Goal: Task Accomplishment & Management: Complete application form

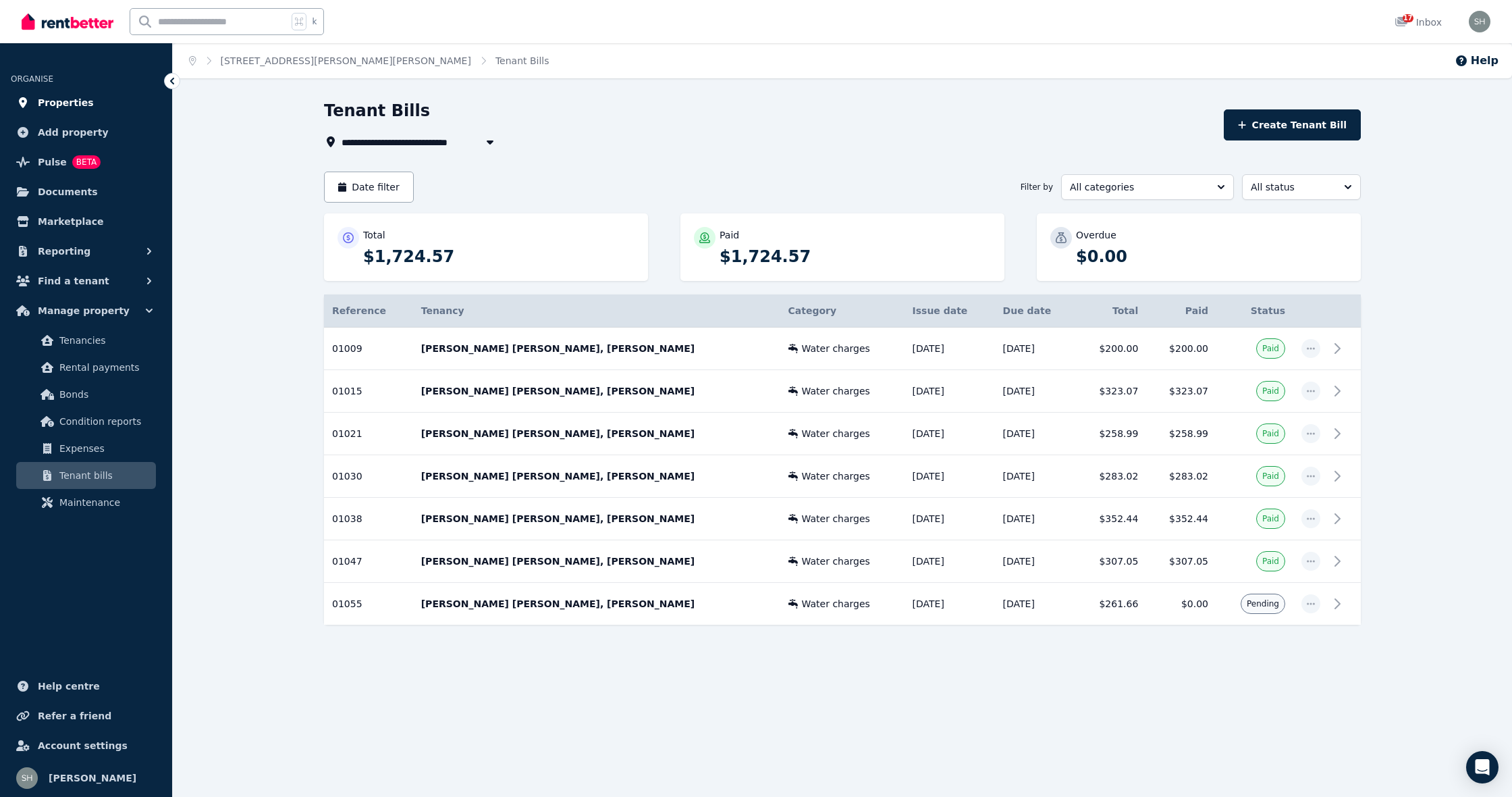
click at [87, 105] on link "Properties" at bounding box center [86, 102] width 150 height 27
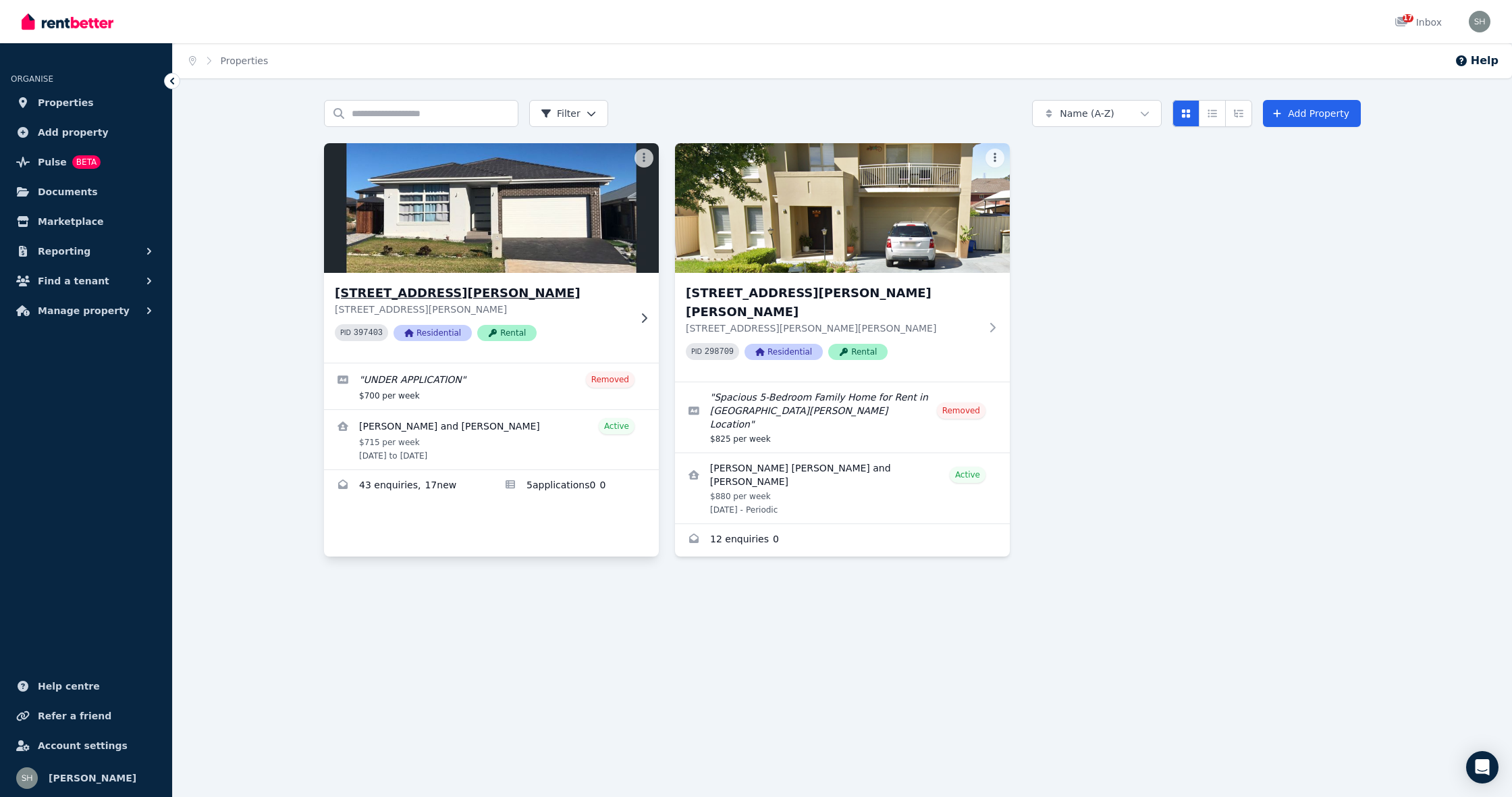
click at [620, 328] on div "PID 397403 Residential Rental" at bounding box center [482, 332] width 294 height 17
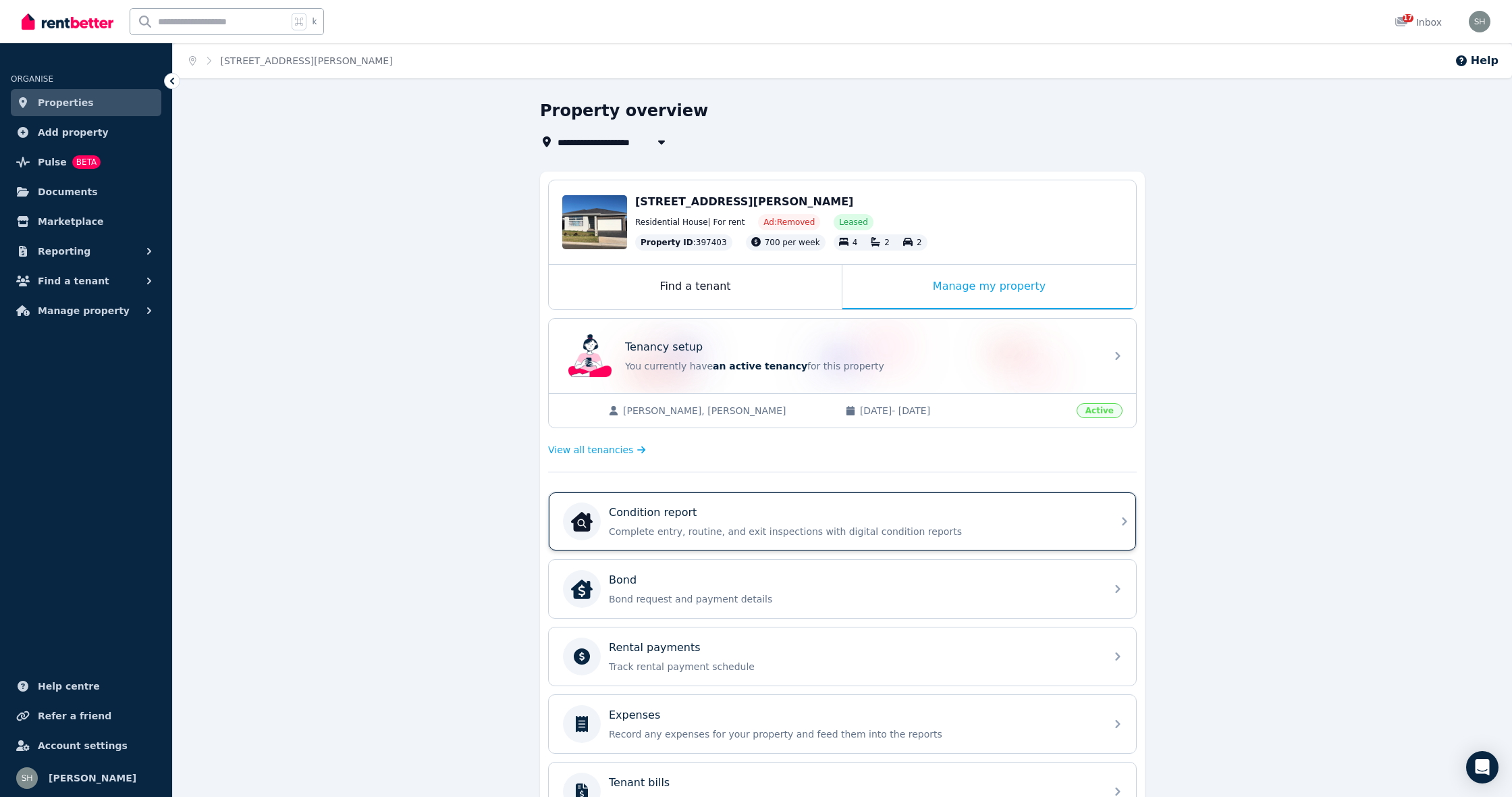
click at [663, 527] on p "Complete entry, routine, and exit inspections with digital condition reports" at bounding box center [853, 532] width 489 height 14
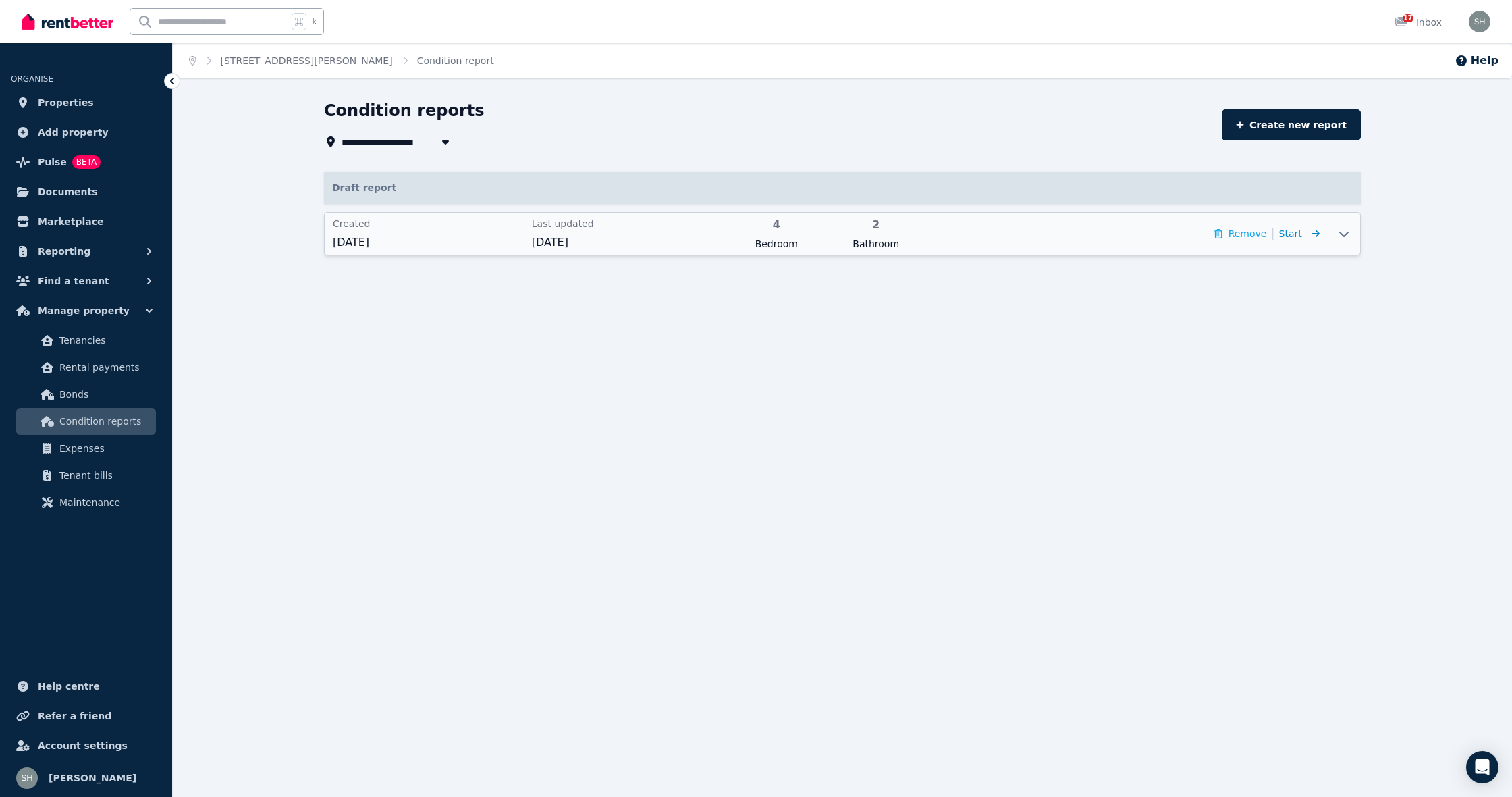
click at [1306, 235] on icon at bounding box center [1313, 234] width 14 height 10
click at [1342, 235] on icon at bounding box center [1344, 235] width 10 height 5
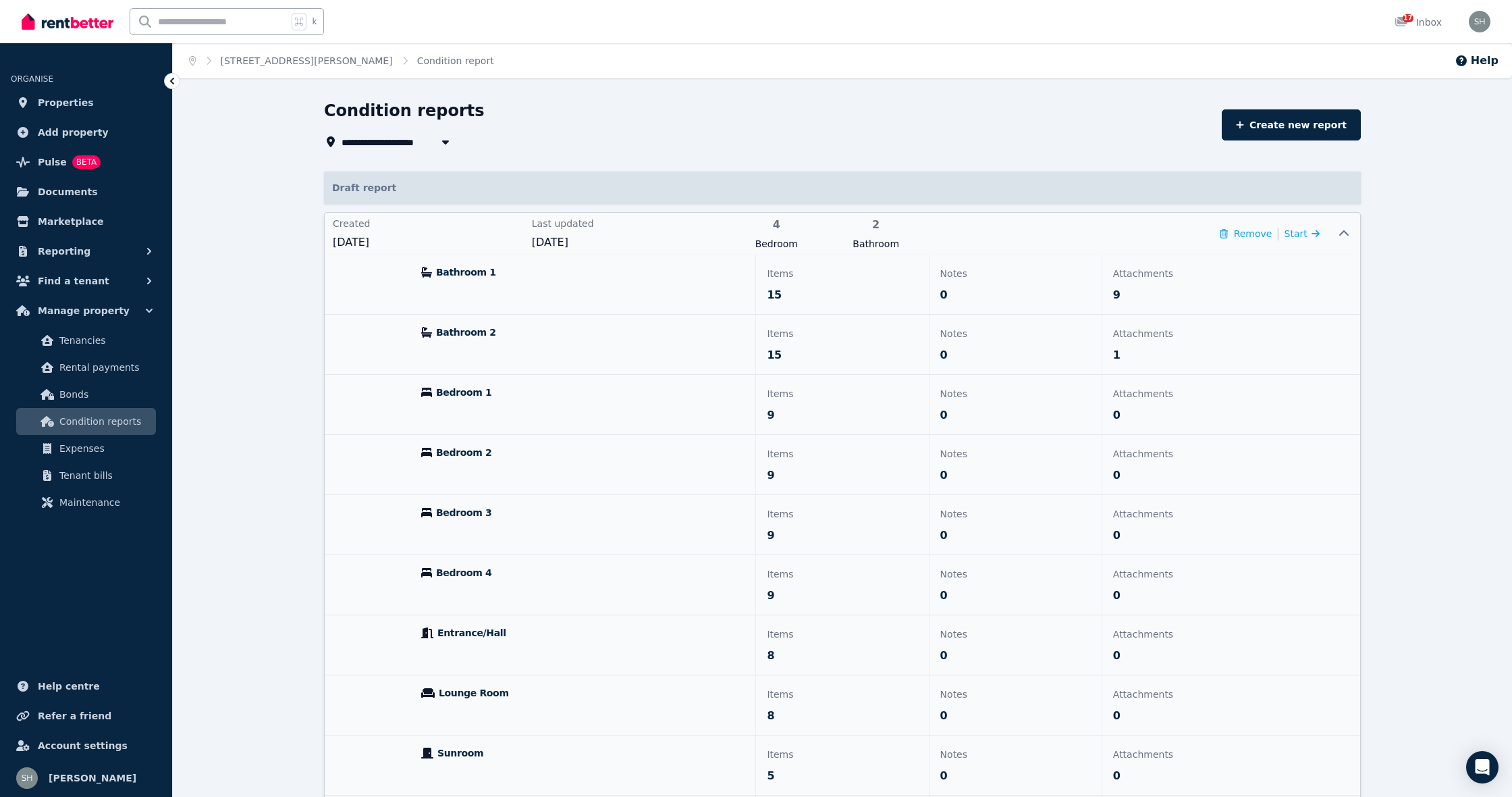
click at [708, 352] on div "Bathroom 2" at bounding box center [583, 344] width 345 height 60
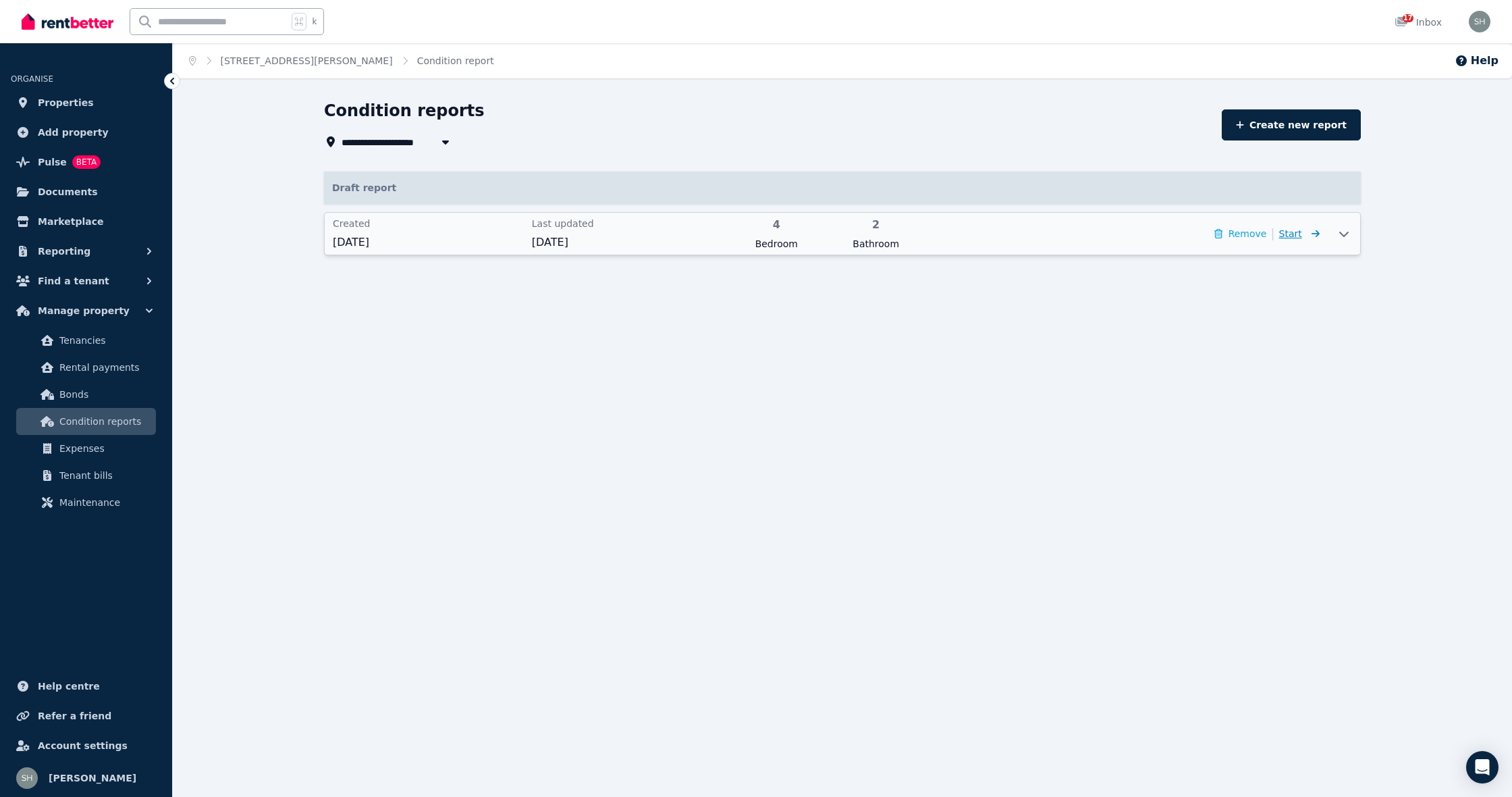
click at [1310, 232] on icon at bounding box center [1313, 234] width 14 height 10
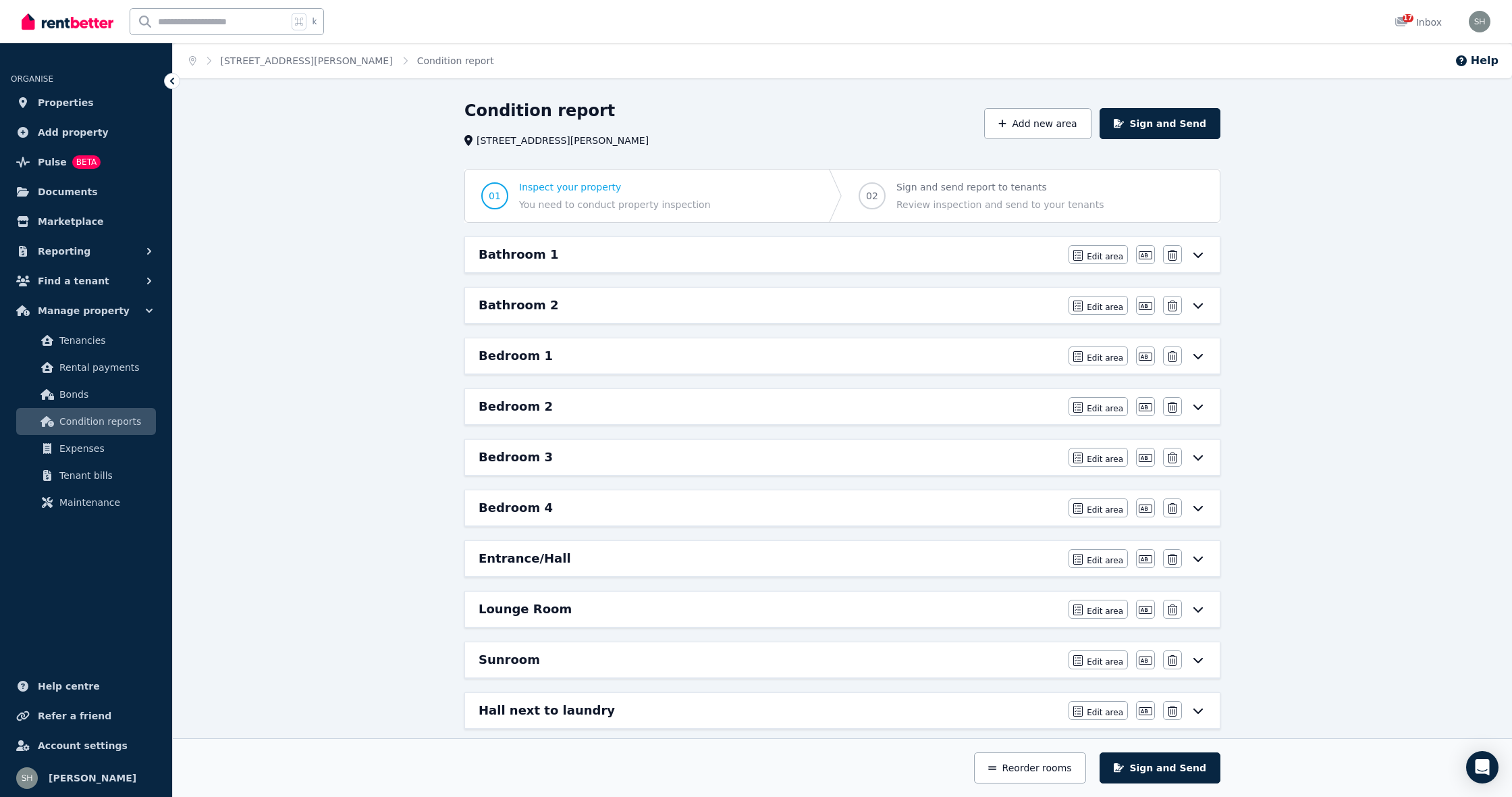
click at [1202, 304] on icon at bounding box center [1198, 306] width 10 height 5
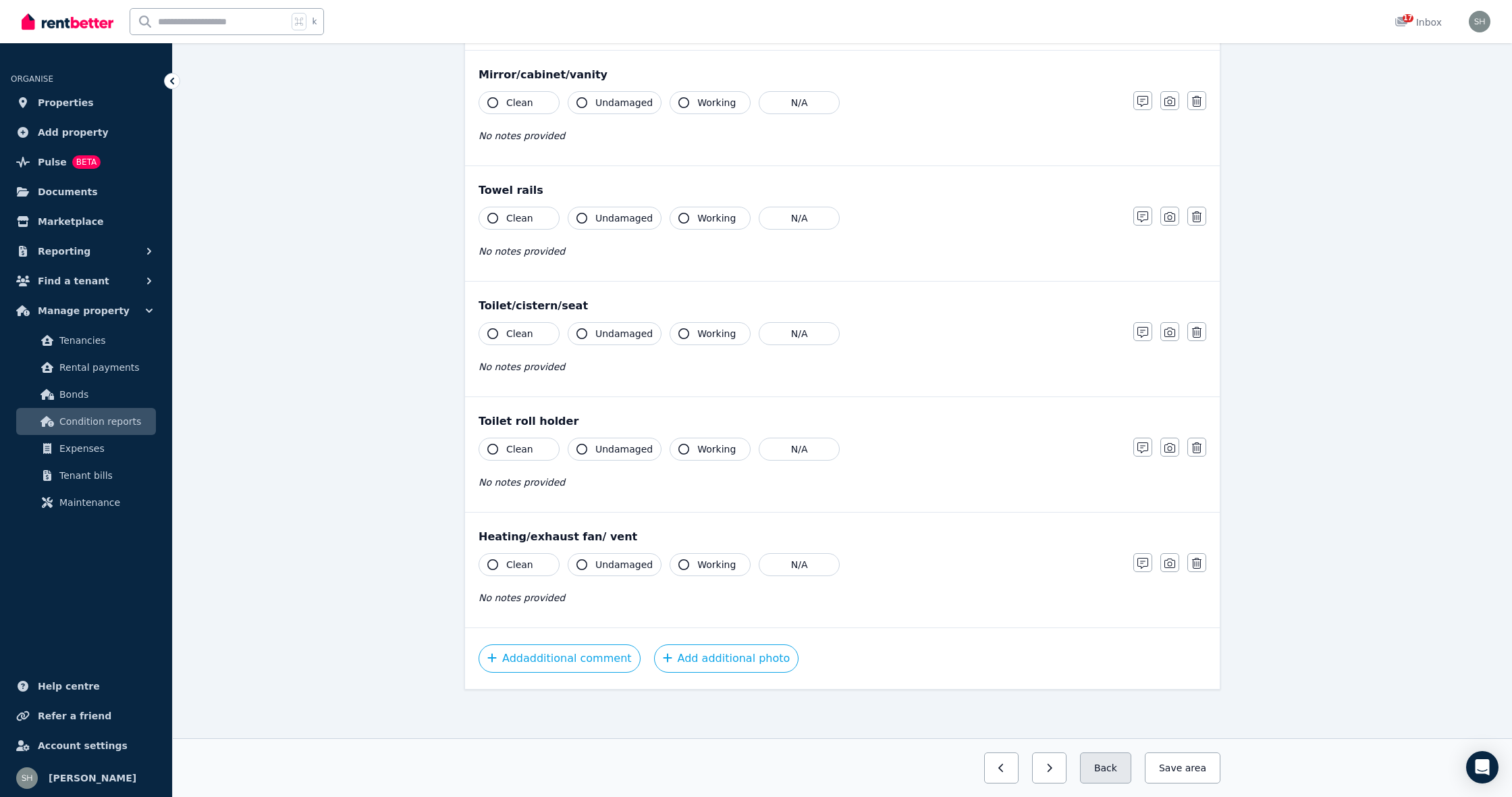
click at [1106, 770] on button "Back" at bounding box center [1105, 768] width 51 height 31
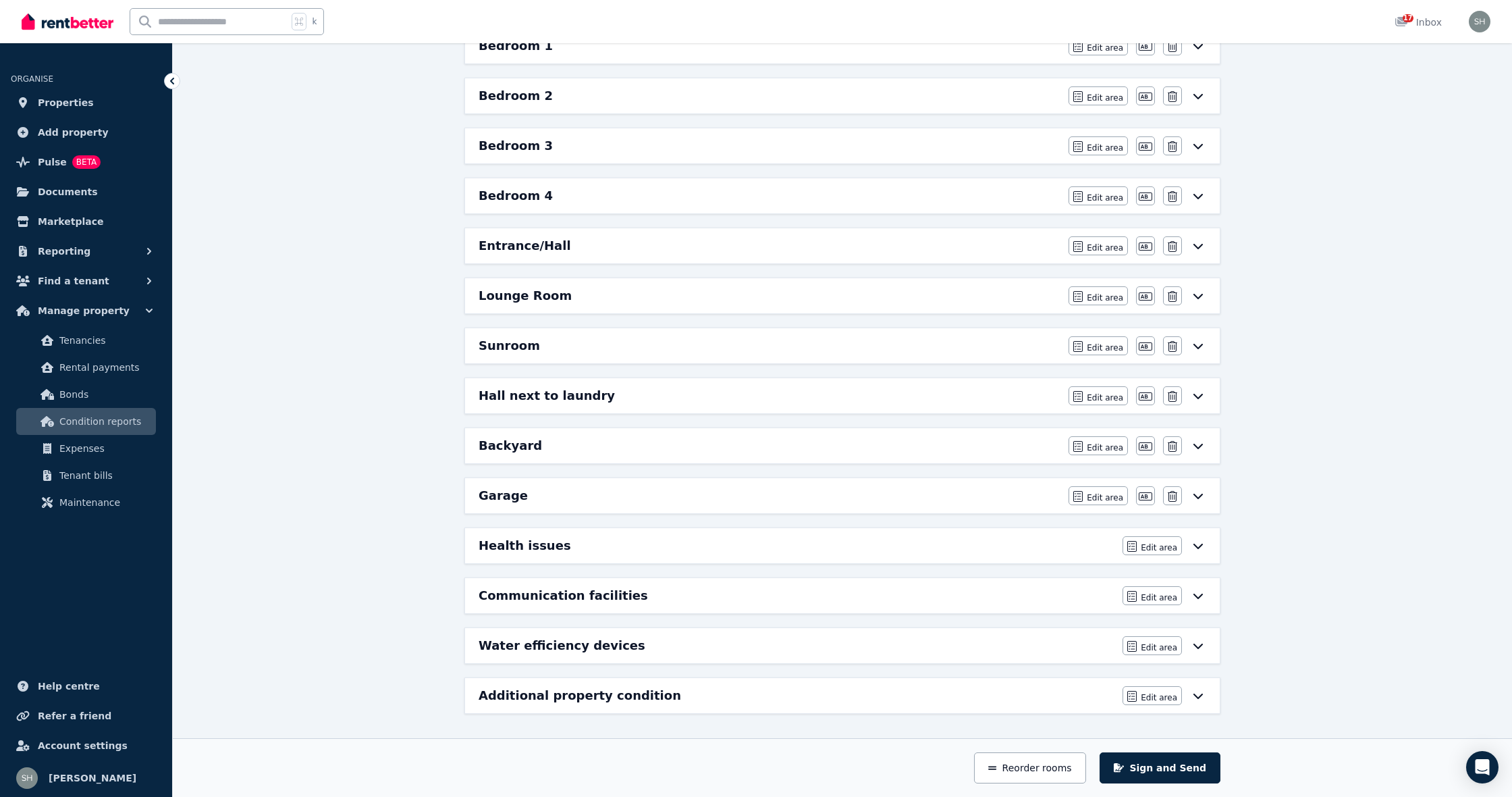
scroll to position [309, 0]
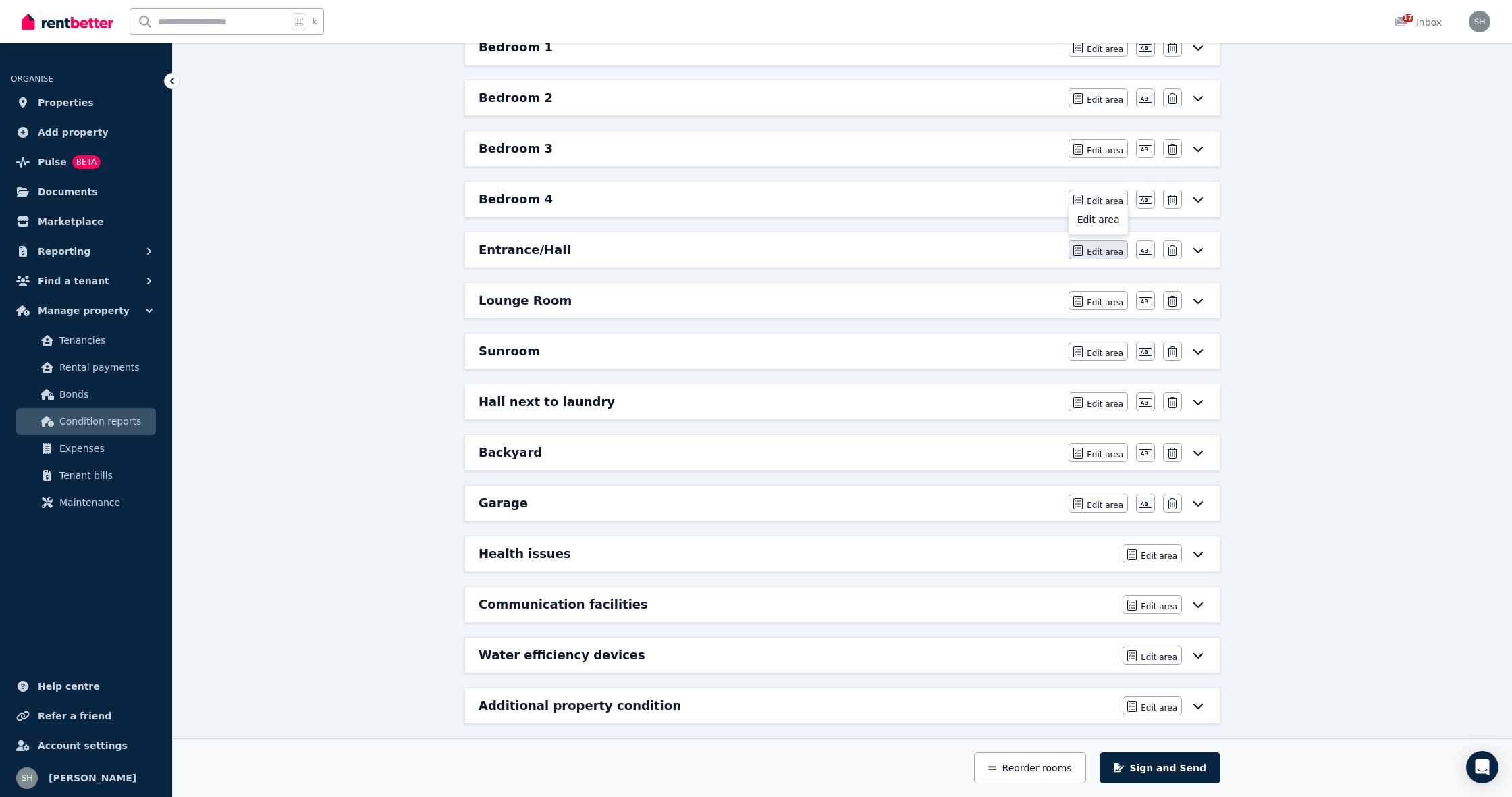
click at [1106, 250] on span "Edit area" at bounding box center [1104, 252] width 36 height 11
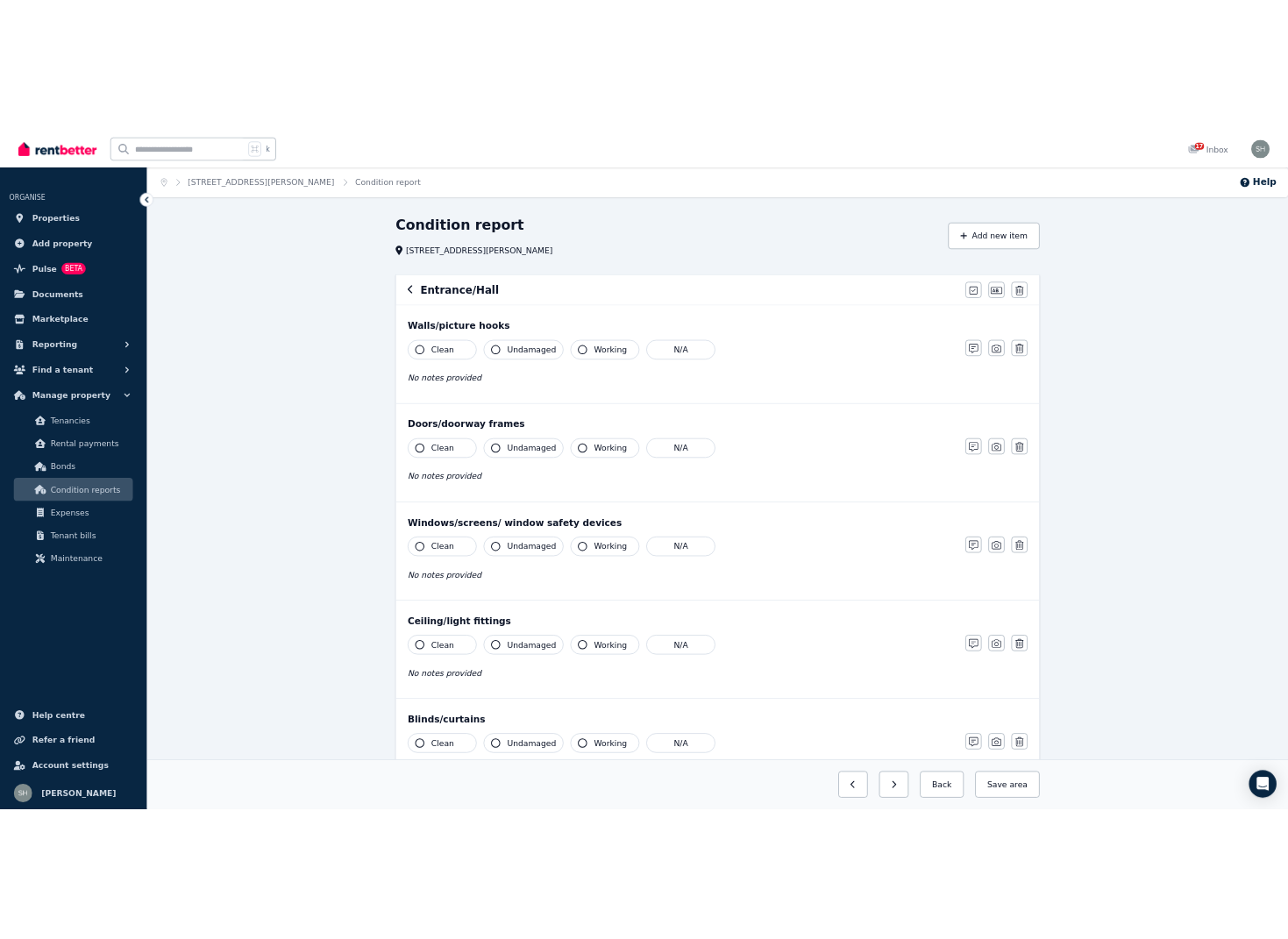
scroll to position [20, 0]
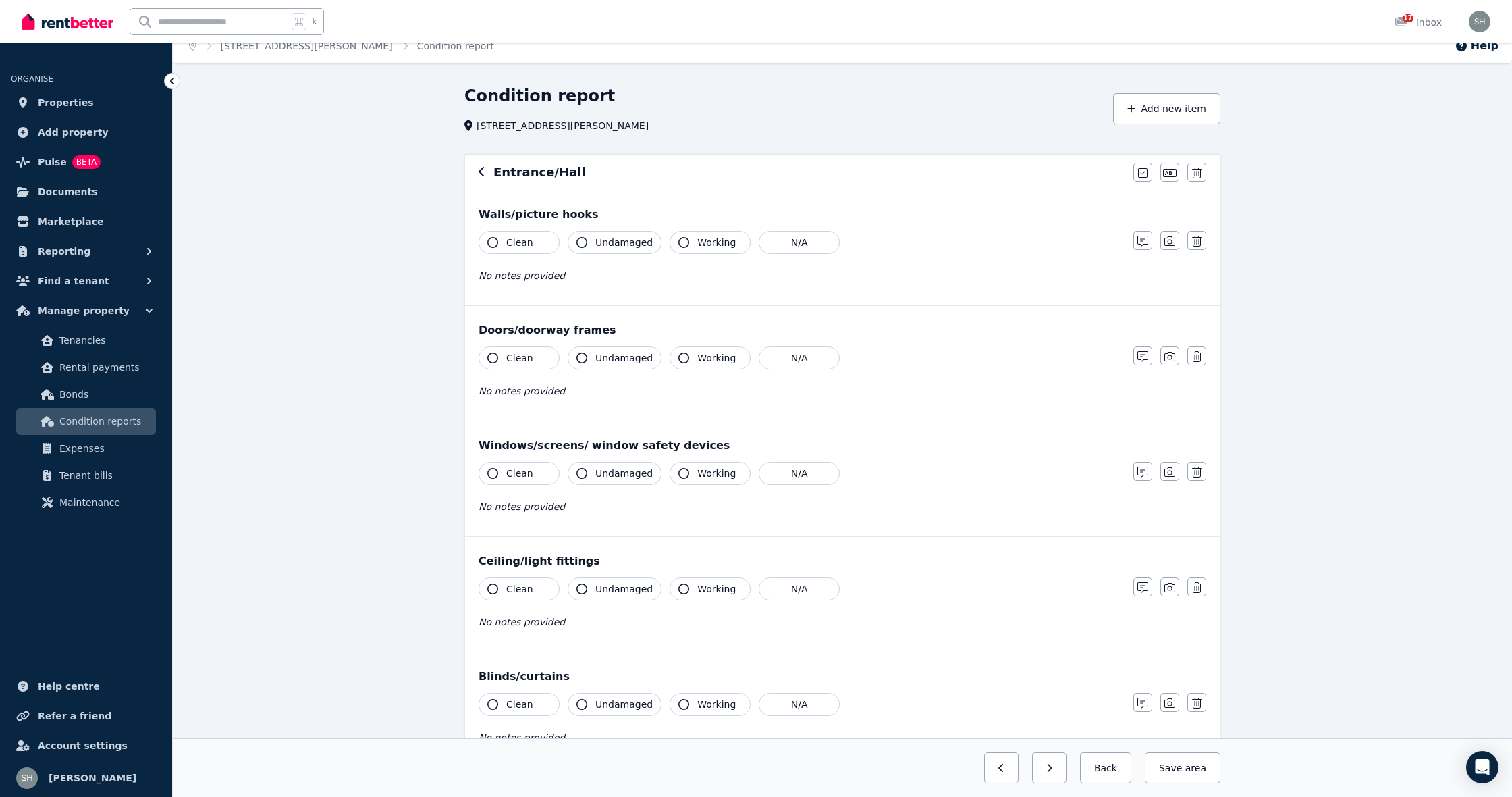
click at [494, 239] on icon "button" at bounding box center [493, 242] width 11 height 11
click at [583, 241] on icon "button" at bounding box center [582, 242] width 11 height 11
click at [678, 240] on icon "button" at bounding box center [684, 242] width 11 height 11
click at [1171, 239] on icon "button" at bounding box center [1170, 241] width 11 height 11
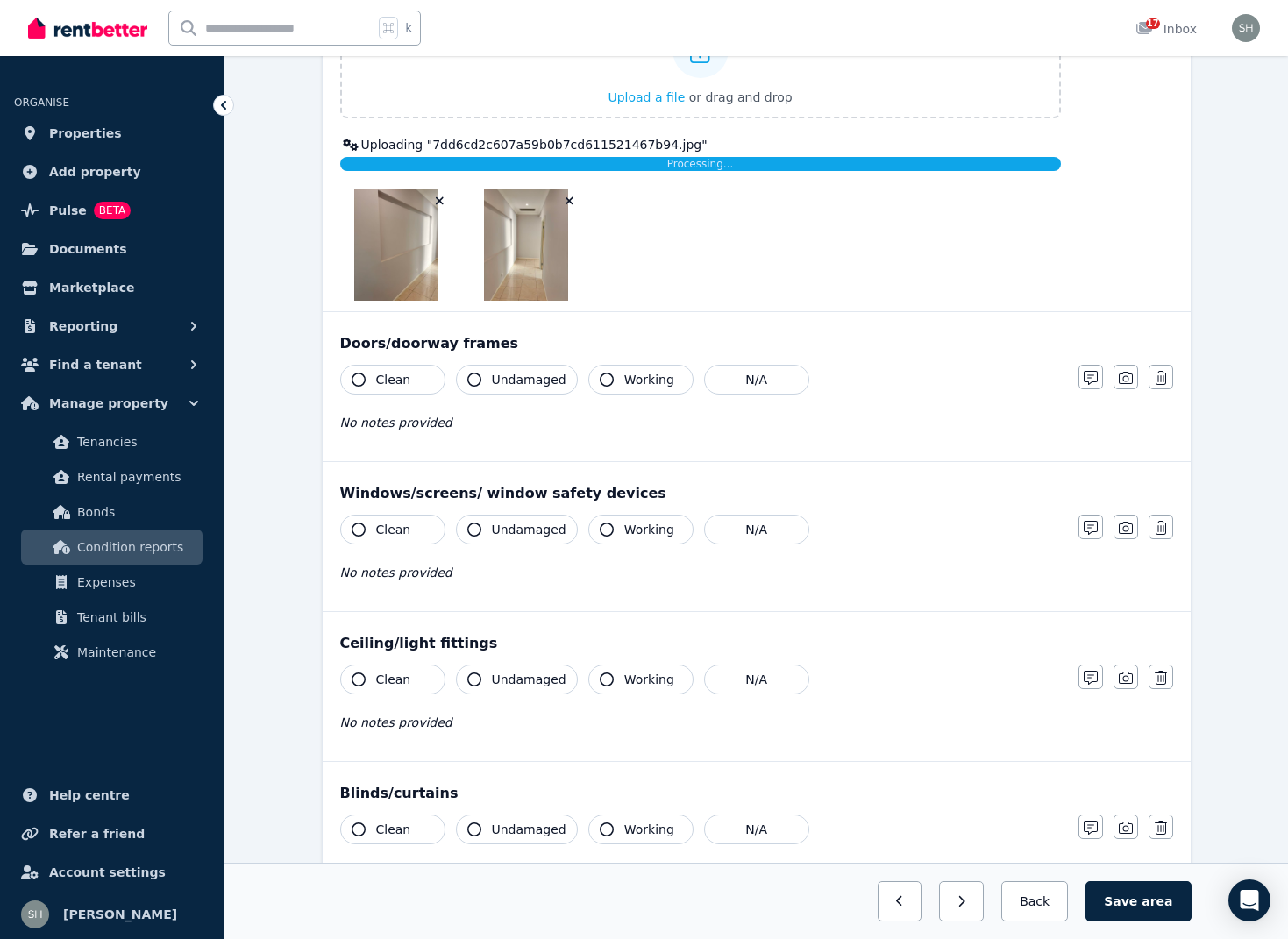
scroll to position [395, 0]
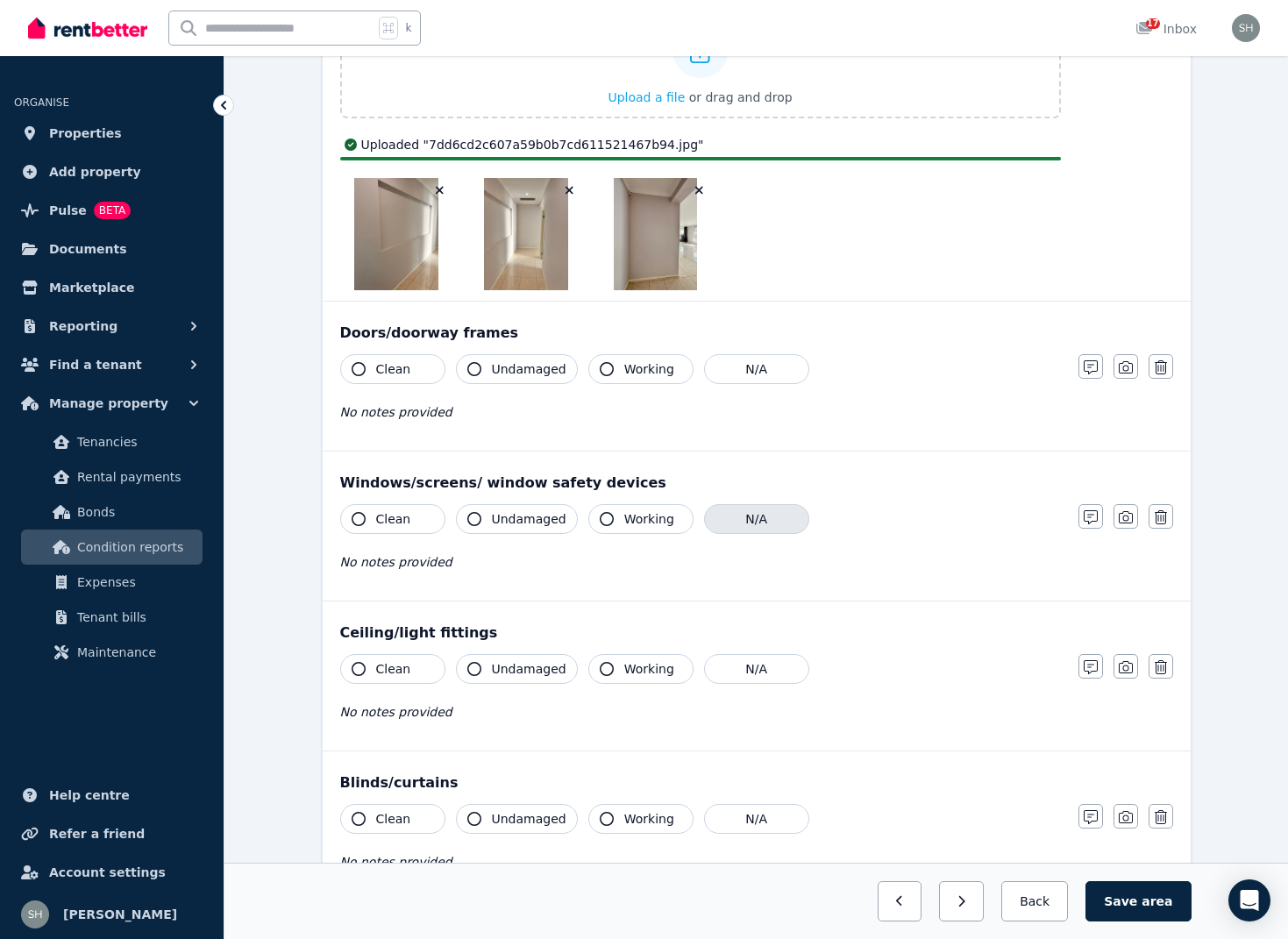
click at [744, 519] on button "N/A" at bounding box center [757, 520] width 105 height 30
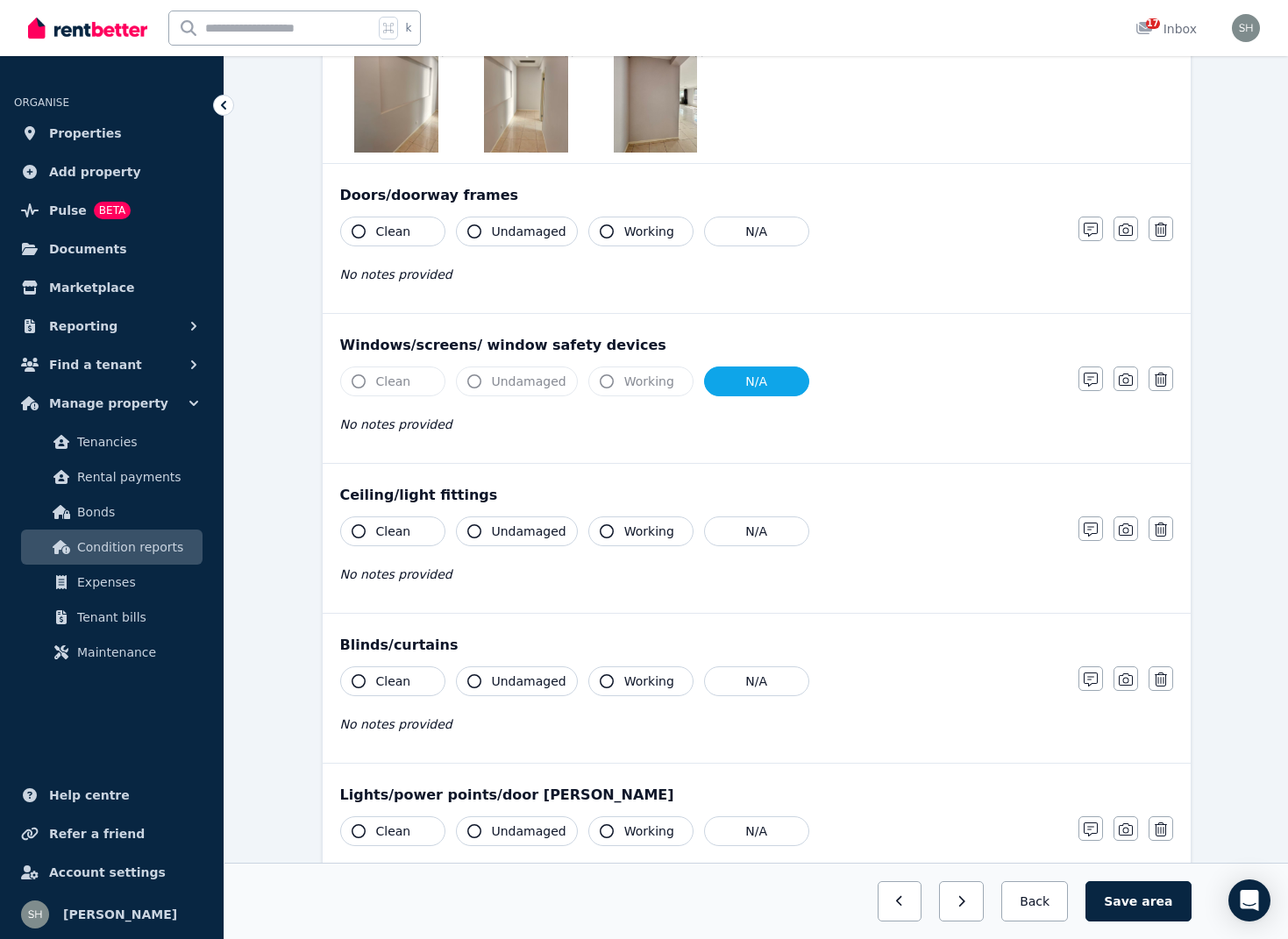
scroll to position [491, 0]
click at [359, 530] on icon "button" at bounding box center [359, 531] width 14 height 14
click at [480, 531] on icon "button" at bounding box center [474, 531] width 14 height 14
click at [601, 529] on icon "button" at bounding box center [607, 531] width 14 height 14
click at [751, 683] on button "N/A" at bounding box center [757, 681] width 105 height 30
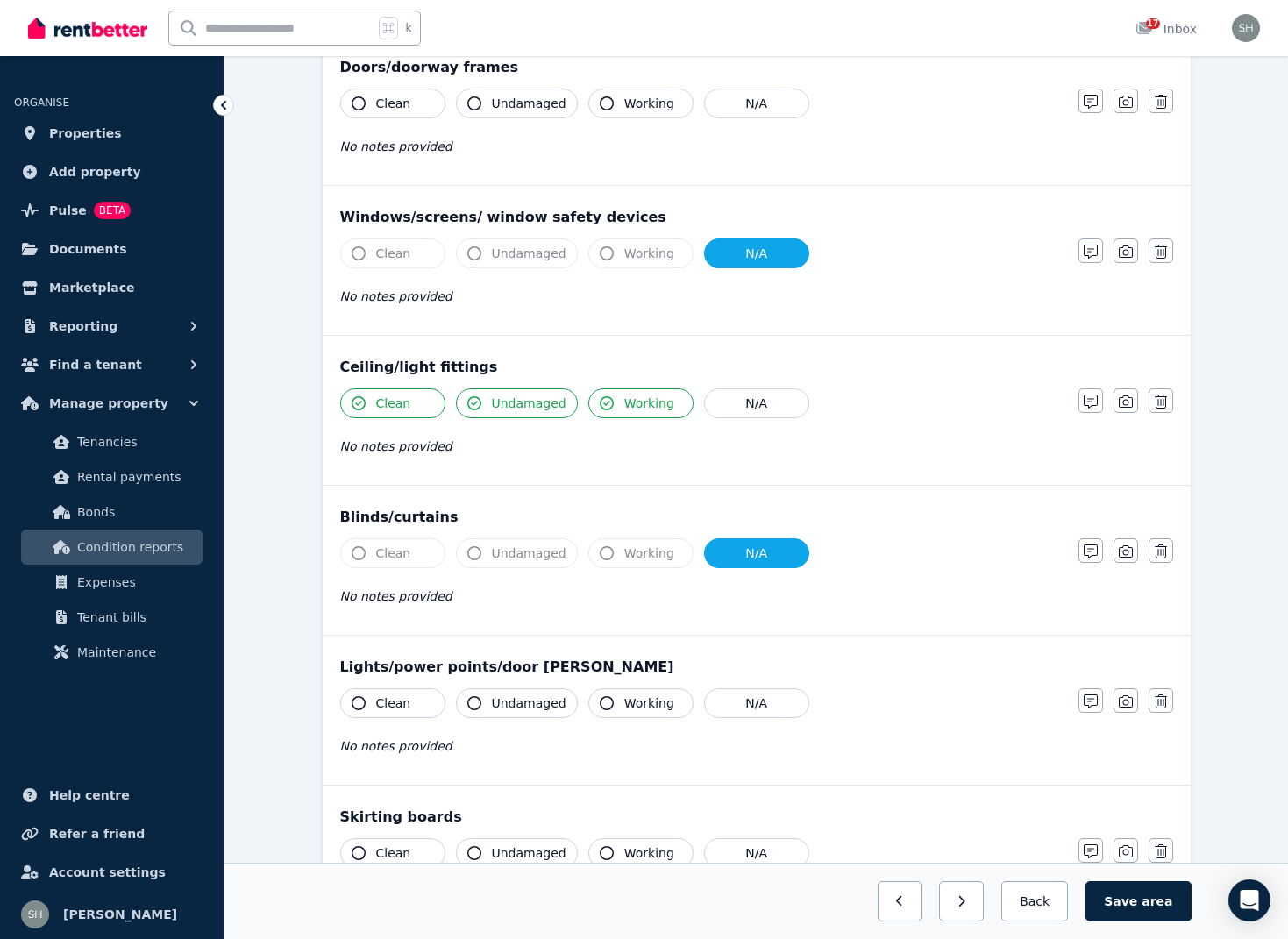
scroll to position [626, 0]
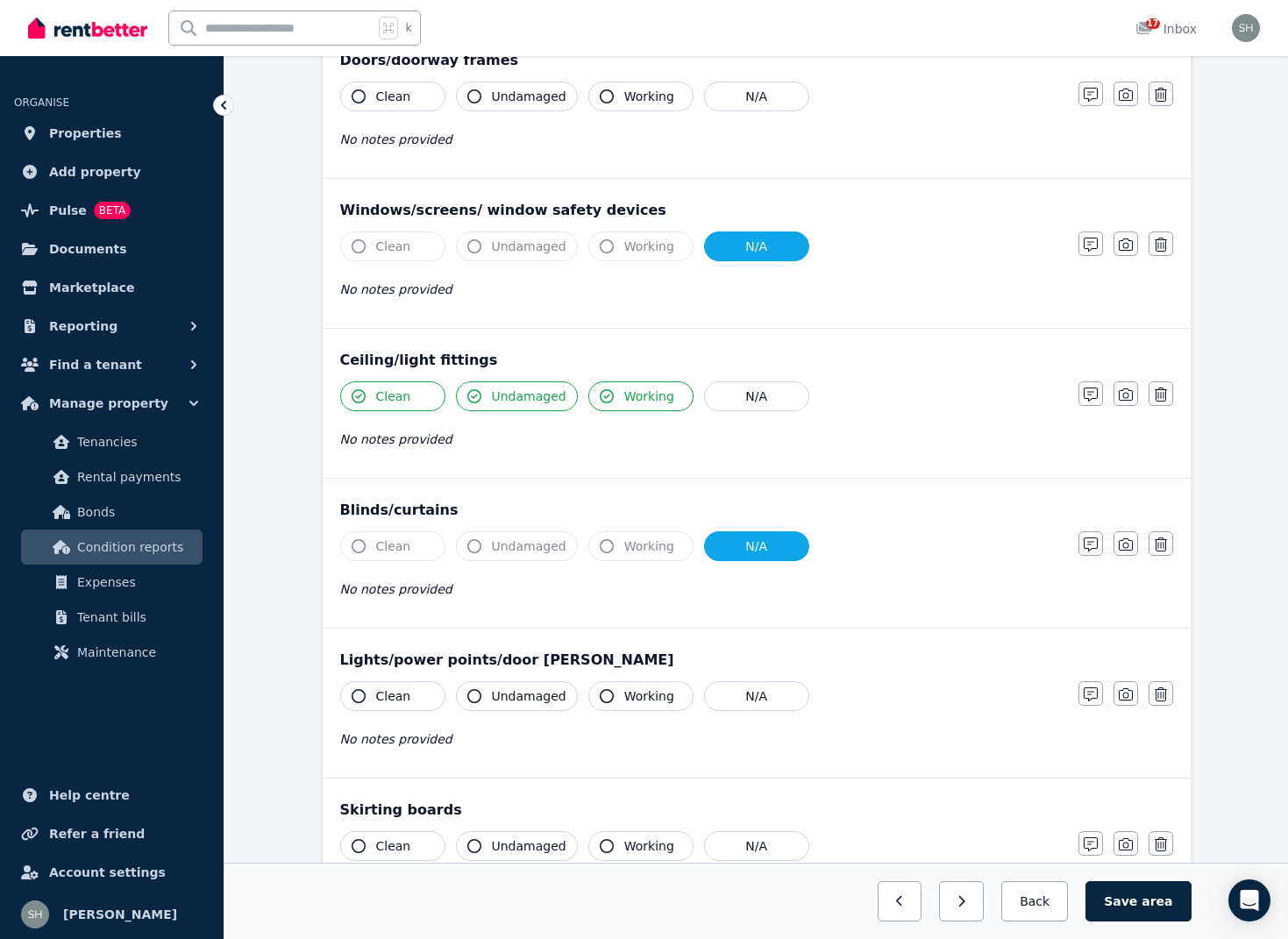
click at [364, 697] on icon "button" at bounding box center [359, 696] width 14 height 14
click at [477, 697] on icon "button" at bounding box center [474, 696] width 14 height 14
click at [606, 698] on icon "button" at bounding box center [607, 696] width 14 height 14
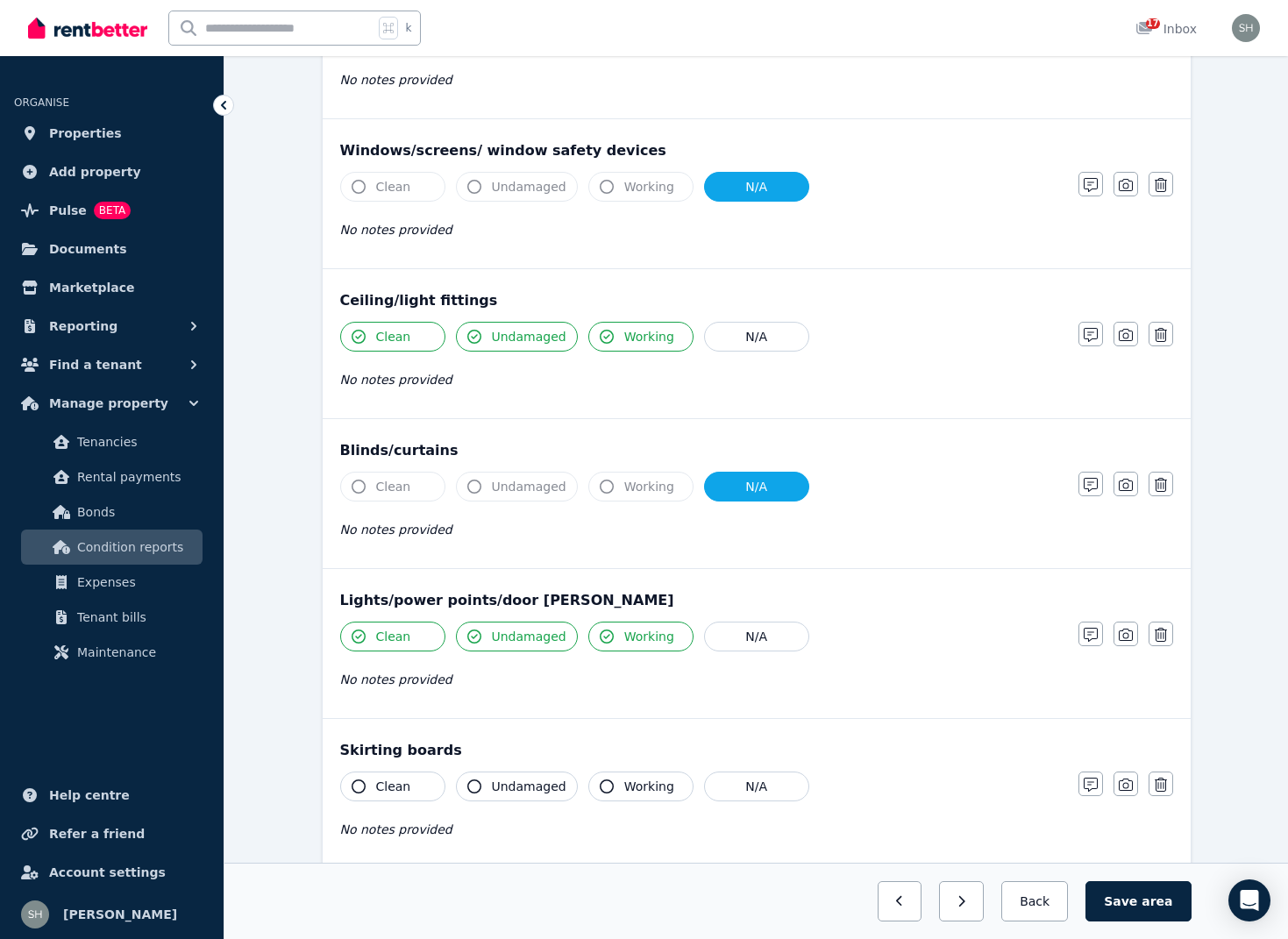
scroll to position [688, 0]
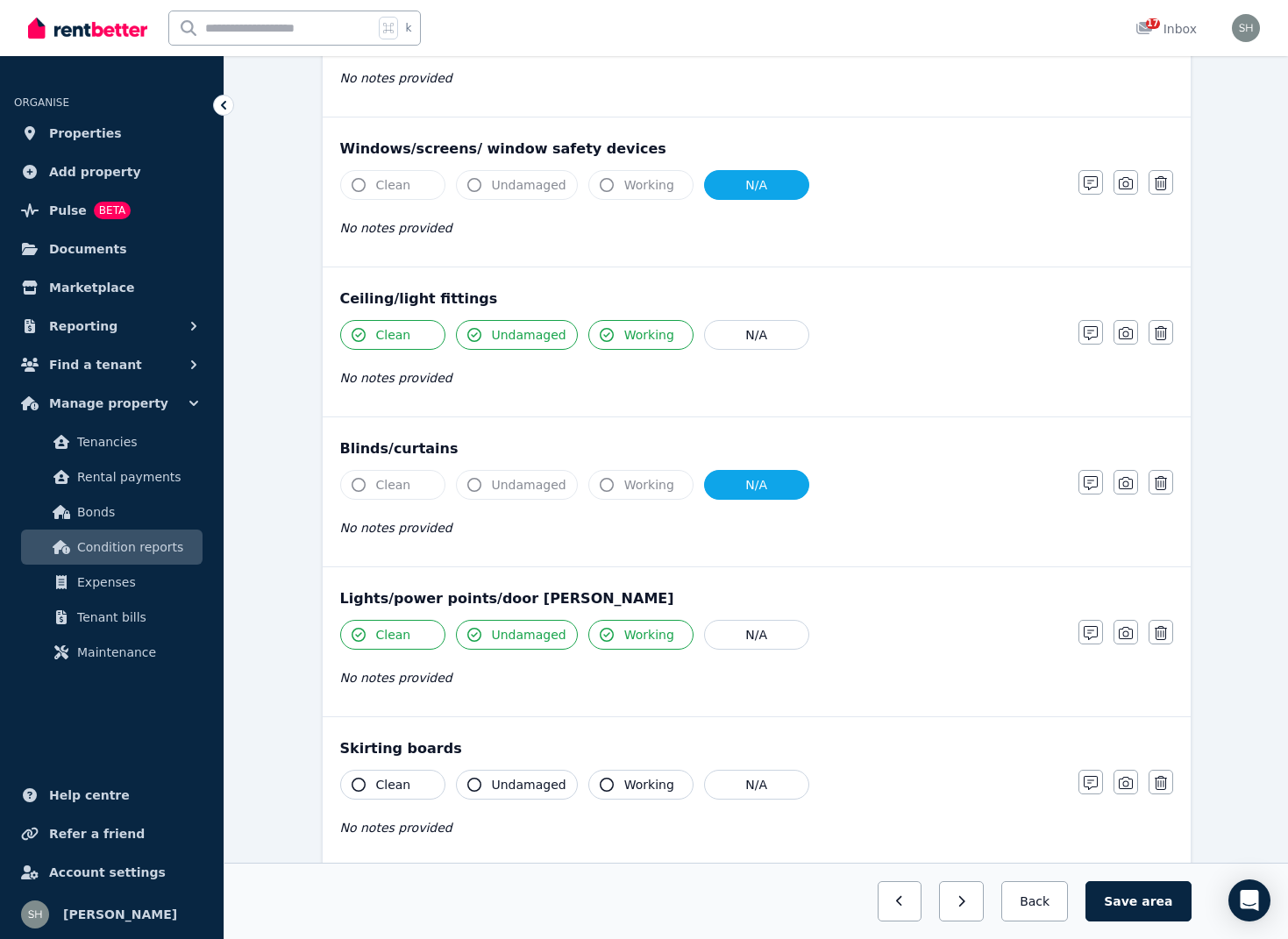
click at [360, 786] on icon "button" at bounding box center [359, 784] width 14 height 14
click at [476, 789] on icon "button" at bounding box center [474, 784] width 14 height 14
click at [605, 789] on icon "button" at bounding box center [607, 785] width 14 height 14
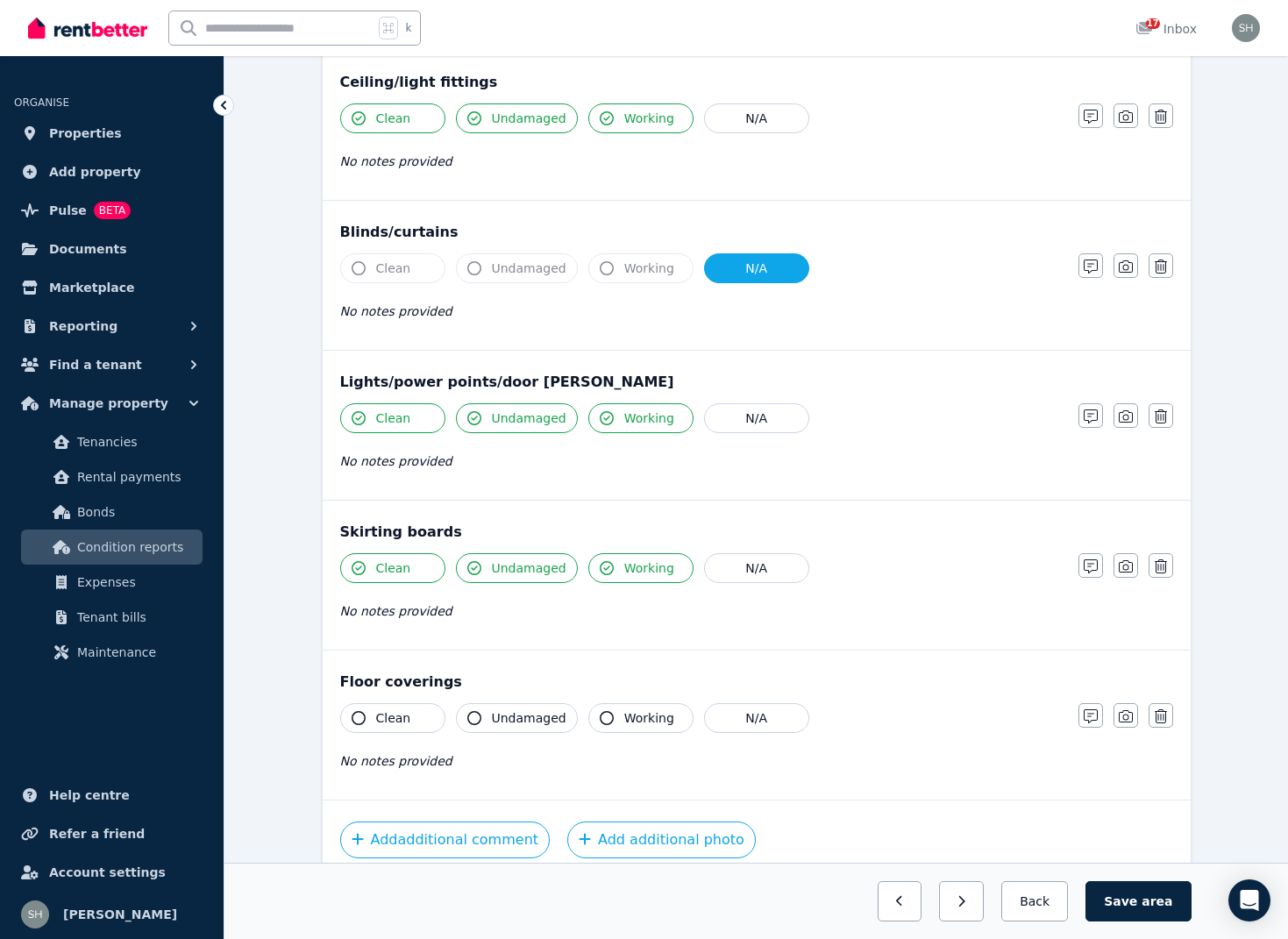
scroll to position [910, 0]
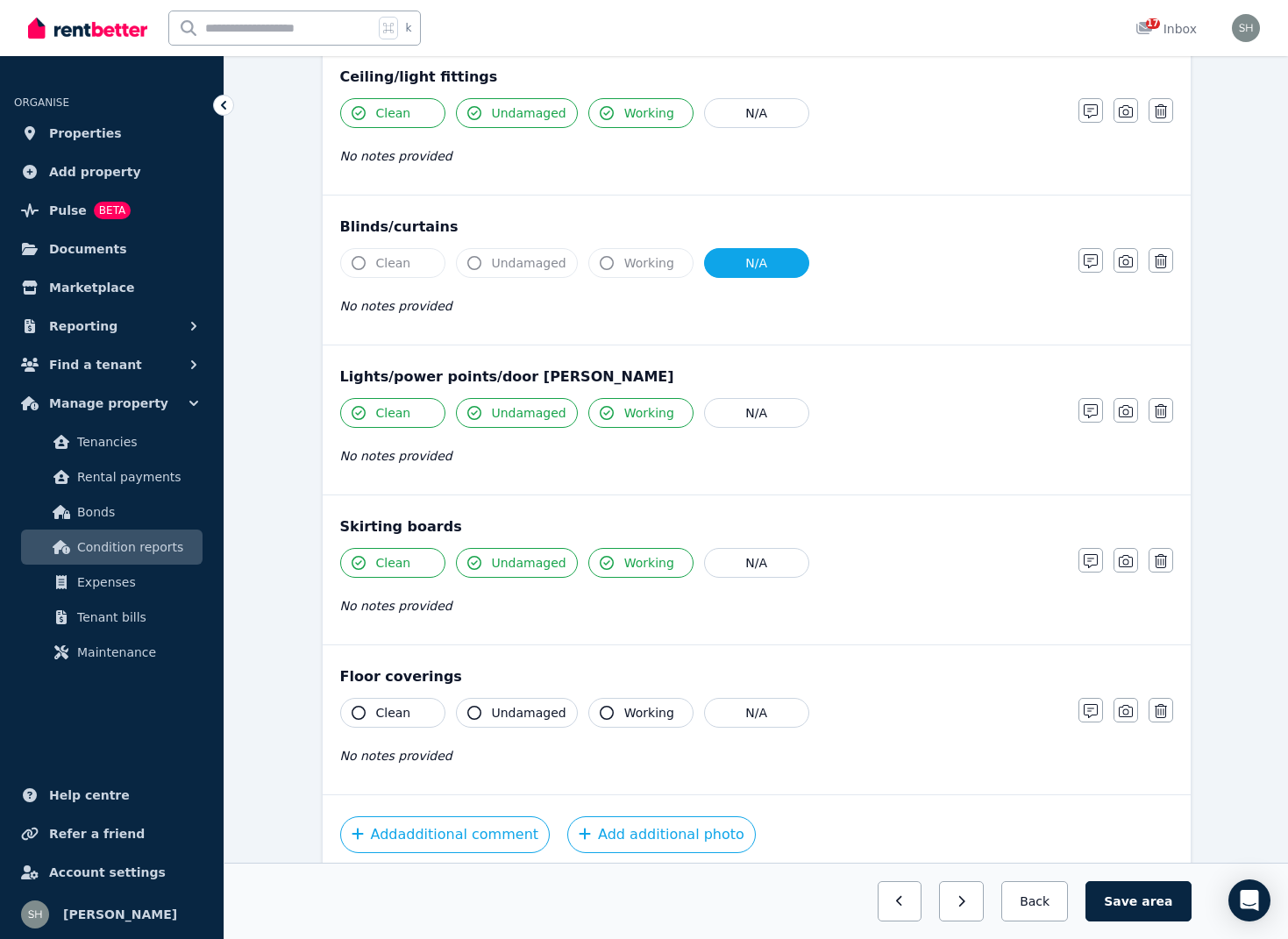
click at [357, 712] on icon "button" at bounding box center [359, 713] width 14 height 14
click at [479, 713] on icon "button" at bounding box center [474, 713] width 14 height 14
click at [600, 712] on icon "button" at bounding box center [607, 713] width 14 height 14
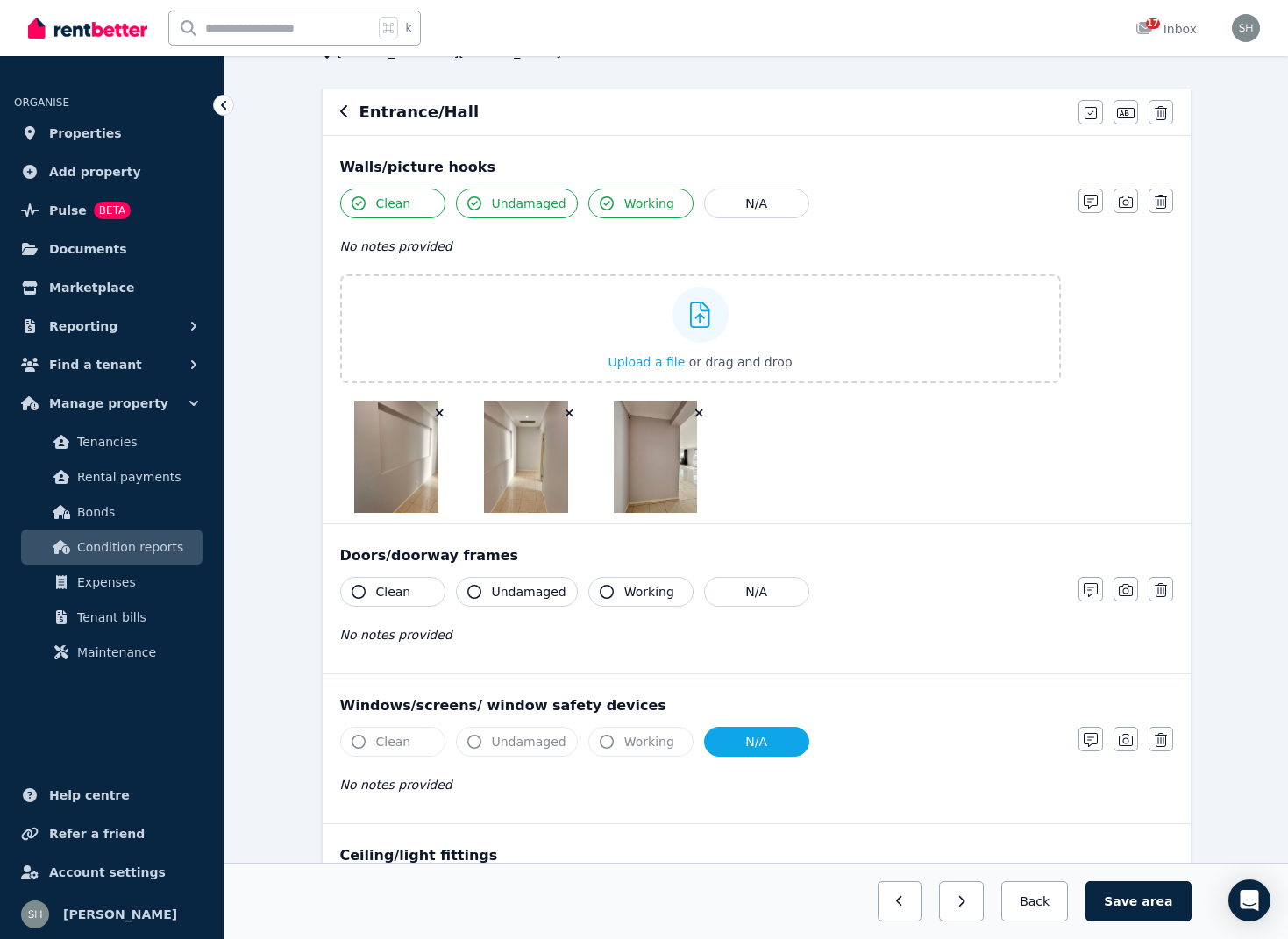
scroll to position [133, 0]
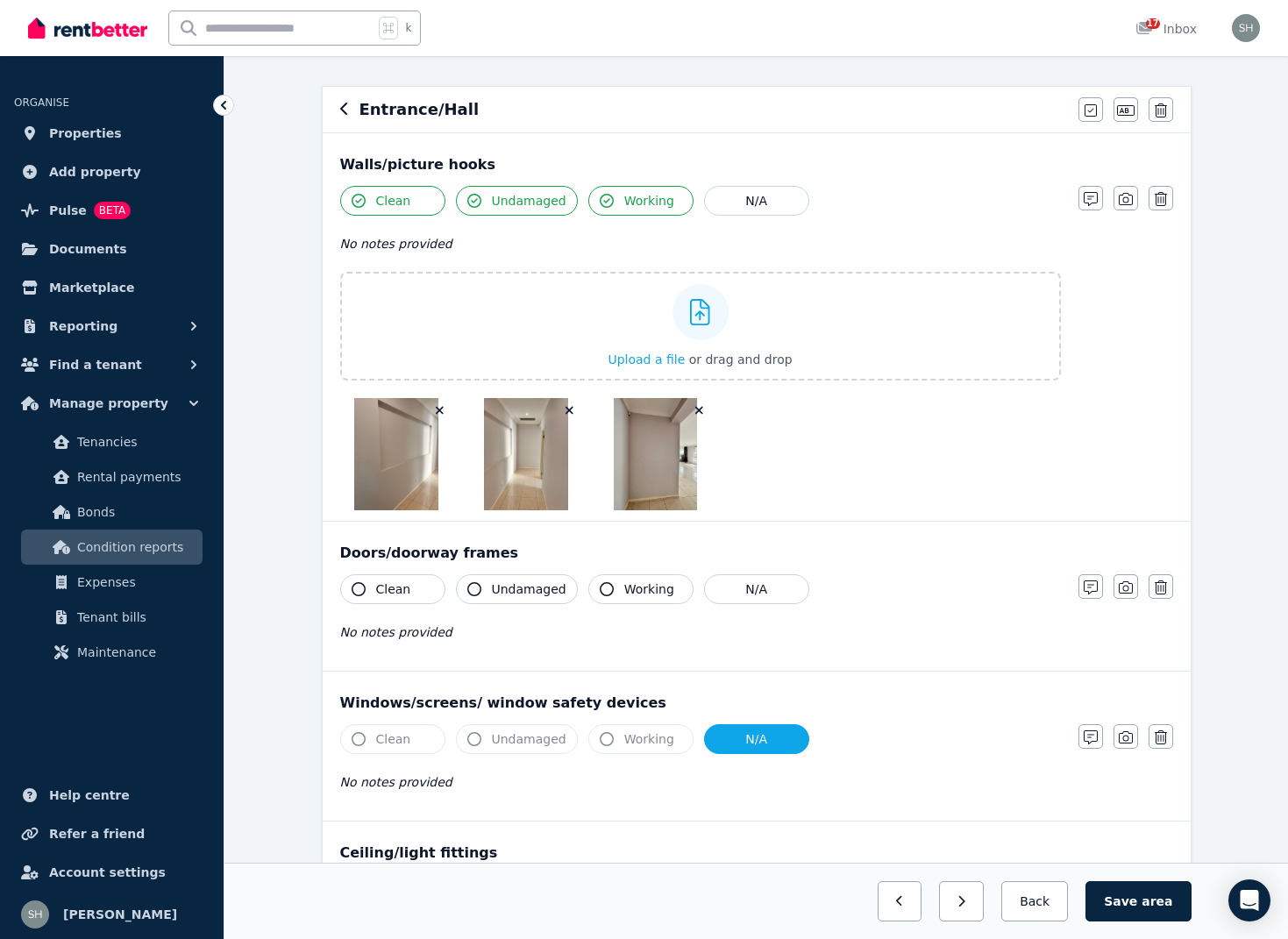
click at [409, 635] on span "No notes provided" at bounding box center [396, 633] width 112 height 14
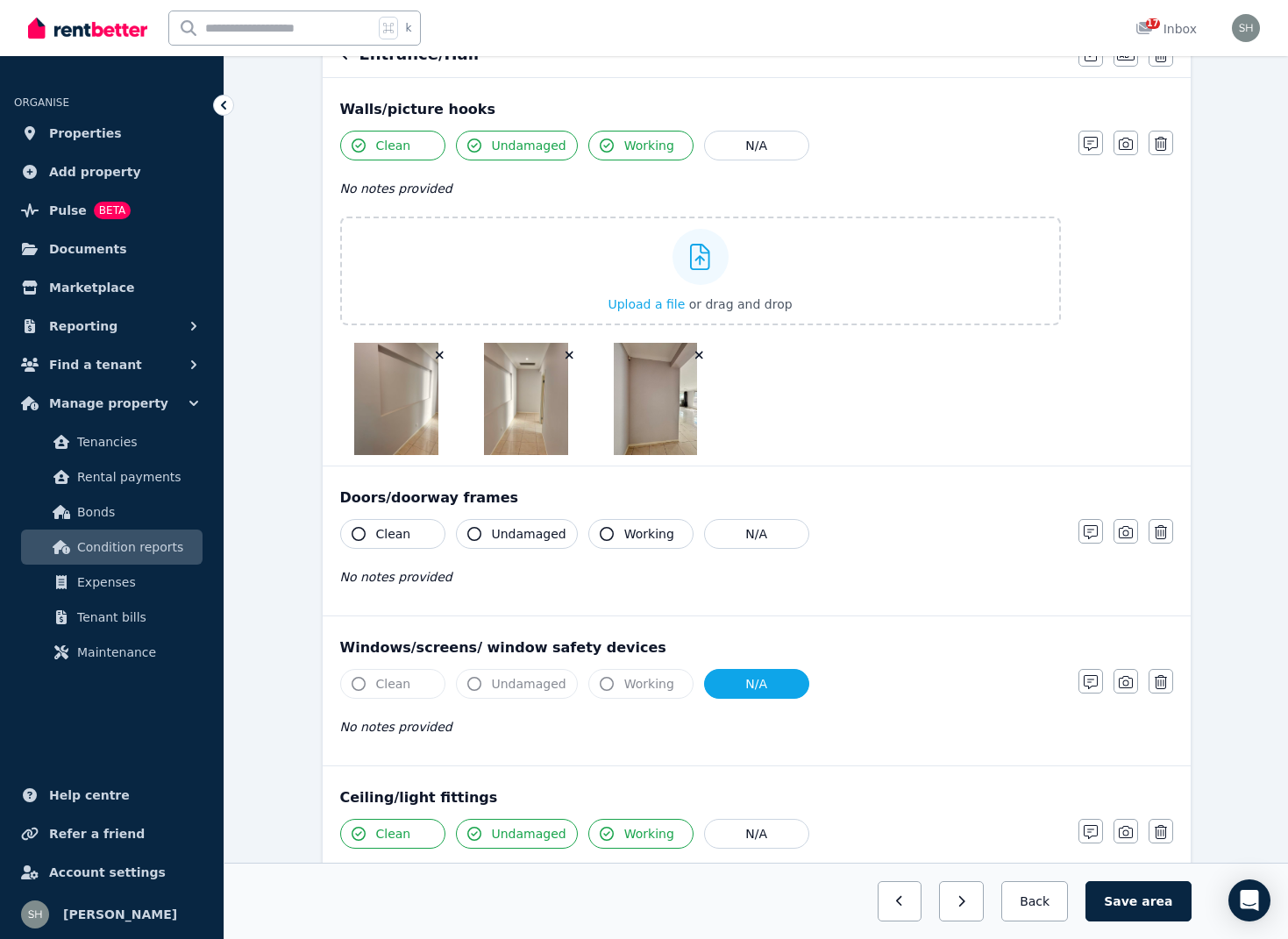
scroll to position [188, 0]
click at [360, 535] on icon "button" at bounding box center [359, 534] width 14 height 14
click at [481, 534] on button "Undamaged" at bounding box center [516, 534] width 122 height 30
click at [607, 534] on icon "button" at bounding box center [607, 534] width 14 height 14
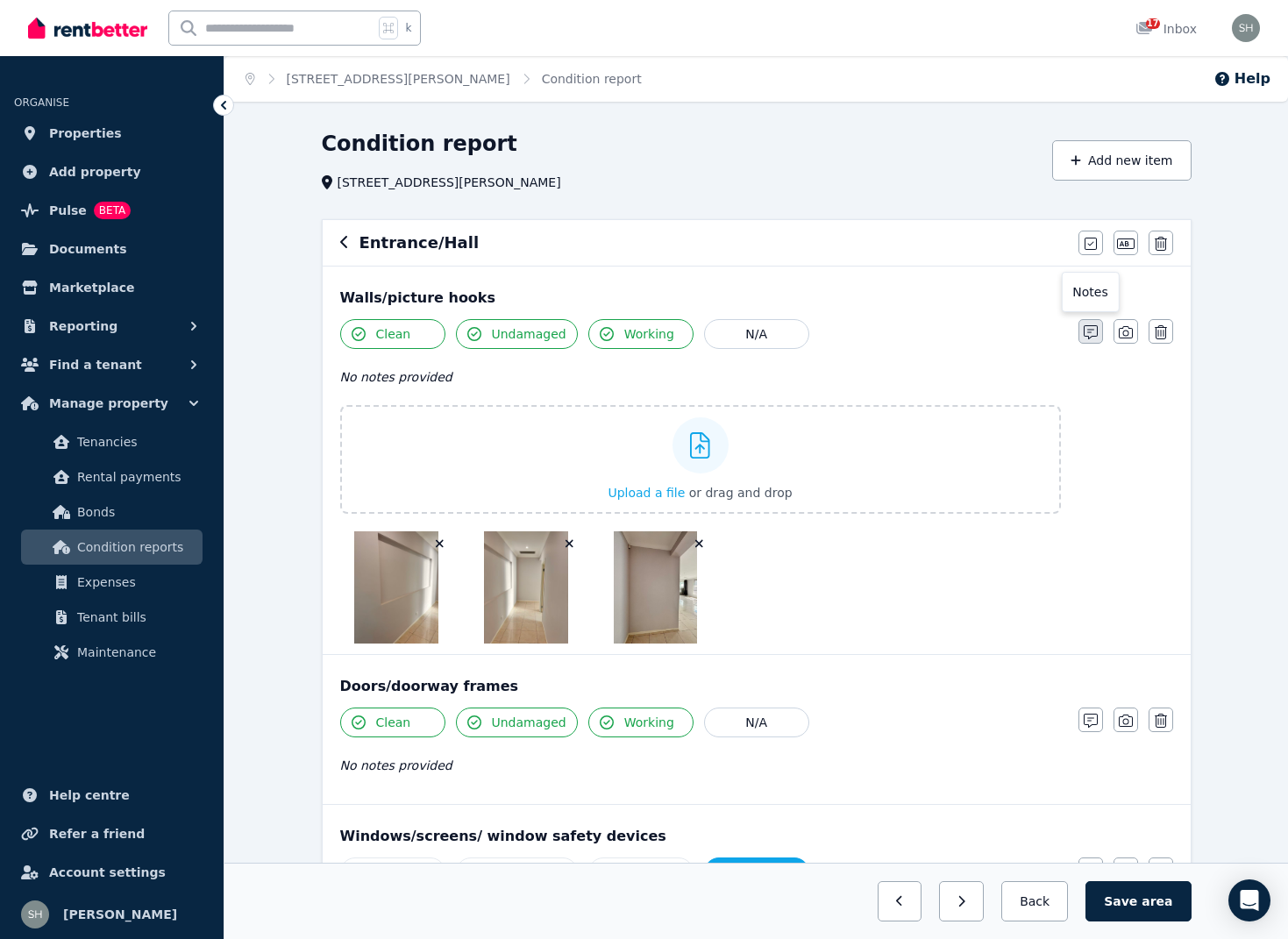
scroll to position [0, 0]
click at [1093, 336] on icon "button" at bounding box center [1091, 332] width 14 height 14
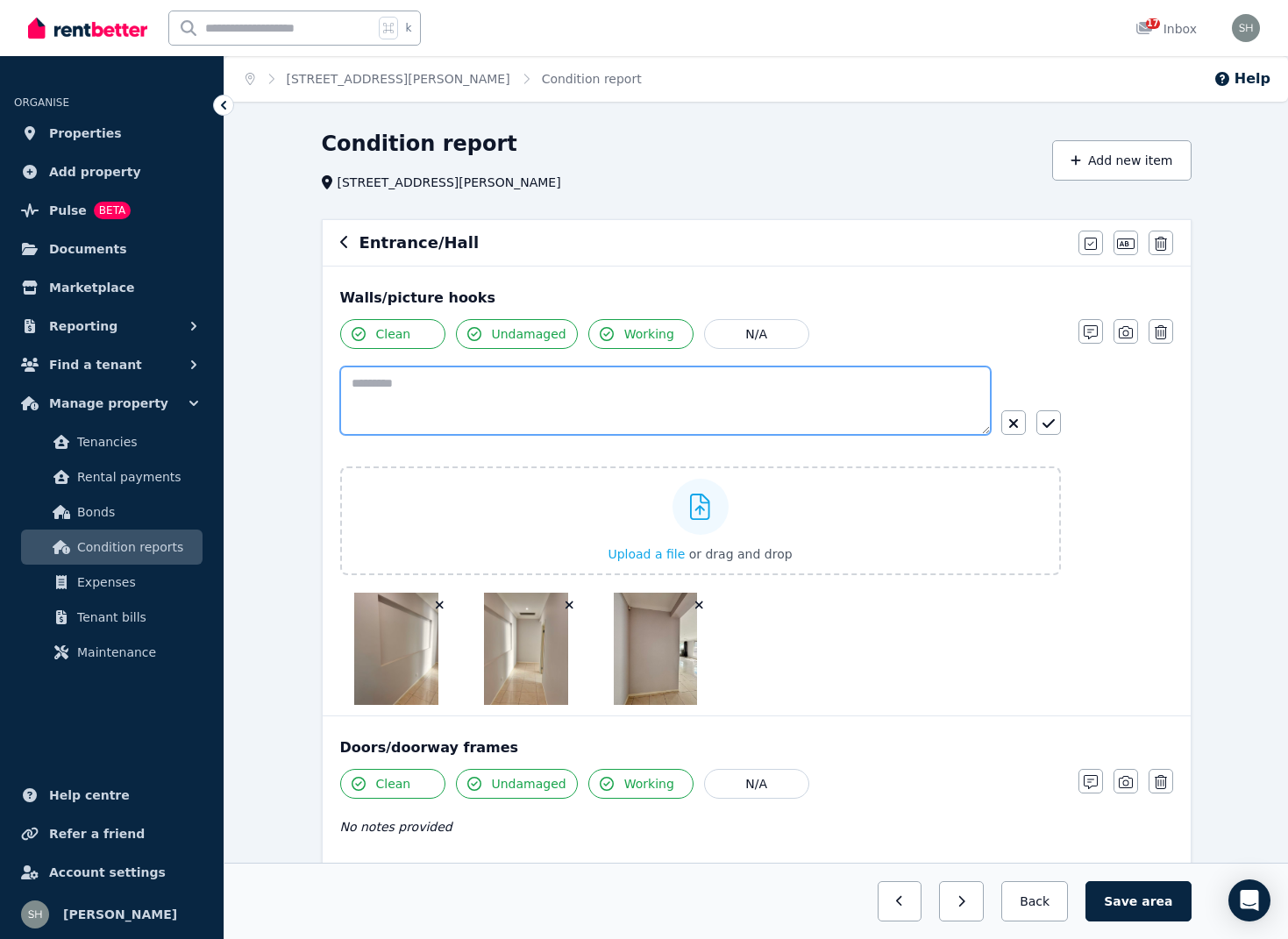
click at [528, 398] on textarea at bounding box center [665, 401] width 650 height 68
drag, startPoint x: 408, startPoint y: 386, endPoint x: 398, endPoint y: 385, distance: 10.0
click at [398, 385] on textarea "****" at bounding box center [665, 401] width 650 height 68
drag, startPoint x: 421, startPoint y: 393, endPoint x: 306, endPoint y: 387, distance: 115.2
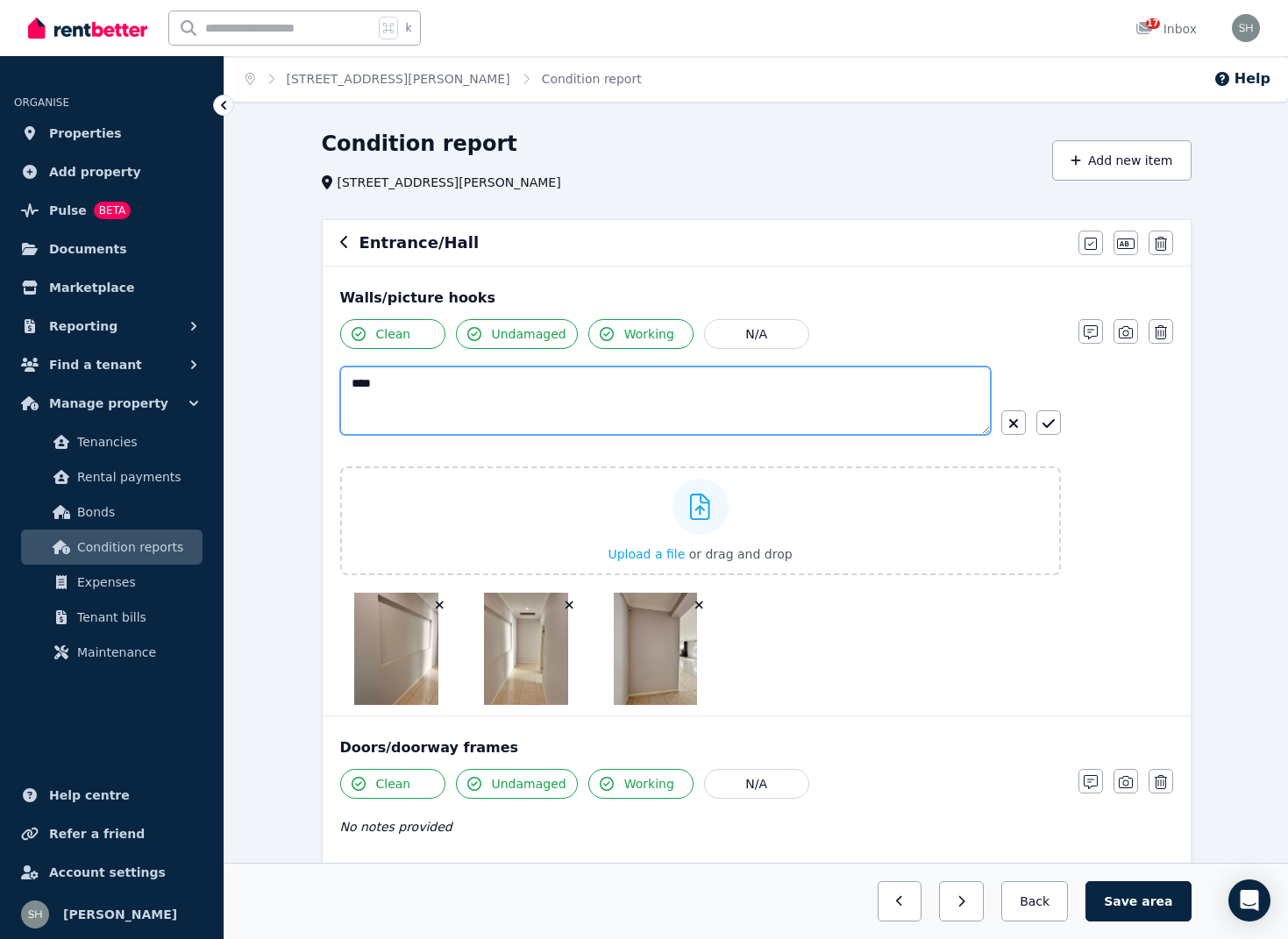
paste textarea "**********"
click at [415, 385] on textarea "**********" at bounding box center [665, 401] width 650 height 68
drag, startPoint x: 441, startPoint y: 380, endPoint x: 331, endPoint y: 379, distance: 110.0
click at [333, 379] on div "**********" at bounding box center [756, 490] width 868 height 449
click at [581, 381] on textarea "**********" at bounding box center [665, 401] width 650 height 68
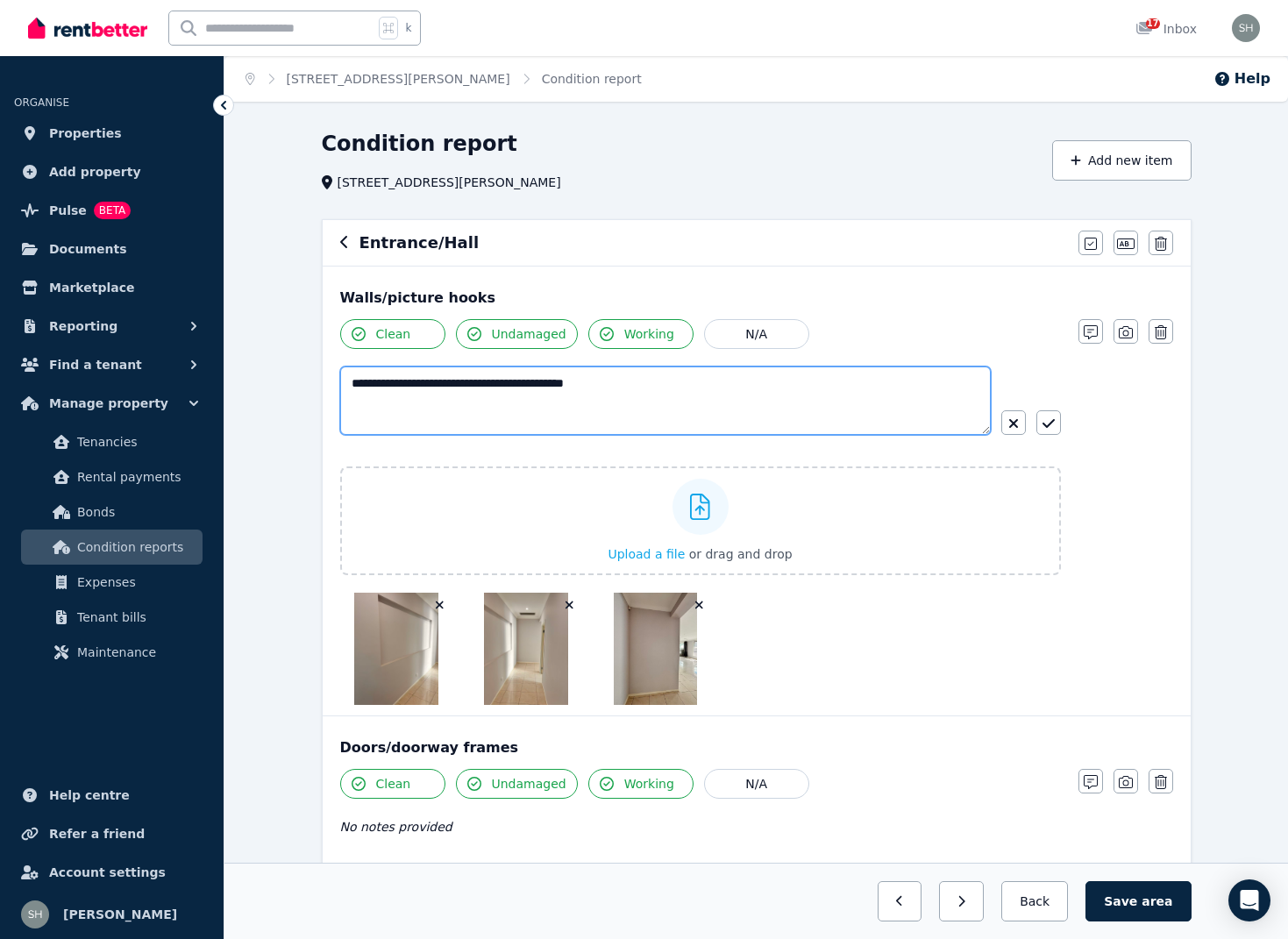
drag, startPoint x: 635, startPoint y: 379, endPoint x: 561, endPoint y: 382, distance: 74.1
click at [561, 382] on textarea "**********" at bounding box center [665, 401] width 650 height 68
drag, startPoint x: 499, startPoint y: 378, endPoint x: 484, endPoint y: 379, distance: 15.0
click at [484, 379] on textarea "**********" at bounding box center [665, 401] width 650 height 68
click at [495, 378] on textarea "**********" at bounding box center [665, 401] width 650 height 68
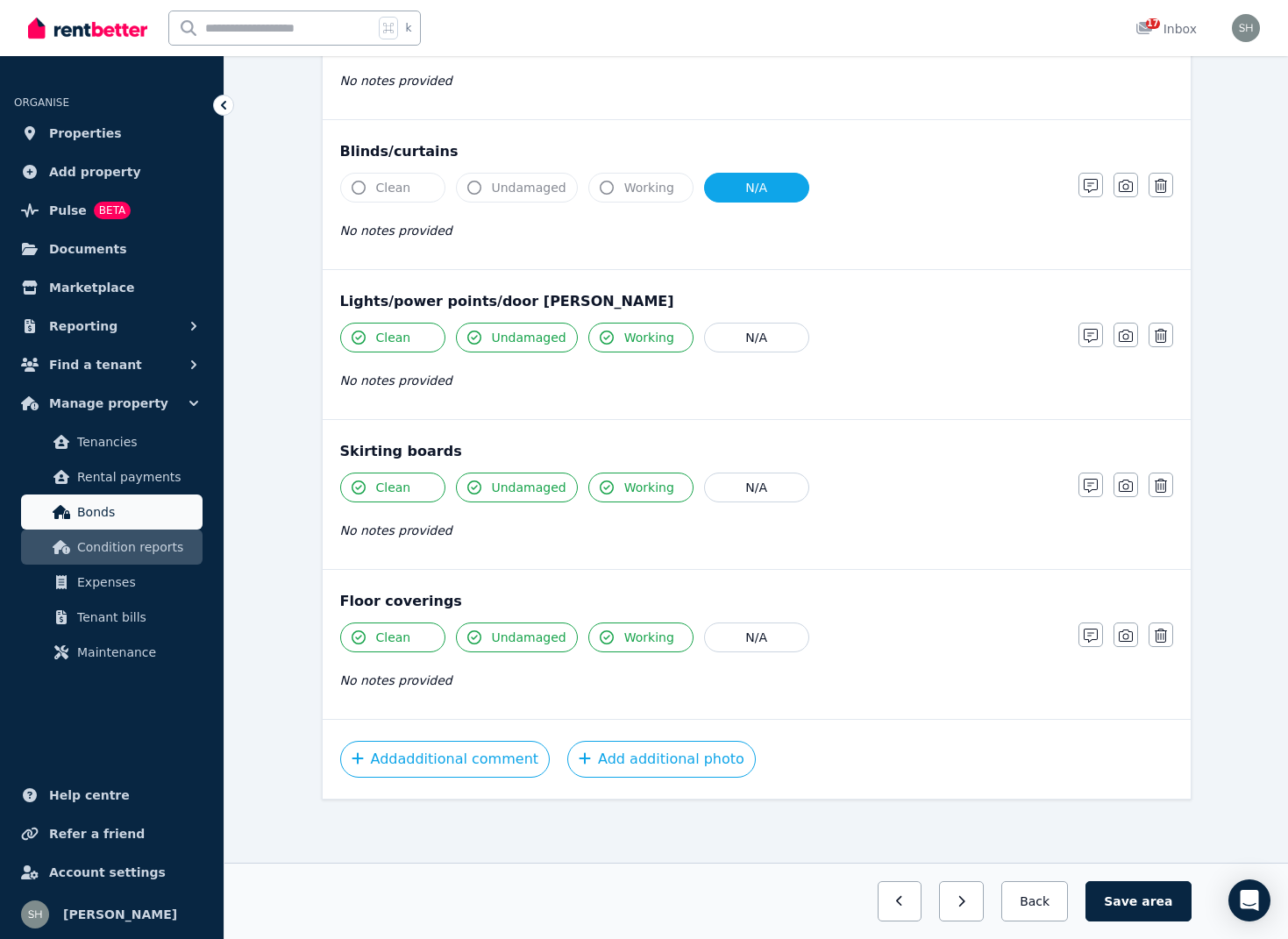
scroll to position [1046, 0]
type textarea "**********"
click at [1147, 905] on span "area" at bounding box center [1157, 902] width 31 height 18
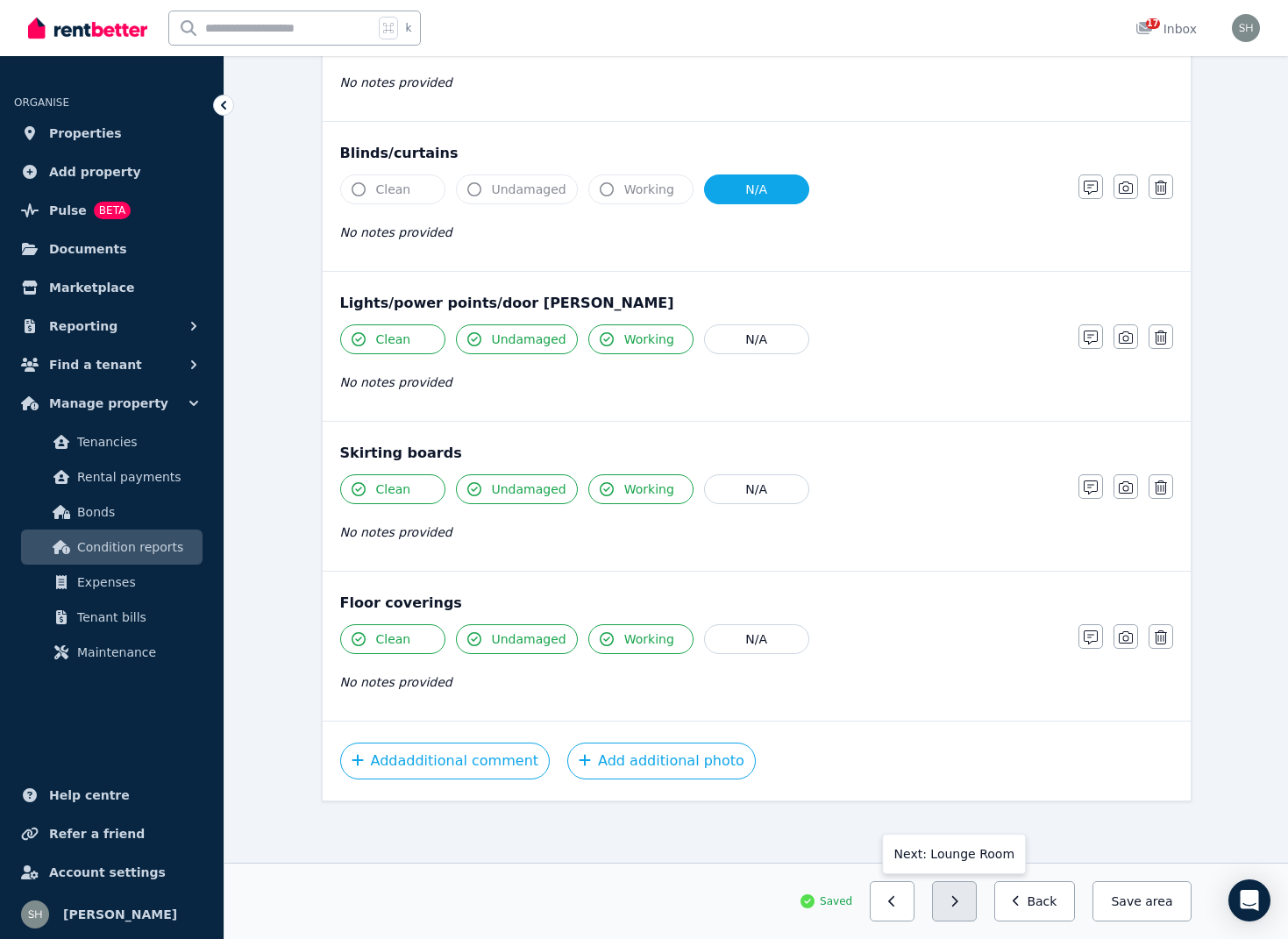
click at [974, 903] on button "button" at bounding box center [954, 901] width 44 height 40
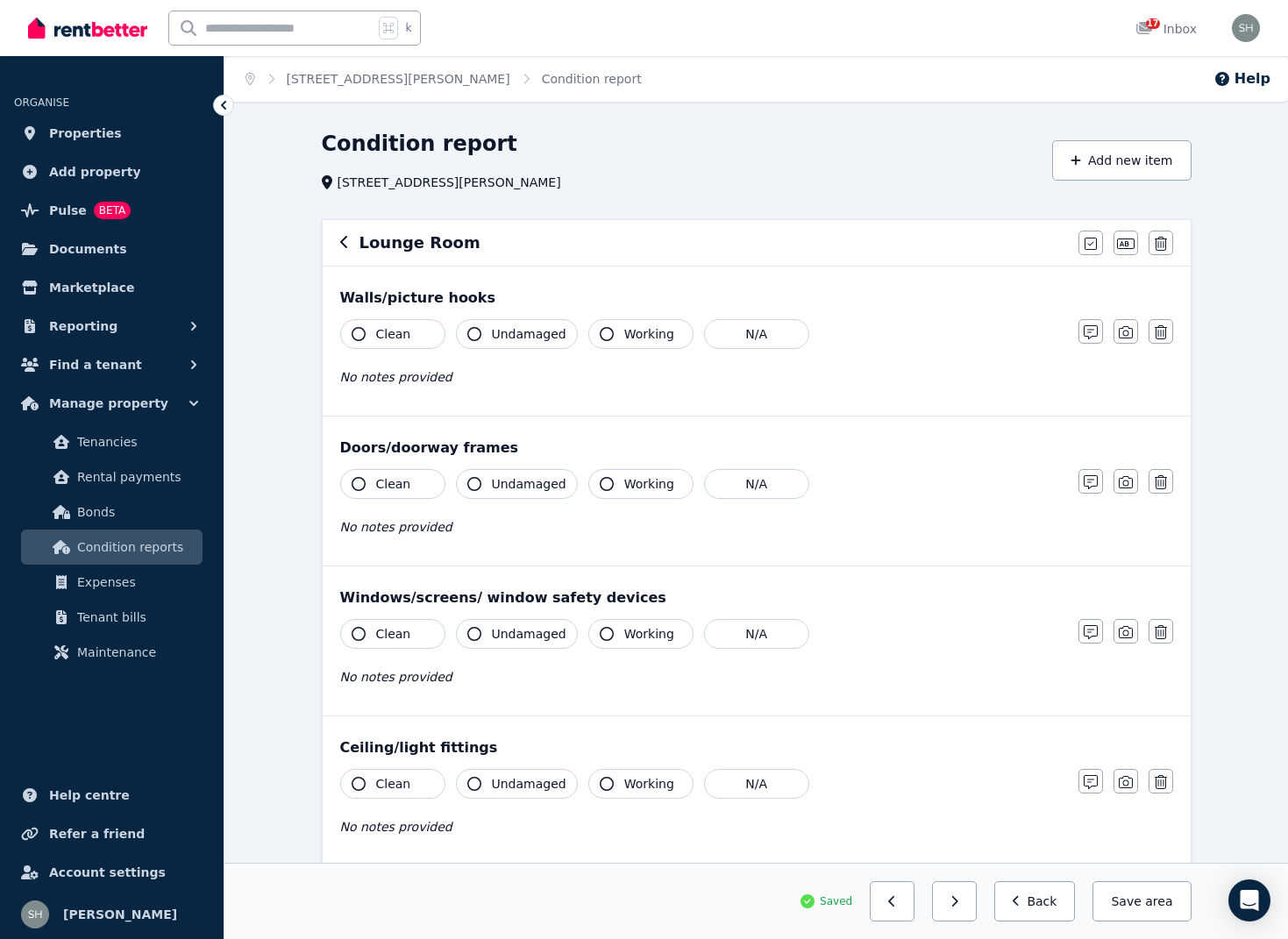
scroll to position [0, 0]
click at [346, 243] on icon "button" at bounding box center [345, 243] width 9 height 14
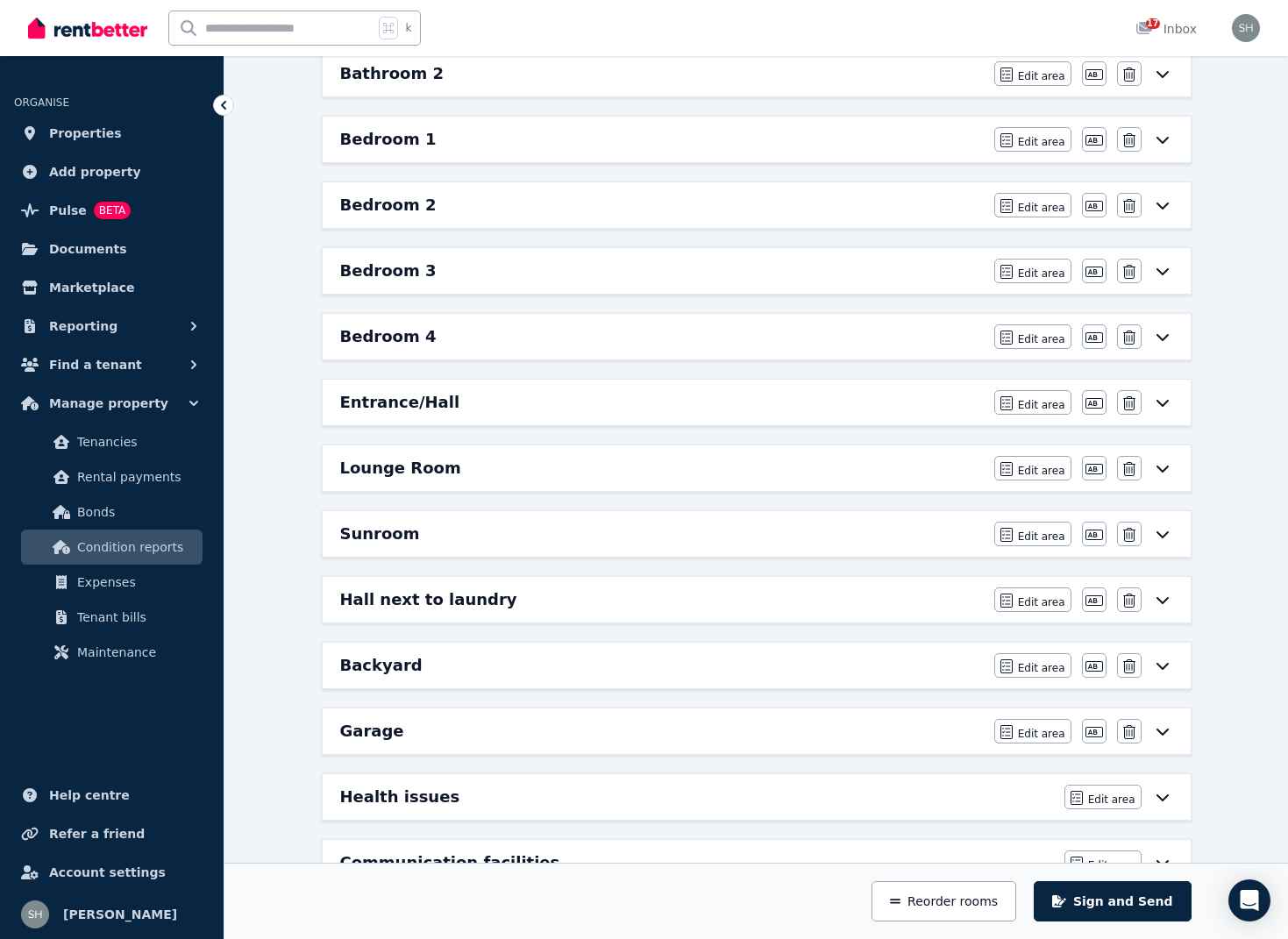
scroll to position [344, 0]
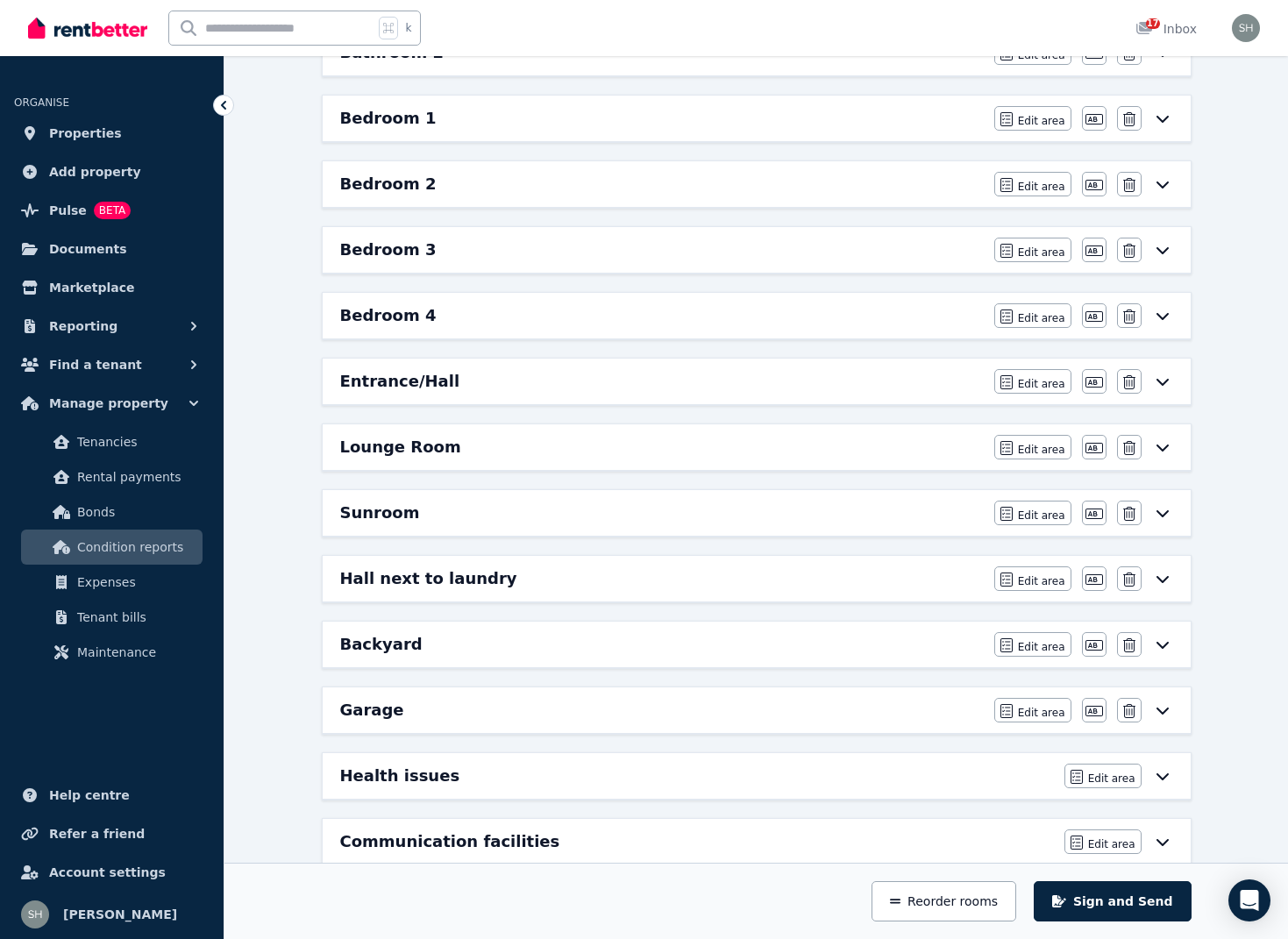
click at [652, 711] on div "Garage" at bounding box center [662, 711] width 643 height 25
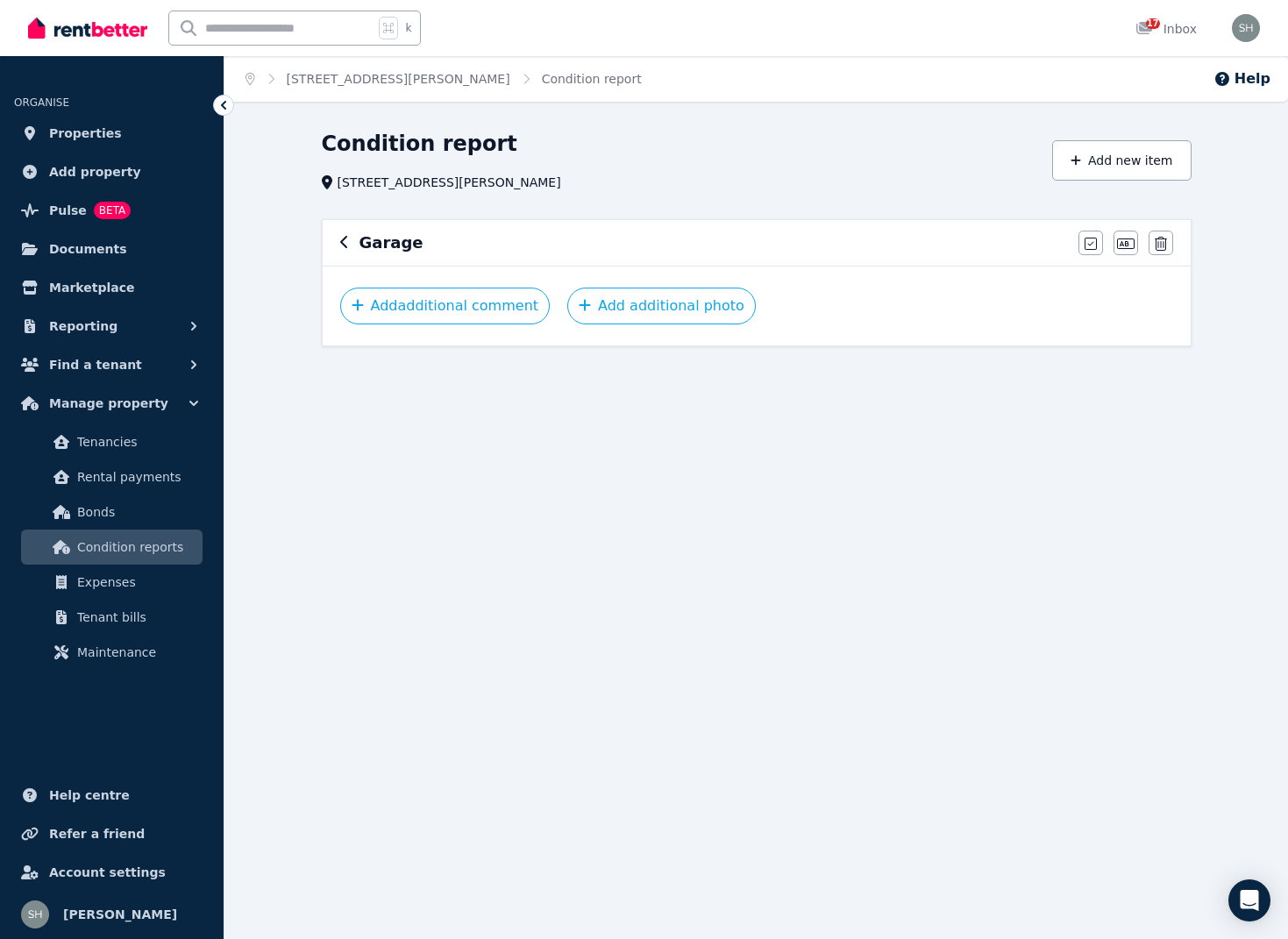
scroll to position [0, 0]
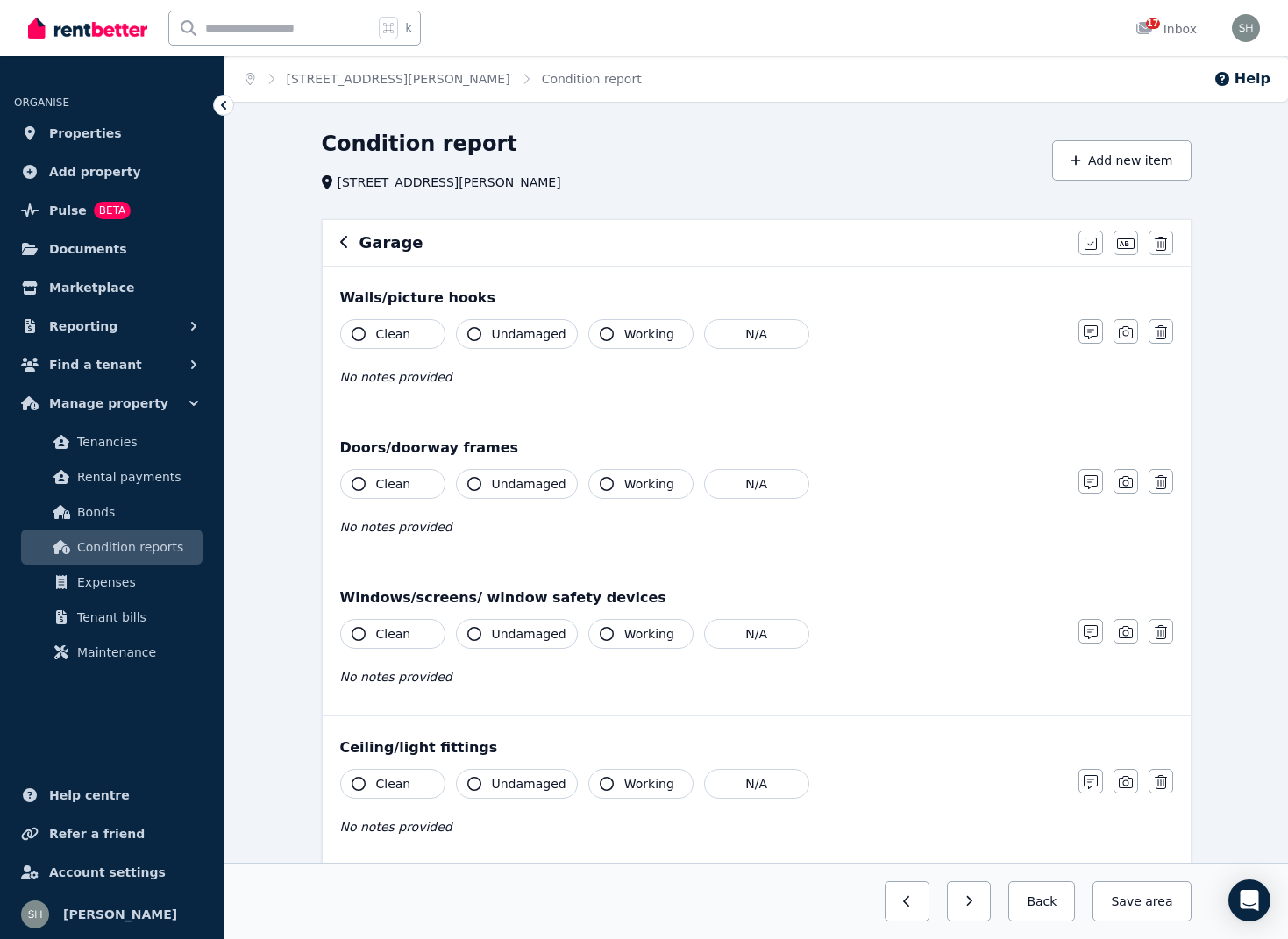
click at [359, 335] on icon "button" at bounding box center [359, 334] width 14 height 14
click at [480, 332] on icon "button" at bounding box center [474, 334] width 14 height 14
click at [601, 338] on icon "button" at bounding box center [607, 334] width 14 height 14
click at [356, 481] on icon "button" at bounding box center [359, 484] width 14 height 14
click at [467, 480] on icon "button" at bounding box center [474, 484] width 14 height 14
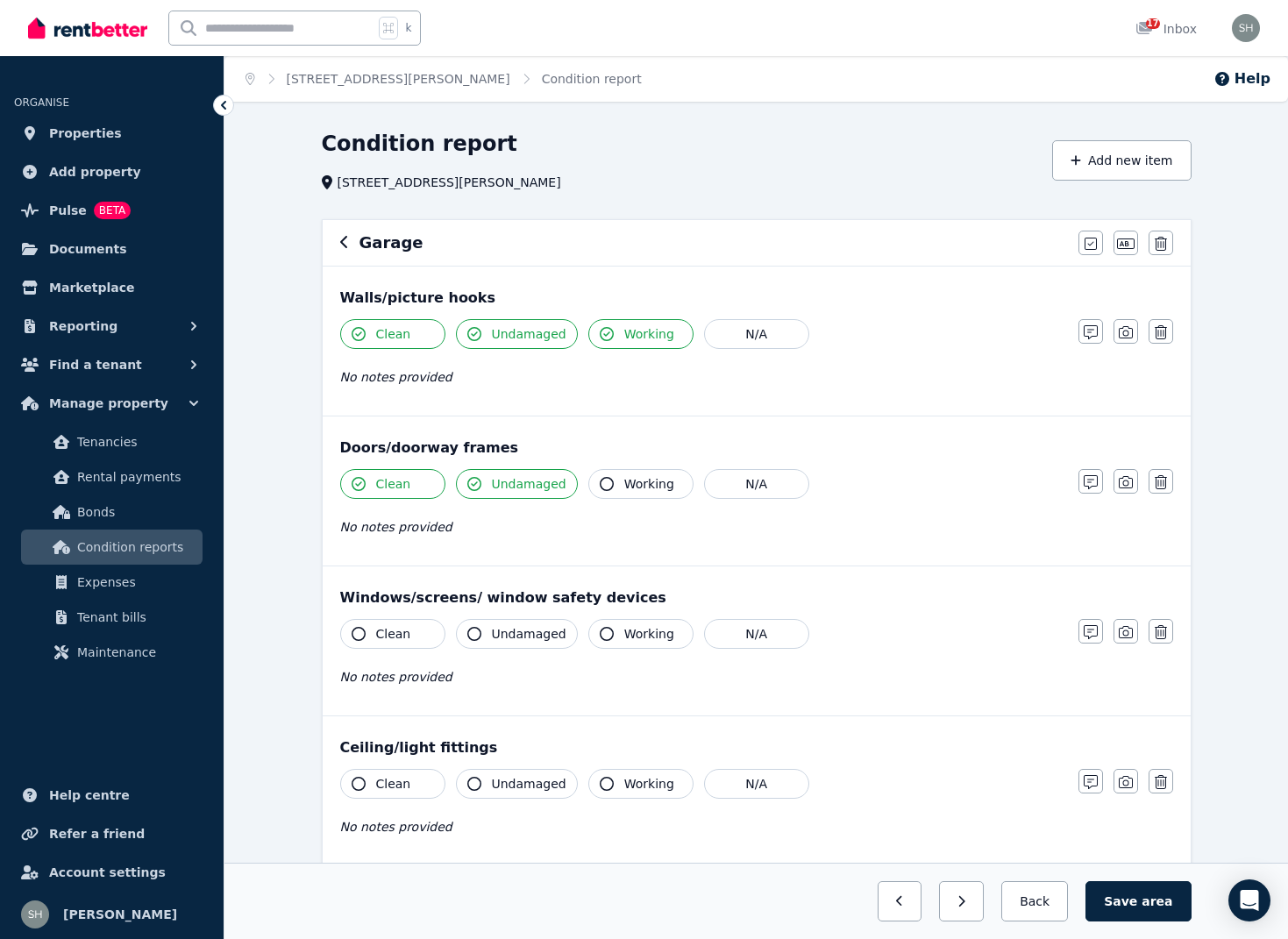
click at [608, 485] on button "Working" at bounding box center [640, 484] width 105 height 30
click at [1127, 483] on icon "button" at bounding box center [1125, 482] width 14 height 14
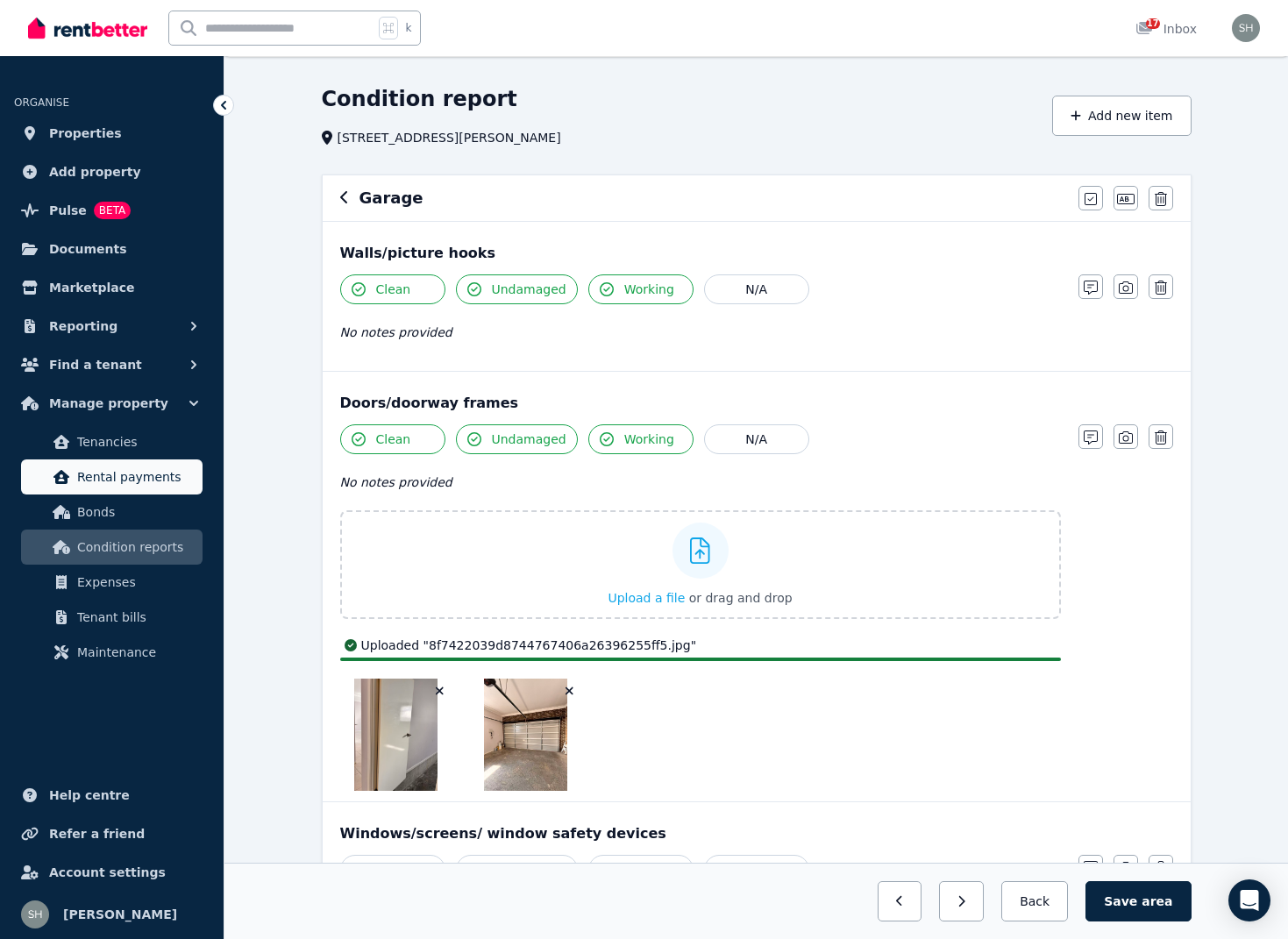
scroll to position [21, 0]
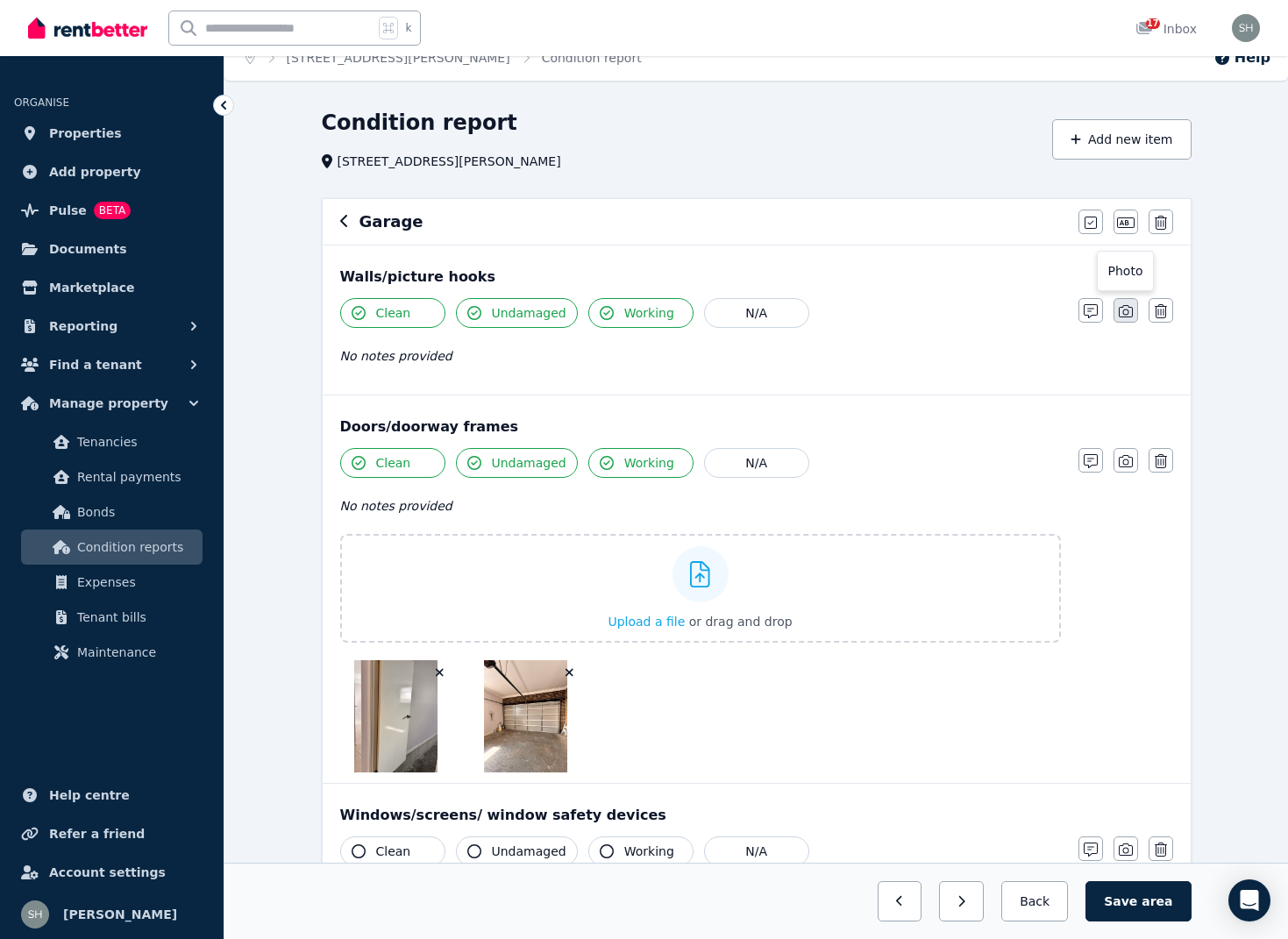
click at [1125, 311] on icon "button" at bounding box center [1125, 312] width 14 height 14
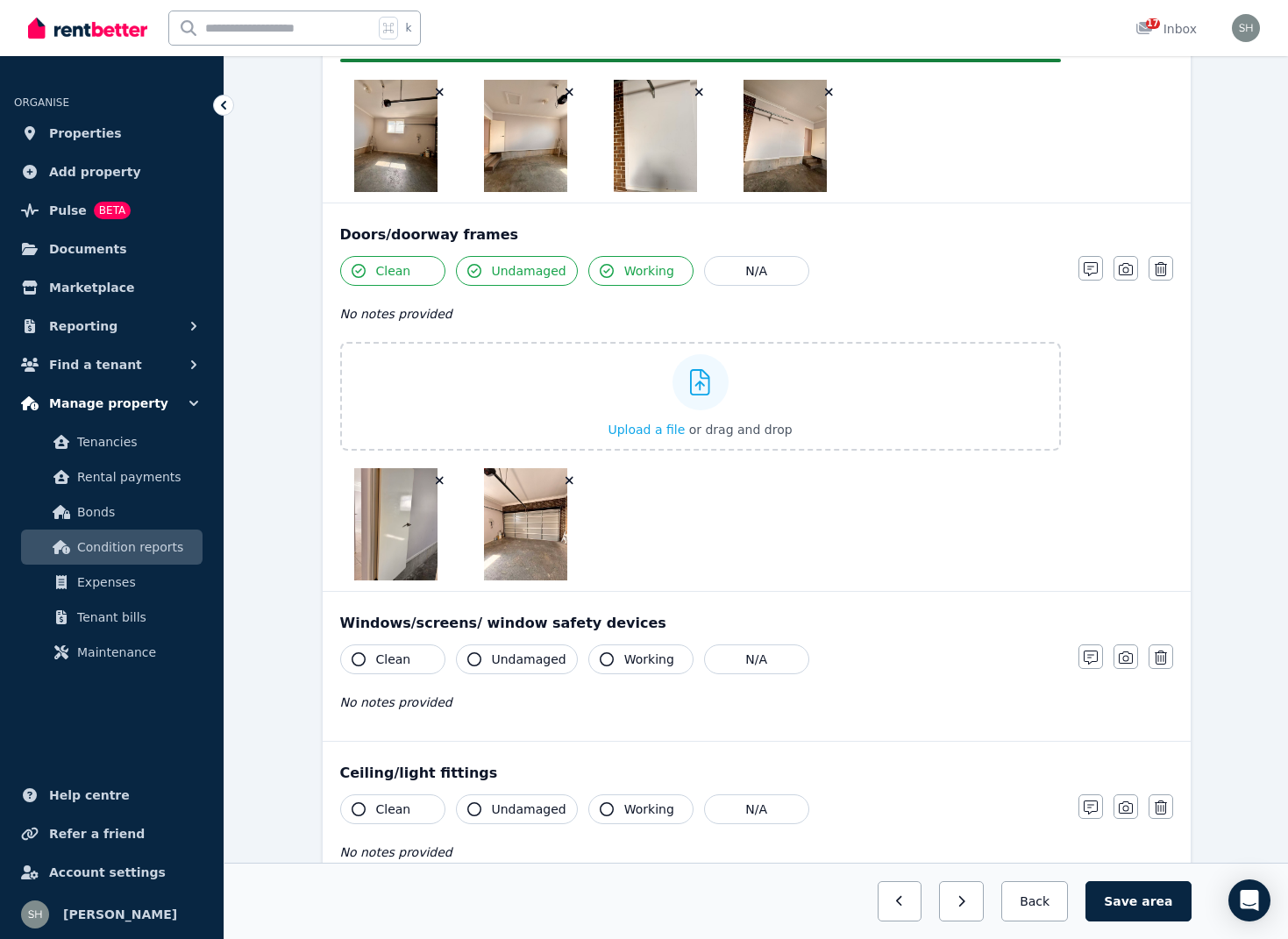
scroll to position [586, 0]
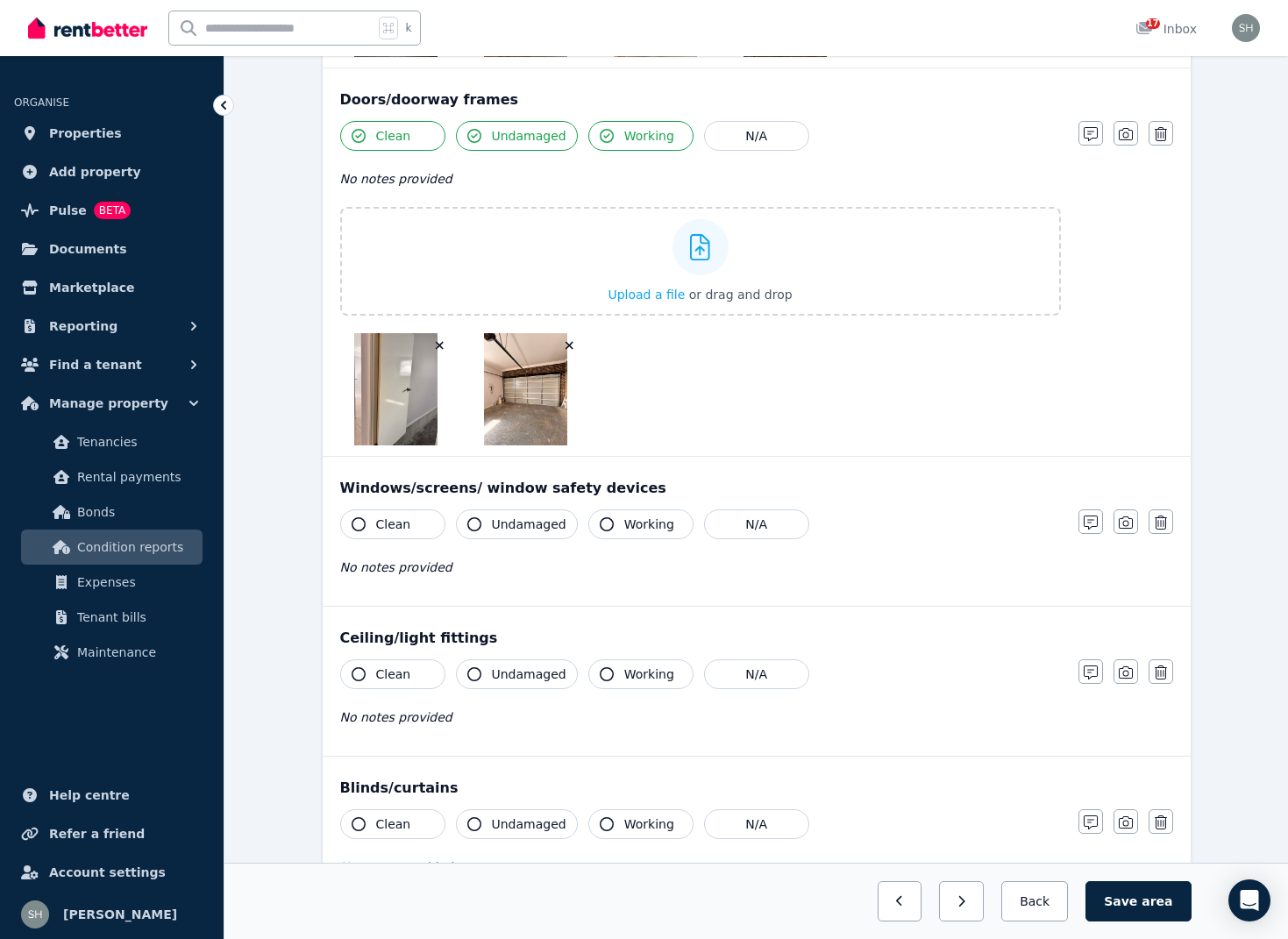
click at [362, 520] on icon "button" at bounding box center [359, 524] width 14 height 14
click at [487, 523] on button "Undamaged" at bounding box center [516, 524] width 122 height 30
click at [602, 524] on icon "button" at bounding box center [607, 524] width 14 height 14
drag, startPoint x: 367, startPoint y: 670, endPoint x: 436, endPoint y: 676, distance: 69.3
click at [367, 670] on button "Clean" at bounding box center [393, 674] width 105 height 30
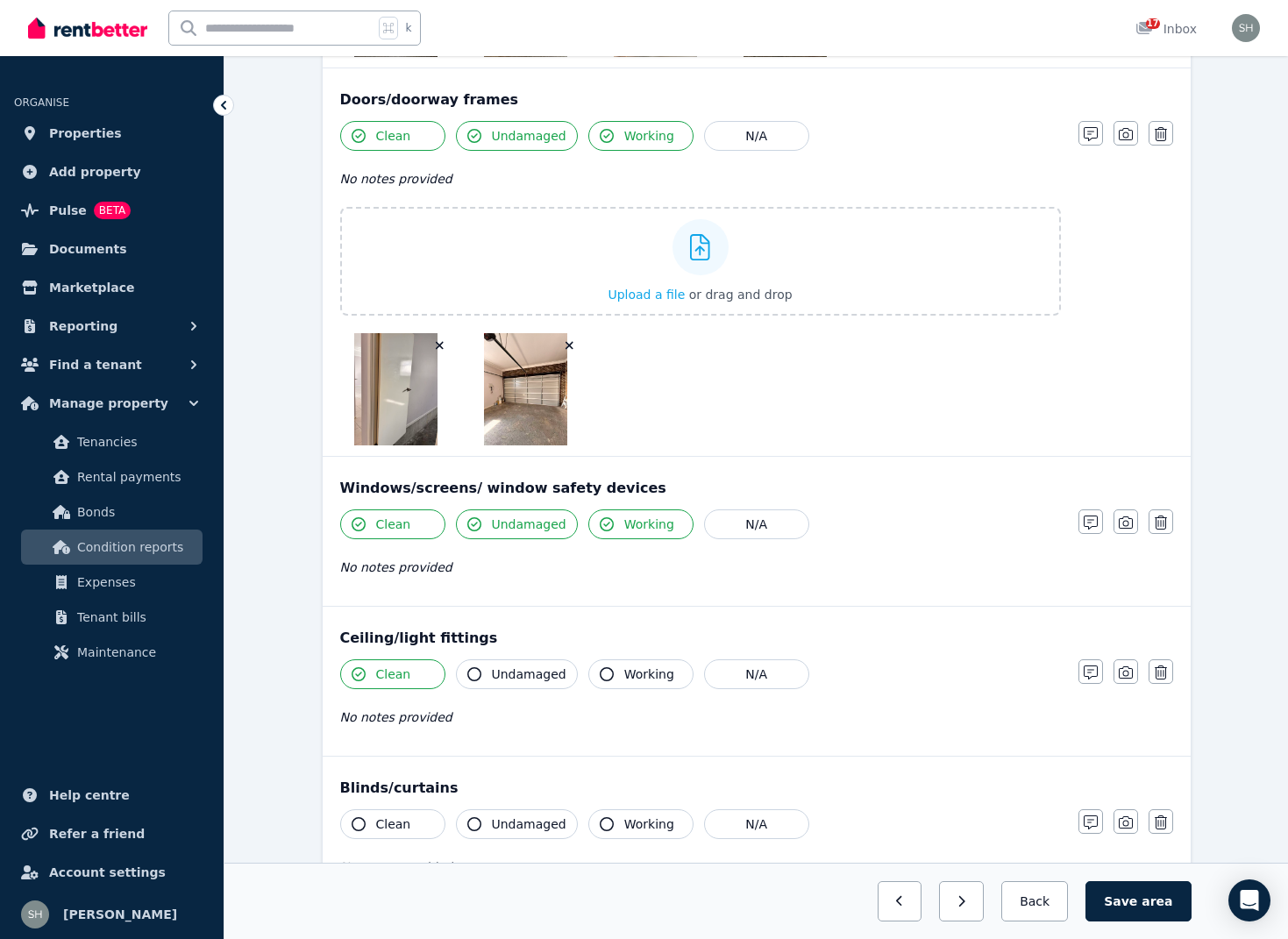
click at [469, 672] on icon "button" at bounding box center [474, 674] width 14 height 14
click at [600, 678] on icon "button" at bounding box center [607, 674] width 14 height 14
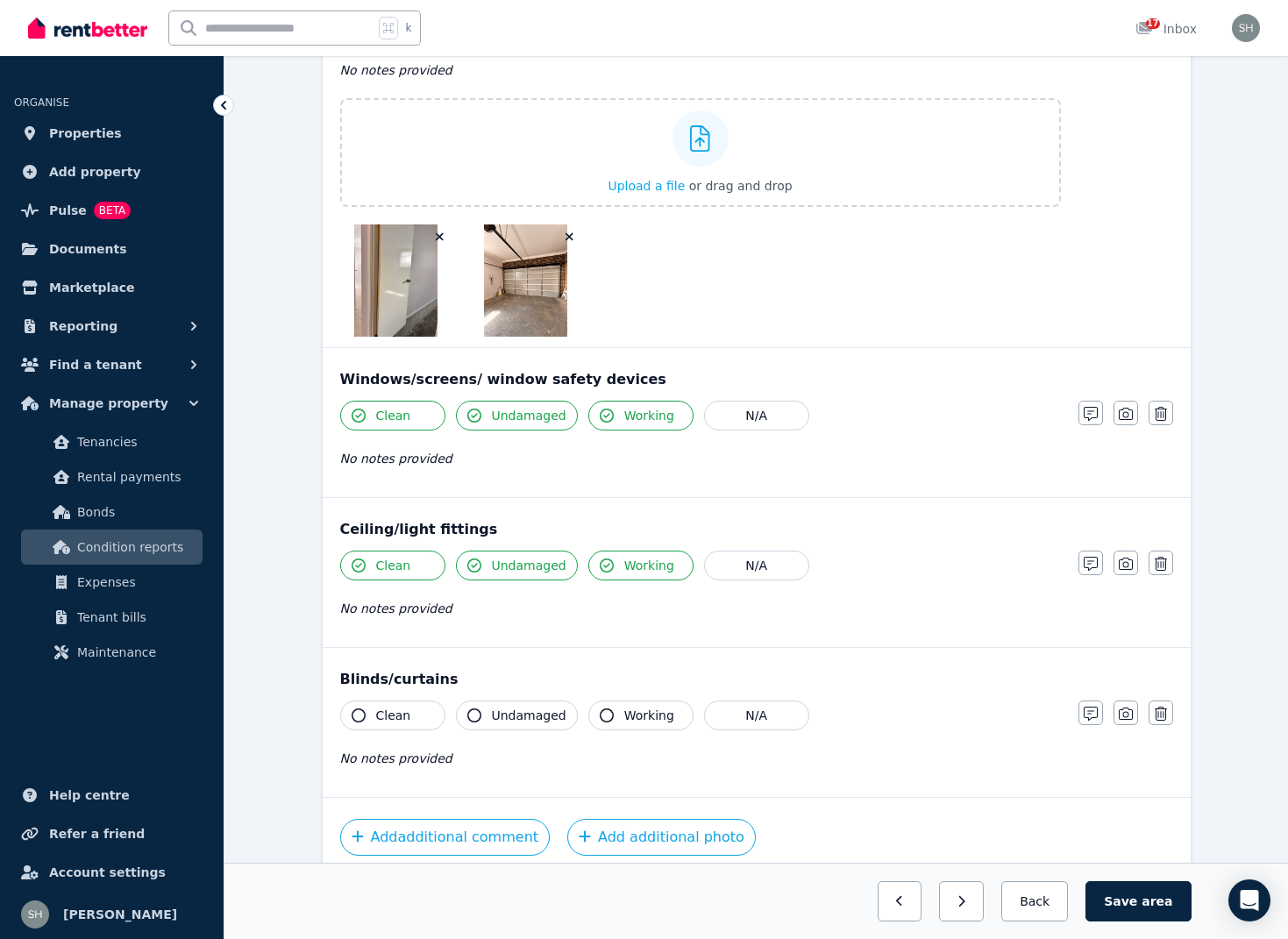
scroll to position [696, 0]
click at [737, 713] on button "N/A" at bounding box center [757, 715] width 105 height 30
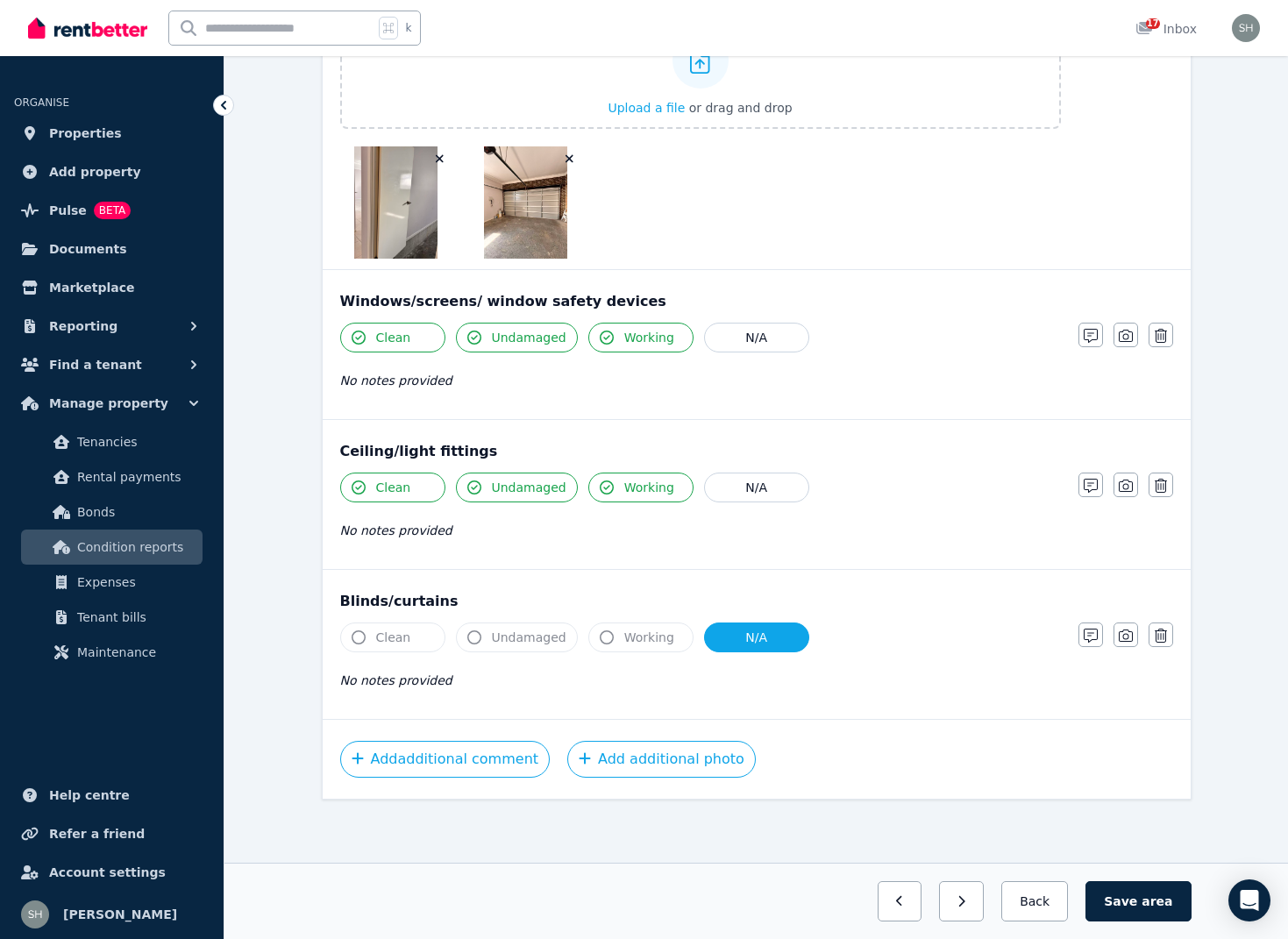
scroll to position [774, 0]
click at [1154, 902] on span "area" at bounding box center [1157, 902] width 31 height 18
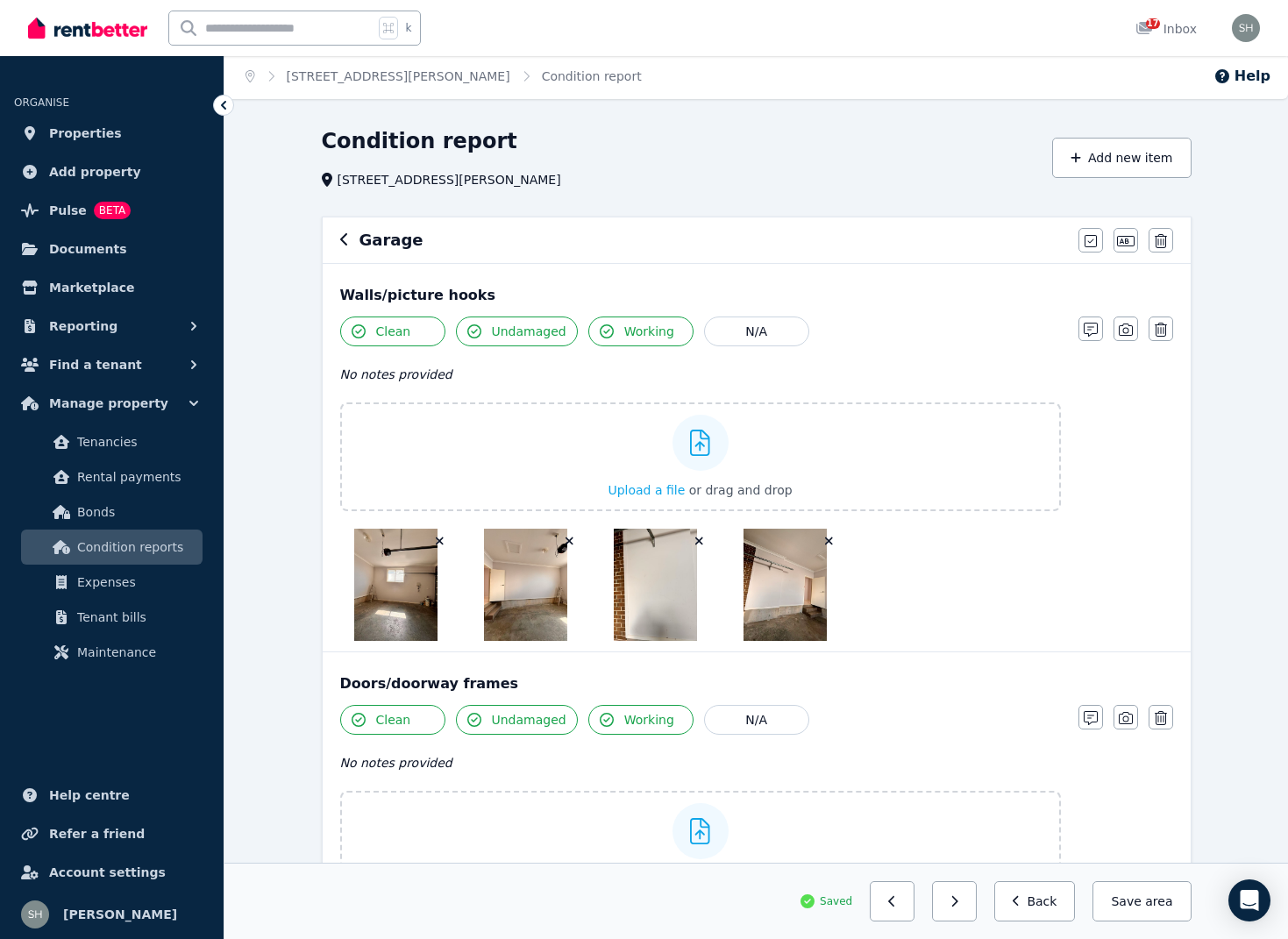
scroll to position [5, 0]
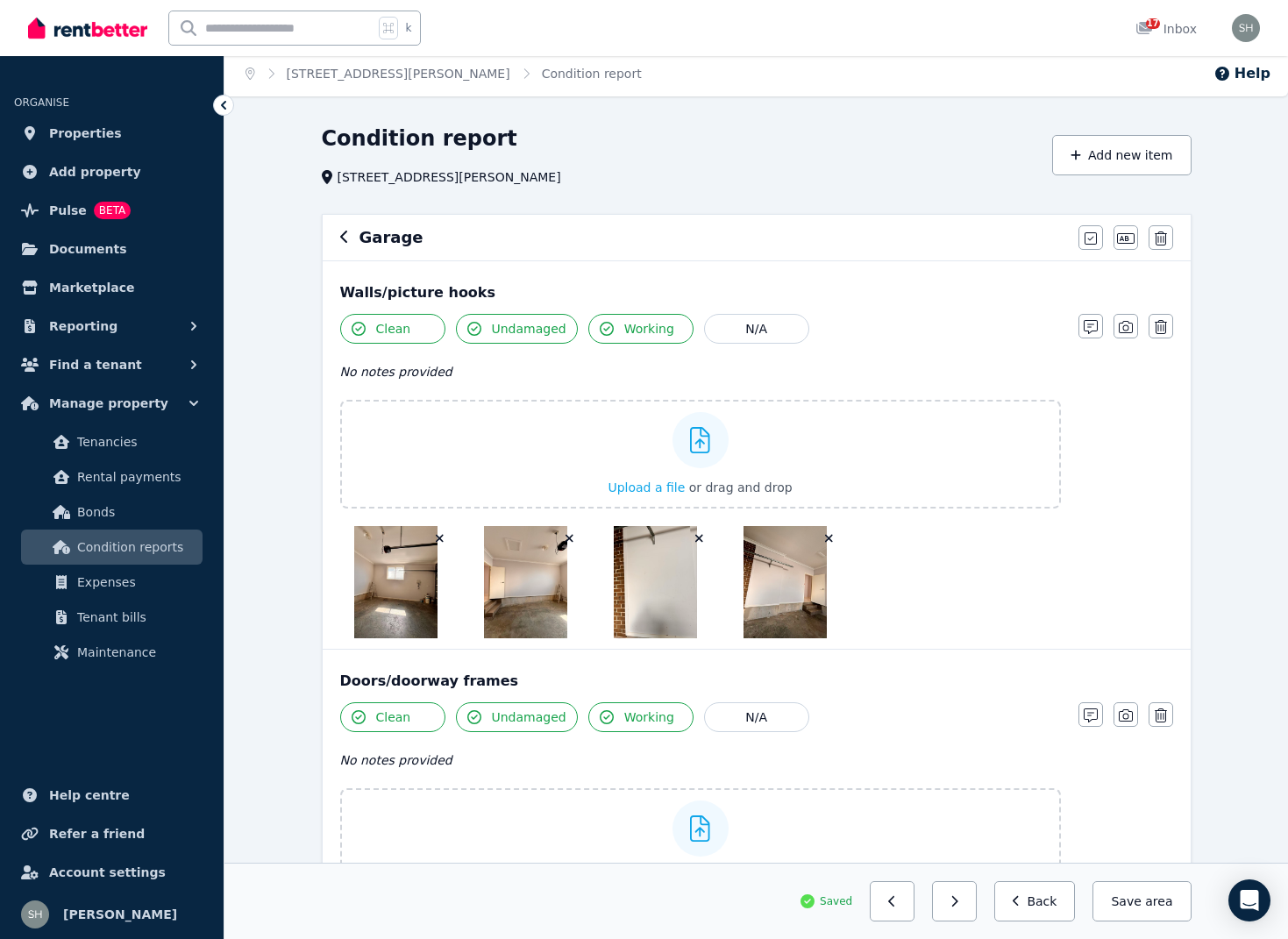
click at [342, 238] on icon "button" at bounding box center [344, 237] width 7 height 12
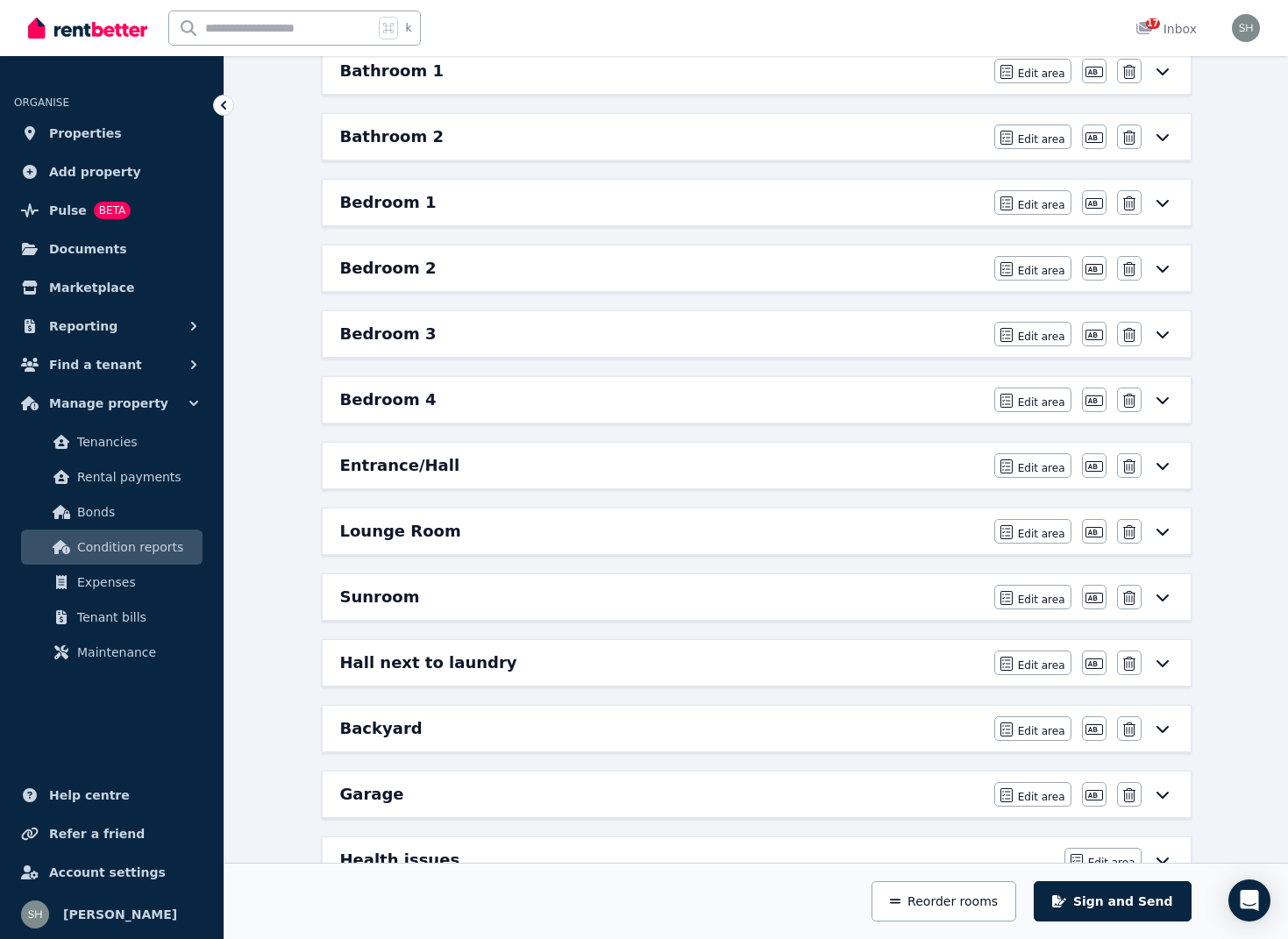
scroll to position [267, 0]
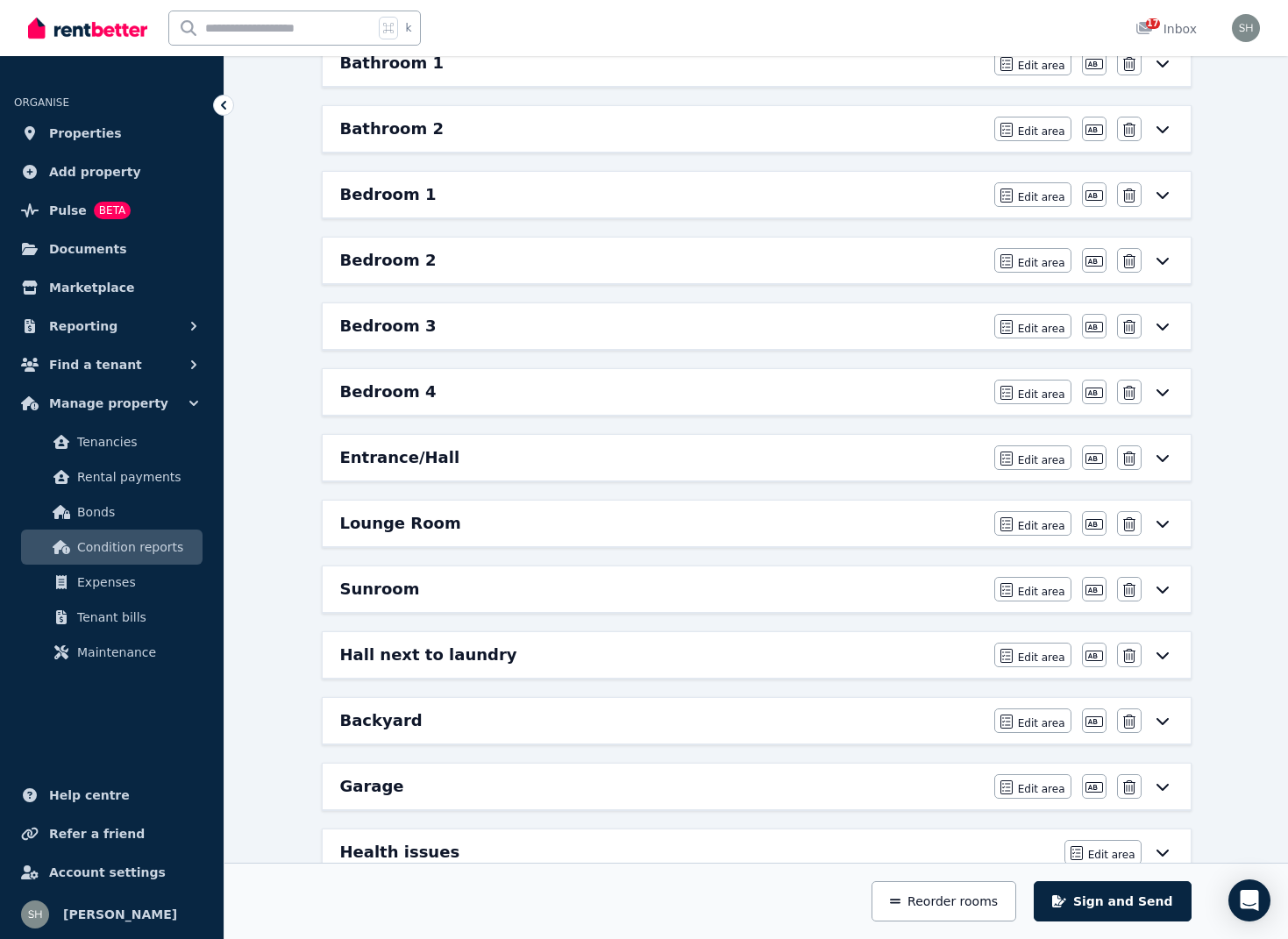
click at [430, 518] on h6 "Lounge Room" at bounding box center [401, 523] width 121 height 25
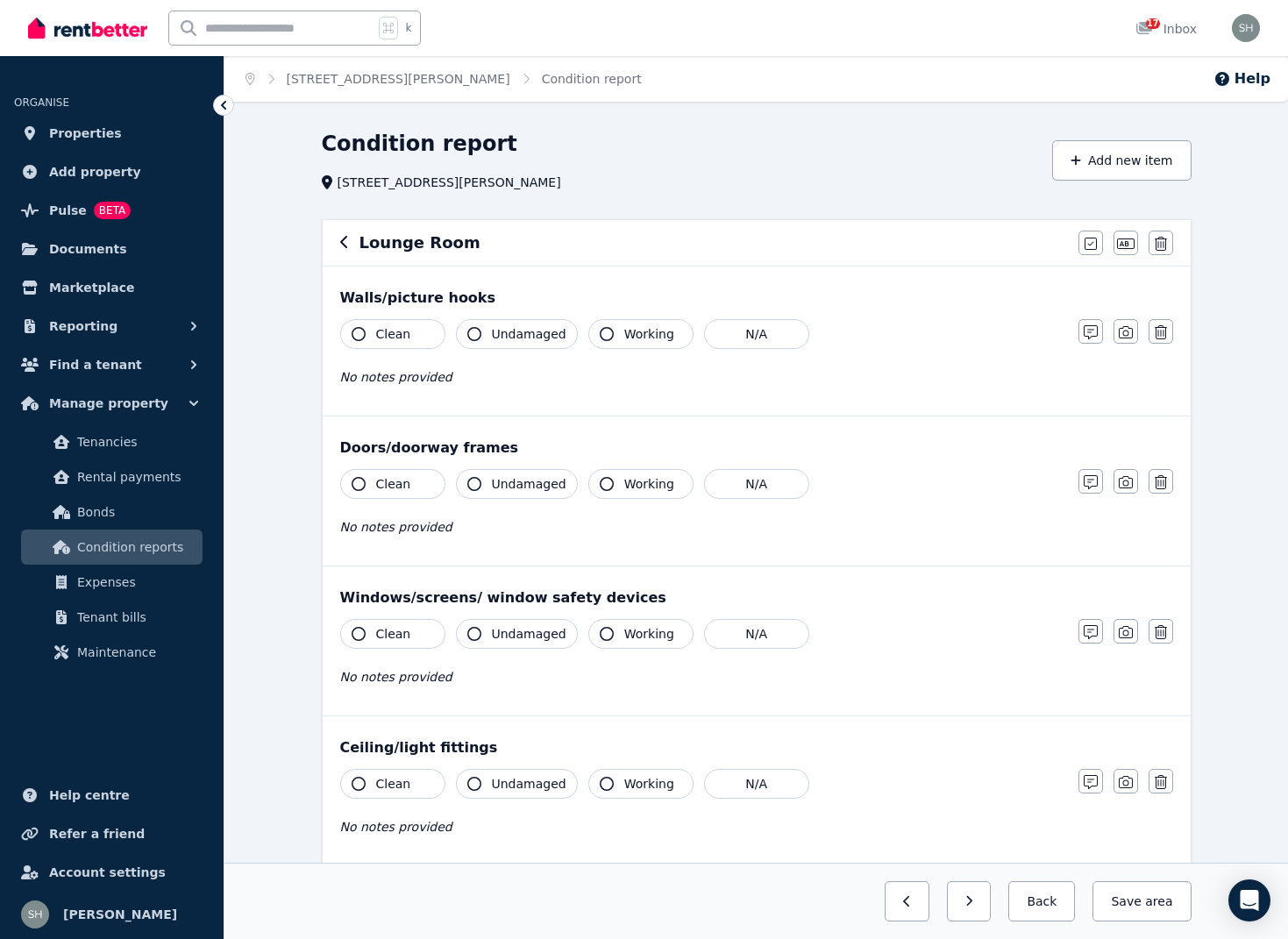
click at [363, 335] on icon "button" at bounding box center [359, 334] width 14 height 14
drag, startPoint x: 476, startPoint y: 332, endPoint x: 523, endPoint y: 340, distance: 47.7
click at [476, 332] on icon "button" at bounding box center [474, 334] width 14 height 14
click at [605, 335] on icon "button" at bounding box center [607, 334] width 14 height 14
click at [1124, 334] on icon "button" at bounding box center [1125, 332] width 14 height 14
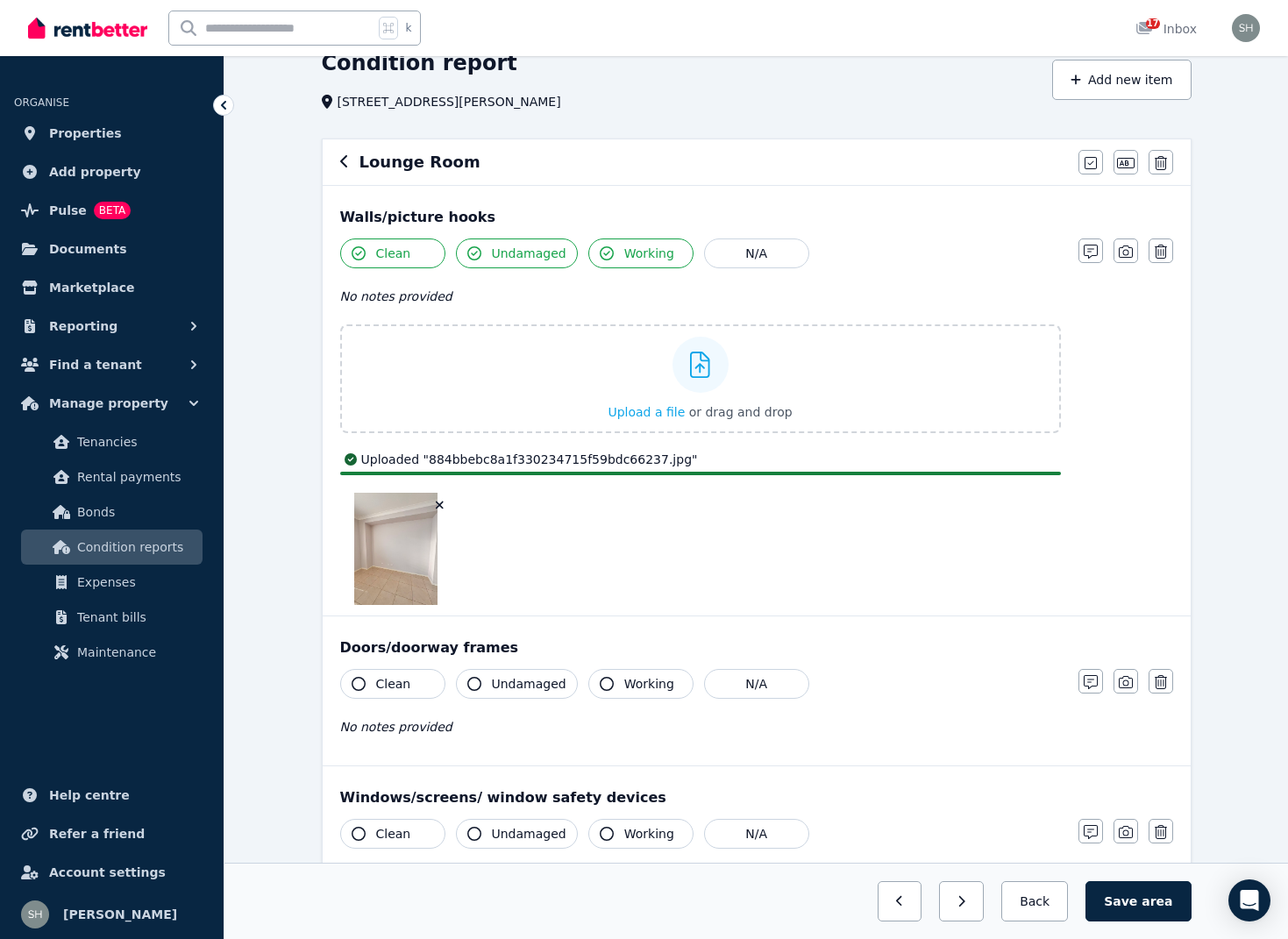
scroll to position [140, 0]
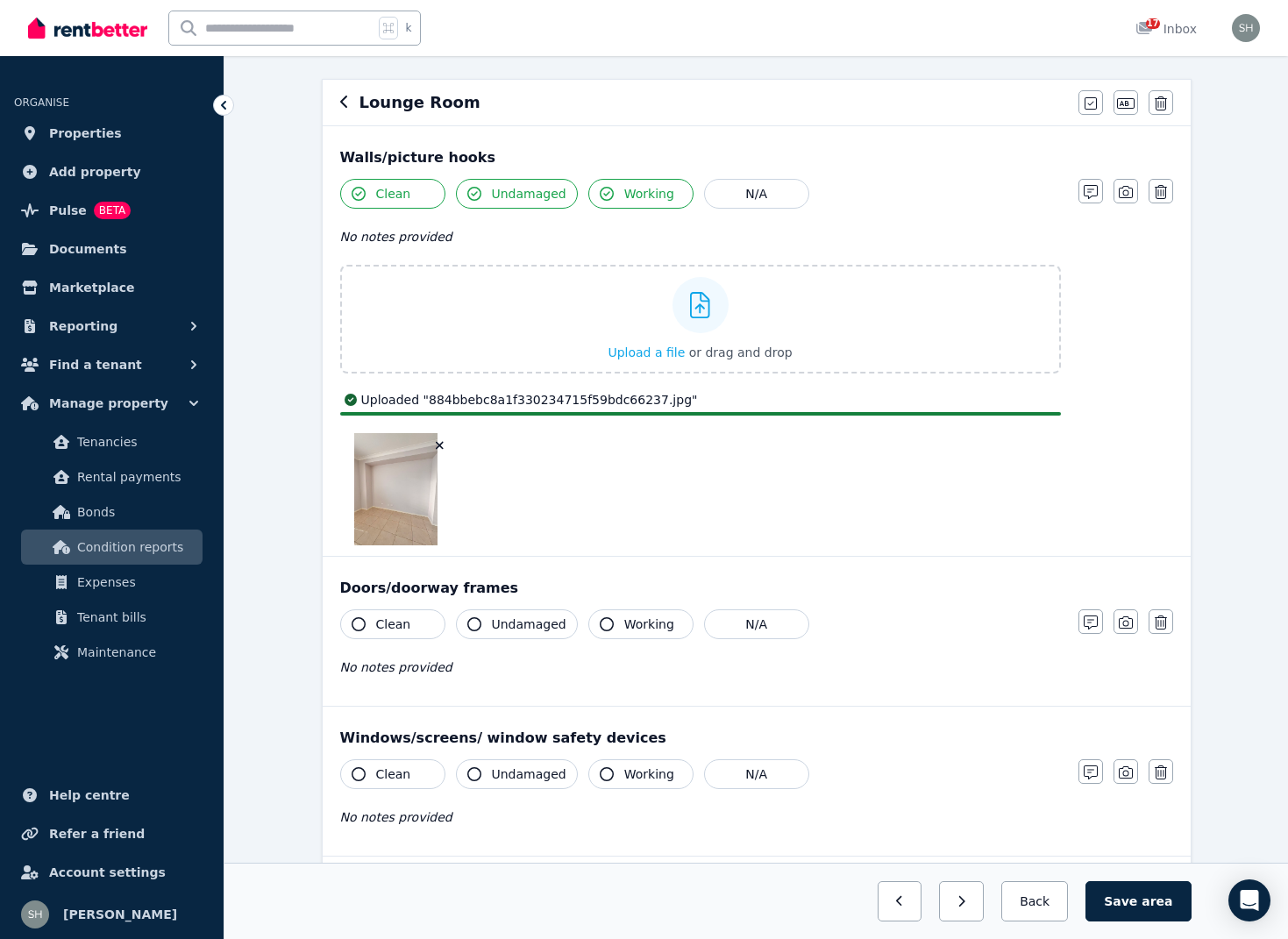
click at [362, 622] on icon "button" at bounding box center [359, 625] width 14 height 14
click at [471, 619] on icon "button" at bounding box center [474, 625] width 14 height 14
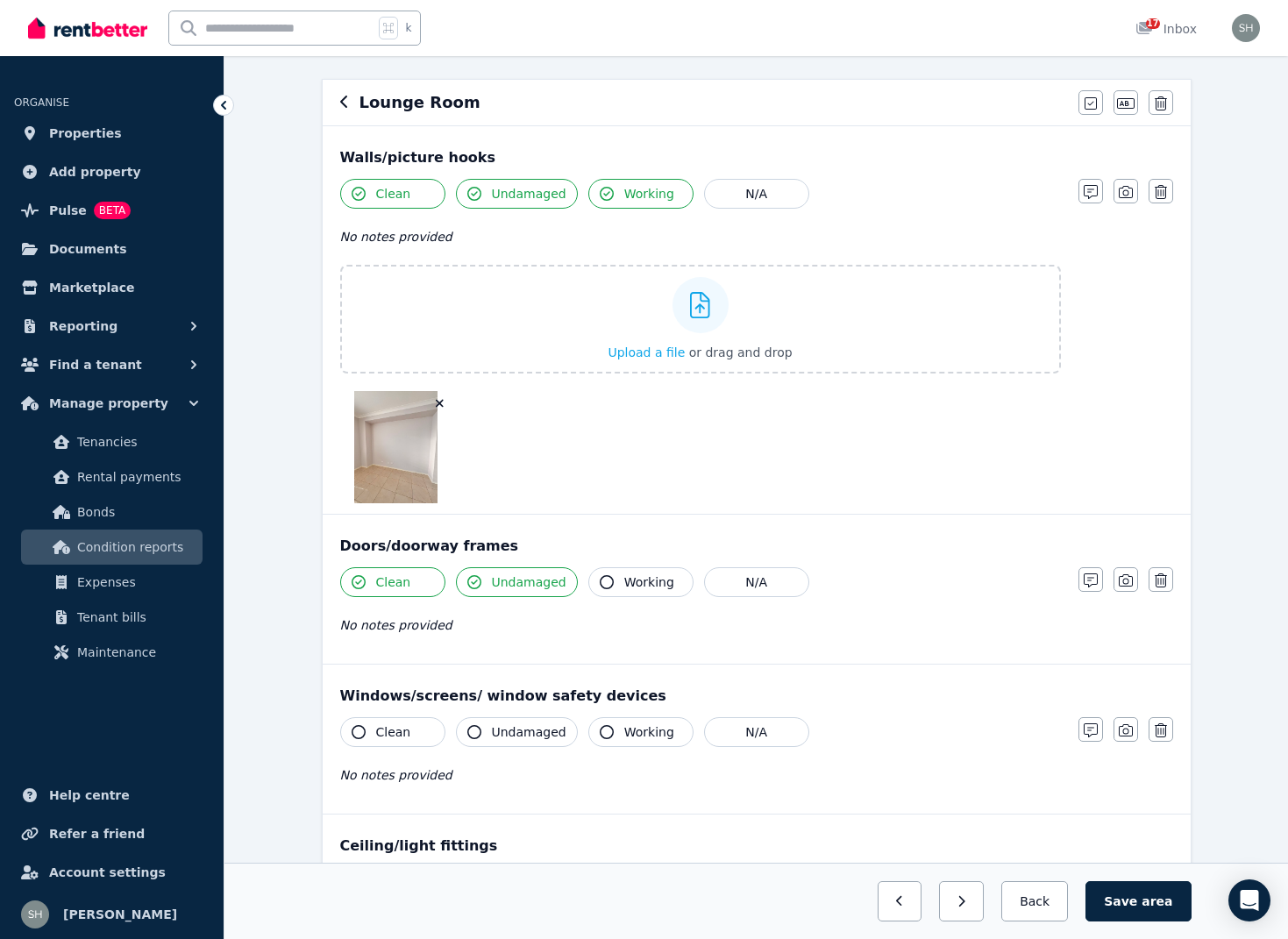
click at [607, 589] on button "Working" at bounding box center [640, 583] width 105 height 30
click at [1118, 577] on icon "button" at bounding box center [1125, 581] width 14 height 14
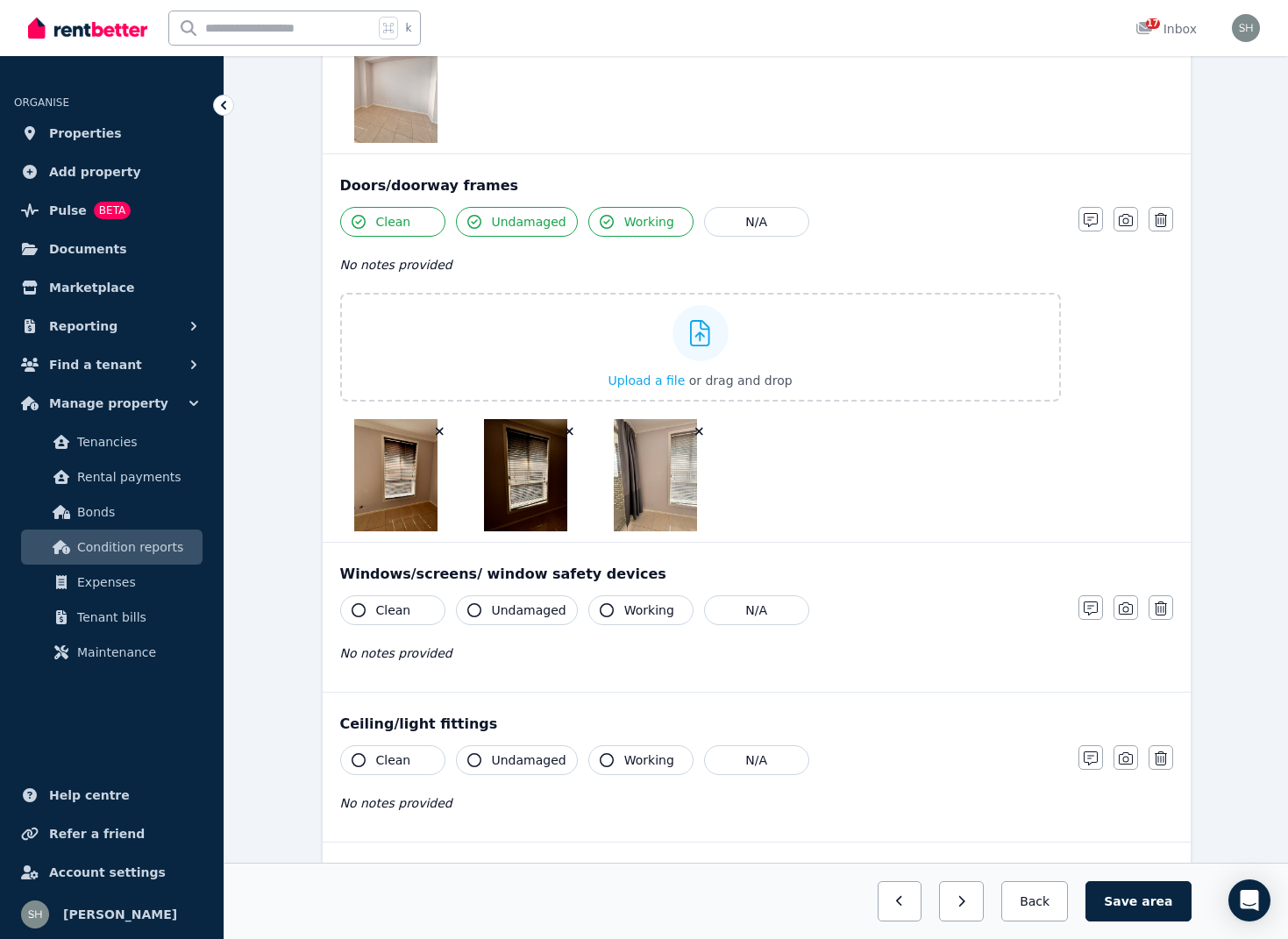
scroll to position [508, 0]
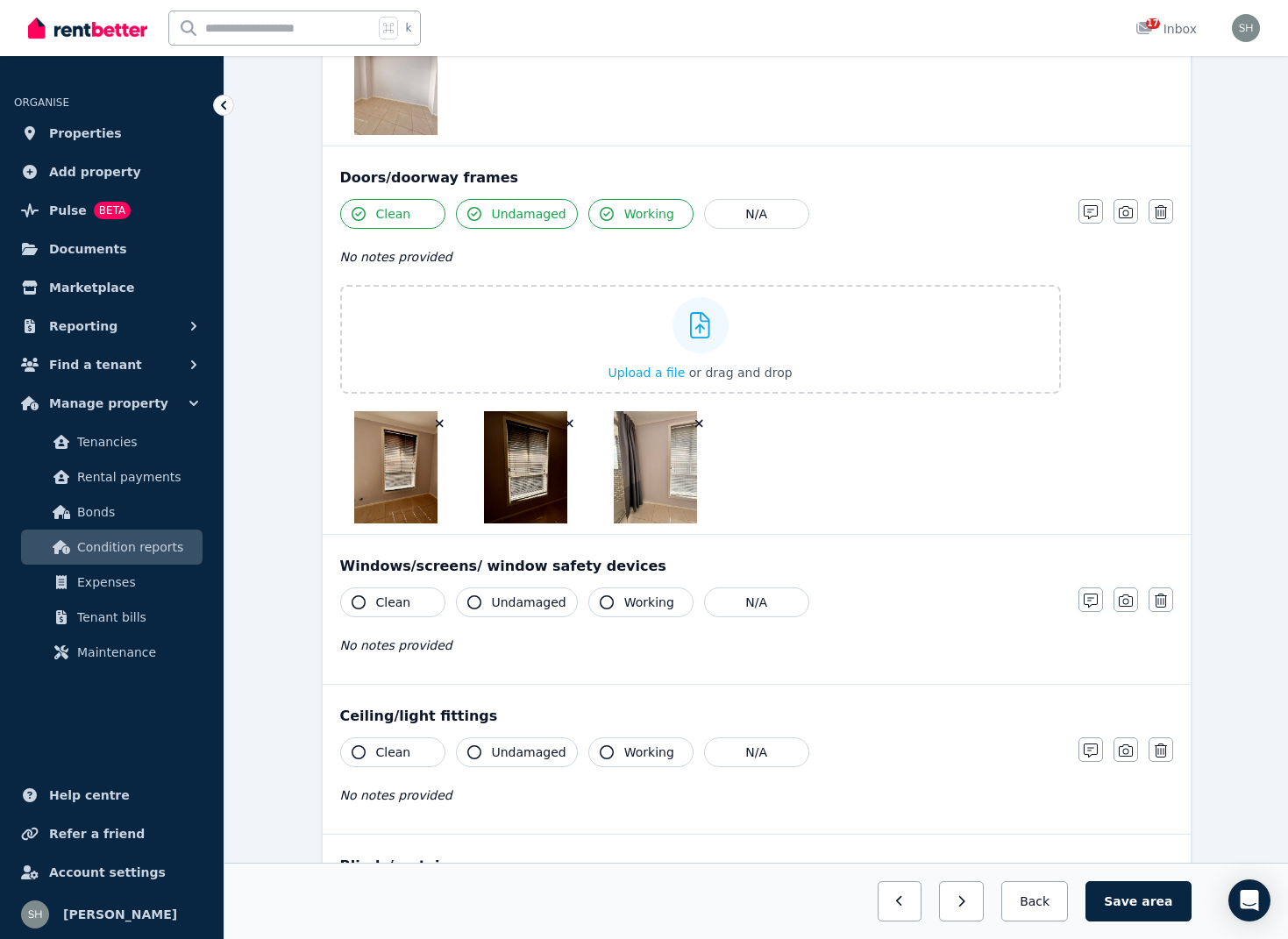
click at [571, 424] on icon "button" at bounding box center [569, 424] width 10 height 12
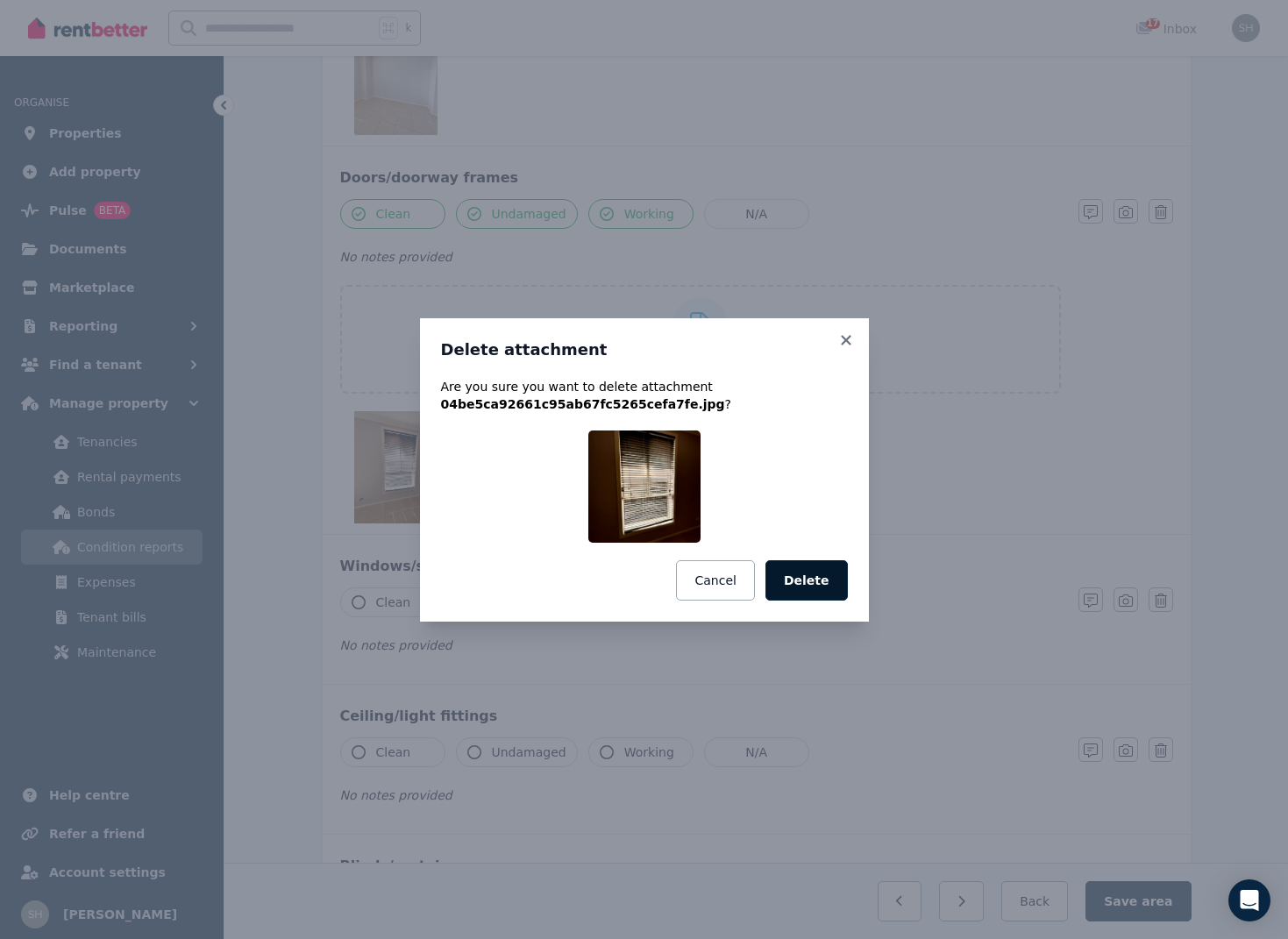
click at [806, 579] on button "Delete" at bounding box center [807, 580] width 83 height 40
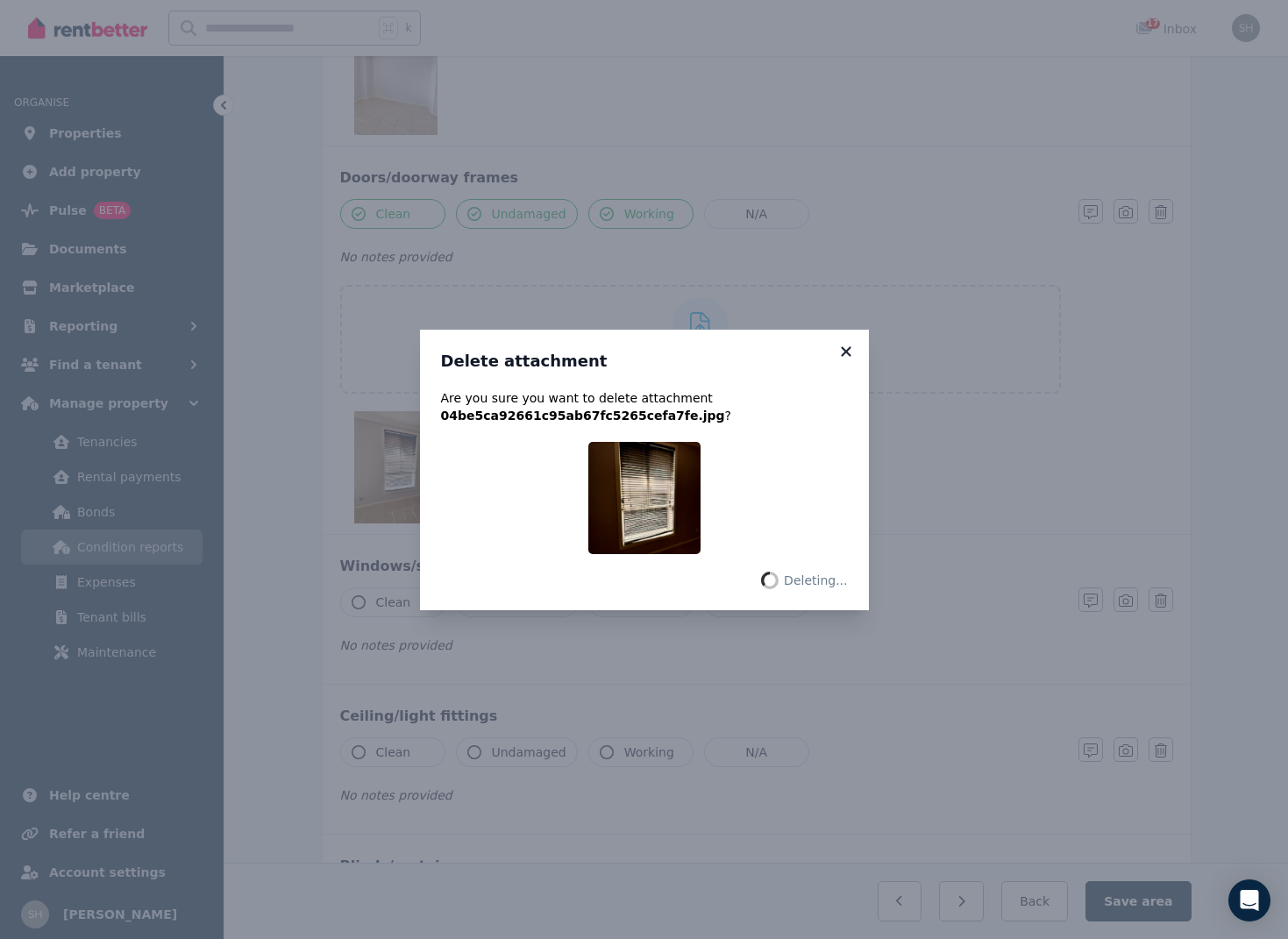
click at [845, 352] on icon at bounding box center [846, 351] width 10 height 10
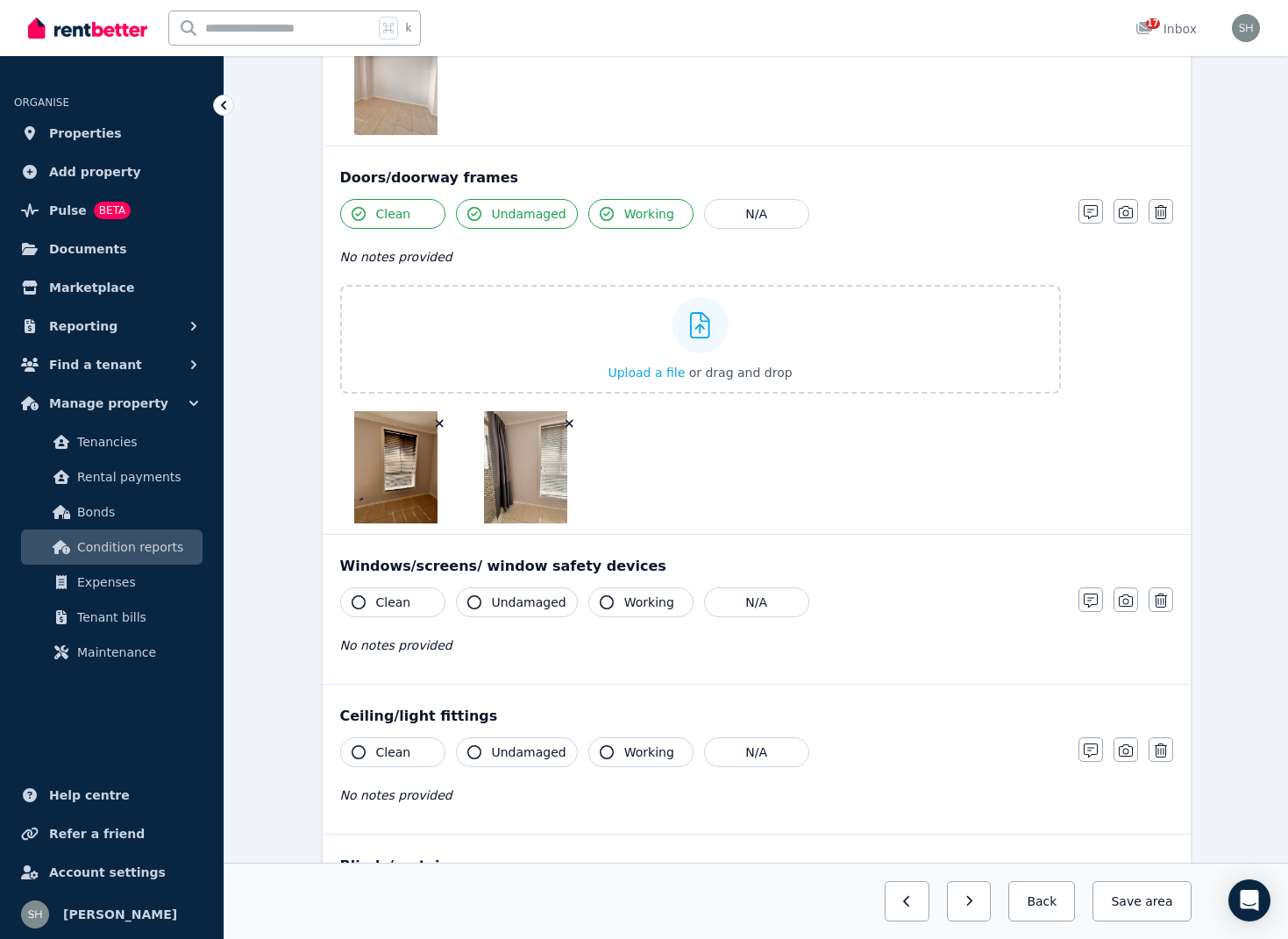
click at [569, 424] on icon "button" at bounding box center [569, 424] width 8 height 8
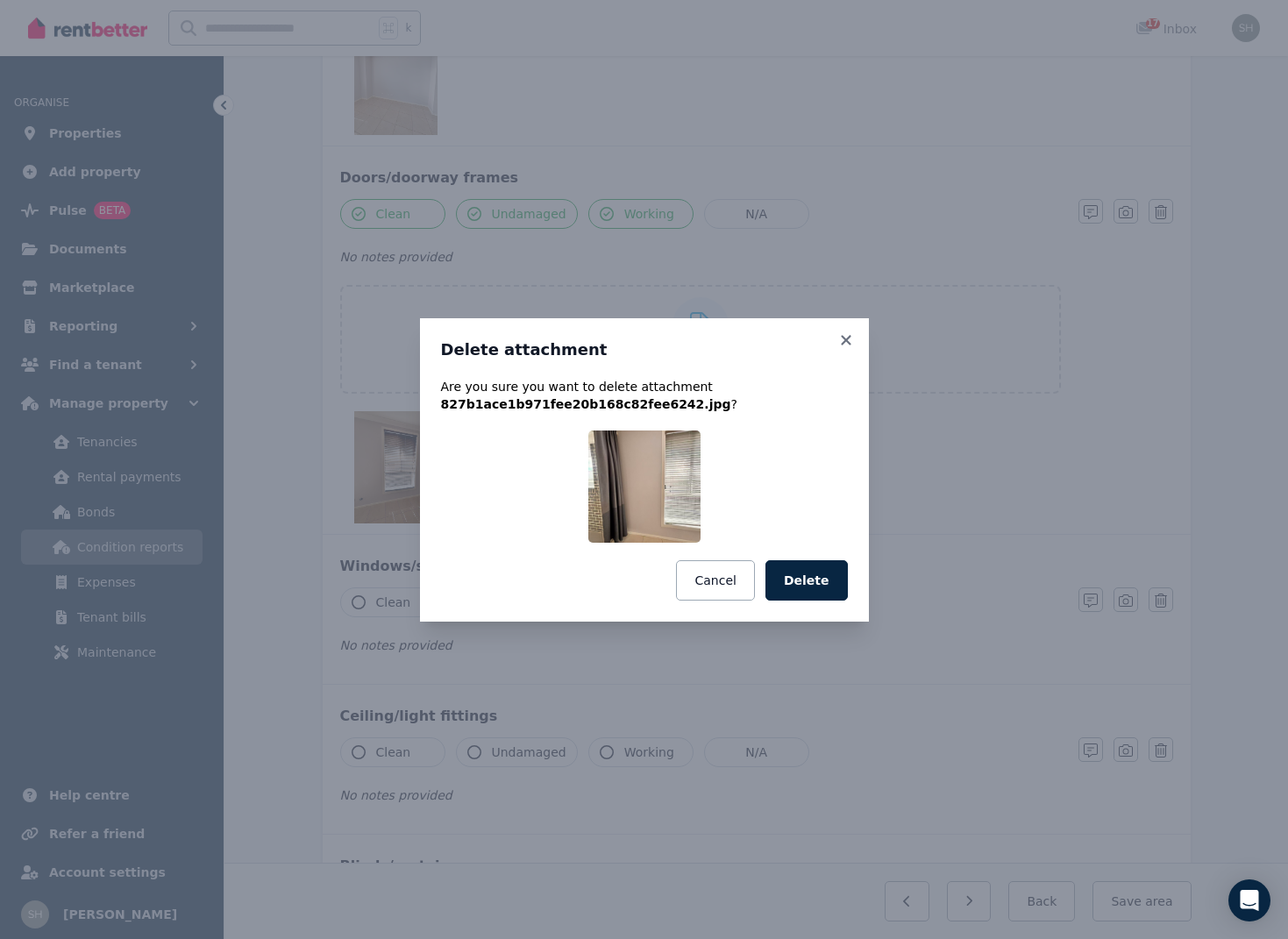
drag, startPoint x: 829, startPoint y: 584, endPoint x: 655, endPoint y: 527, distance: 183.1
click at [829, 584] on button "Delete" at bounding box center [807, 580] width 83 height 40
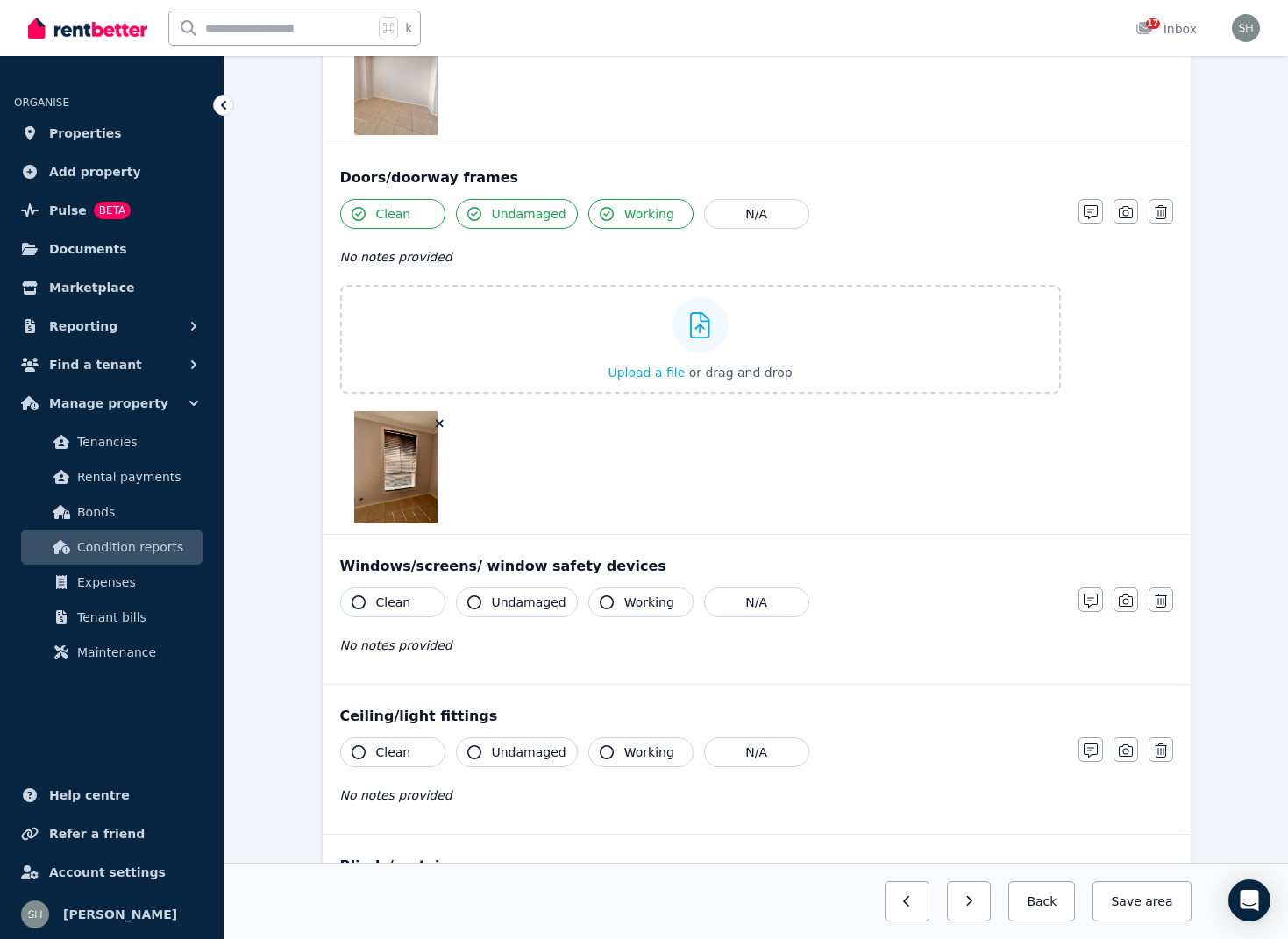
click at [441, 420] on icon "button" at bounding box center [440, 424] width 10 height 12
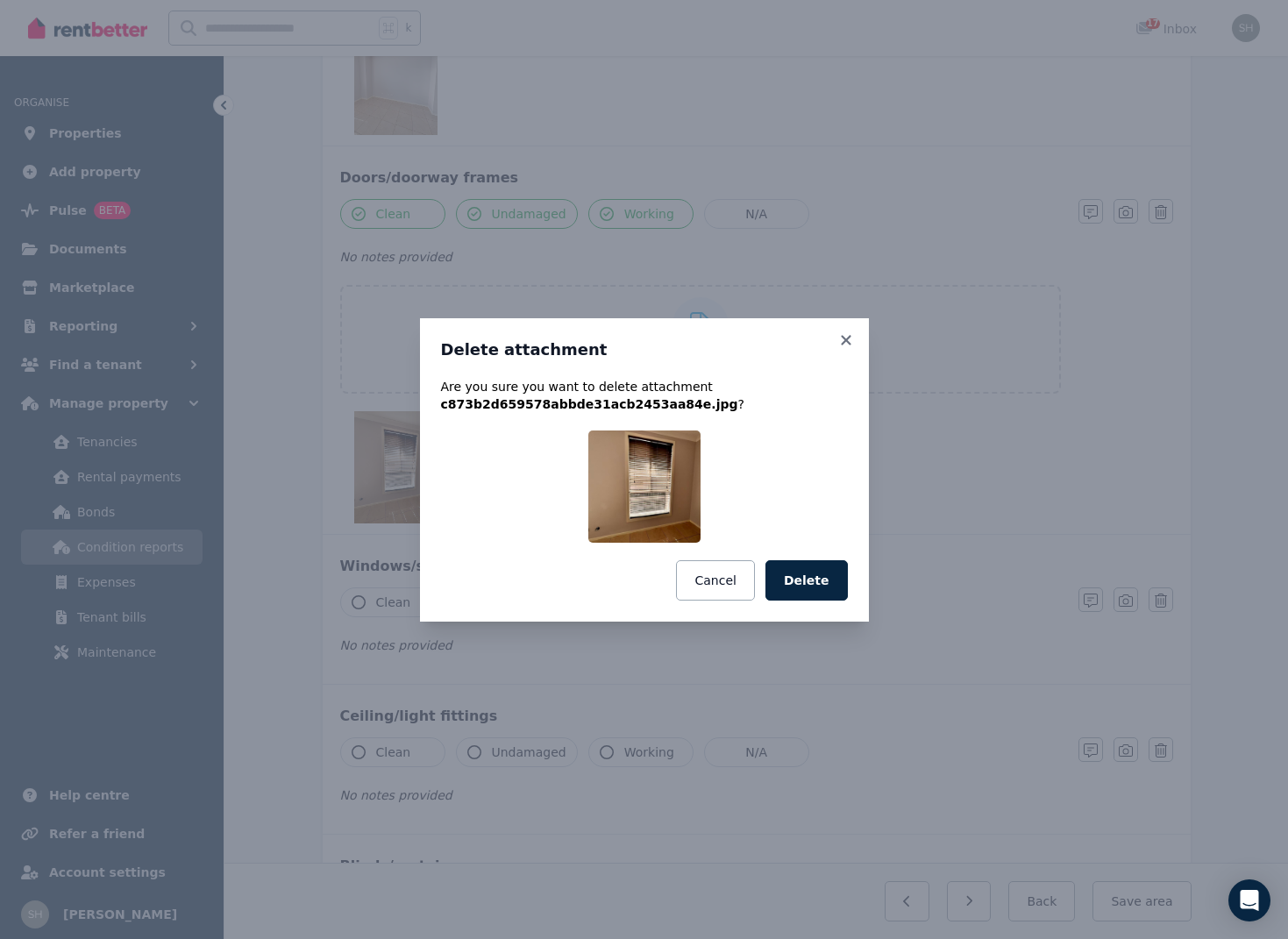
click at [826, 593] on button "Delete" at bounding box center [807, 580] width 83 height 40
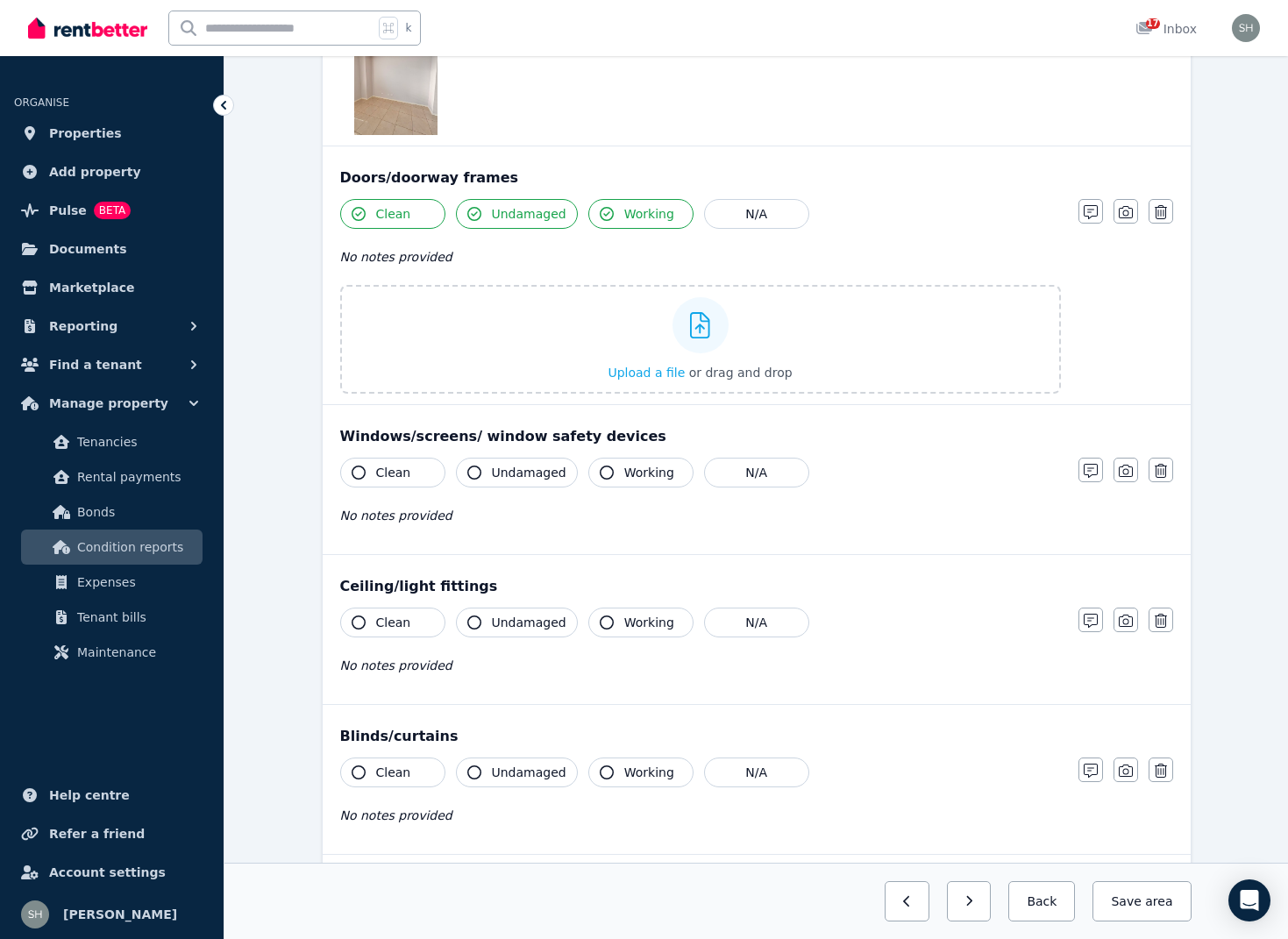
click at [358, 477] on icon "button" at bounding box center [359, 473] width 14 height 14
drag, startPoint x: 474, startPoint y: 473, endPoint x: 594, endPoint y: 478, distance: 120.1
click at [475, 473] on icon "button" at bounding box center [474, 473] width 14 height 14
click at [602, 470] on icon "button" at bounding box center [607, 473] width 14 height 14
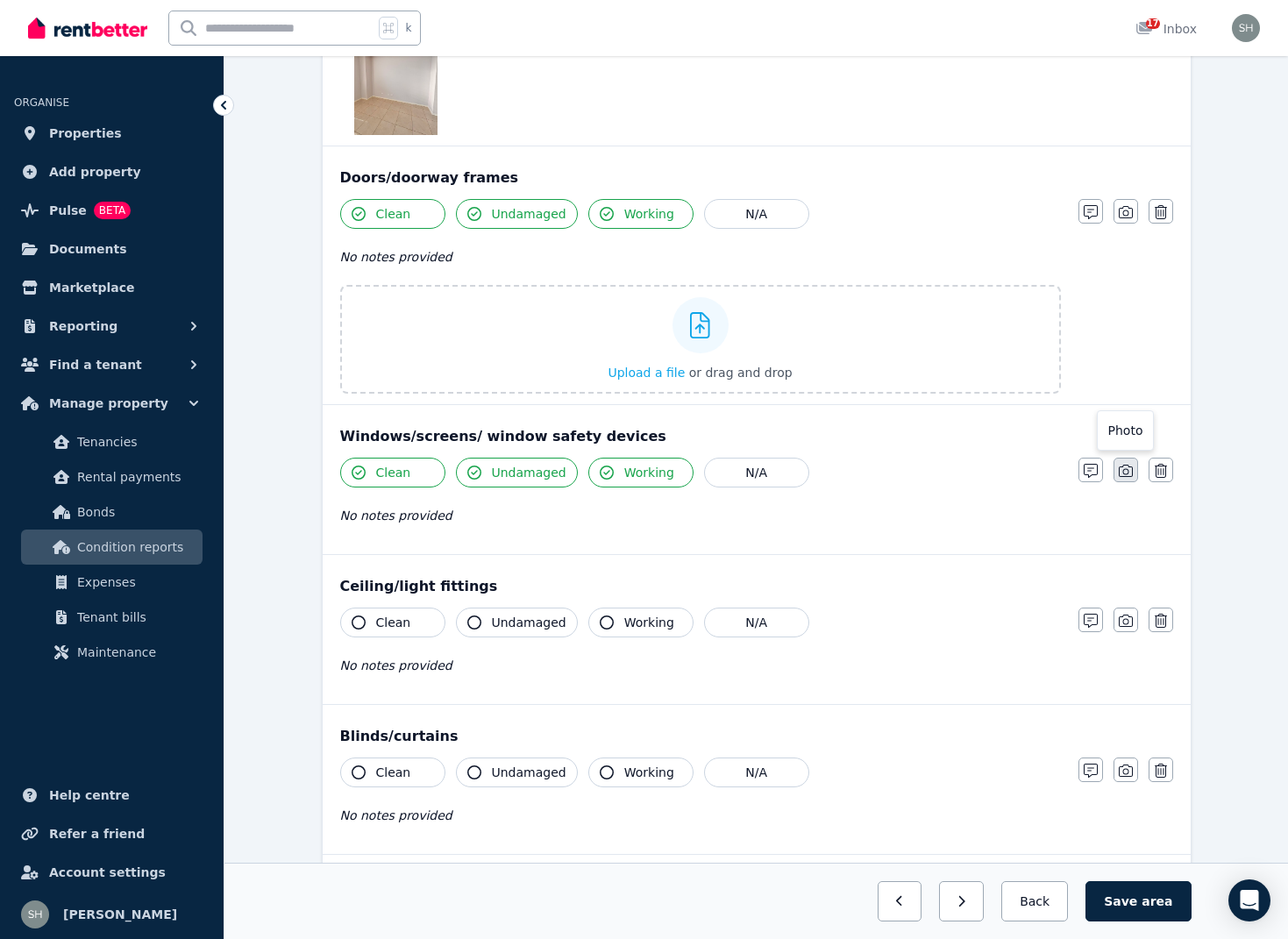
click at [1123, 471] on icon "button" at bounding box center [1125, 471] width 14 height 12
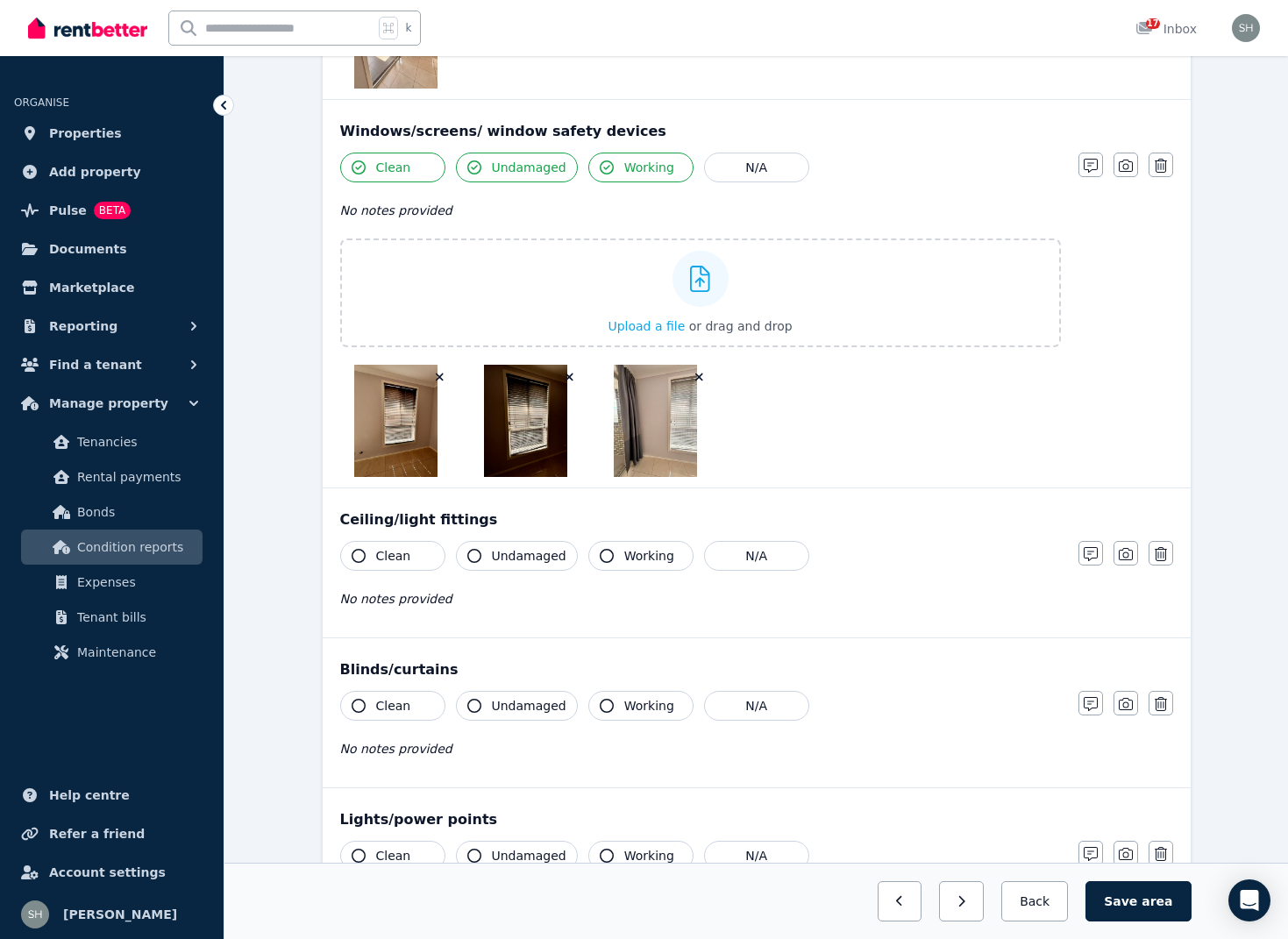
scroll to position [941, 0]
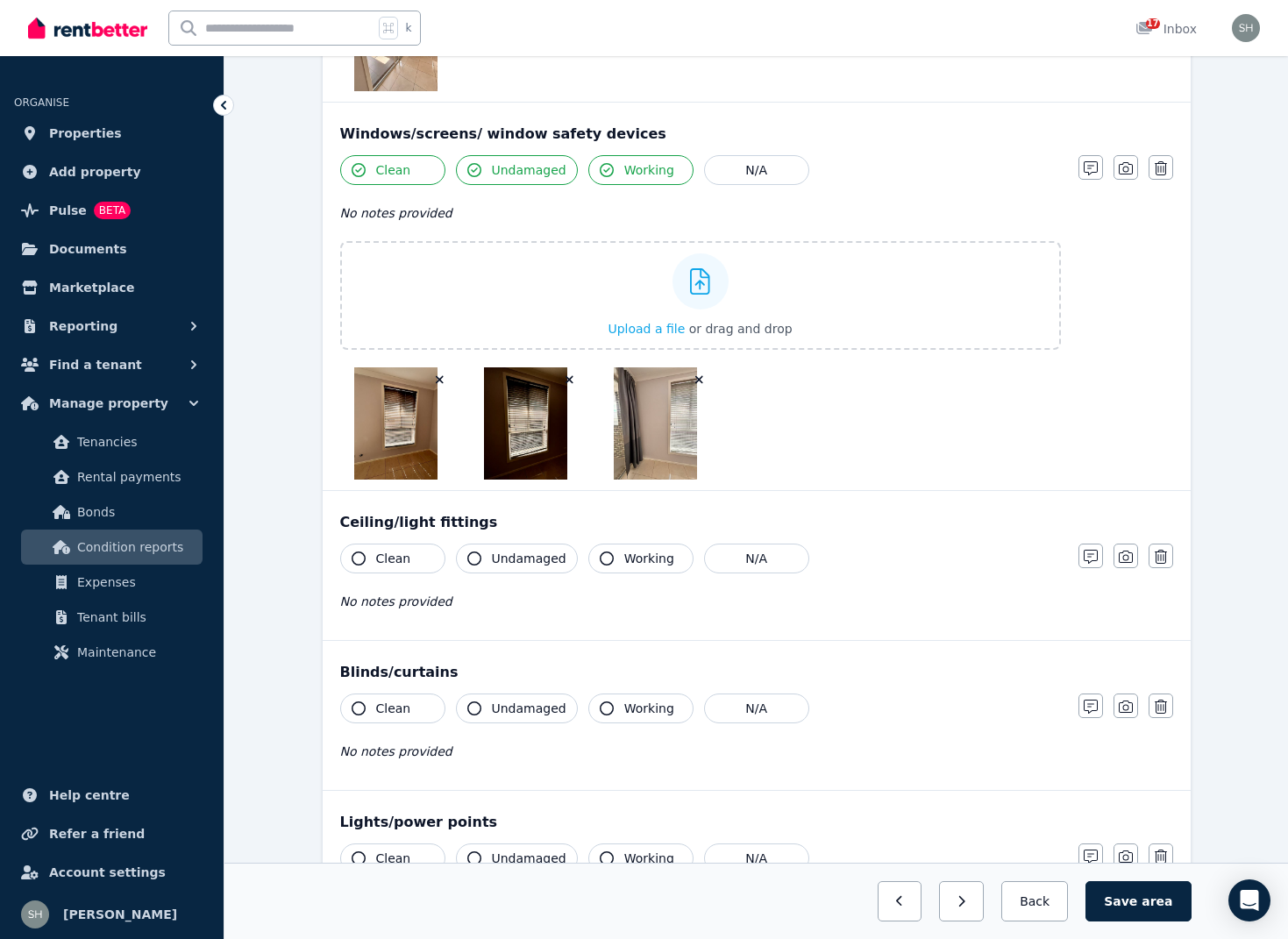
click at [364, 555] on icon "button" at bounding box center [359, 559] width 14 height 14
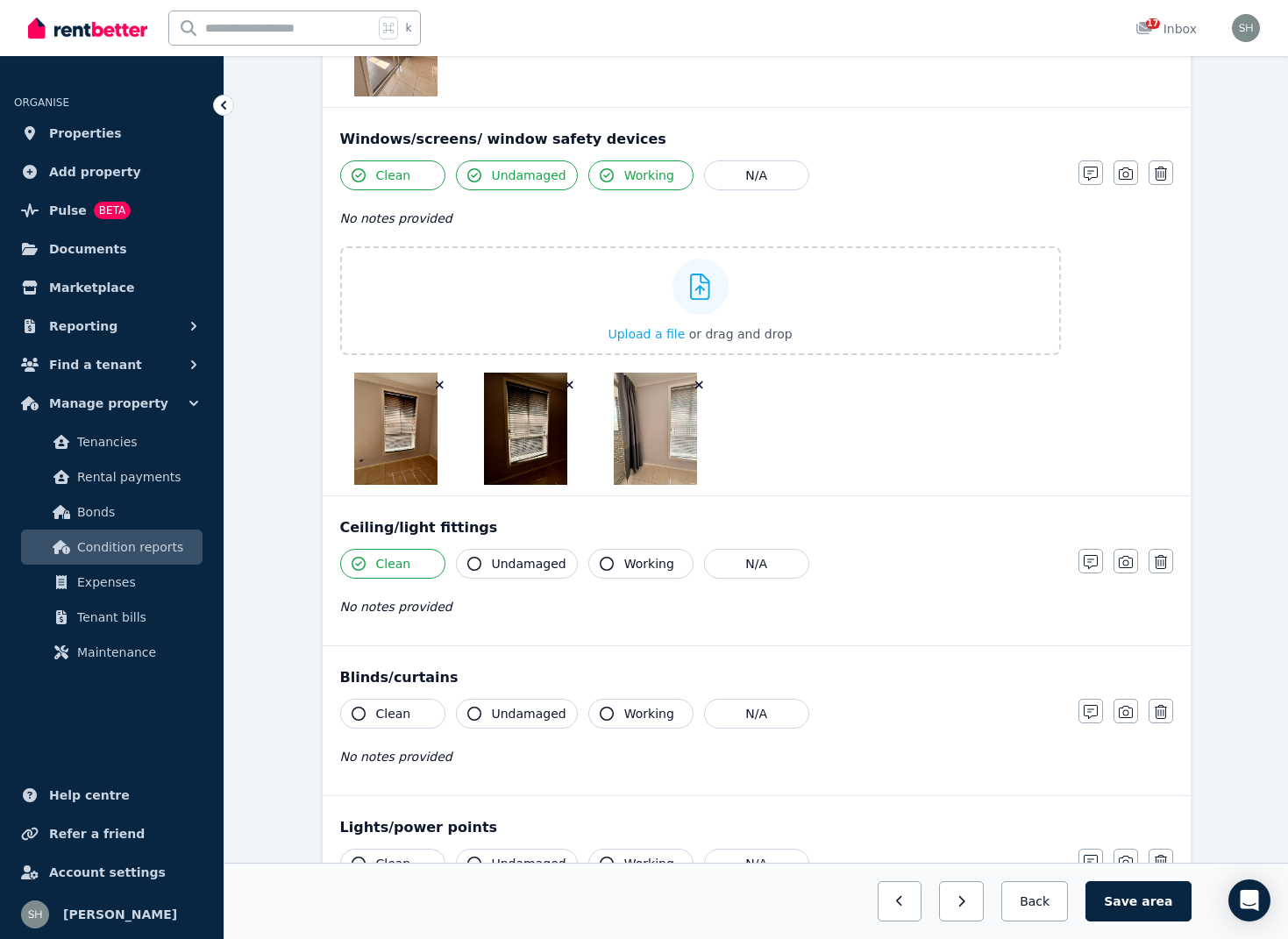
click at [473, 561] on icon "button" at bounding box center [474, 564] width 14 height 14
click at [605, 563] on icon "button" at bounding box center [607, 564] width 14 height 14
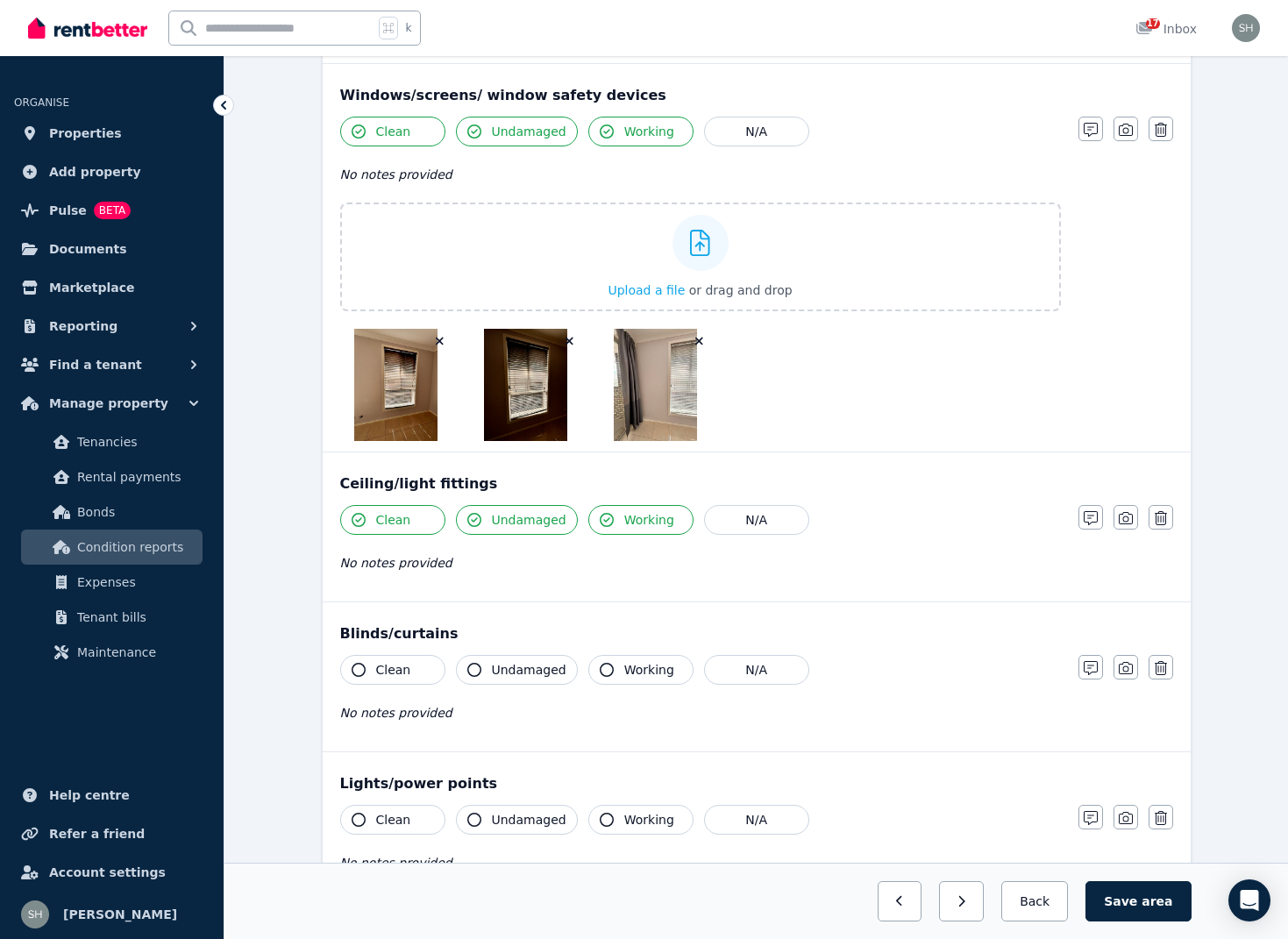
scroll to position [985, 0]
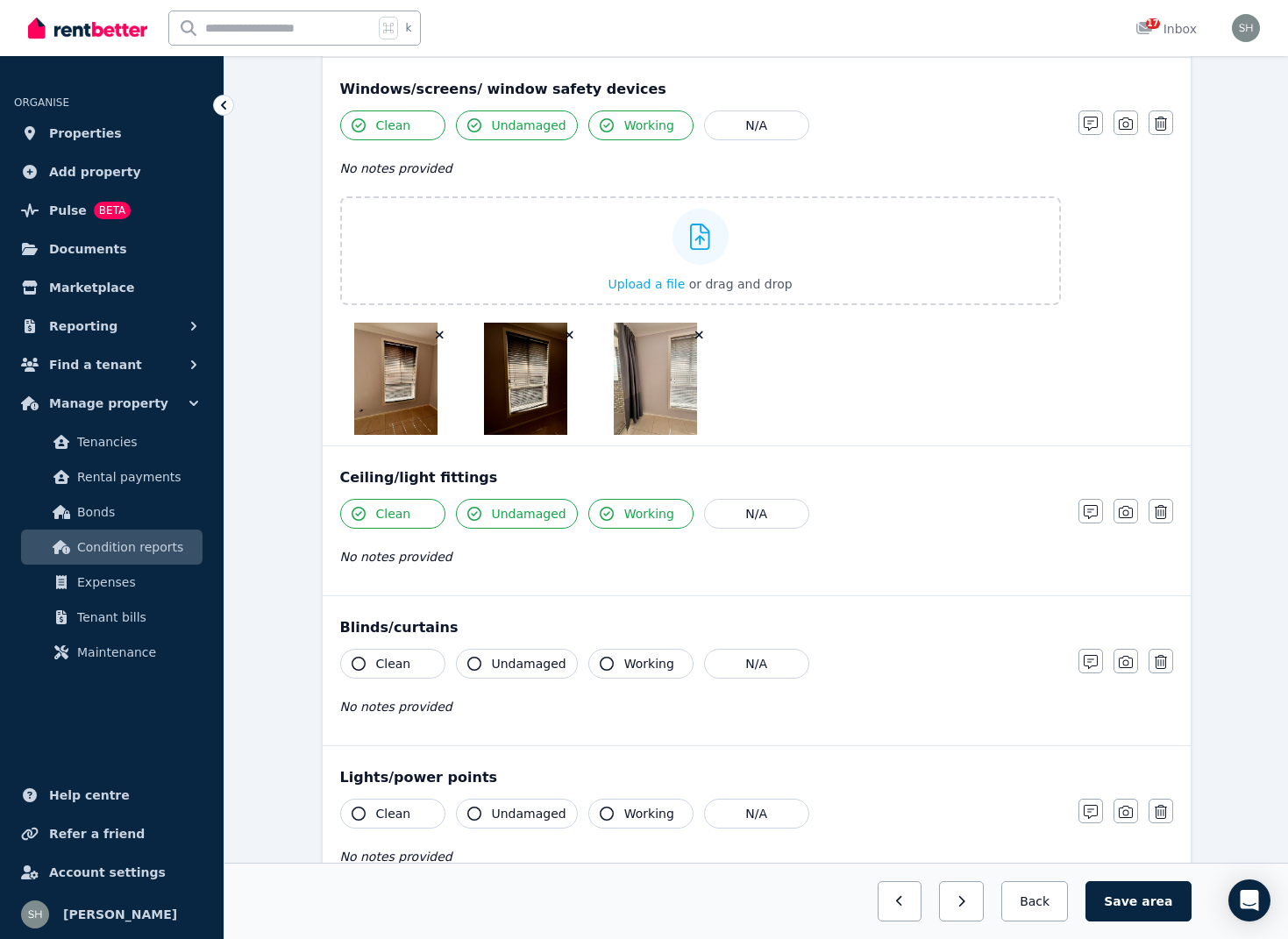
click at [361, 662] on icon "button" at bounding box center [359, 664] width 14 height 14
click at [475, 660] on icon "button" at bounding box center [474, 664] width 14 height 14
click at [602, 664] on icon "button" at bounding box center [607, 664] width 14 height 14
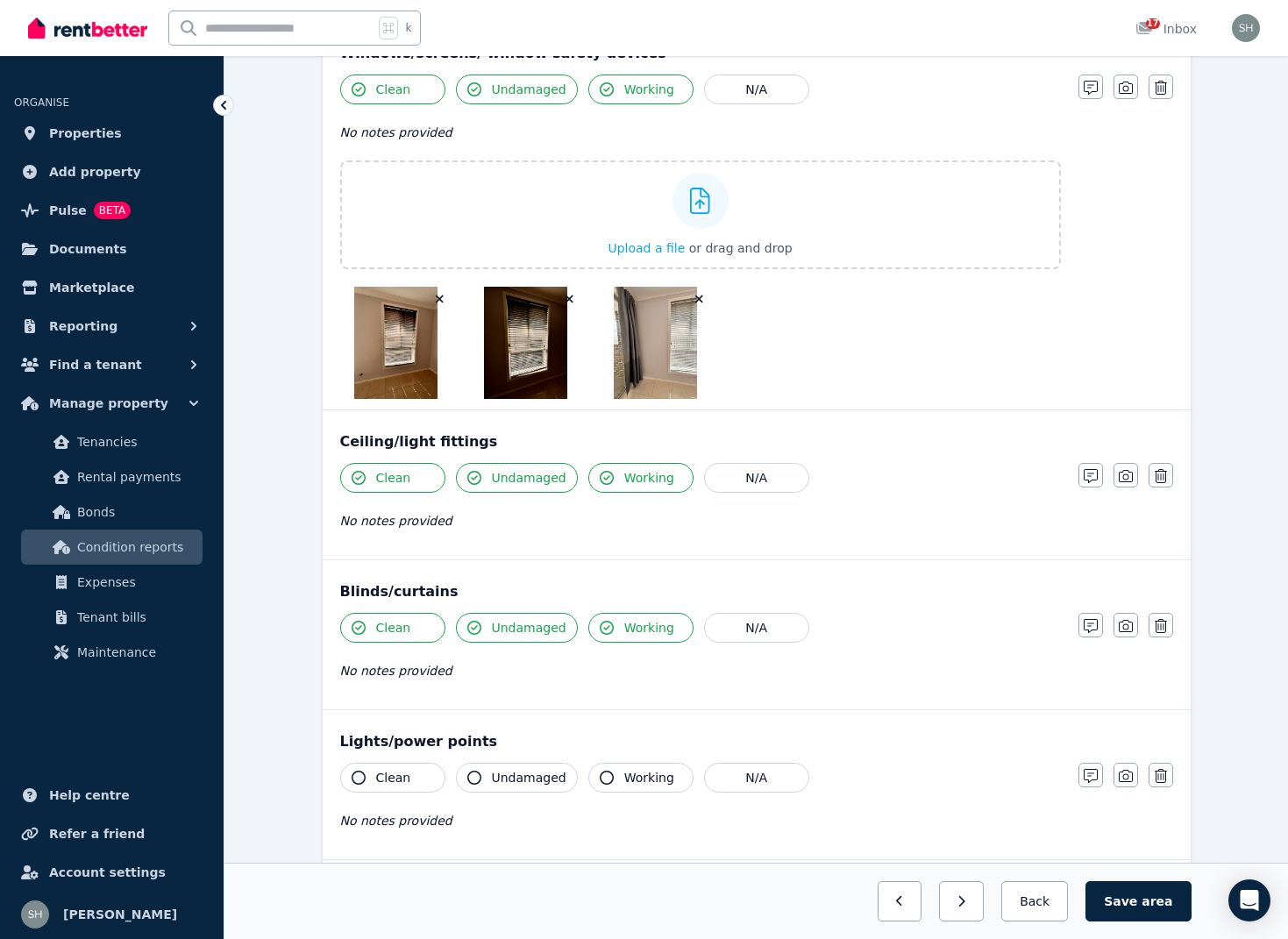
scroll to position [1044, 0]
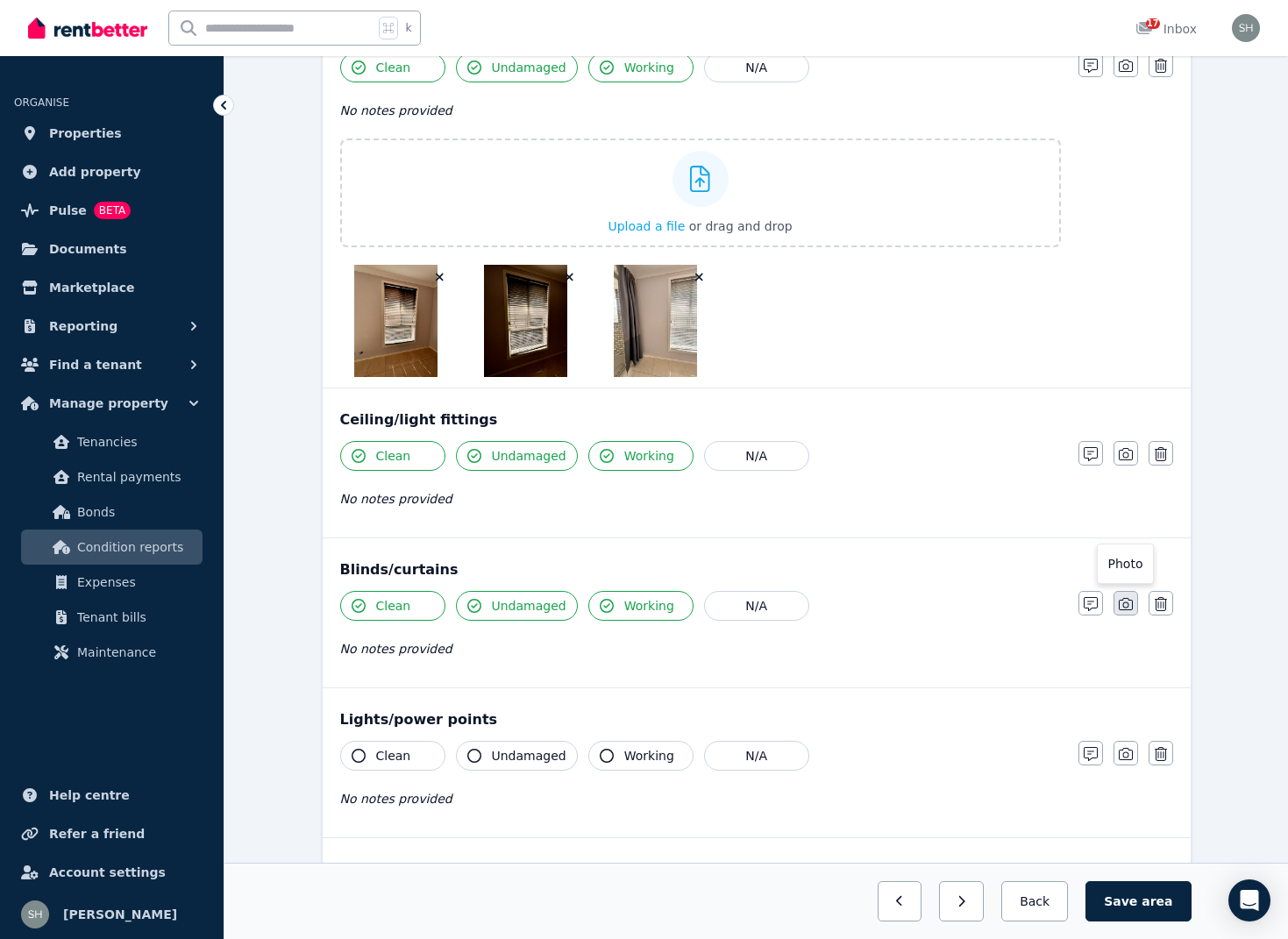
click at [1128, 608] on icon "button" at bounding box center [1125, 604] width 14 height 14
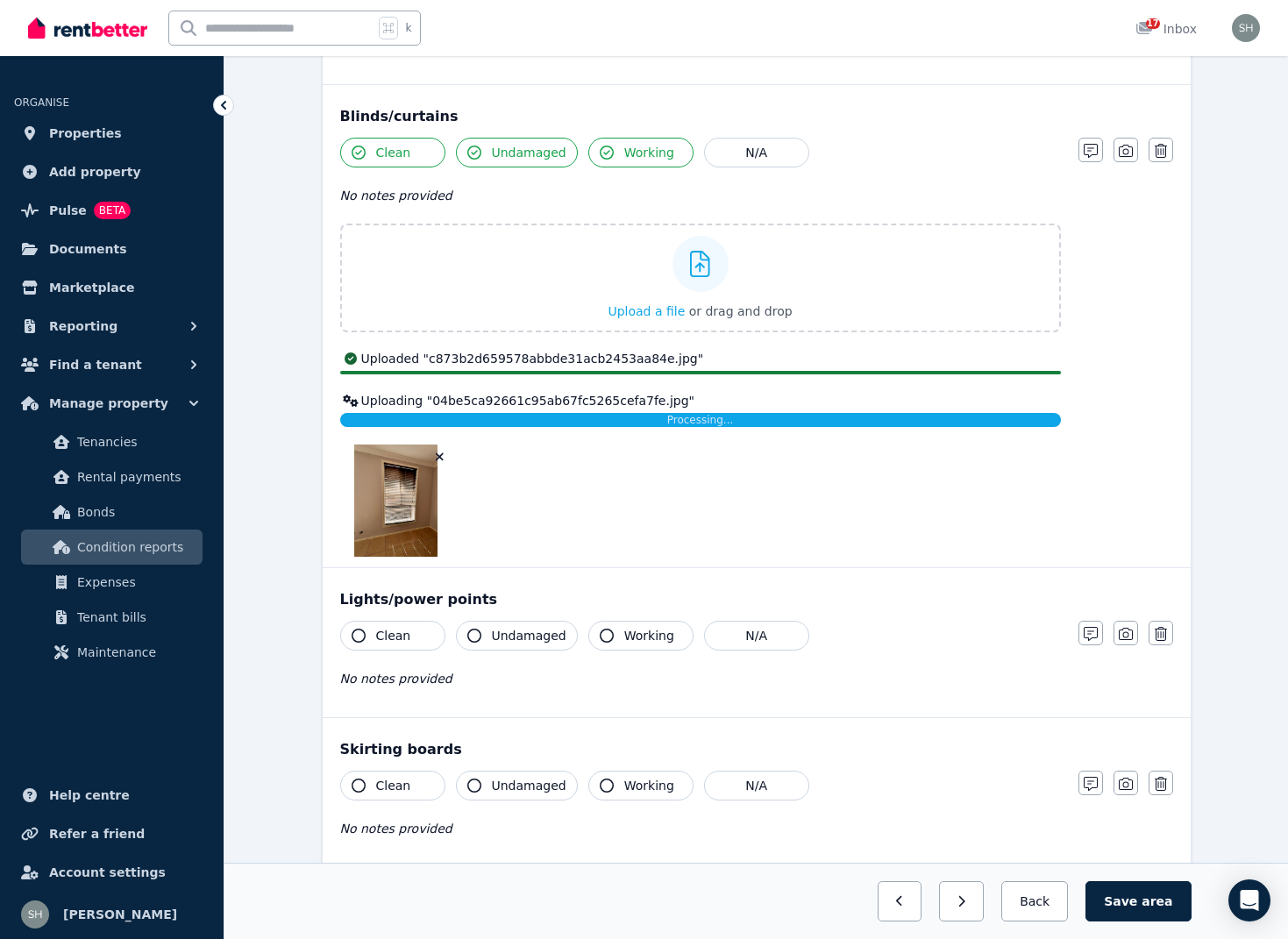
scroll to position [1520, 0]
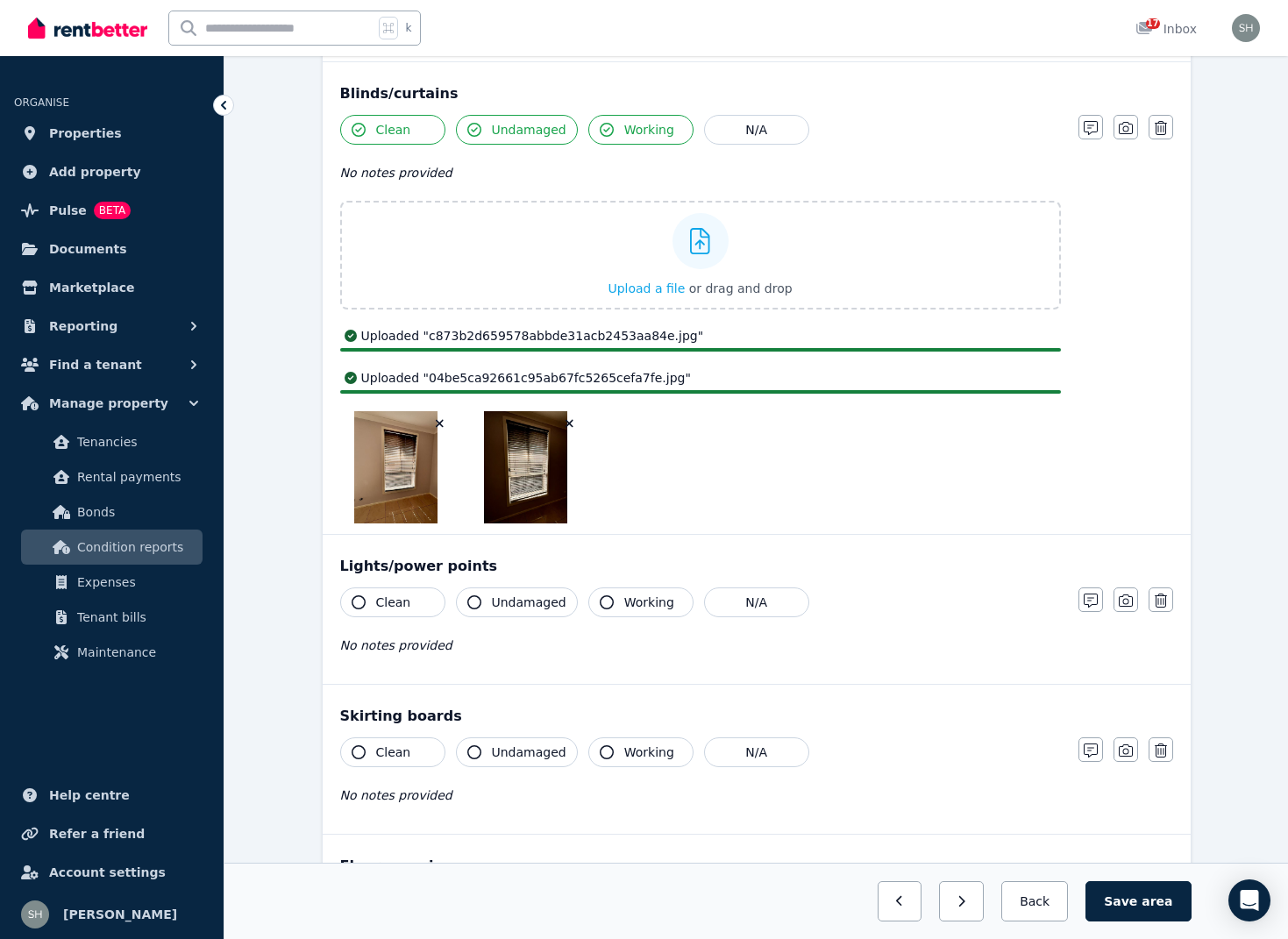
click at [361, 599] on icon "button" at bounding box center [359, 602] width 14 height 14
click at [472, 635] on div "No notes provided" at bounding box center [700, 646] width 720 height 21
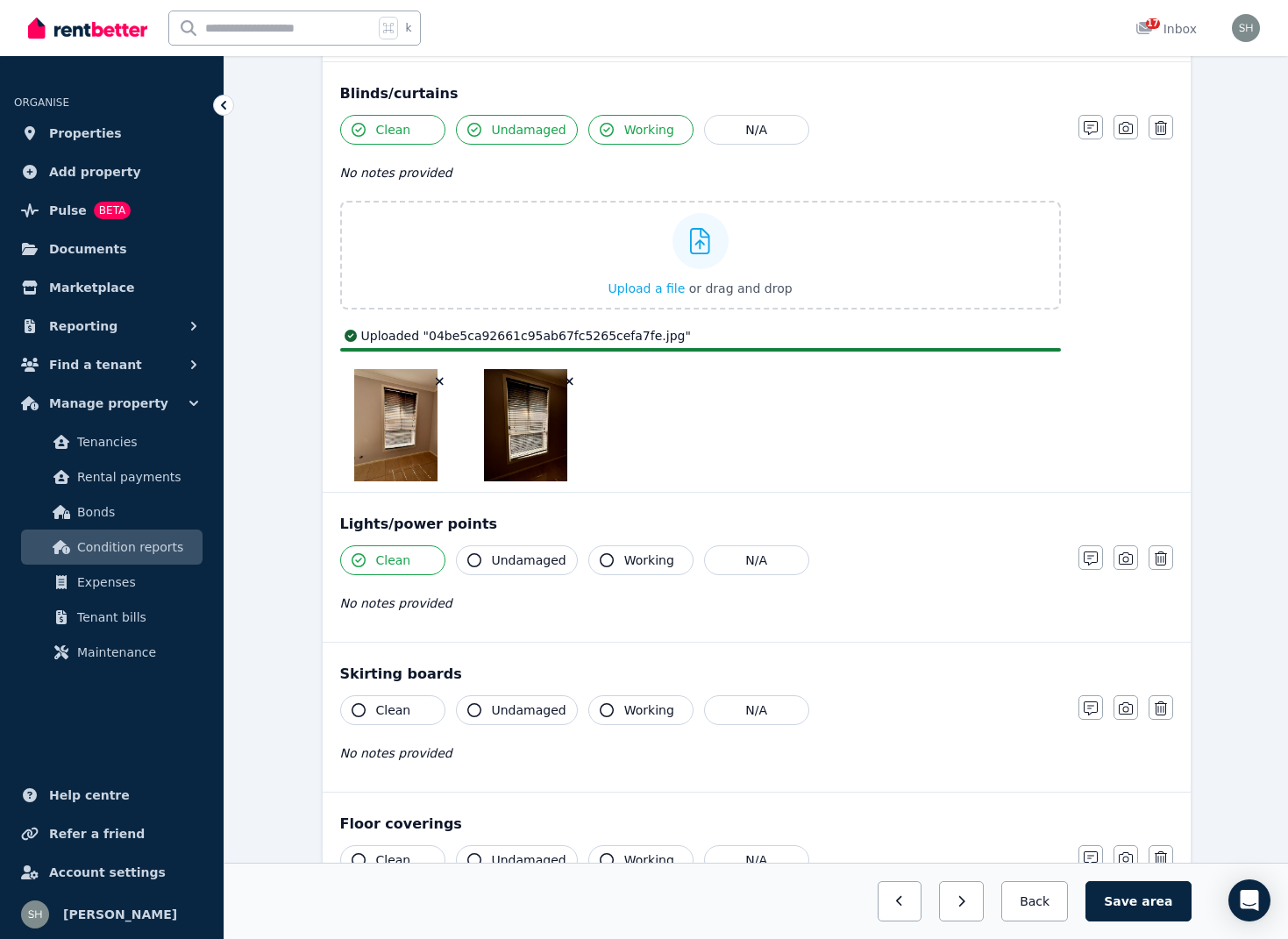
click at [474, 557] on icon "button" at bounding box center [474, 561] width 14 height 14
click at [602, 558] on icon "button" at bounding box center [607, 561] width 14 height 14
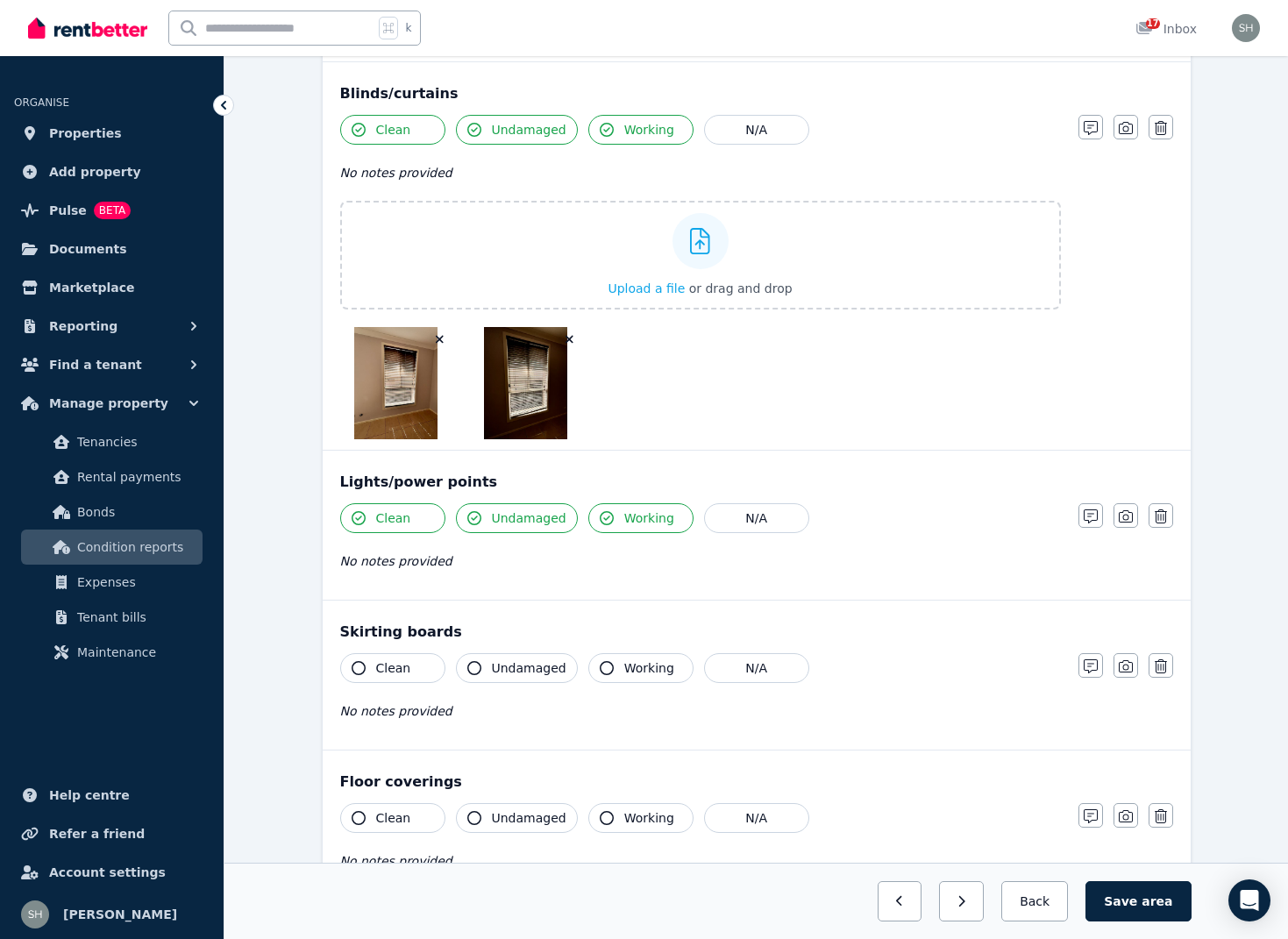
drag, startPoint x: 356, startPoint y: 667, endPoint x: 435, endPoint y: 678, distance: 79.8
click at [356, 667] on icon "button" at bounding box center [359, 668] width 14 height 14
drag, startPoint x: 479, startPoint y: 668, endPoint x: 562, endPoint y: 676, distance: 83.4
click at [479, 668] on icon "button" at bounding box center [474, 668] width 14 height 14
drag, startPoint x: 606, startPoint y: 668, endPoint x: 628, endPoint y: 706, distance: 43.9
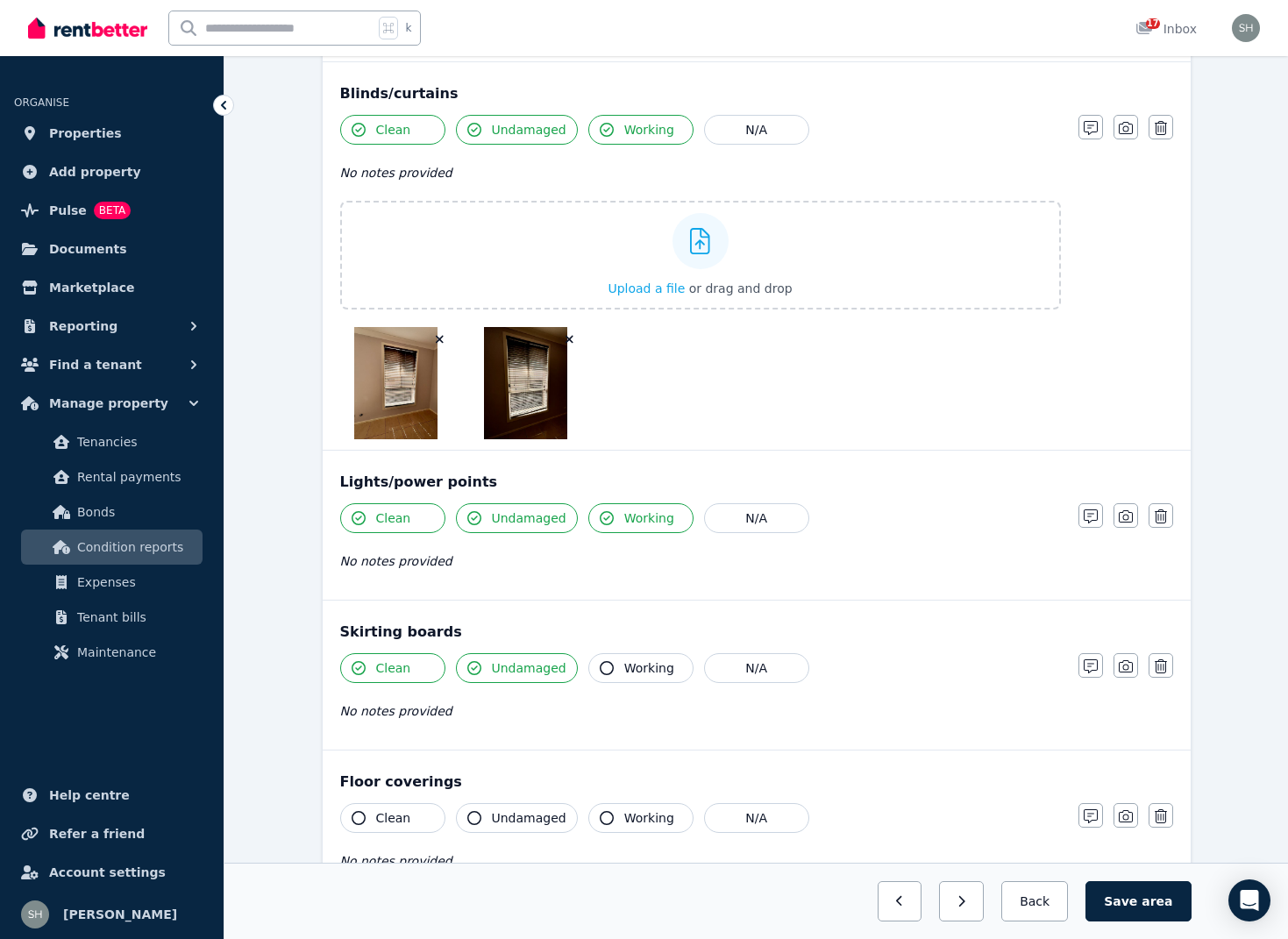
click at [606, 668] on icon "button" at bounding box center [607, 668] width 14 height 14
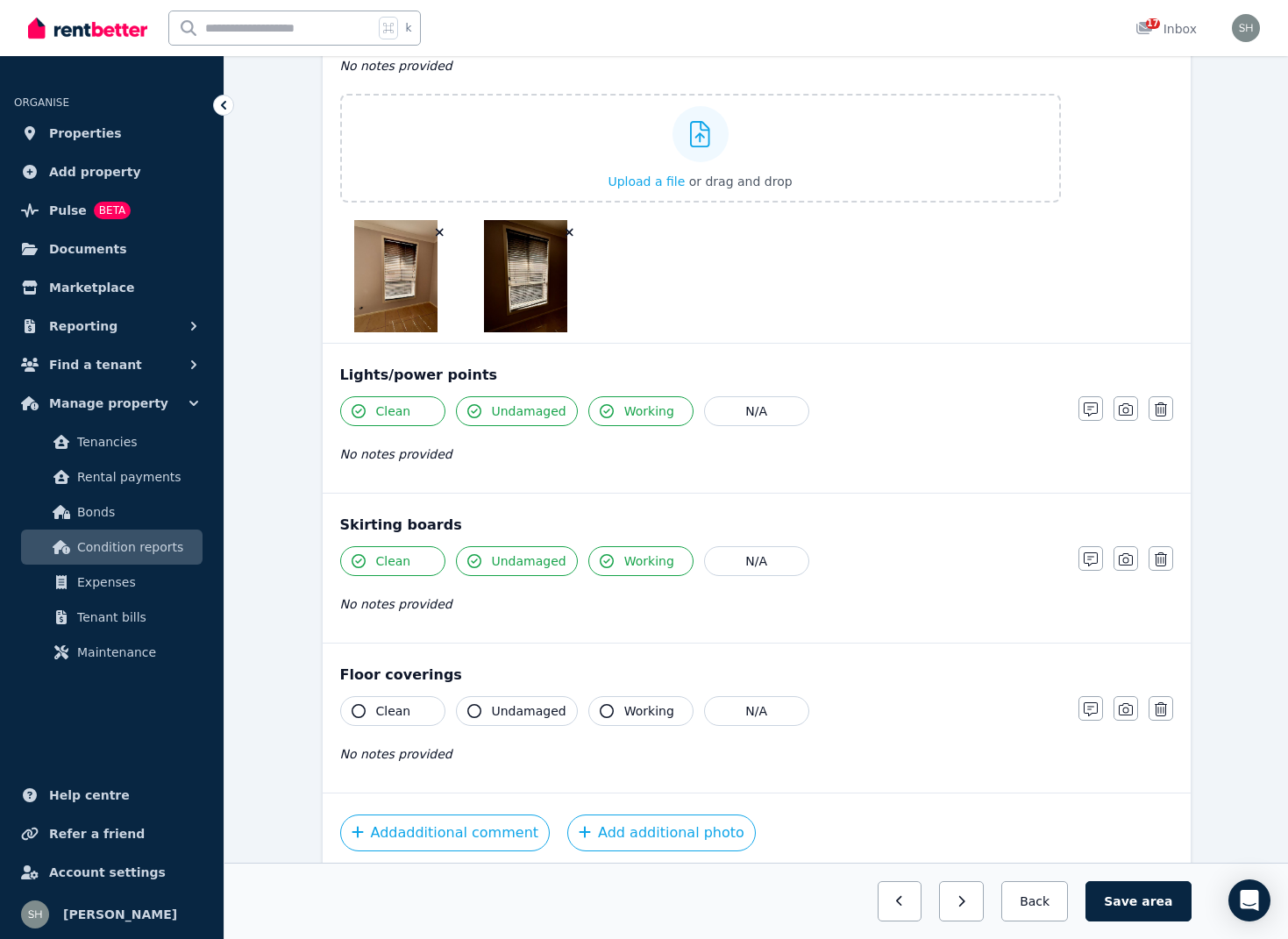
scroll to position [1639, 0]
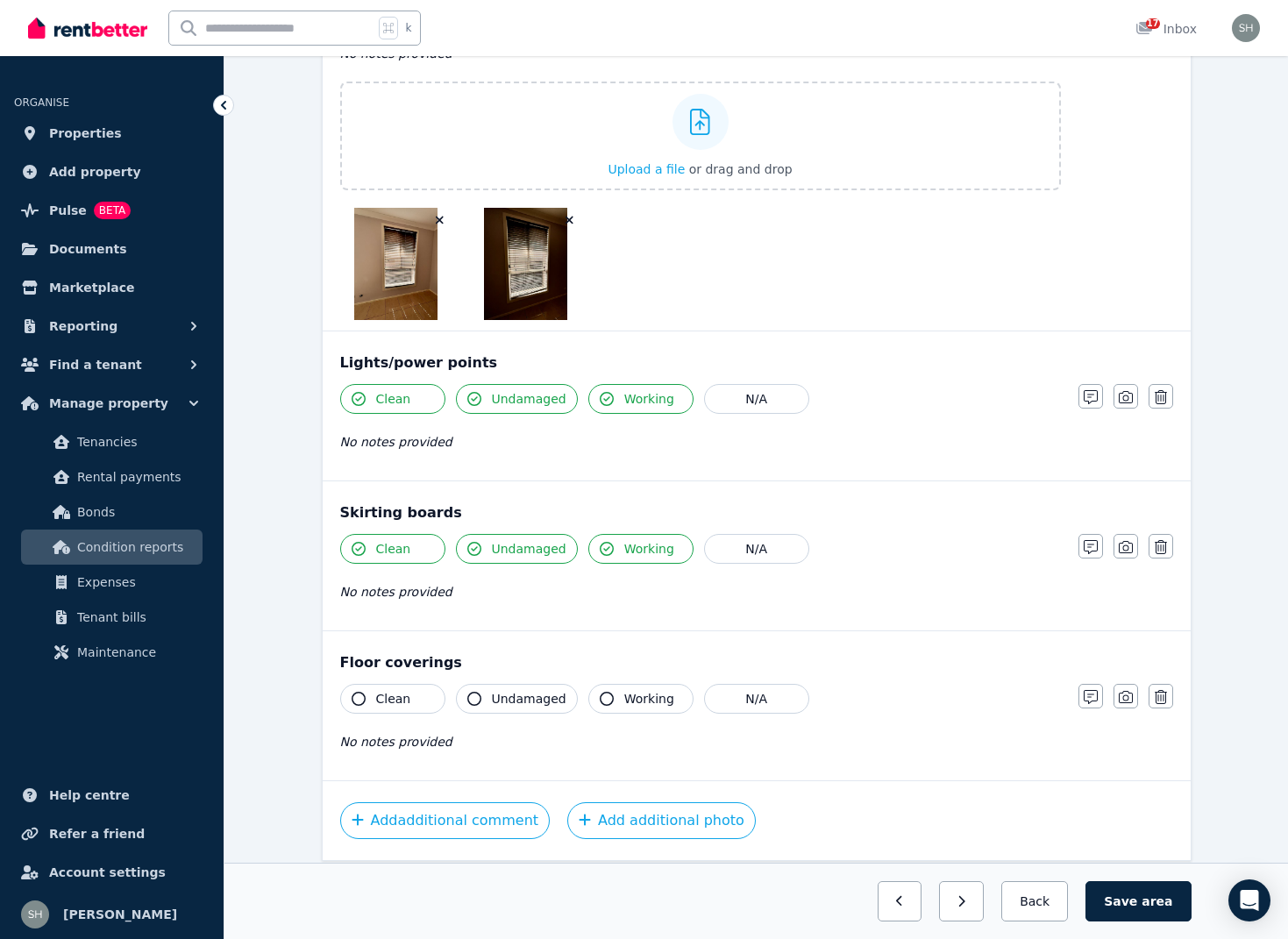
click at [362, 701] on icon "button" at bounding box center [359, 699] width 14 height 14
click at [473, 699] on icon "button" at bounding box center [474, 699] width 14 height 14
click at [601, 701] on icon "button" at bounding box center [607, 699] width 14 height 14
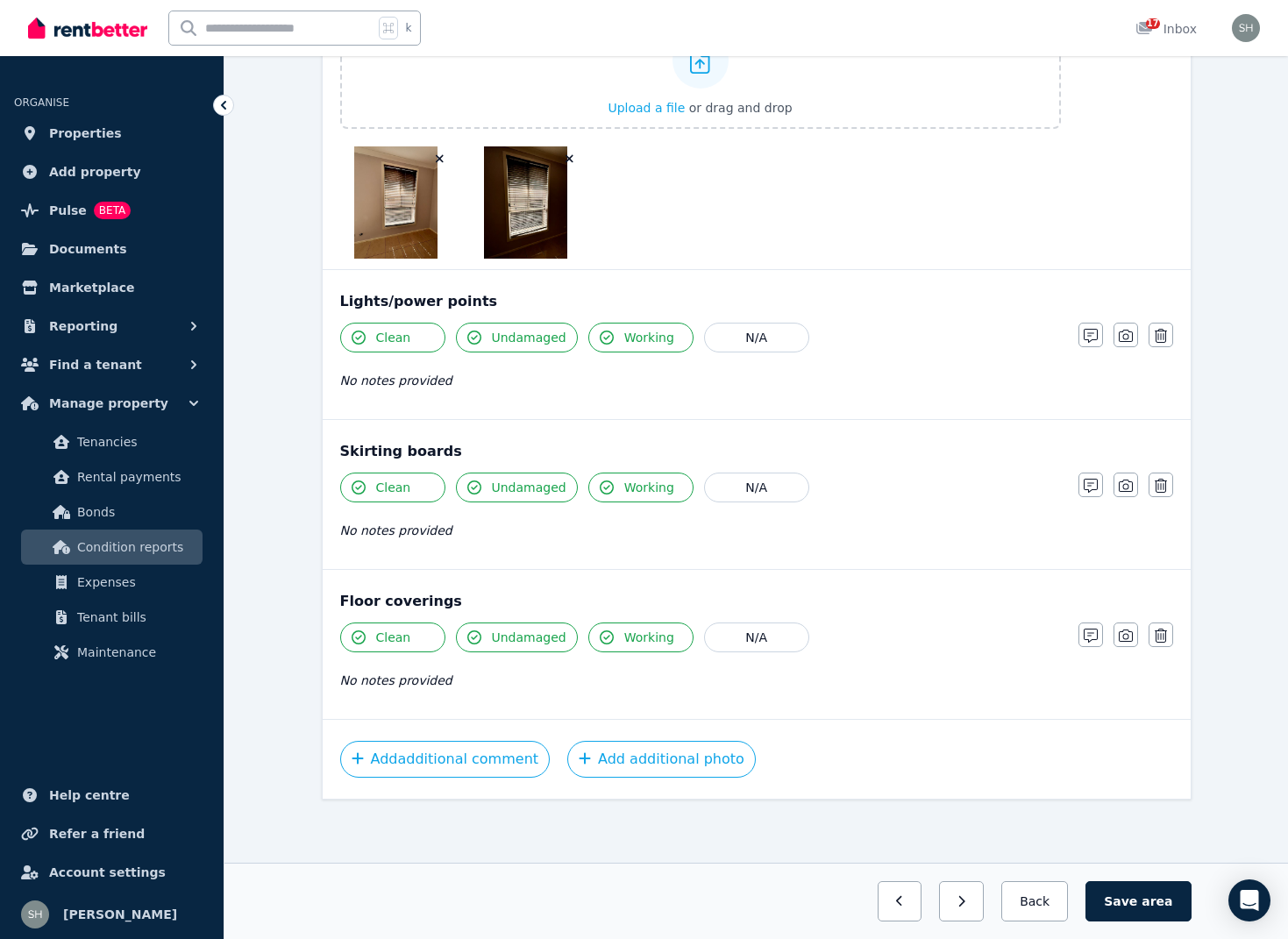
scroll to position [1699, 0]
click at [1140, 892] on button "Save area" at bounding box center [1138, 901] width 105 height 40
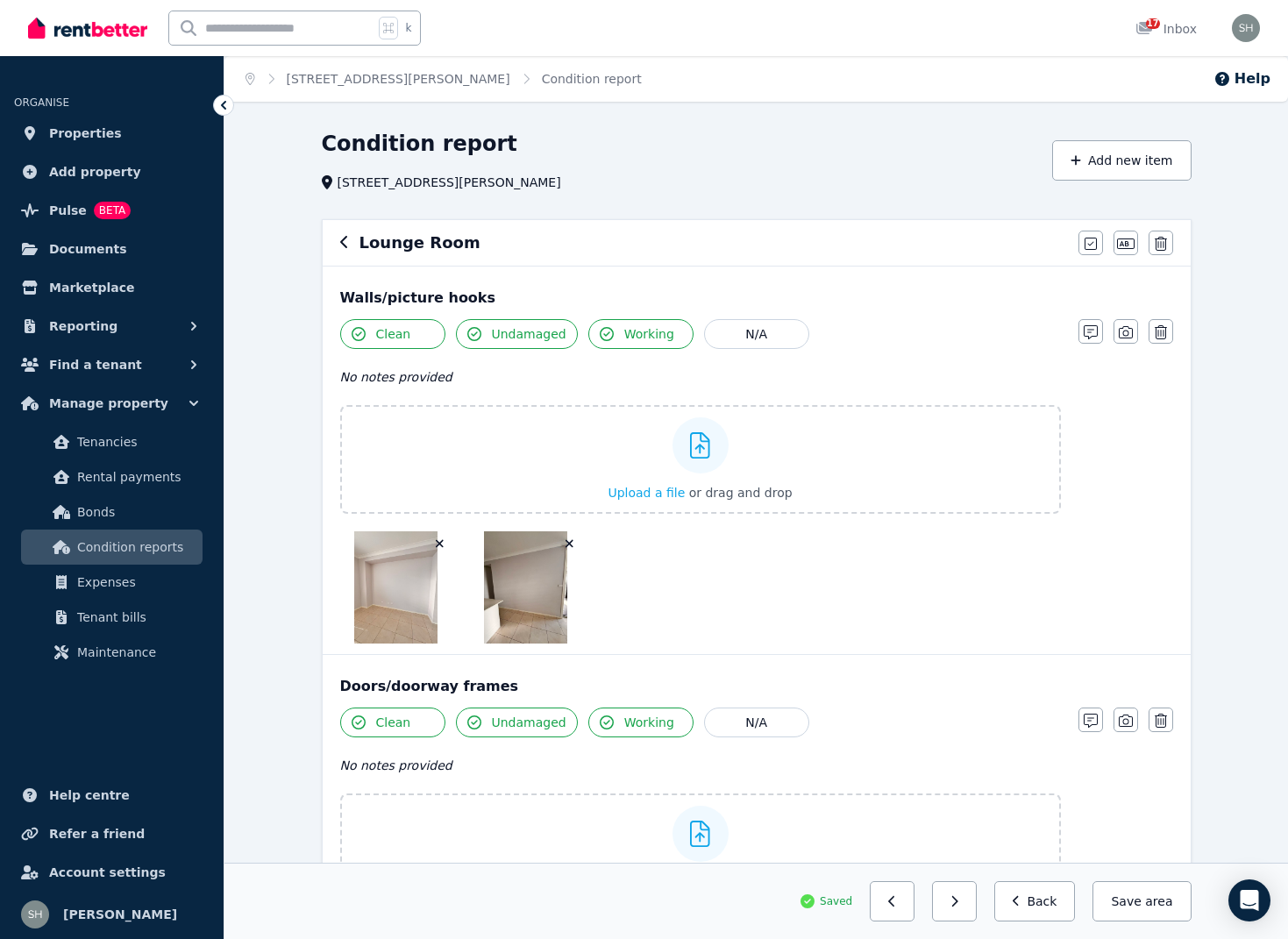
scroll to position [0, 0]
click at [364, 240] on h6 "Lounge Room" at bounding box center [420, 243] width 121 height 25
click at [350, 240] on div "Lounge Room" at bounding box center [704, 243] width 727 height 25
click at [346, 241] on icon "button" at bounding box center [345, 243] width 9 height 14
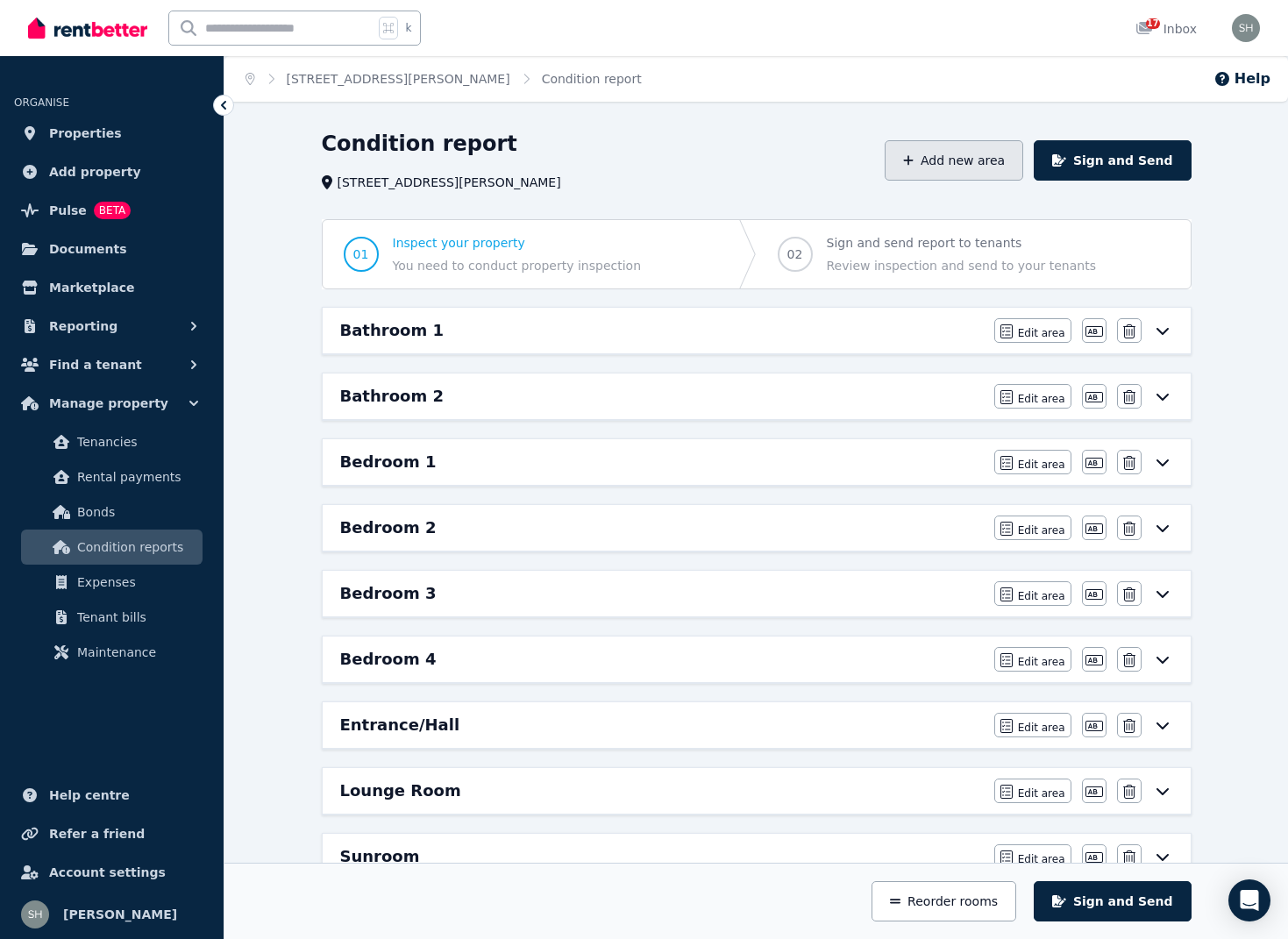
click at [971, 159] on button "Add new area" at bounding box center [954, 160] width 139 height 40
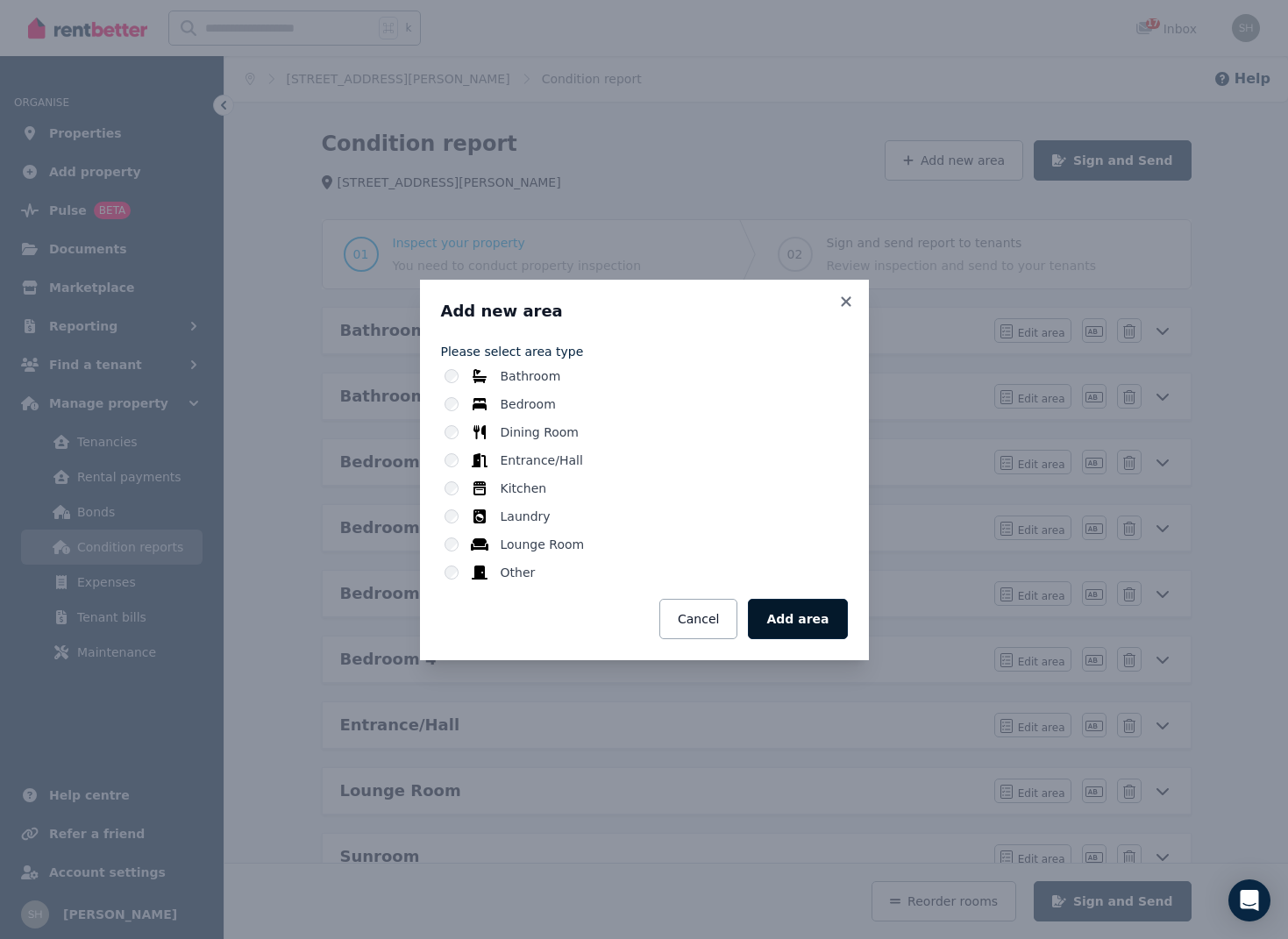
click at [818, 620] on button "Add area" at bounding box center [798, 618] width 99 height 40
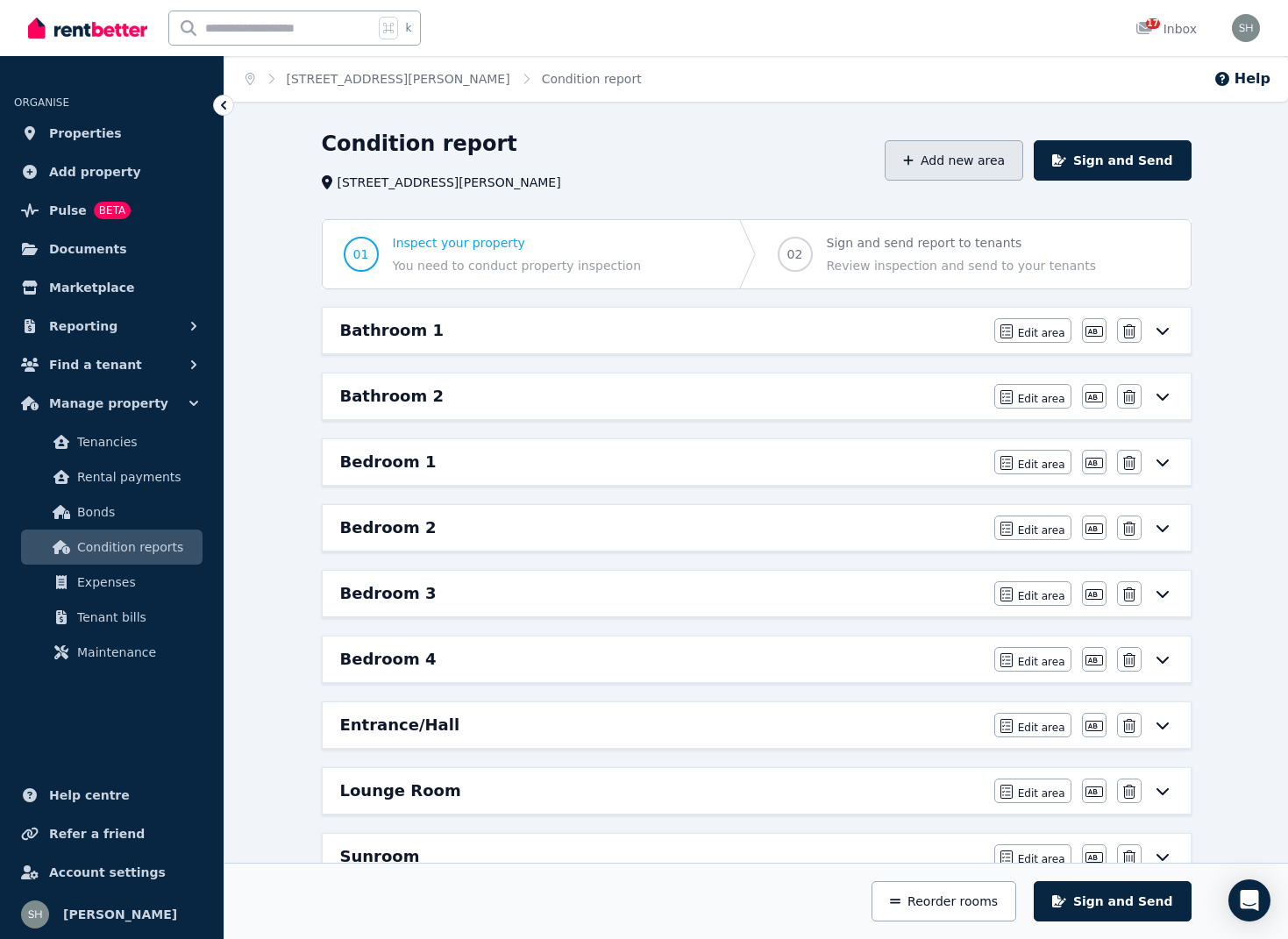
click at [985, 163] on button "Add new area" at bounding box center [954, 160] width 139 height 40
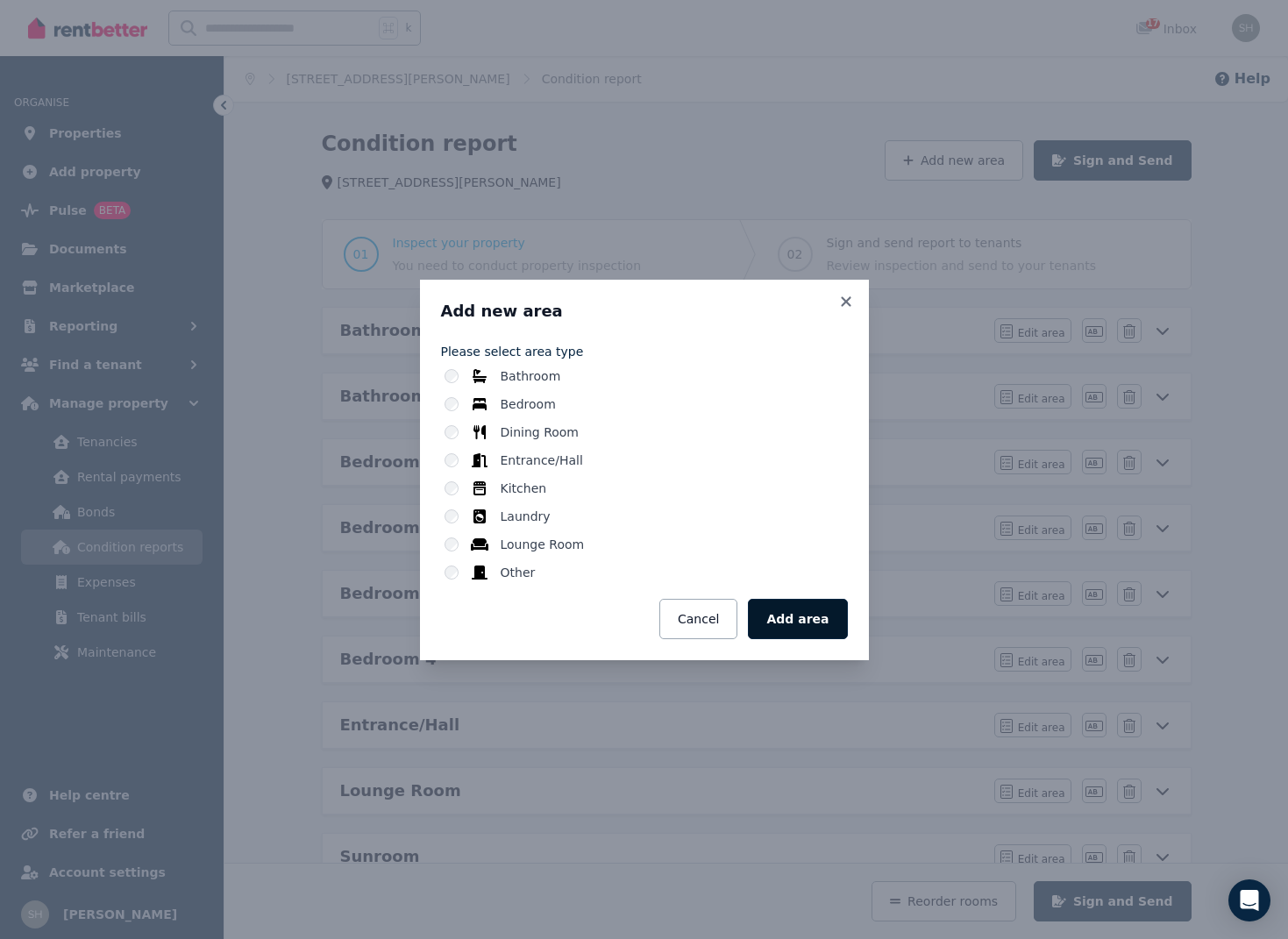
click at [772, 611] on button "Add area" at bounding box center [798, 618] width 99 height 40
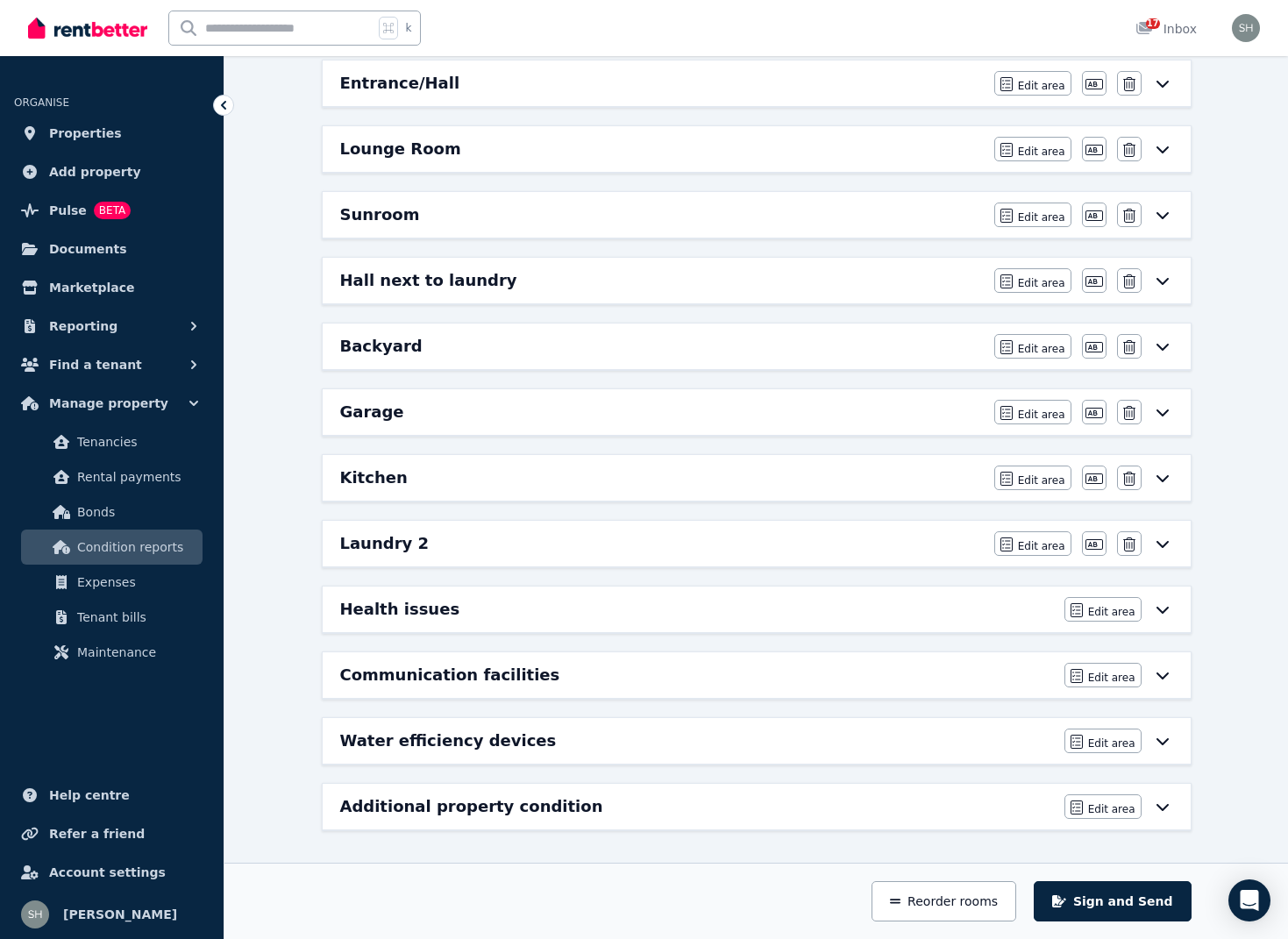
scroll to position [642, 0]
click at [1126, 546] on icon "button" at bounding box center [1129, 545] width 12 height 14
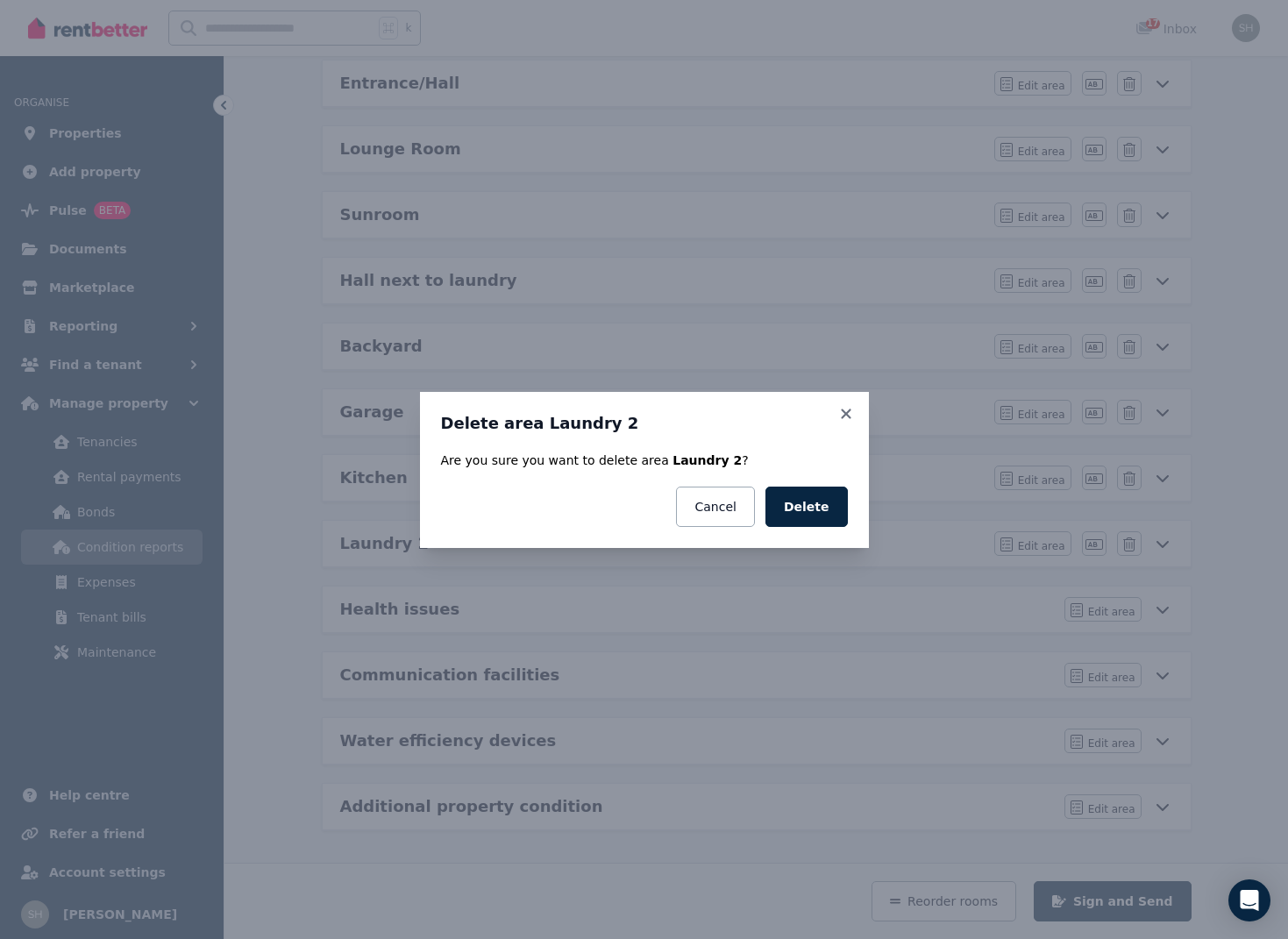
click at [746, 508] on button "Cancel" at bounding box center [715, 506] width 78 height 40
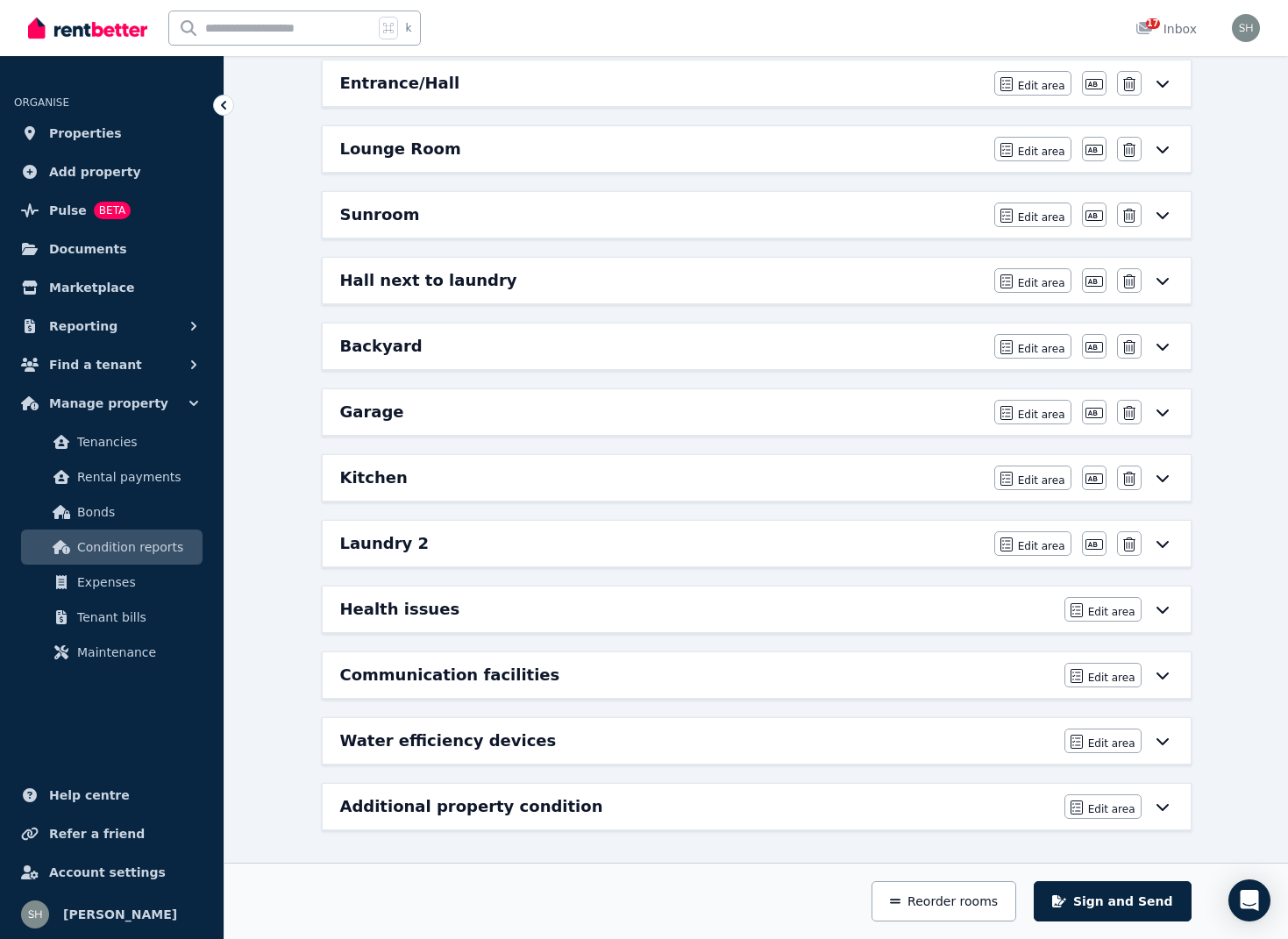
click at [413, 472] on div "Kitchen" at bounding box center [662, 478] width 643 height 25
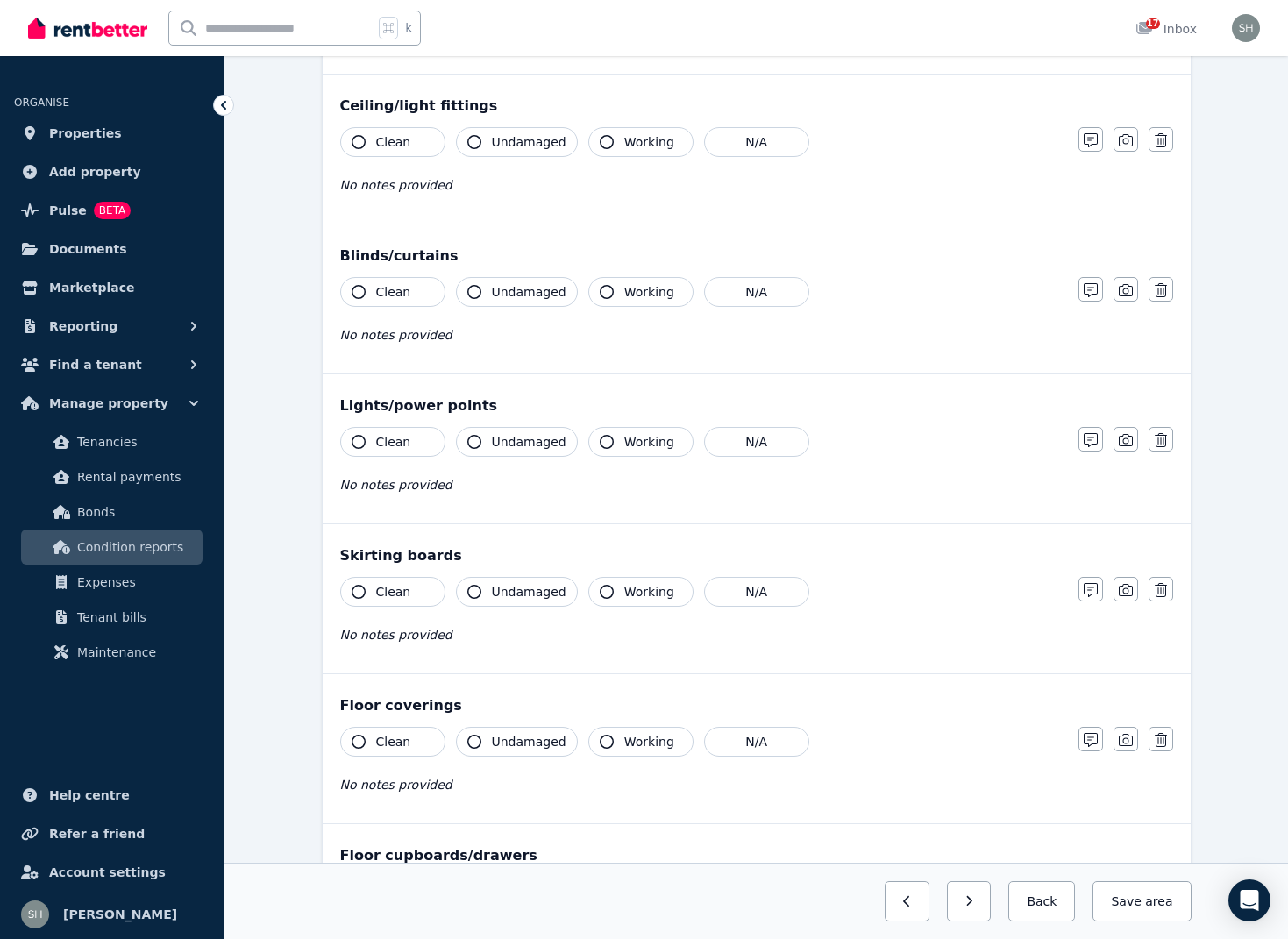
scroll to position [0, 0]
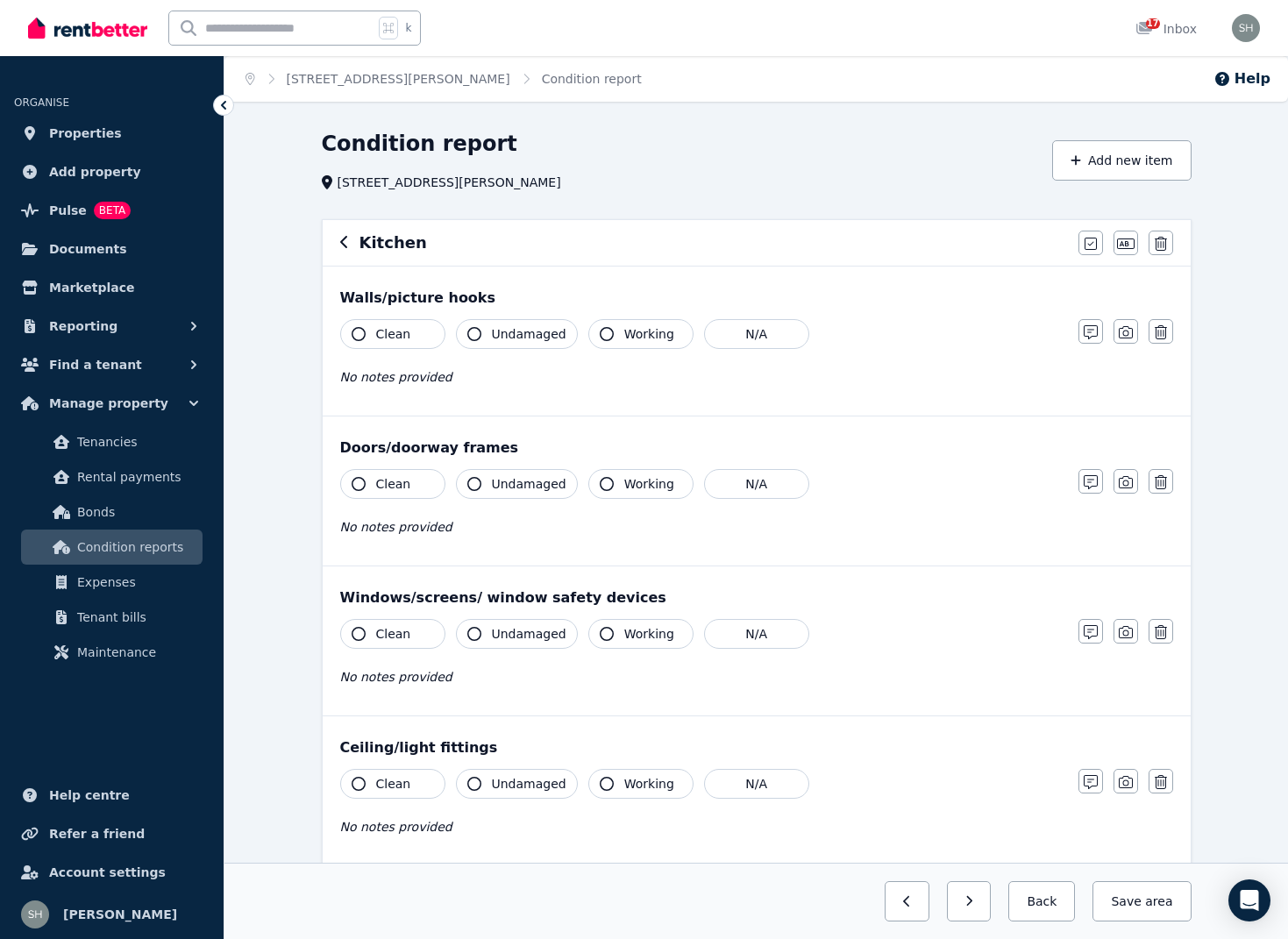
click at [361, 333] on icon "button" at bounding box center [359, 334] width 14 height 14
click at [473, 334] on icon "button" at bounding box center [474, 334] width 14 height 14
click at [600, 333] on icon "button" at bounding box center [607, 334] width 14 height 14
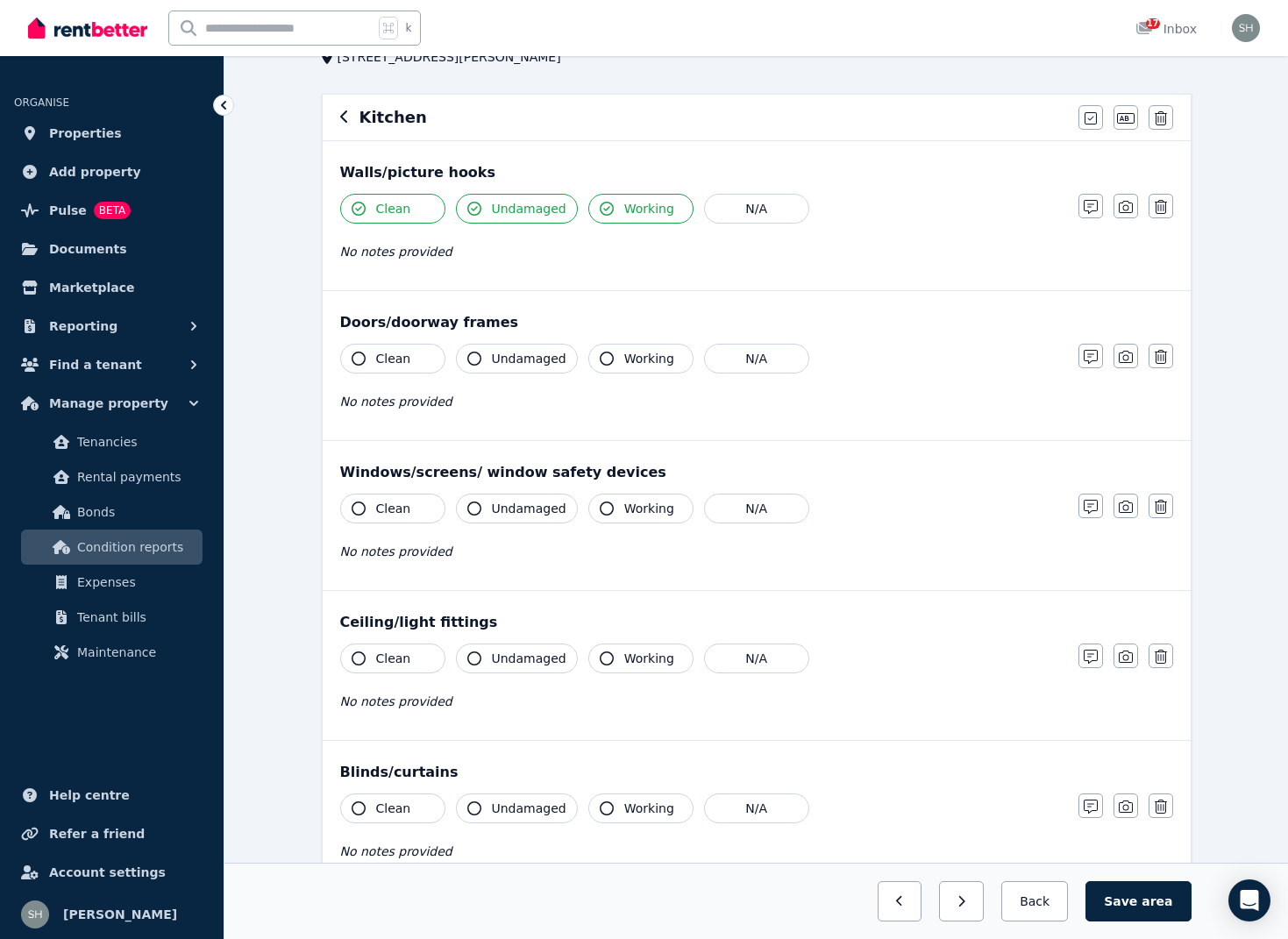
scroll to position [129, 0]
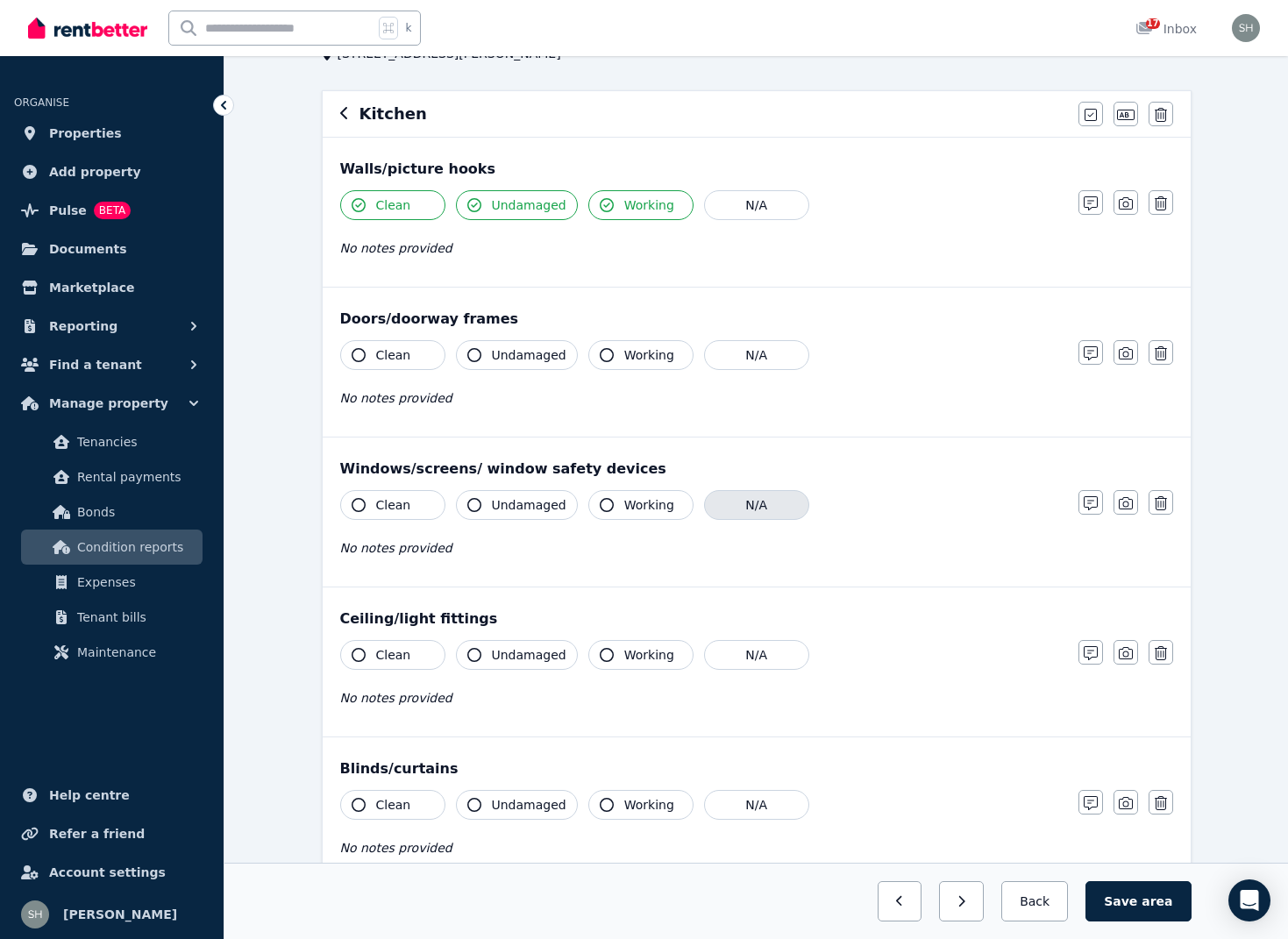
click at [722, 505] on button "N/A" at bounding box center [757, 505] width 105 height 30
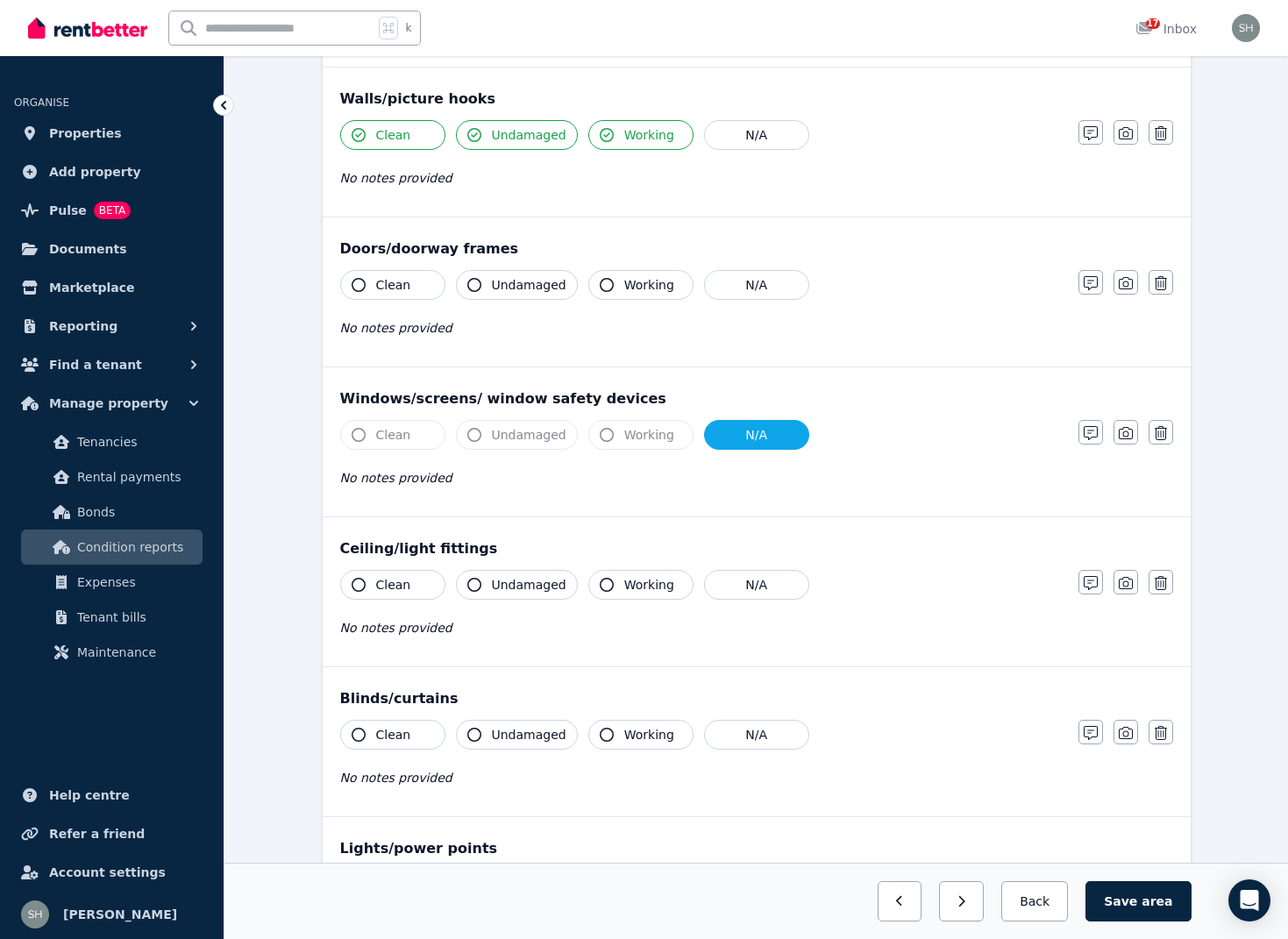
scroll to position [200, 0]
click at [362, 585] on icon "button" at bounding box center [359, 584] width 14 height 14
click at [481, 583] on button "Undamaged" at bounding box center [516, 585] width 122 height 30
click at [601, 583] on icon "button" at bounding box center [607, 584] width 14 height 14
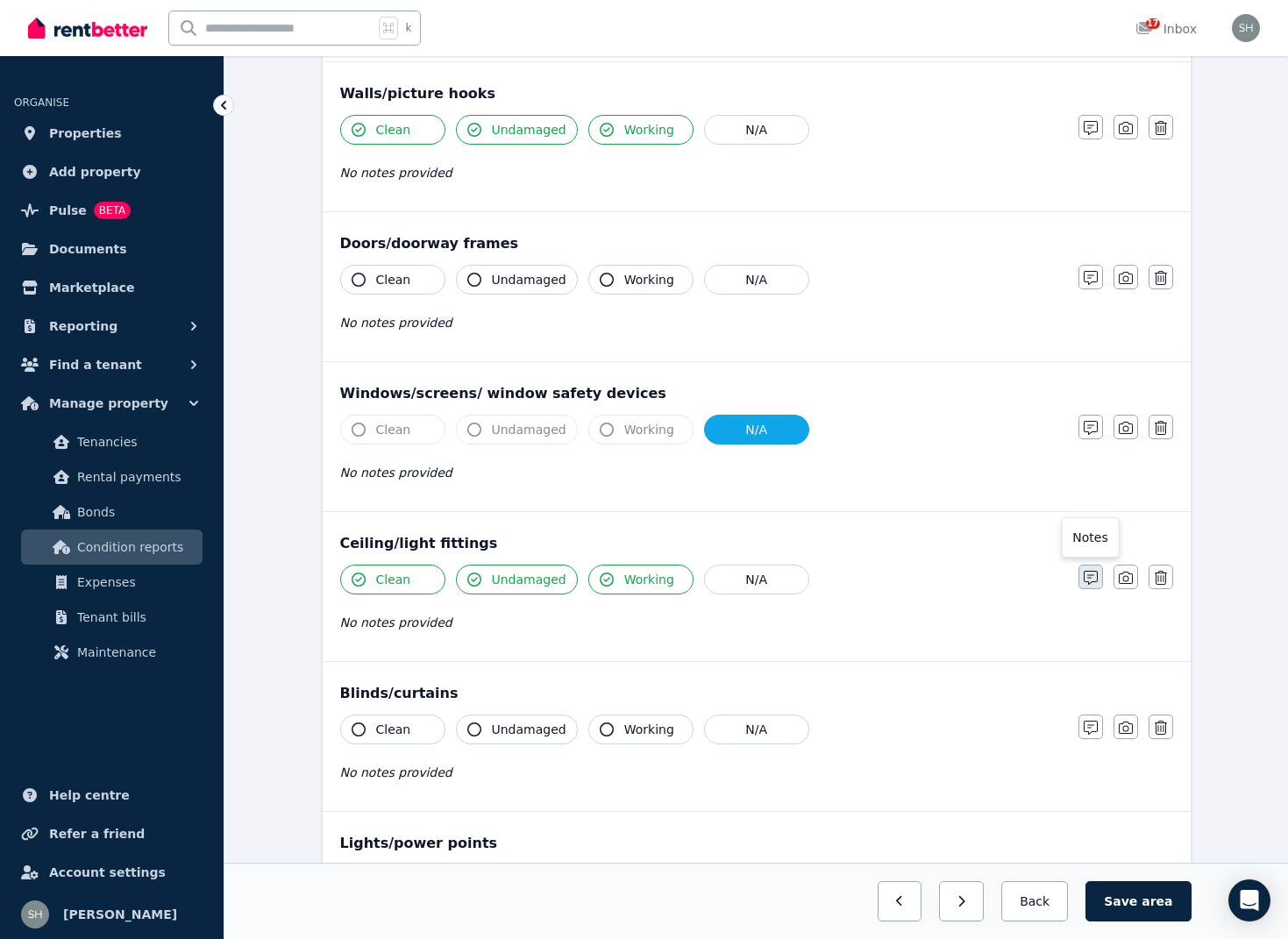
click at [1093, 580] on icon "button" at bounding box center [1091, 578] width 14 height 14
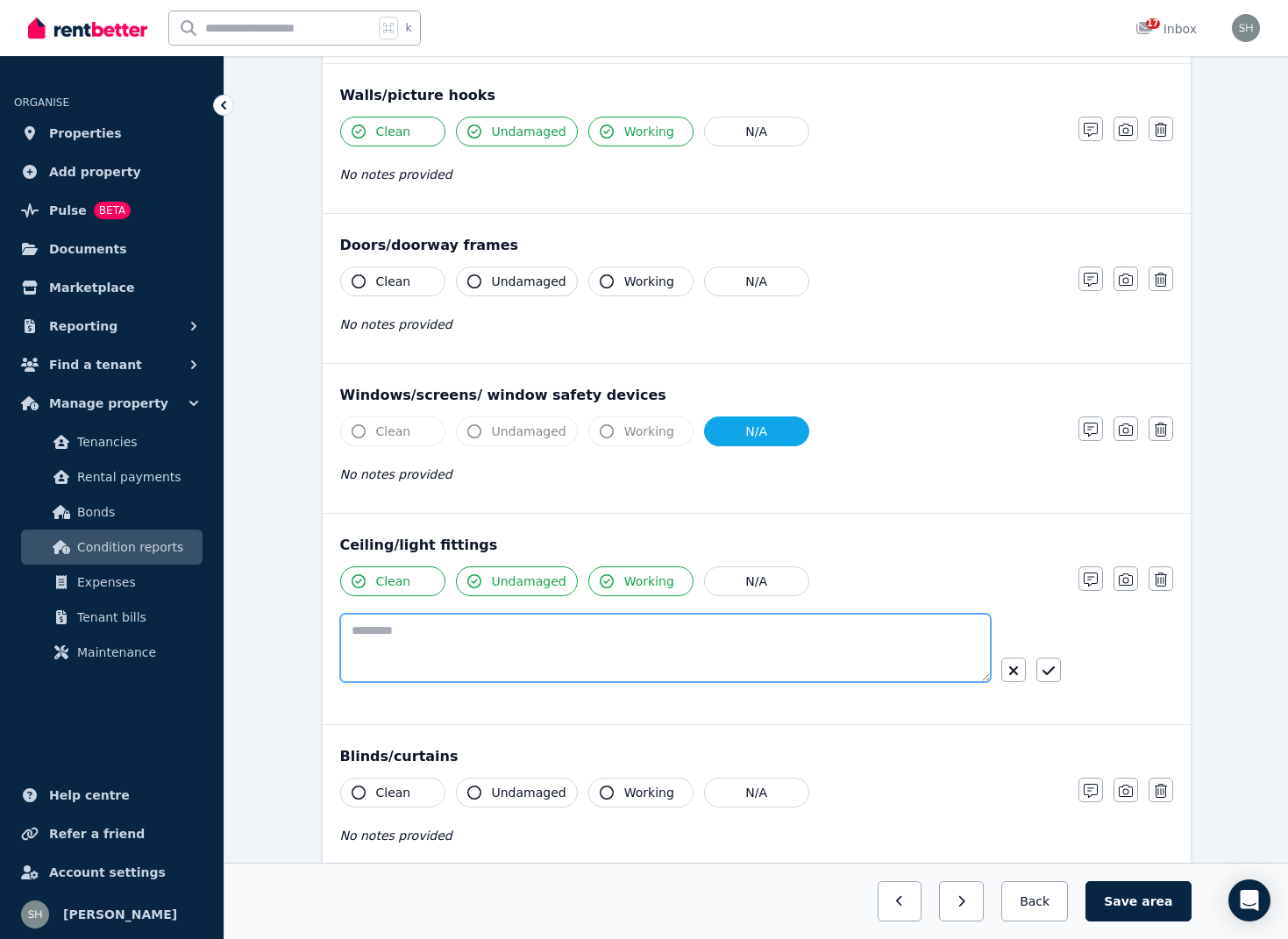
click at [407, 664] on textarea at bounding box center [665, 648] width 650 height 68
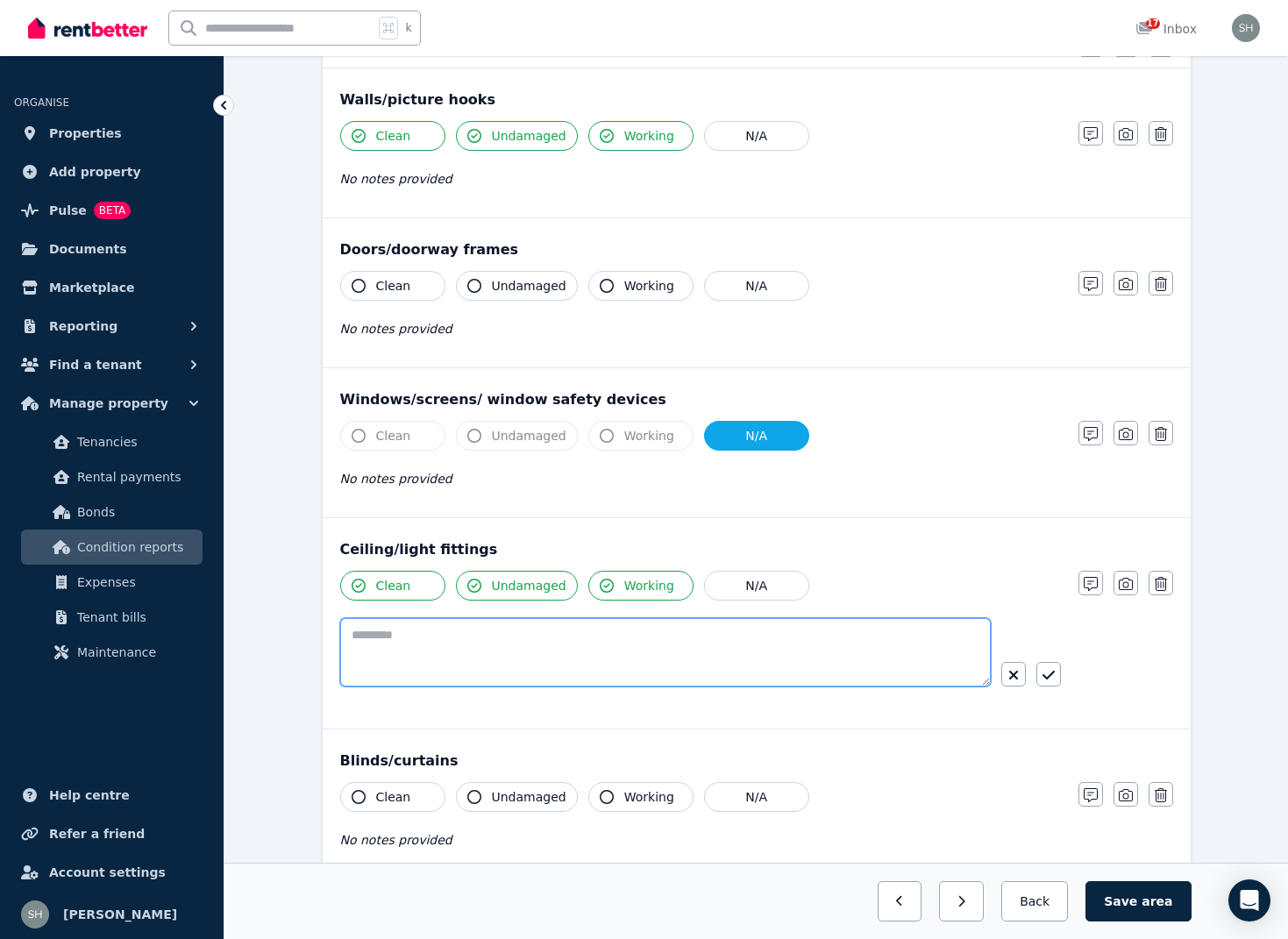
paste textarea "**********"
type textarea "**********"
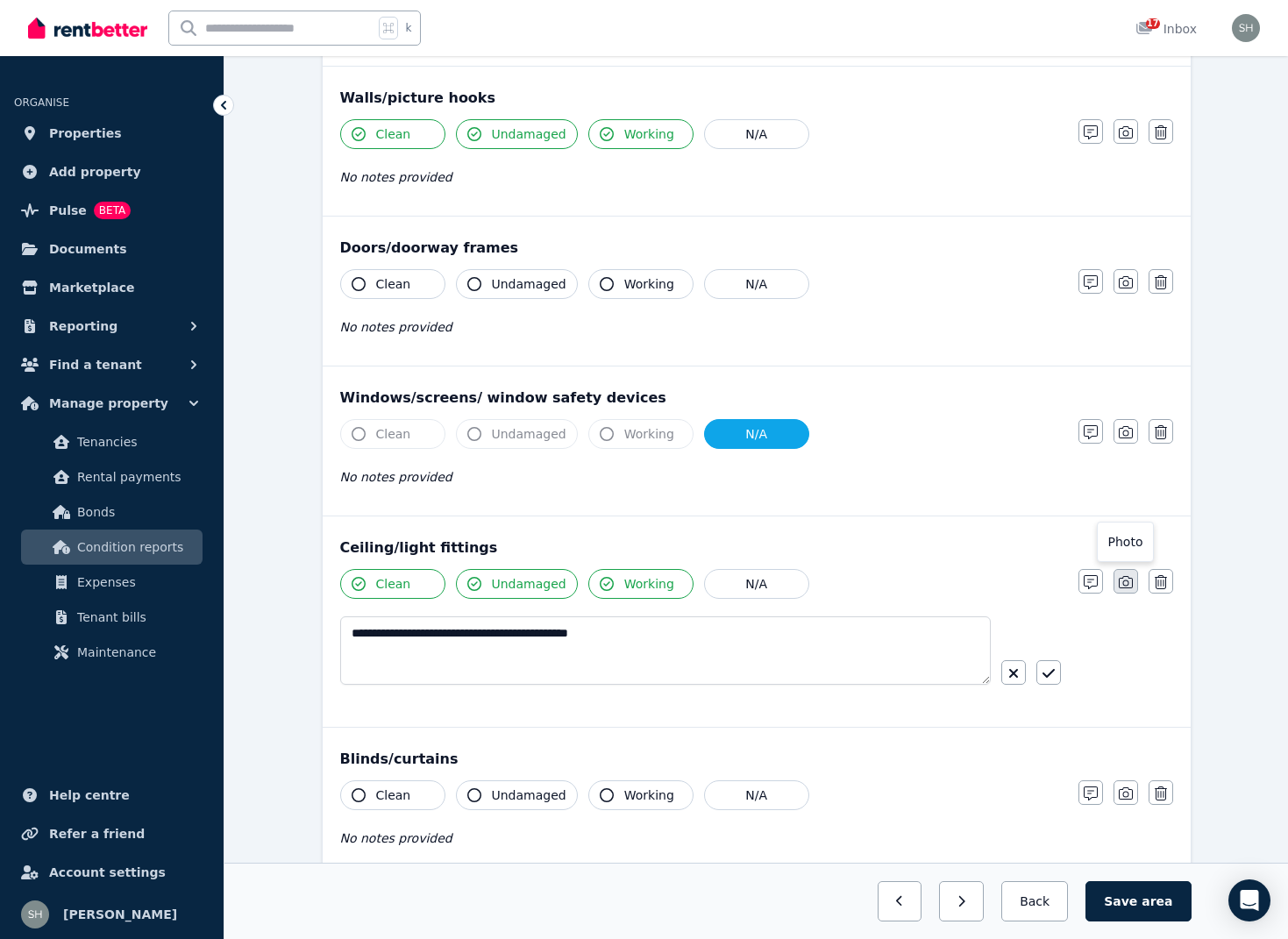
click at [1125, 582] on icon "button" at bounding box center [1125, 582] width 14 height 14
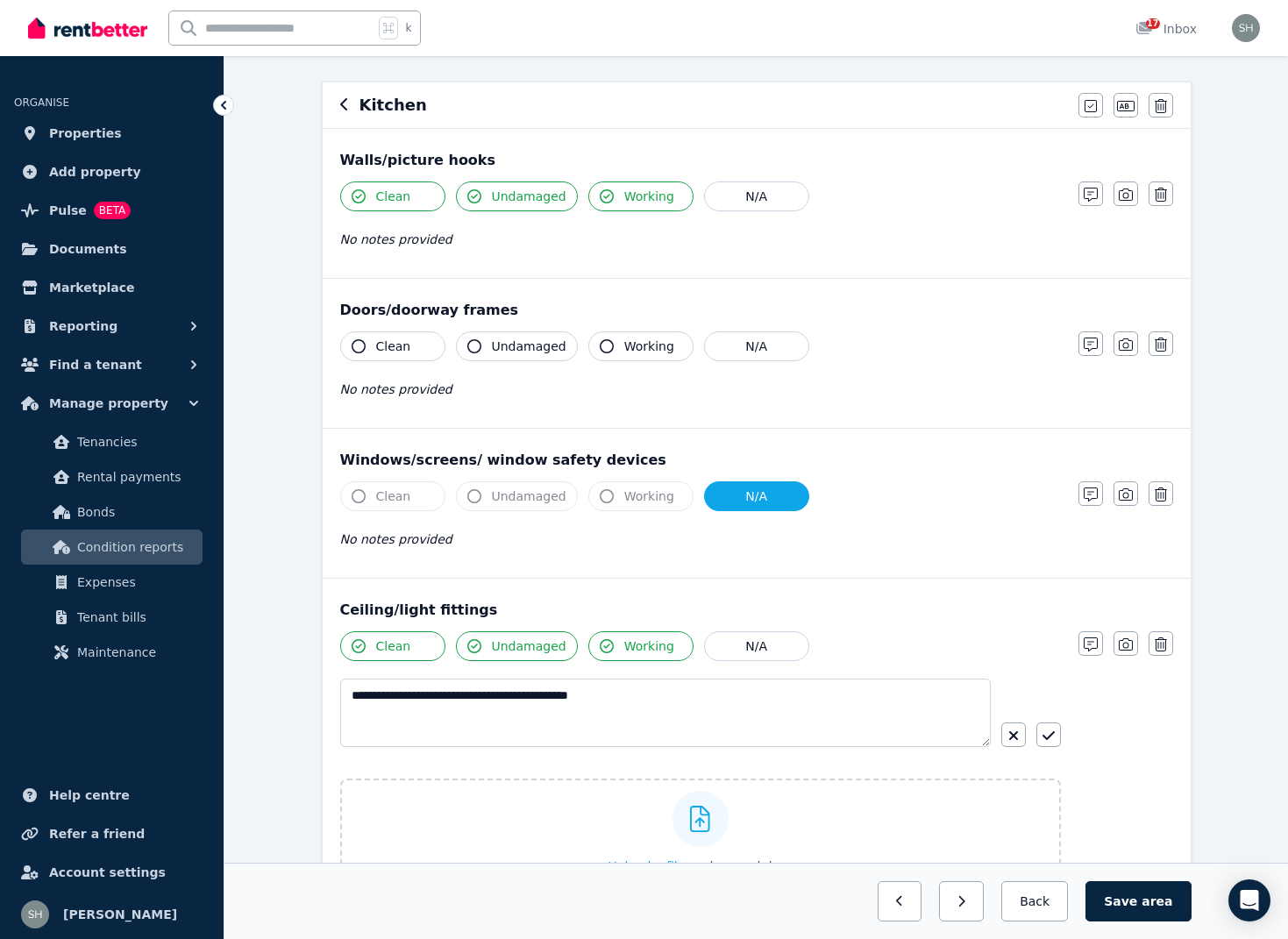
scroll to position [136, 0]
click at [358, 347] on icon "button" at bounding box center [359, 348] width 14 height 14
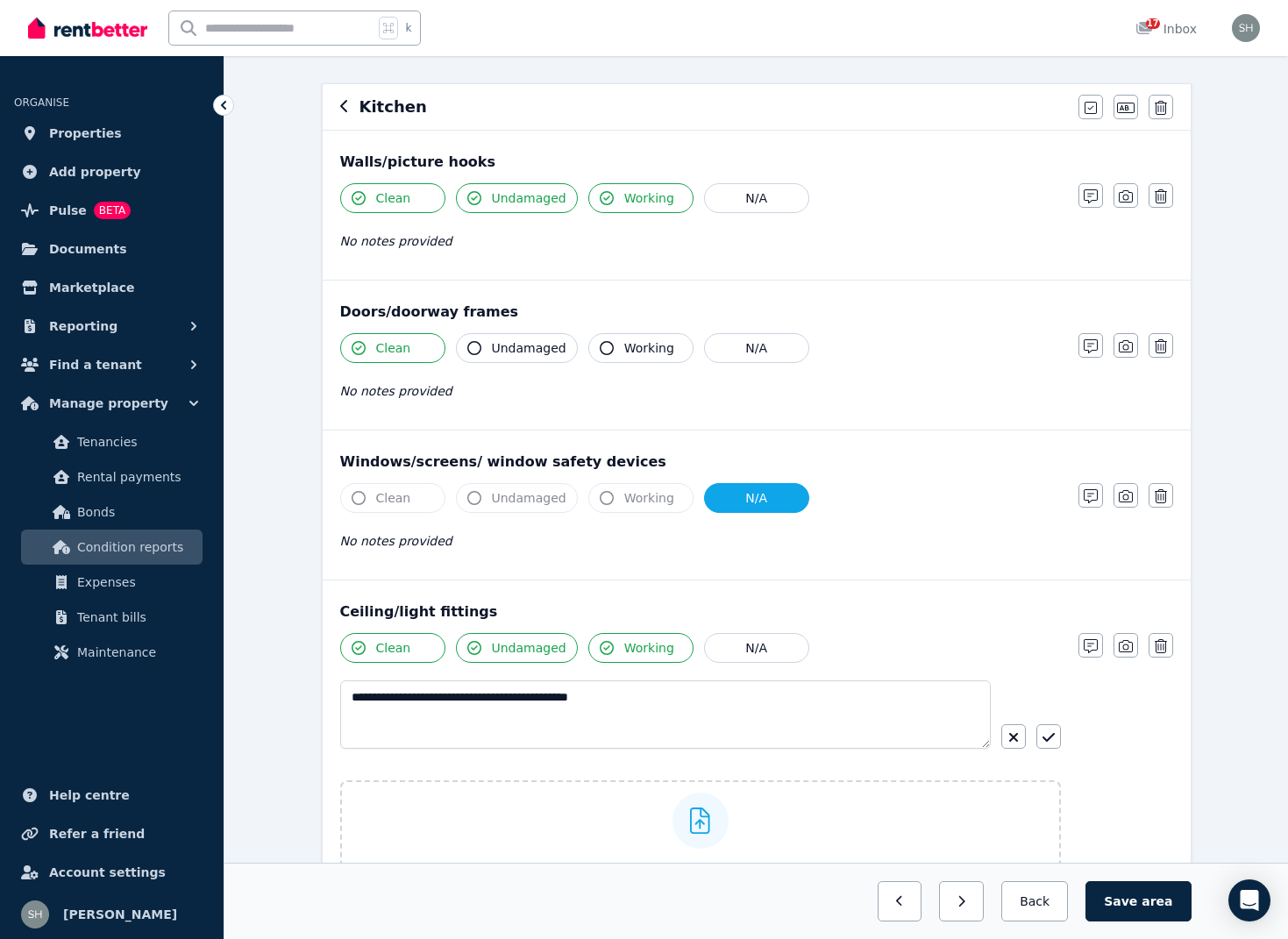
click at [472, 346] on icon "button" at bounding box center [474, 348] width 14 height 14
drag, startPoint x: 597, startPoint y: 346, endPoint x: 568, endPoint y: 365, distance: 34.7
click at [600, 347] on icon "button" at bounding box center [607, 348] width 14 height 14
click at [1128, 345] on icon "button" at bounding box center [1125, 346] width 14 height 14
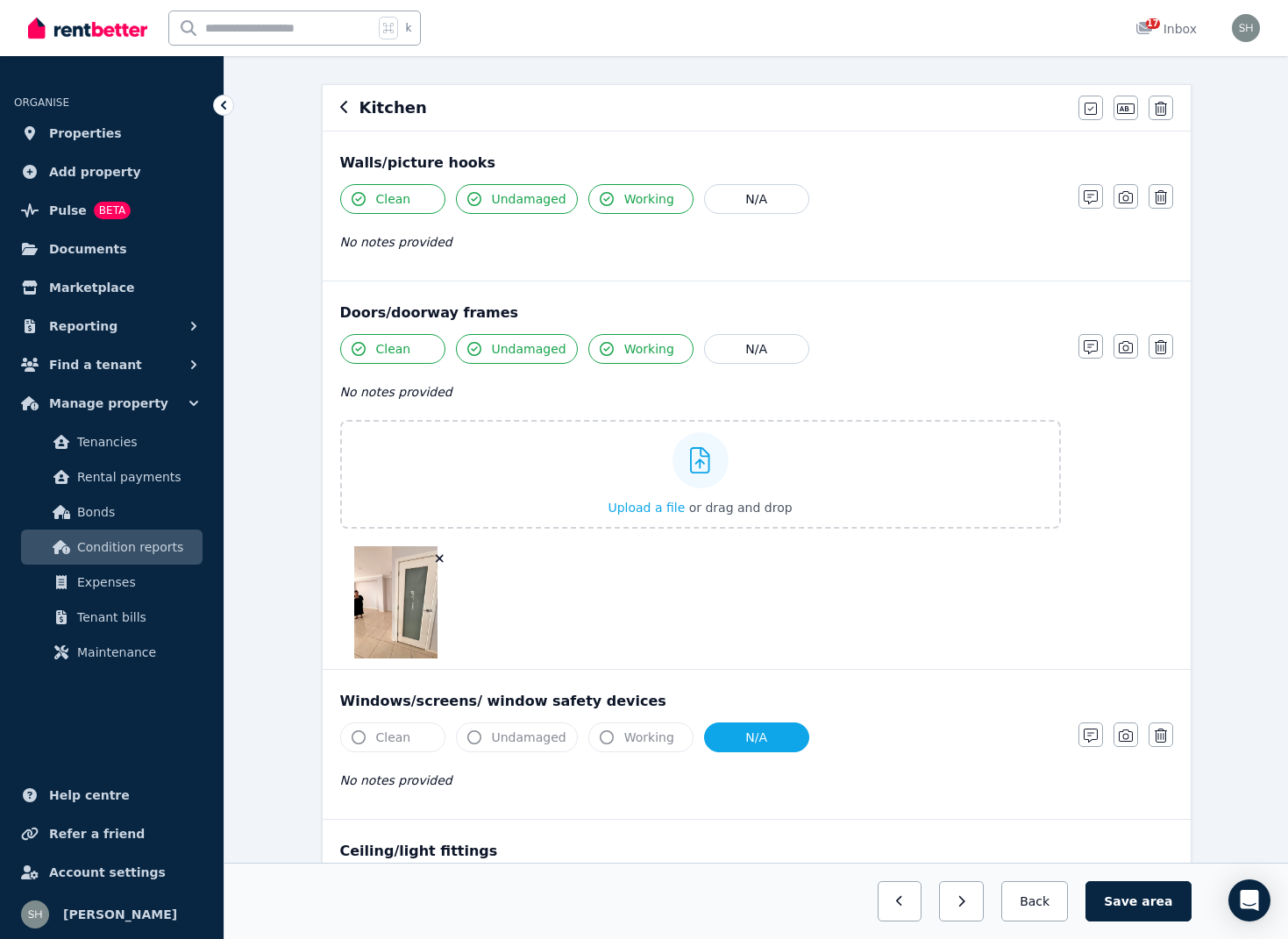
scroll to position [131, 0]
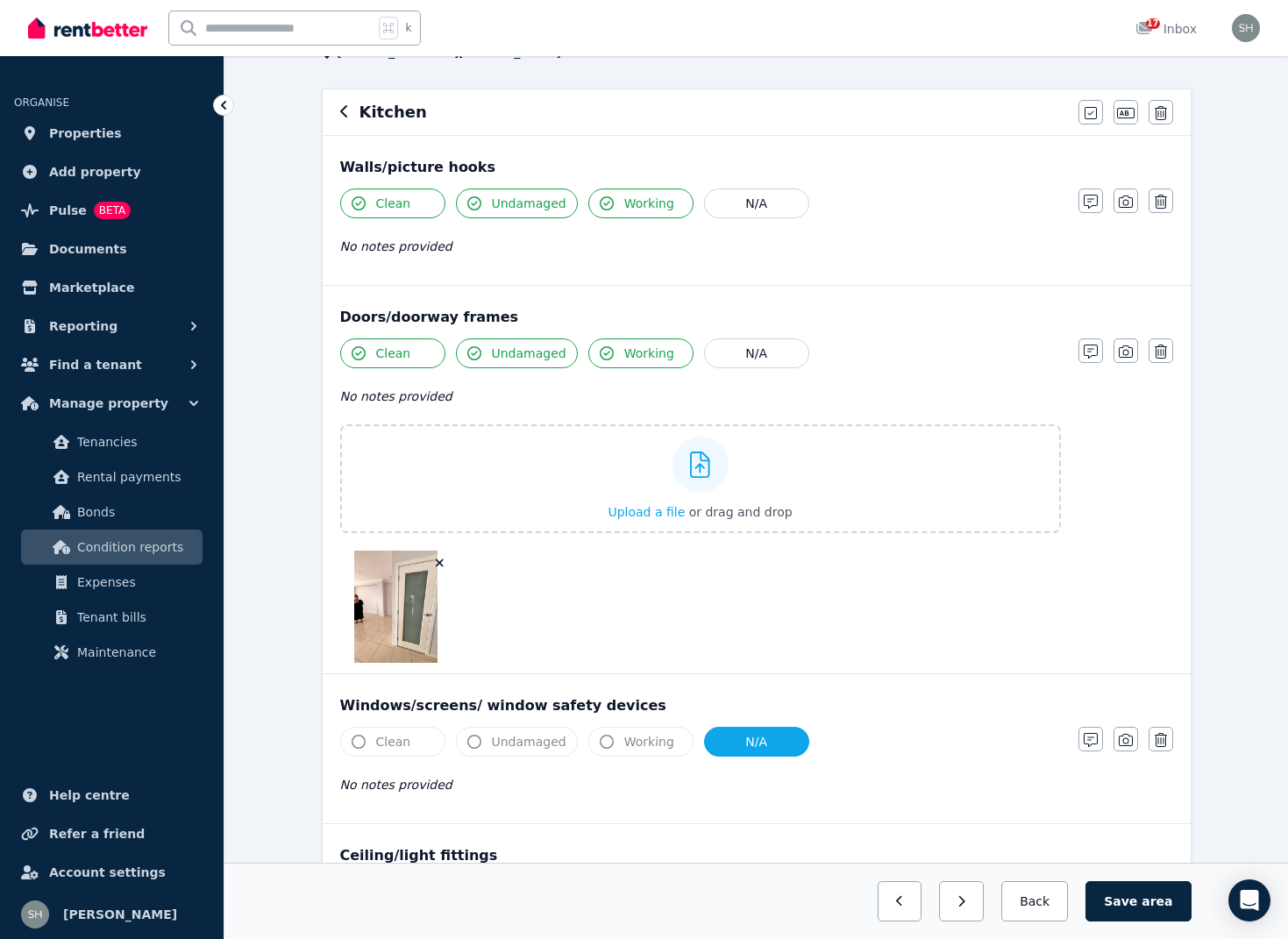
drag, startPoint x: 1094, startPoint y: 357, endPoint x: 1025, endPoint y: 375, distance: 71.3
click at [1093, 357] on icon "button" at bounding box center [1091, 352] width 14 height 14
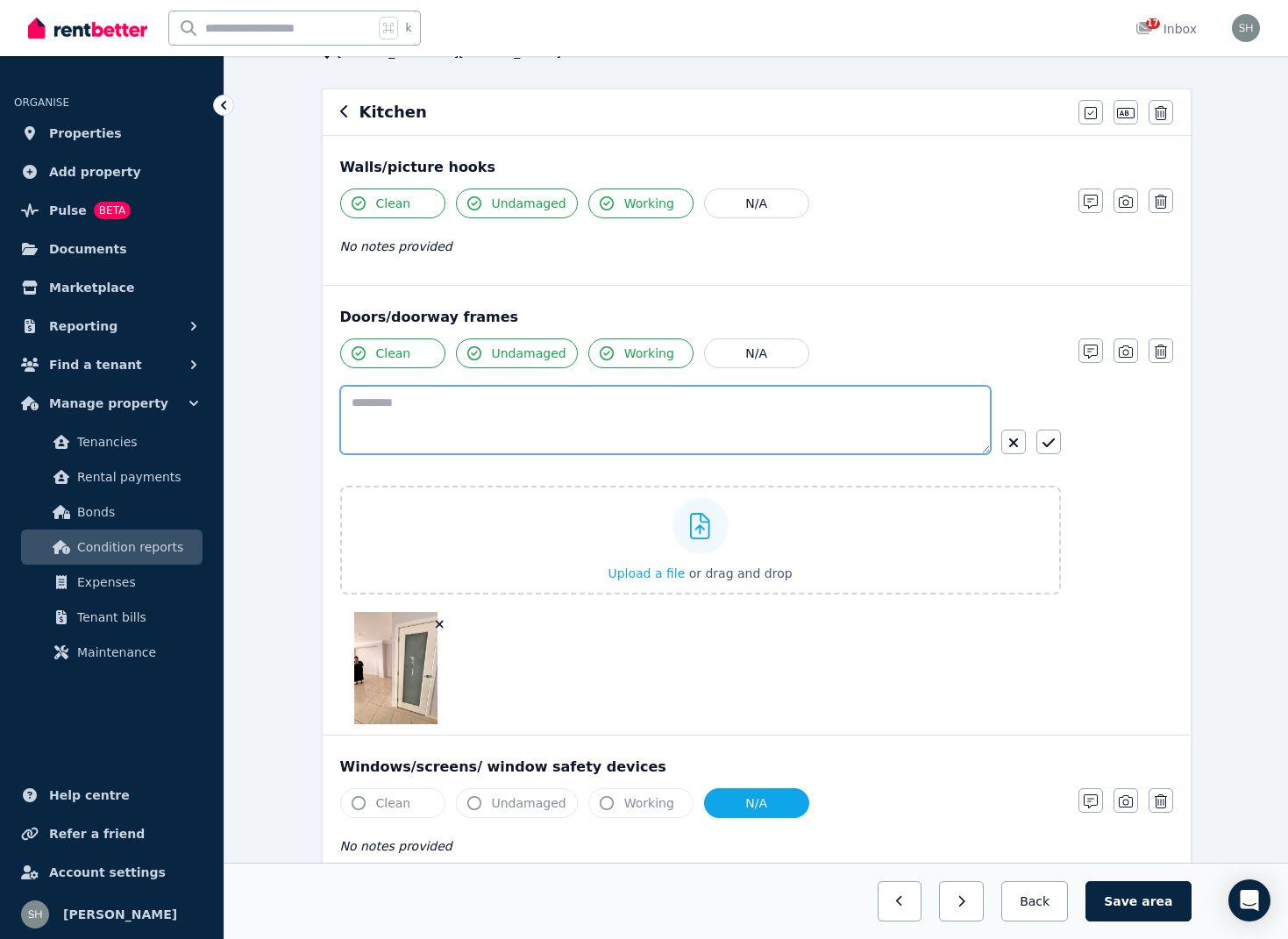
click at [390, 426] on textarea at bounding box center [665, 419] width 650 height 68
paste textarea "**********"
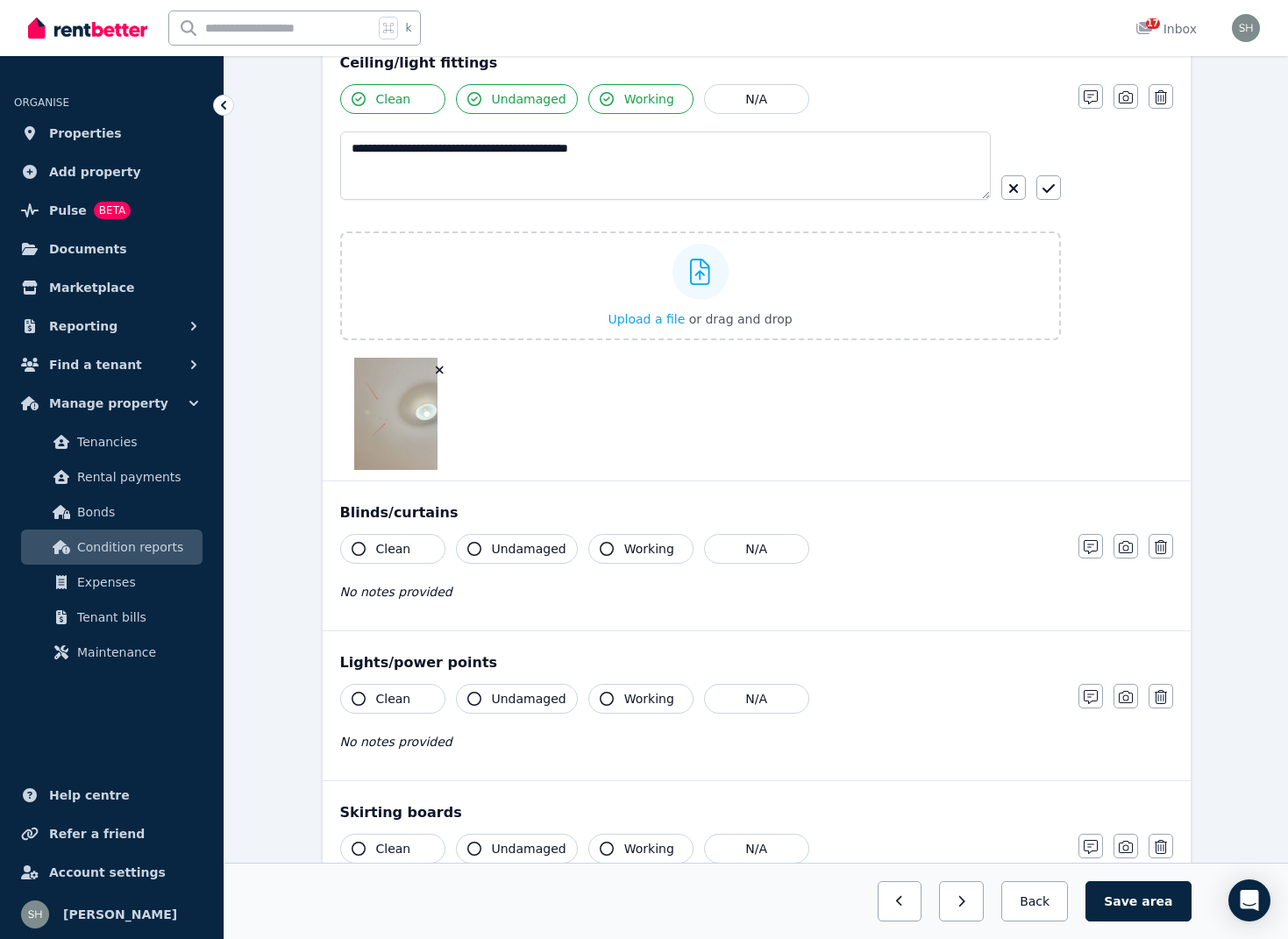
scroll to position [996, 0]
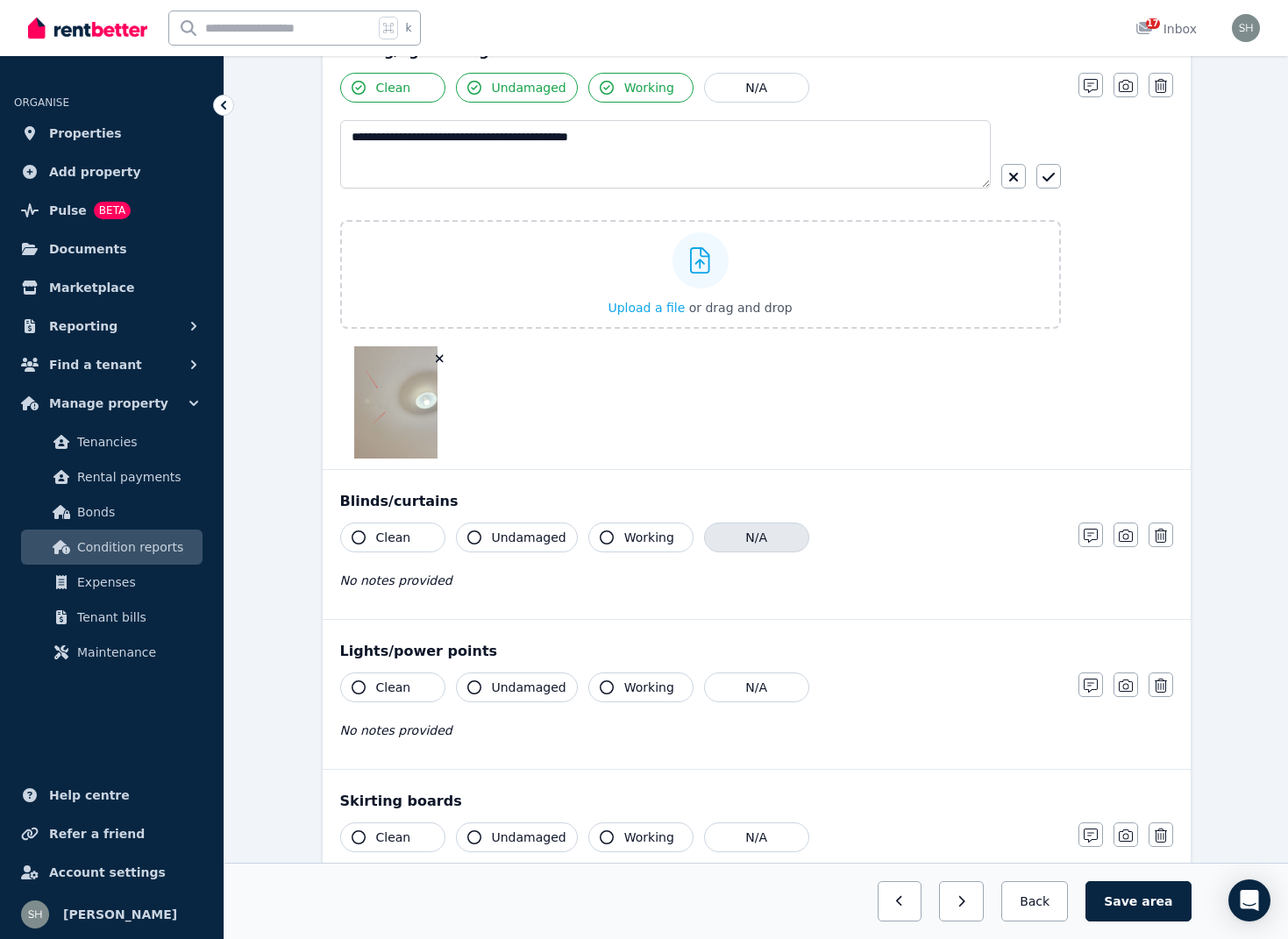
type textarea "**********"
click at [763, 537] on button "N/A" at bounding box center [757, 537] width 105 height 30
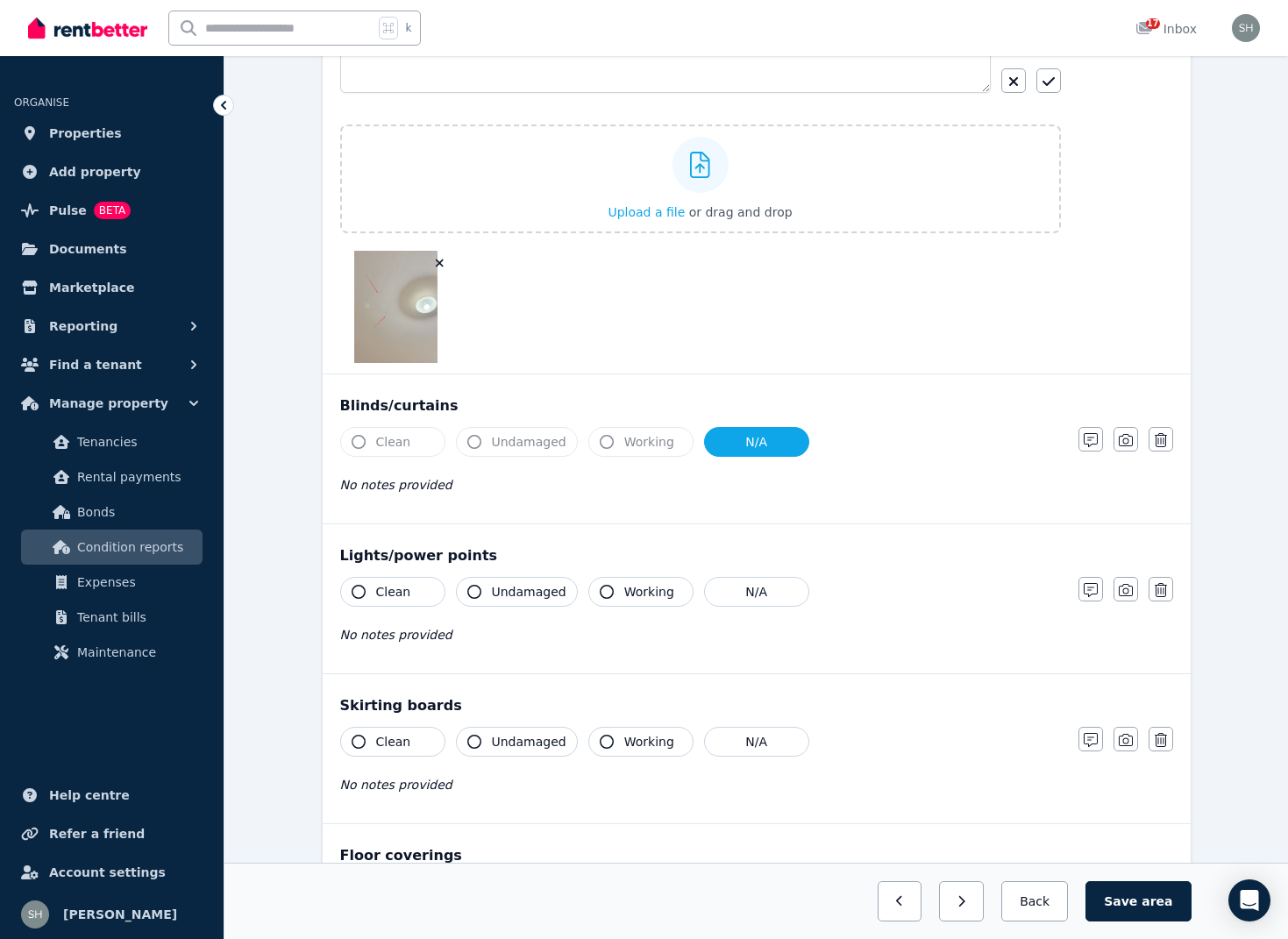
scroll to position [1094, 0]
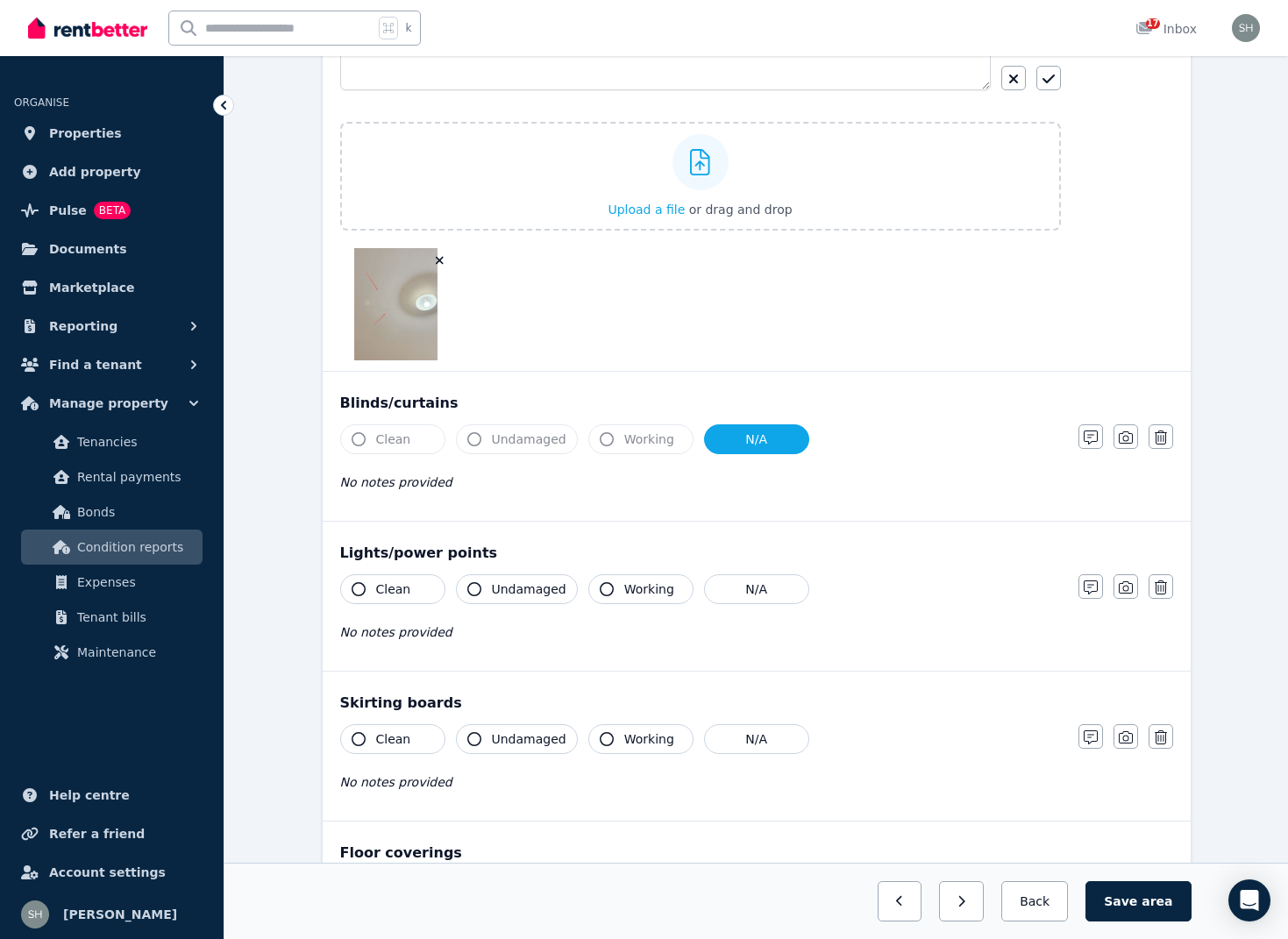
click at [365, 587] on icon "button" at bounding box center [359, 589] width 14 height 14
drag, startPoint x: 476, startPoint y: 585, endPoint x: 500, endPoint y: 591, distance: 24.7
click at [480, 588] on icon "button" at bounding box center [474, 589] width 14 height 14
click at [600, 585] on icon "button" at bounding box center [607, 589] width 14 height 14
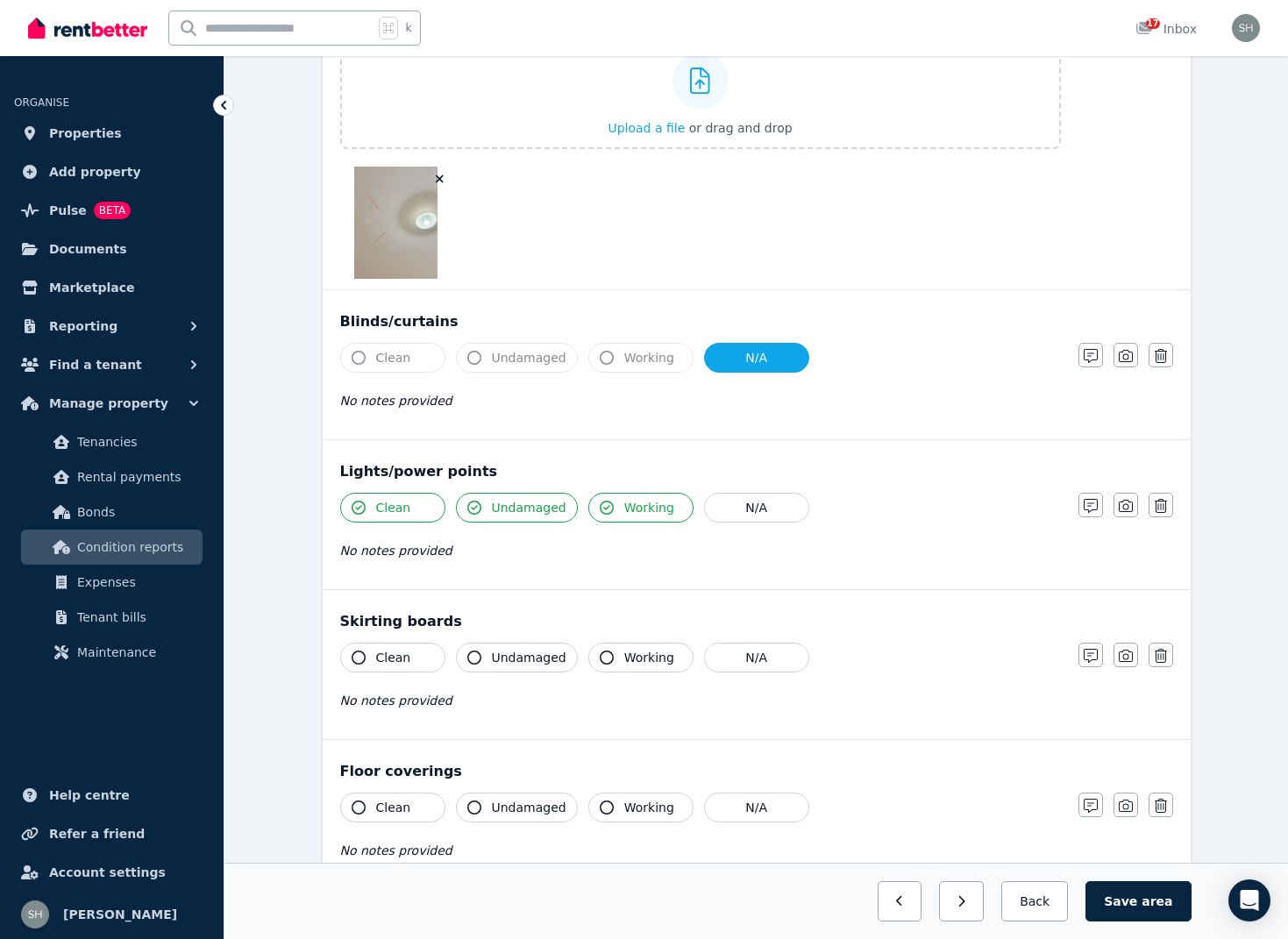
scroll to position [1190, 0]
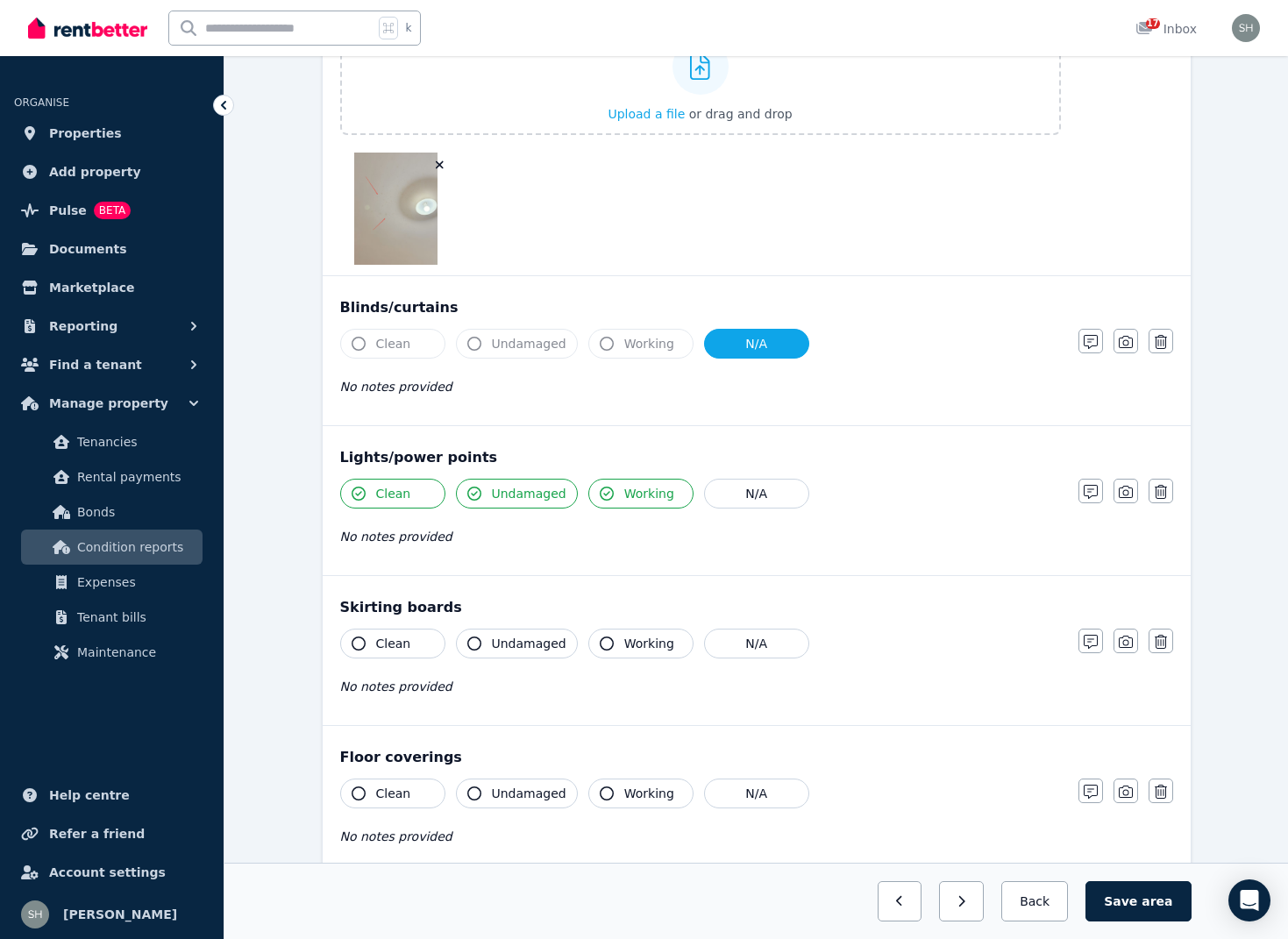
click at [354, 649] on icon "button" at bounding box center [359, 644] width 14 height 14
click at [484, 642] on button "Undamaged" at bounding box center [516, 644] width 122 height 30
click at [601, 643] on icon "button" at bounding box center [607, 644] width 14 height 14
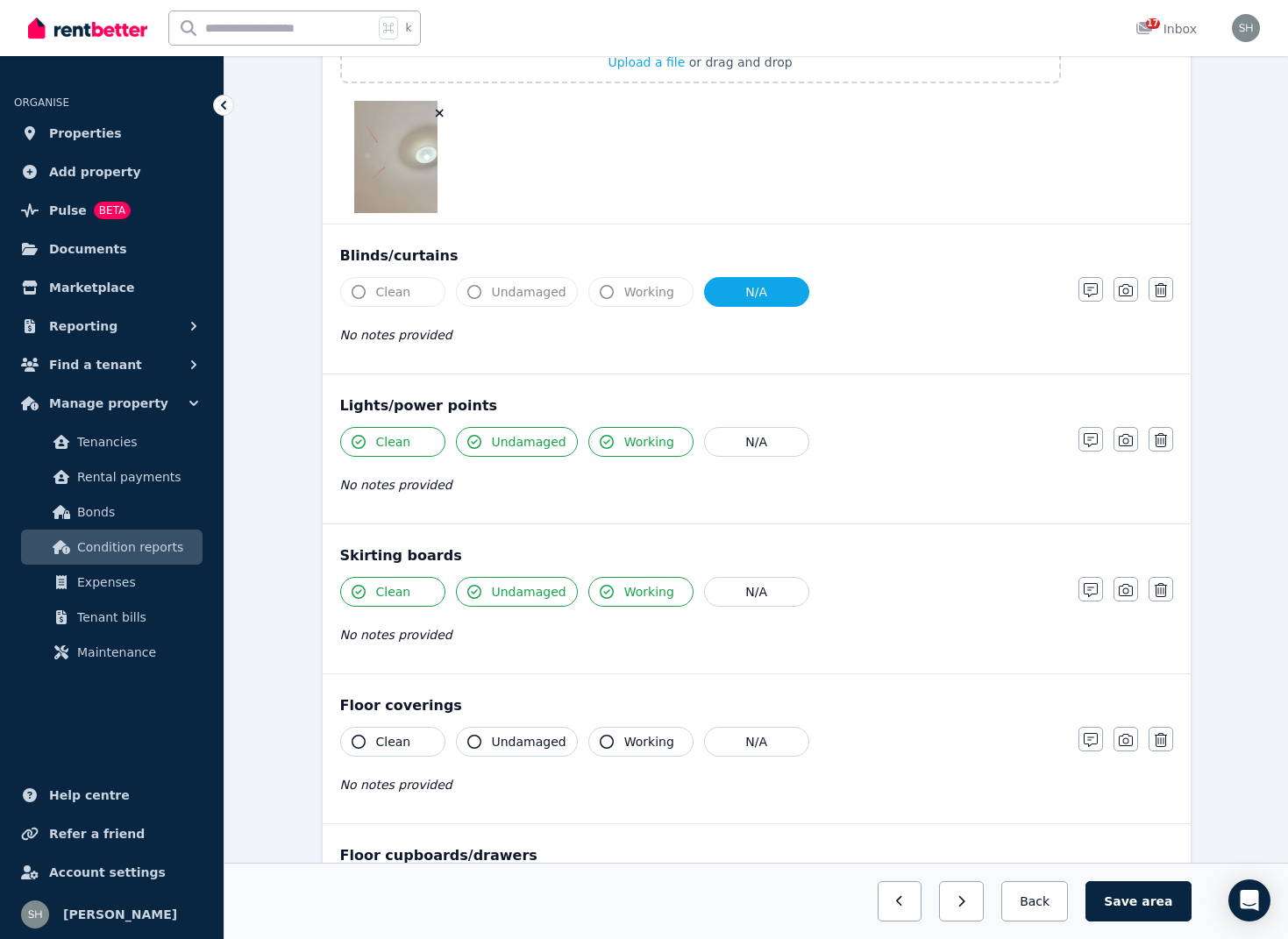
scroll to position [1252, 0]
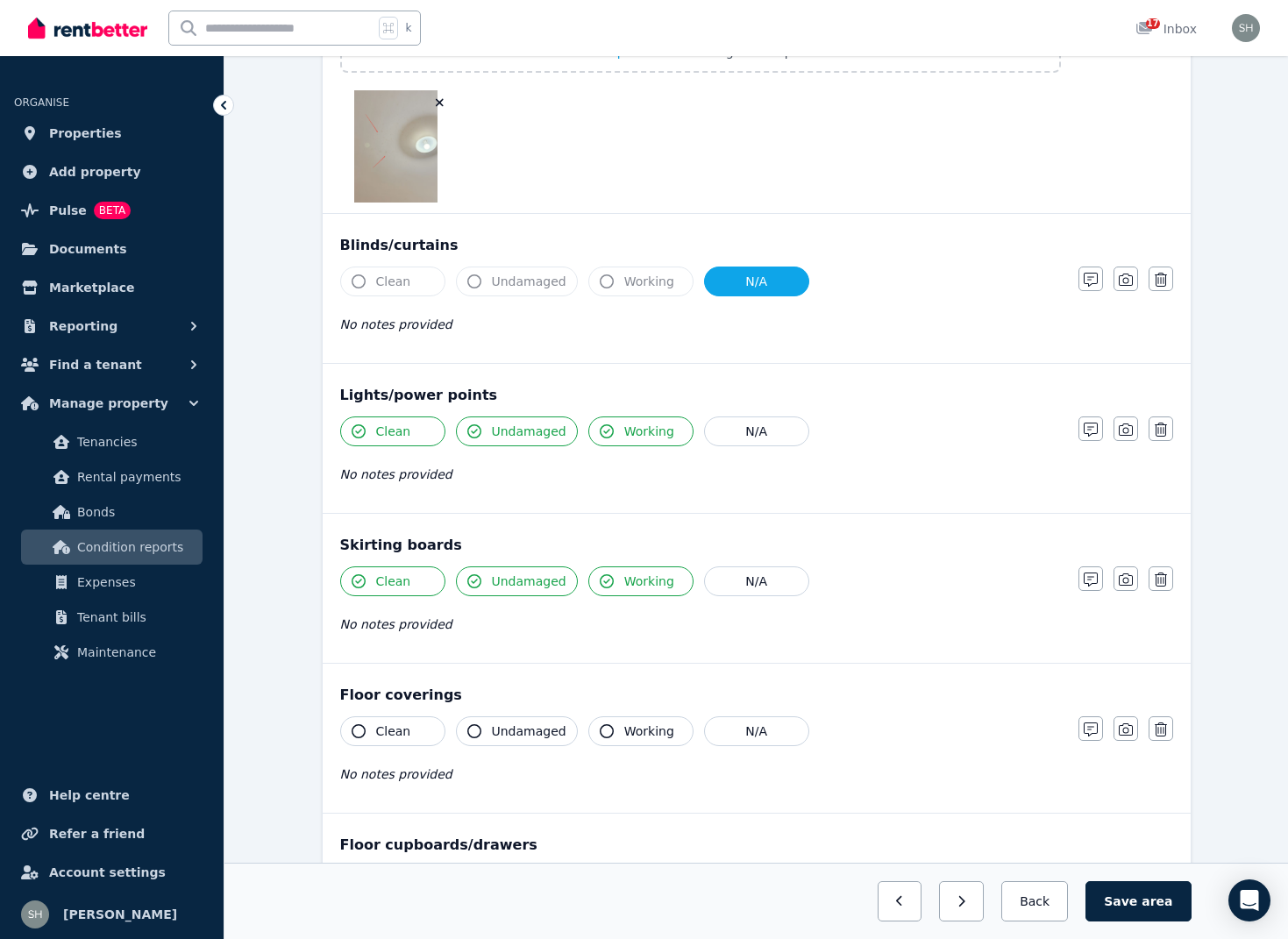
drag, startPoint x: 359, startPoint y: 730, endPoint x: 405, endPoint y: 737, distance: 46.5
click at [365, 734] on icon "button" at bounding box center [359, 731] width 14 height 14
drag, startPoint x: 475, startPoint y: 727, endPoint x: 569, endPoint y: 736, distance: 94.4
click at [475, 727] on icon "button" at bounding box center [474, 731] width 14 height 14
click at [600, 731] on icon "button" at bounding box center [607, 731] width 14 height 14
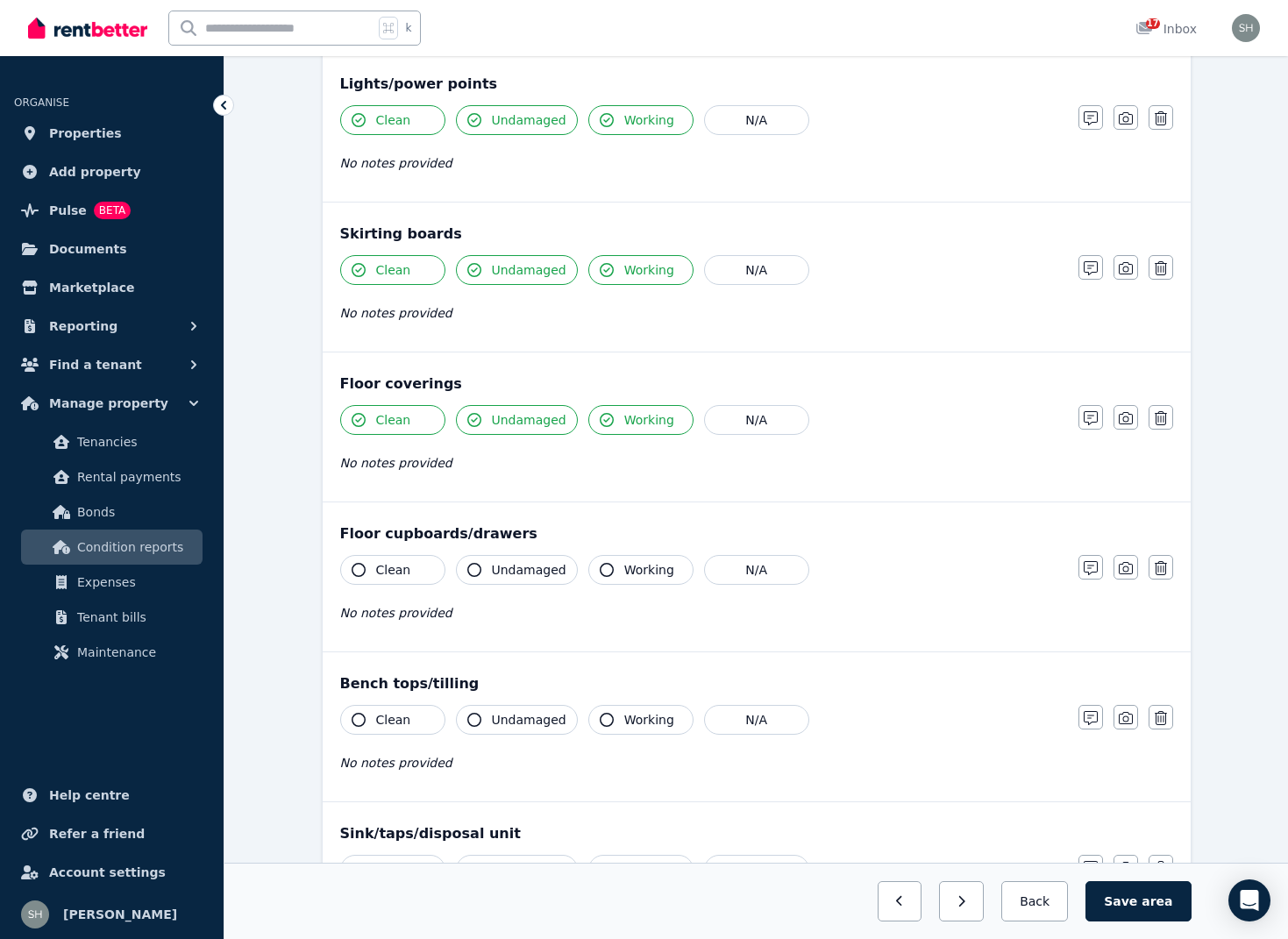
scroll to position [1562, 0]
drag, startPoint x: 361, startPoint y: 573, endPoint x: 424, endPoint y: 576, distance: 63.1
click at [361, 573] on icon "button" at bounding box center [359, 572] width 14 height 14
click at [481, 575] on icon "button" at bounding box center [474, 572] width 14 height 14
drag, startPoint x: 603, startPoint y: 573, endPoint x: 619, endPoint y: 583, distance: 18.9
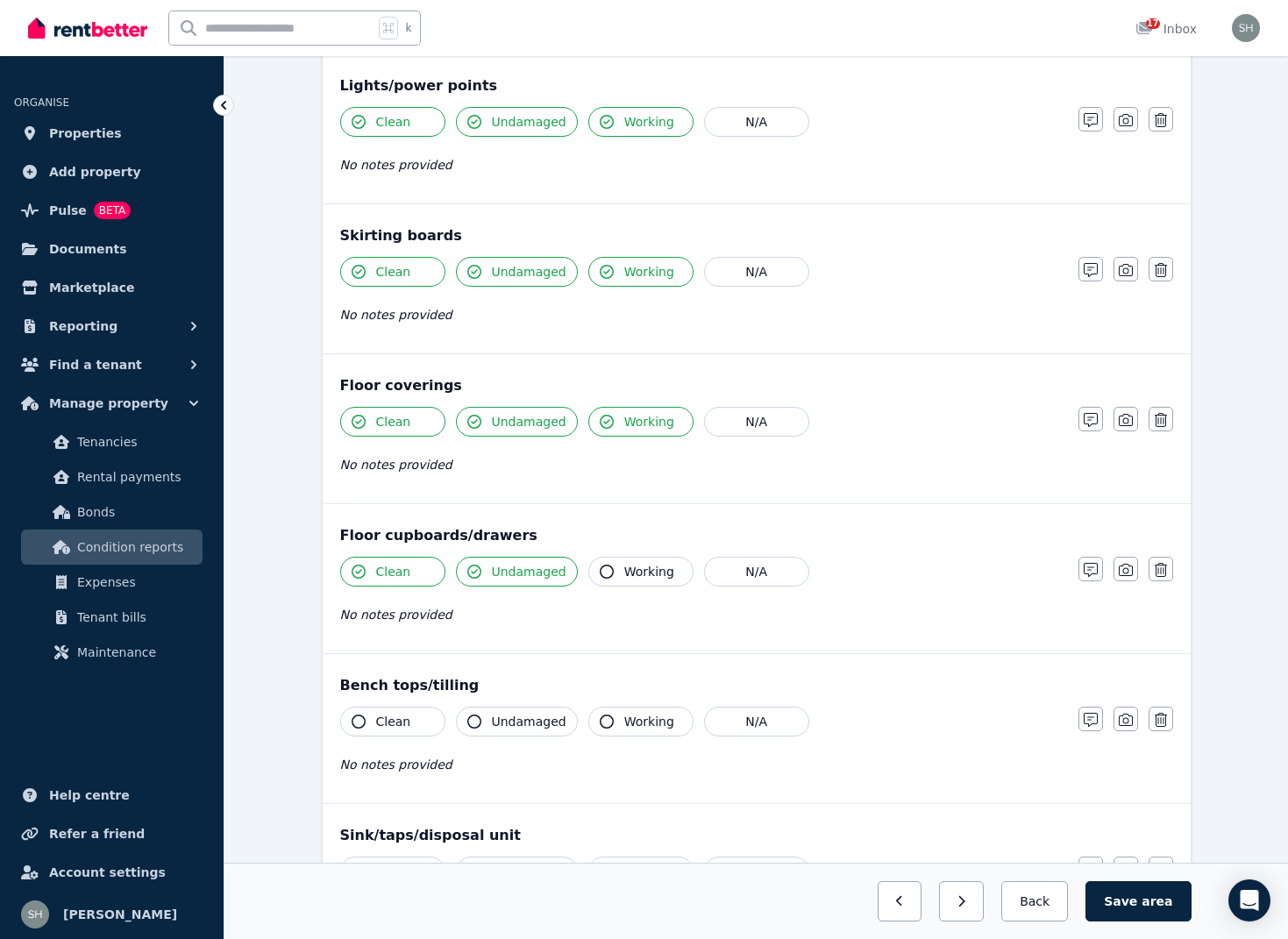
click at [605, 576] on icon "button" at bounding box center [607, 572] width 14 height 14
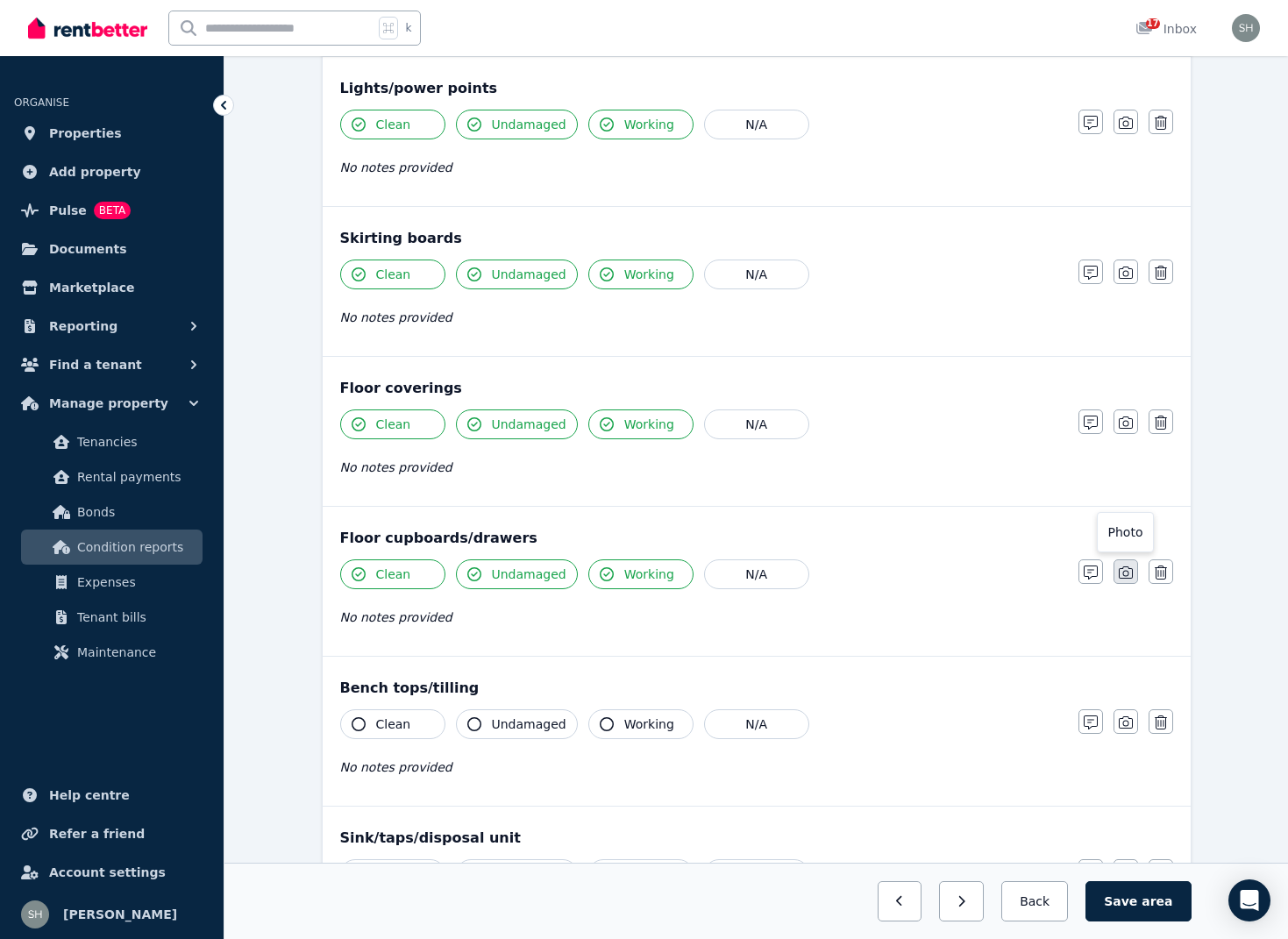
click at [1120, 573] on icon "button" at bounding box center [1125, 573] width 14 height 14
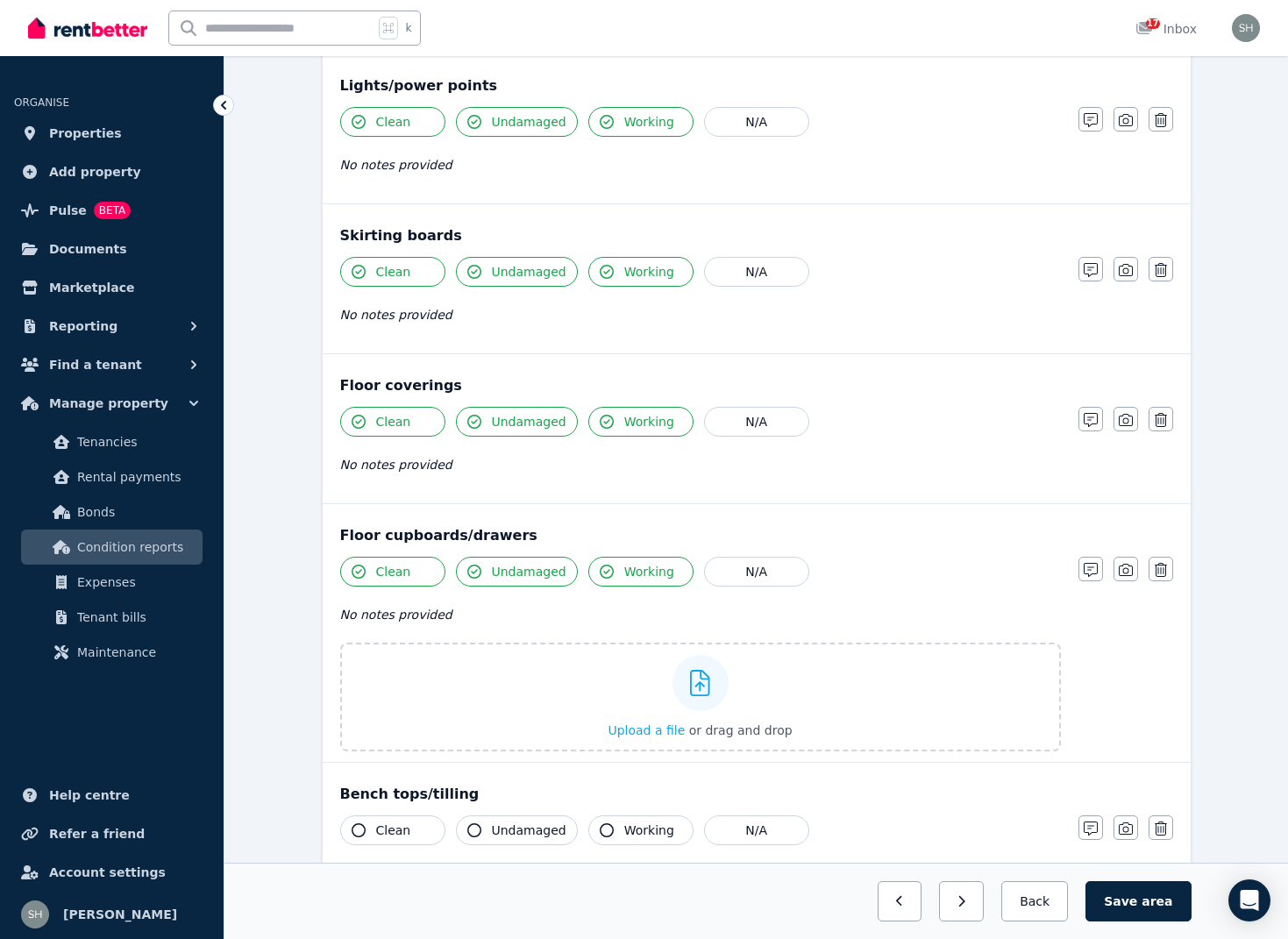
scroll to position [1566, 0]
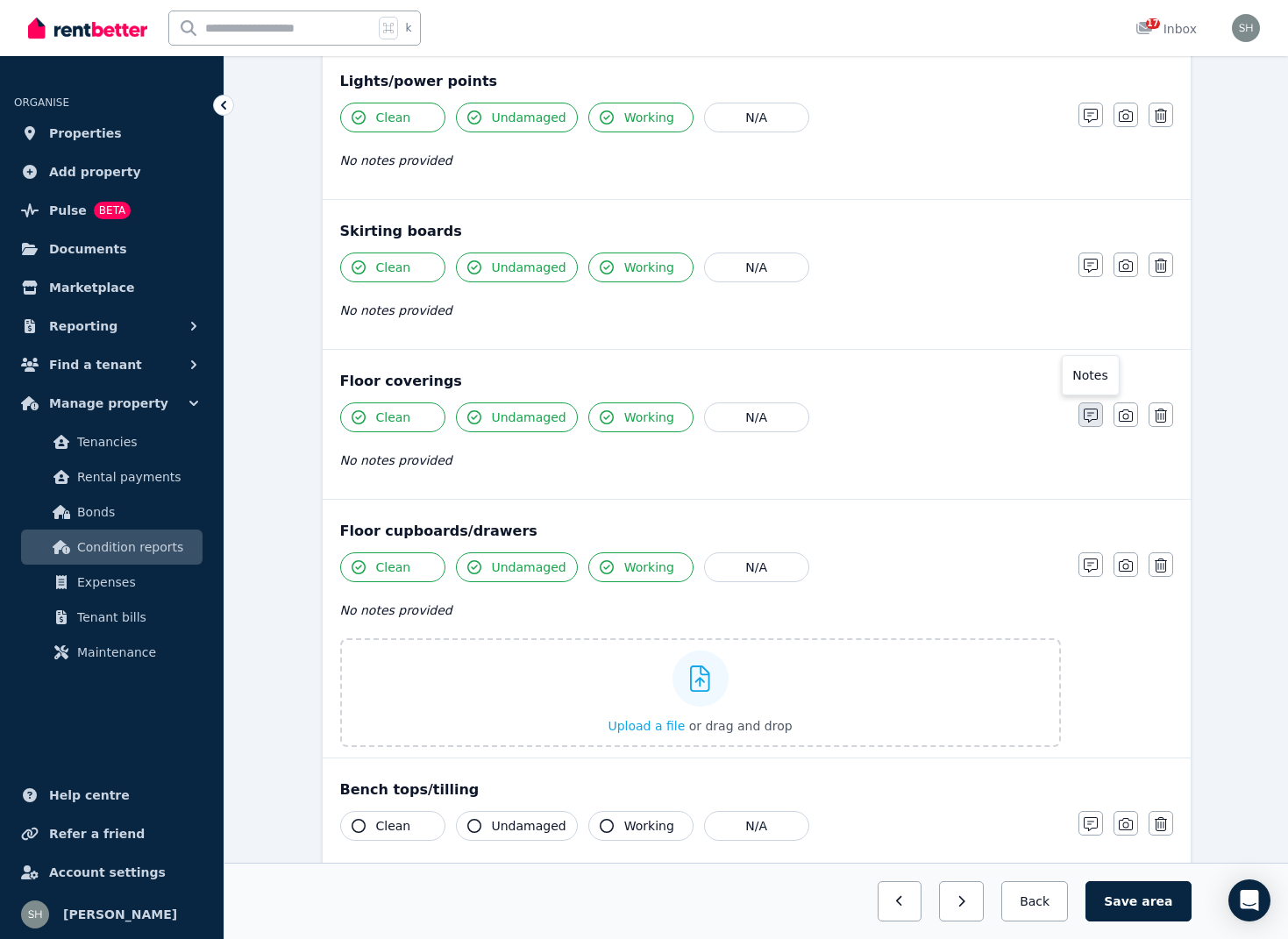
click at [1090, 417] on icon "button" at bounding box center [1091, 416] width 14 height 14
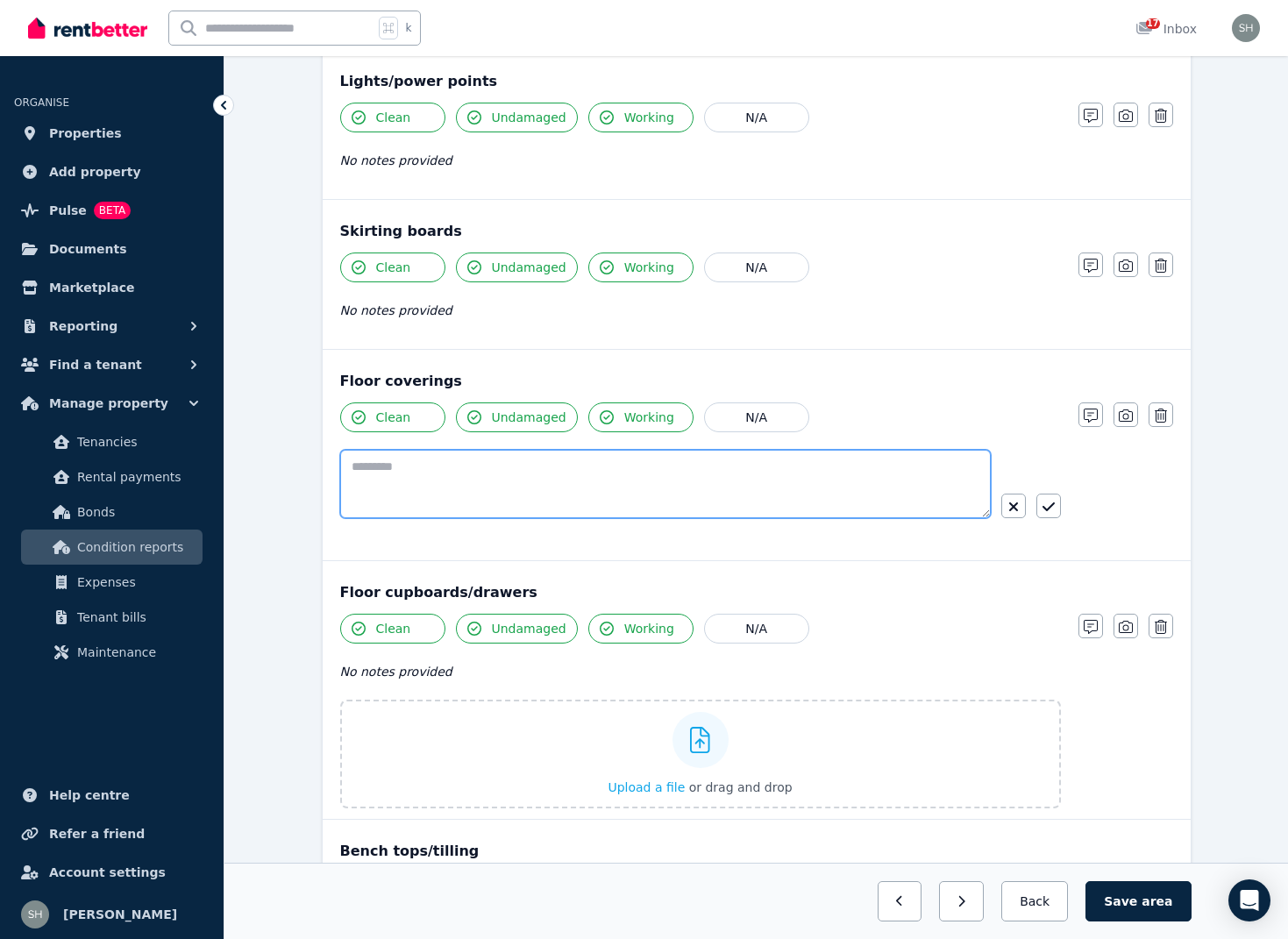
click at [406, 476] on textarea at bounding box center [665, 483] width 650 height 68
paste textarea "**********"
click at [434, 466] on textarea "**********" at bounding box center [665, 483] width 650 height 68
type textarea "**********"
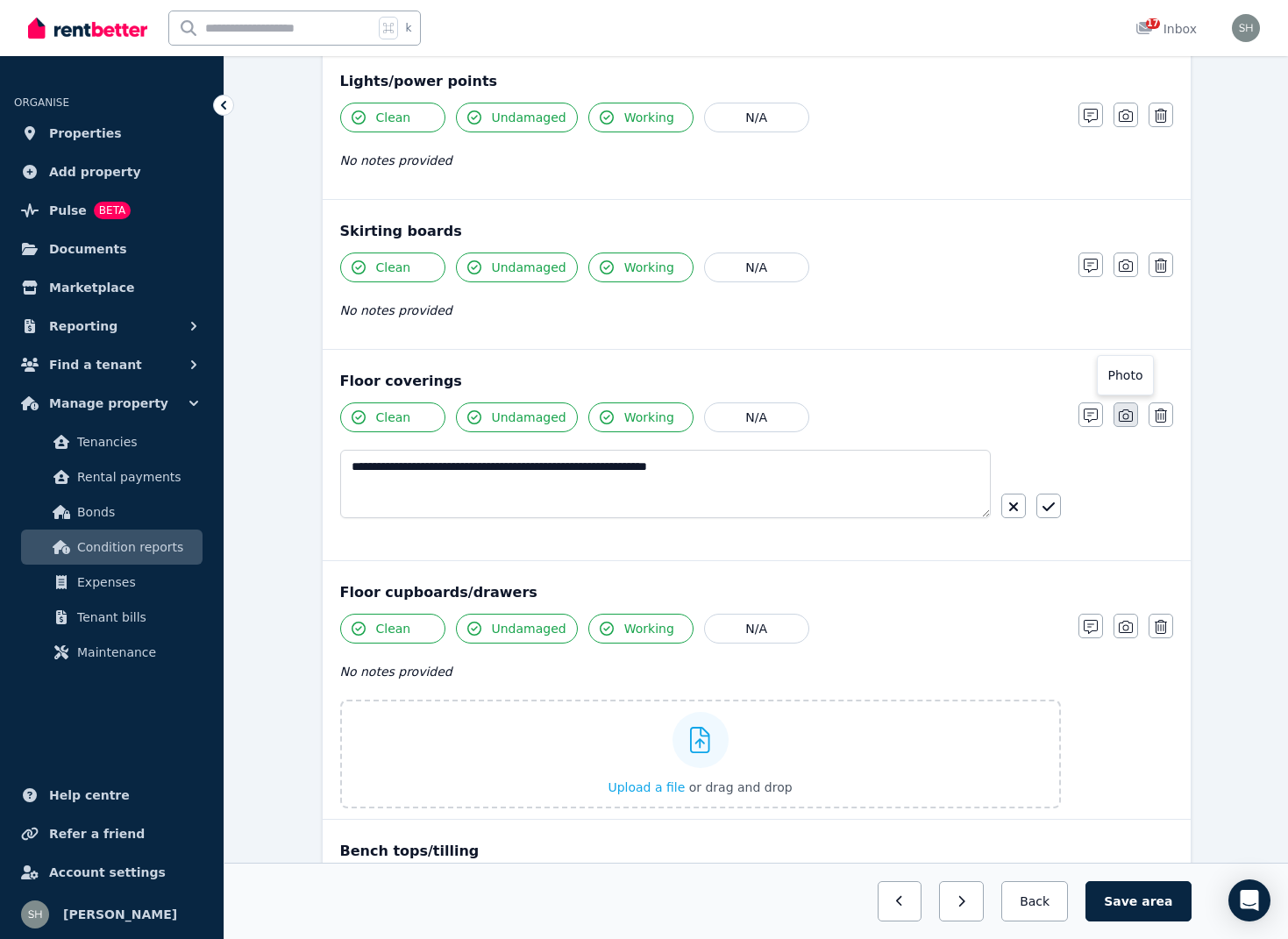
click at [1123, 413] on icon "button" at bounding box center [1125, 416] width 14 height 14
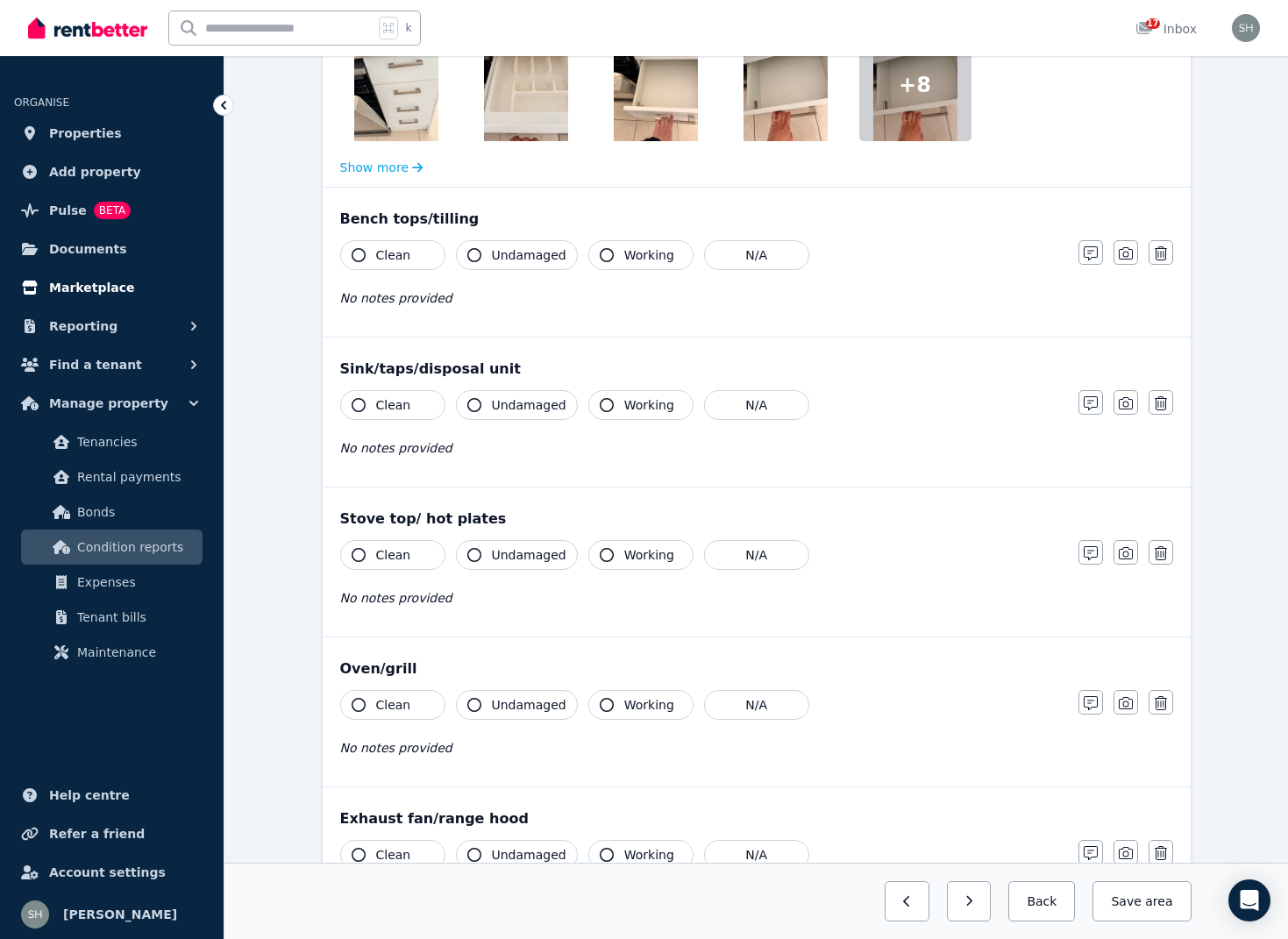
scroll to position [2655, 0]
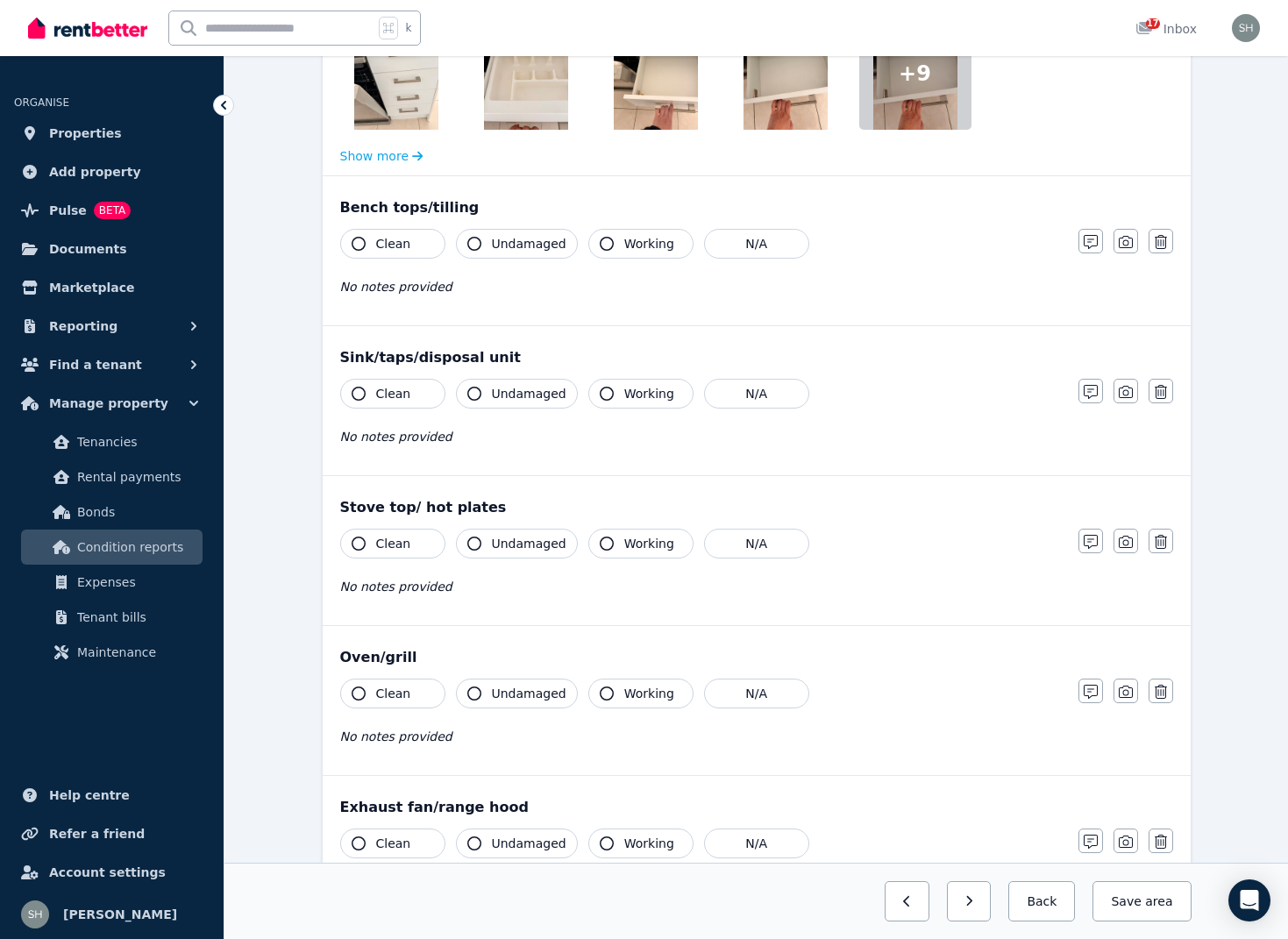
click at [365, 242] on icon "button" at bounding box center [359, 243] width 14 height 14
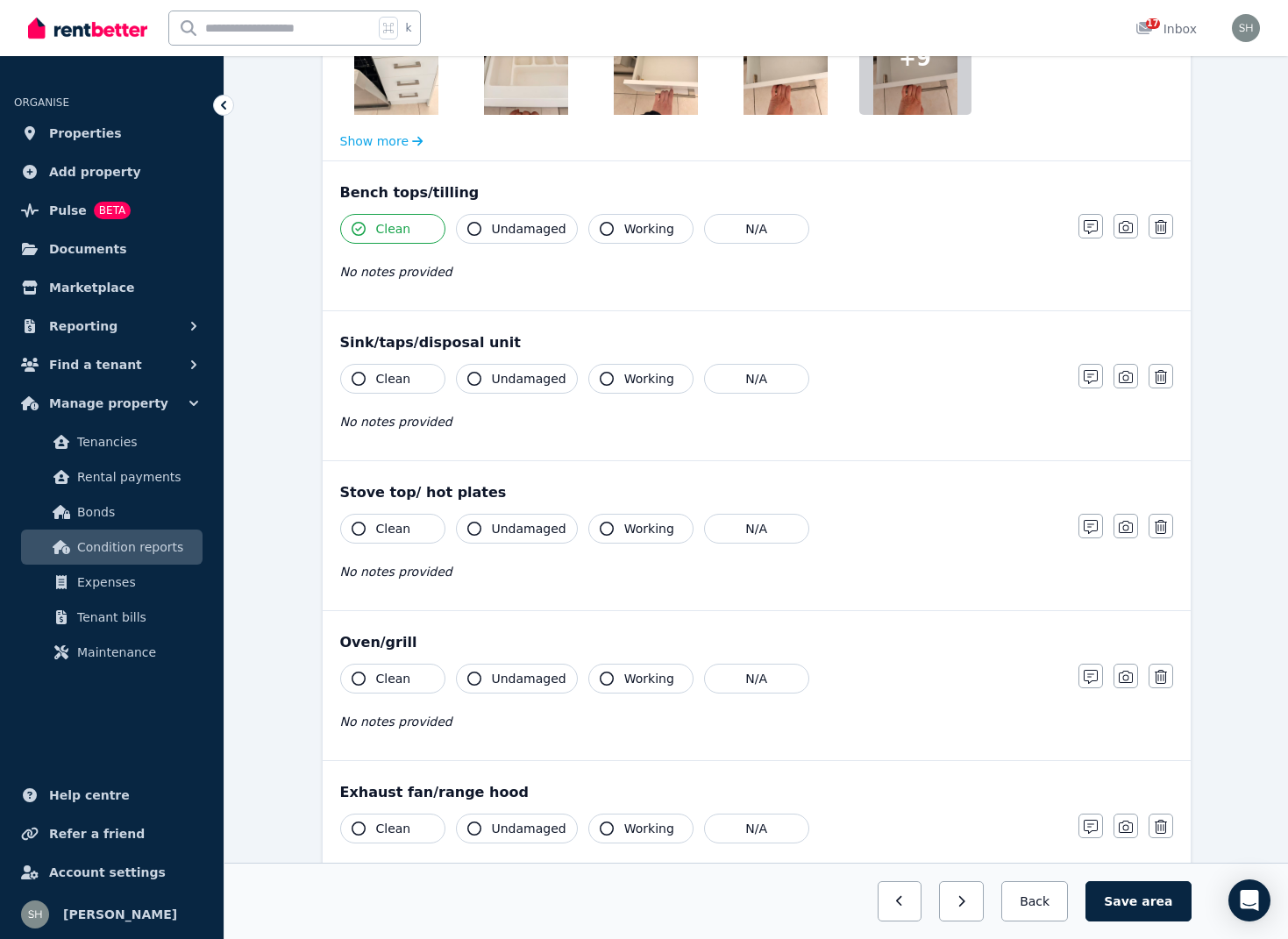
click at [474, 229] on icon "button" at bounding box center [474, 229] width 14 height 14
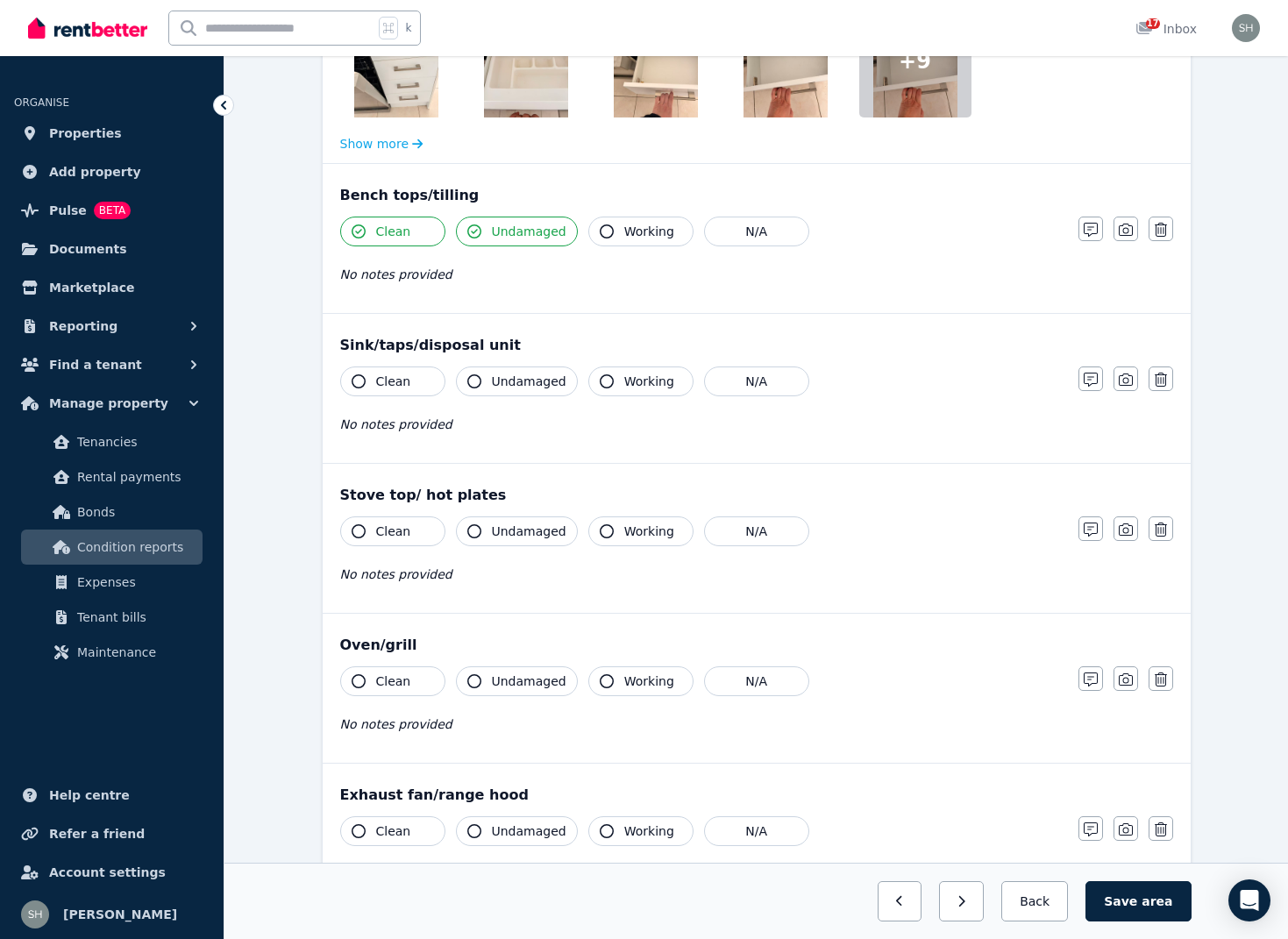
click at [604, 230] on icon "button" at bounding box center [607, 232] width 14 height 14
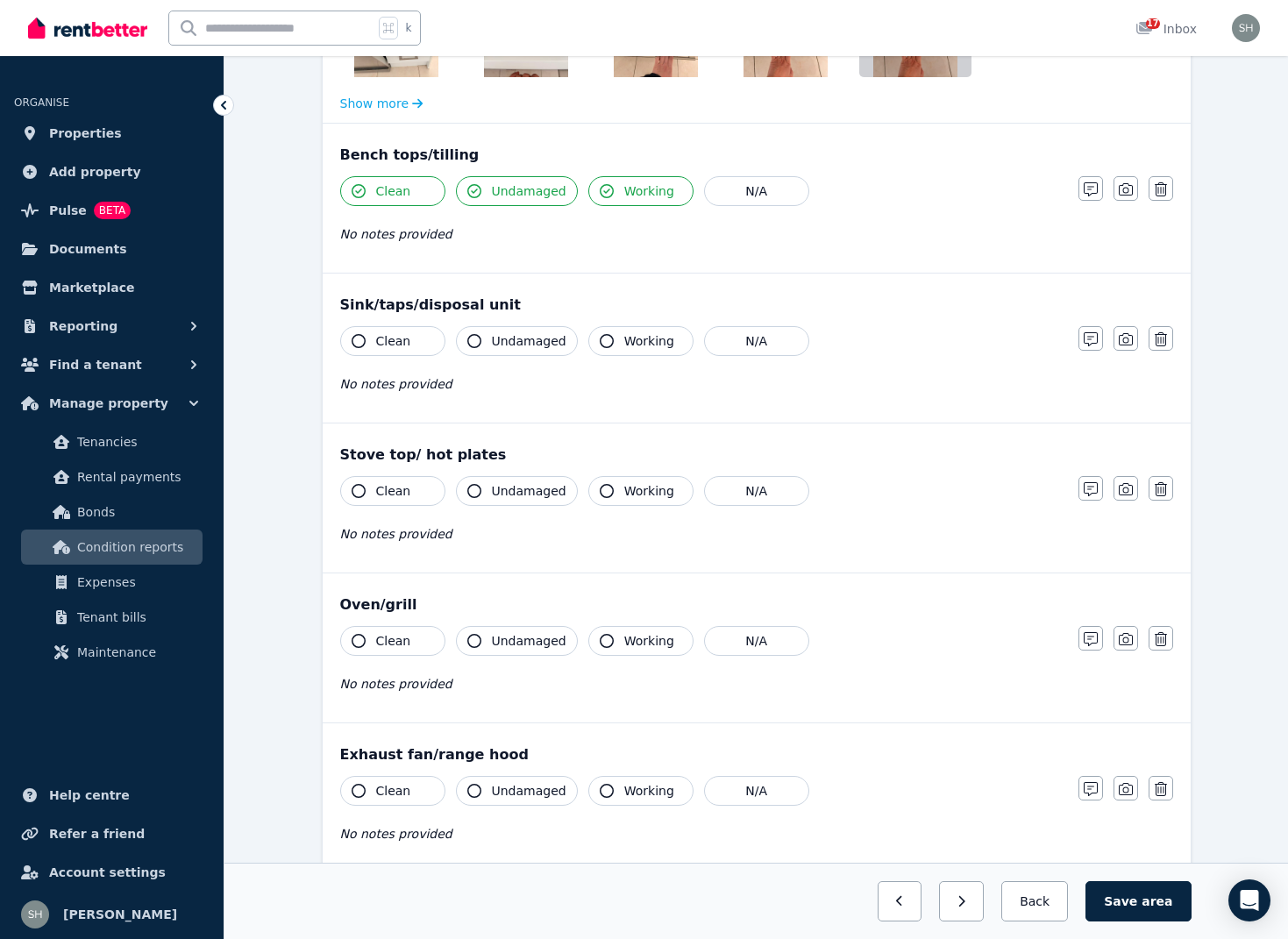
drag, startPoint x: 363, startPoint y: 342, endPoint x: 347, endPoint y: 358, distance: 22.6
click at [363, 342] on icon "button" at bounding box center [359, 341] width 14 height 14
click at [363, 340] on icon "button" at bounding box center [359, 341] width 14 height 14
click at [370, 341] on button "Clean" at bounding box center [393, 341] width 105 height 30
click at [362, 339] on icon "button" at bounding box center [359, 341] width 14 height 14
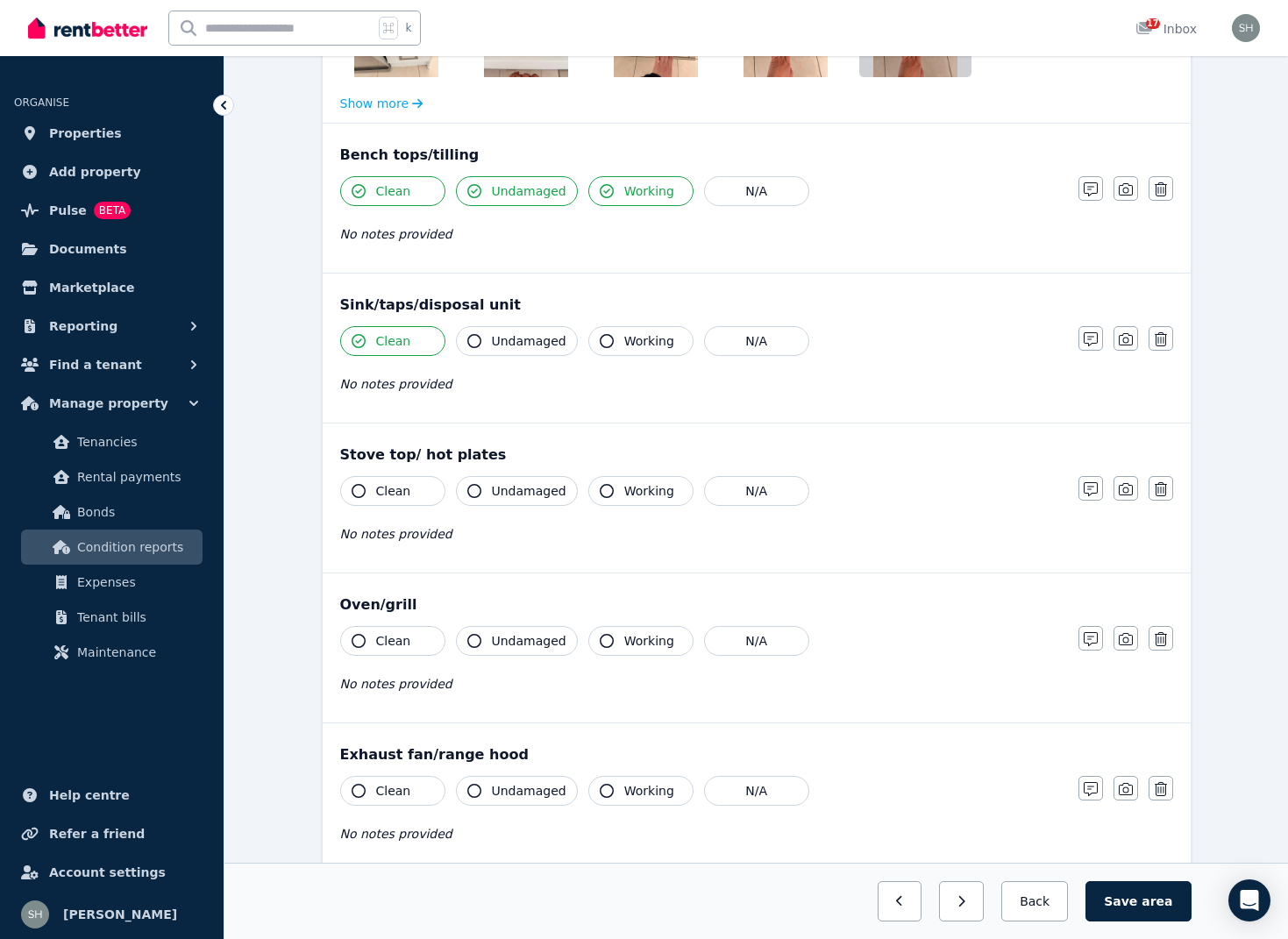
click at [478, 341] on icon "button" at bounding box center [474, 341] width 14 height 14
click at [603, 344] on icon "button" at bounding box center [607, 341] width 14 height 14
click at [1118, 342] on icon "button" at bounding box center [1125, 339] width 14 height 14
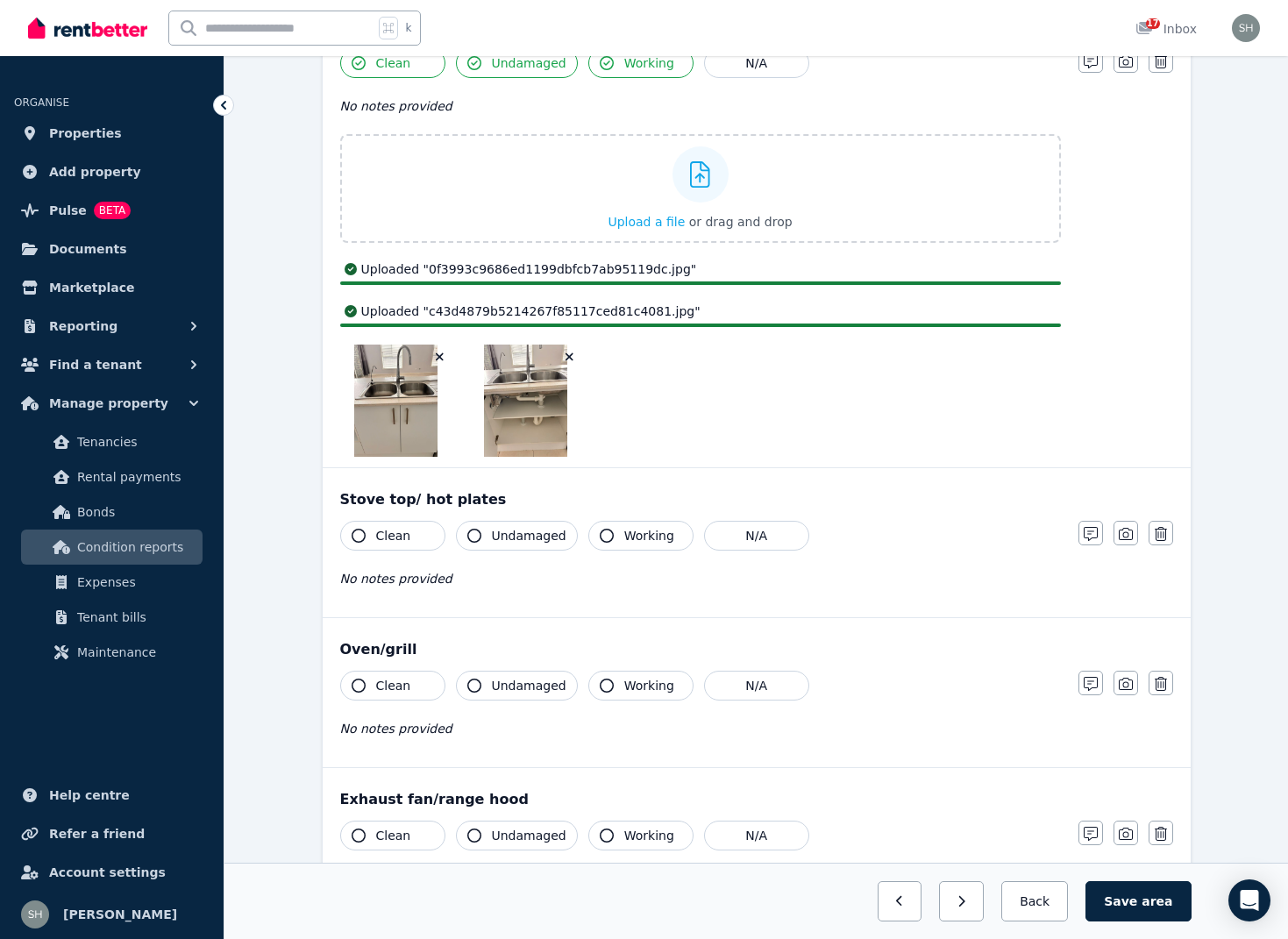
scroll to position [2948, 0]
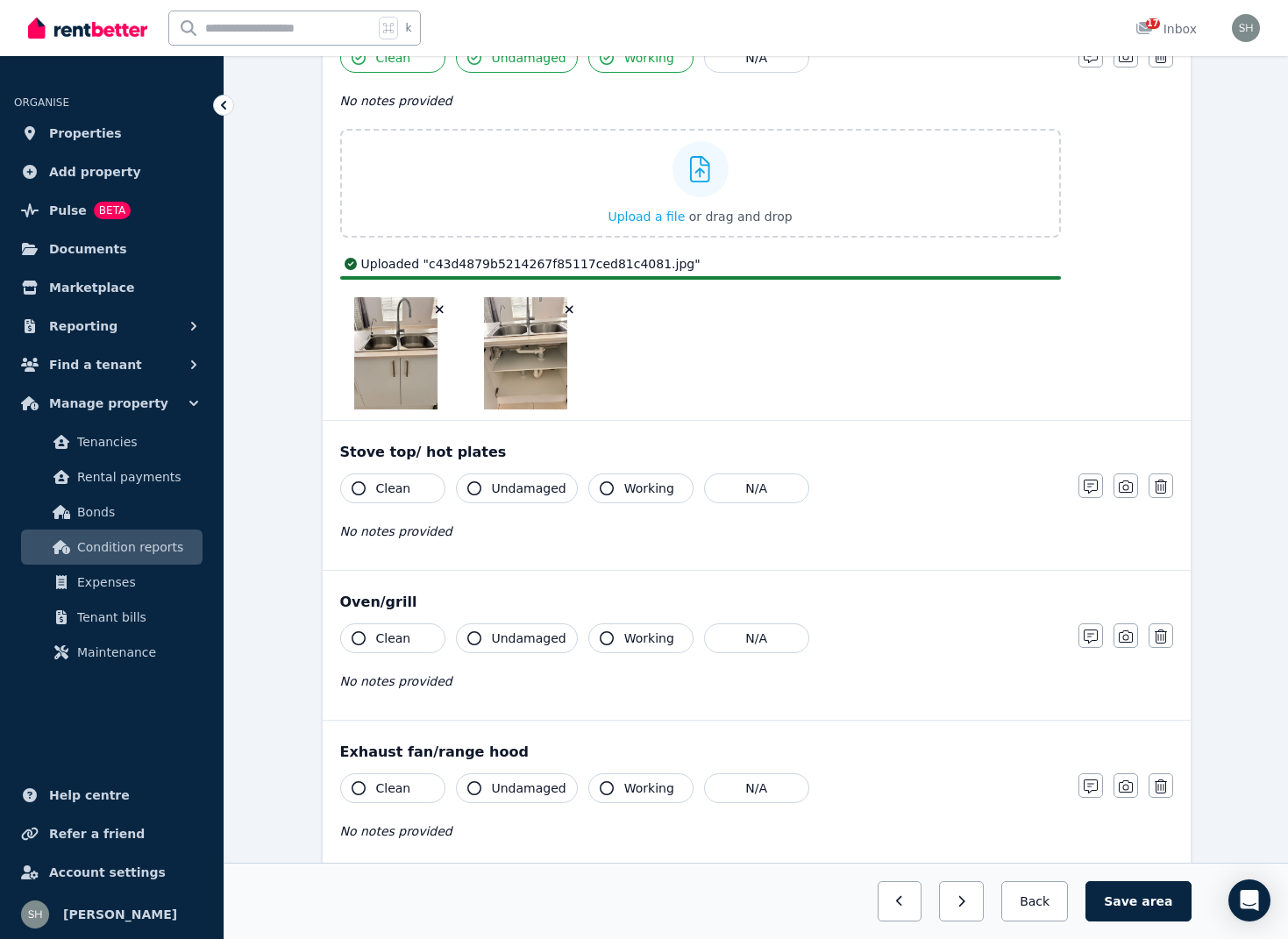
click at [366, 481] on button "Clean" at bounding box center [393, 489] width 105 height 30
click at [480, 484] on icon "button" at bounding box center [474, 489] width 14 height 14
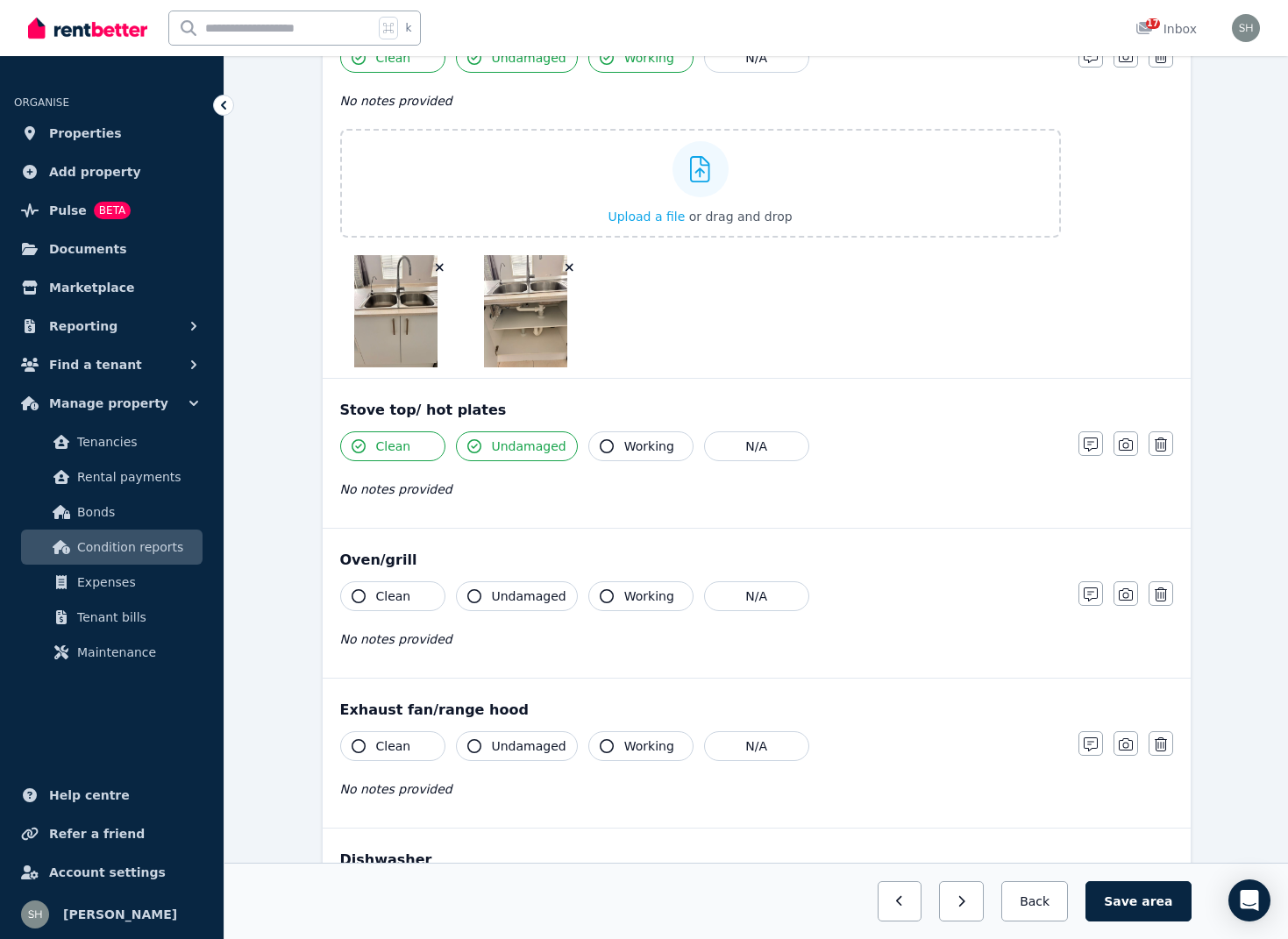
click at [603, 450] on icon "button" at bounding box center [607, 447] width 14 height 14
click at [1124, 441] on icon "button" at bounding box center [1125, 445] width 14 height 14
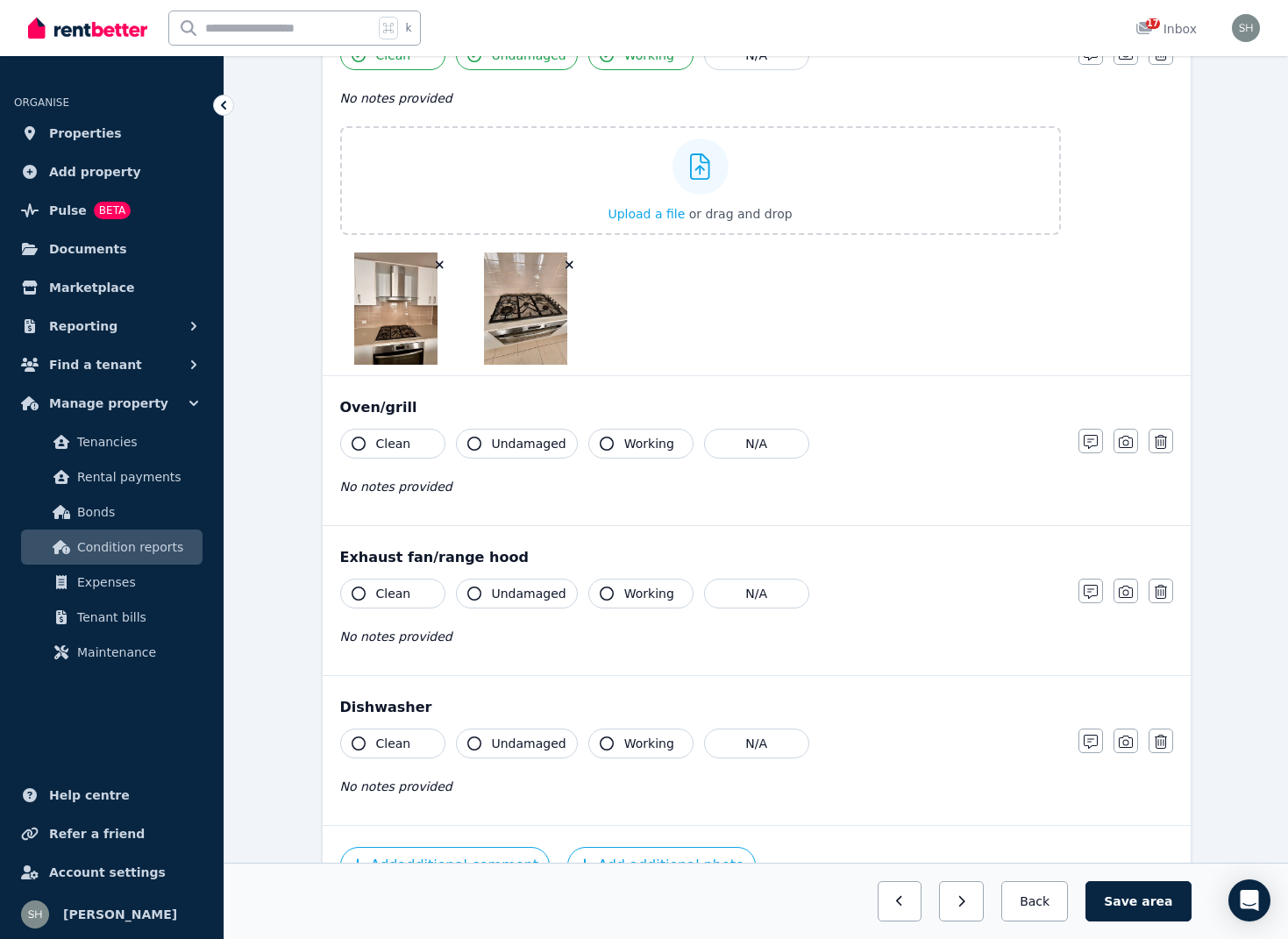
scroll to position [3393, 0]
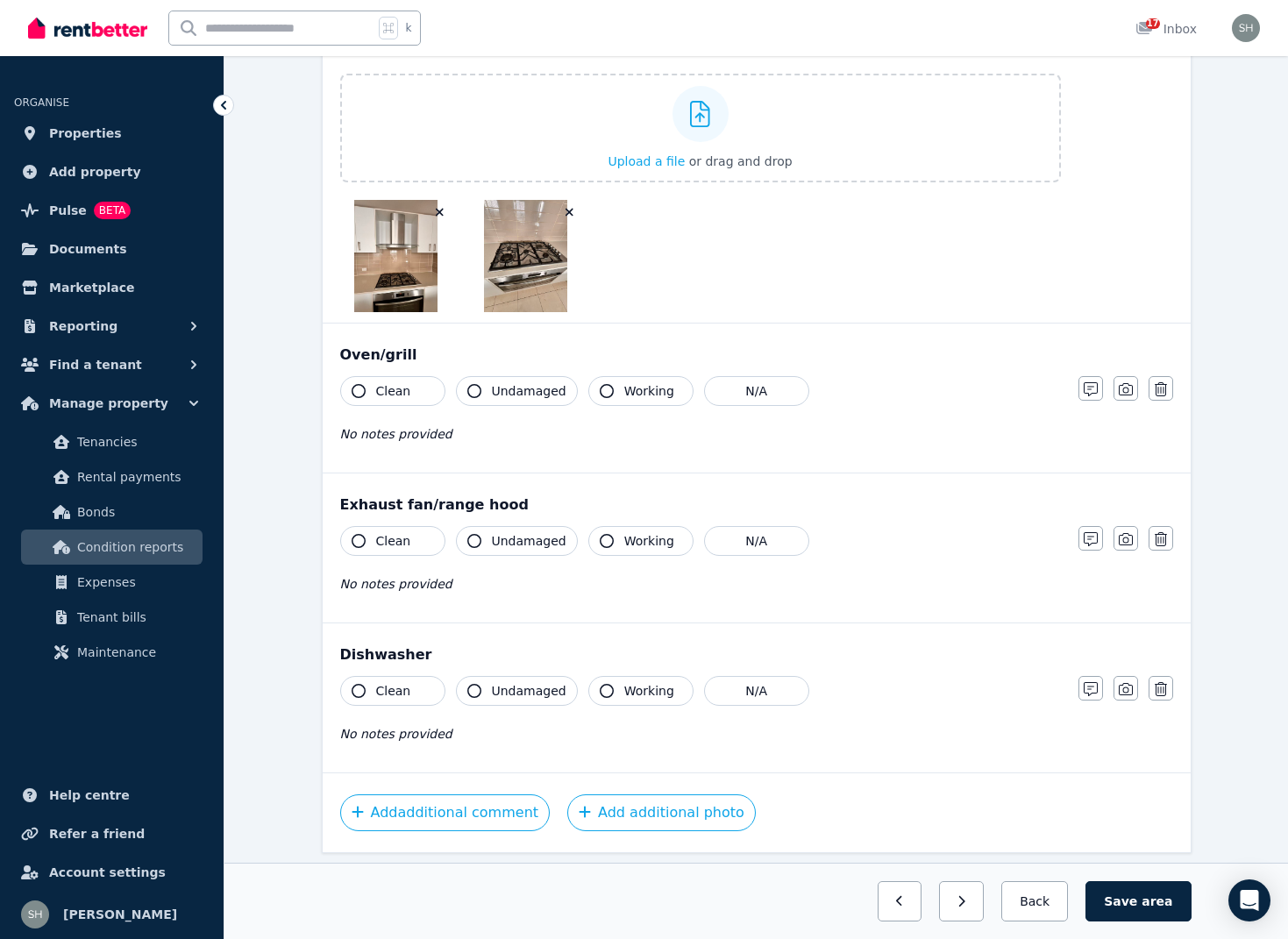
click at [362, 541] on icon "button" at bounding box center [359, 541] width 14 height 14
click at [476, 539] on icon "button" at bounding box center [474, 541] width 14 height 14
click at [600, 539] on icon "button" at bounding box center [607, 541] width 14 height 14
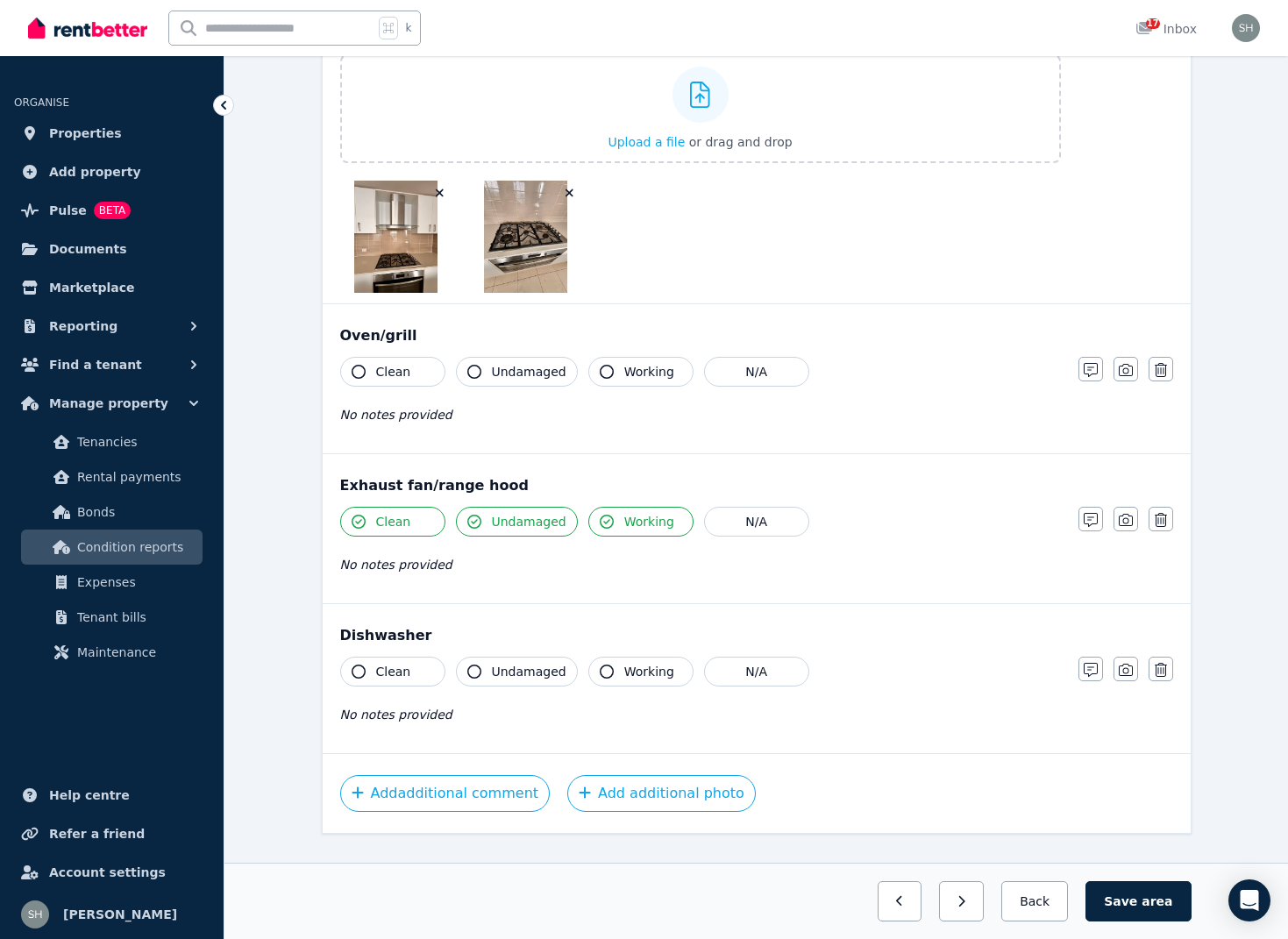
scroll to position [3408, 0]
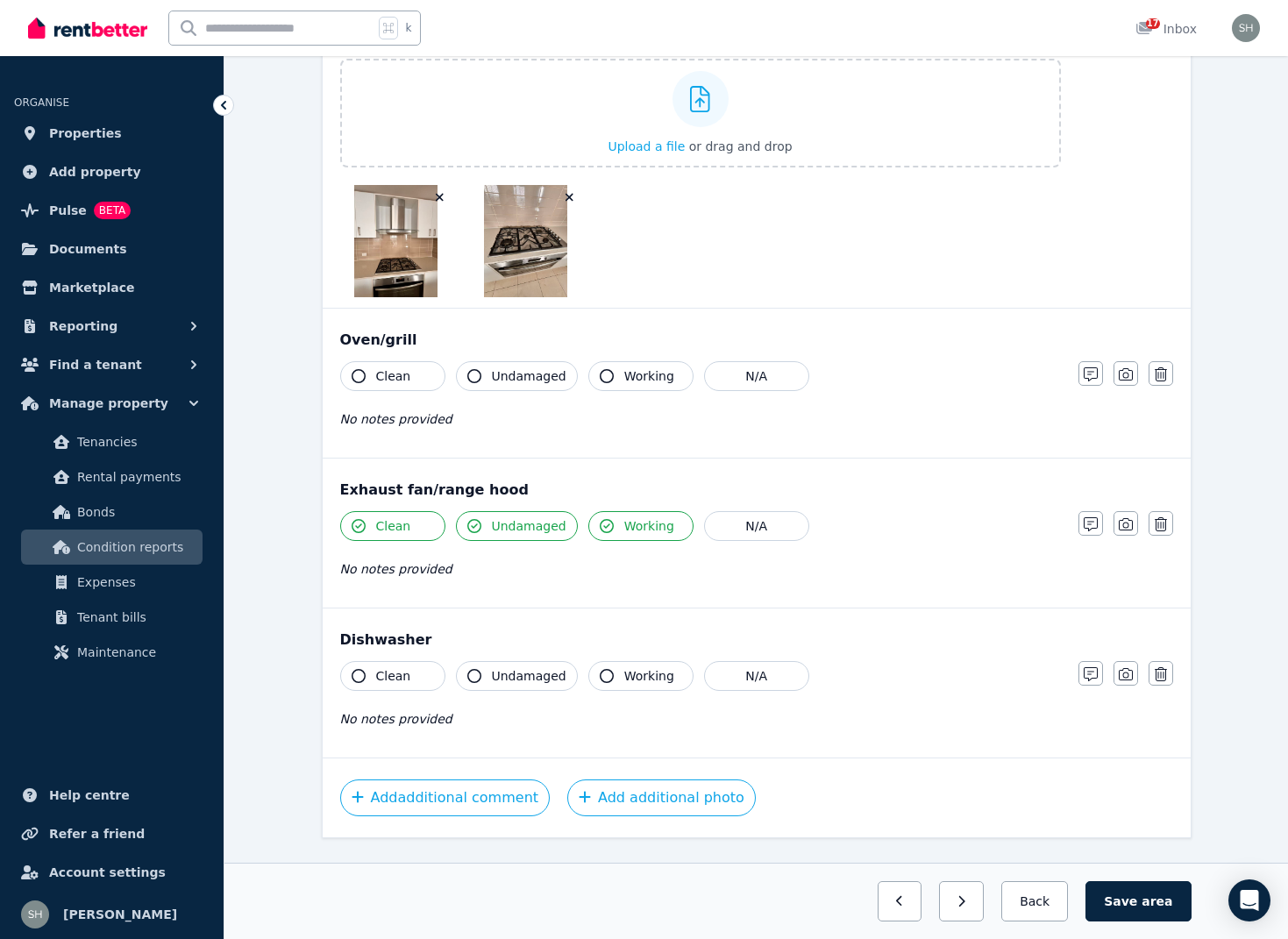
click at [363, 376] on icon "button" at bounding box center [359, 377] width 14 height 14
click at [467, 374] on icon "button" at bounding box center [474, 377] width 14 height 14
click at [602, 376] on icon "button" at bounding box center [607, 377] width 14 height 14
click at [1122, 526] on icon "button" at bounding box center [1125, 524] width 14 height 14
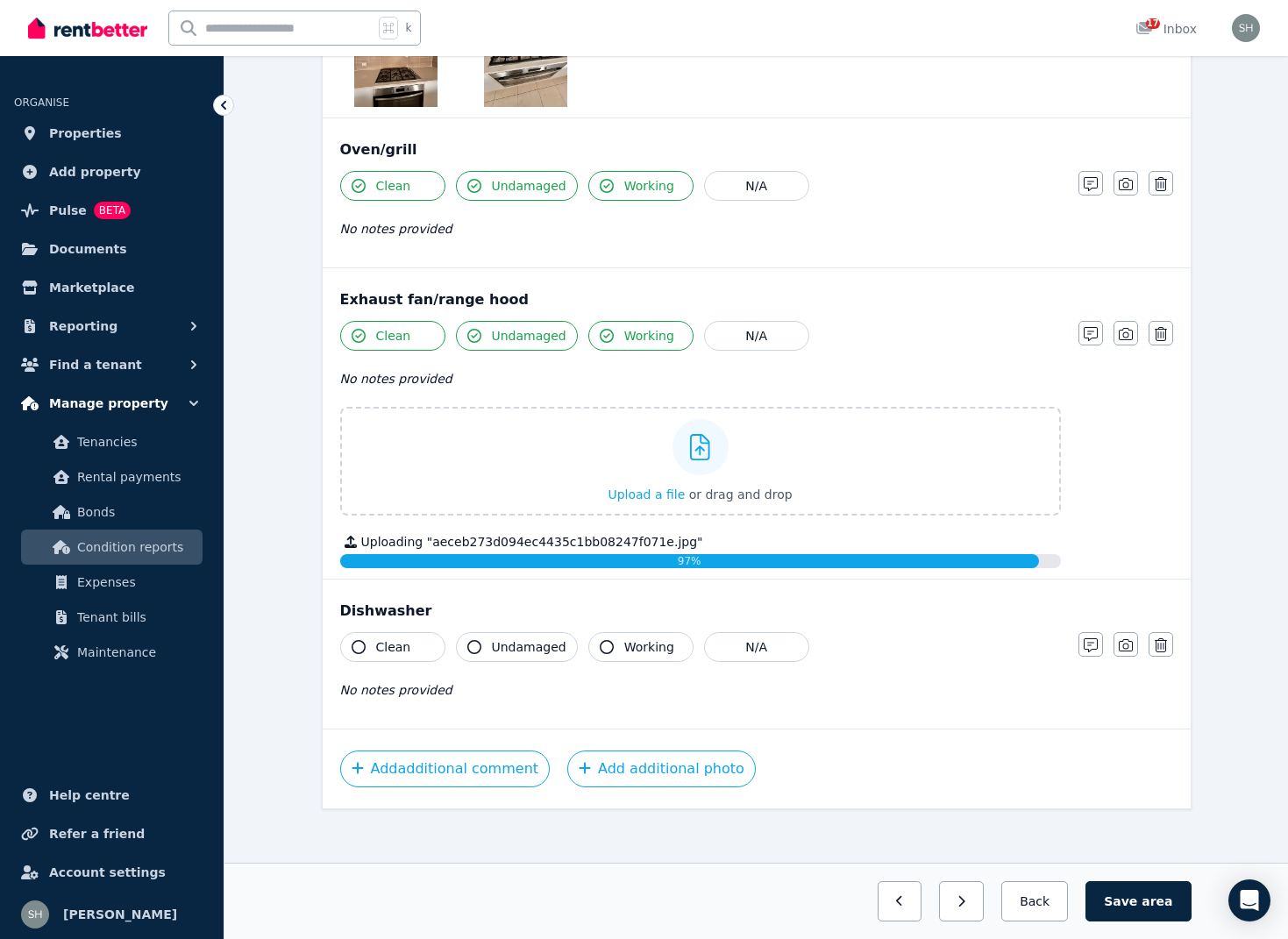
scroll to position [3597, 0]
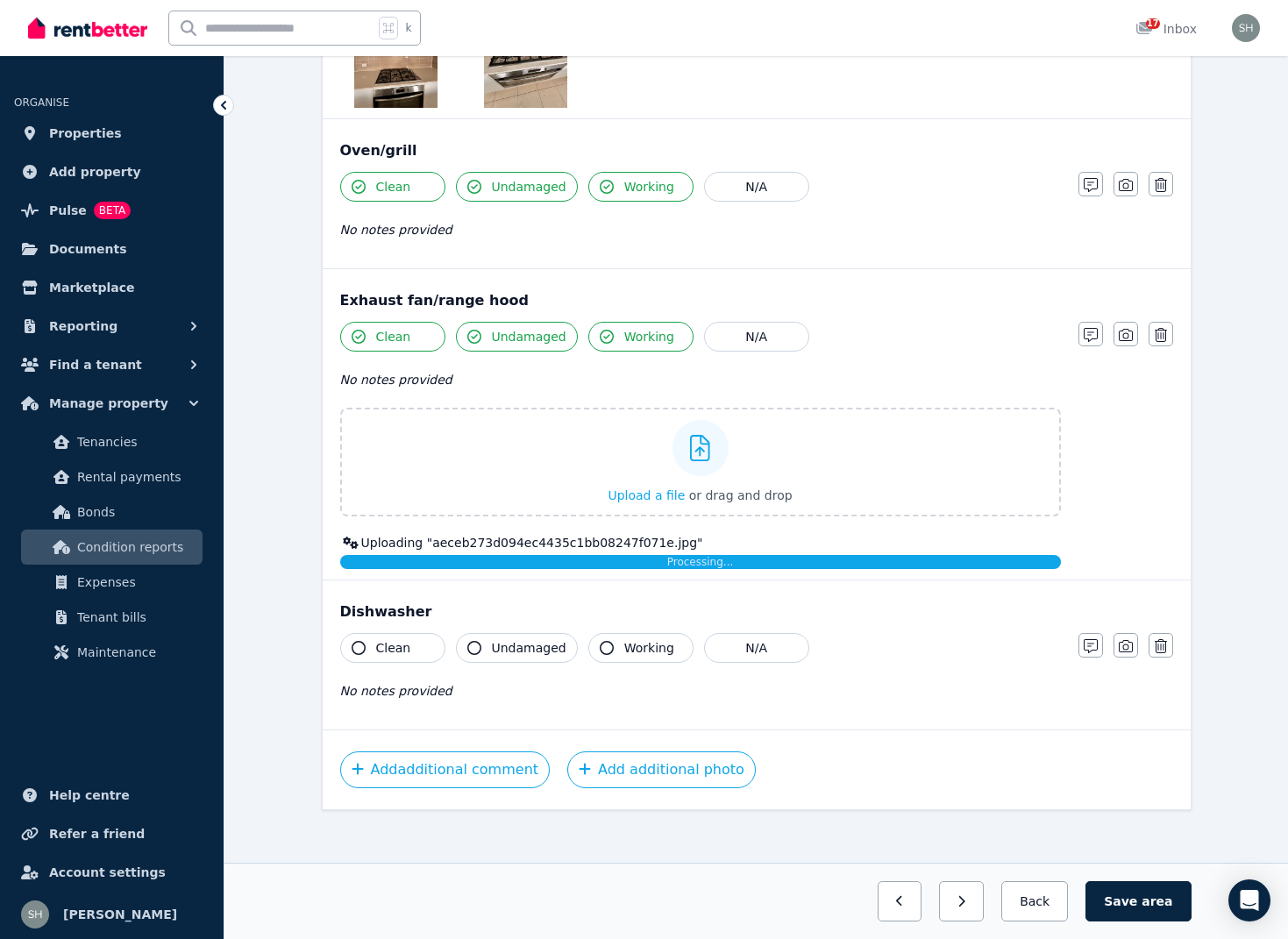
click at [361, 644] on icon "button" at bounding box center [359, 649] width 14 height 14
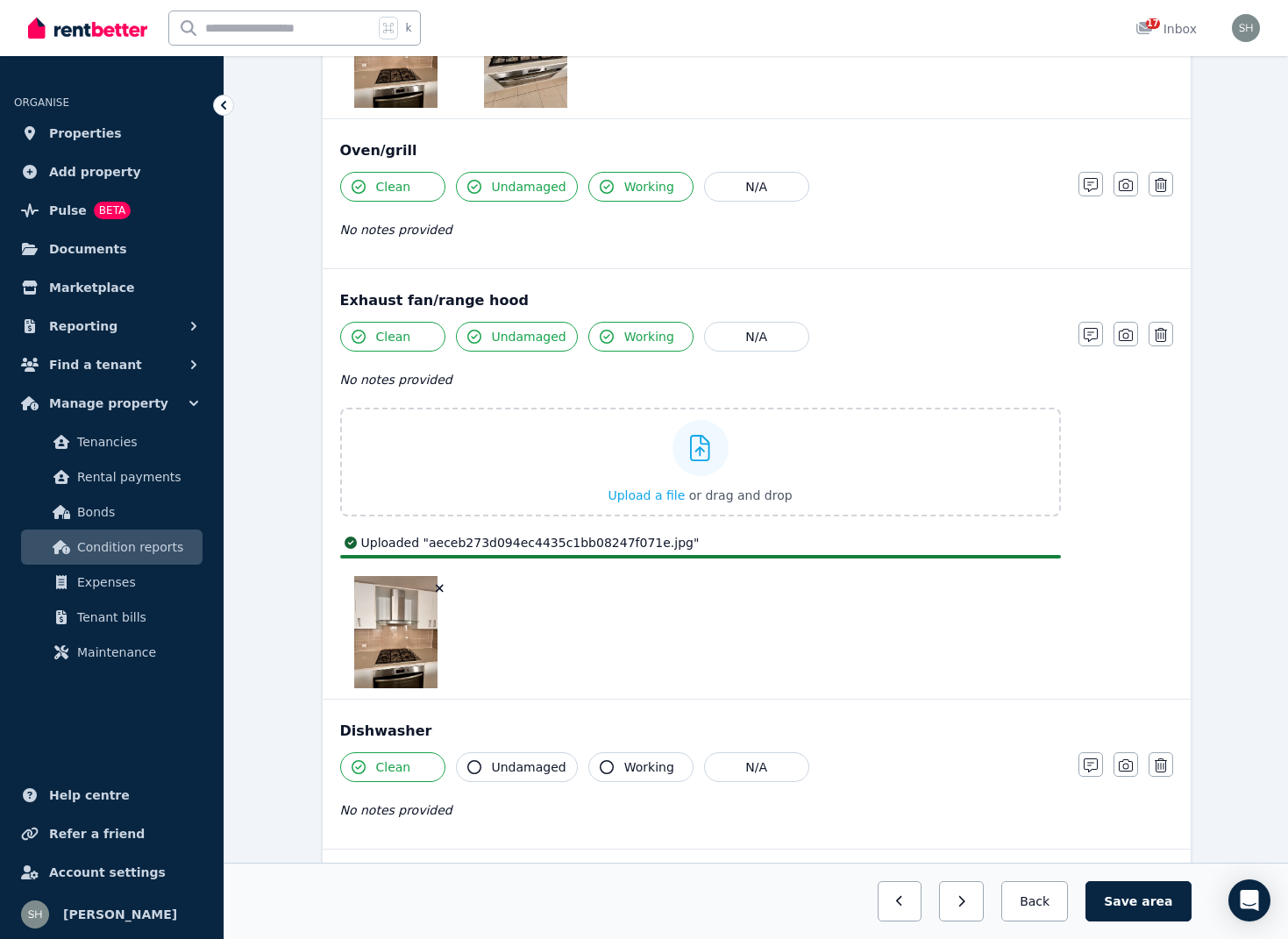
click at [473, 764] on icon "button" at bounding box center [474, 768] width 14 height 14
click at [604, 766] on icon "button" at bounding box center [607, 768] width 14 height 14
click at [1132, 769] on icon "button" at bounding box center [1125, 766] width 14 height 12
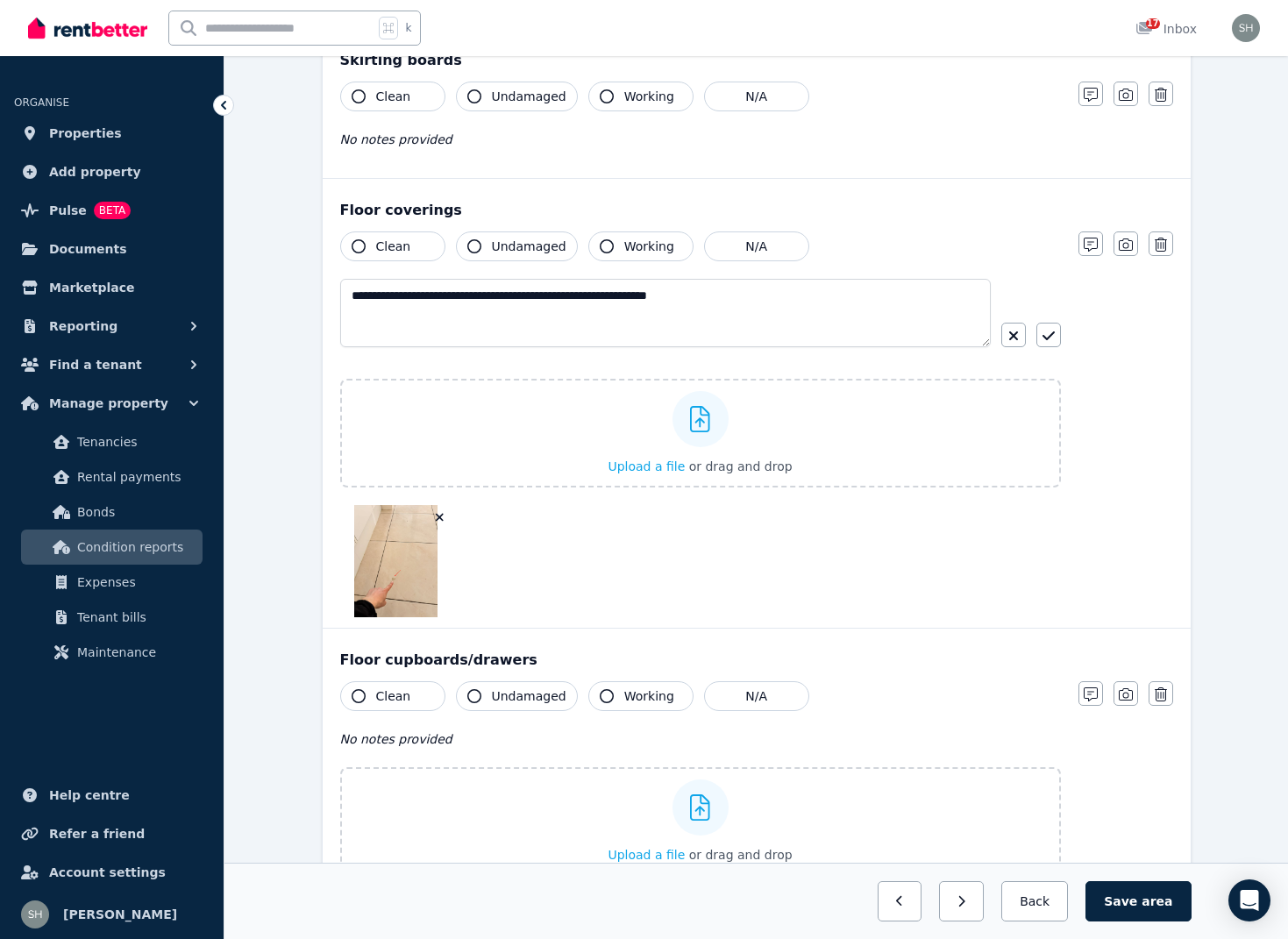
scroll to position [1733, 0]
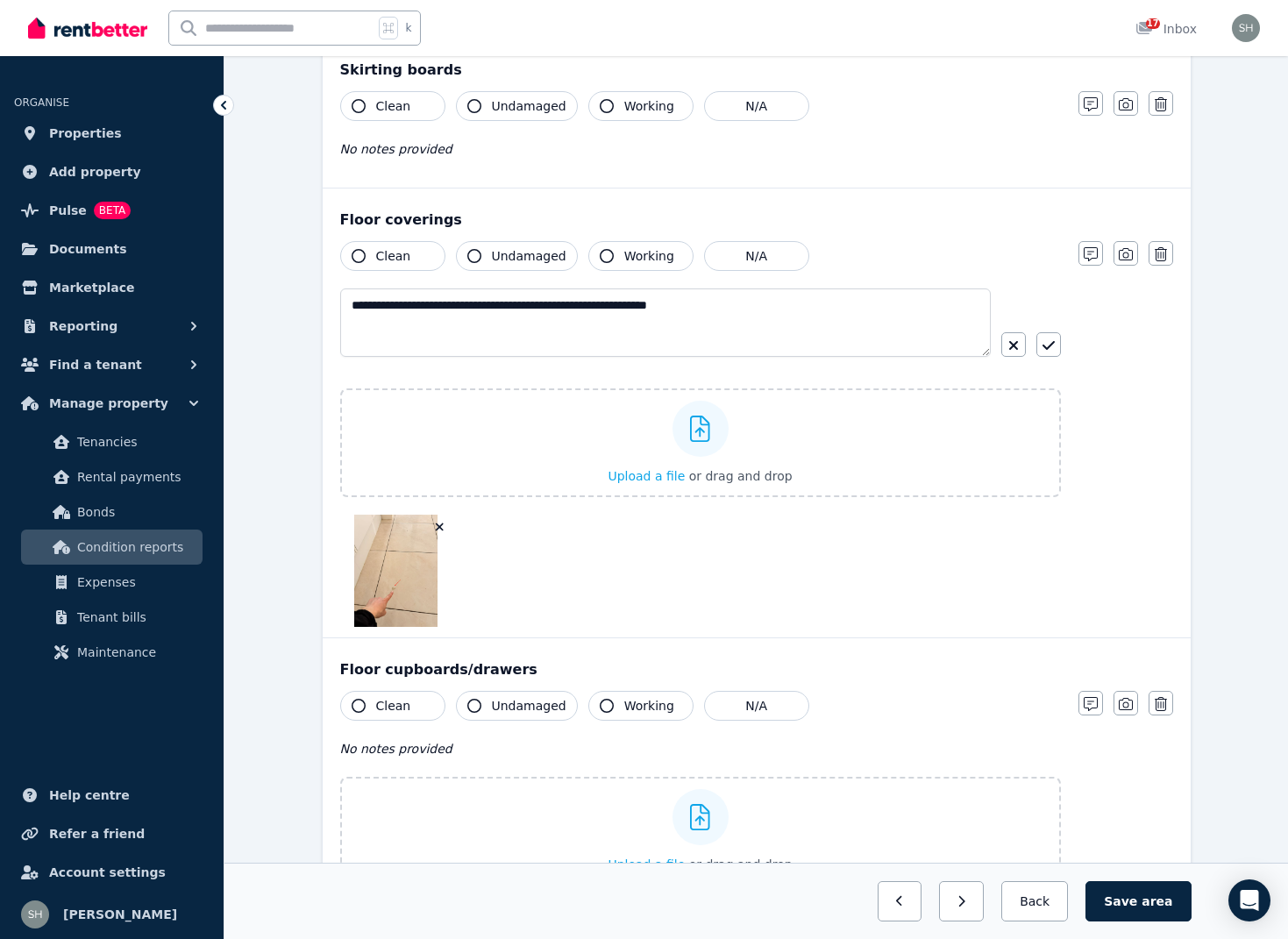
click at [362, 257] on icon "button" at bounding box center [359, 256] width 14 height 14
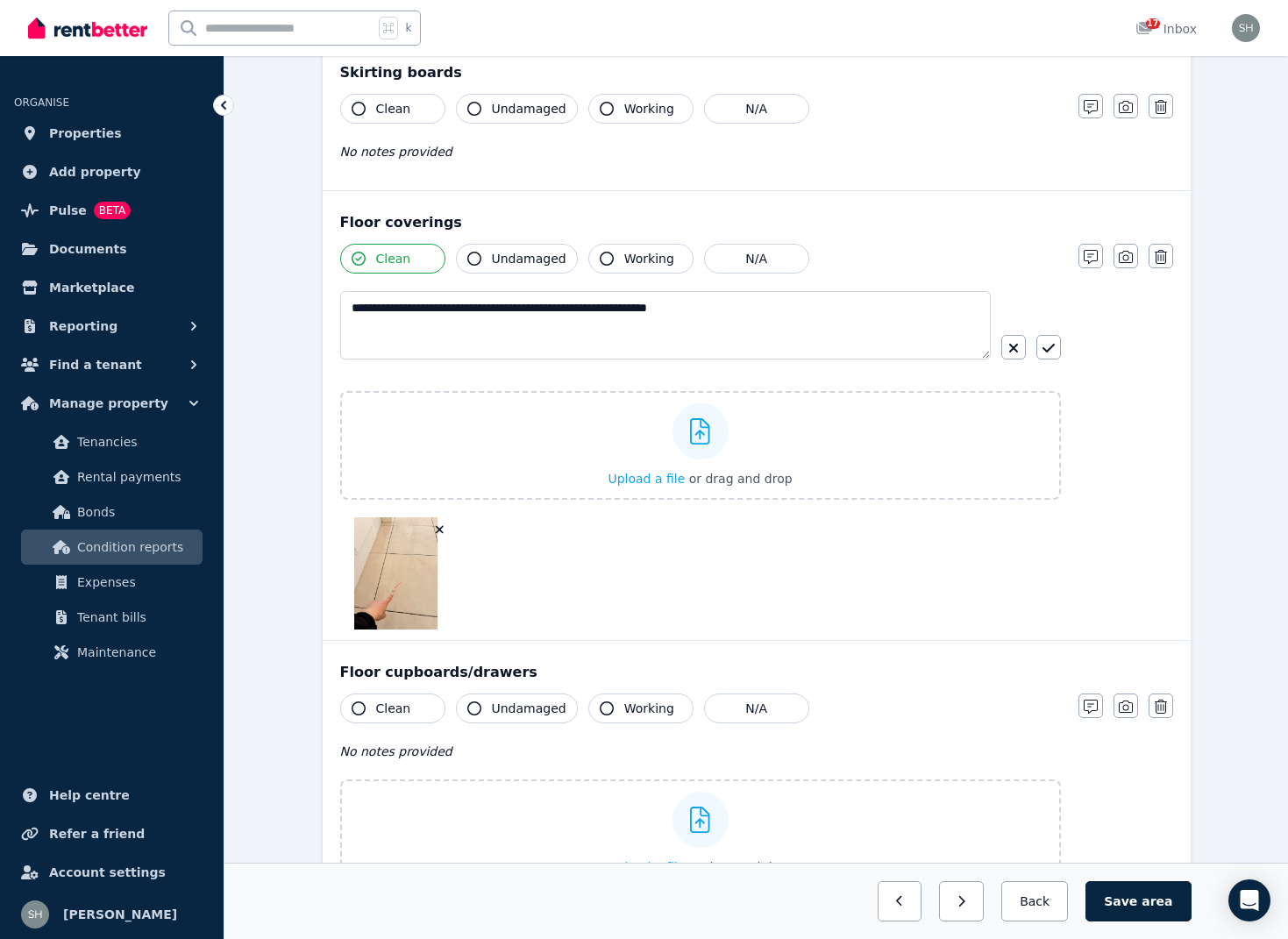
scroll to position [1723, 0]
click at [475, 260] on icon "button" at bounding box center [474, 260] width 14 height 14
drag, startPoint x: 607, startPoint y: 257, endPoint x: 613, endPoint y: 270, distance: 14.3
click at [607, 257] on icon "button" at bounding box center [607, 260] width 14 height 14
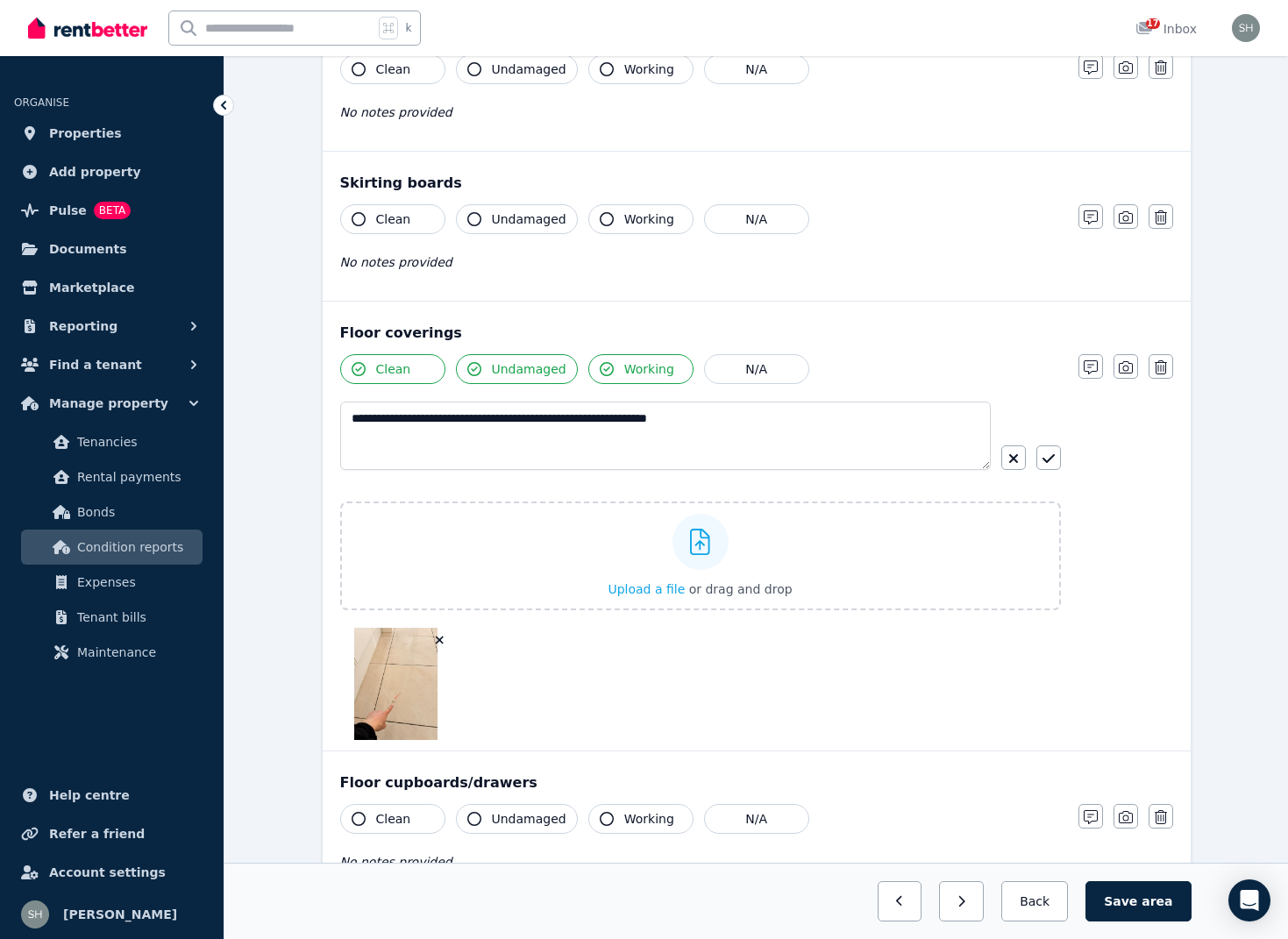
click at [358, 217] on icon "button" at bounding box center [359, 219] width 14 height 14
click at [478, 217] on icon "button" at bounding box center [474, 219] width 14 height 14
drag, startPoint x: 599, startPoint y: 215, endPoint x: 605, endPoint y: 238, distance: 23.8
click at [600, 215] on icon "button" at bounding box center [607, 219] width 14 height 14
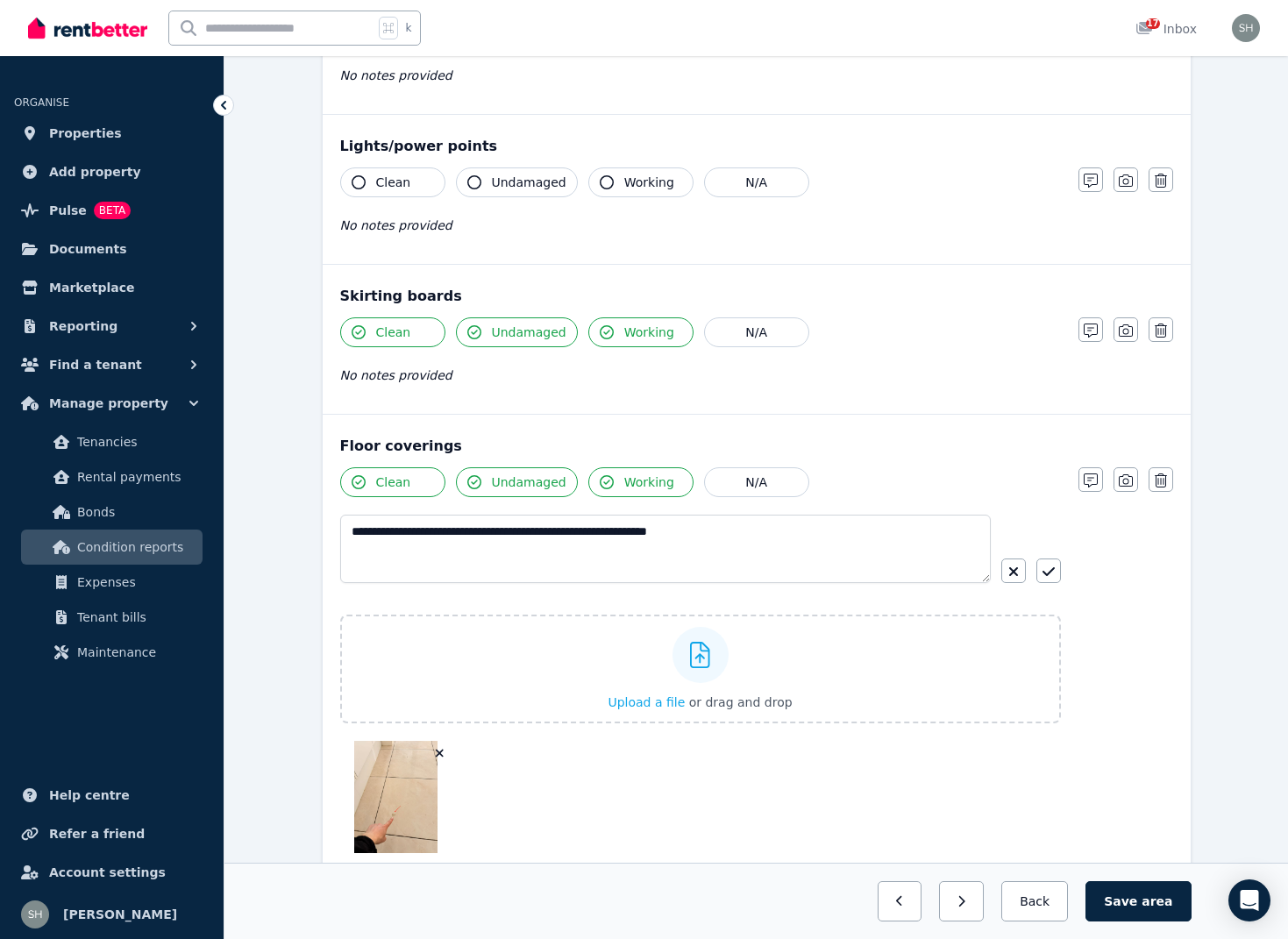
scroll to position [1499, 0]
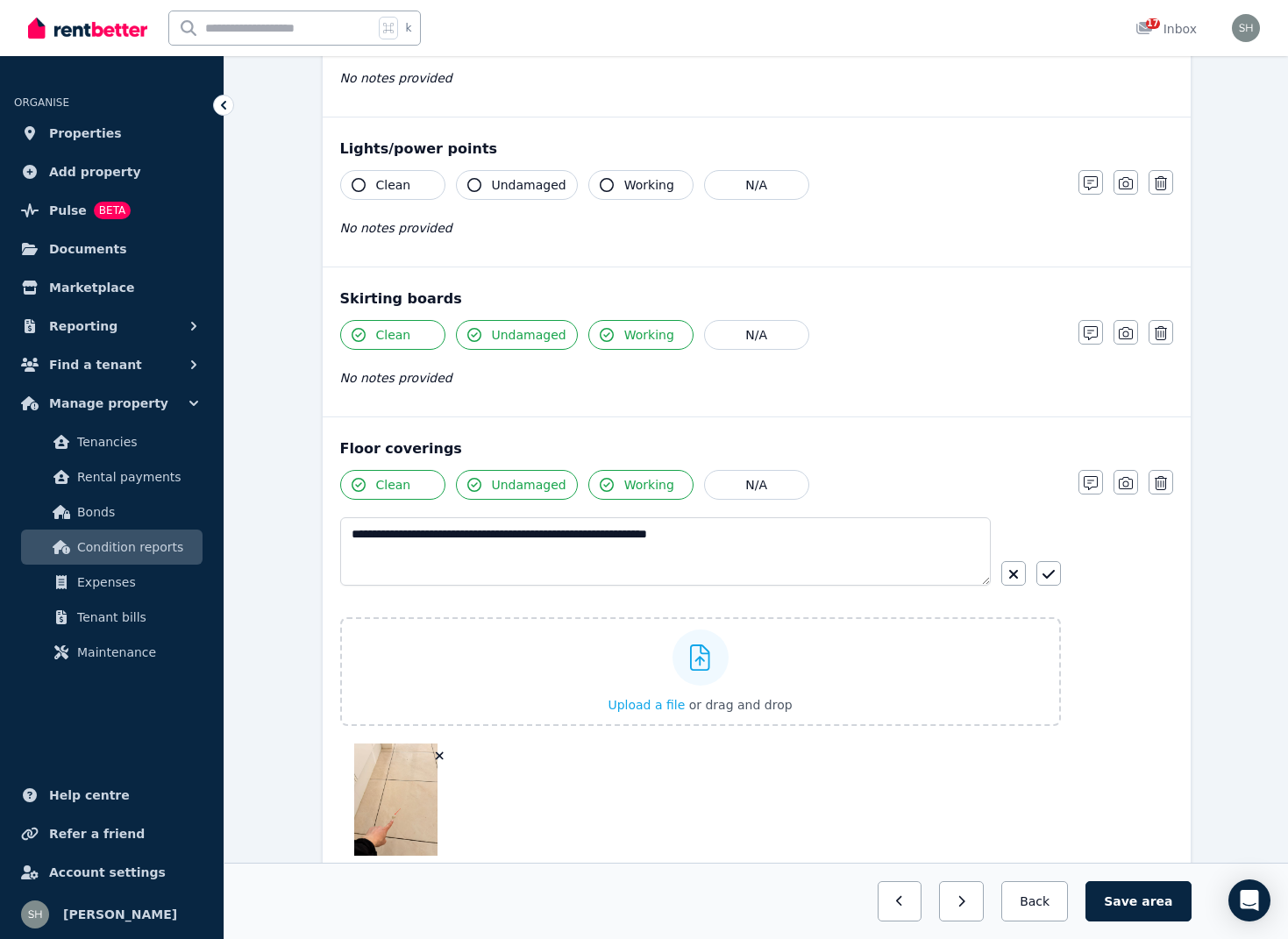
click at [360, 186] on icon "button" at bounding box center [359, 185] width 14 height 14
click at [481, 187] on icon "button" at bounding box center [474, 185] width 14 height 14
click at [600, 189] on icon "button" at bounding box center [607, 185] width 14 height 14
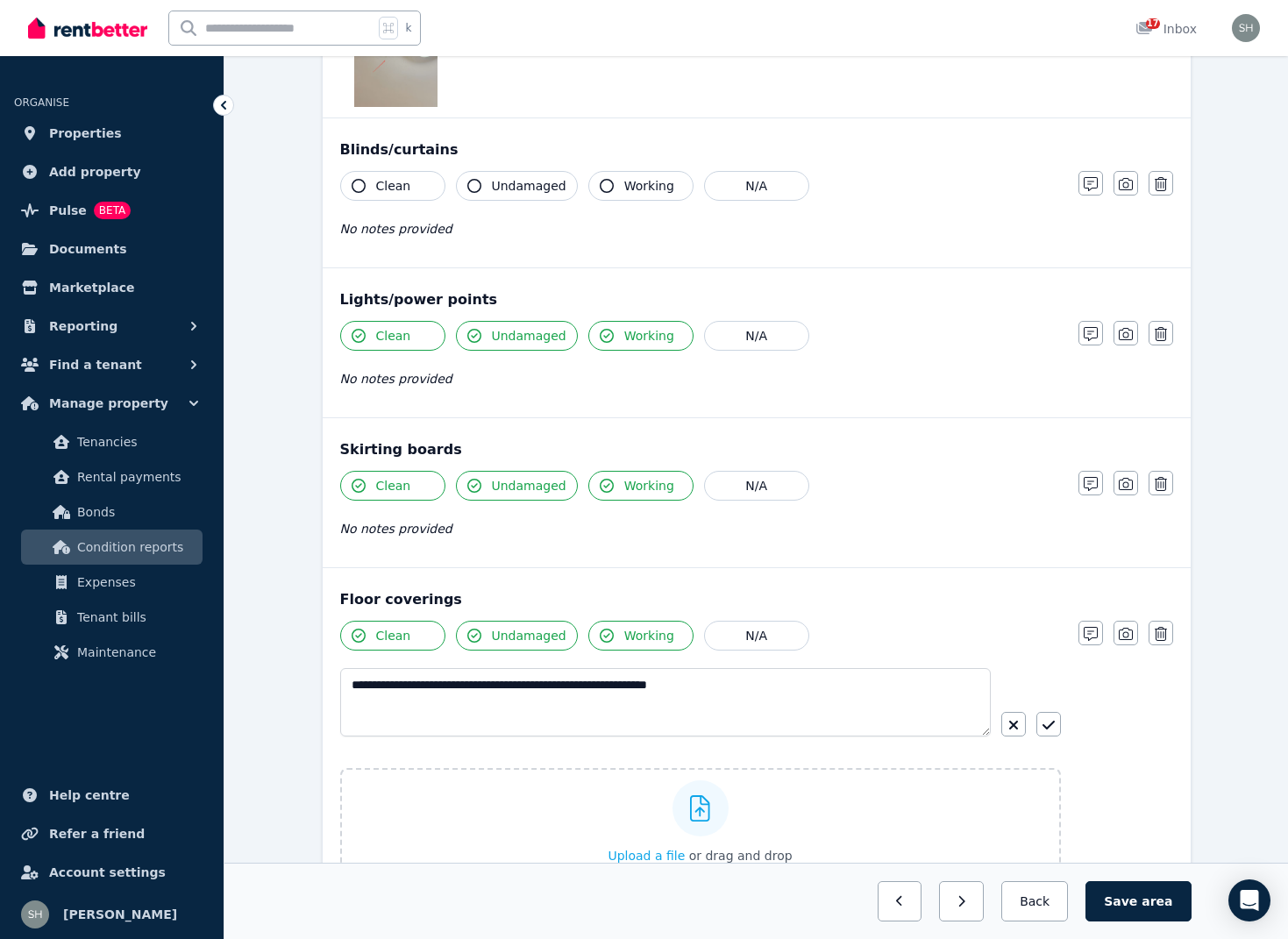
scroll to position [1352, 0]
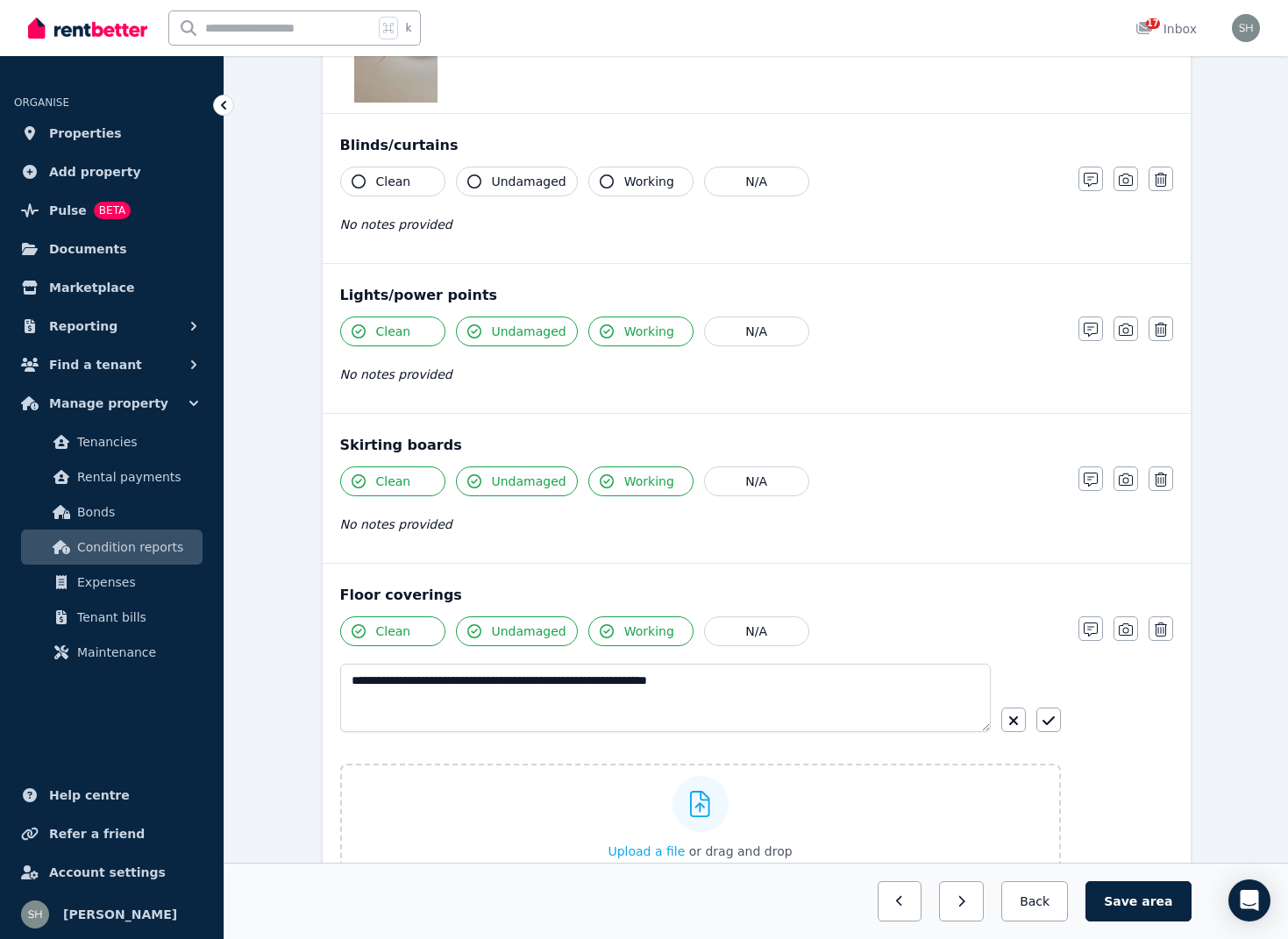
click at [361, 184] on icon "button" at bounding box center [359, 181] width 14 height 14
click at [358, 179] on icon "button" at bounding box center [359, 181] width 14 height 14
drag, startPoint x: 362, startPoint y: 179, endPoint x: 371, endPoint y: 183, distance: 9.8
click at [362, 179] on icon "button" at bounding box center [359, 181] width 14 height 14
click at [743, 179] on button "N/A" at bounding box center [757, 182] width 105 height 30
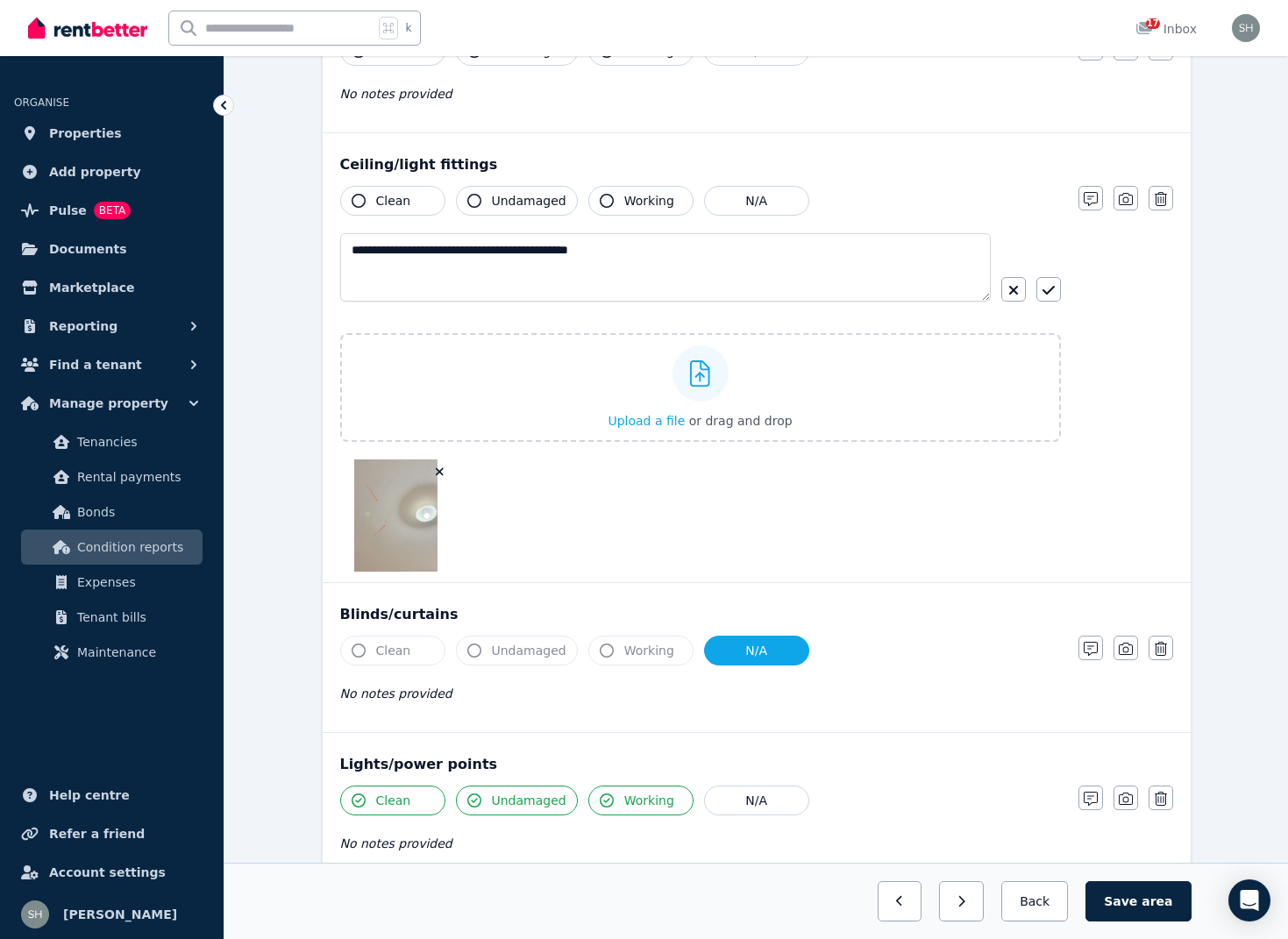
scroll to position [875, 0]
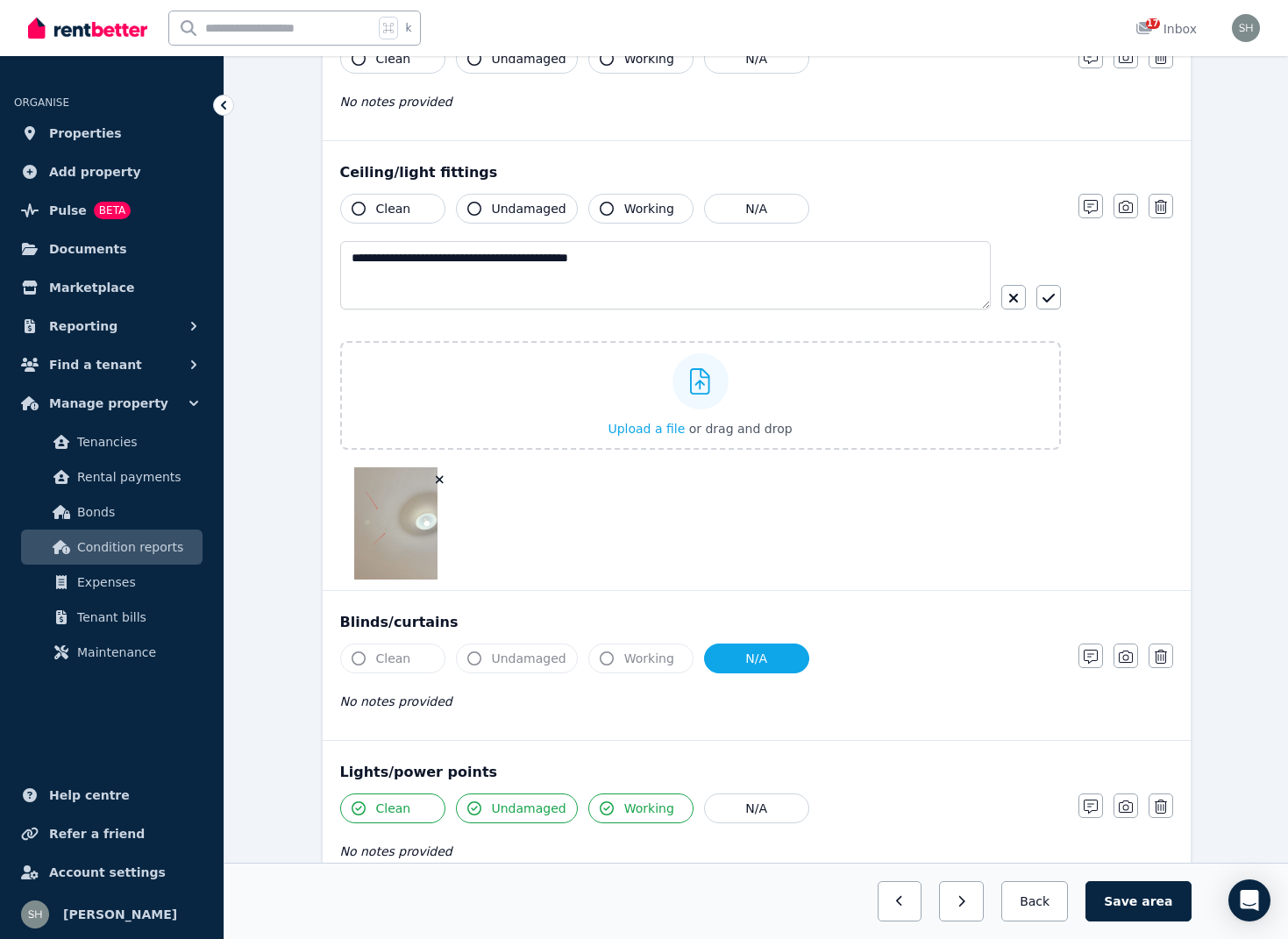
click at [361, 209] on icon "button" at bounding box center [359, 209] width 14 height 14
click at [481, 205] on icon "button" at bounding box center [474, 209] width 14 height 14
click at [607, 206] on icon "button" at bounding box center [607, 209] width 14 height 14
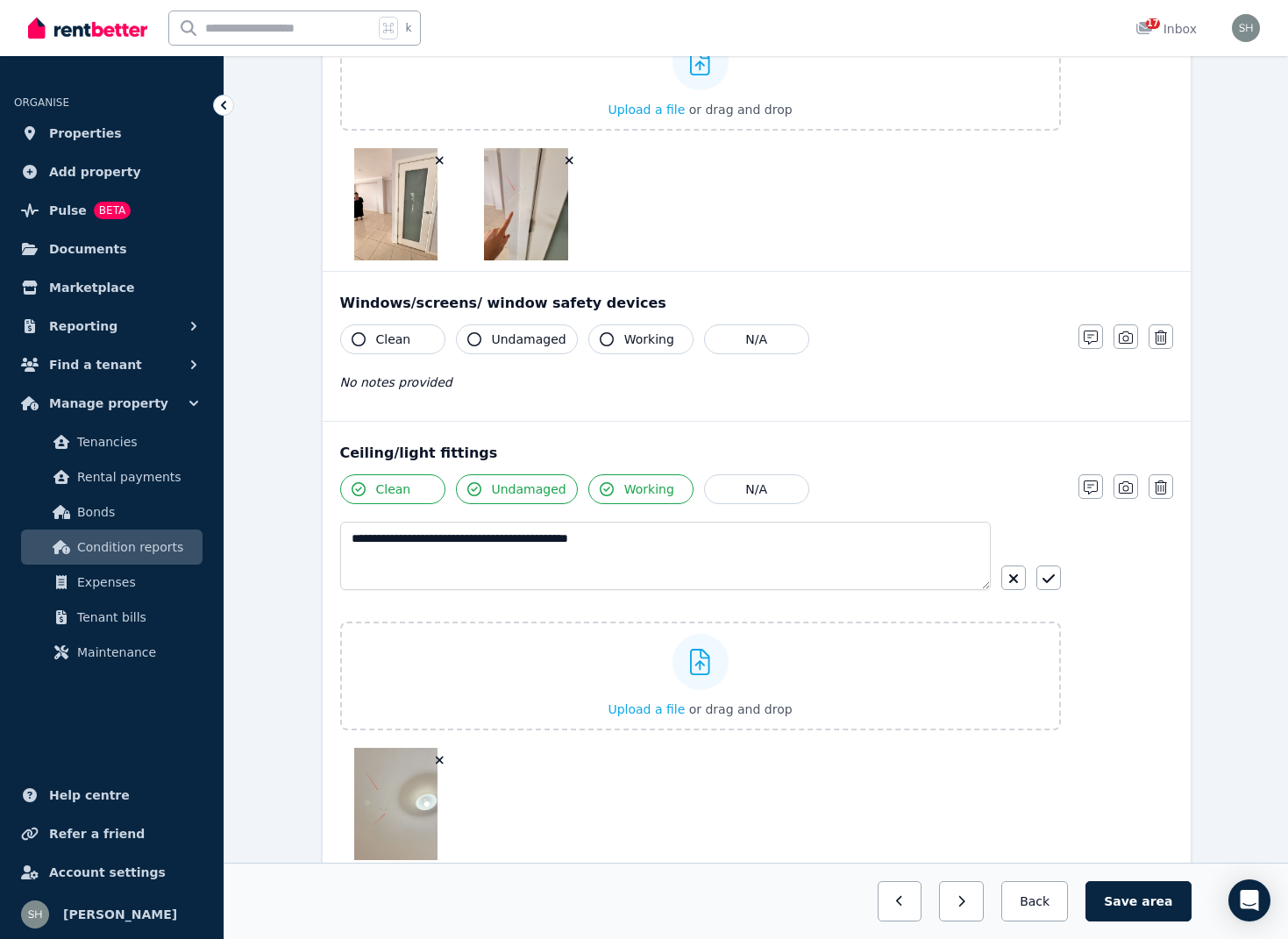
scroll to position [587, 0]
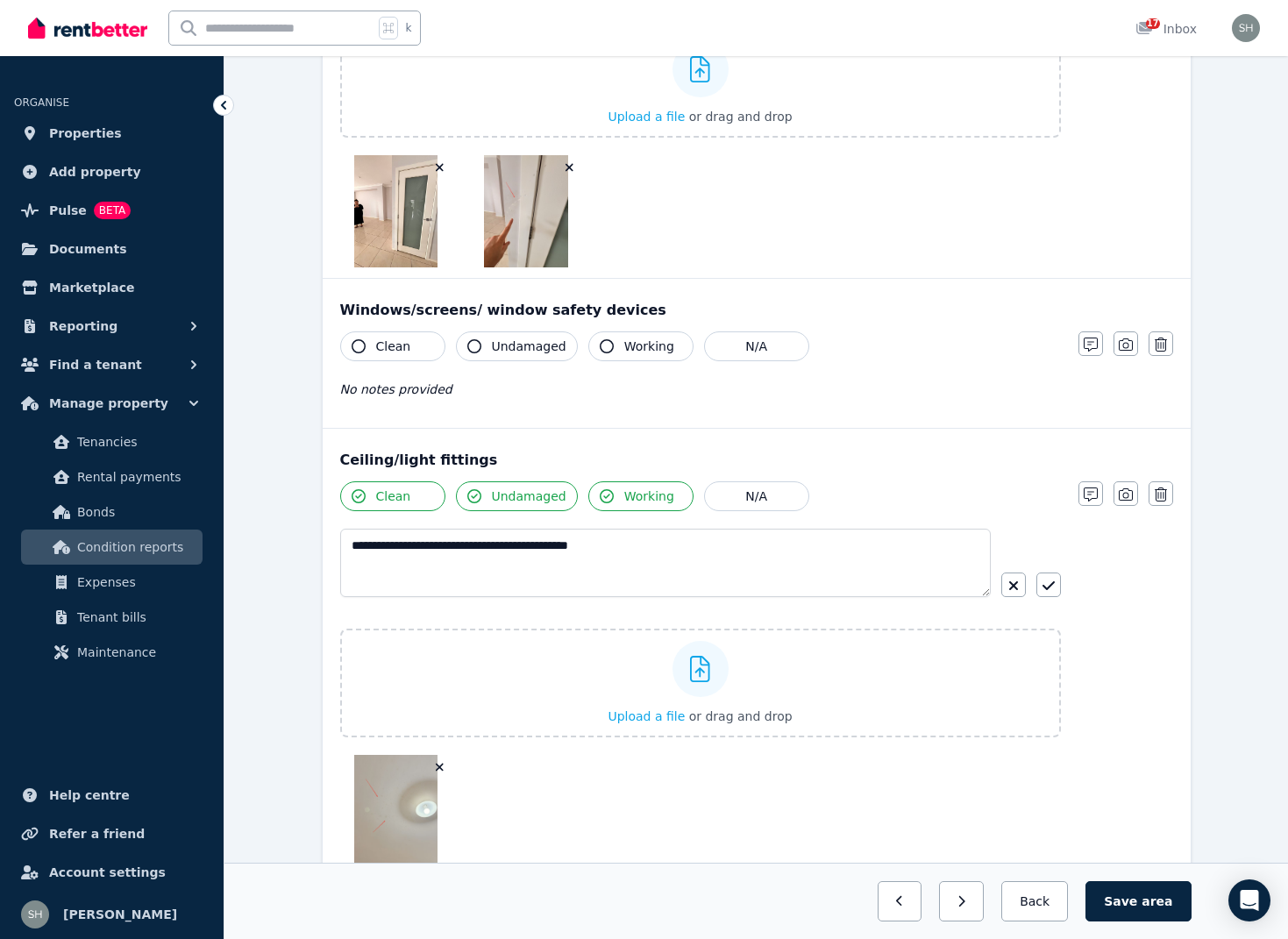
click at [363, 346] on icon "button" at bounding box center [359, 346] width 14 height 14
click at [474, 346] on icon "button" at bounding box center [474, 346] width 14 height 14
click at [592, 344] on button "Working" at bounding box center [640, 346] width 105 height 30
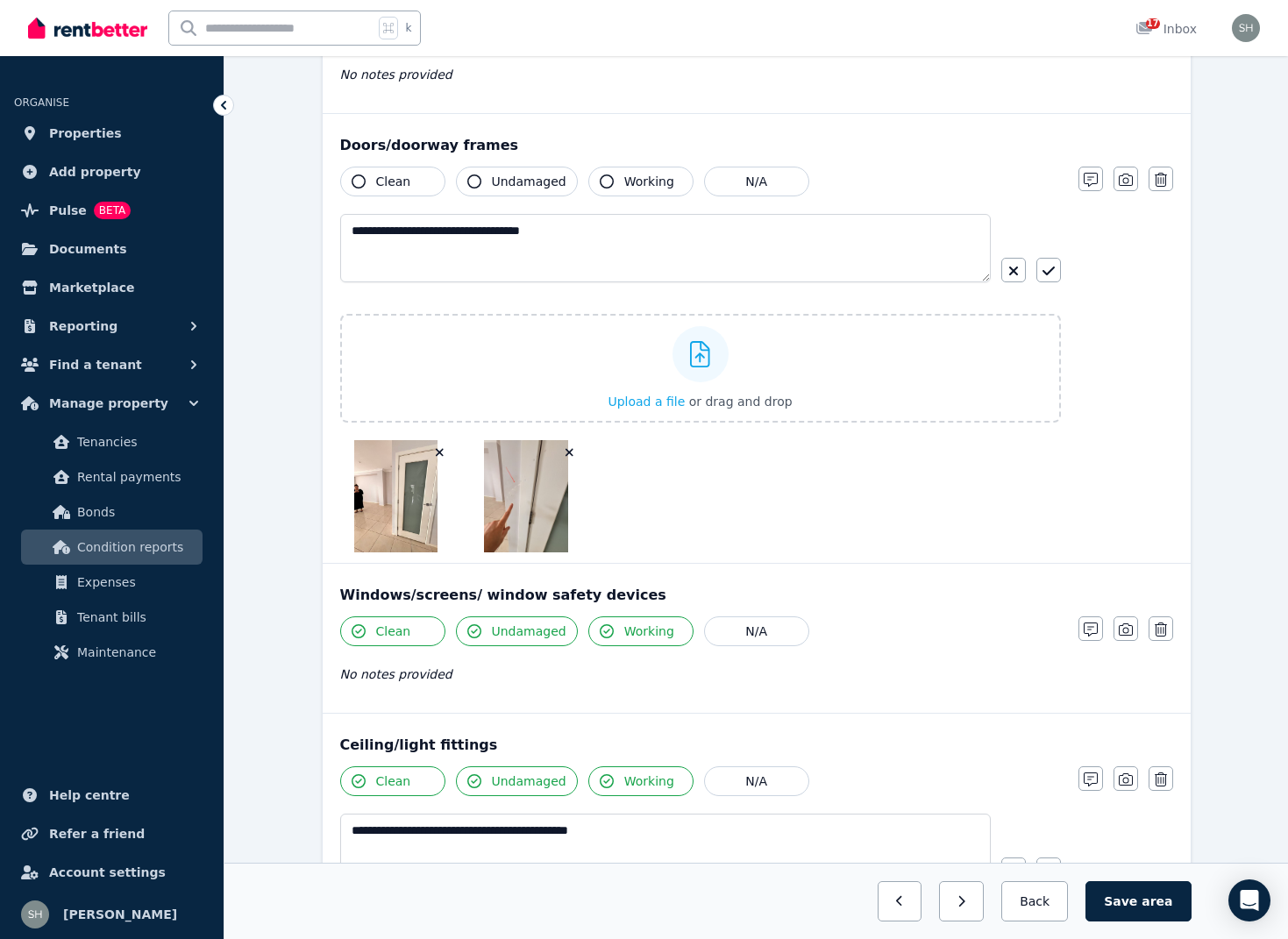
scroll to position [277, 0]
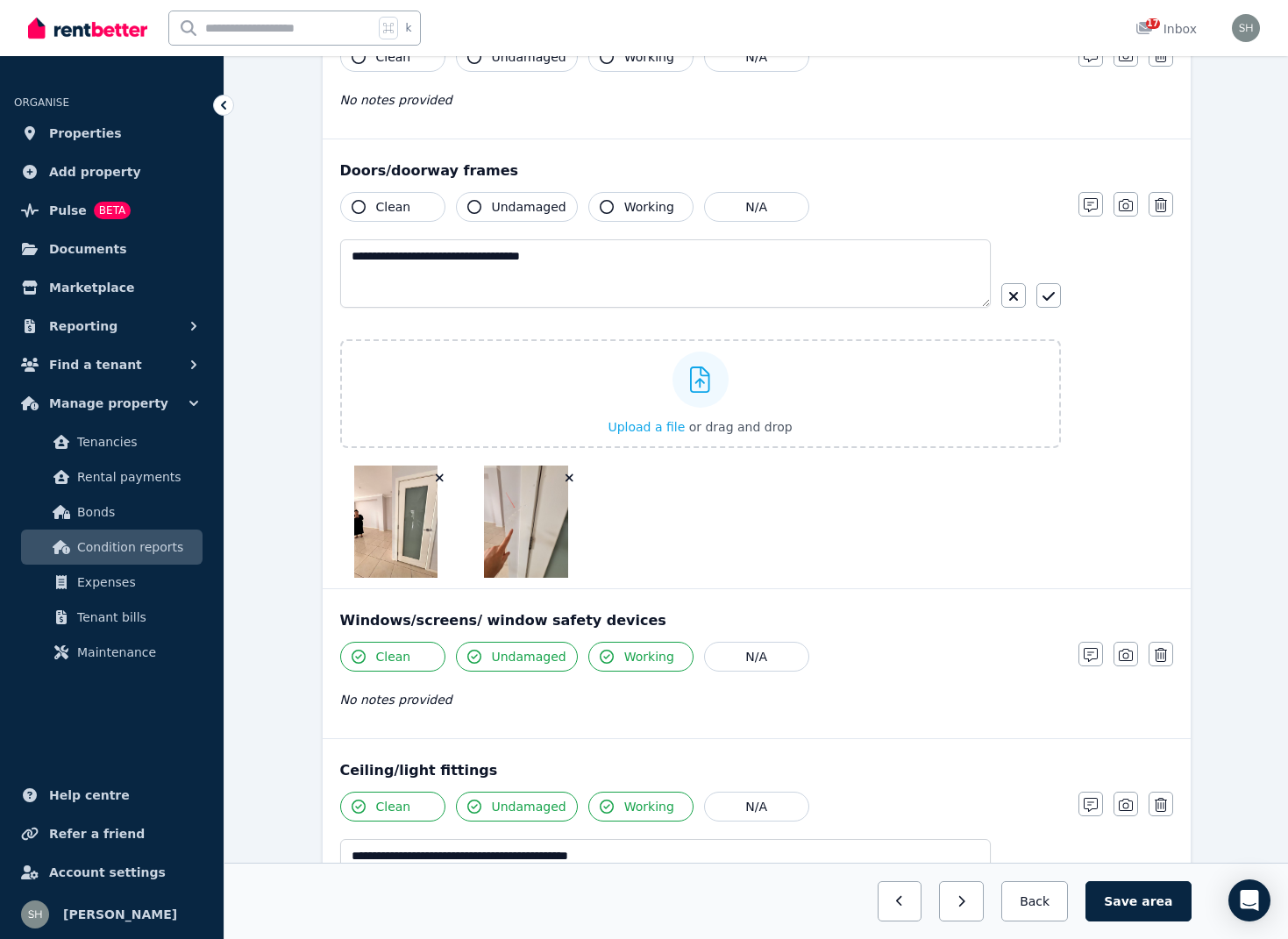
click at [359, 206] on icon "button" at bounding box center [359, 207] width 14 height 14
click at [479, 208] on icon "button" at bounding box center [474, 207] width 14 height 14
click at [601, 204] on icon "button" at bounding box center [607, 207] width 14 height 14
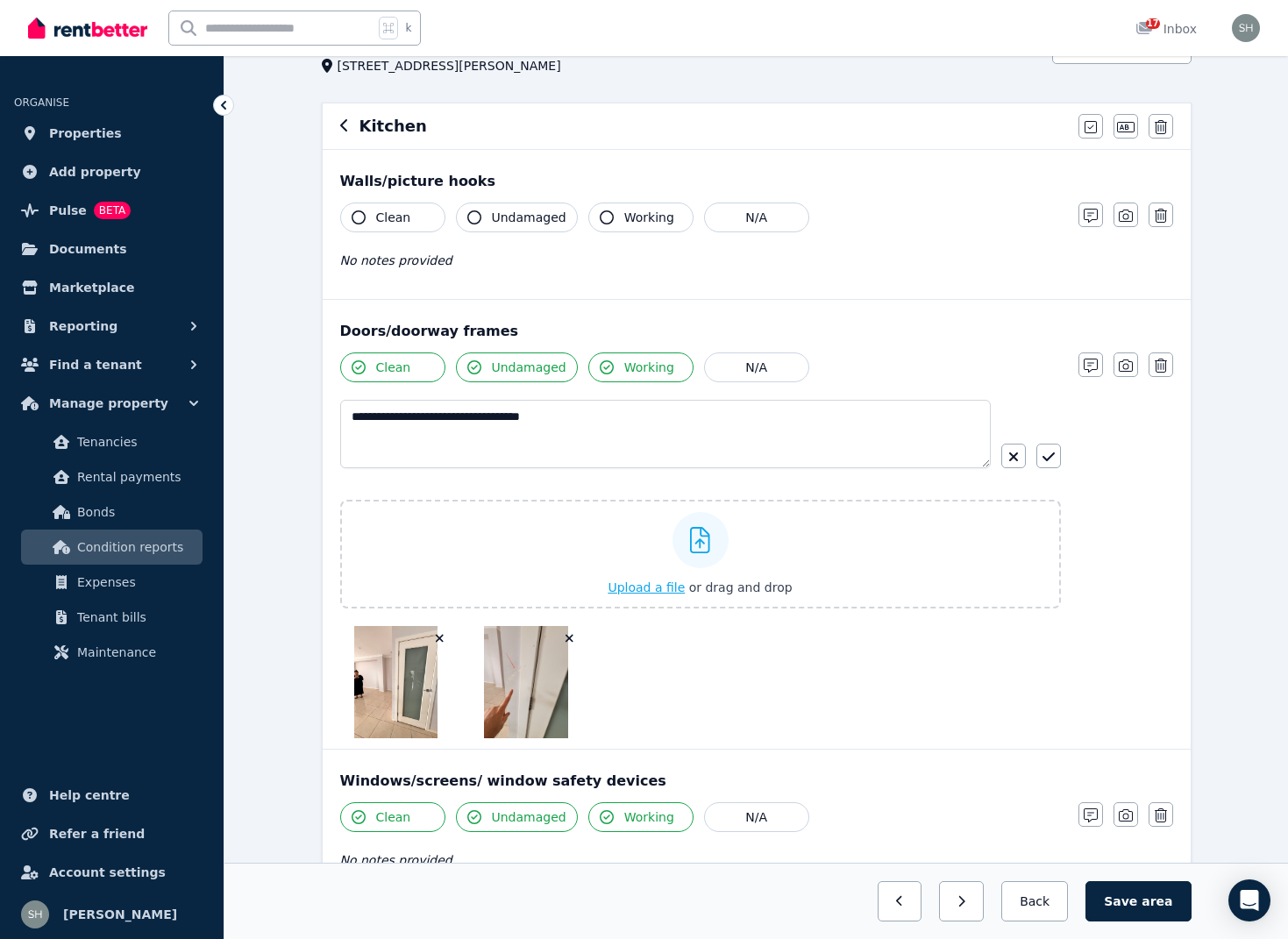
scroll to position [101, 0]
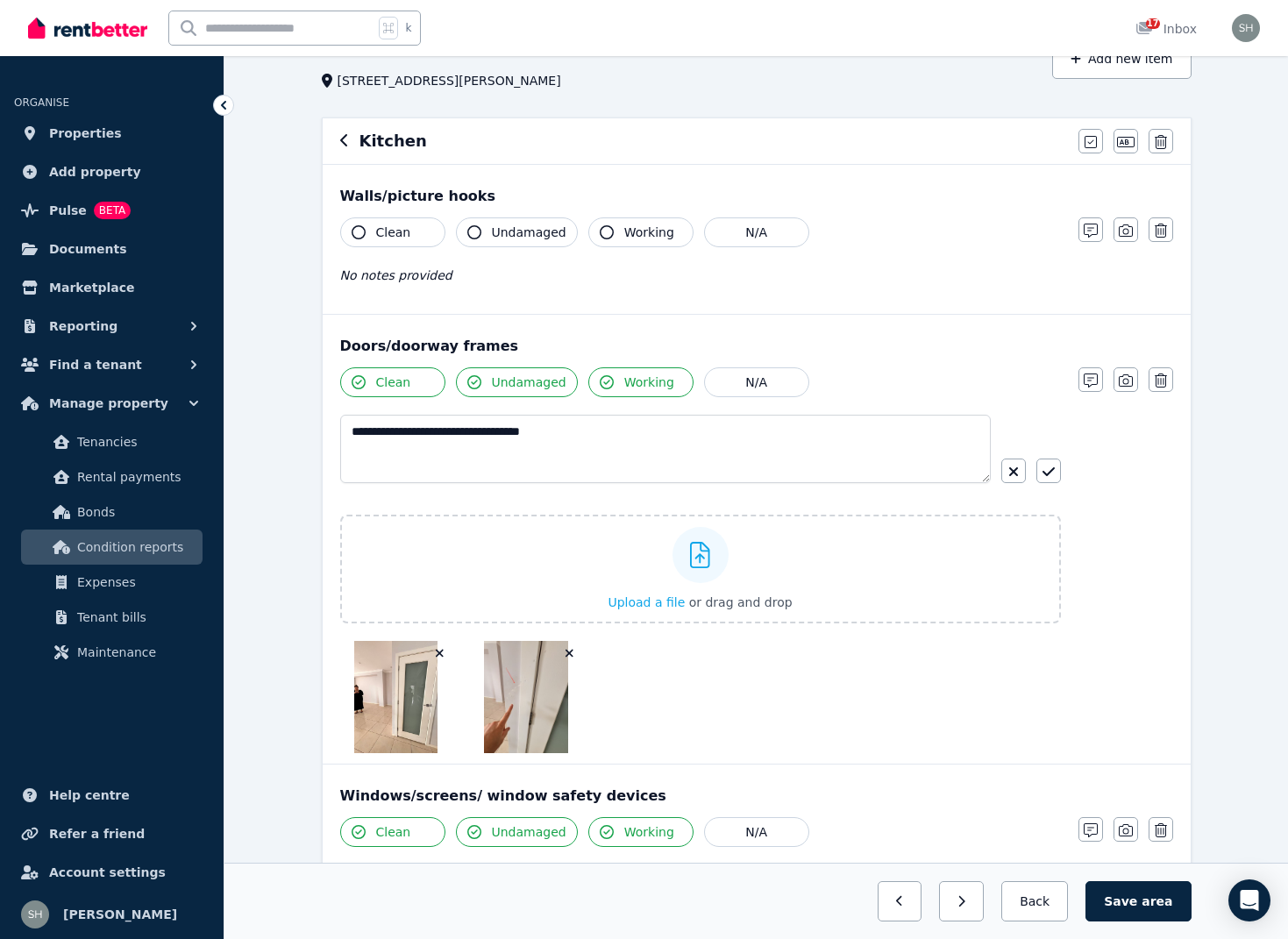
click at [359, 235] on icon "button" at bounding box center [359, 233] width 14 height 14
click at [478, 230] on icon "button" at bounding box center [474, 233] width 14 height 14
click at [604, 233] on icon "button" at bounding box center [607, 233] width 14 height 14
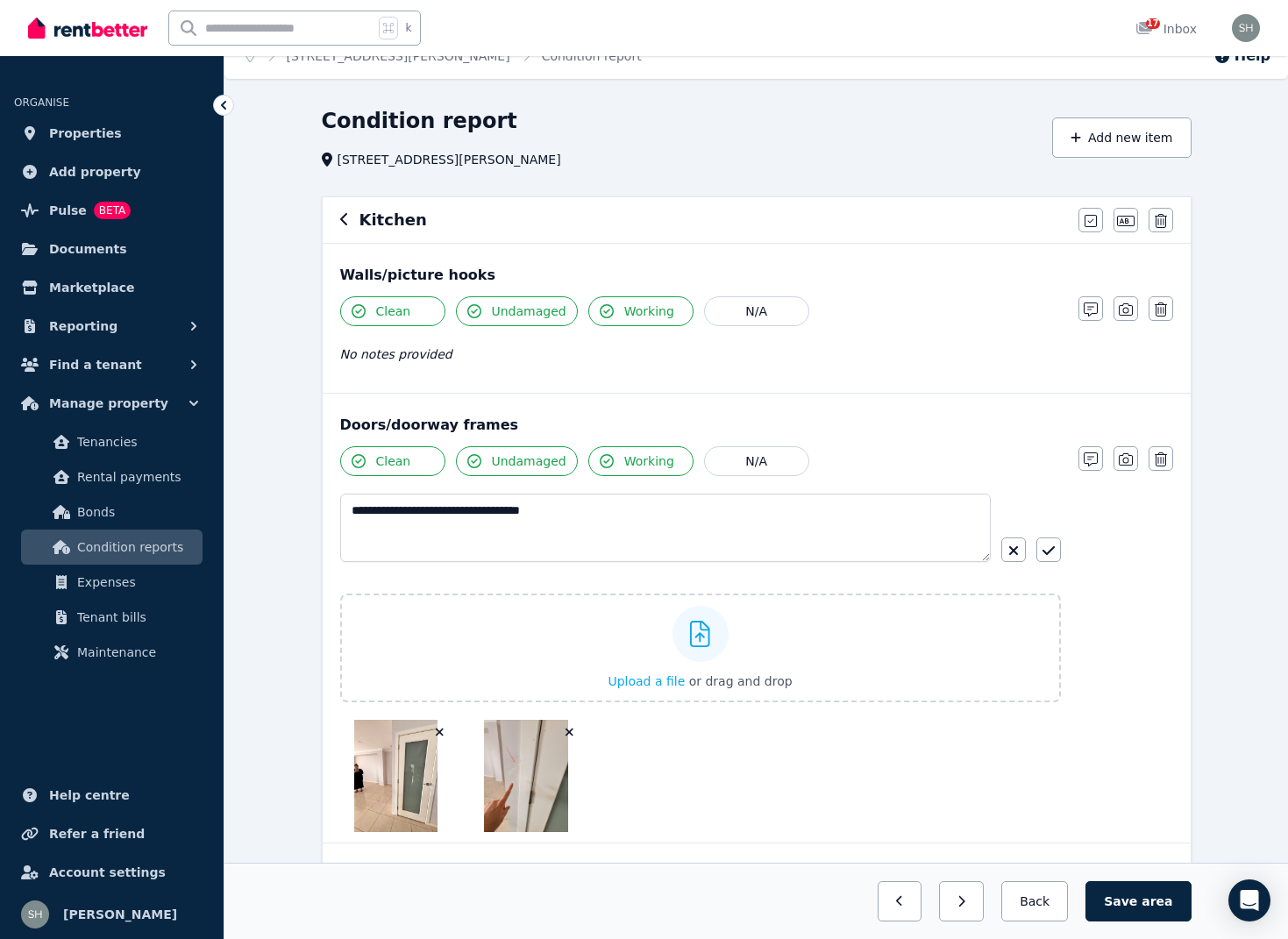
scroll to position [24, 0]
click at [1124, 306] on icon "button" at bounding box center [1125, 309] width 14 height 12
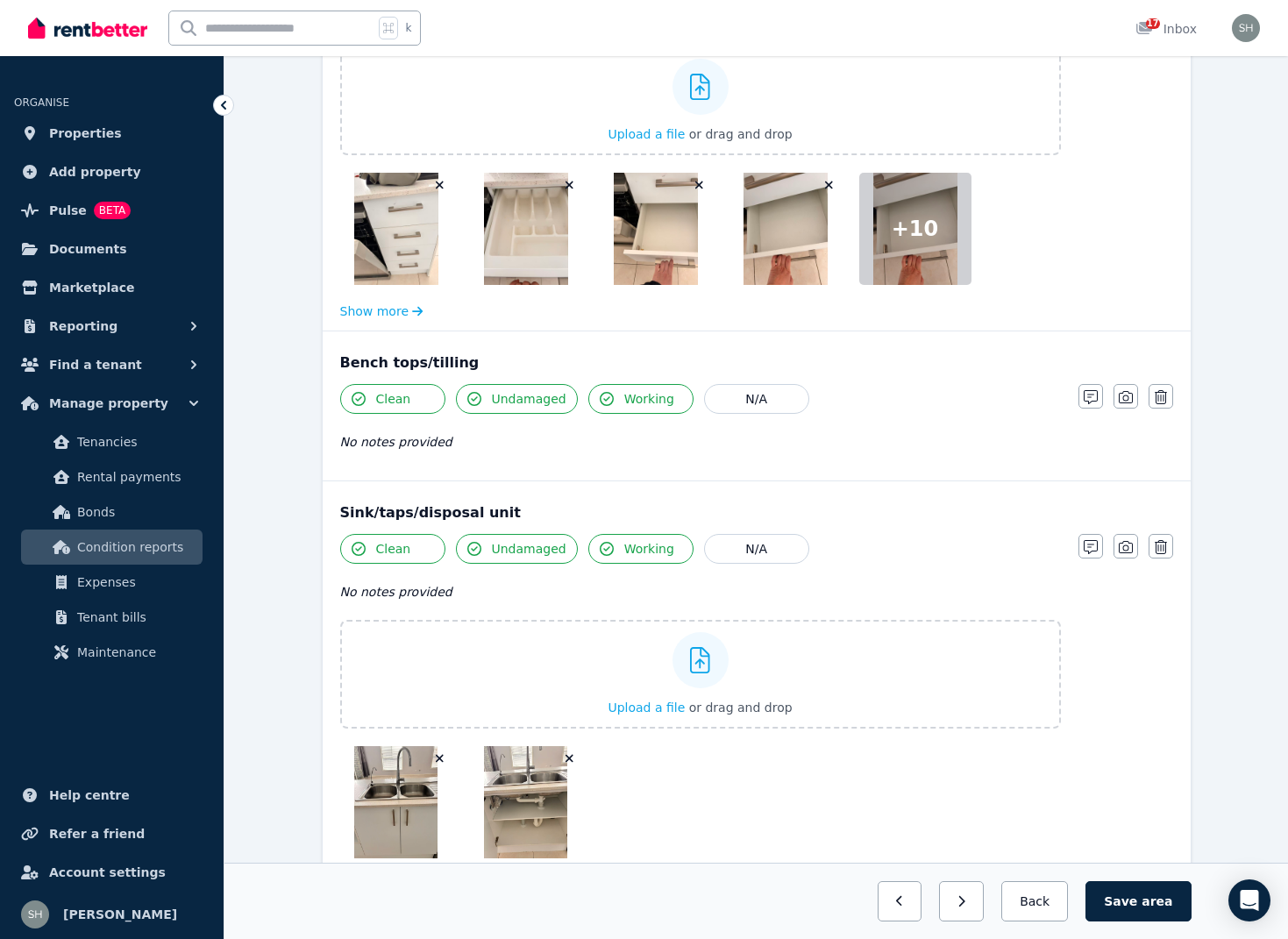
scroll to position [2937, 0]
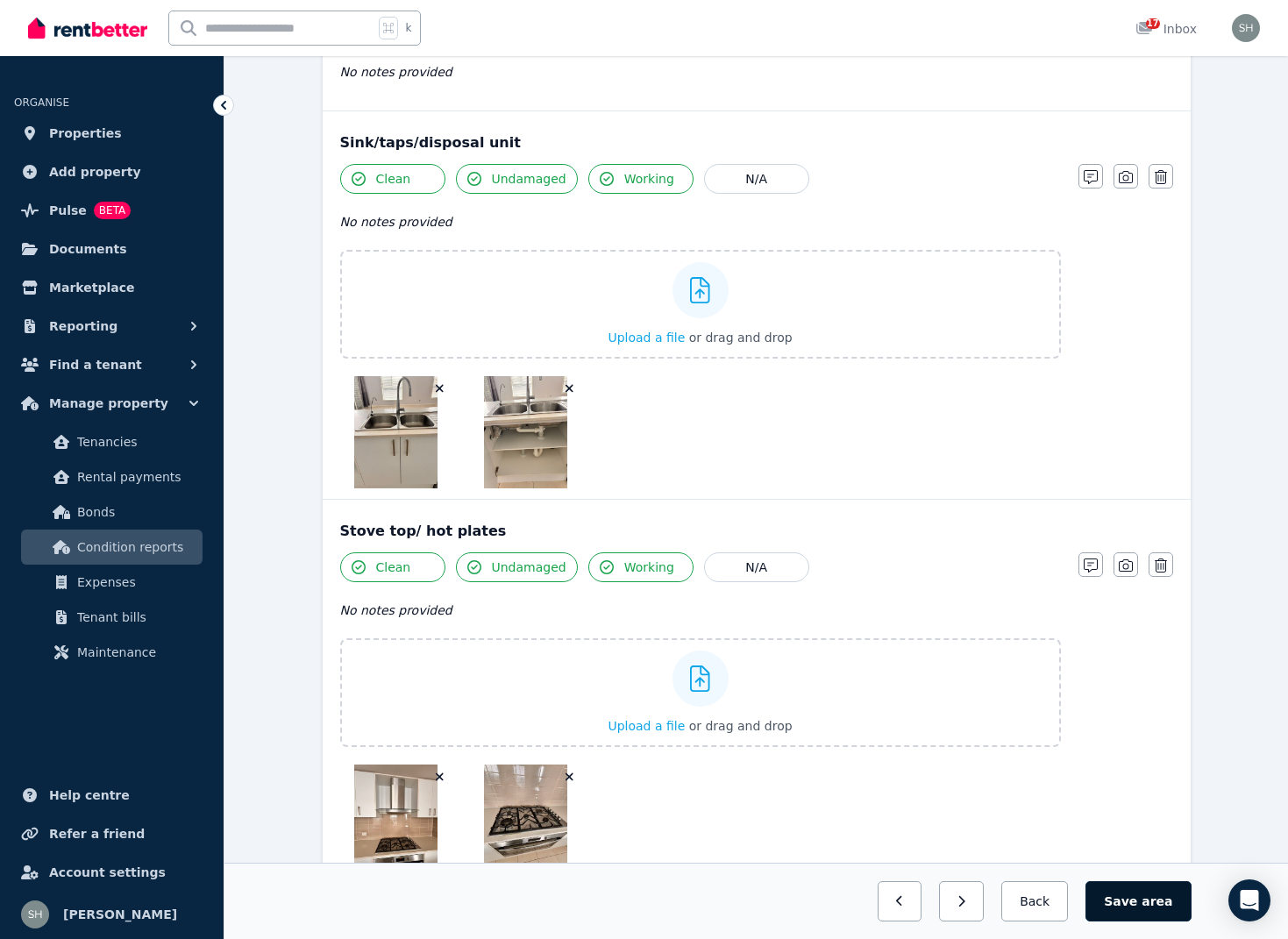
click at [1163, 887] on button "Save area" at bounding box center [1138, 901] width 105 height 40
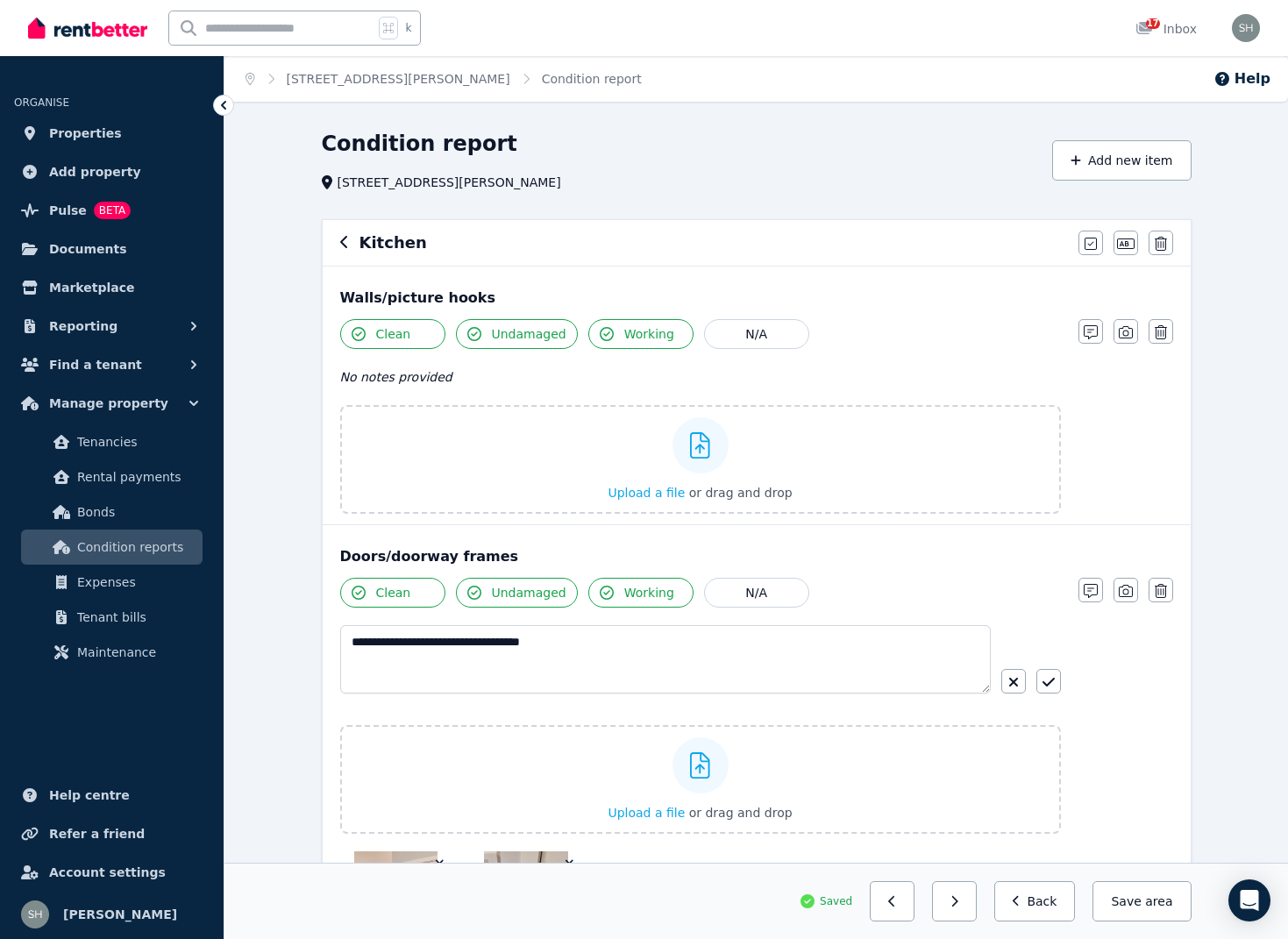
scroll to position [0, 0]
click at [341, 238] on icon "button" at bounding box center [345, 243] width 9 height 14
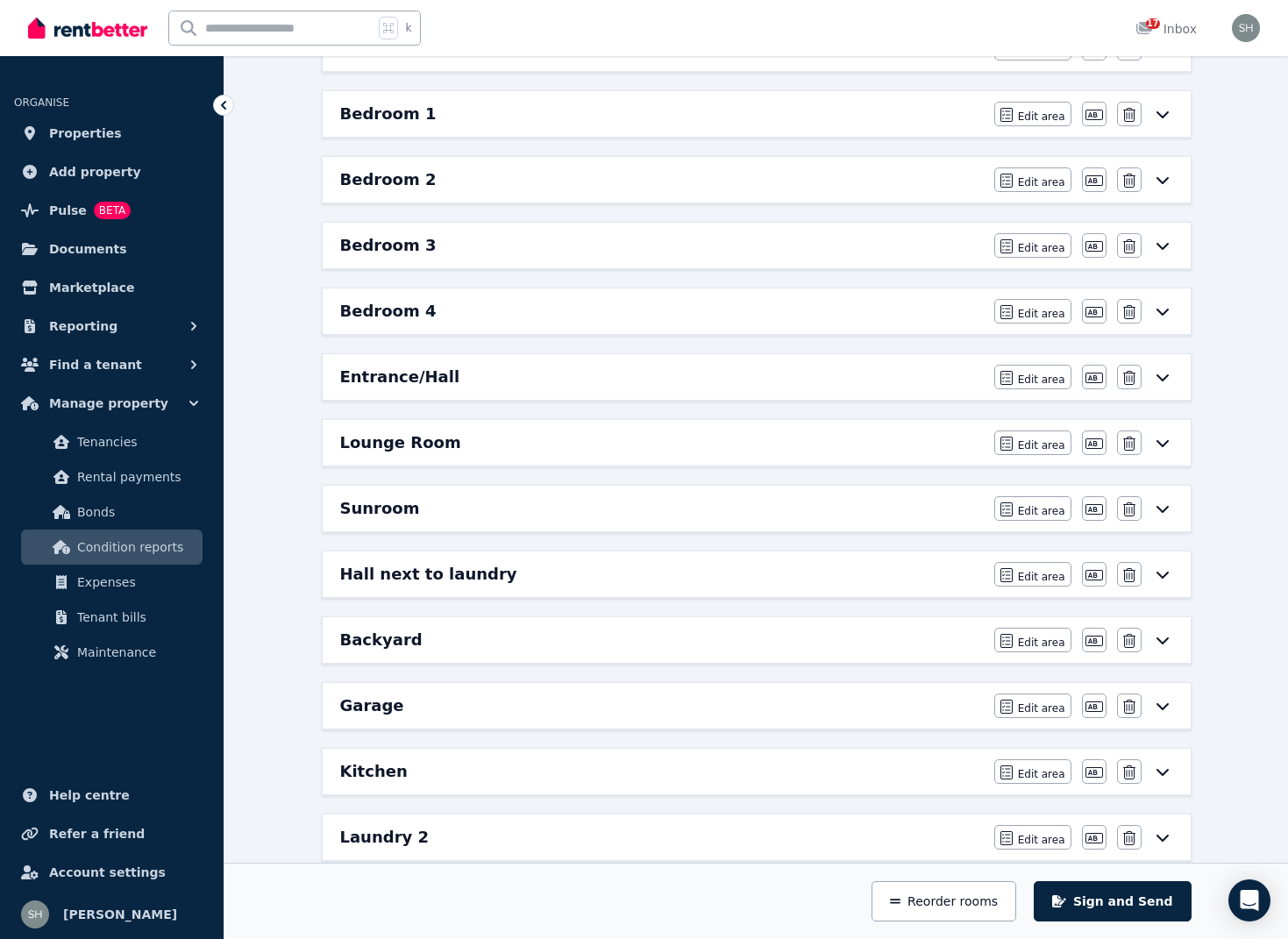
scroll to position [354, 0]
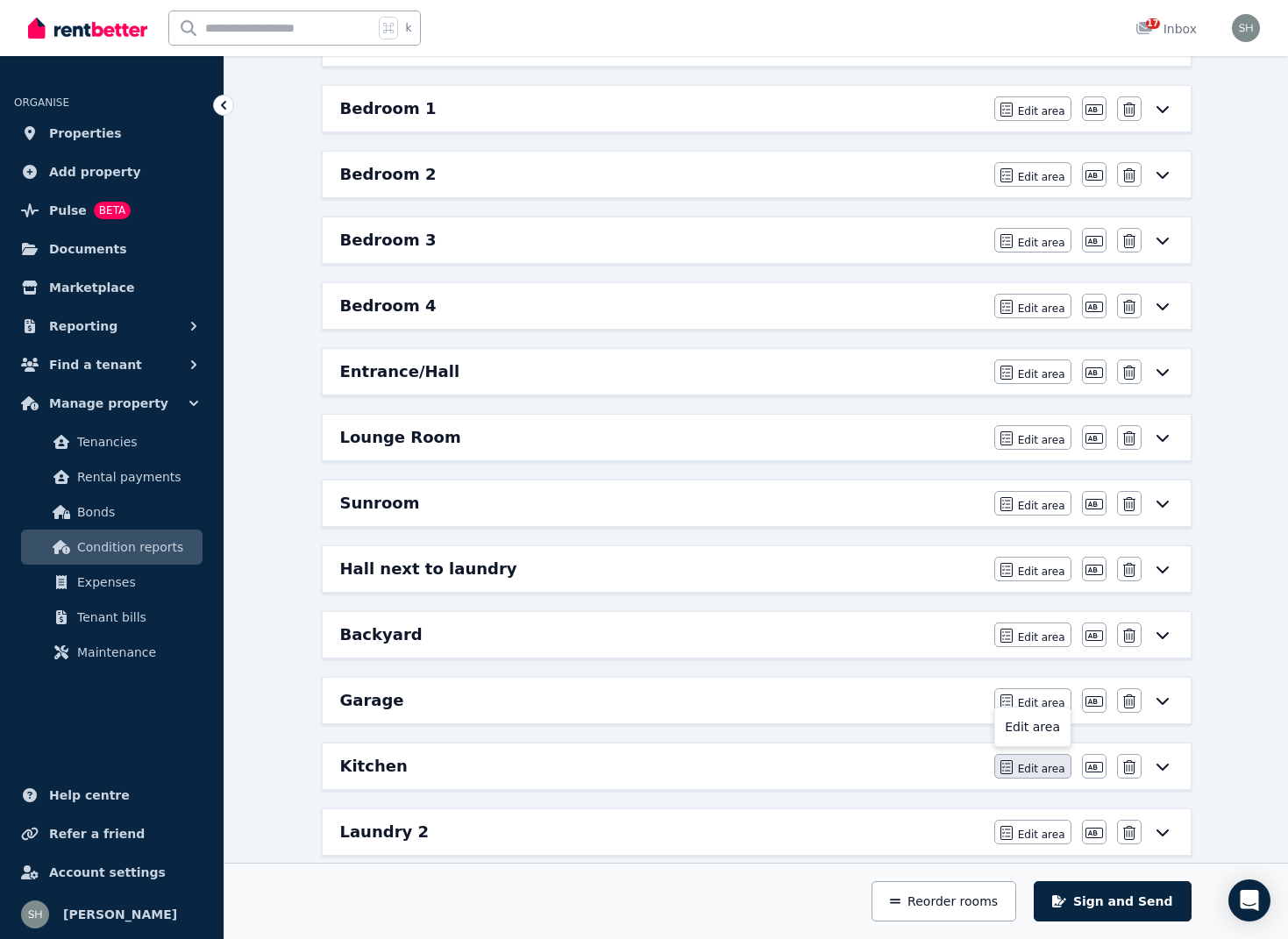
click at [1038, 767] on span "Edit area" at bounding box center [1041, 769] width 47 height 14
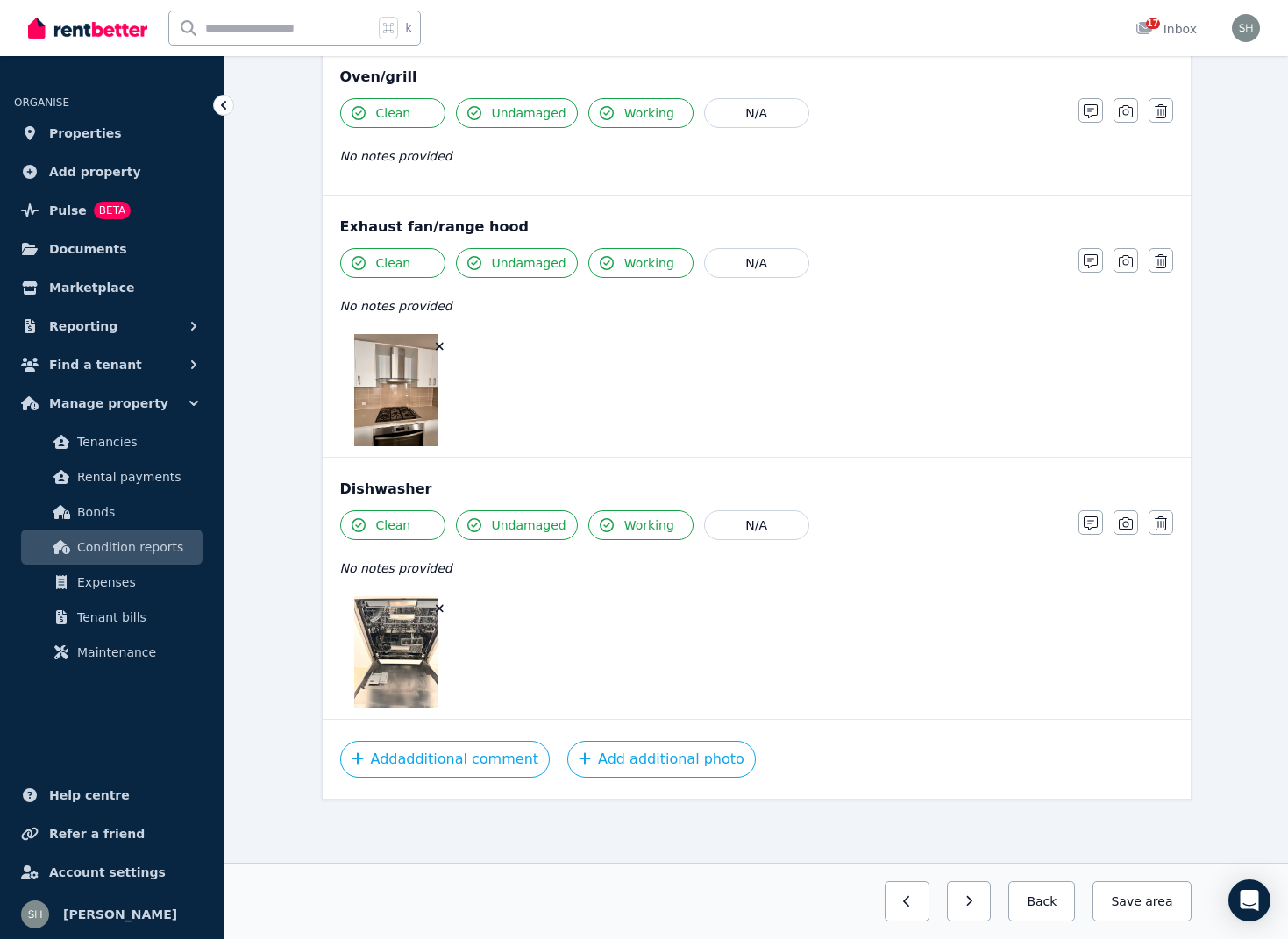
scroll to position [2729, 0]
click at [1126, 522] on icon "button" at bounding box center [1125, 523] width 14 height 14
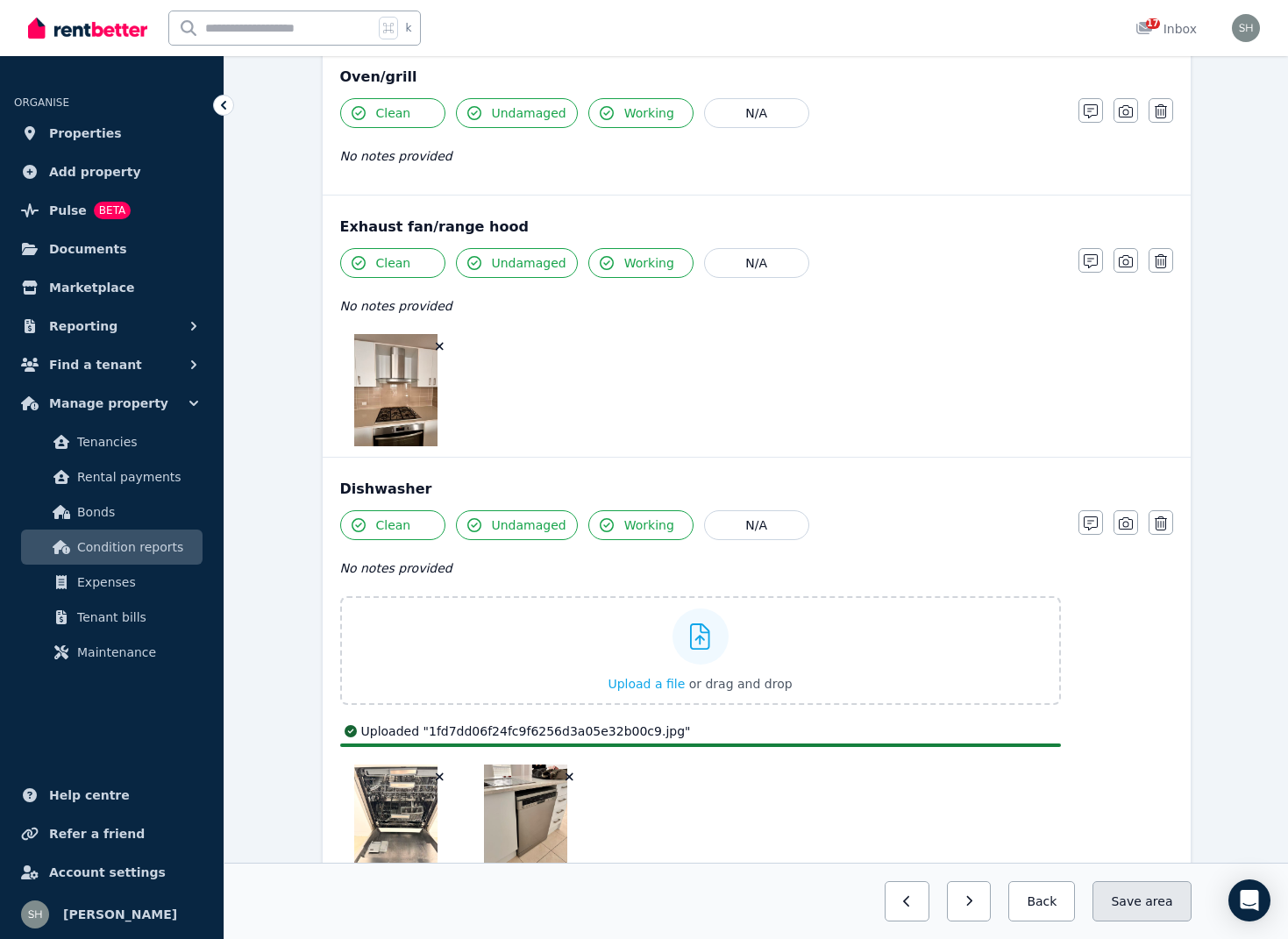
click at [1151, 901] on span "area" at bounding box center [1158, 902] width 28 height 18
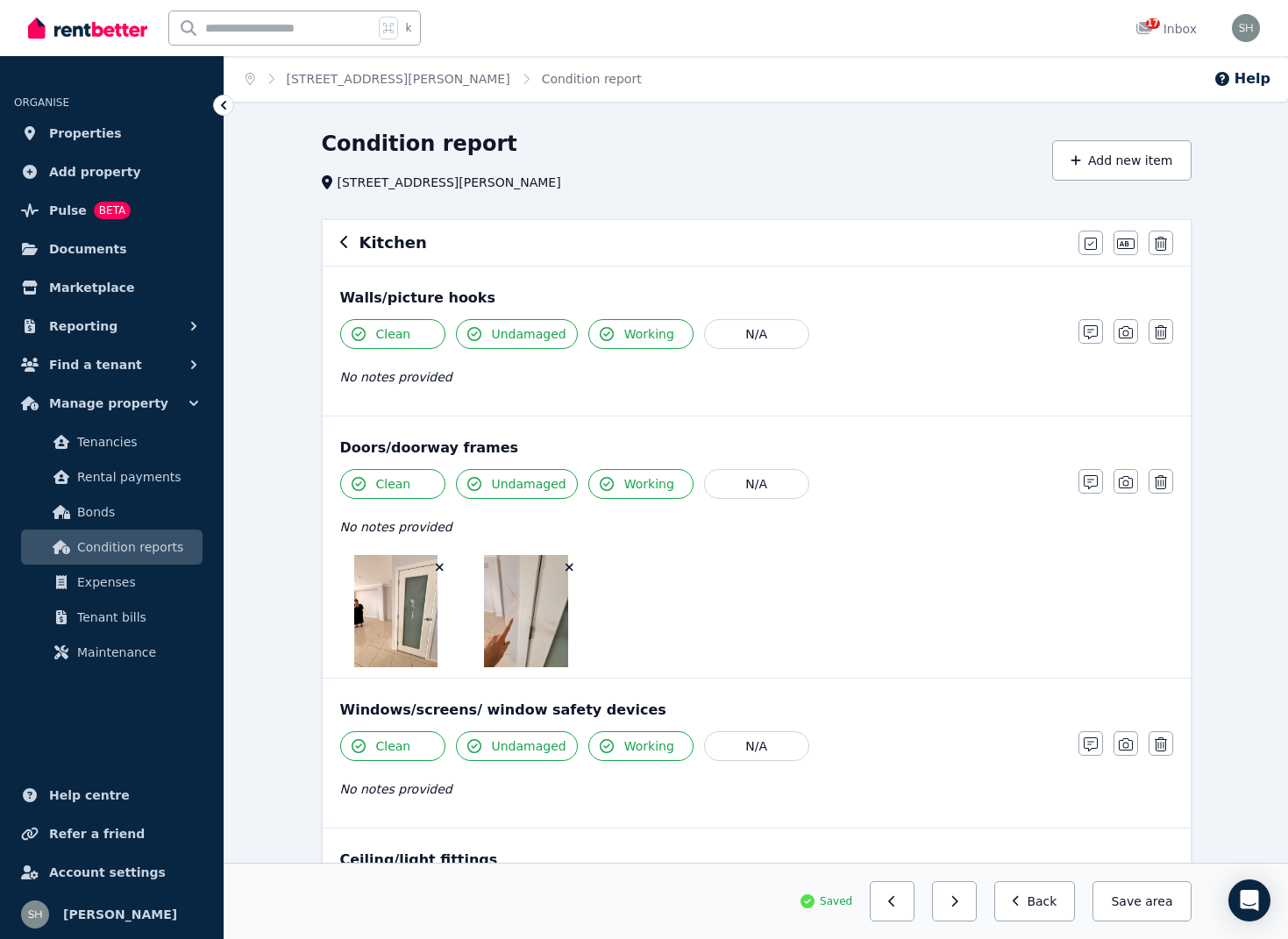
scroll to position [0, 0]
click at [233, 104] on icon at bounding box center [224, 106] width 18 height 18
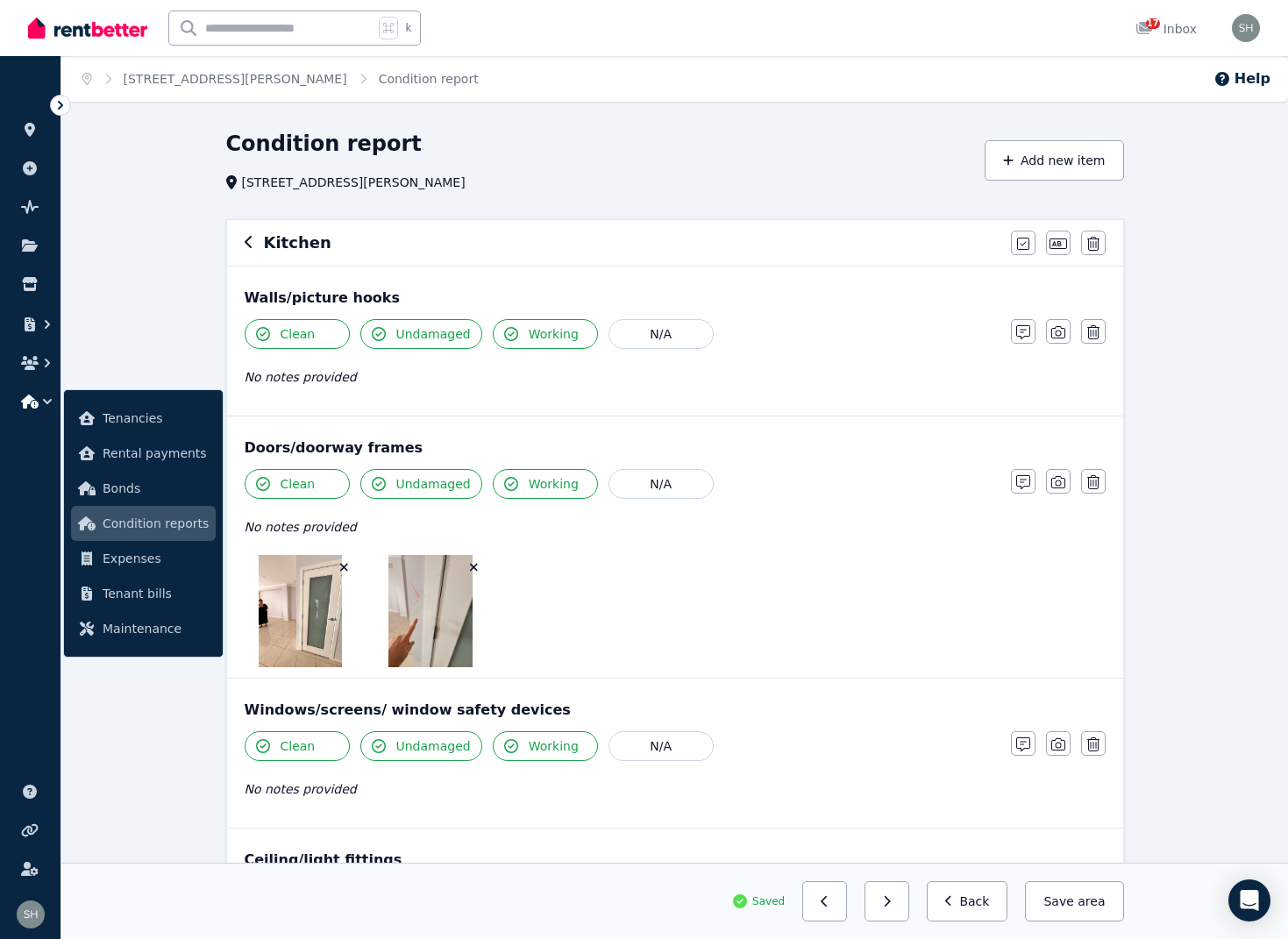
click at [250, 247] on icon "button" at bounding box center [248, 243] width 7 height 12
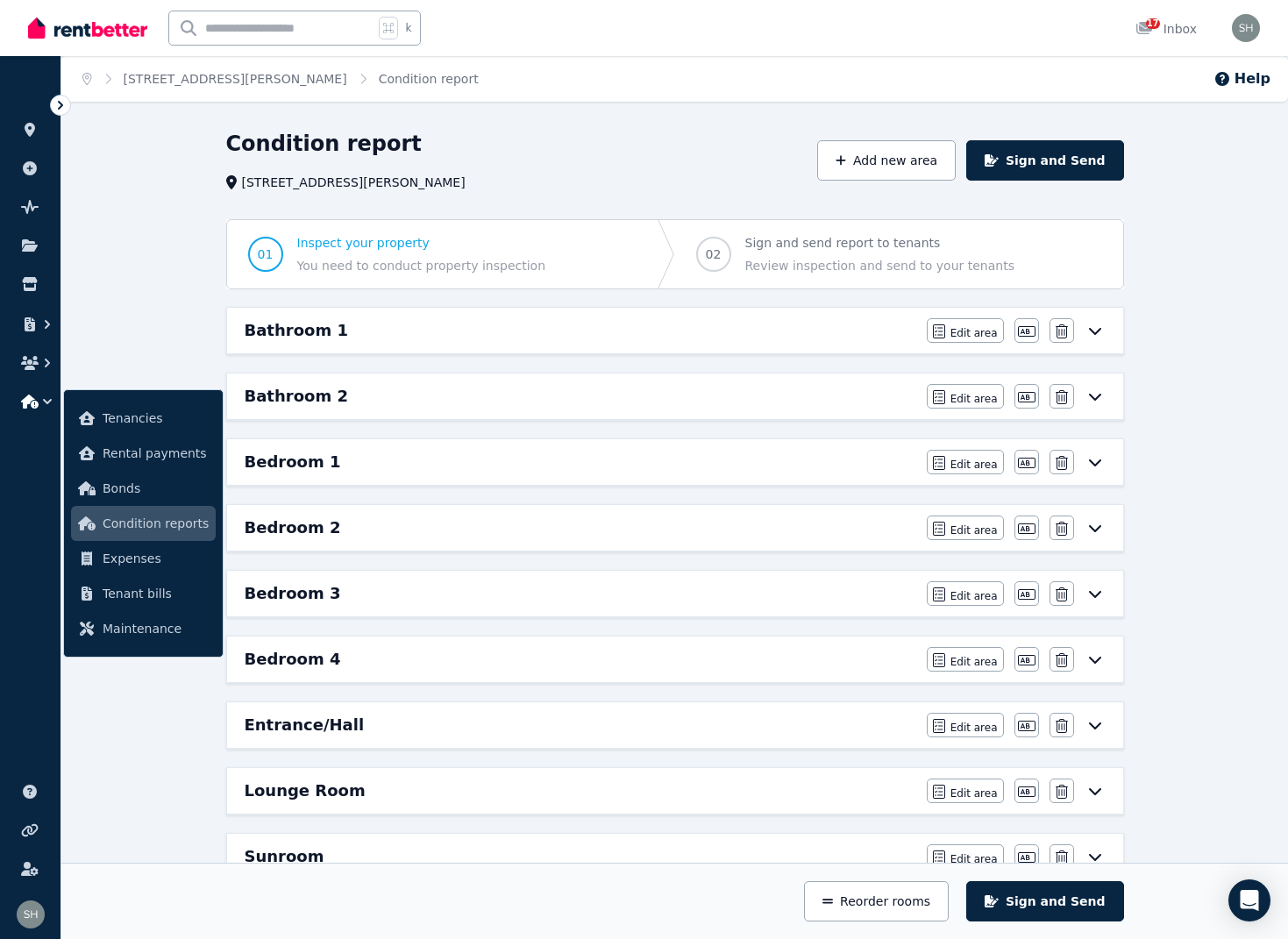
click at [319, 462] on h6 "Bedroom 1" at bounding box center [292, 462] width 97 height 25
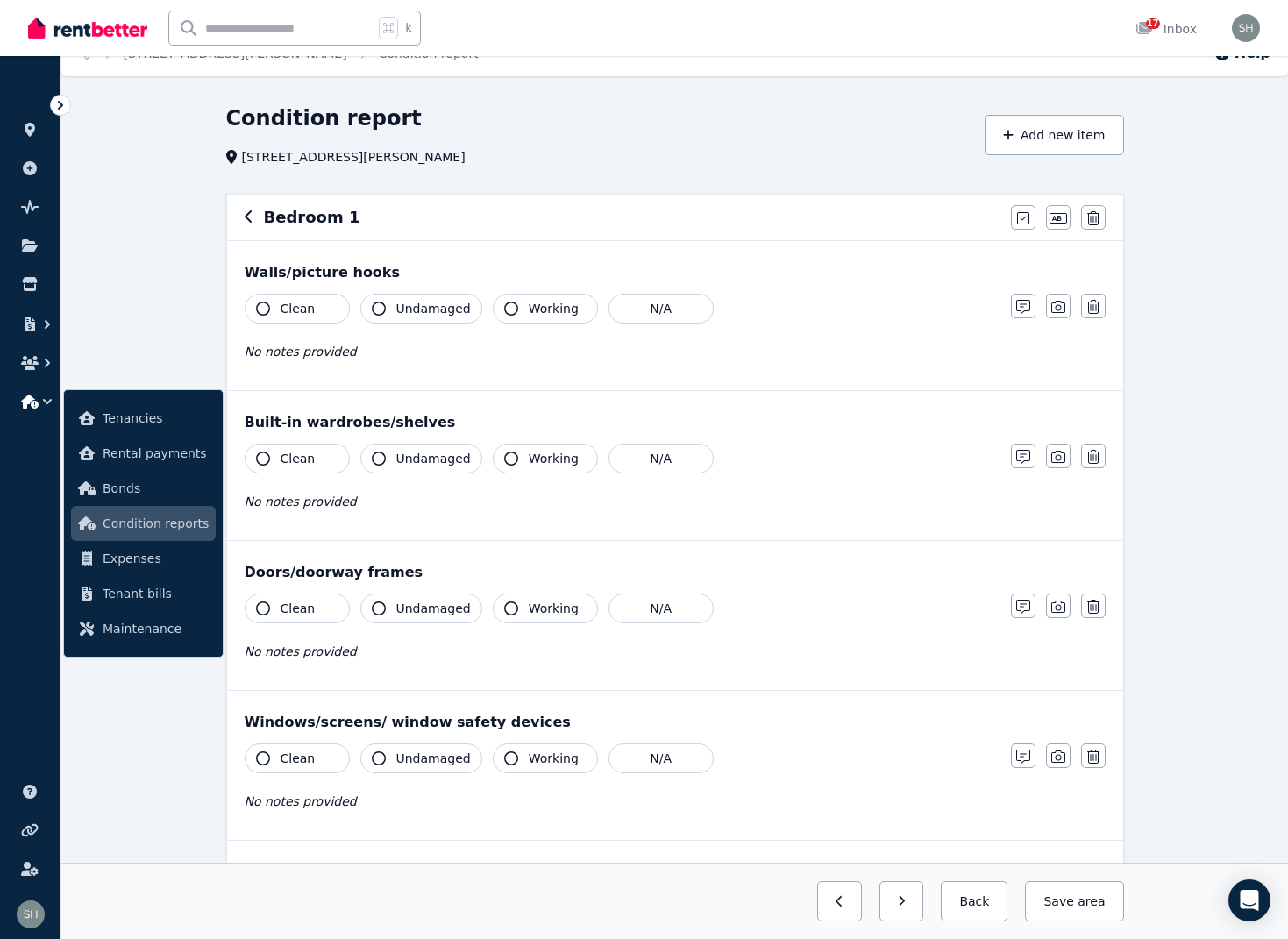
scroll to position [29, 0]
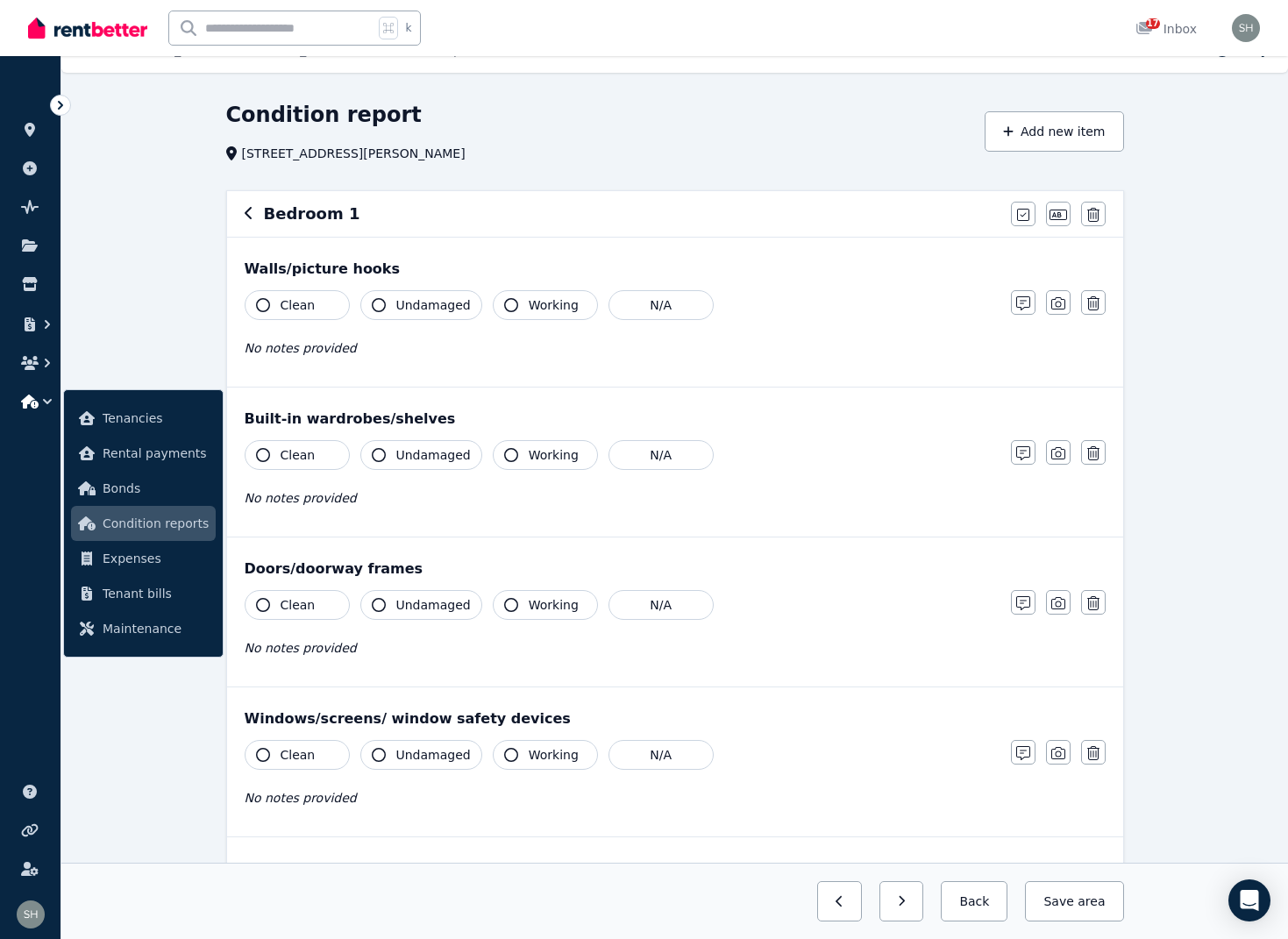
click at [269, 305] on icon "button" at bounding box center [263, 306] width 14 height 14
drag, startPoint x: 380, startPoint y: 300, endPoint x: 444, endPoint y: 311, distance: 64.9
click at [380, 300] on icon "button" at bounding box center [379, 306] width 14 height 14
click at [505, 304] on icon "button" at bounding box center [512, 306] width 14 height 14
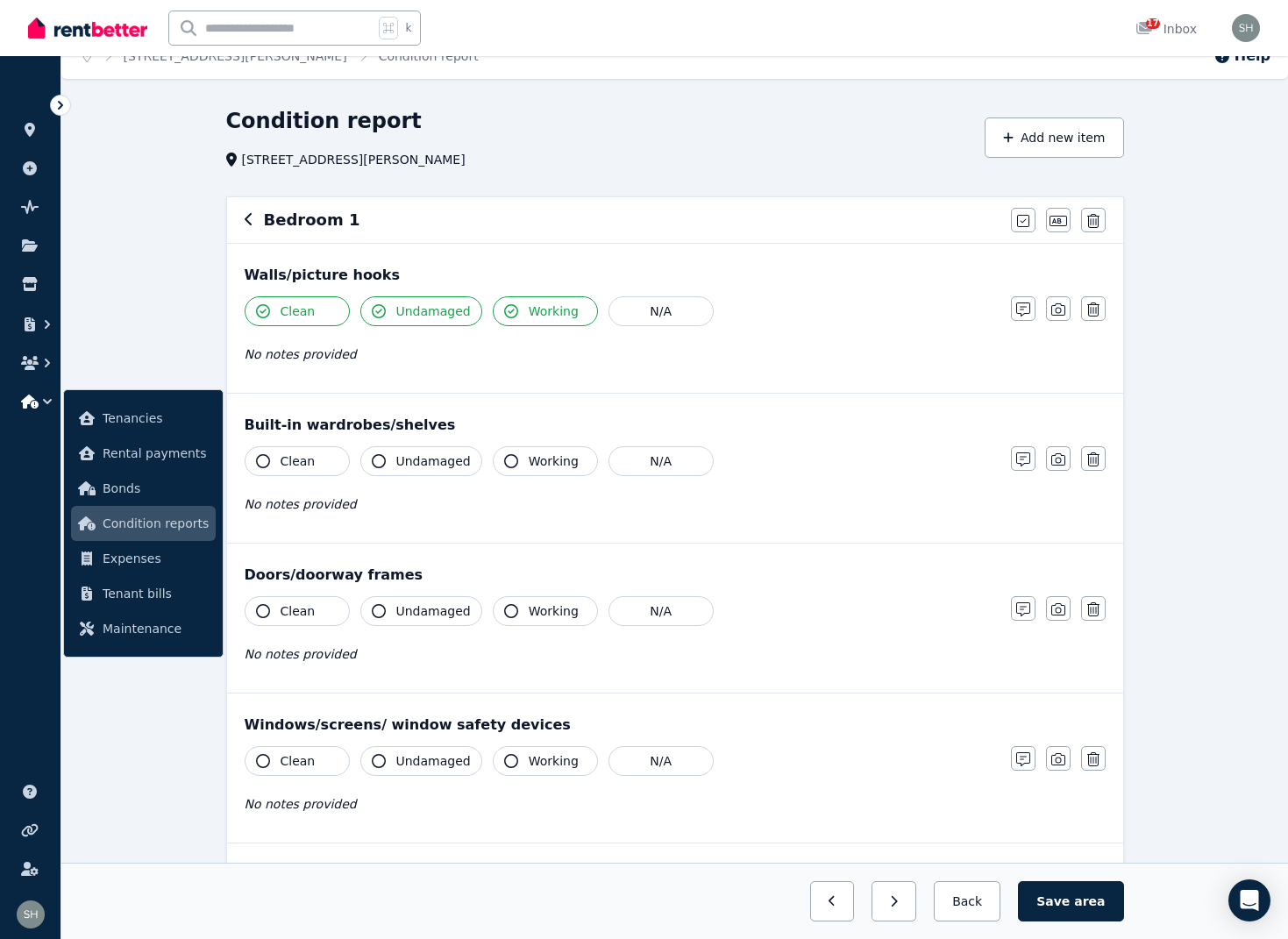
scroll to position [34, 0]
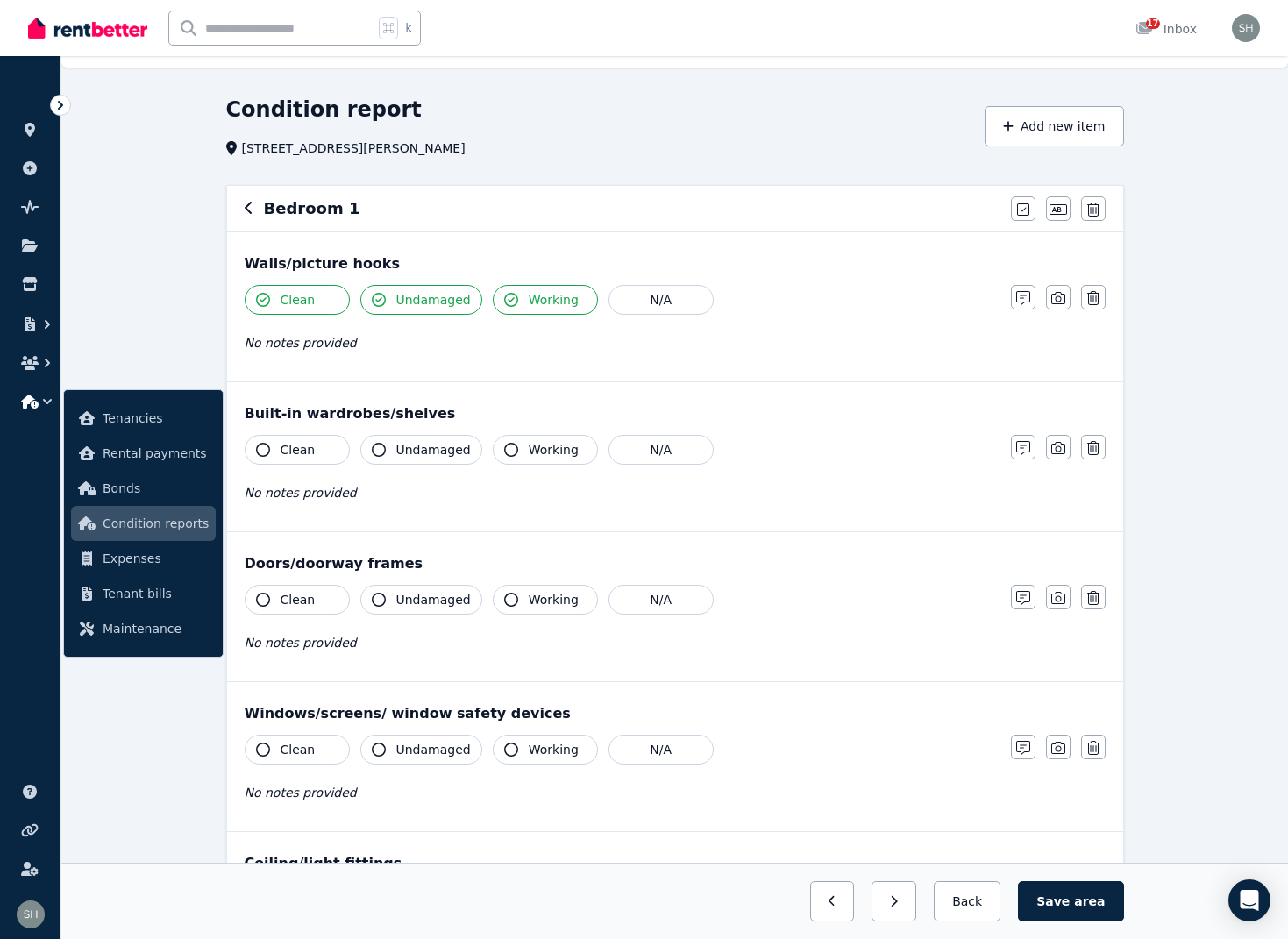
click at [265, 450] on icon "button" at bounding box center [263, 450] width 14 height 14
click at [388, 452] on button "Undamaged" at bounding box center [421, 450] width 122 height 30
click at [505, 449] on icon "button" at bounding box center [512, 450] width 14 height 14
click at [1026, 444] on icon "button" at bounding box center [1023, 448] width 14 height 14
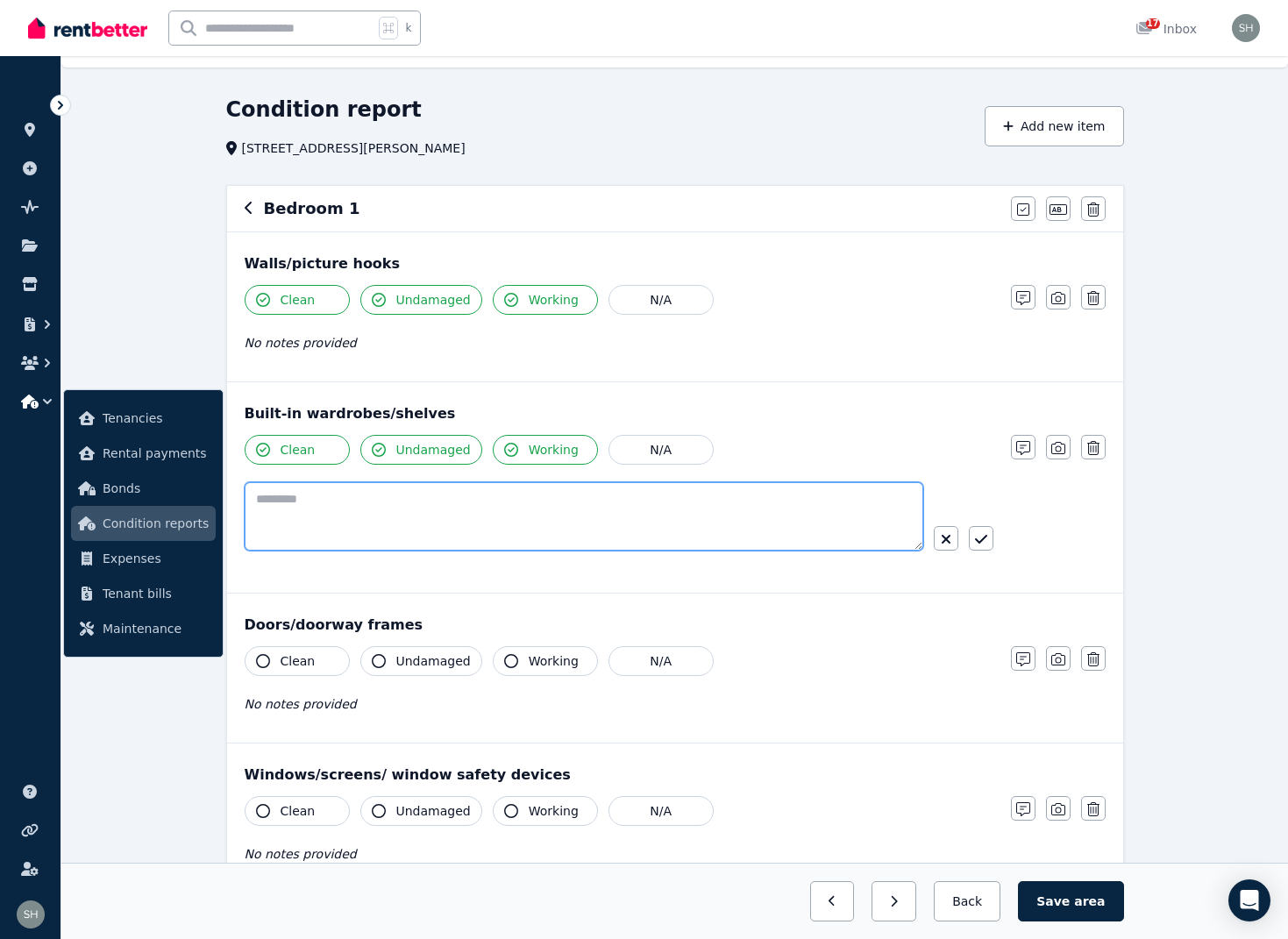
click at [299, 510] on textarea at bounding box center [584, 516] width 679 height 68
click at [415, 521] on textarea at bounding box center [584, 516] width 679 height 68
paste textarea "**********"
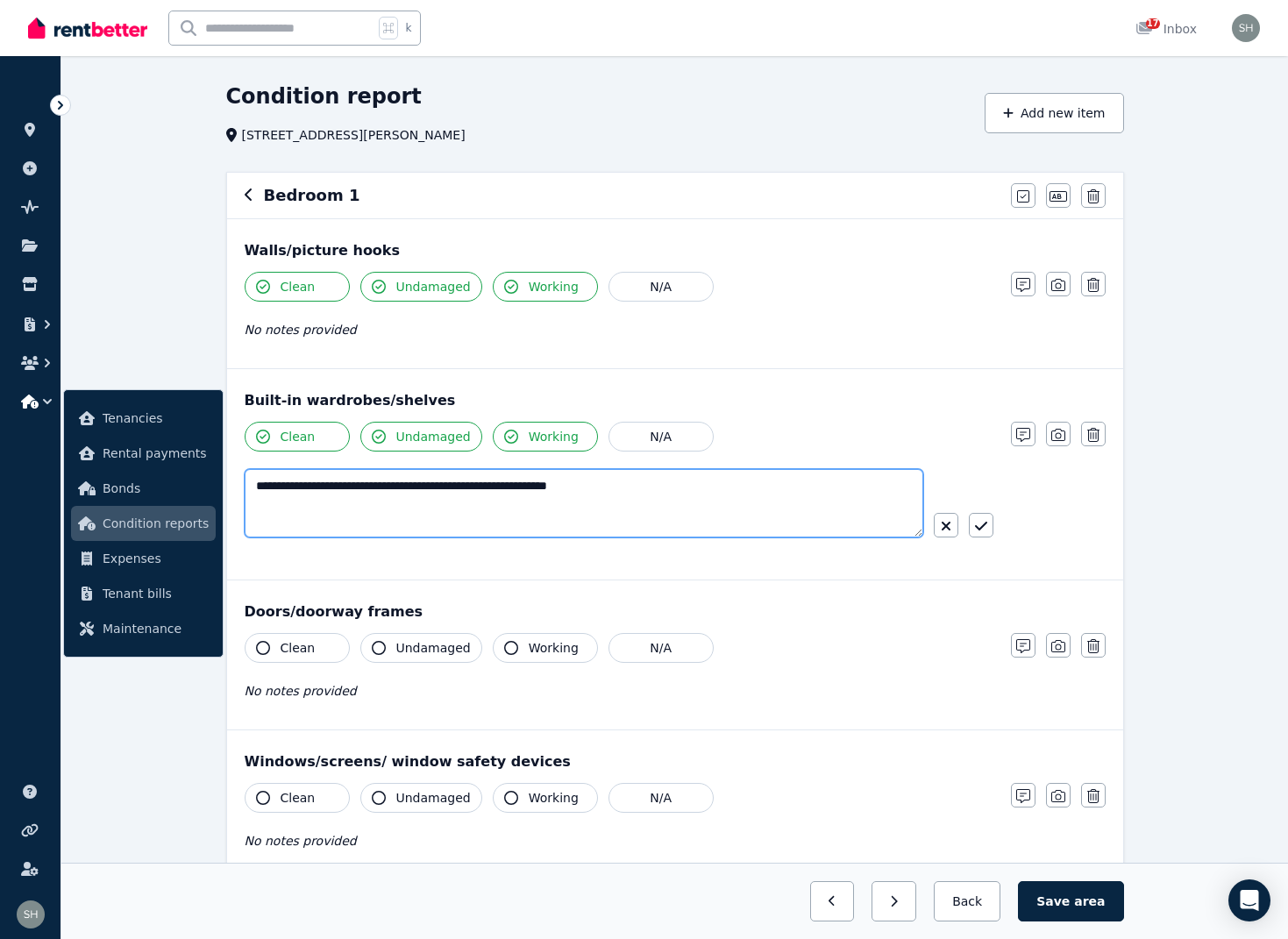
scroll to position [49, 0]
type textarea "**********"
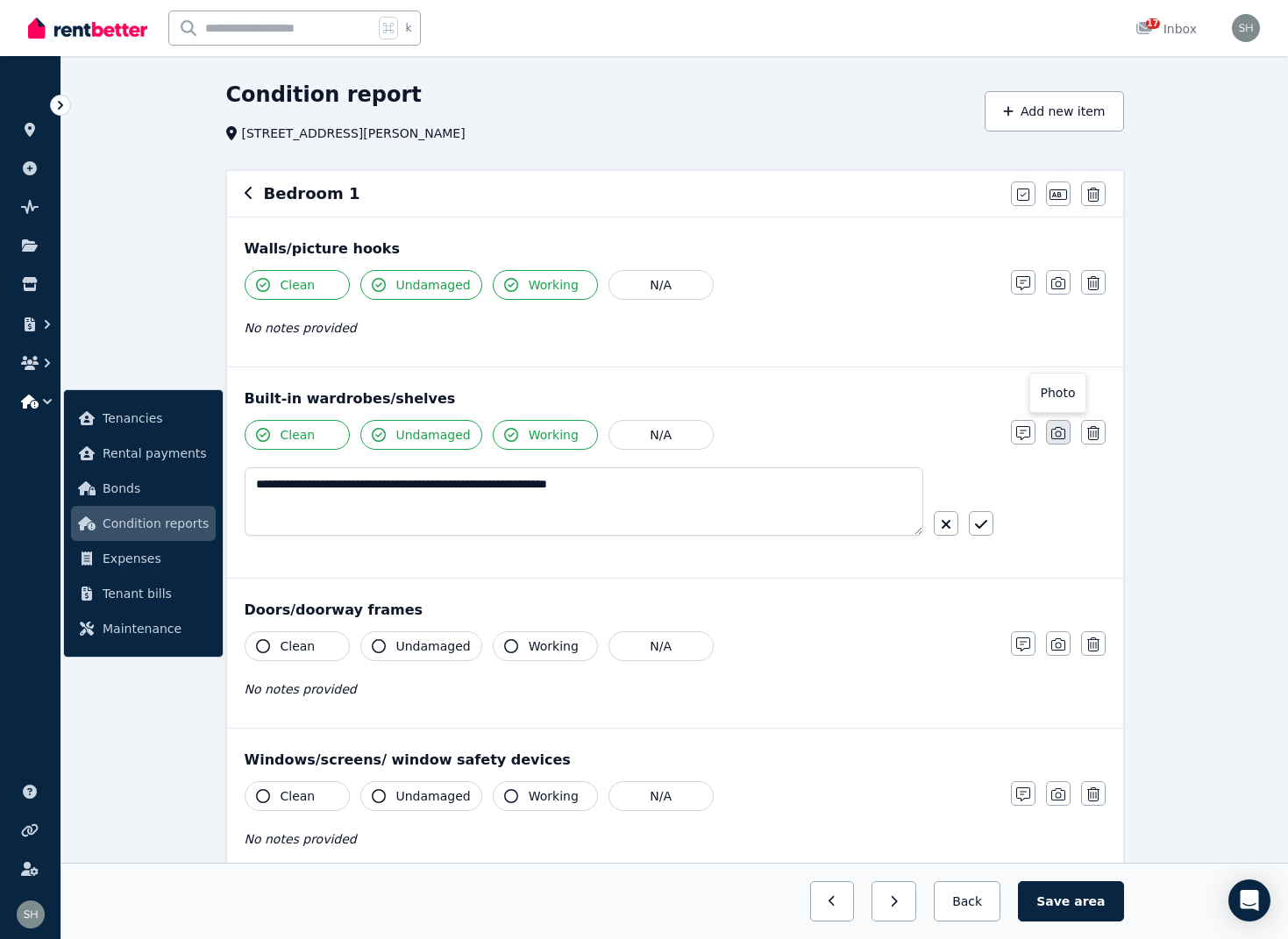
click at [1059, 428] on icon "button" at bounding box center [1058, 434] width 14 height 12
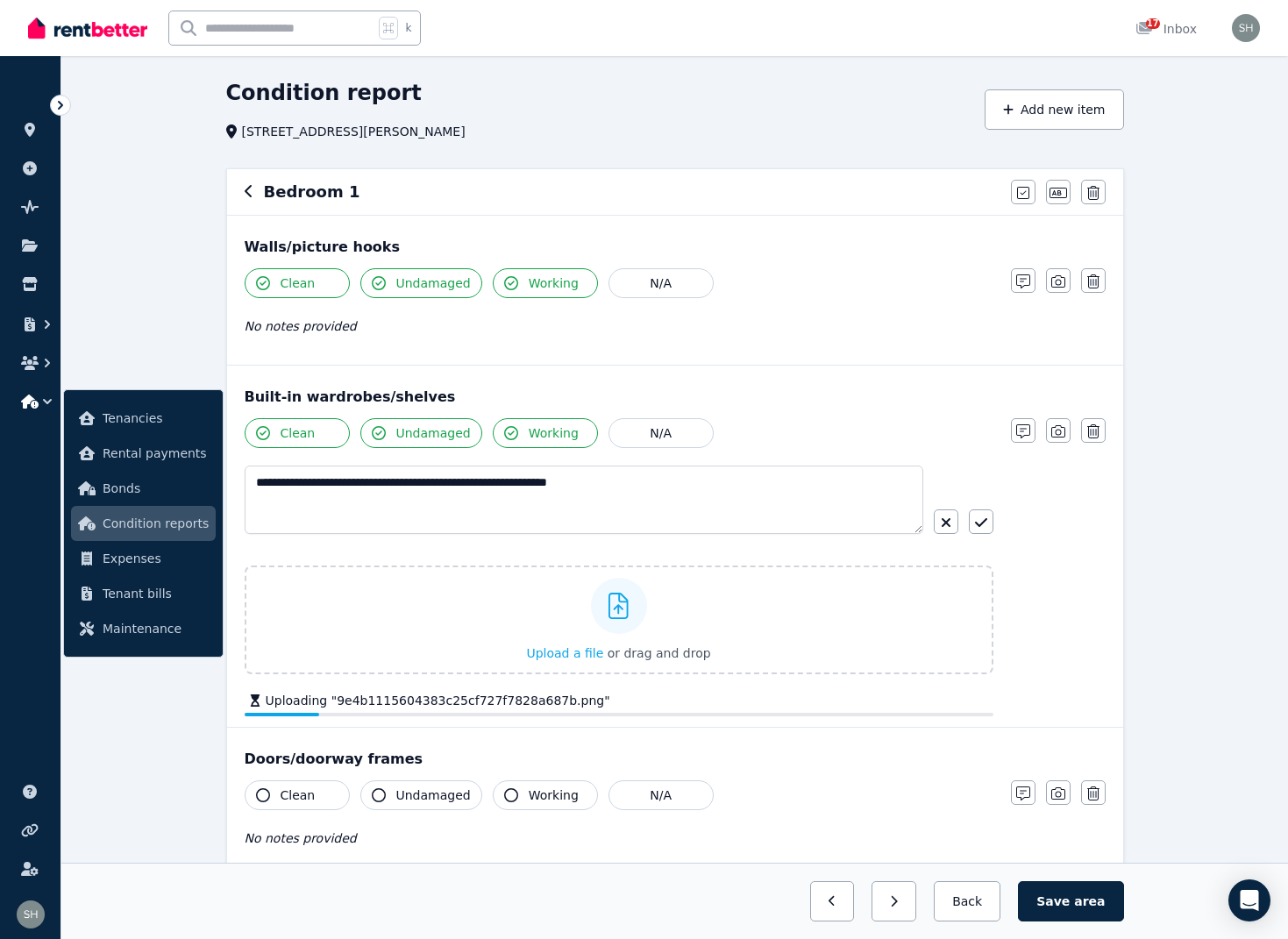
scroll to position [54, 0]
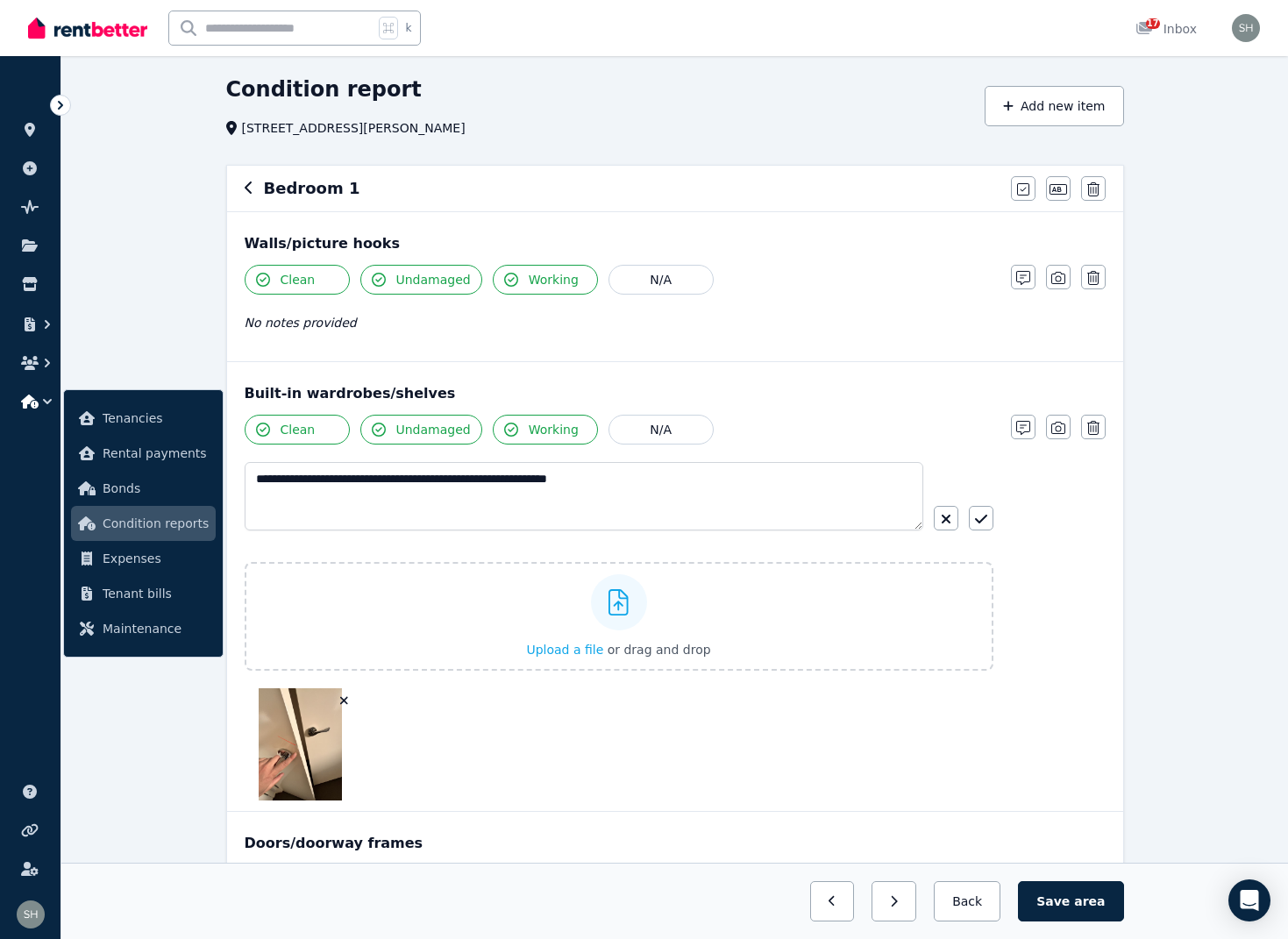
click at [305, 728] on img at bounding box center [300, 744] width 84 height 112
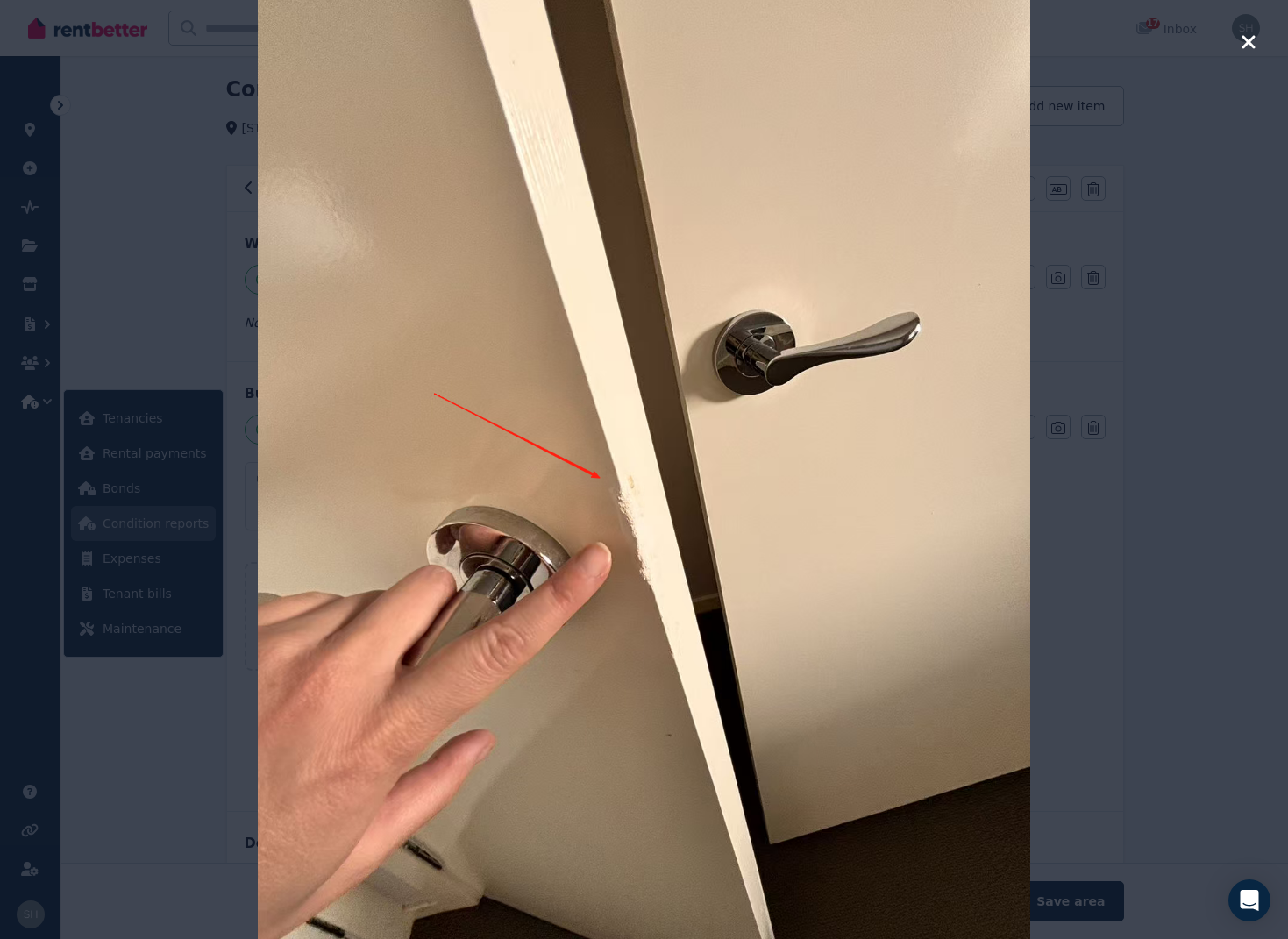
scroll to position [52, 0]
drag, startPoint x: 470, startPoint y: 372, endPoint x: 481, endPoint y: 398, distance: 28.2
click at [470, 372] on img at bounding box center [644, 470] width 773 height 1031
drag, startPoint x: 1249, startPoint y: 39, endPoint x: 1202, endPoint y: 208, distance: 175.4
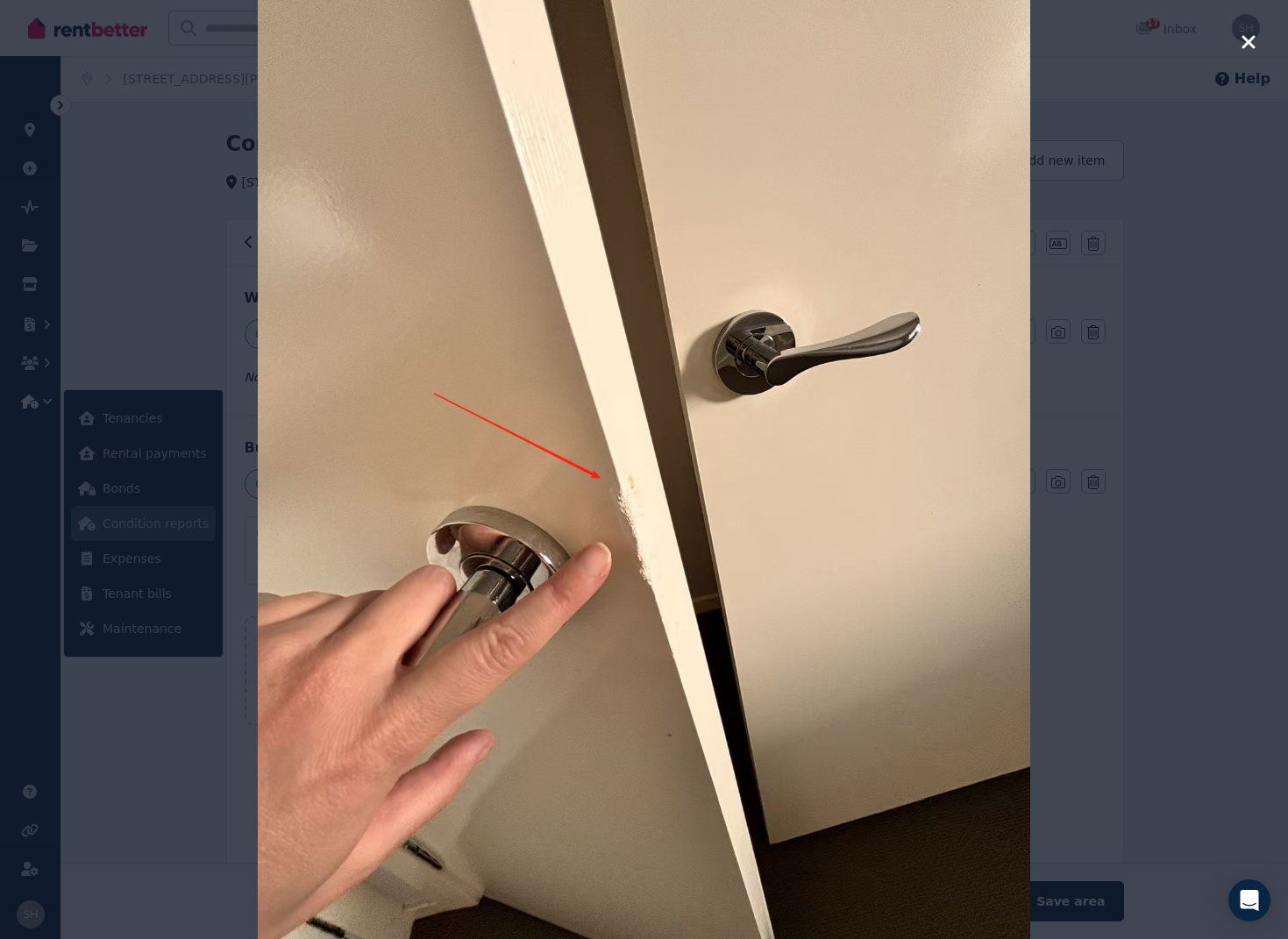
click at [1249, 39] on icon "button" at bounding box center [1249, 43] width 16 height 21
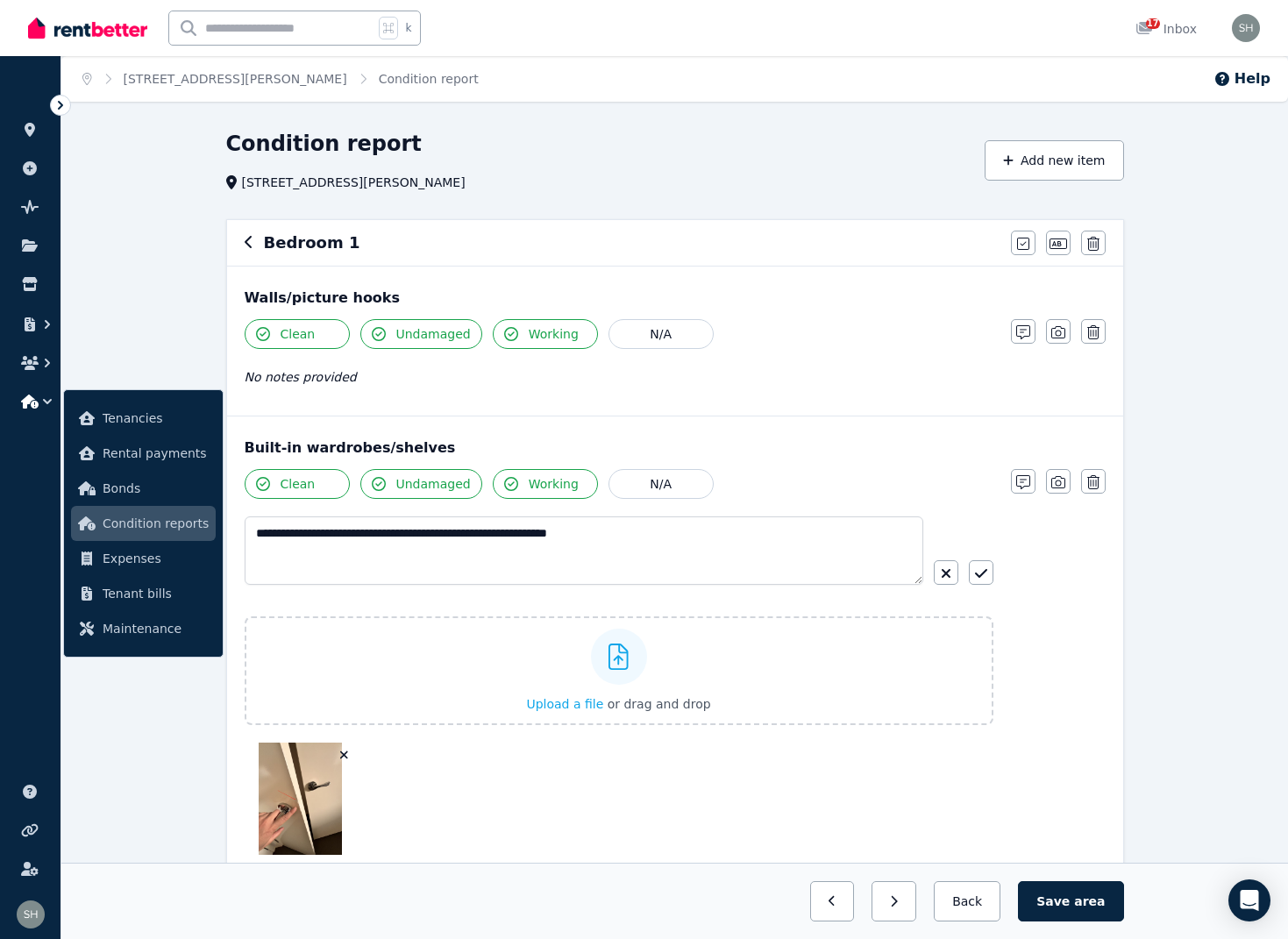
click at [349, 752] on button "button" at bounding box center [345, 755] width 18 height 18
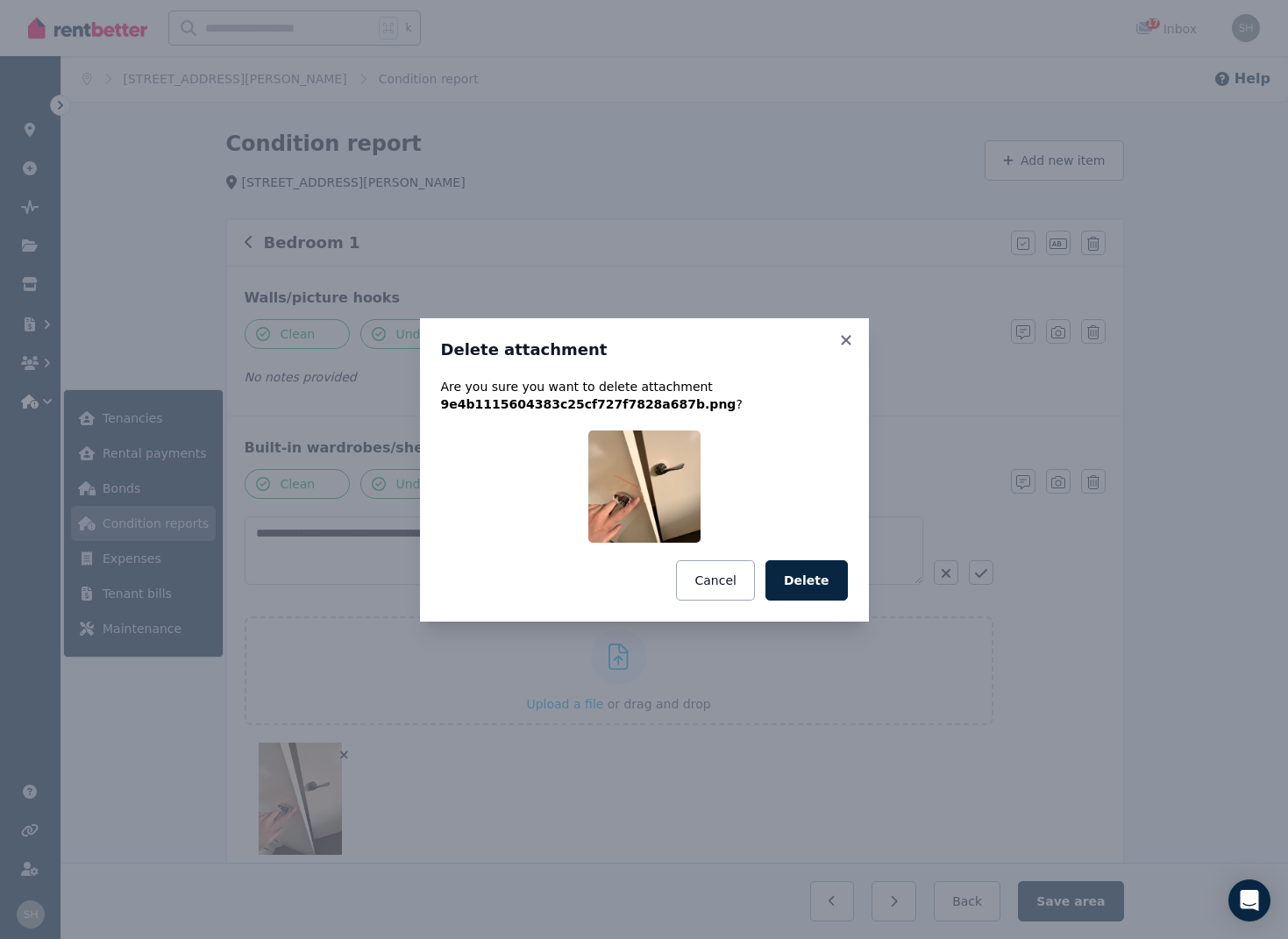
drag, startPoint x: 798, startPoint y: 581, endPoint x: 811, endPoint y: 598, distance: 21.4
click at [798, 581] on button "Delete" at bounding box center [807, 580] width 83 height 40
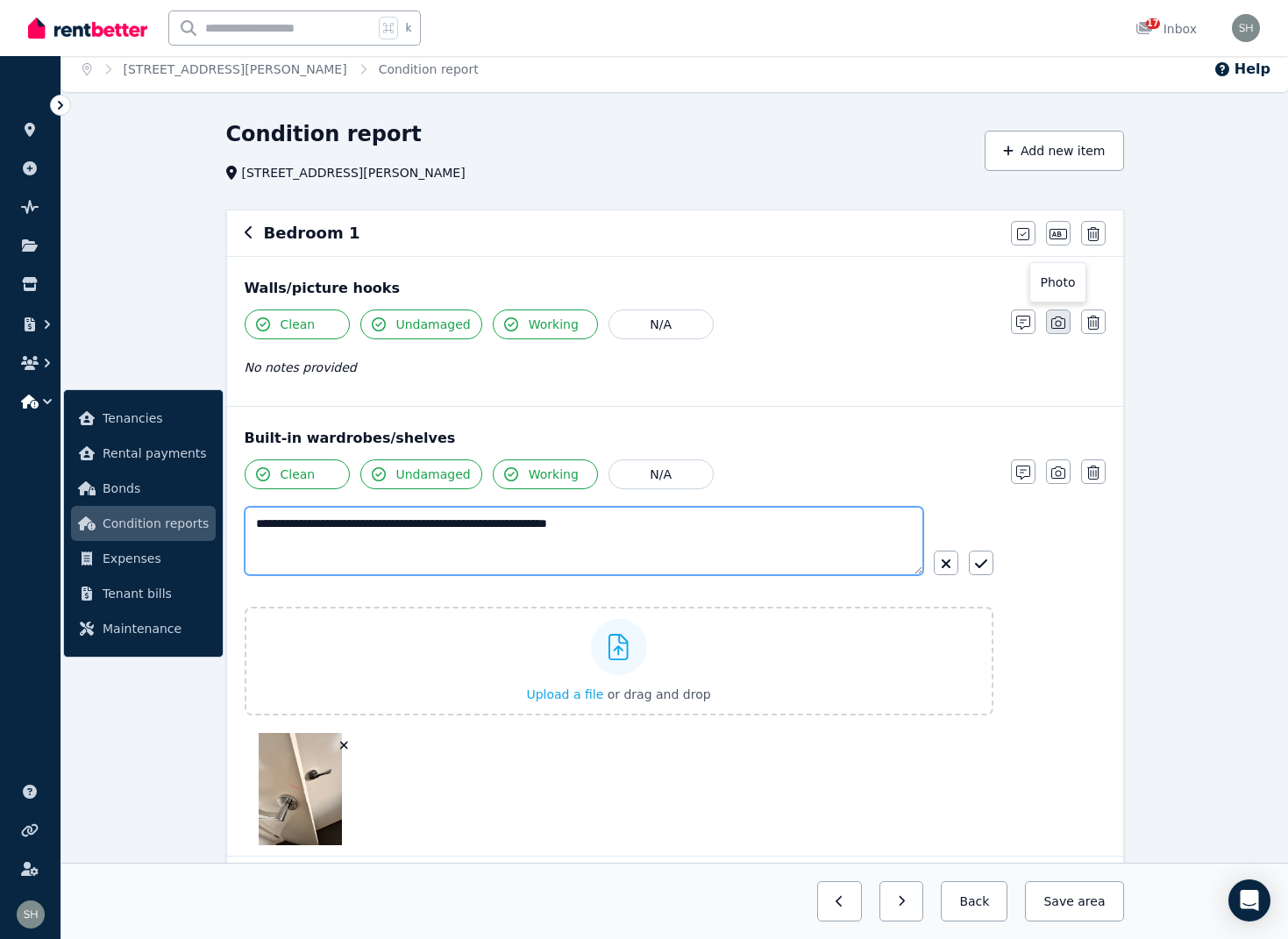
scroll to position [8, 0]
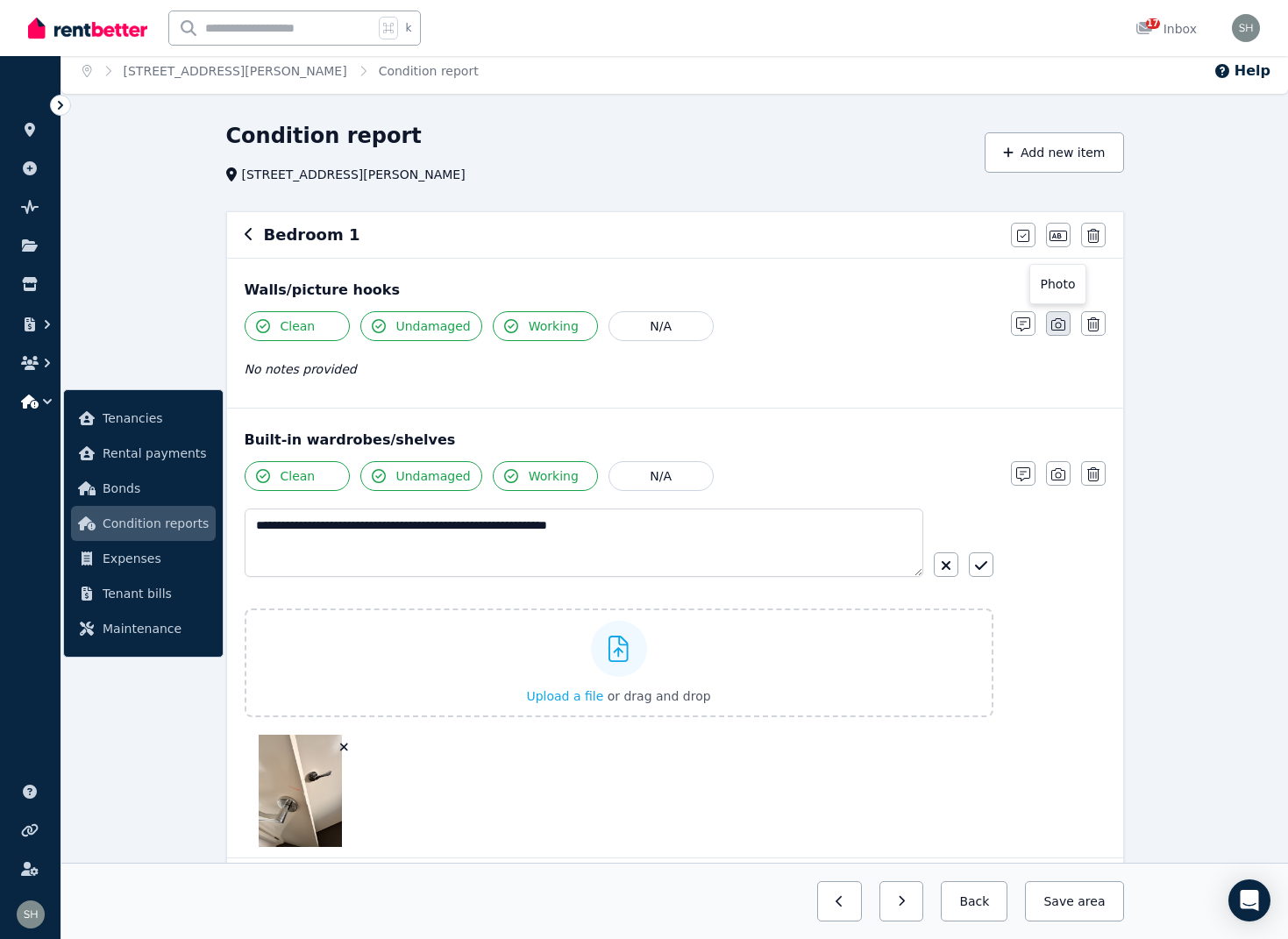
click at [1057, 329] on icon "button" at bounding box center [1058, 324] width 14 height 14
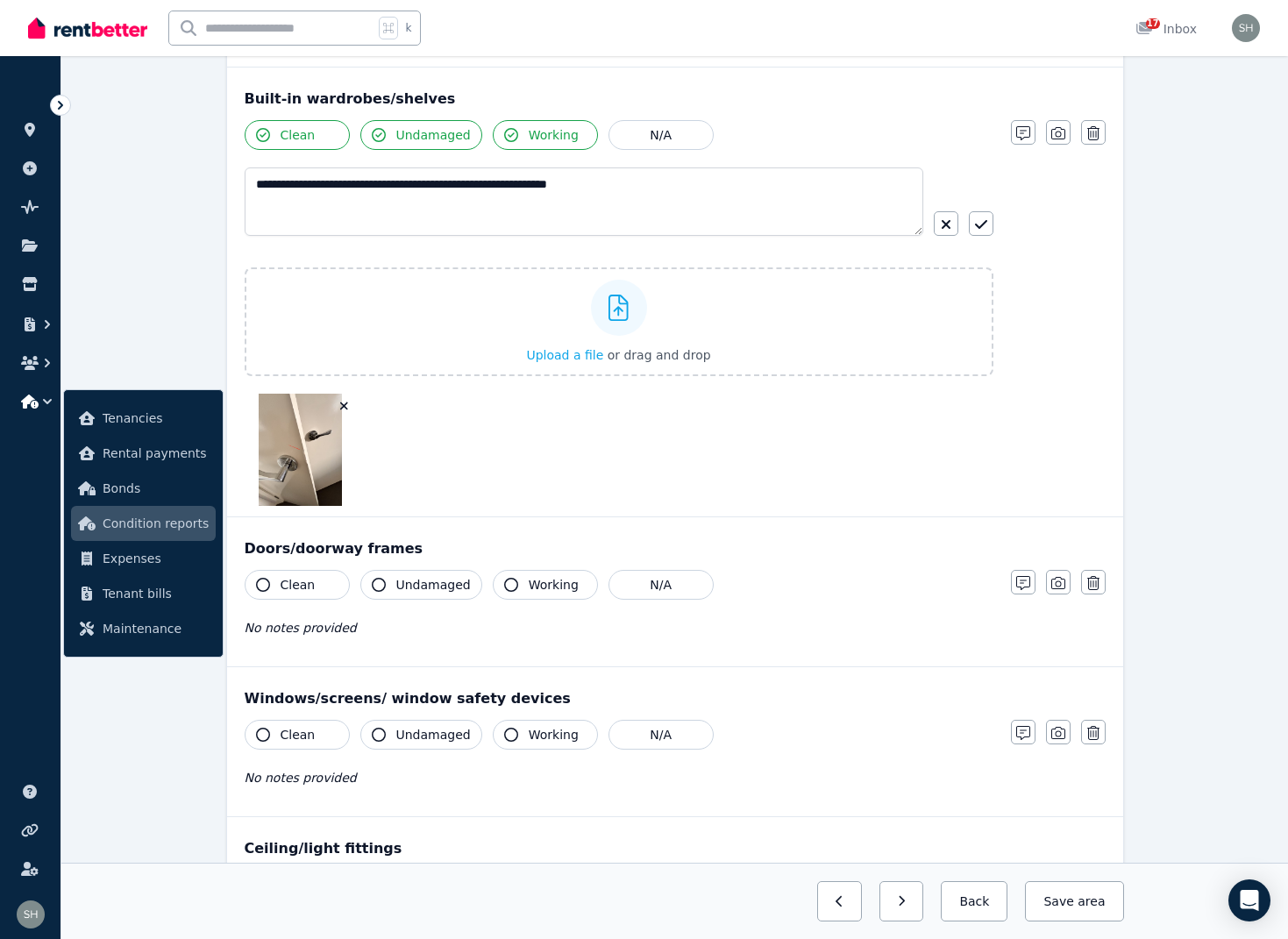
scroll to position [592, 0]
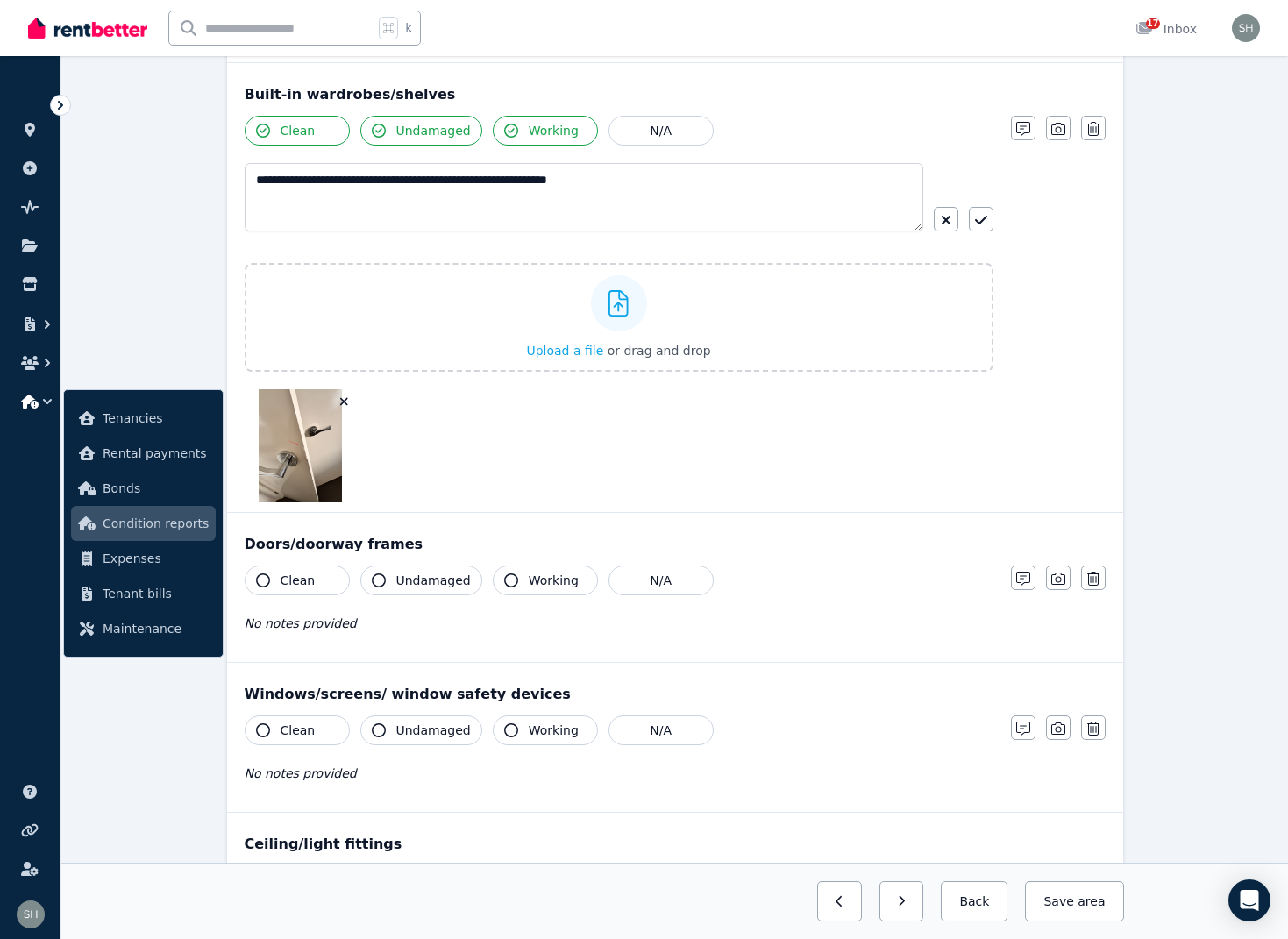
click at [264, 577] on icon "button" at bounding box center [263, 581] width 14 height 14
click at [377, 578] on icon "button" at bounding box center [379, 581] width 14 height 14
click at [507, 577] on icon "button" at bounding box center [512, 581] width 14 height 14
click at [1059, 583] on icon "button" at bounding box center [1058, 579] width 14 height 14
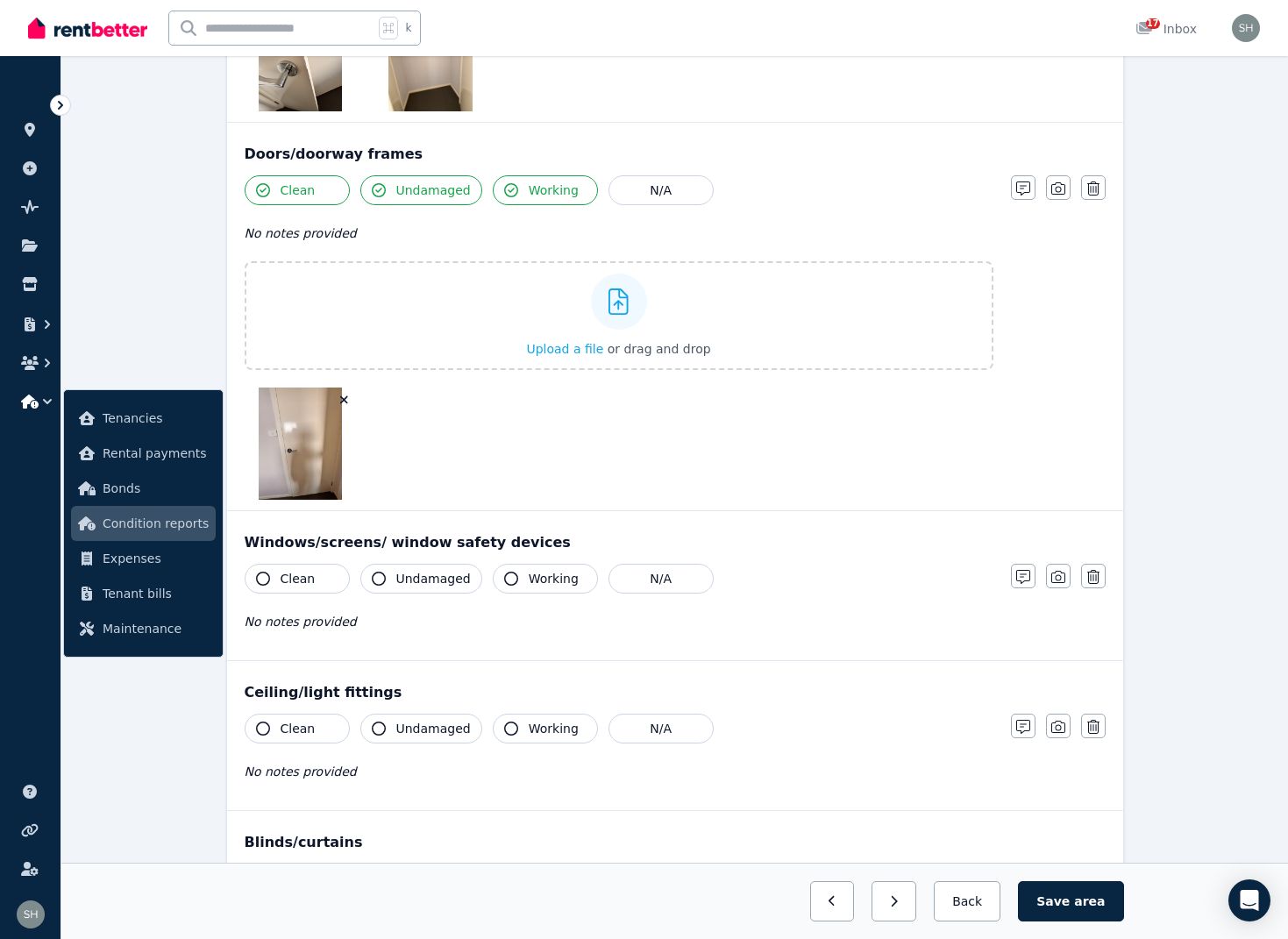
scroll to position [1031, 0]
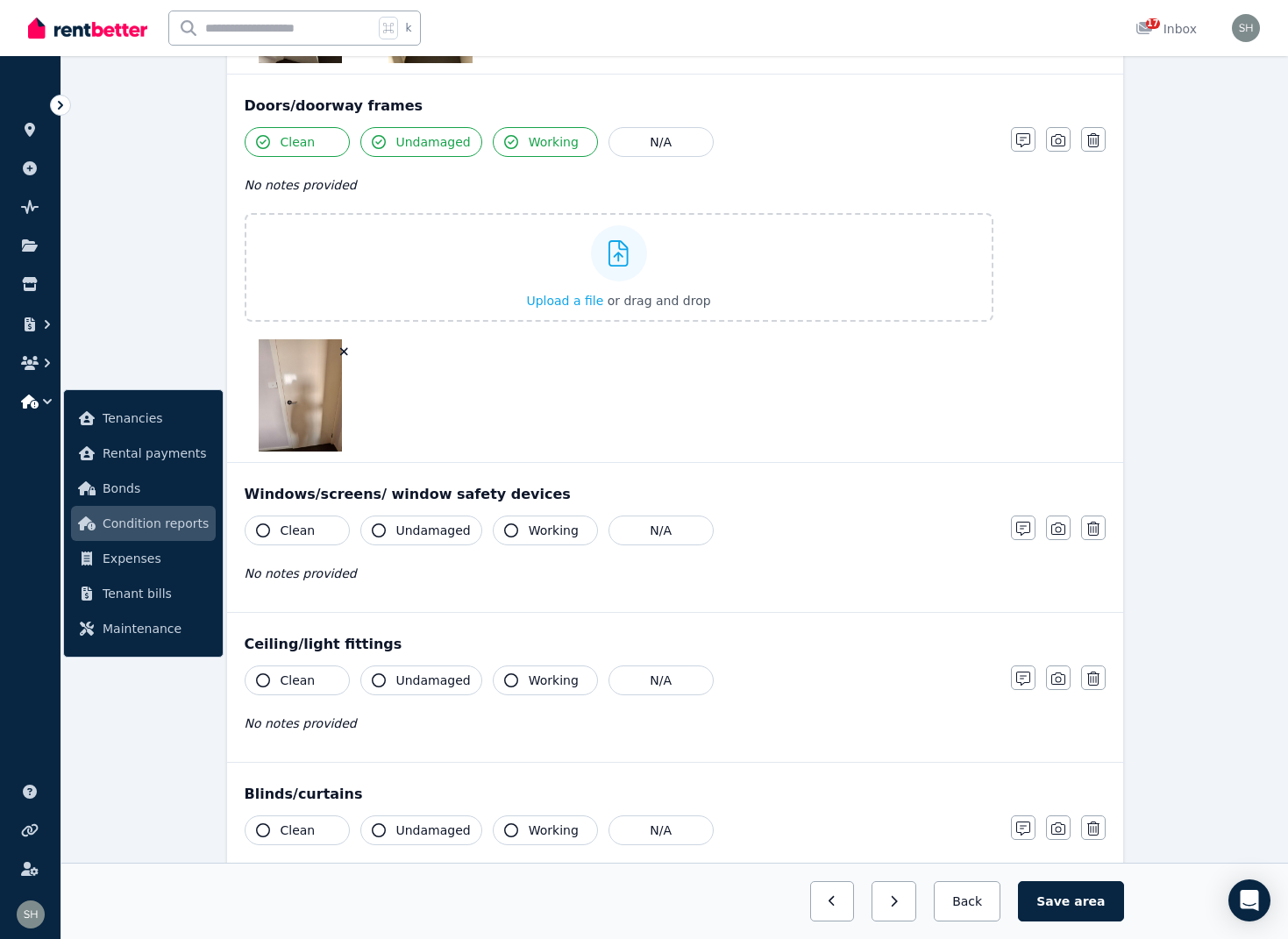
click at [264, 529] on icon "button" at bounding box center [263, 530] width 14 height 14
click at [377, 531] on icon "button" at bounding box center [379, 530] width 14 height 14
click at [505, 529] on icon "button" at bounding box center [512, 530] width 14 height 14
click at [1053, 525] on icon "button" at bounding box center [1058, 529] width 14 height 12
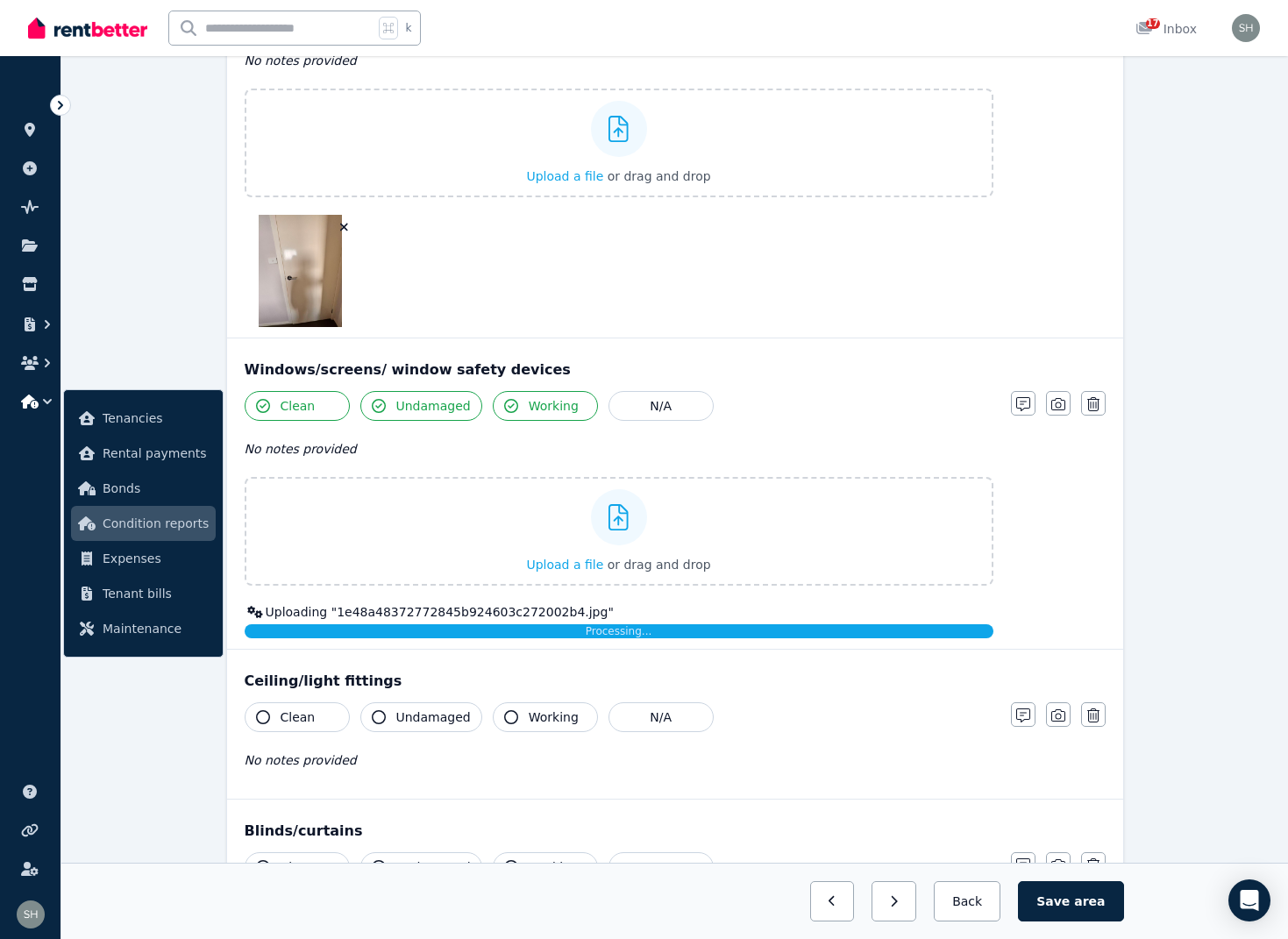
scroll to position [1160, 0]
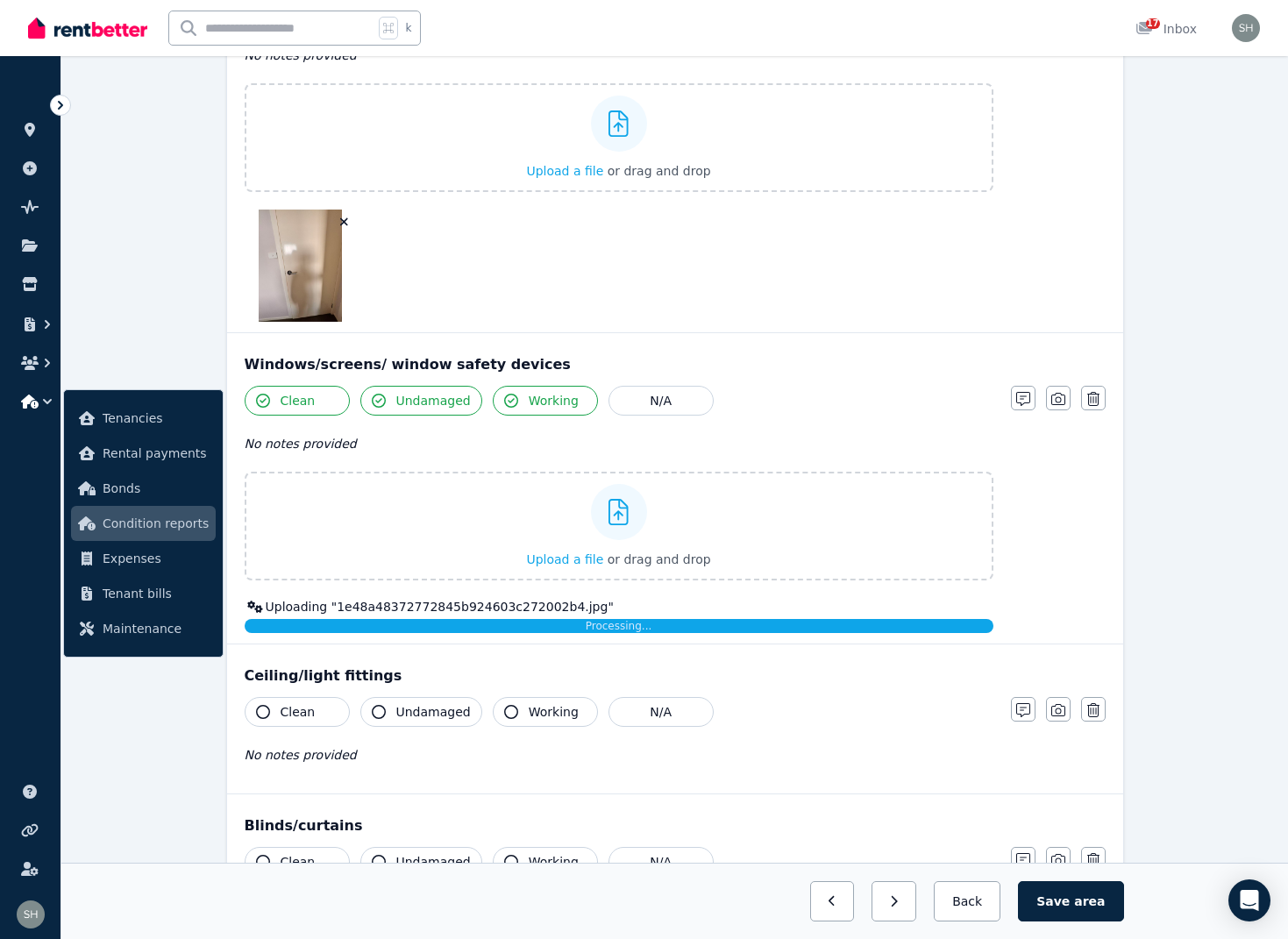
click at [264, 713] on icon "button" at bounding box center [263, 712] width 14 height 14
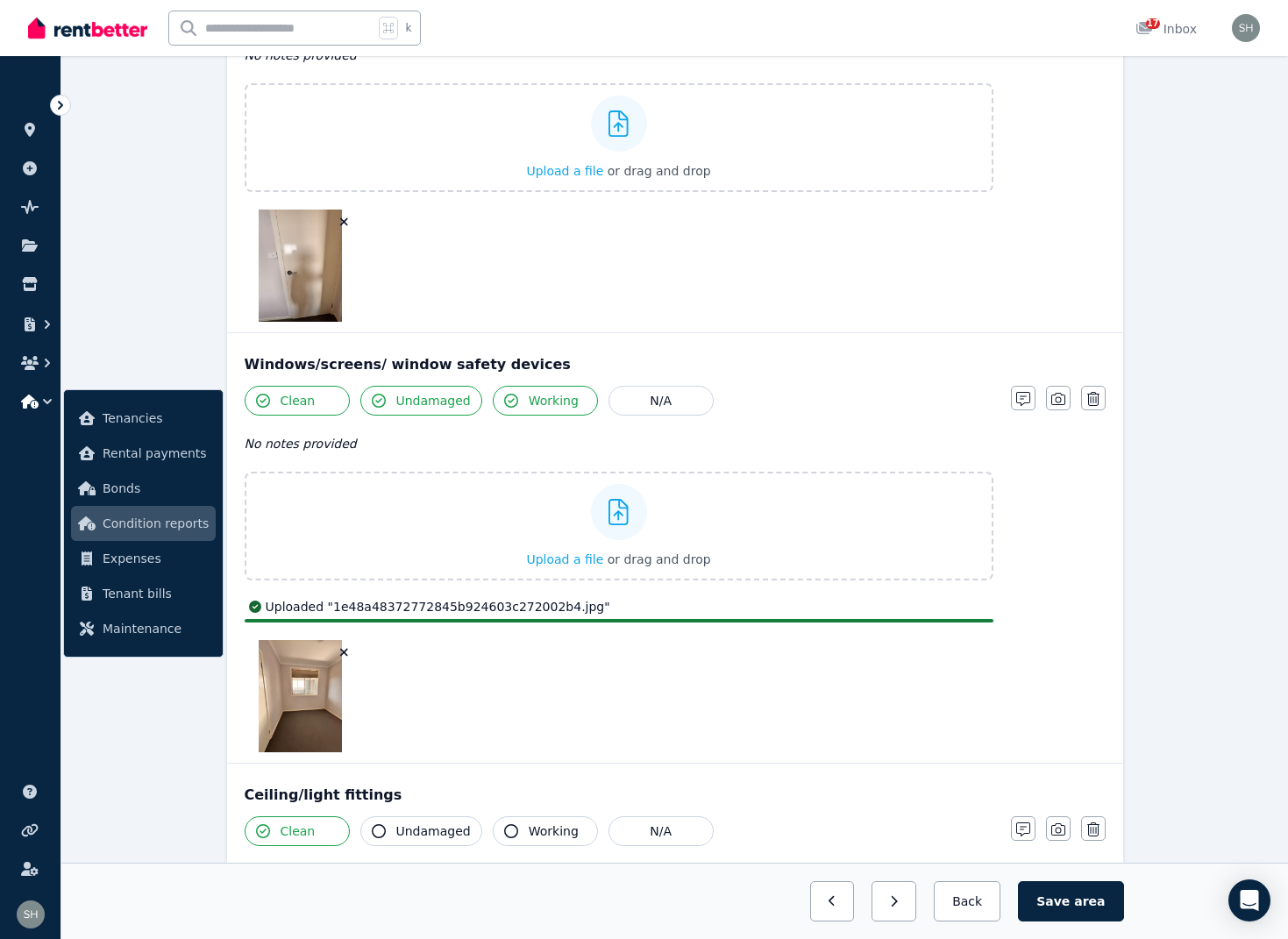
click at [383, 713] on div at bounding box center [618, 696] width 749 height 112
click at [382, 835] on icon "button" at bounding box center [379, 832] width 14 height 14
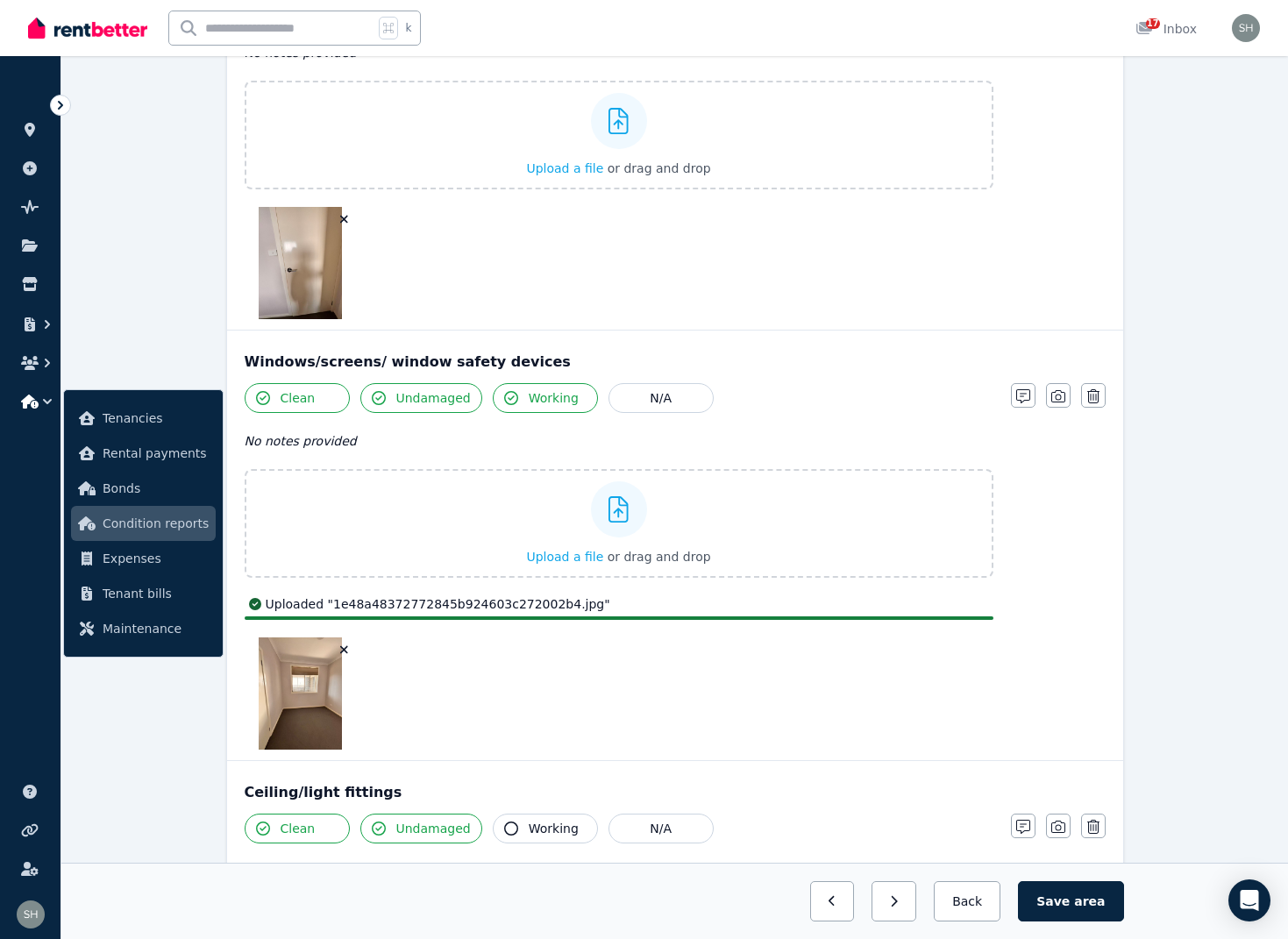
scroll to position [1161, 0]
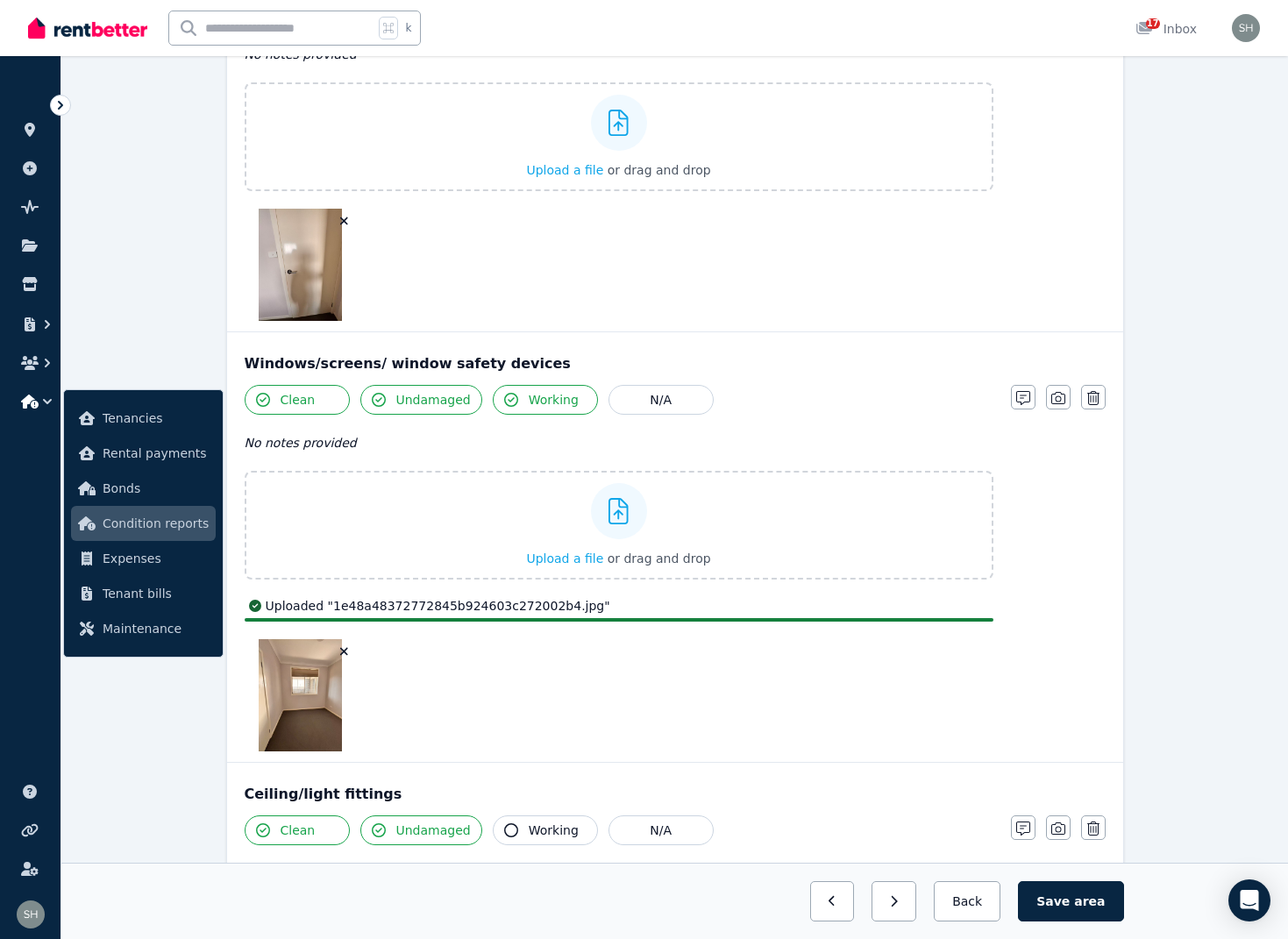
click at [505, 832] on icon "button" at bounding box center [512, 831] width 14 height 14
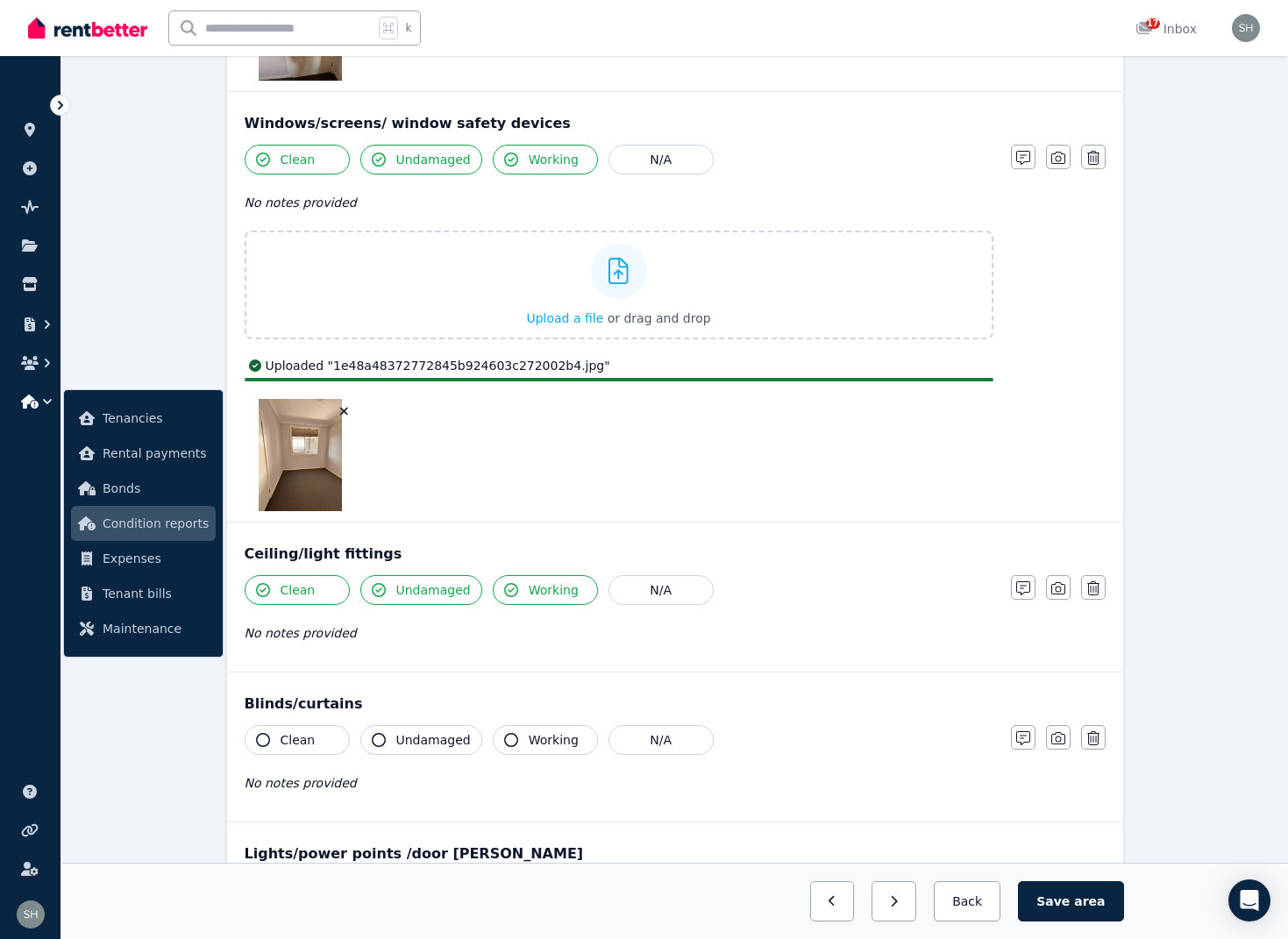
scroll to position [1465, 0]
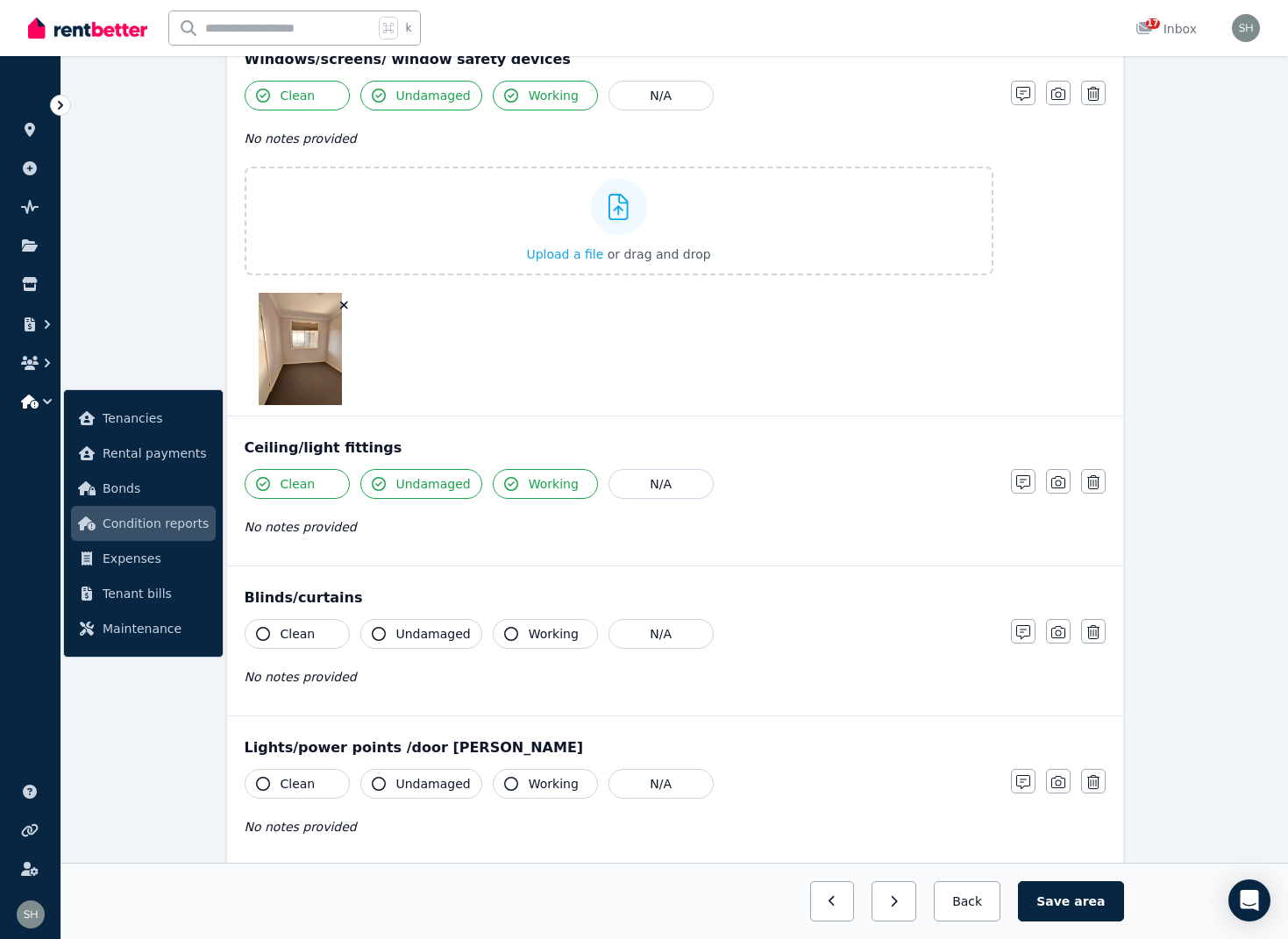
click at [266, 677] on span "No notes provided" at bounding box center [300, 677] width 112 height 14
click at [267, 634] on icon "button" at bounding box center [263, 634] width 14 height 14
click at [375, 634] on icon "button" at bounding box center [379, 634] width 14 height 14
click at [506, 637] on icon "button" at bounding box center [512, 634] width 14 height 14
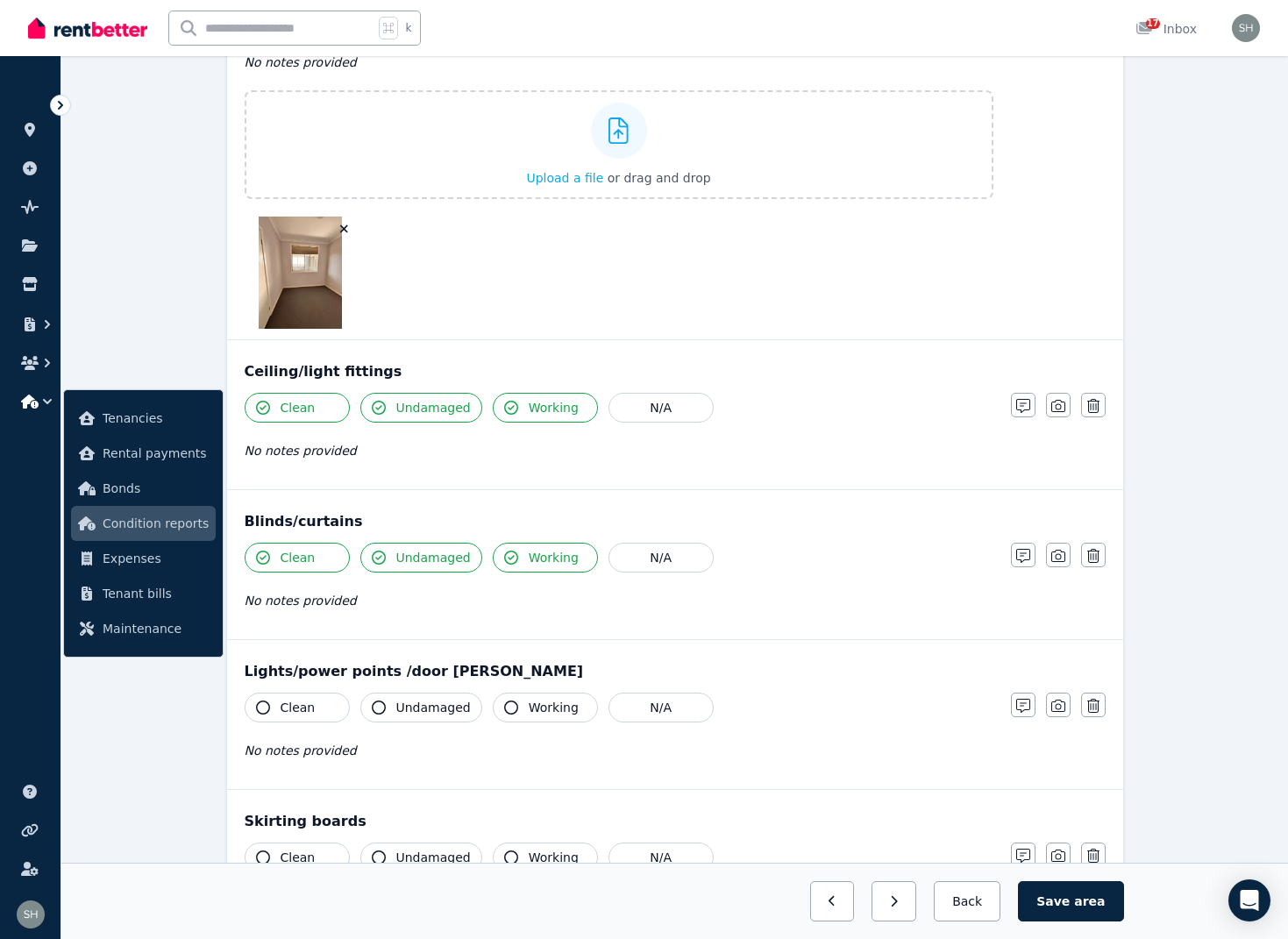
click at [267, 708] on icon "button" at bounding box center [263, 708] width 14 height 14
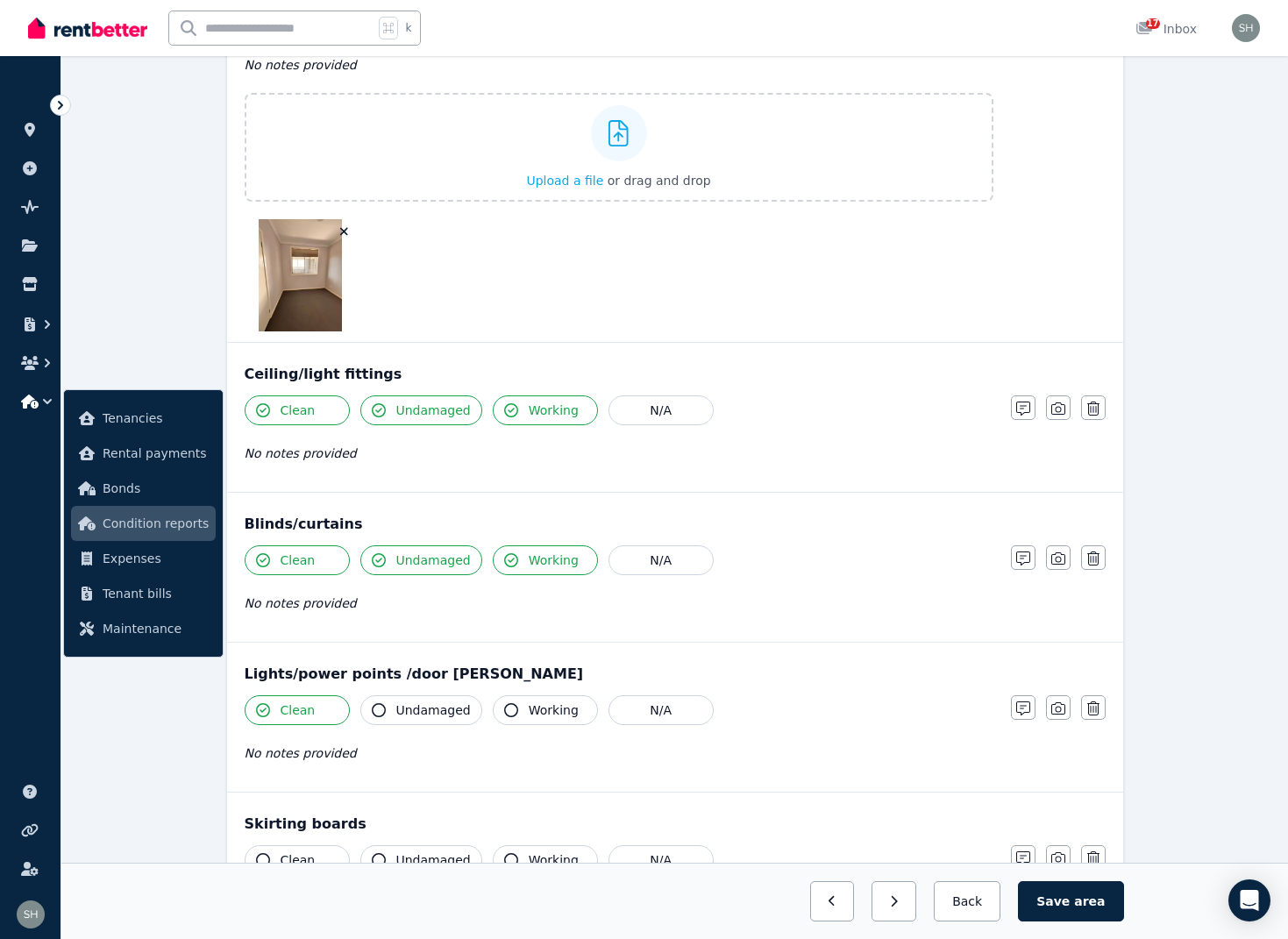
click at [375, 710] on icon "button" at bounding box center [379, 711] width 14 height 14
click at [505, 711] on icon "button" at bounding box center [512, 711] width 14 height 14
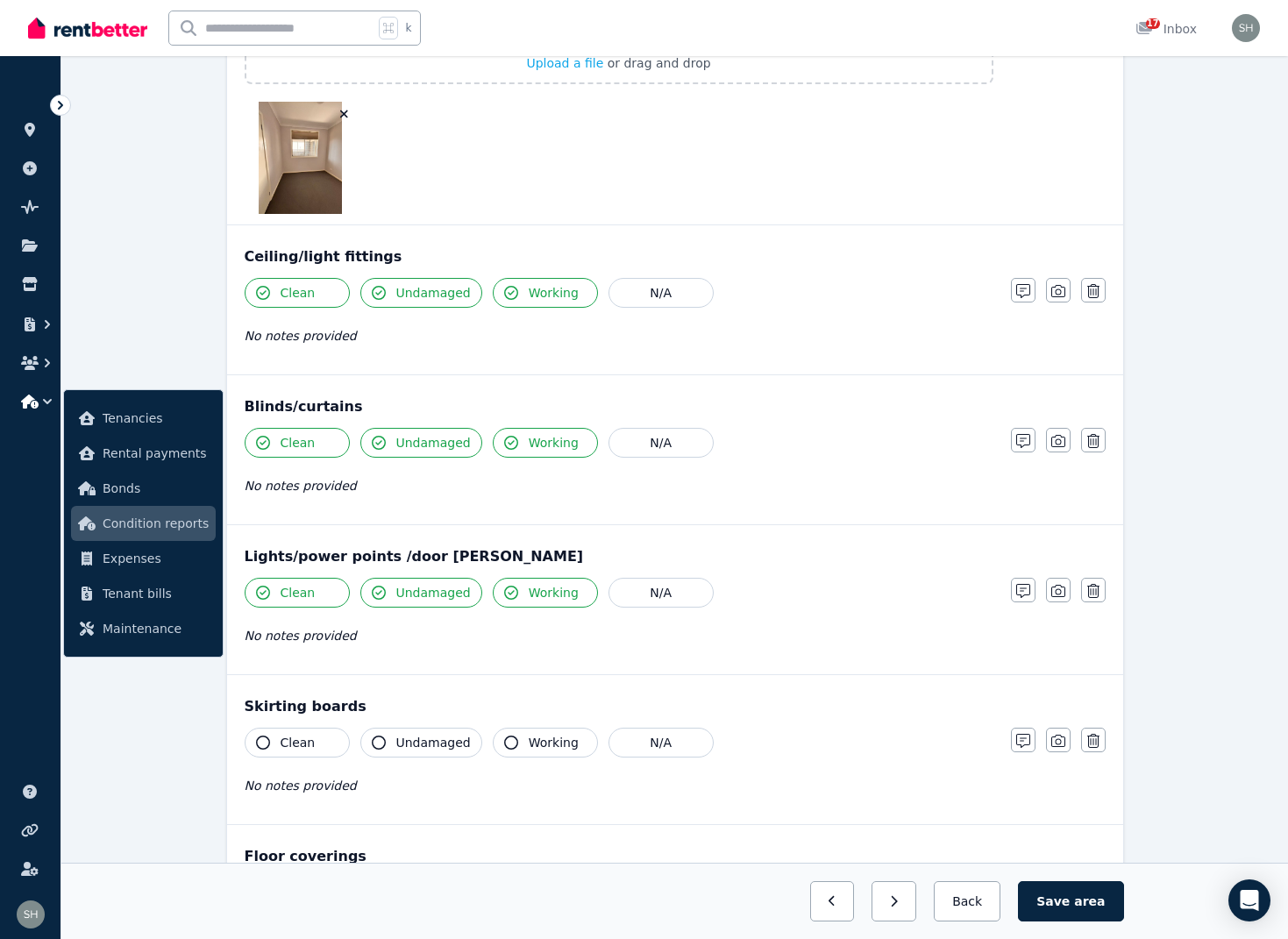
scroll to position [1662, 0]
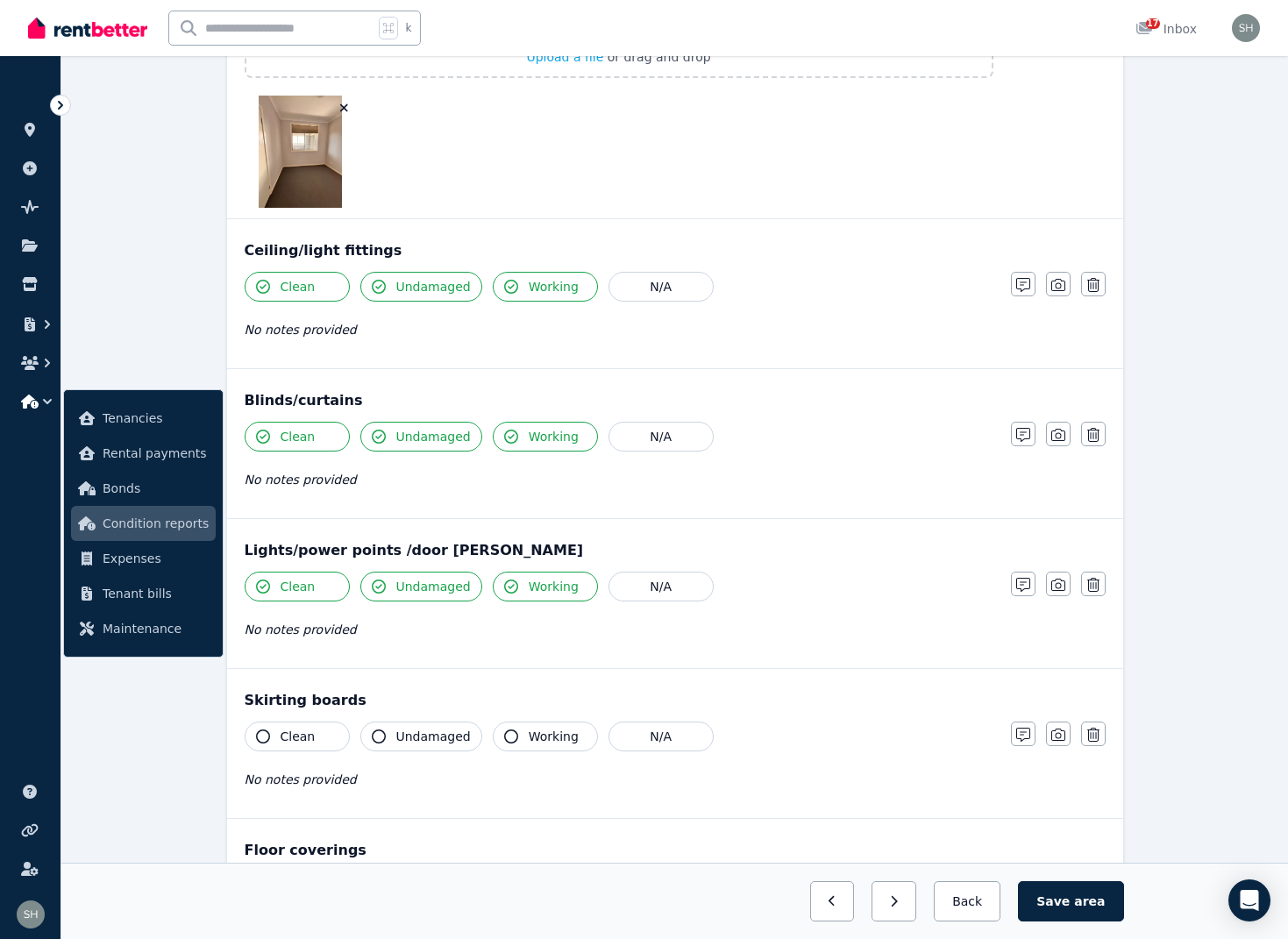
click at [260, 736] on icon "button" at bounding box center [263, 736] width 14 height 14
click at [380, 735] on icon "button" at bounding box center [379, 736] width 14 height 14
click at [505, 736] on icon "button" at bounding box center [512, 736] width 14 height 14
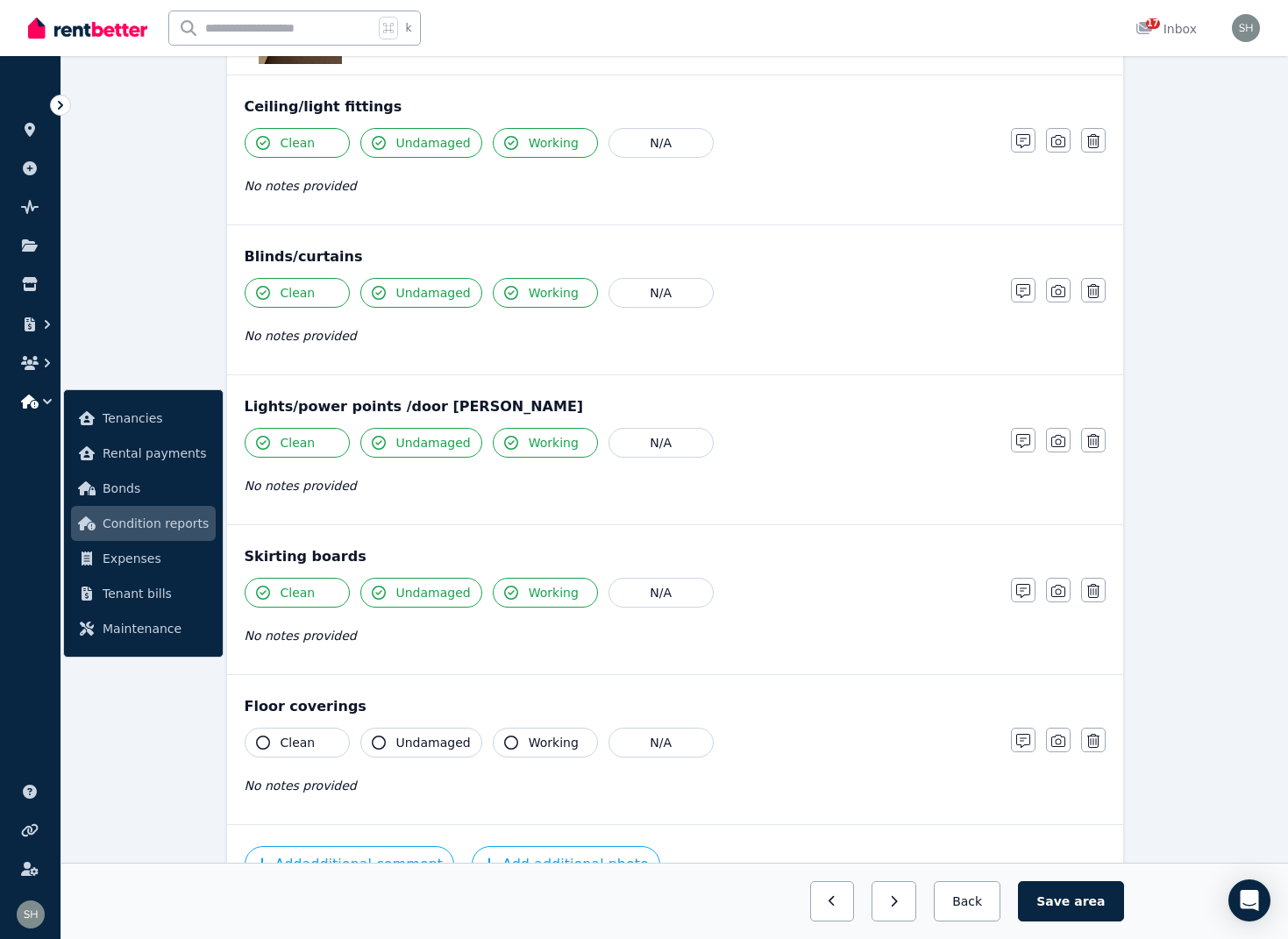
scroll to position [1811, 0]
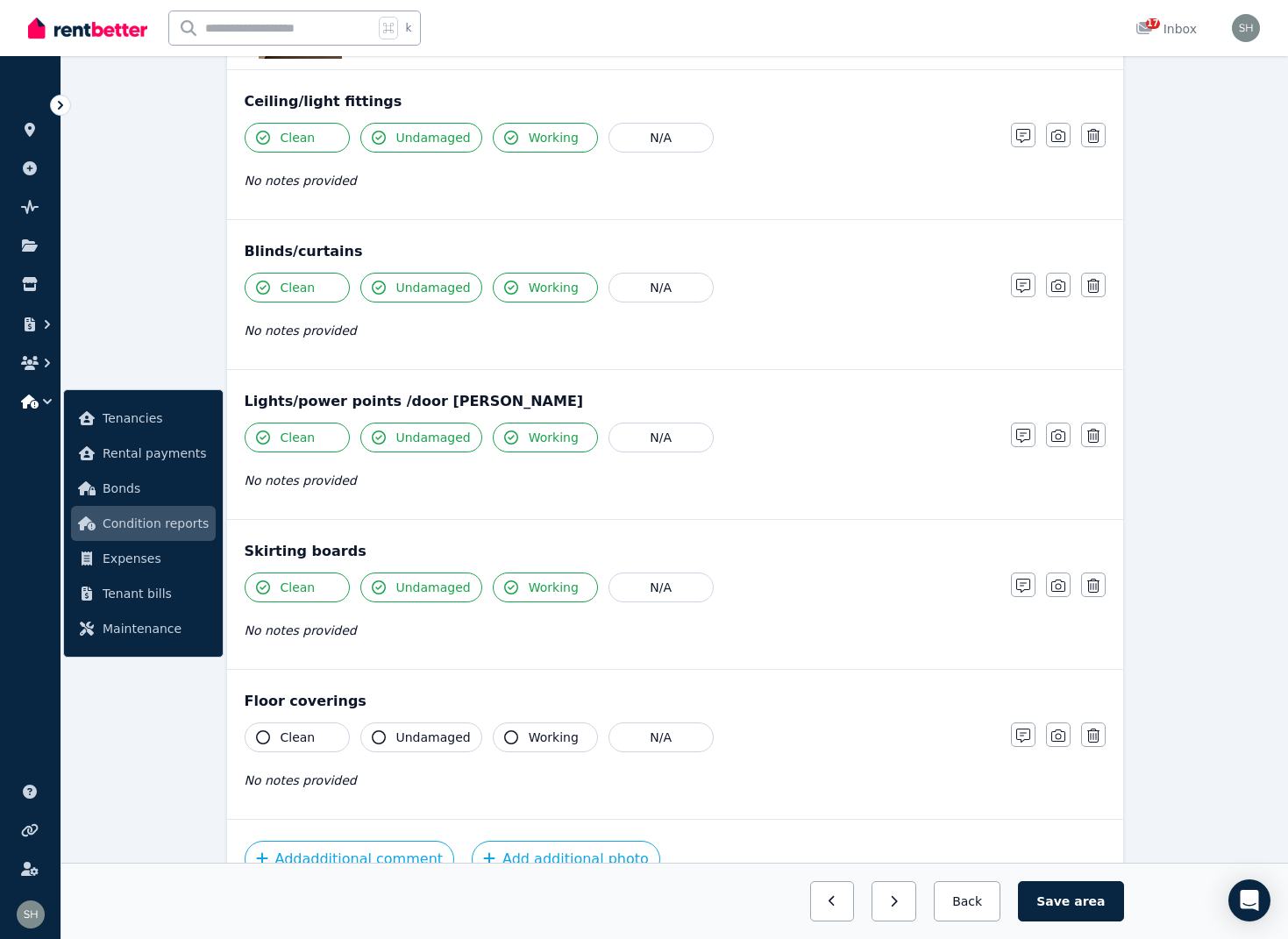
click at [261, 736] on icon "button" at bounding box center [263, 737] width 14 height 14
click at [386, 737] on button "Undamaged" at bounding box center [421, 737] width 122 height 30
drag, startPoint x: 511, startPoint y: 739, endPoint x: 502, endPoint y: 742, distance: 9.5
click at [511, 739] on icon "button" at bounding box center [512, 737] width 14 height 14
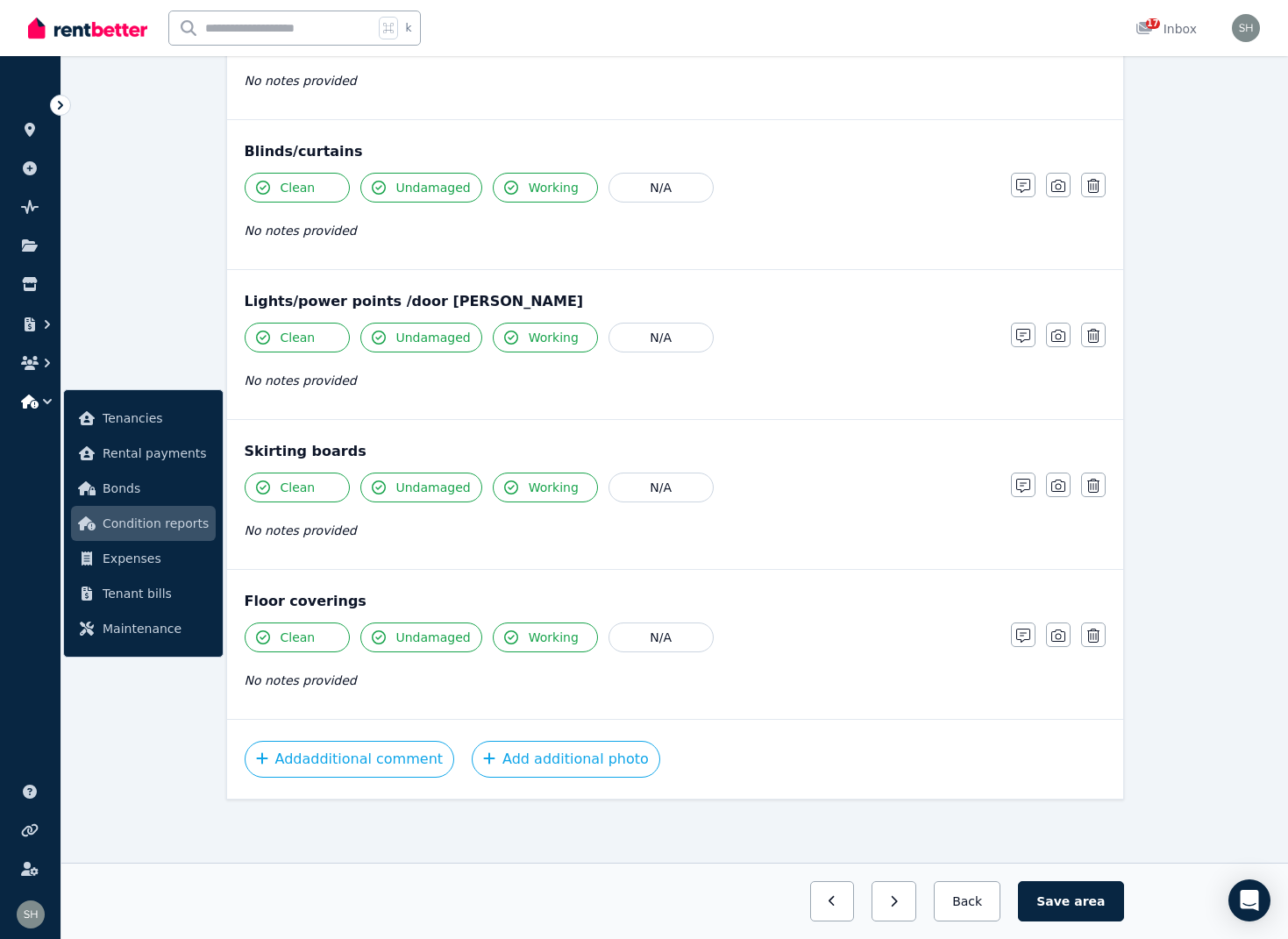
scroll to position [1912, 0]
click at [1068, 634] on button "button" at bounding box center [1059, 635] width 25 height 25
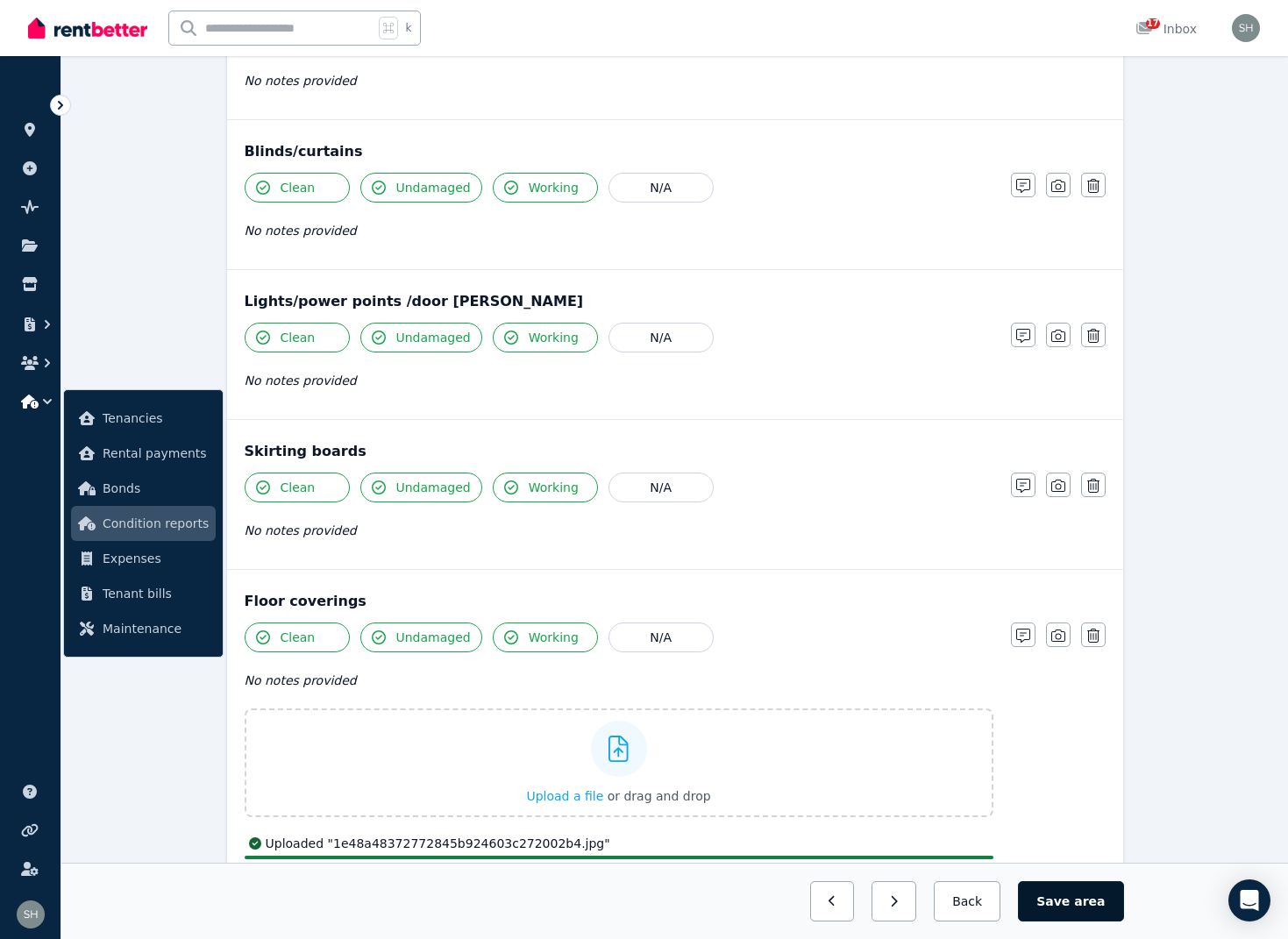
click at [1080, 896] on span "area" at bounding box center [1089, 902] width 31 height 18
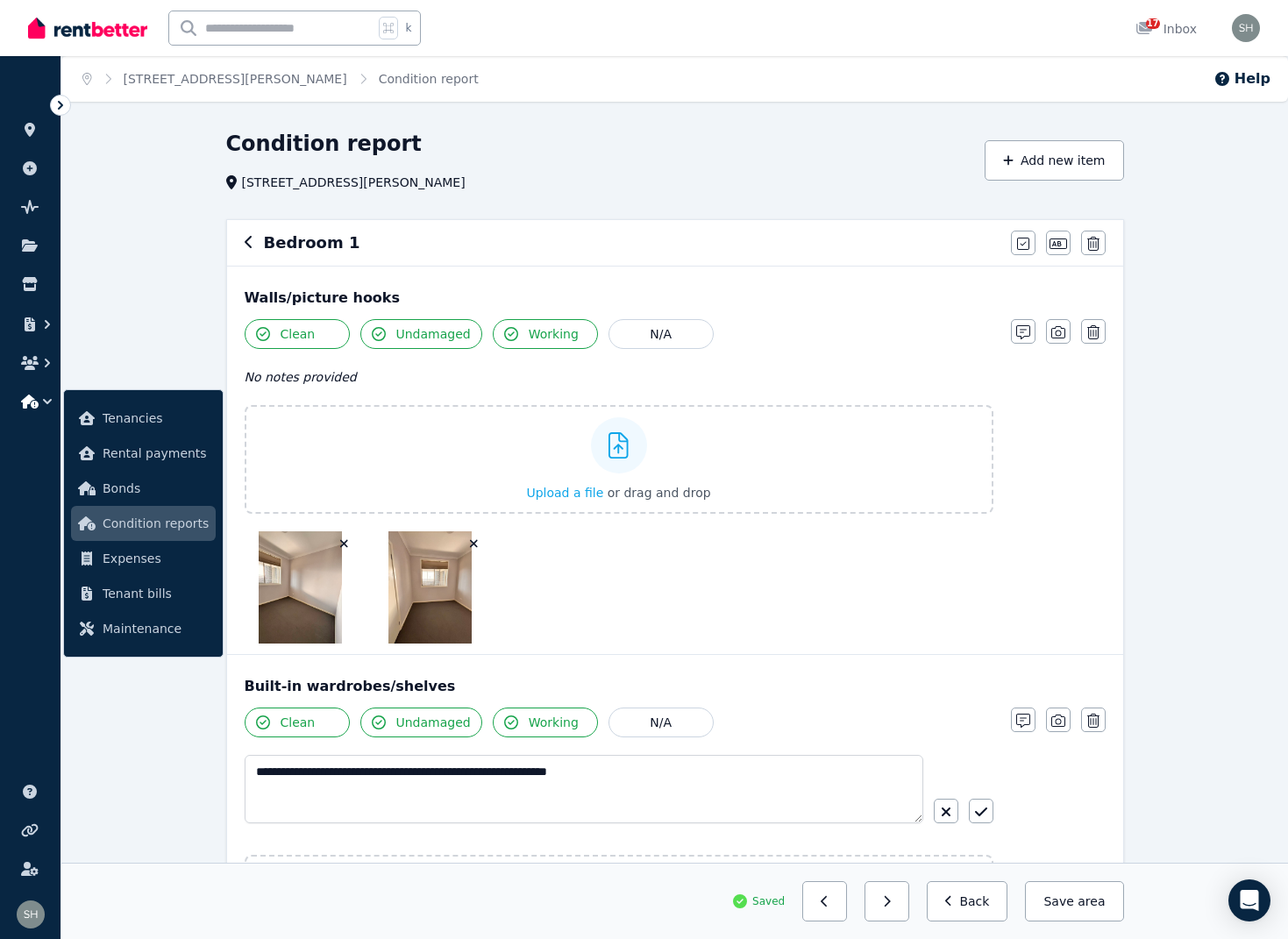
scroll to position [0, 0]
click at [252, 243] on icon "button" at bounding box center [249, 243] width 9 height 14
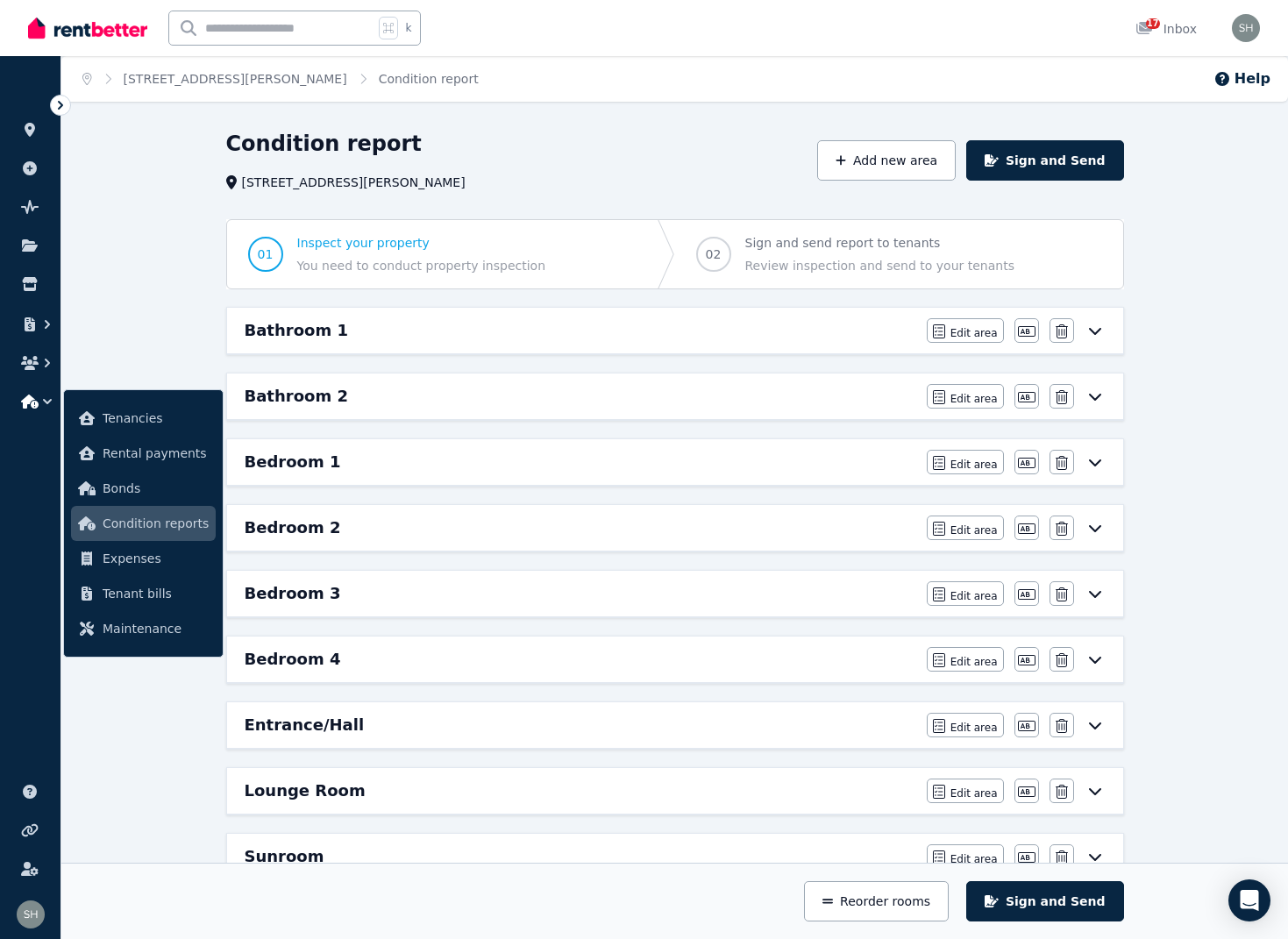
click at [322, 398] on h6 "Bathroom 2" at bounding box center [296, 396] width 103 height 25
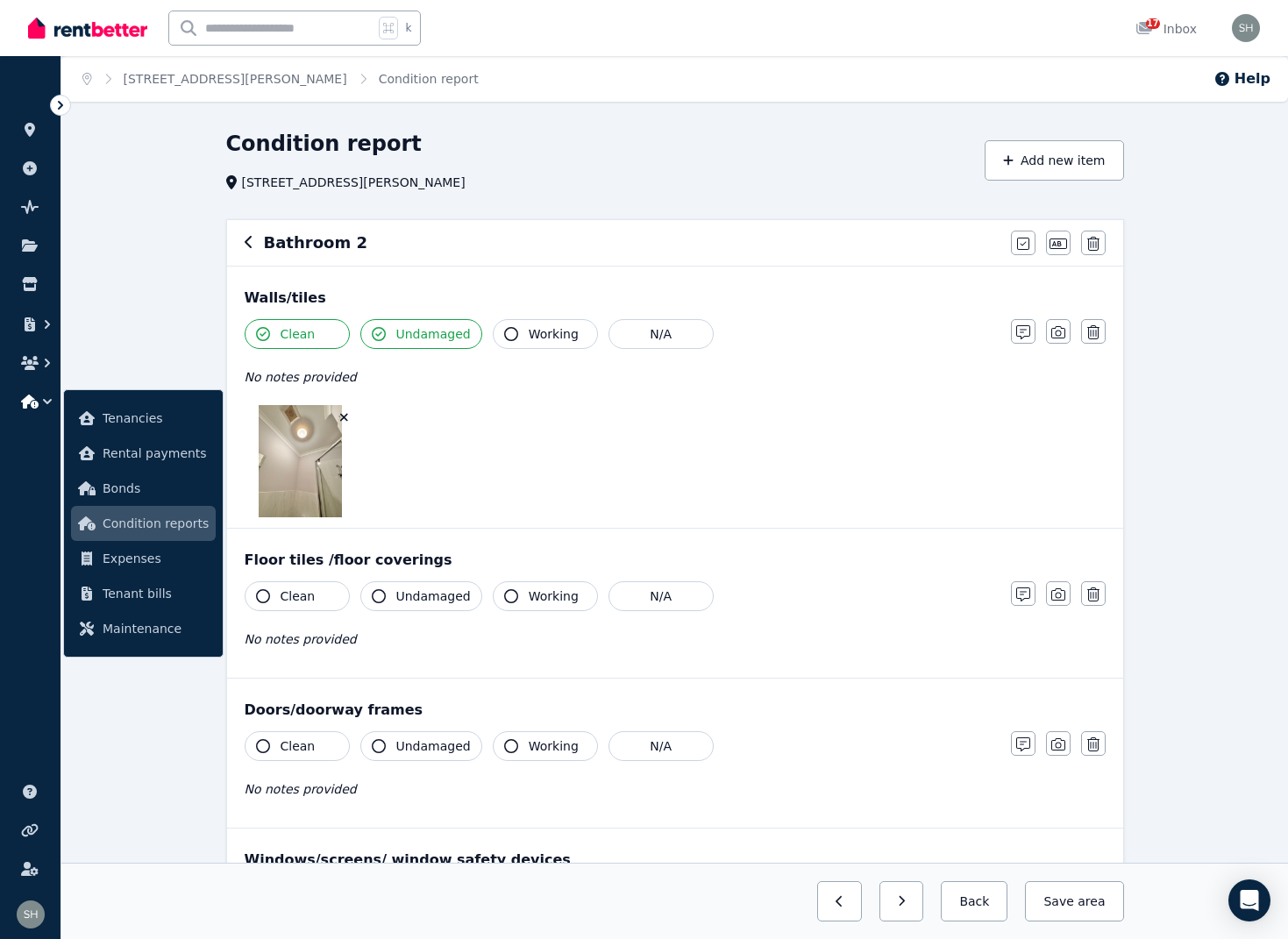
click at [242, 244] on div "Bathroom 2 Mark all items as good Edit name Delete" at bounding box center [675, 243] width 896 height 45
click at [246, 243] on icon "button" at bounding box center [248, 243] width 7 height 12
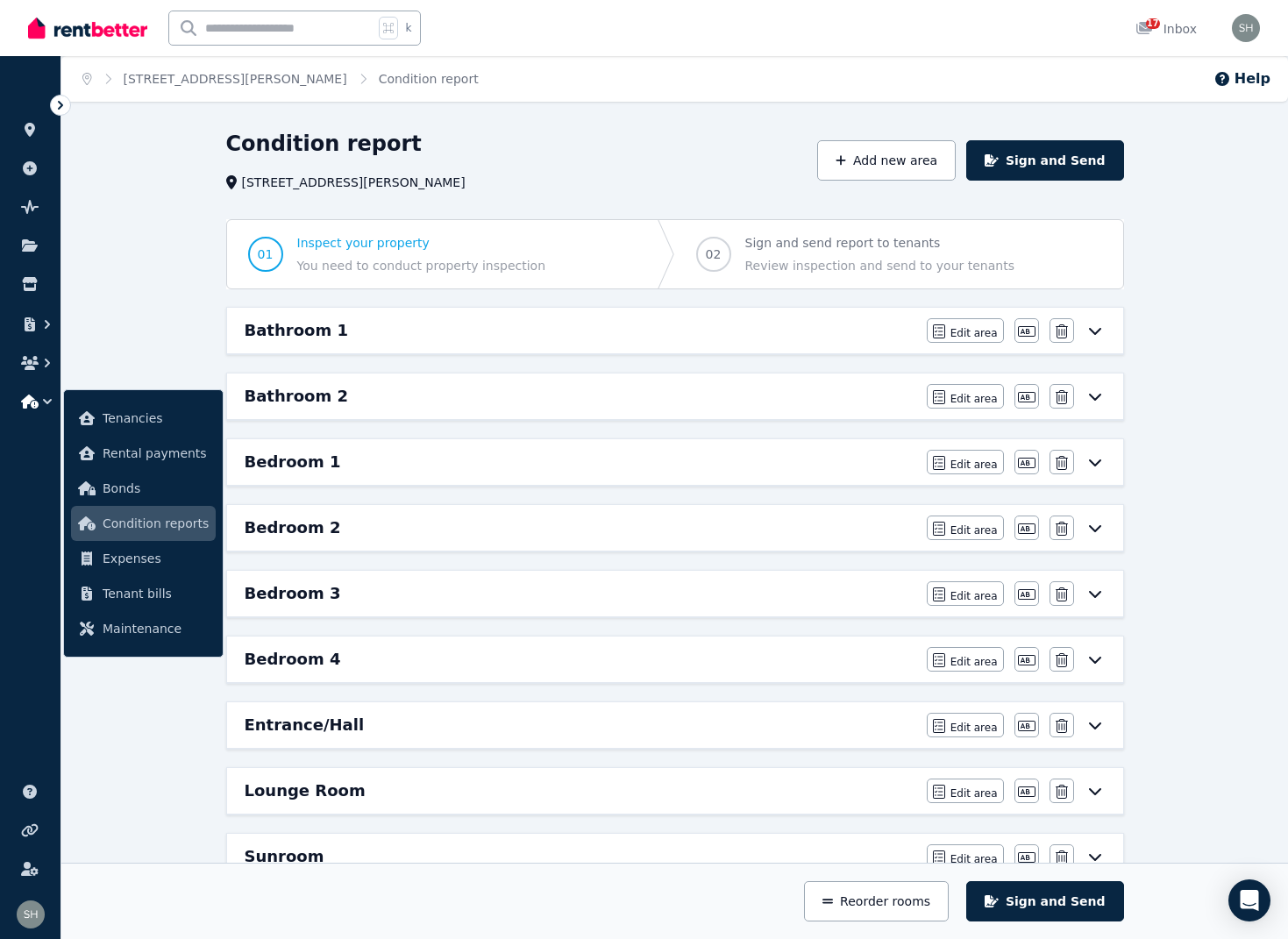
click at [298, 533] on h6 "Bedroom 2" at bounding box center [292, 528] width 97 height 25
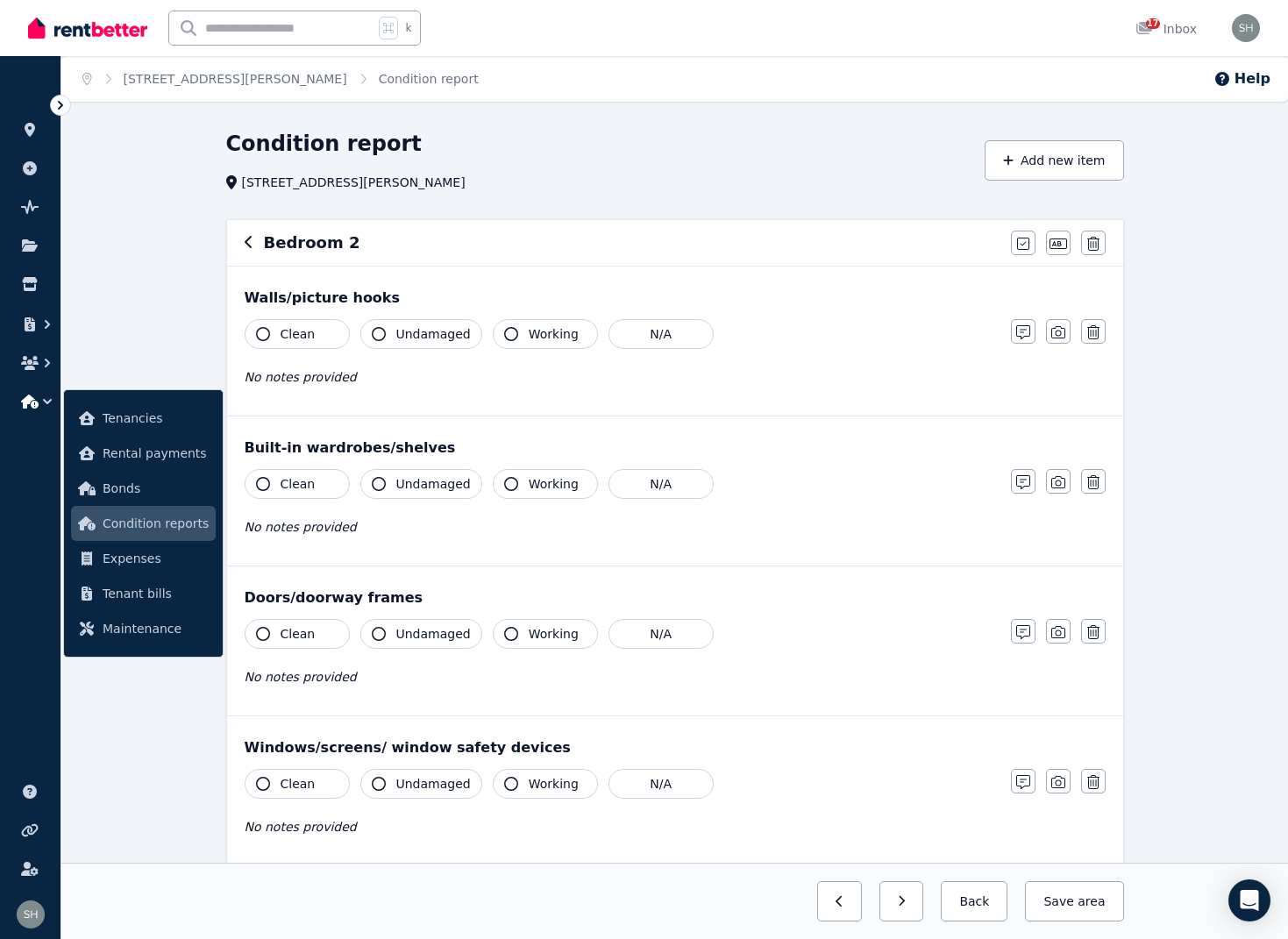
click at [261, 335] on icon "button" at bounding box center [263, 334] width 14 height 14
click at [380, 337] on icon "button" at bounding box center [379, 334] width 14 height 14
click at [519, 334] on button "Working" at bounding box center [545, 334] width 105 height 30
click at [1060, 334] on icon "button" at bounding box center [1058, 332] width 14 height 12
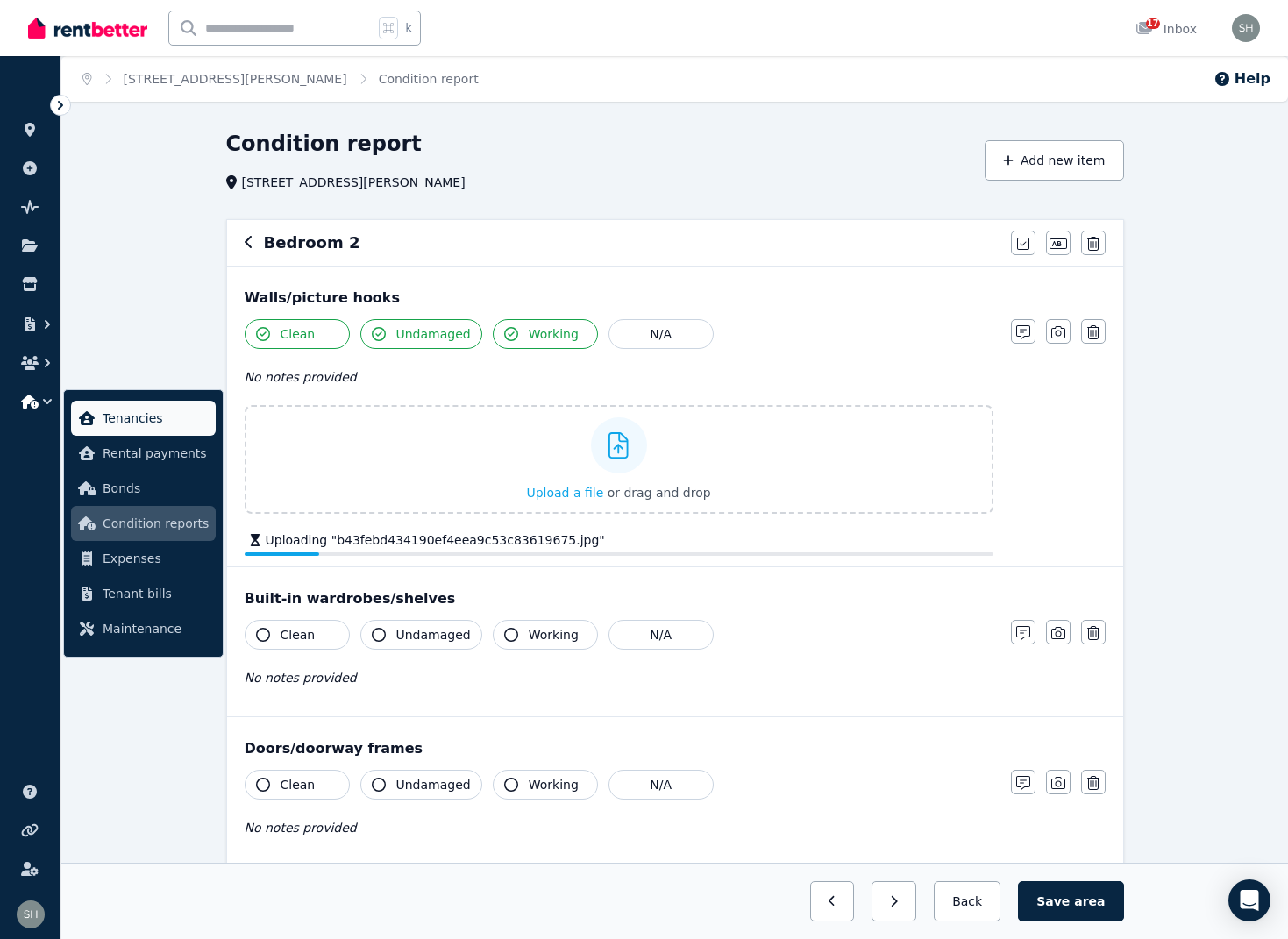
scroll to position [7, 0]
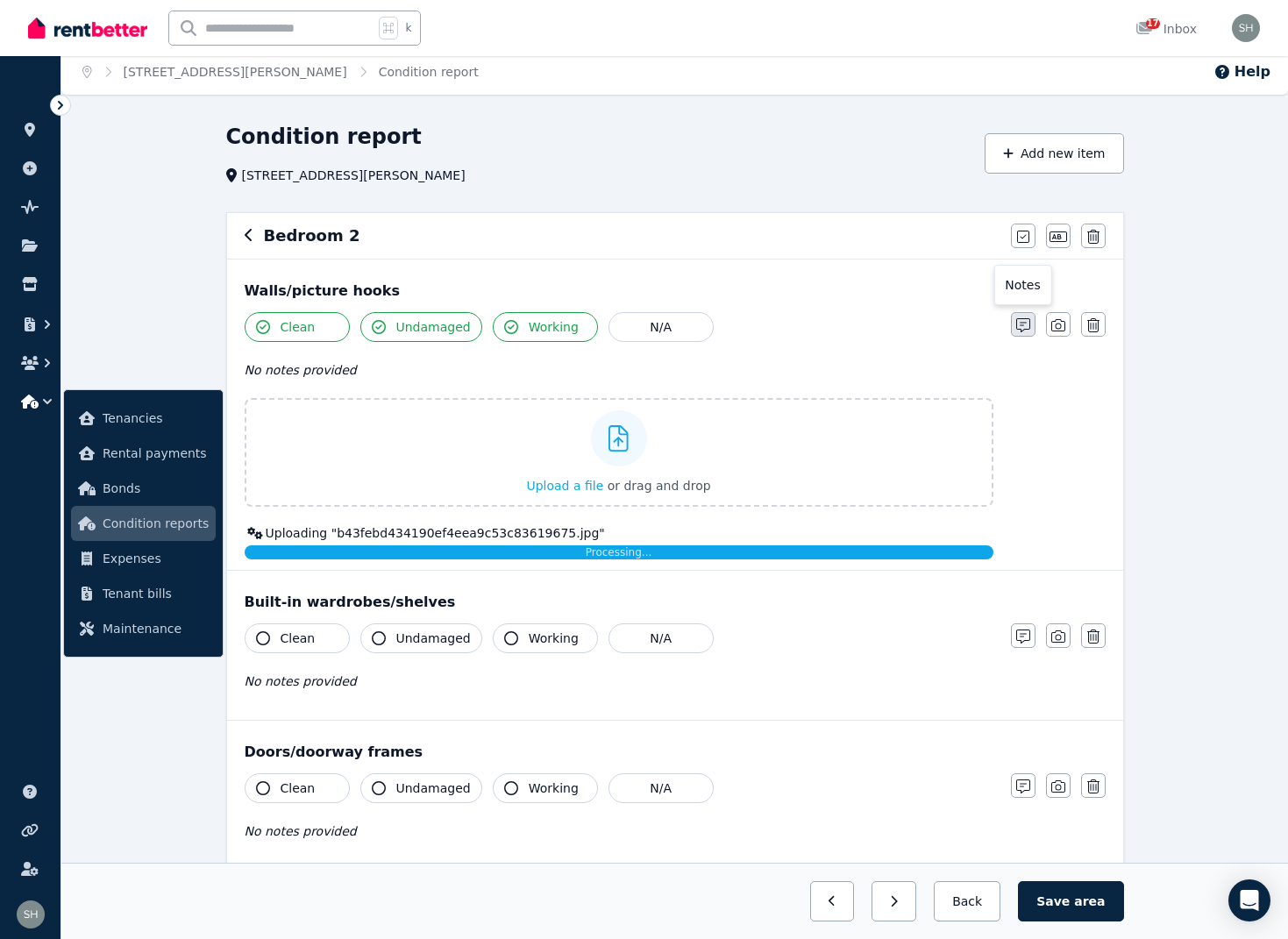
click at [1018, 322] on icon "button" at bounding box center [1023, 325] width 14 height 14
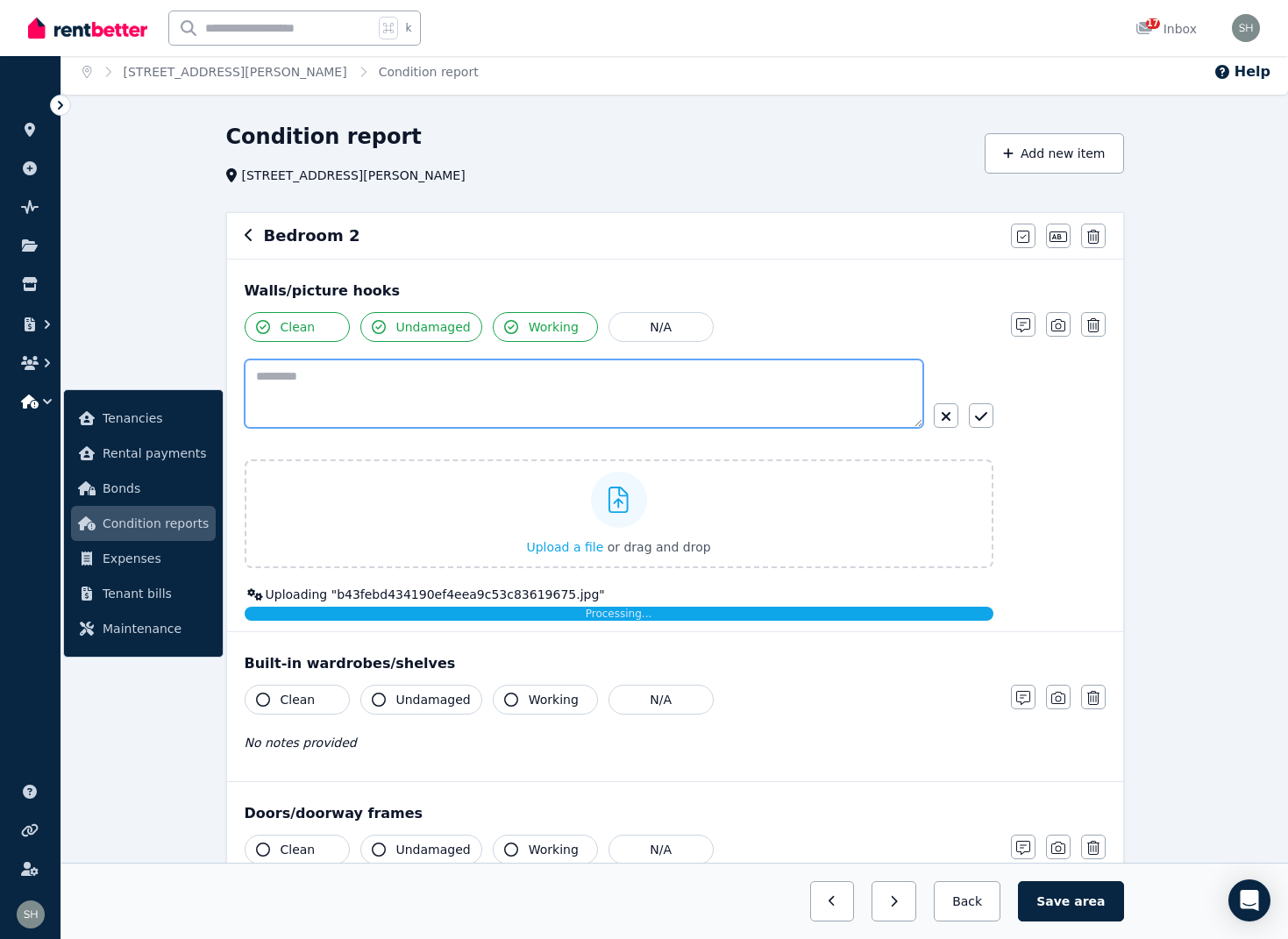
click at [506, 411] on textarea at bounding box center [584, 394] width 679 height 68
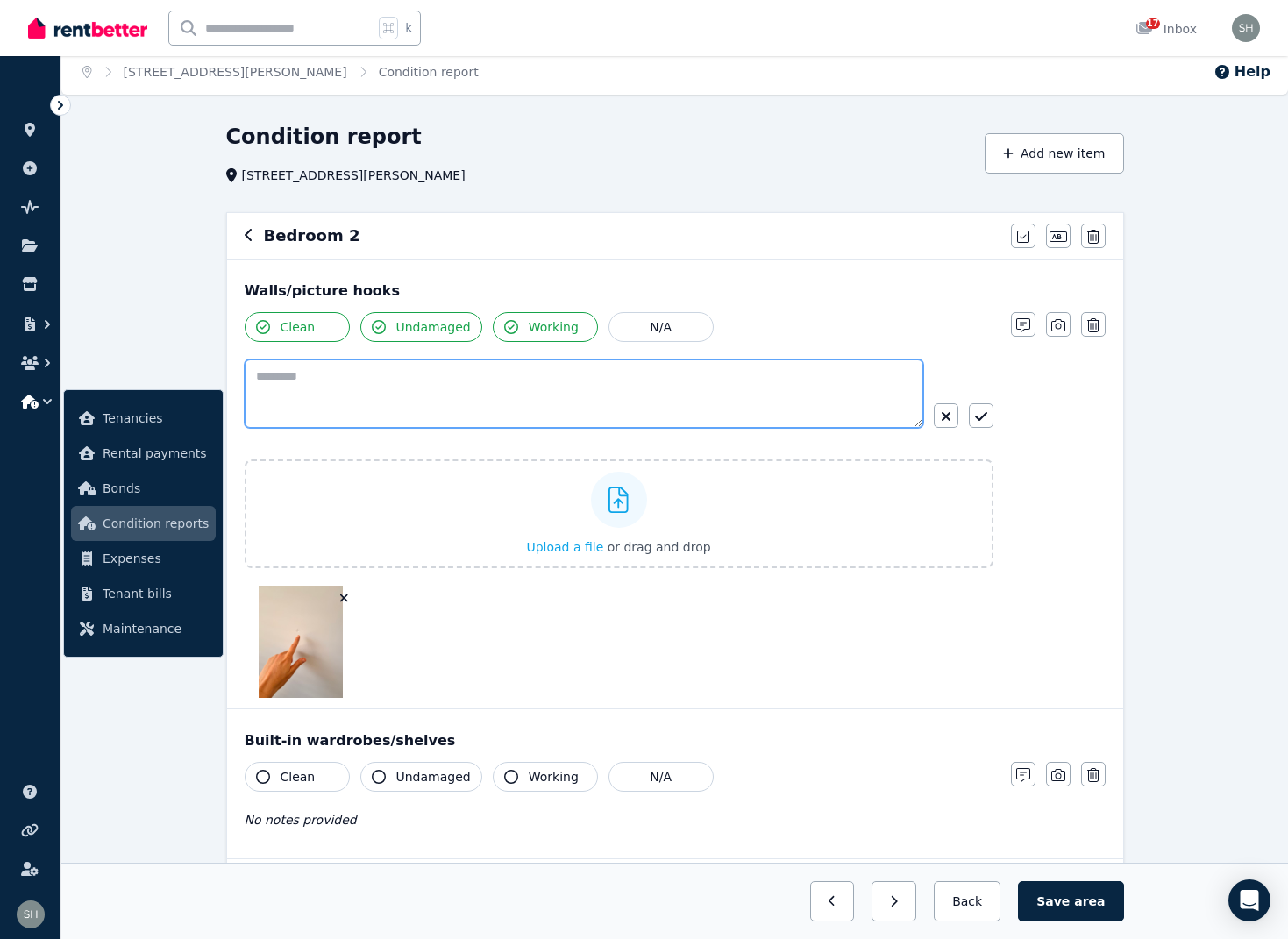
paste textarea "**********"
drag, startPoint x: 299, startPoint y: 378, endPoint x: 328, endPoint y: 385, distance: 29.8
click at [299, 378] on textarea "**********" at bounding box center [584, 394] width 679 height 68
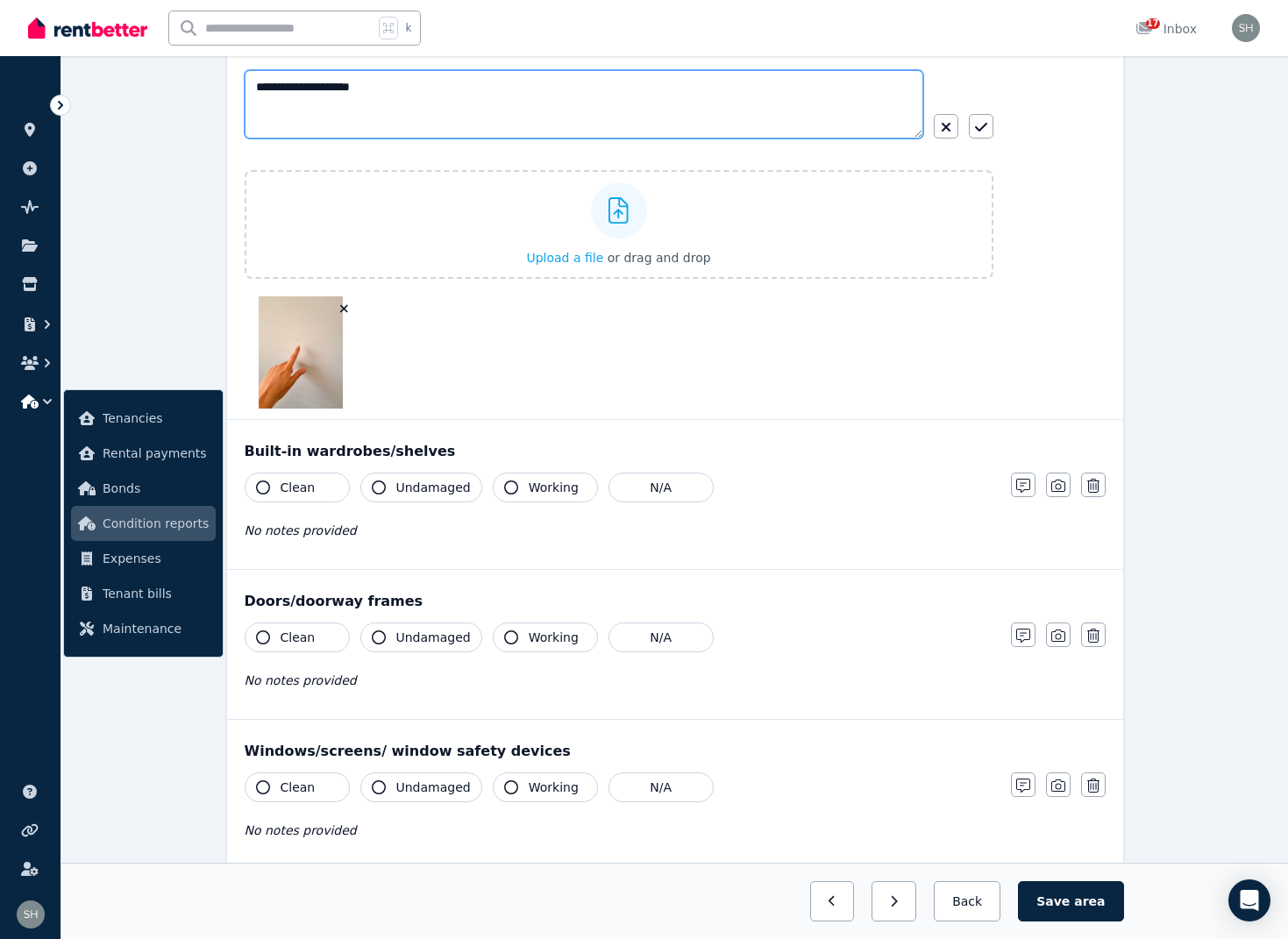
scroll to position [314, 0]
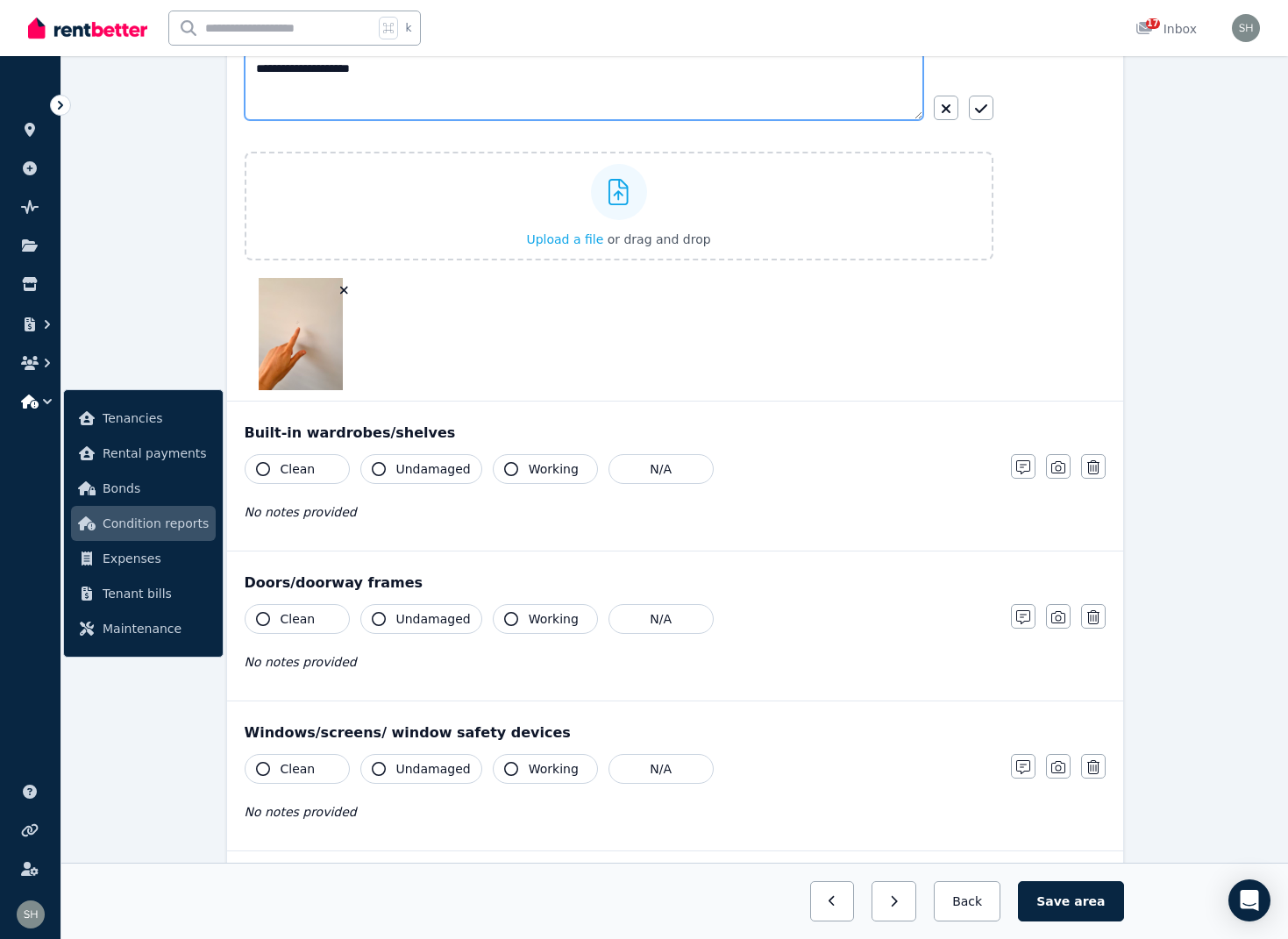
type textarea "**********"
click at [266, 471] on icon "button" at bounding box center [263, 469] width 14 height 14
click at [378, 467] on icon "button" at bounding box center [379, 469] width 14 height 14
click at [506, 469] on icon "button" at bounding box center [512, 469] width 14 height 14
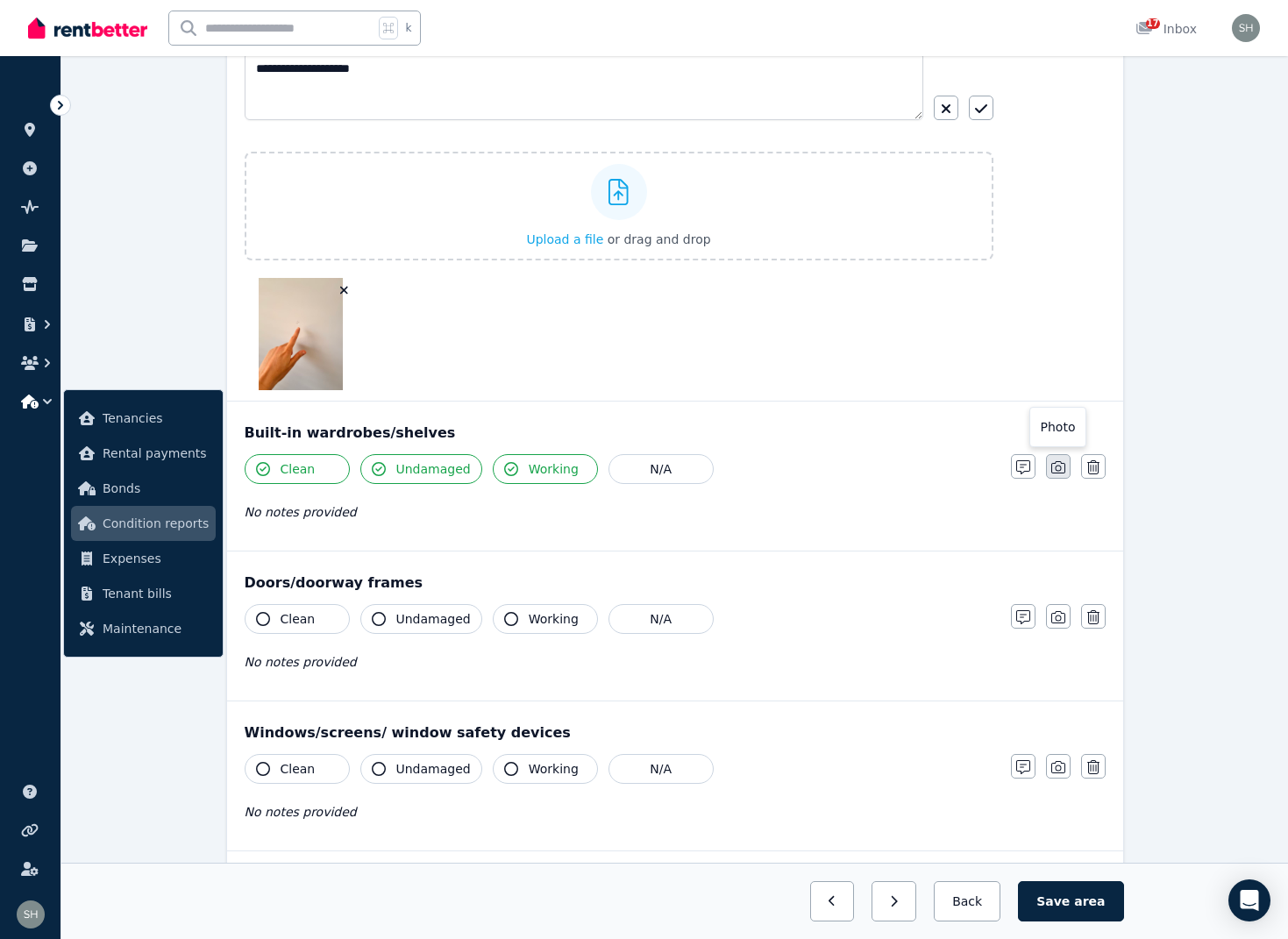
click at [1059, 471] on icon "button" at bounding box center [1058, 467] width 14 height 12
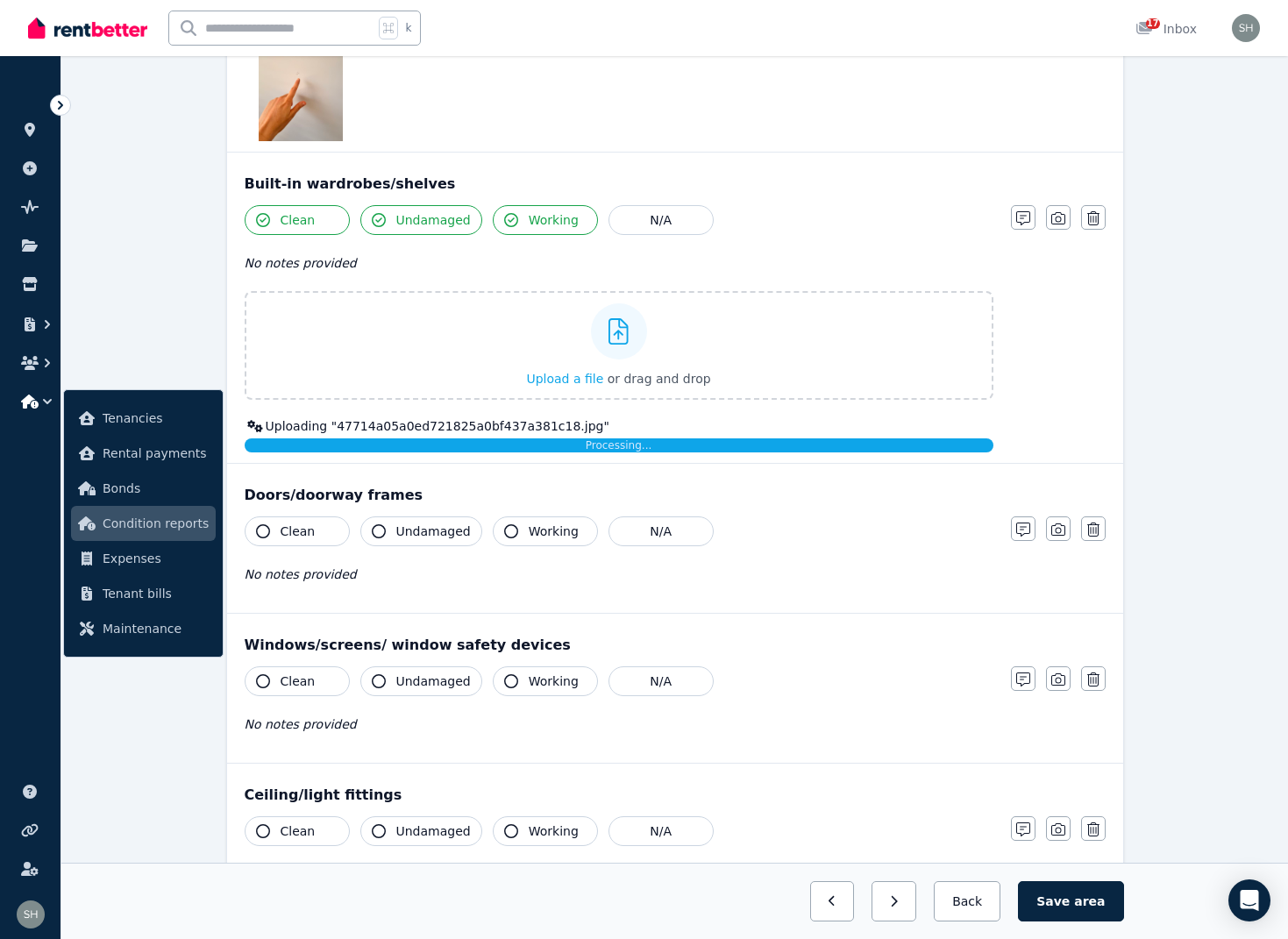
scroll to position [566, 0]
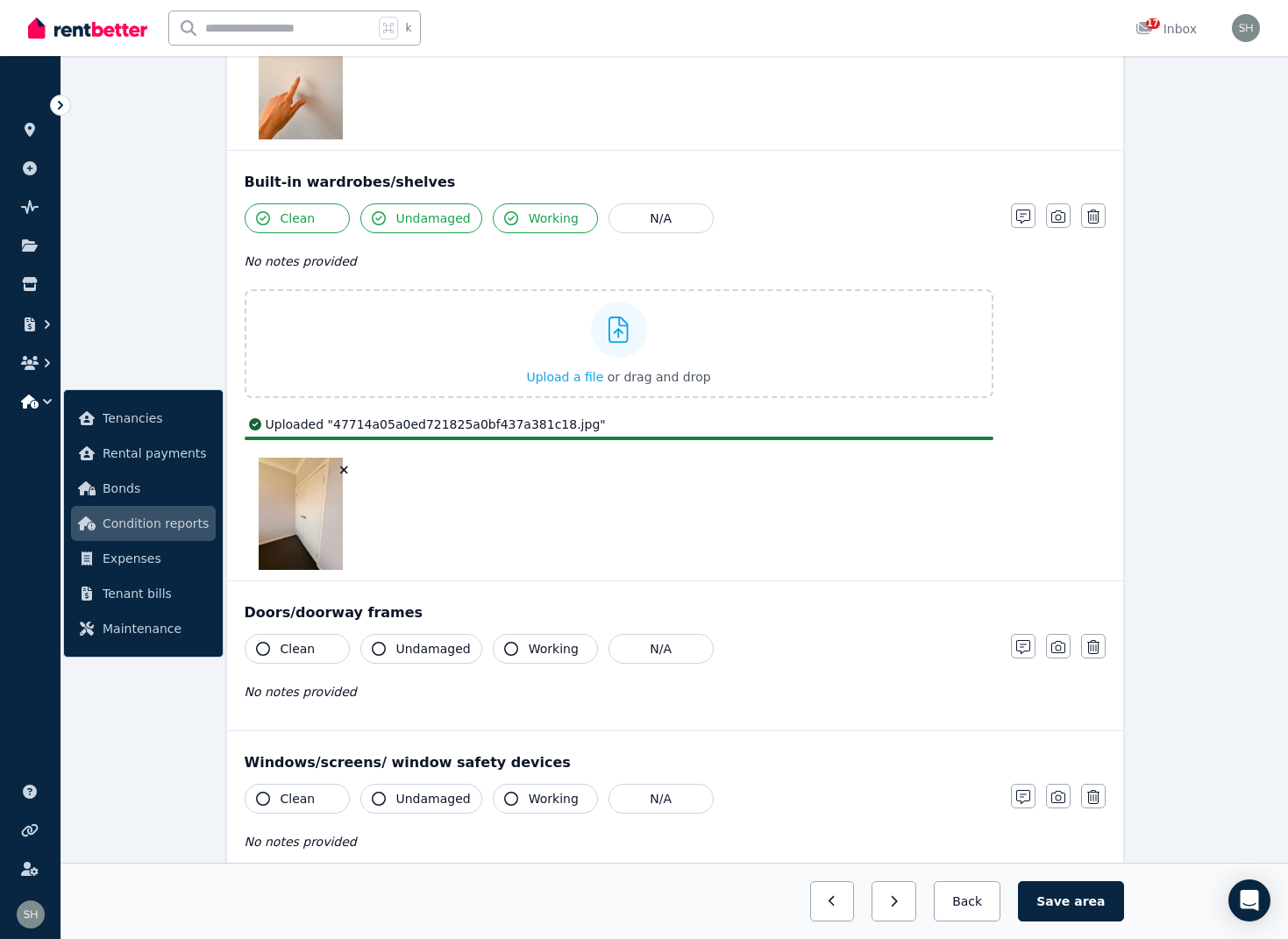
click at [269, 646] on icon "button" at bounding box center [263, 649] width 14 height 14
click at [379, 646] on icon "button" at bounding box center [379, 649] width 14 height 14
click at [509, 646] on icon "button" at bounding box center [512, 649] width 14 height 14
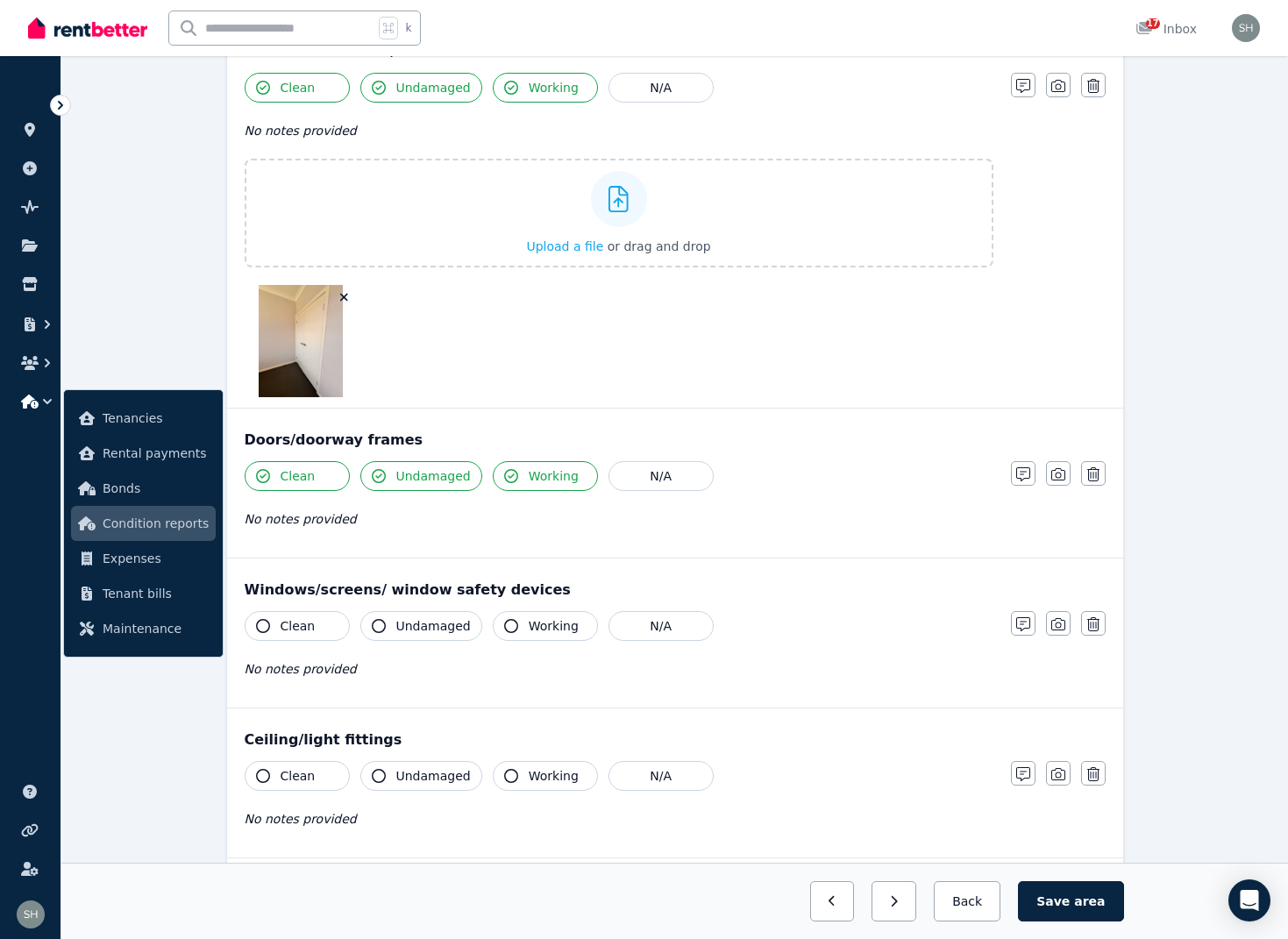
scroll to position [704, 0]
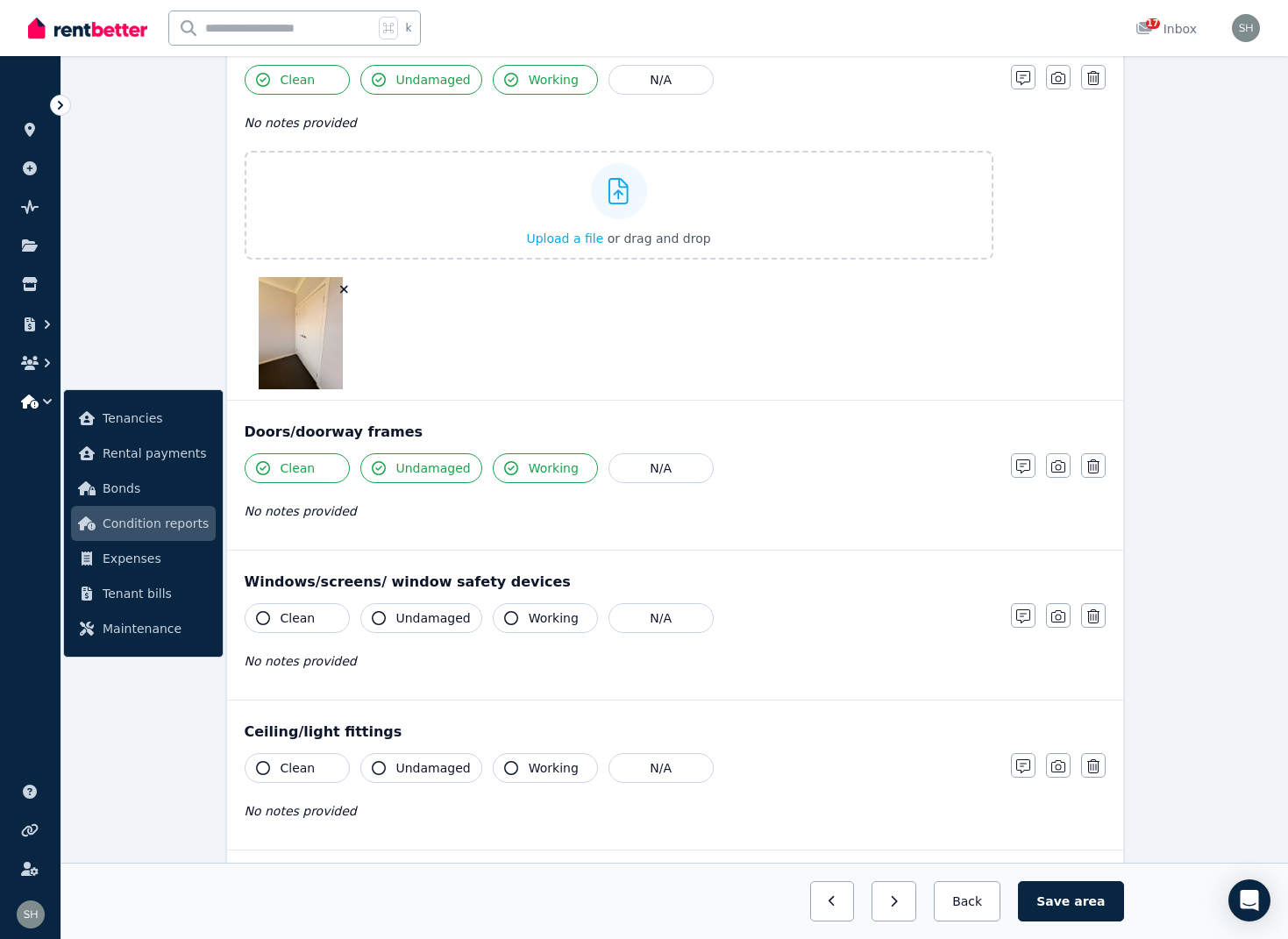
click at [263, 621] on icon "button" at bounding box center [263, 618] width 14 height 14
click at [374, 615] on icon "button" at bounding box center [379, 618] width 14 height 14
click at [508, 617] on icon "button" at bounding box center [512, 618] width 14 height 14
click at [1058, 616] on icon "button" at bounding box center [1058, 617] width 14 height 14
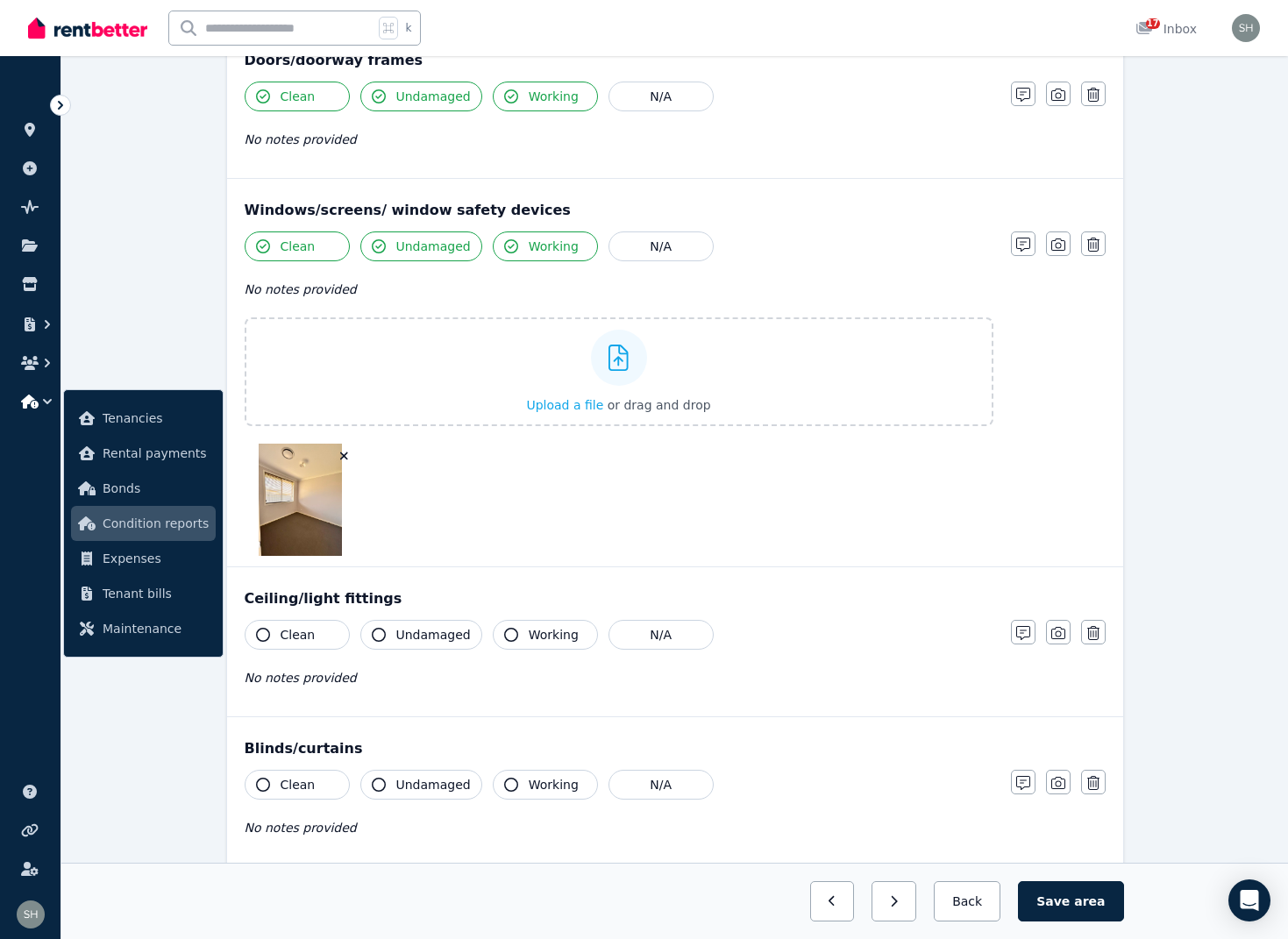
scroll to position [1179, 0]
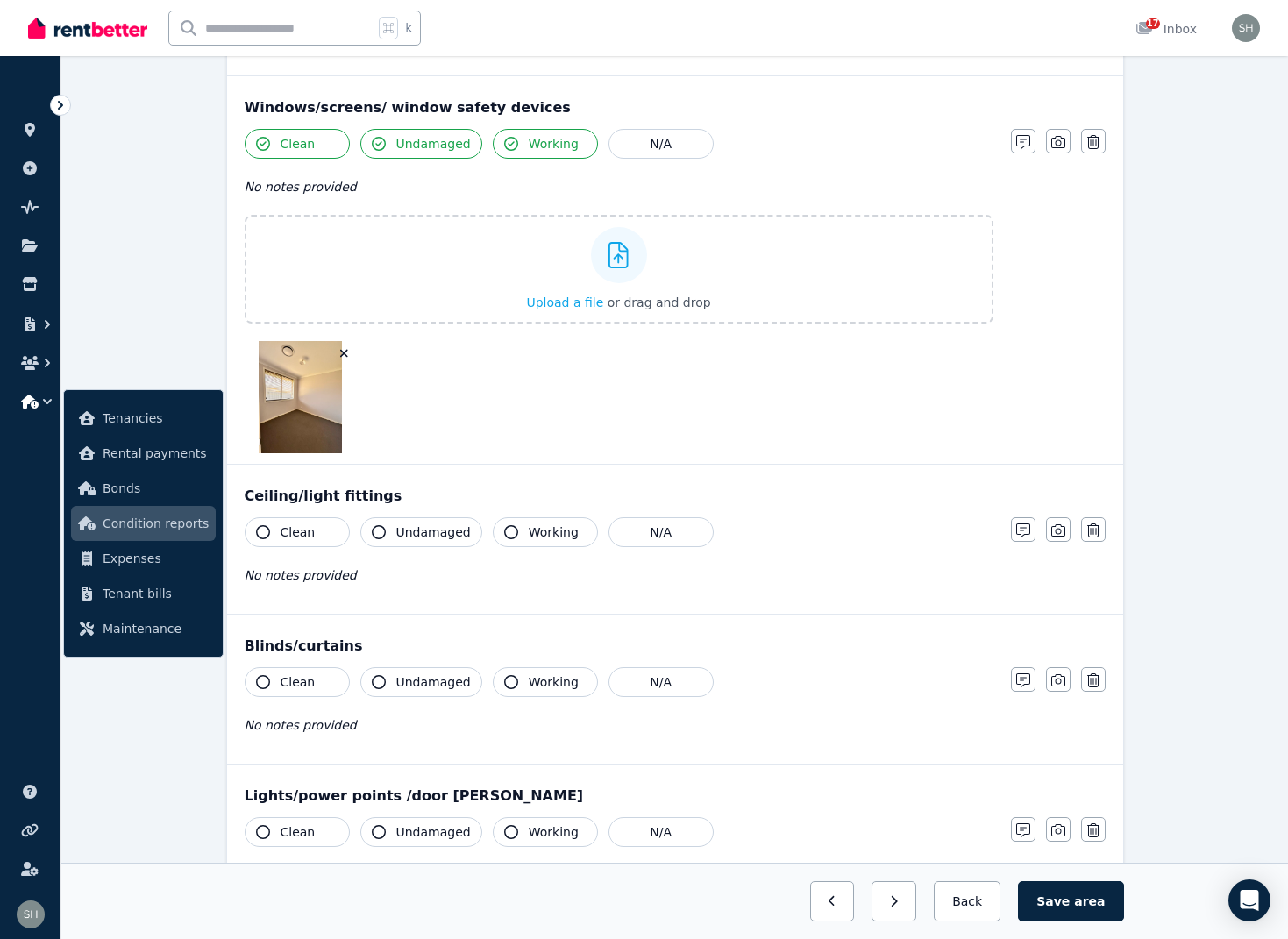
click at [264, 532] on icon "button" at bounding box center [263, 532] width 14 height 14
click at [374, 532] on icon "button" at bounding box center [379, 532] width 14 height 14
click at [505, 535] on icon "button" at bounding box center [512, 532] width 14 height 14
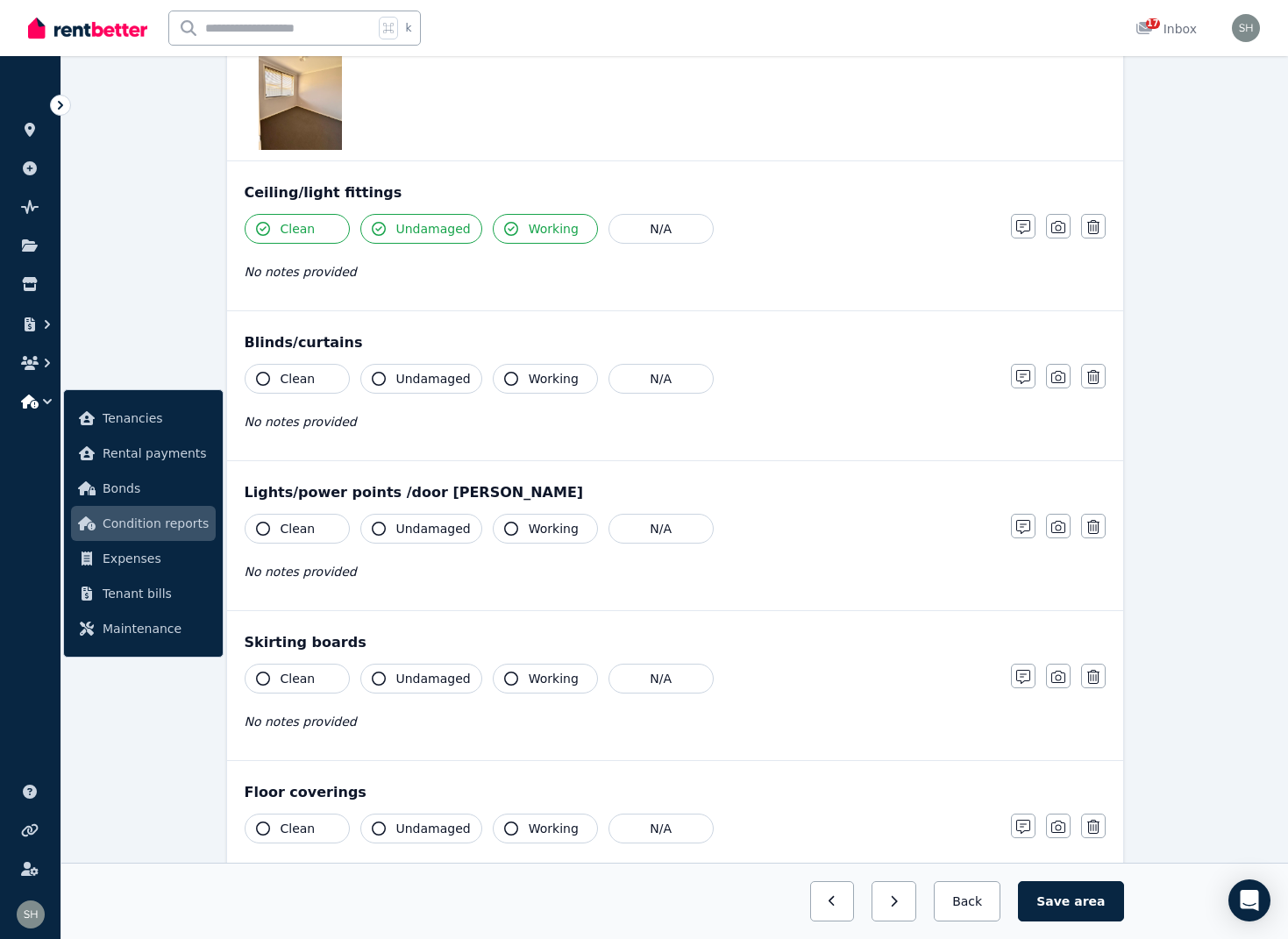
scroll to position [1484, 0]
click at [265, 375] on icon "button" at bounding box center [263, 378] width 14 height 14
click at [378, 376] on icon "button" at bounding box center [379, 378] width 14 height 14
click at [506, 379] on icon "button" at bounding box center [512, 379] width 14 height 14
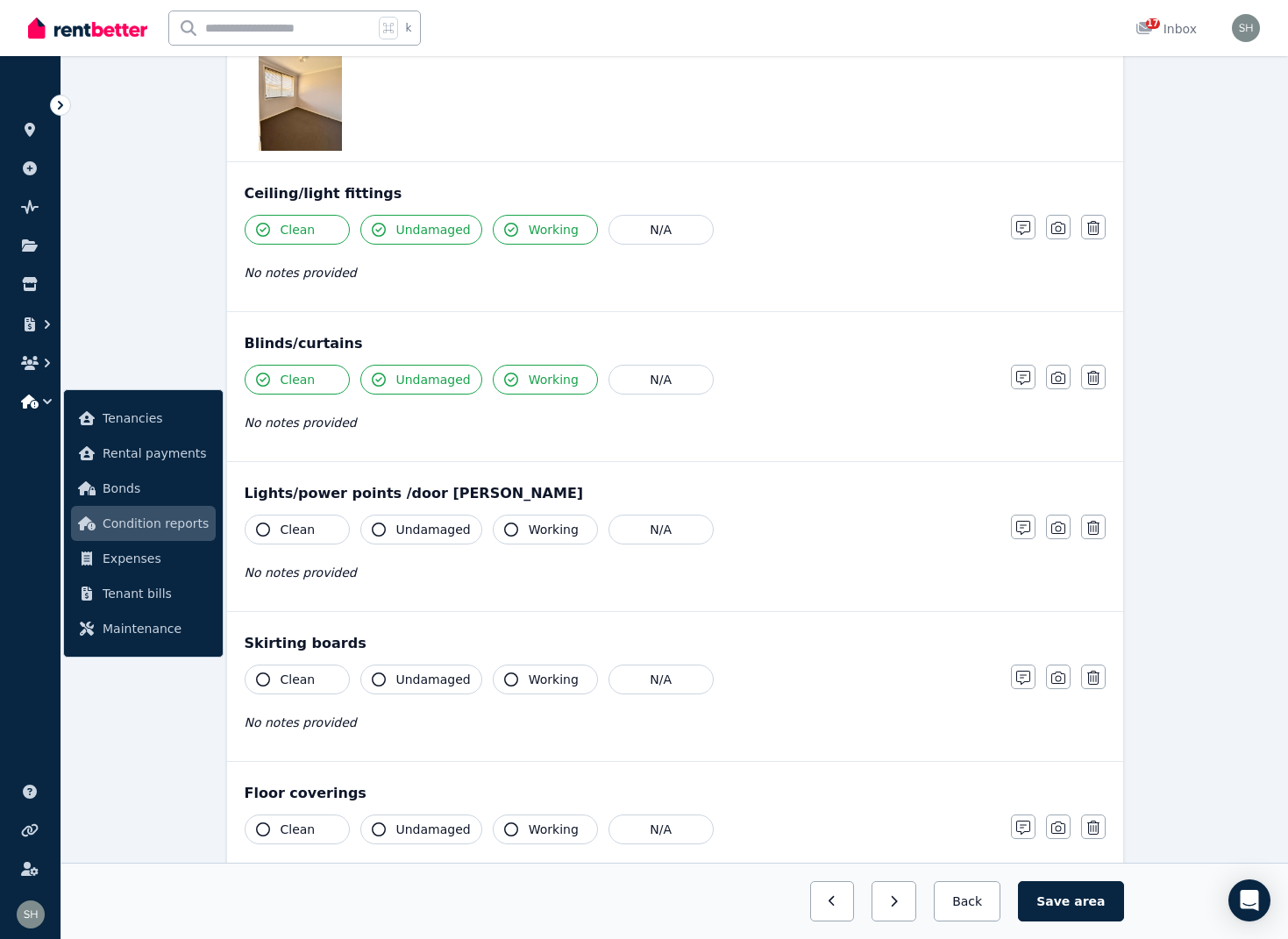
click at [260, 531] on icon "button" at bounding box center [263, 529] width 14 height 14
click at [374, 528] on icon "button" at bounding box center [379, 529] width 14 height 14
drag, startPoint x: 511, startPoint y: 527, endPoint x: 425, endPoint y: 596, distance: 110.3
click at [510, 527] on icon "button" at bounding box center [512, 529] width 14 height 14
click at [269, 677] on icon "button" at bounding box center [263, 680] width 14 height 14
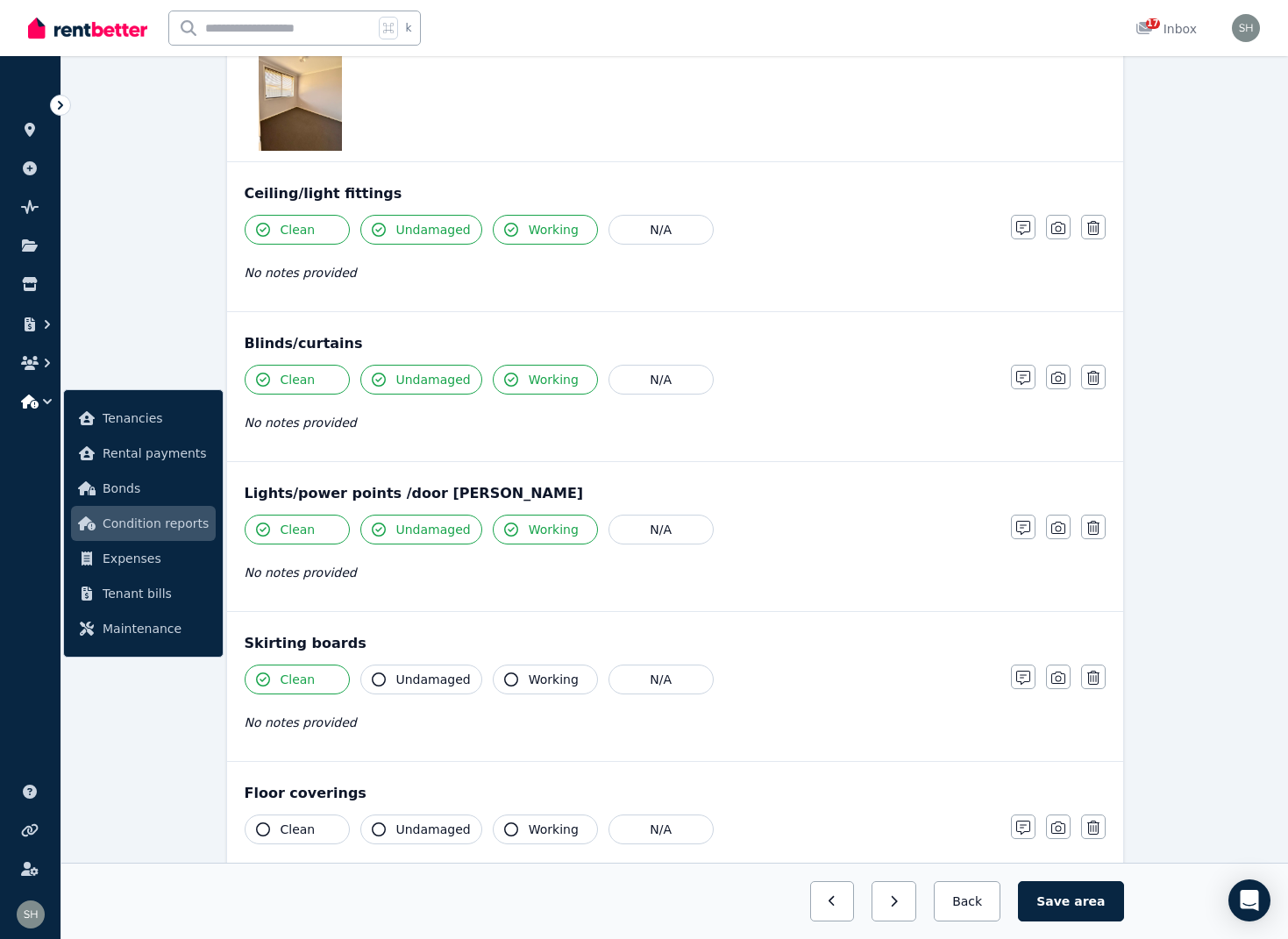
click at [378, 679] on icon "button" at bounding box center [379, 680] width 14 height 14
click at [505, 680] on icon "button" at bounding box center [512, 680] width 14 height 14
drag, startPoint x: 265, startPoint y: 826, endPoint x: 306, endPoint y: 832, distance: 41.4
click at [265, 826] on icon "button" at bounding box center [263, 830] width 14 height 14
drag, startPoint x: 386, startPoint y: 830, endPoint x: 407, endPoint y: 831, distance: 21.0
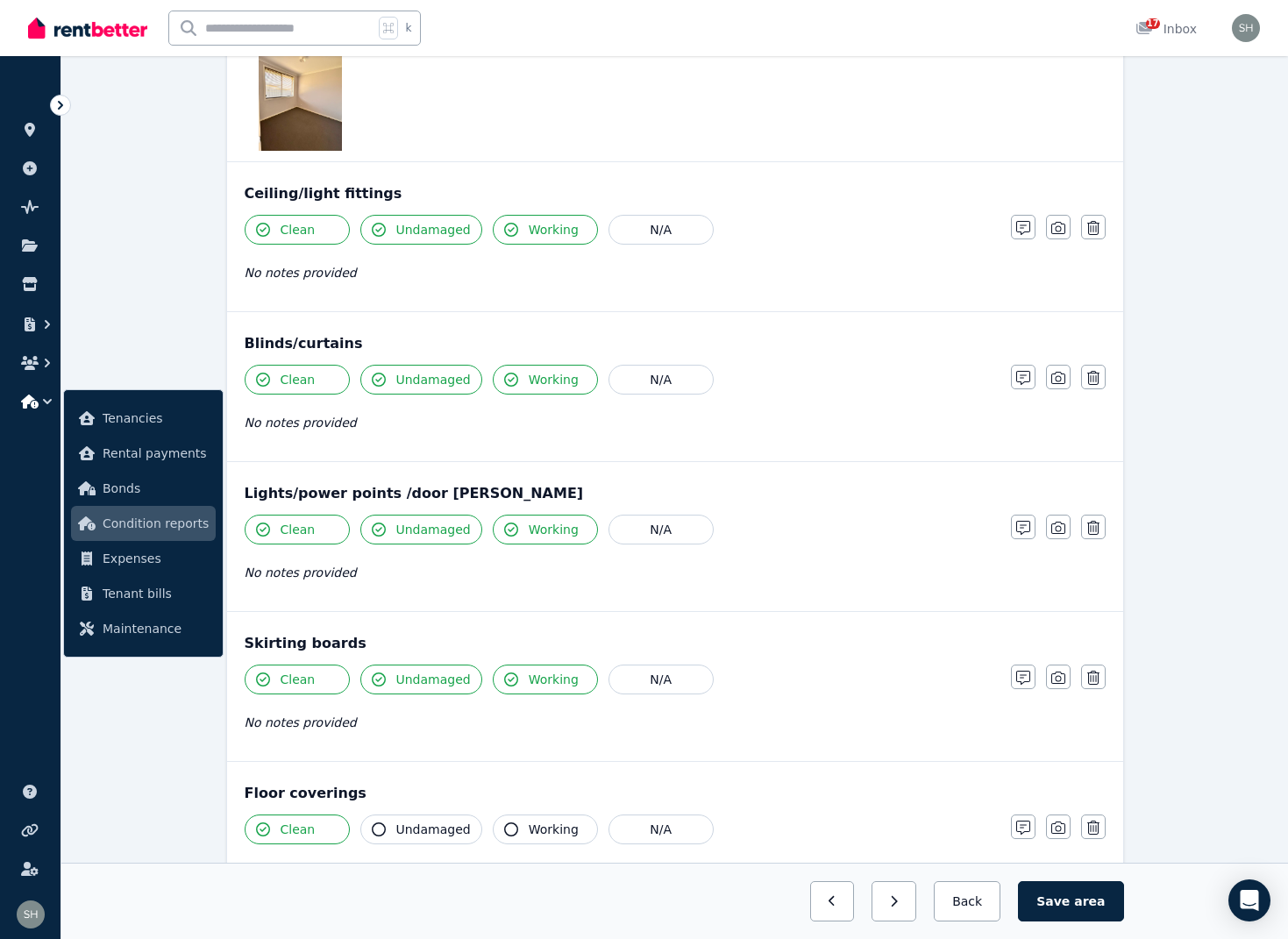
click at [388, 830] on button "Undamaged" at bounding box center [421, 830] width 122 height 30
click at [513, 828] on button "Working" at bounding box center [545, 830] width 105 height 30
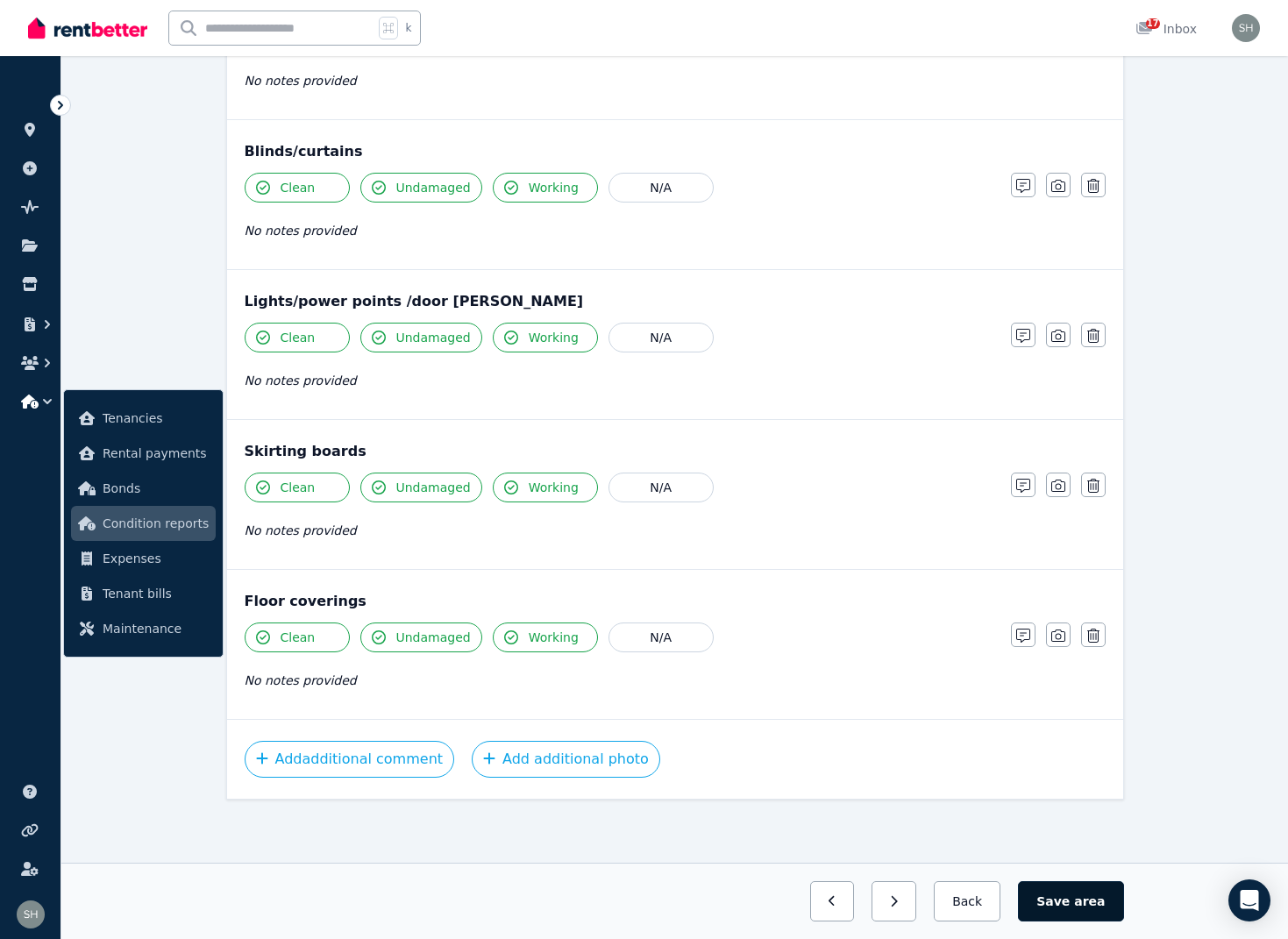
click at [1100, 909] on span "area" at bounding box center [1089, 902] width 31 height 18
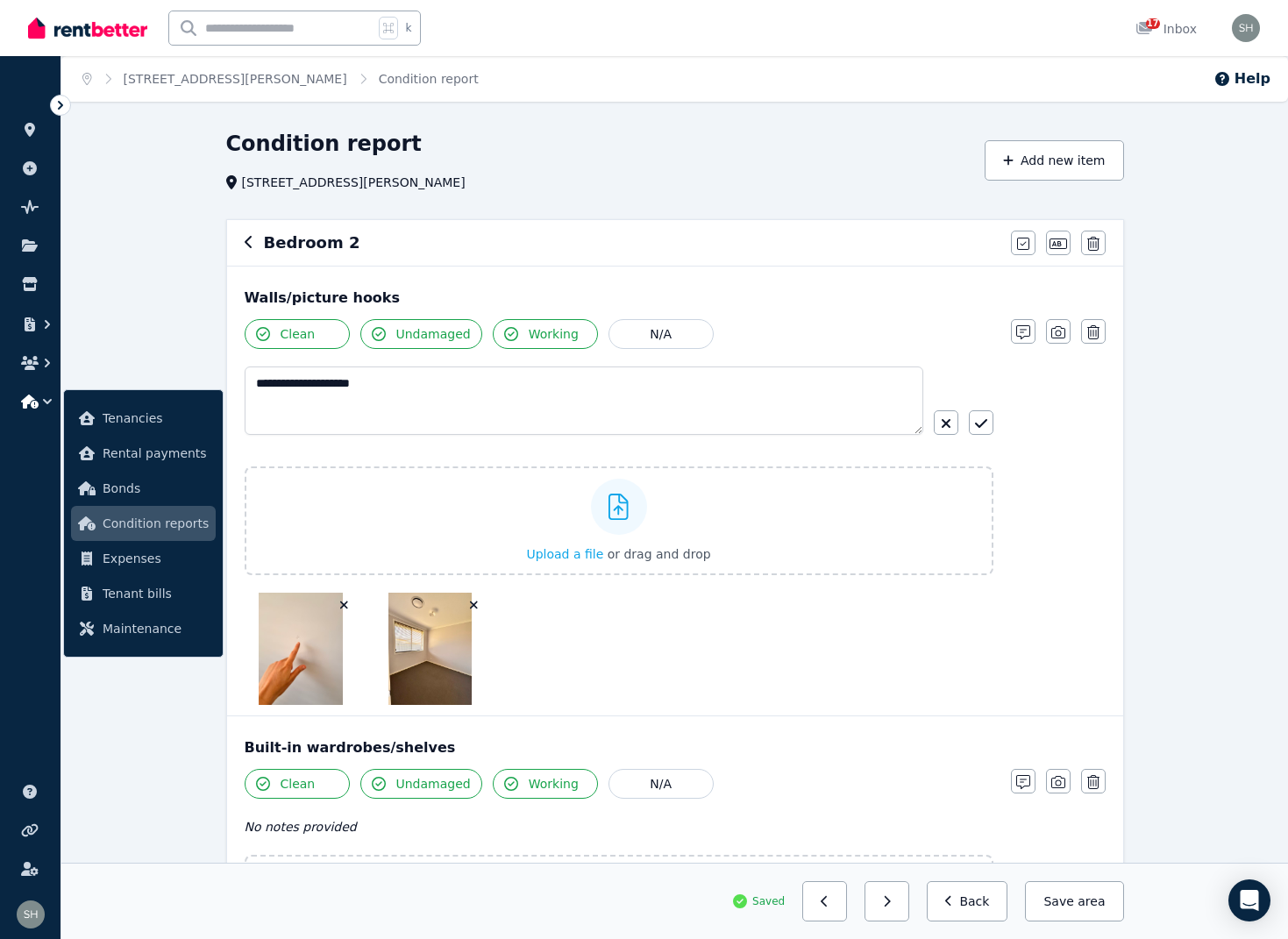
scroll to position [0, 0]
click at [247, 242] on icon "button" at bounding box center [249, 243] width 9 height 14
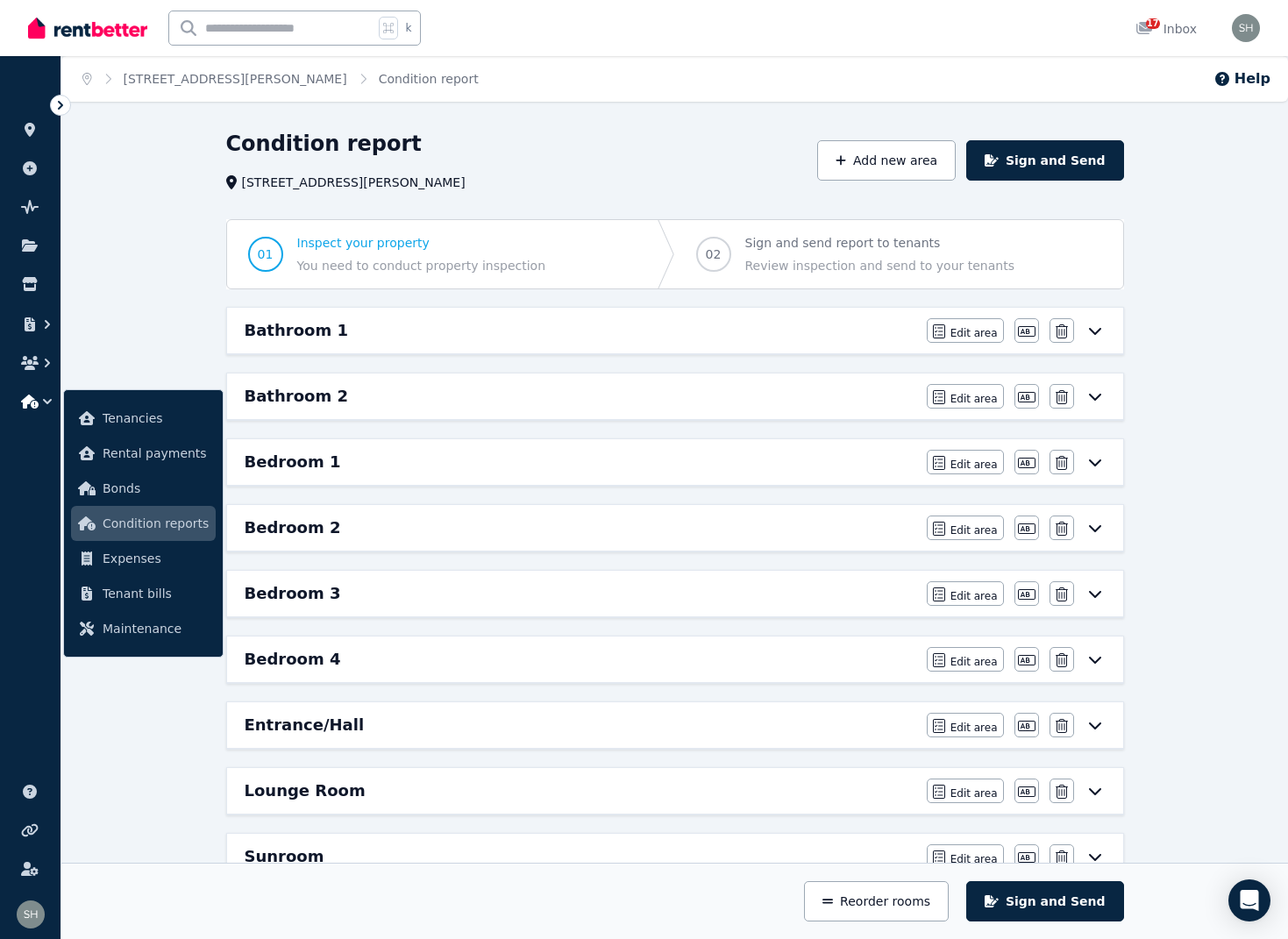
click at [343, 590] on div "Bedroom 3" at bounding box center [580, 593] width 672 height 25
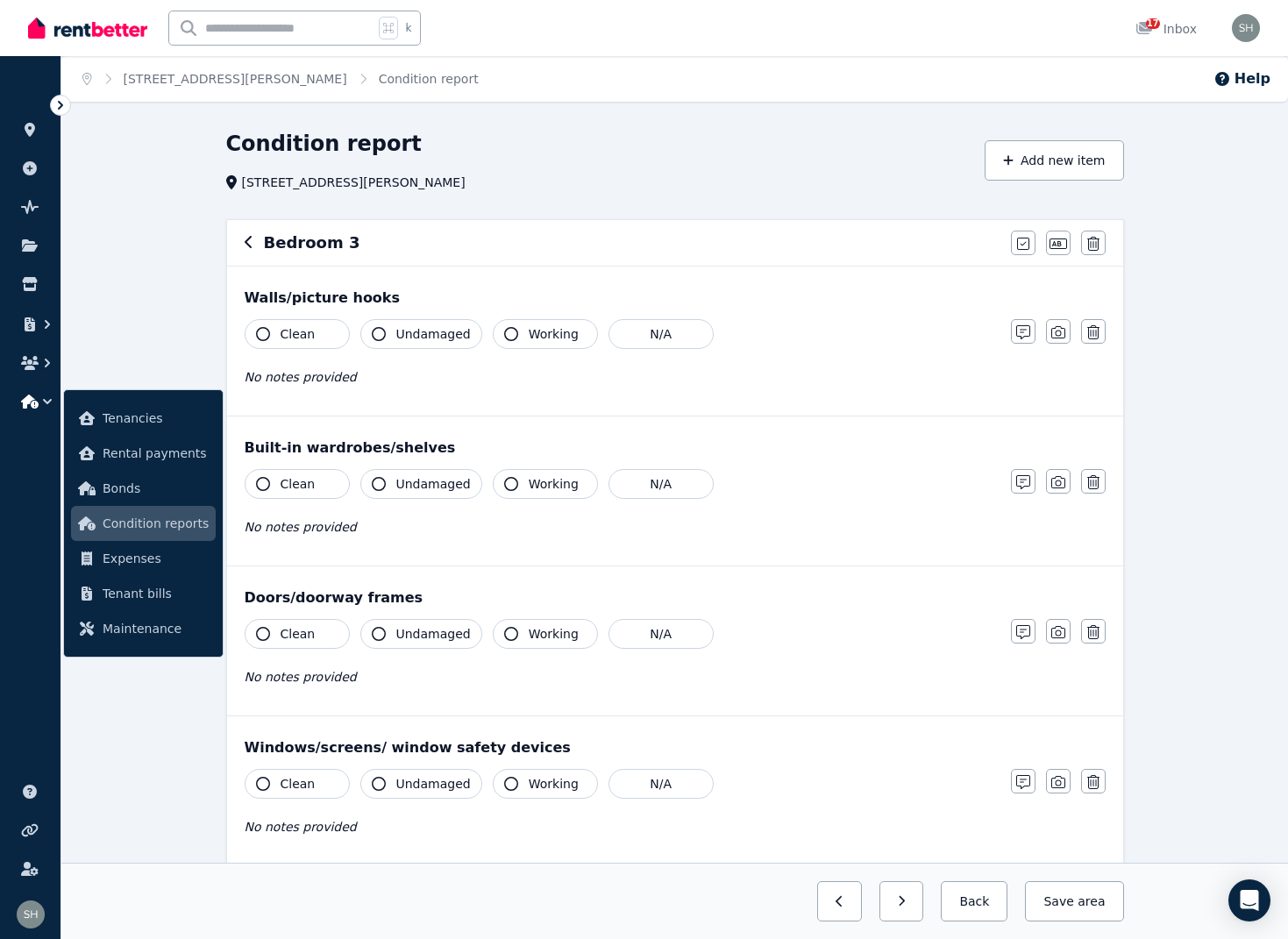
click at [252, 241] on icon "button" at bounding box center [249, 243] width 9 height 14
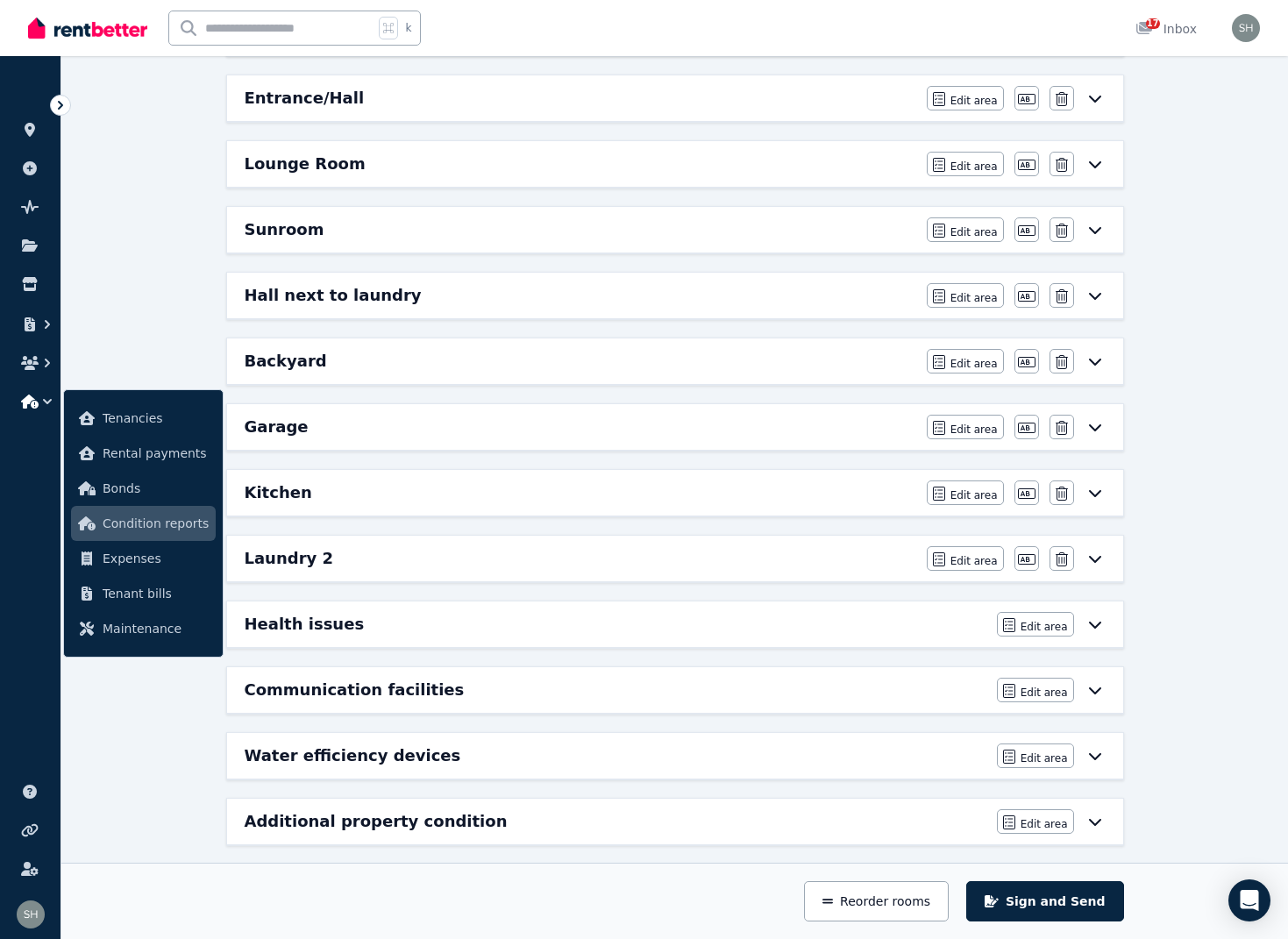
scroll to position [620, 0]
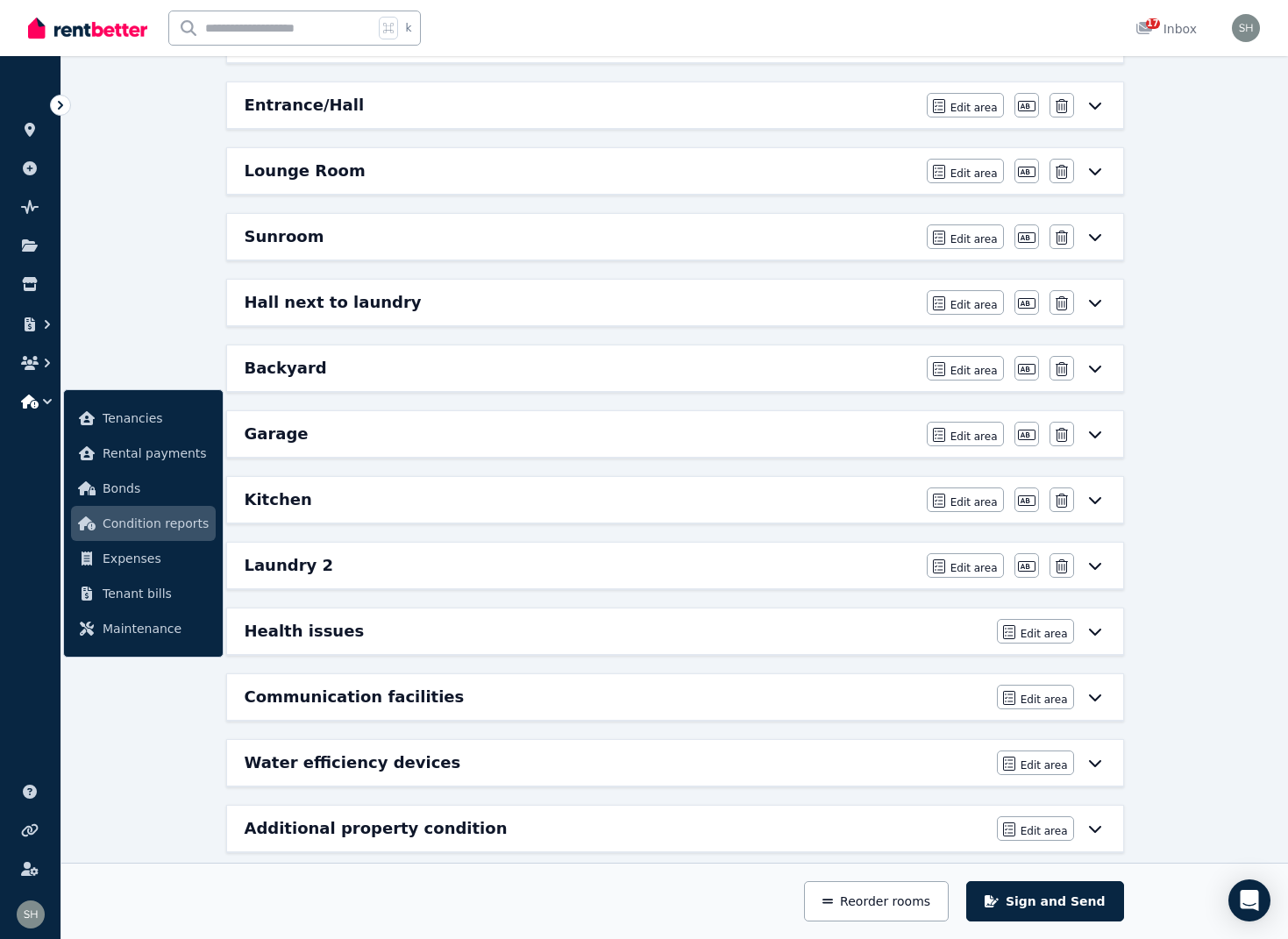
click at [1093, 568] on icon at bounding box center [1094, 567] width 12 height 7
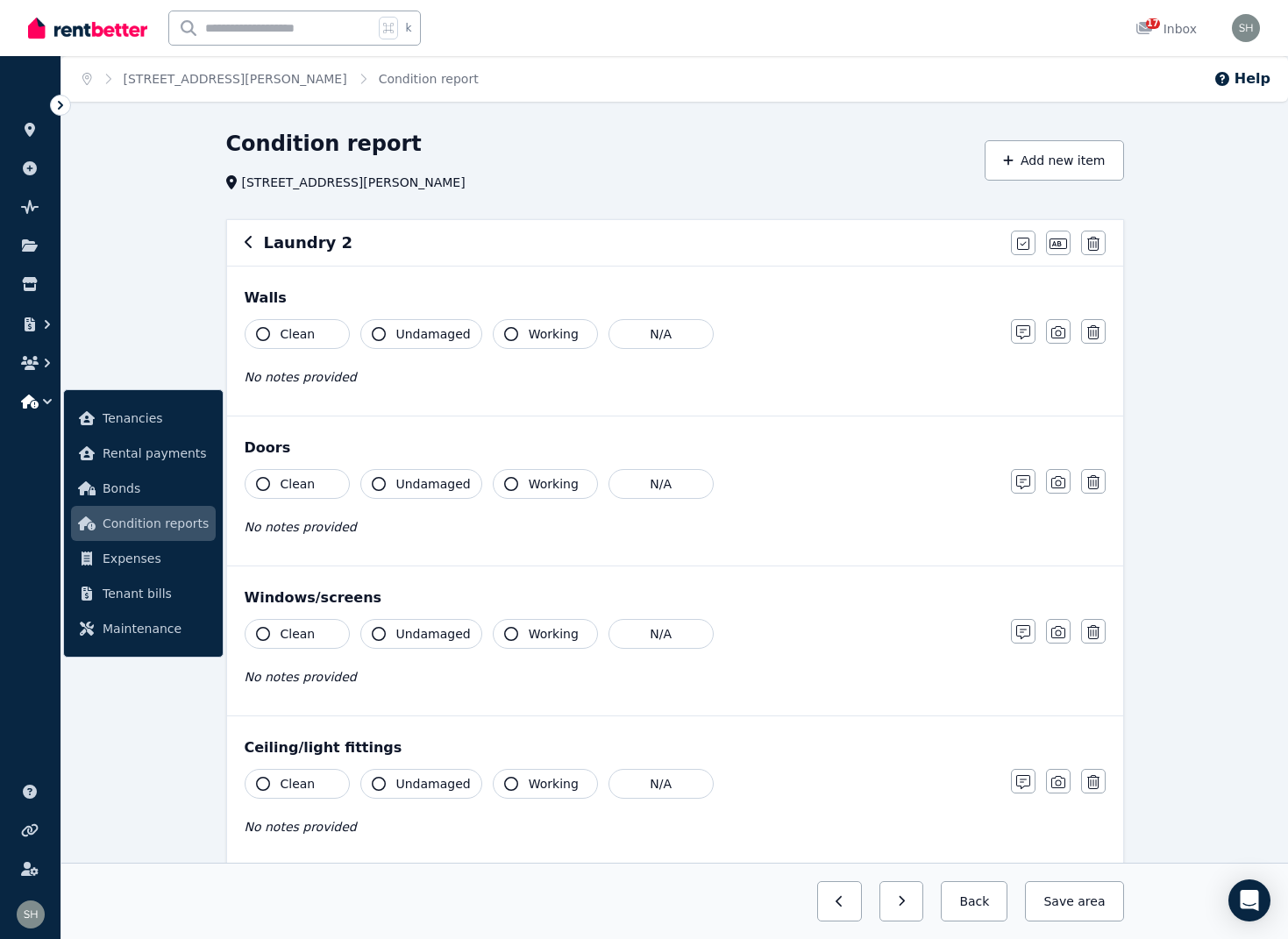
scroll to position [0, 0]
click at [249, 236] on icon "button" at bounding box center [249, 243] width 9 height 14
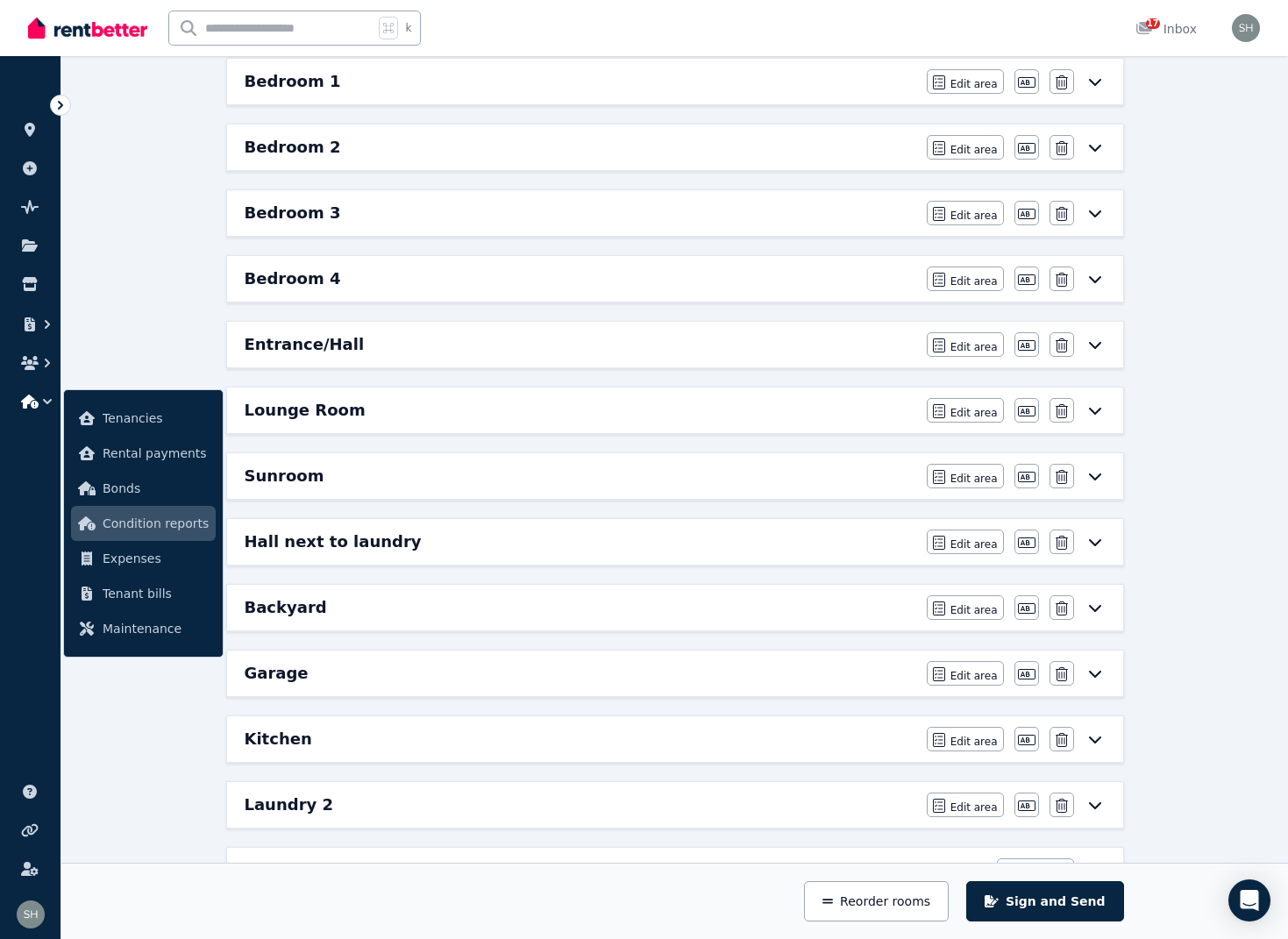
scroll to position [404, 0]
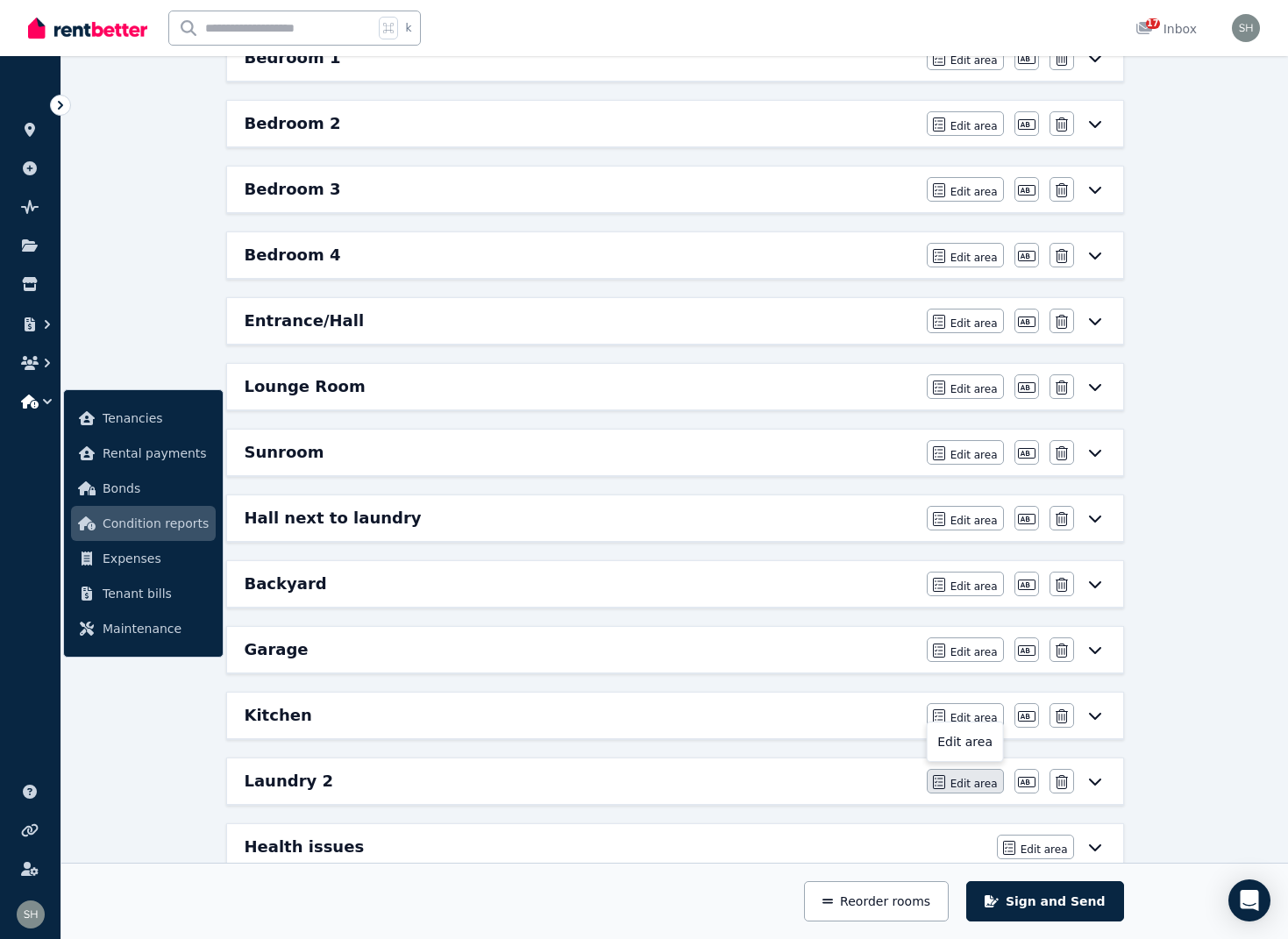
click at [975, 784] on span "Edit area" at bounding box center [974, 784] width 47 height 14
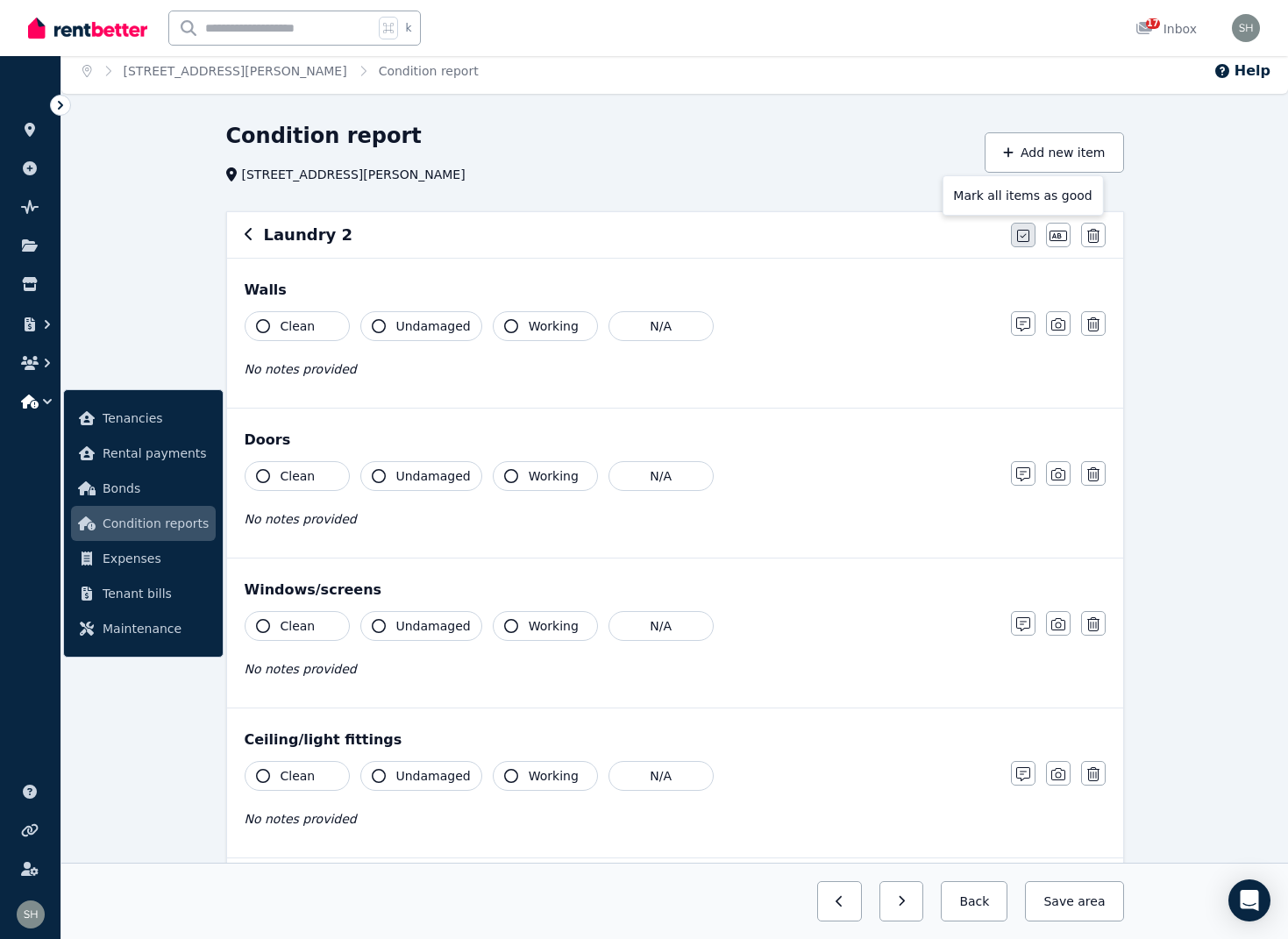
scroll to position [10, 0]
click at [1025, 236] on icon "button" at bounding box center [1023, 235] width 12 height 14
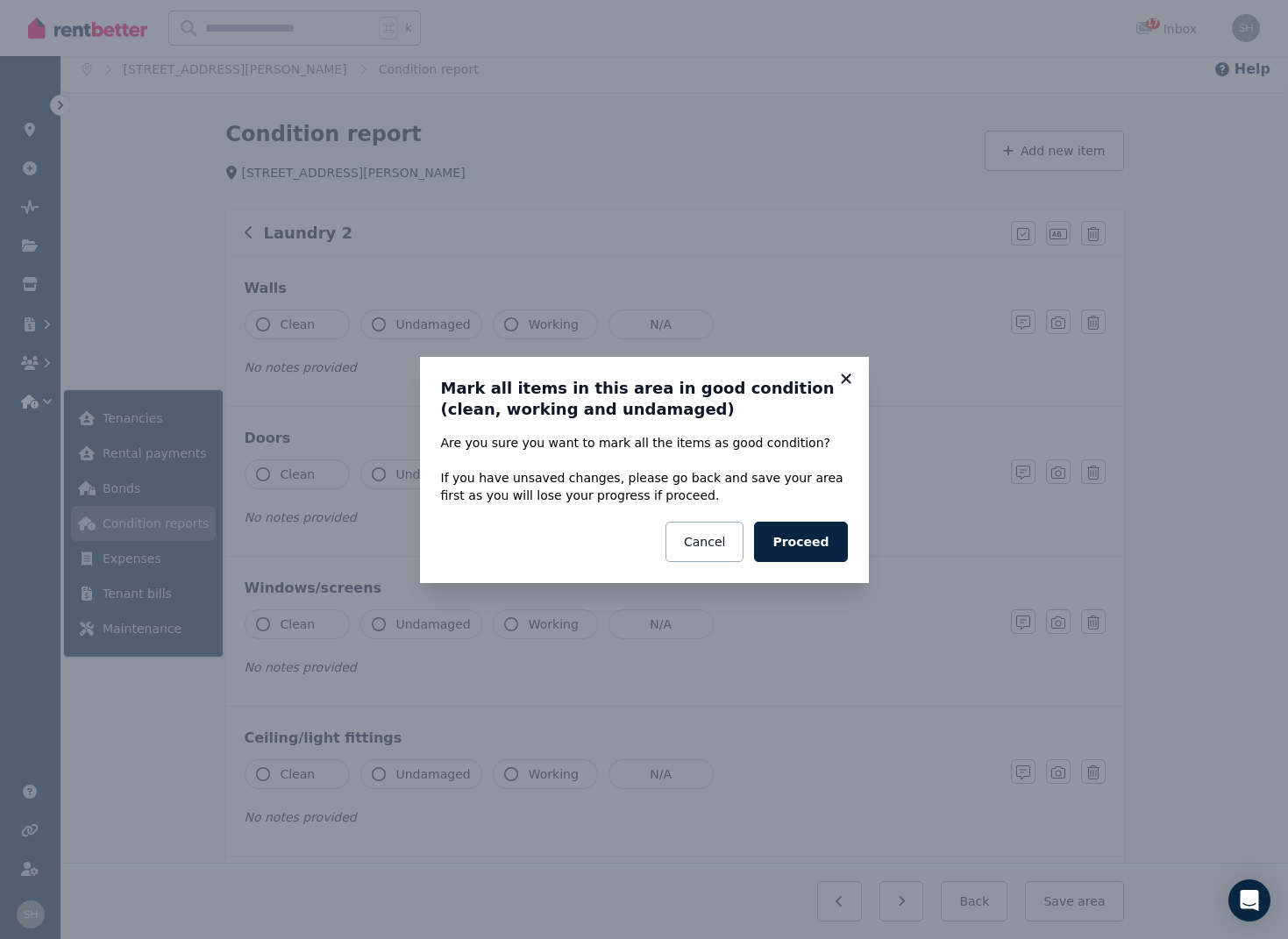
click at [844, 378] on icon at bounding box center [847, 379] width 18 height 16
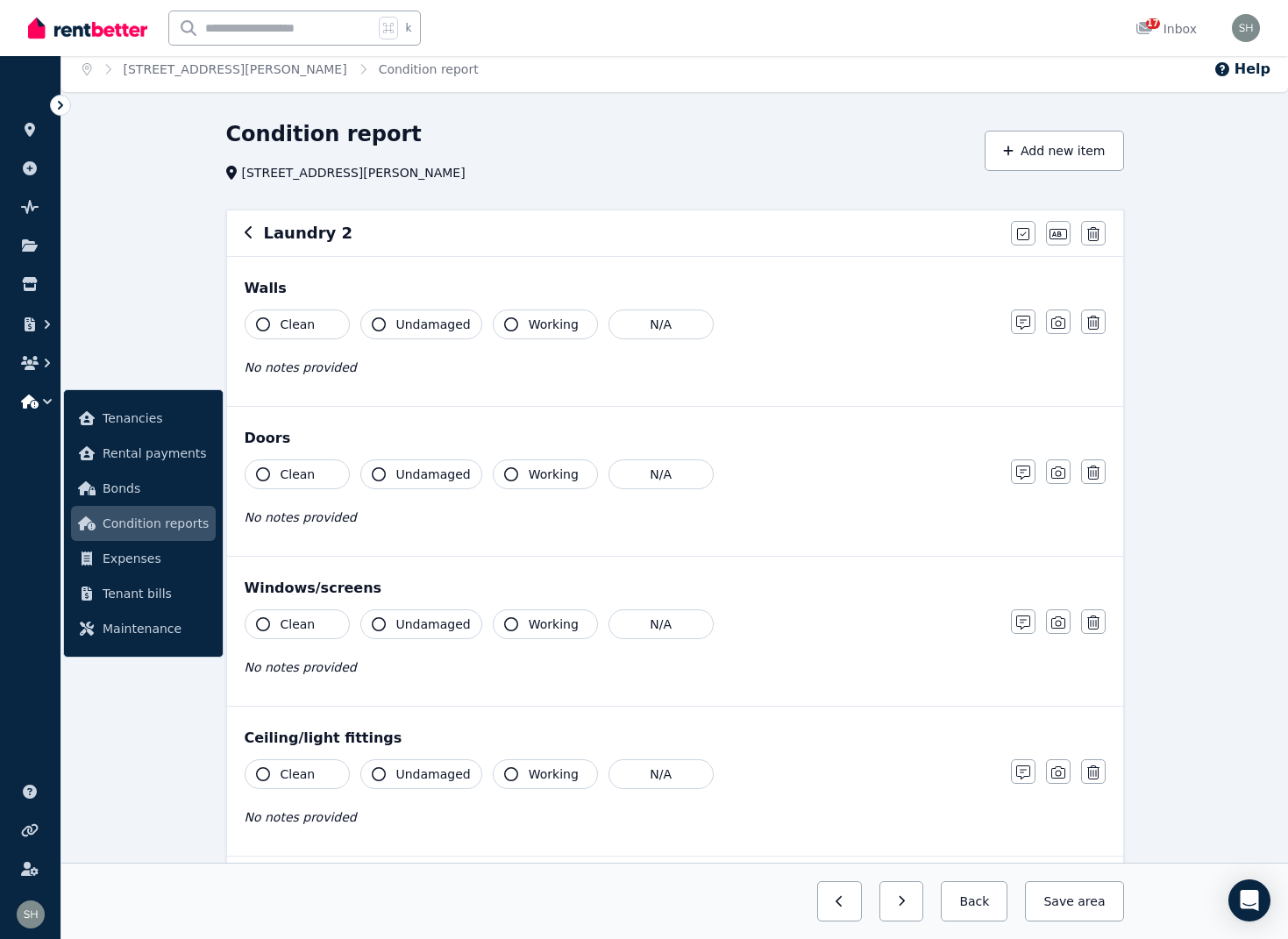
scroll to position [9, 0]
click at [266, 327] on icon "button" at bounding box center [263, 325] width 14 height 14
click at [375, 325] on icon "button" at bounding box center [379, 325] width 14 height 14
click at [505, 326] on icon "button" at bounding box center [512, 325] width 14 height 14
click at [264, 474] on icon "button" at bounding box center [263, 475] width 14 height 14
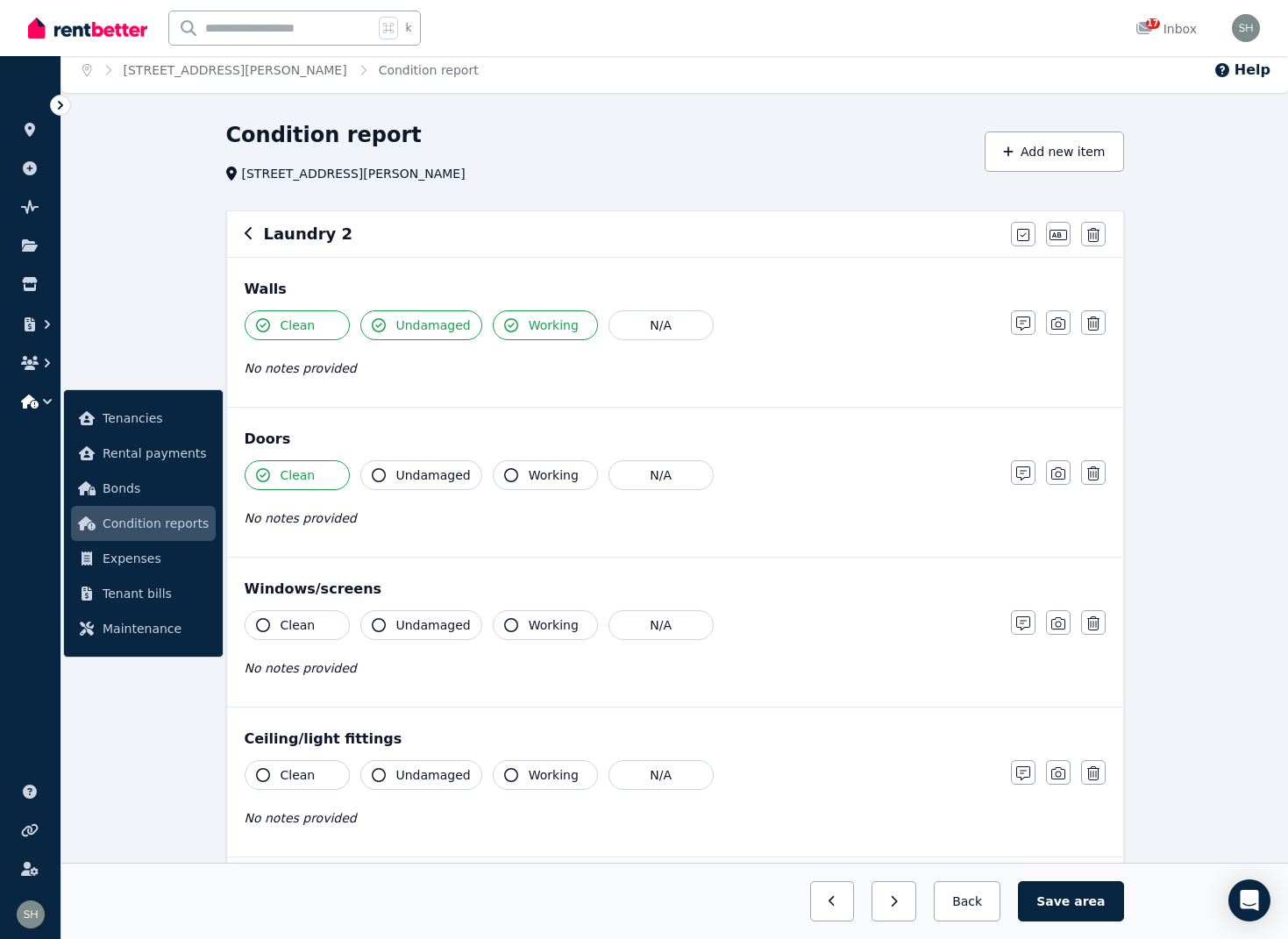
click at [376, 474] on icon "button" at bounding box center [379, 475] width 14 height 14
click at [505, 475] on icon "button" at bounding box center [512, 475] width 14 height 14
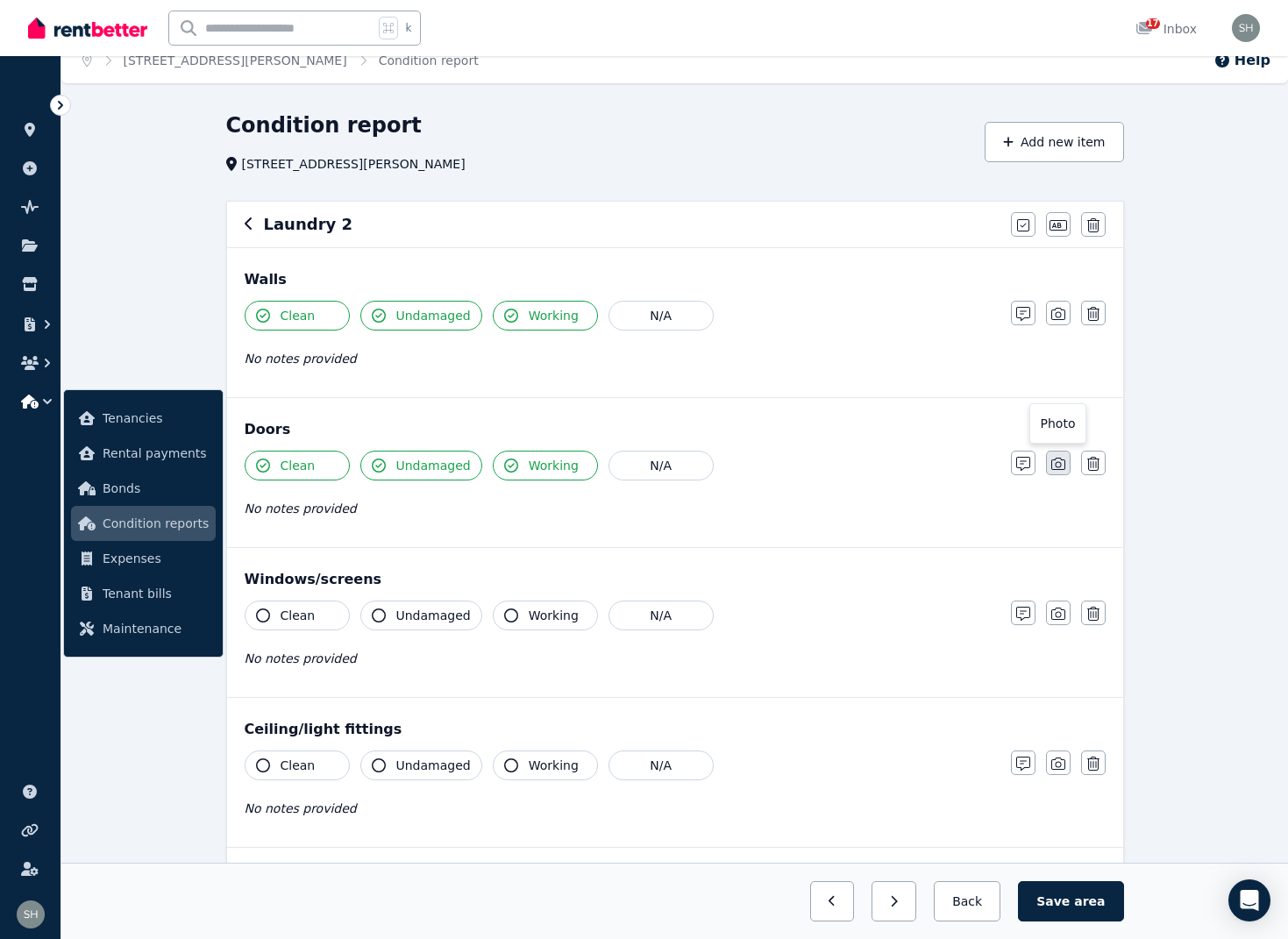
click at [1061, 465] on icon "button" at bounding box center [1058, 464] width 14 height 14
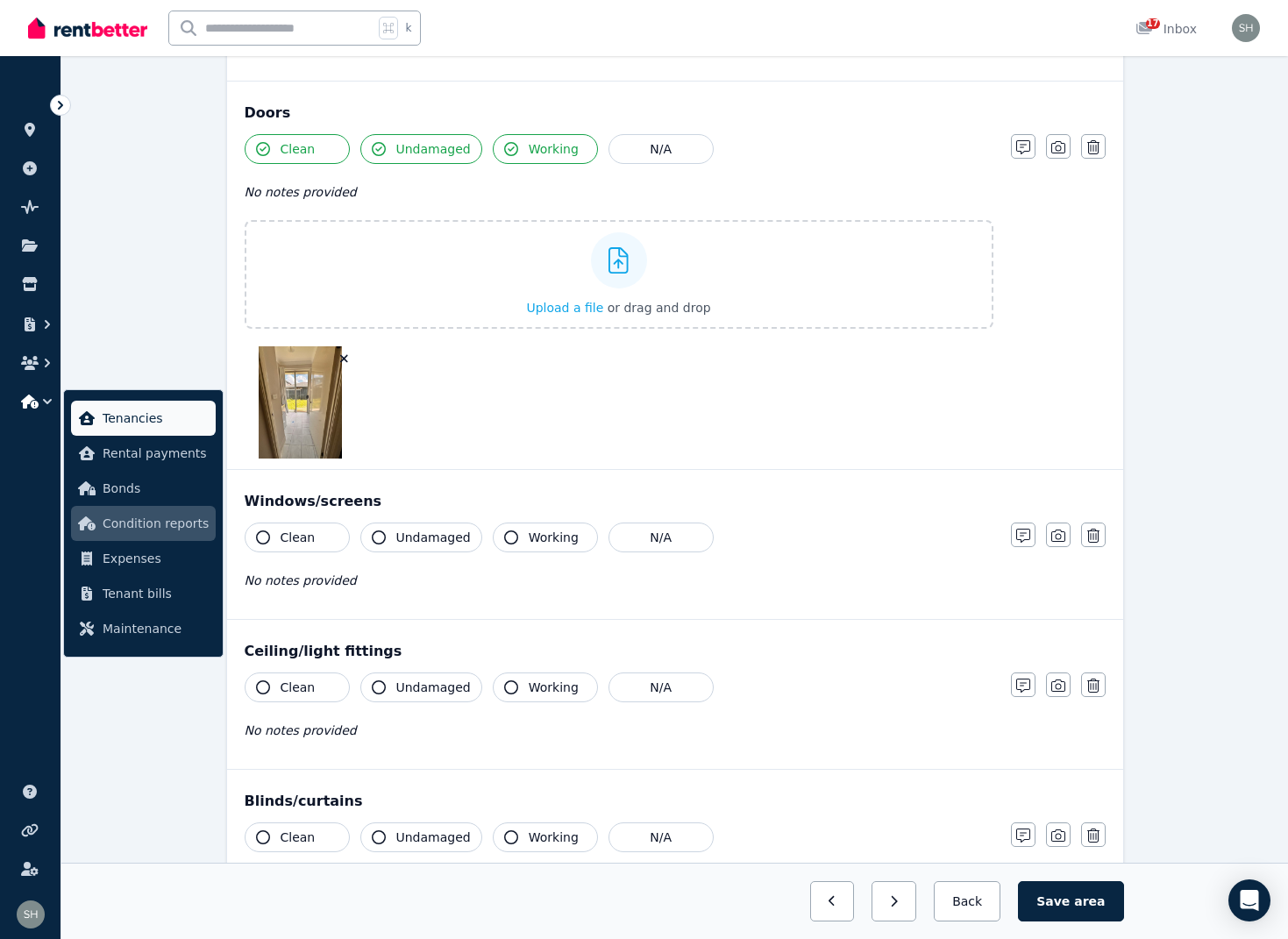
scroll to position [339, 0]
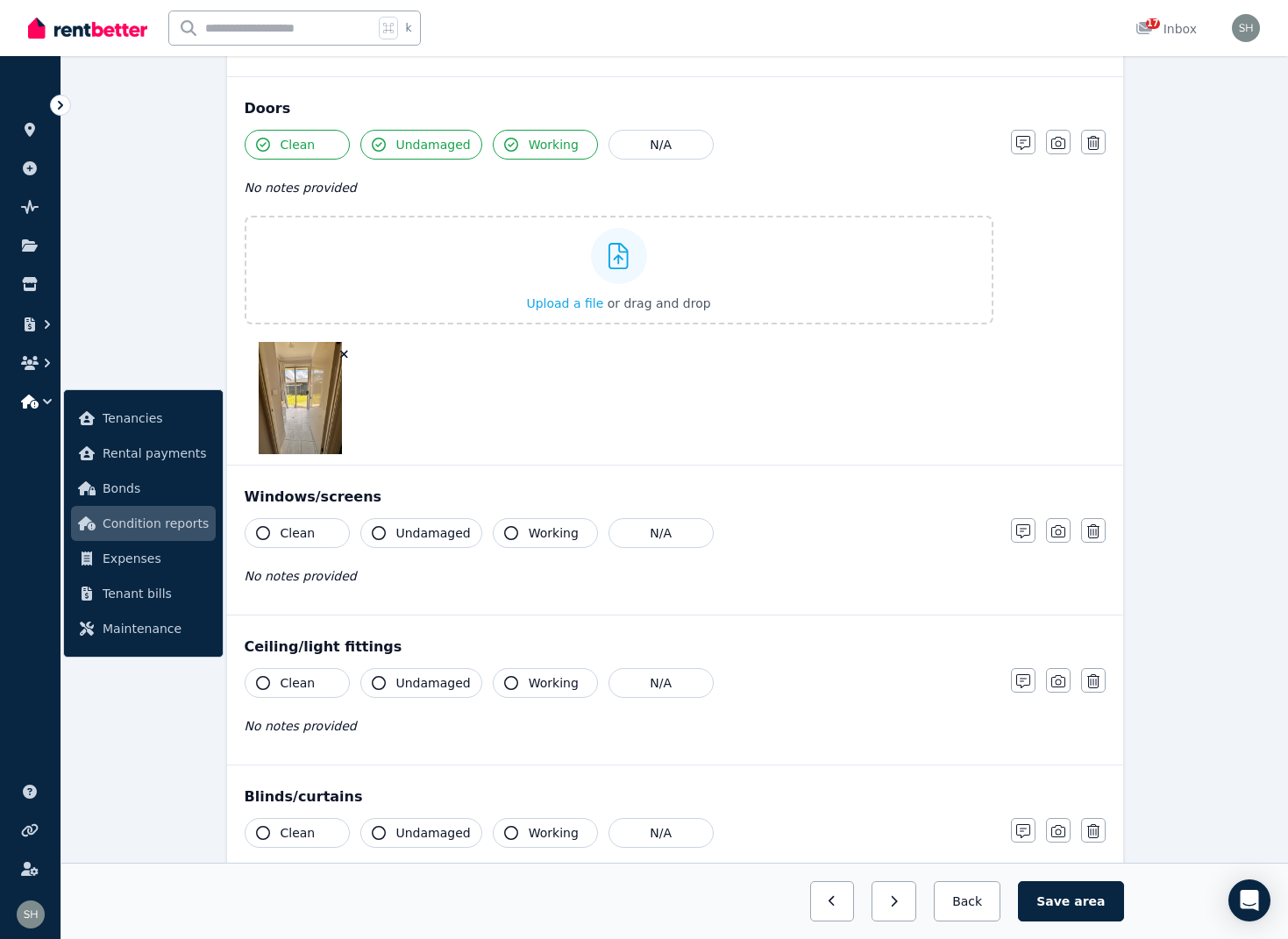
click at [383, 536] on icon "button" at bounding box center [379, 533] width 14 height 14
click at [508, 534] on icon "button" at bounding box center [512, 533] width 14 height 14
click at [265, 532] on icon "button" at bounding box center [263, 533] width 14 height 14
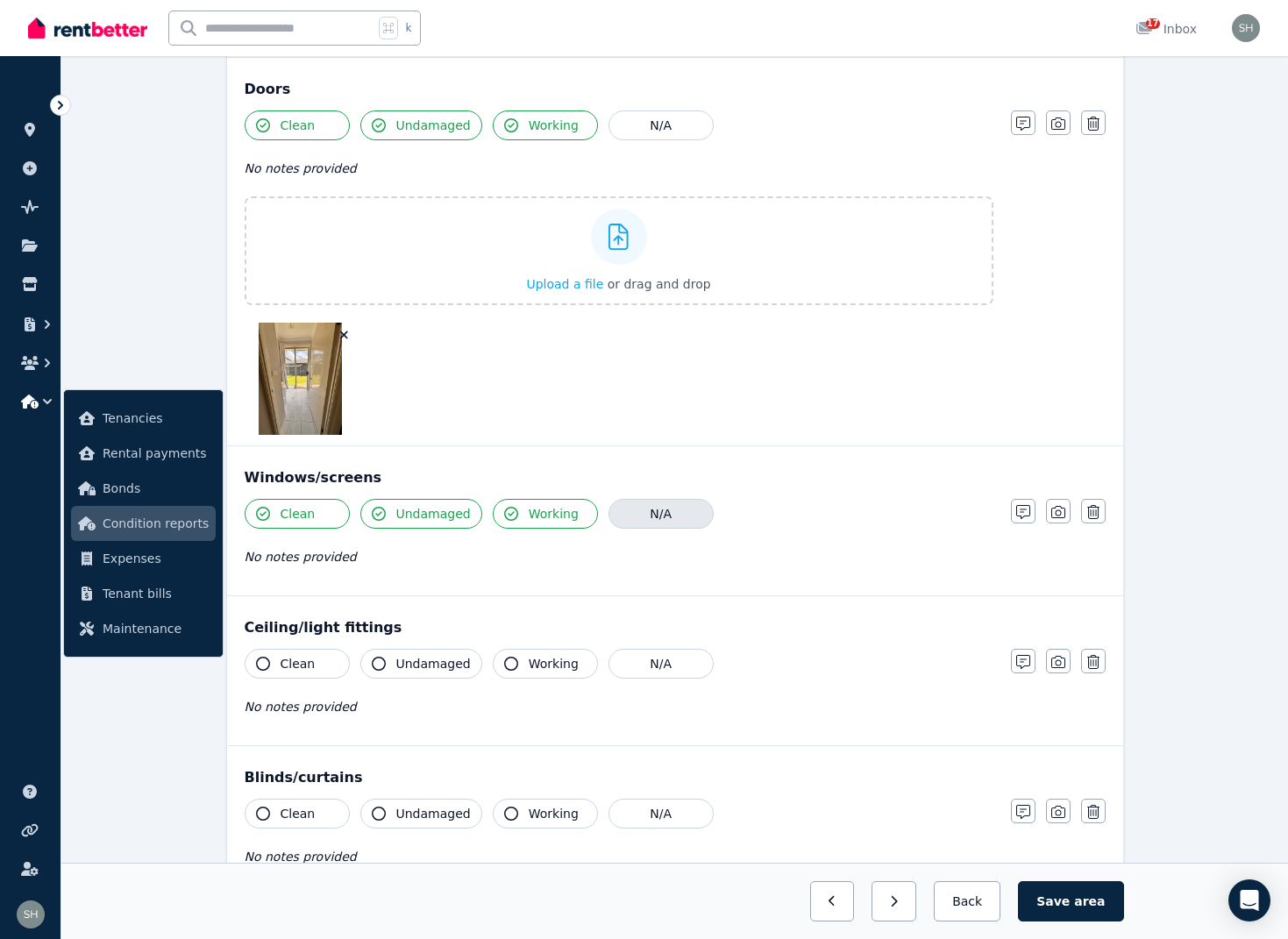
drag, startPoint x: 1064, startPoint y: 513, endPoint x: 691, endPoint y: 505, distance: 373.1
click at [1063, 513] on icon "button" at bounding box center [1058, 513] width 14 height 14
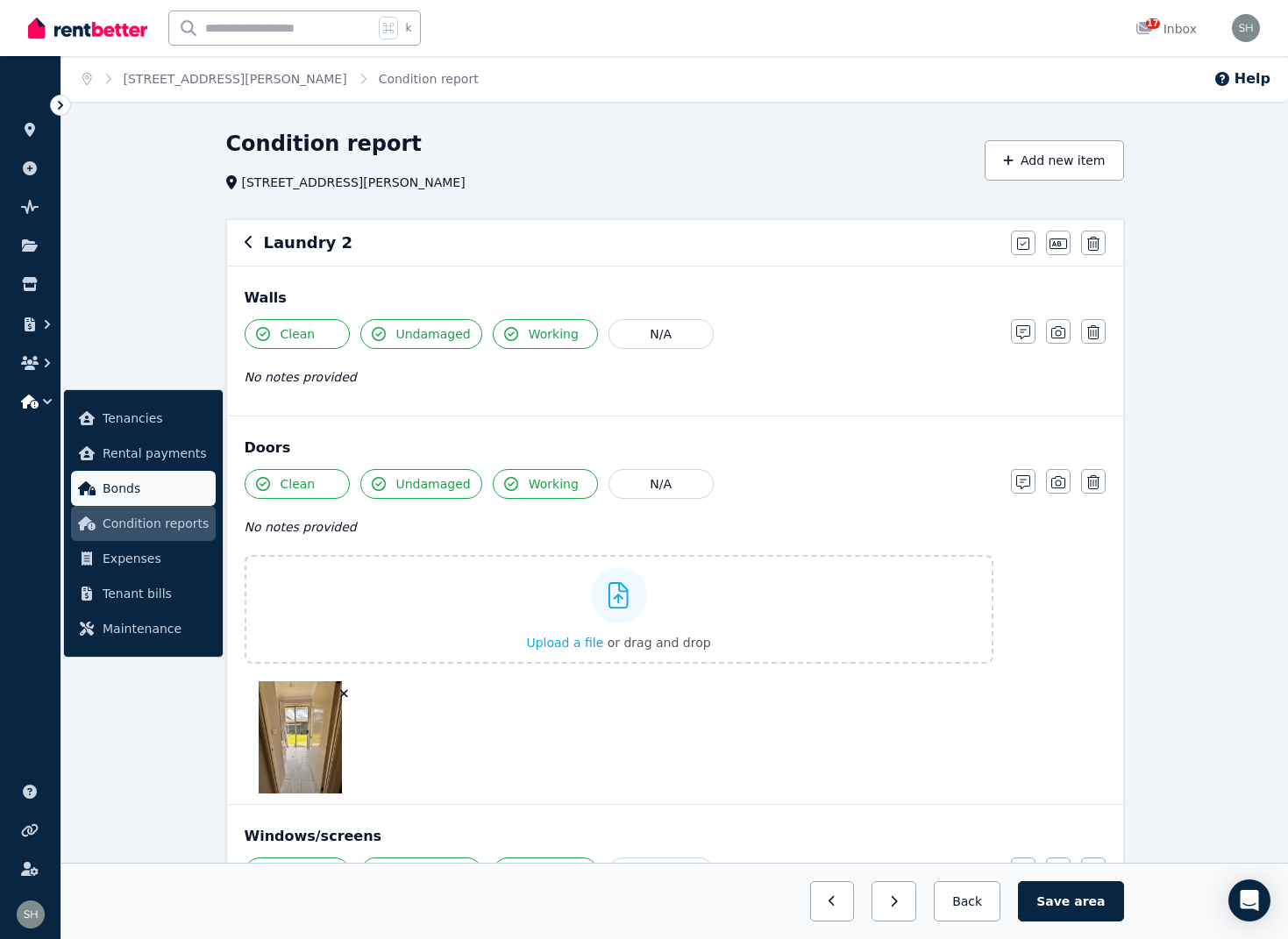
scroll to position [0, 0]
click at [1057, 333] on icon "button" at bounding box center [1058, 332] width 14 height 14
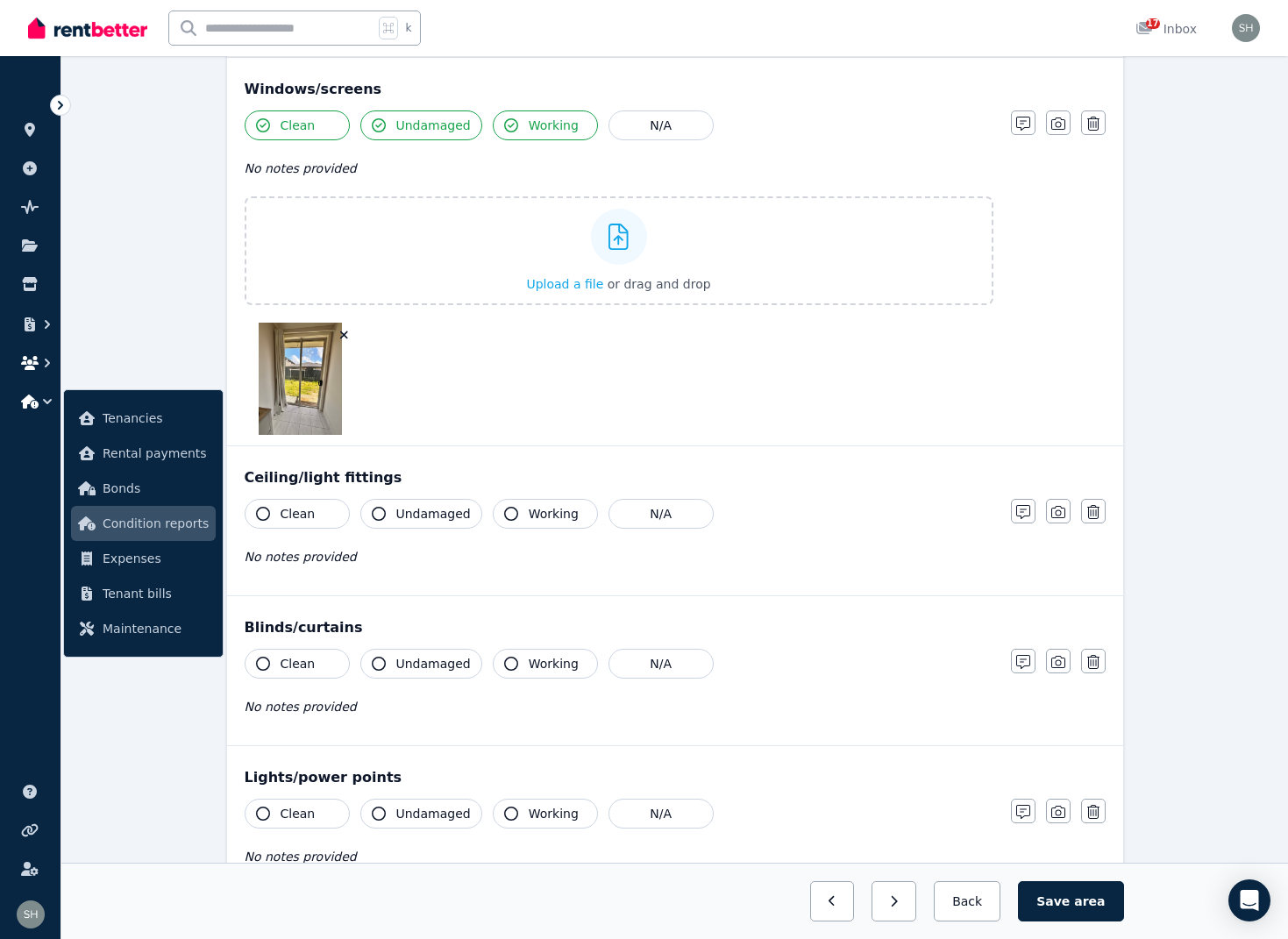
scroll to position [911, 0]
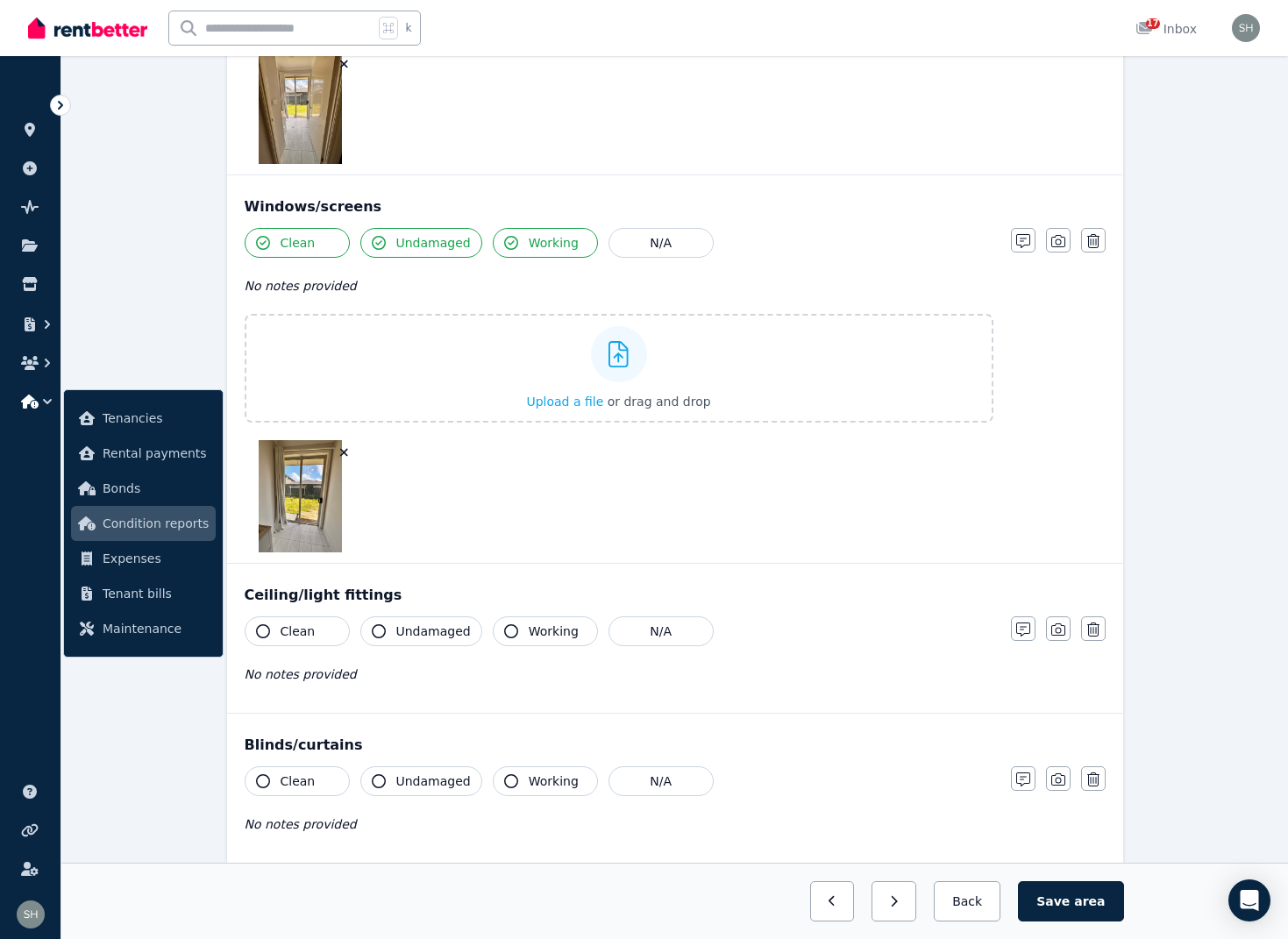
click at [260, 631] on icon "button" at bounding box center [263, 632] width 14 height 14
click at [383, 632] on icon "button" at bounding box center [379, 632] width 14 height 14
click at [505, 633] on icon "button" at bounding box center [512, 632] width 14 height 14
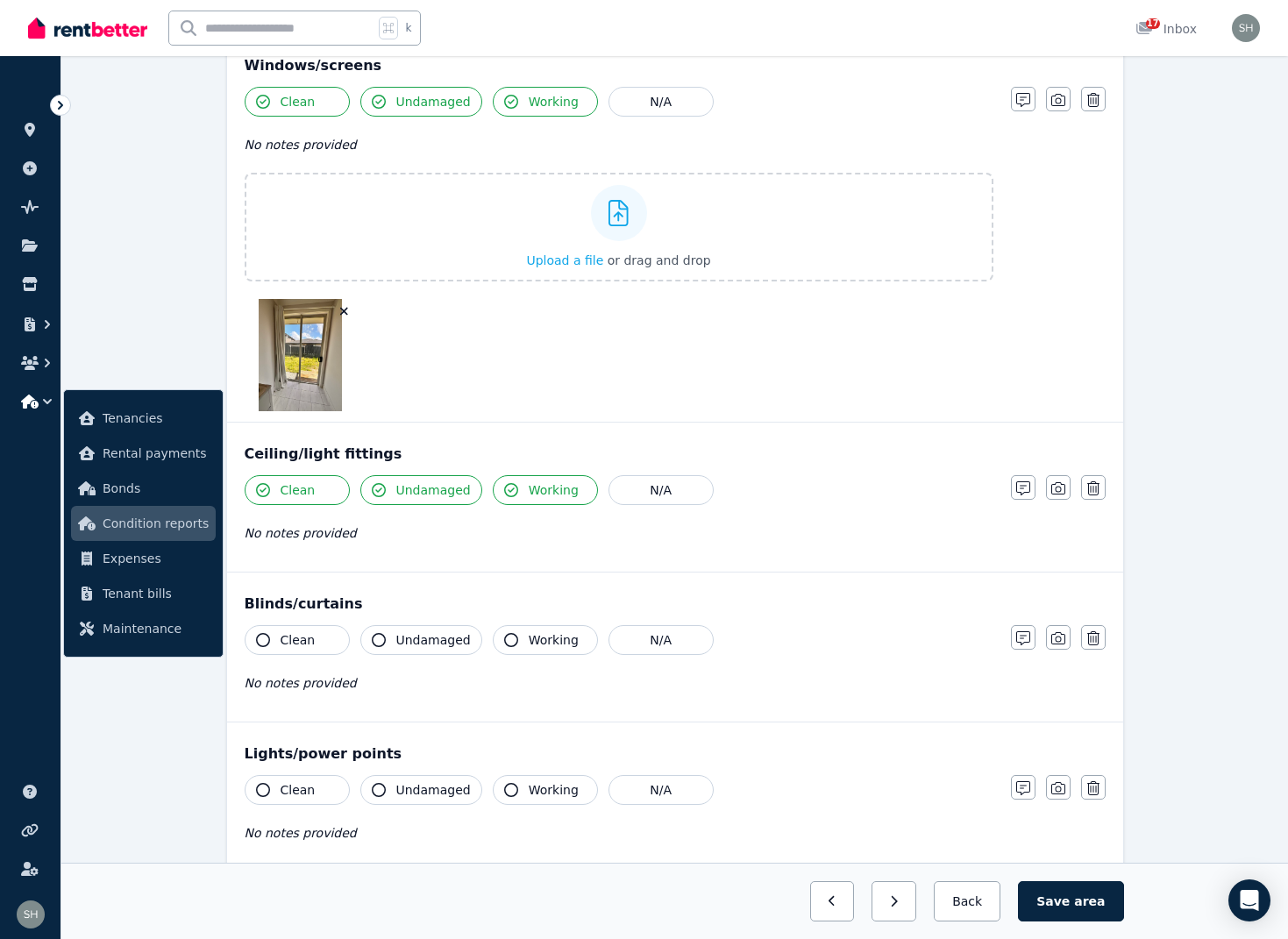
scroll to position [1066, 0]
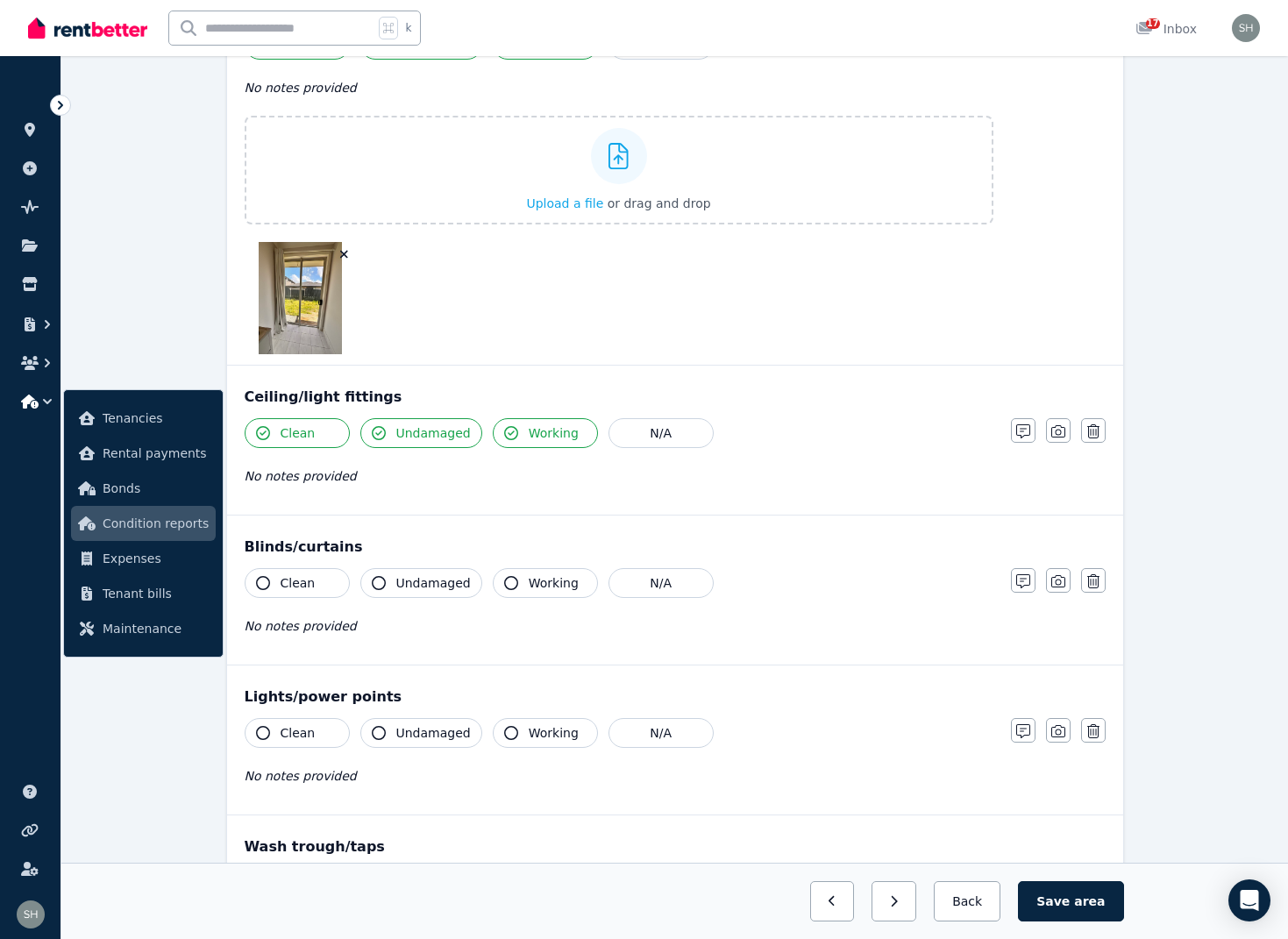
drag, startPoint x: 259, startPoint y: 623, endPoint x: 295, endPoint y: 628, distance: 36.3
click at [259, 623] on span "No notes provided" at bounding box center [300, 626] width 112 height 14
click at [266, 580] on icon "button" at bounding box center [263, 583] width 14 height 14
click at [378, 584] on icon "button" at bounding box center [379, 583] width 14 height 14
click at [507, 584] on icon "button" at bounding box center [512, 583] width 14 height 14
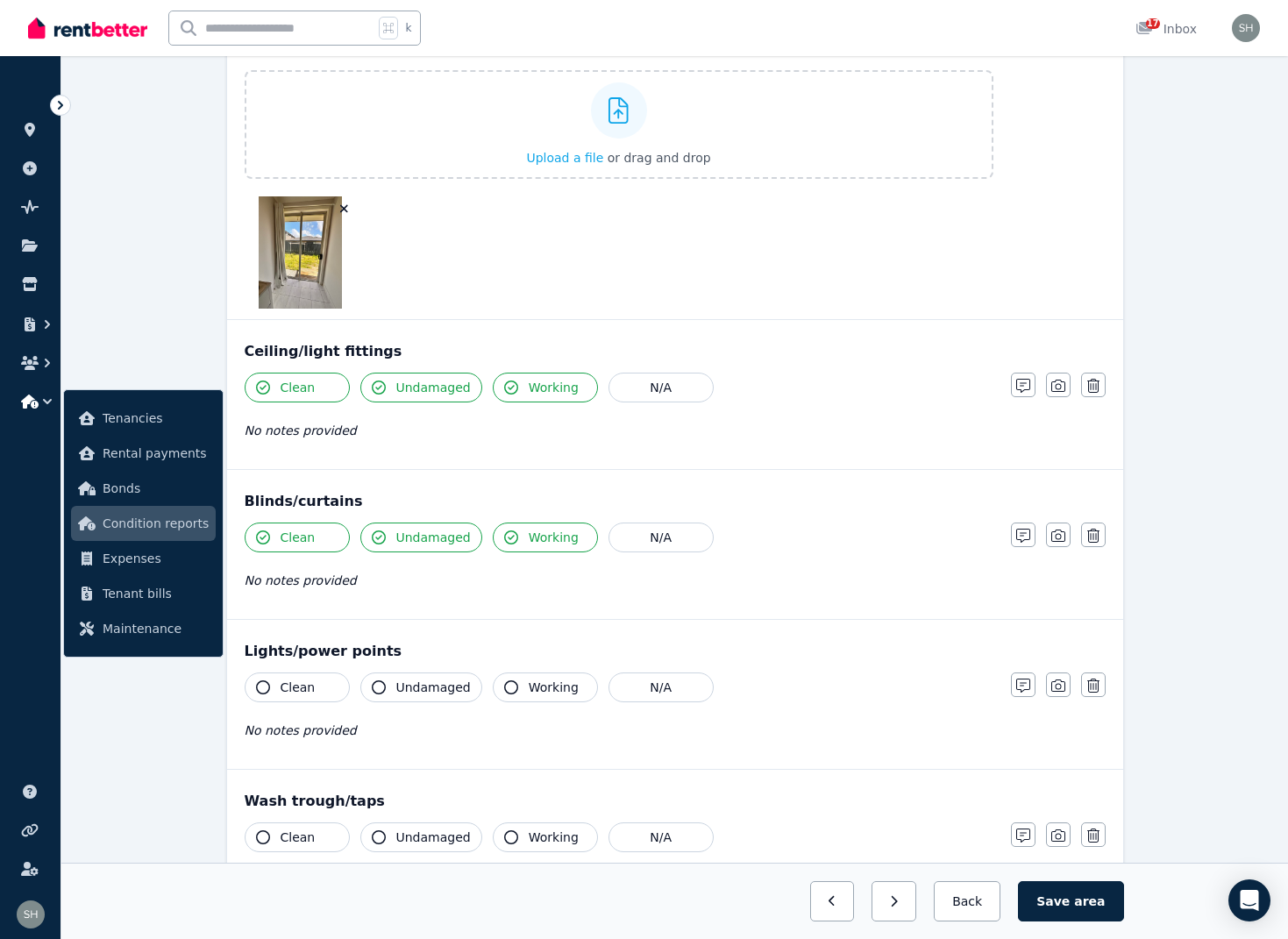
scroll to position [1144, 0]
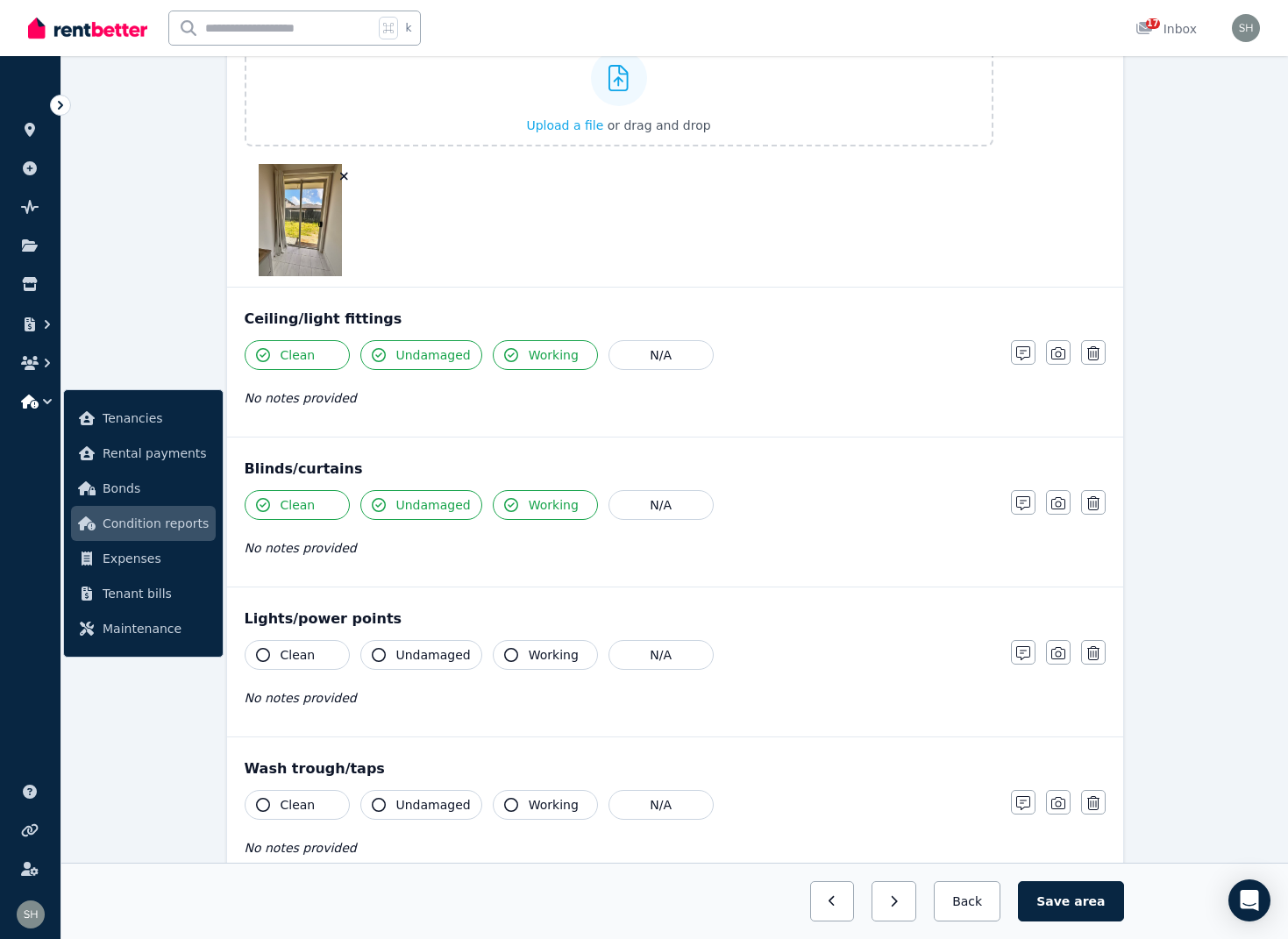
click at [266, 655] on icon "button" at bounding box center [263, 655] width 14 height 14
click at [382, 655] on icon "button" at bounding box center [379, 655] width 14 height 14
click at [505, 655] on icon "button" at bounding box center [512, 655] width 14 height 14
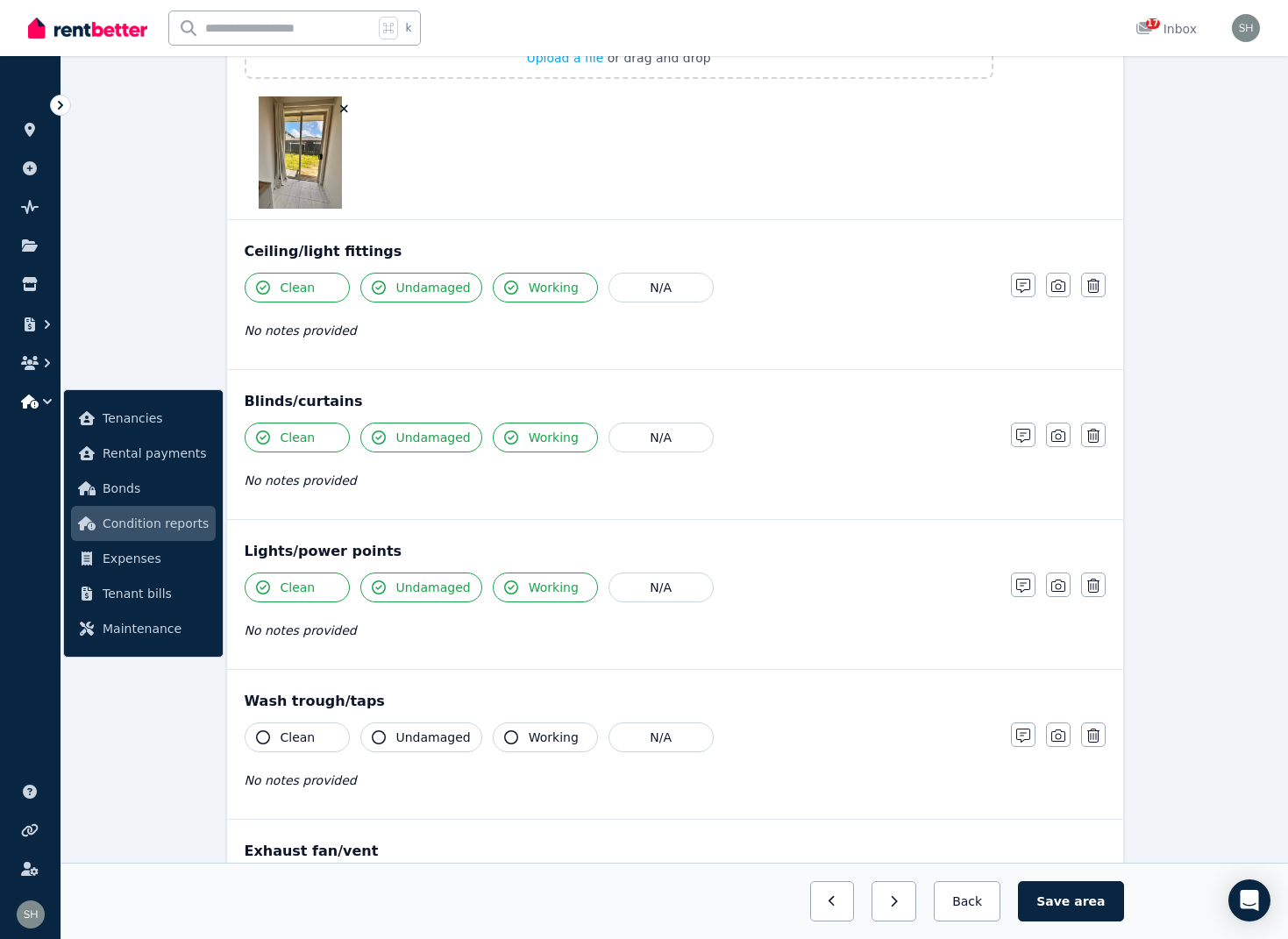
click at [264, 739] on icon "button" at bounding box center [263, 737] width 14 height 14
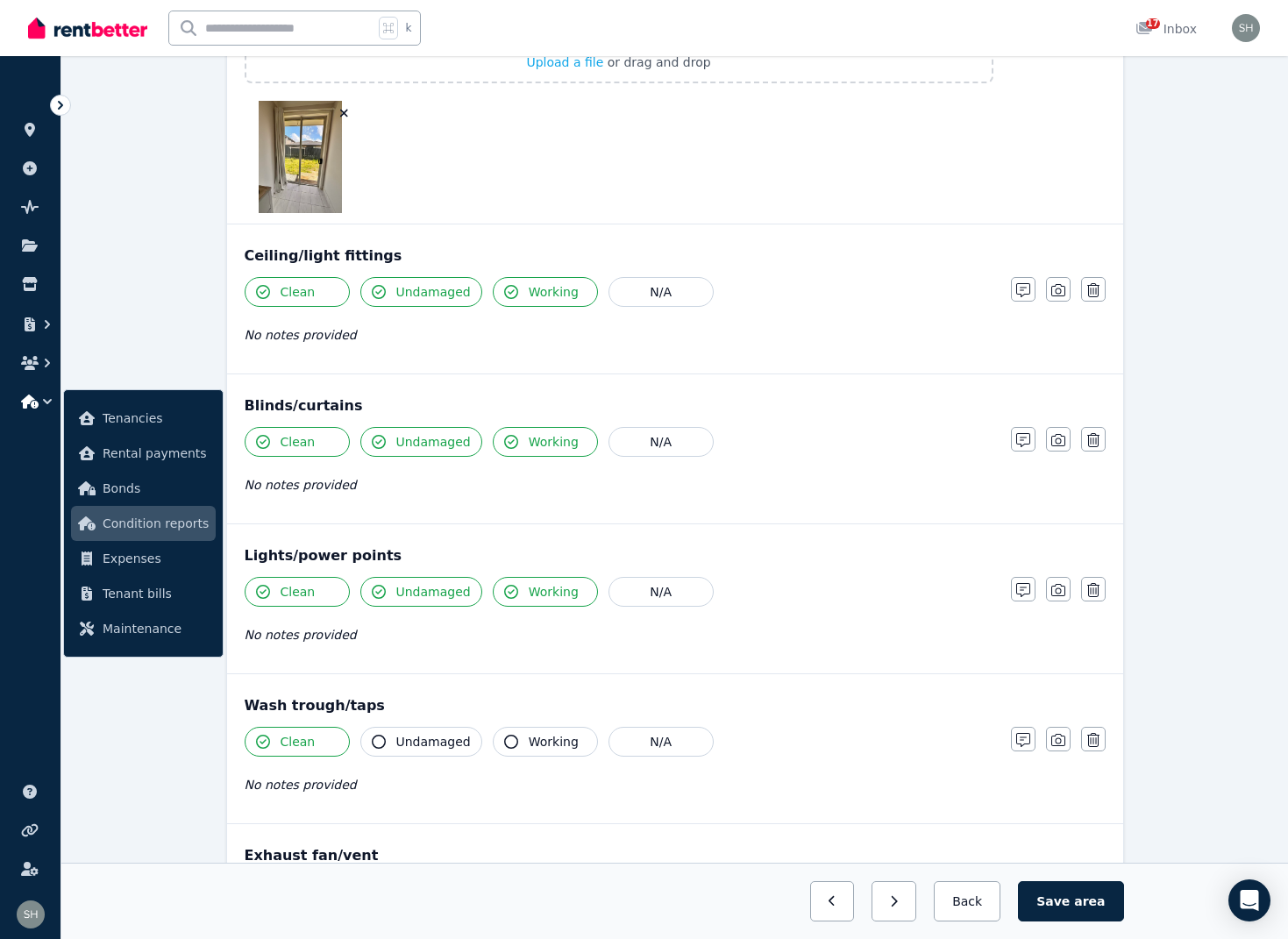
click at [382, 741] on icon "button" at bounding box center [379, 742] width 14 height 14
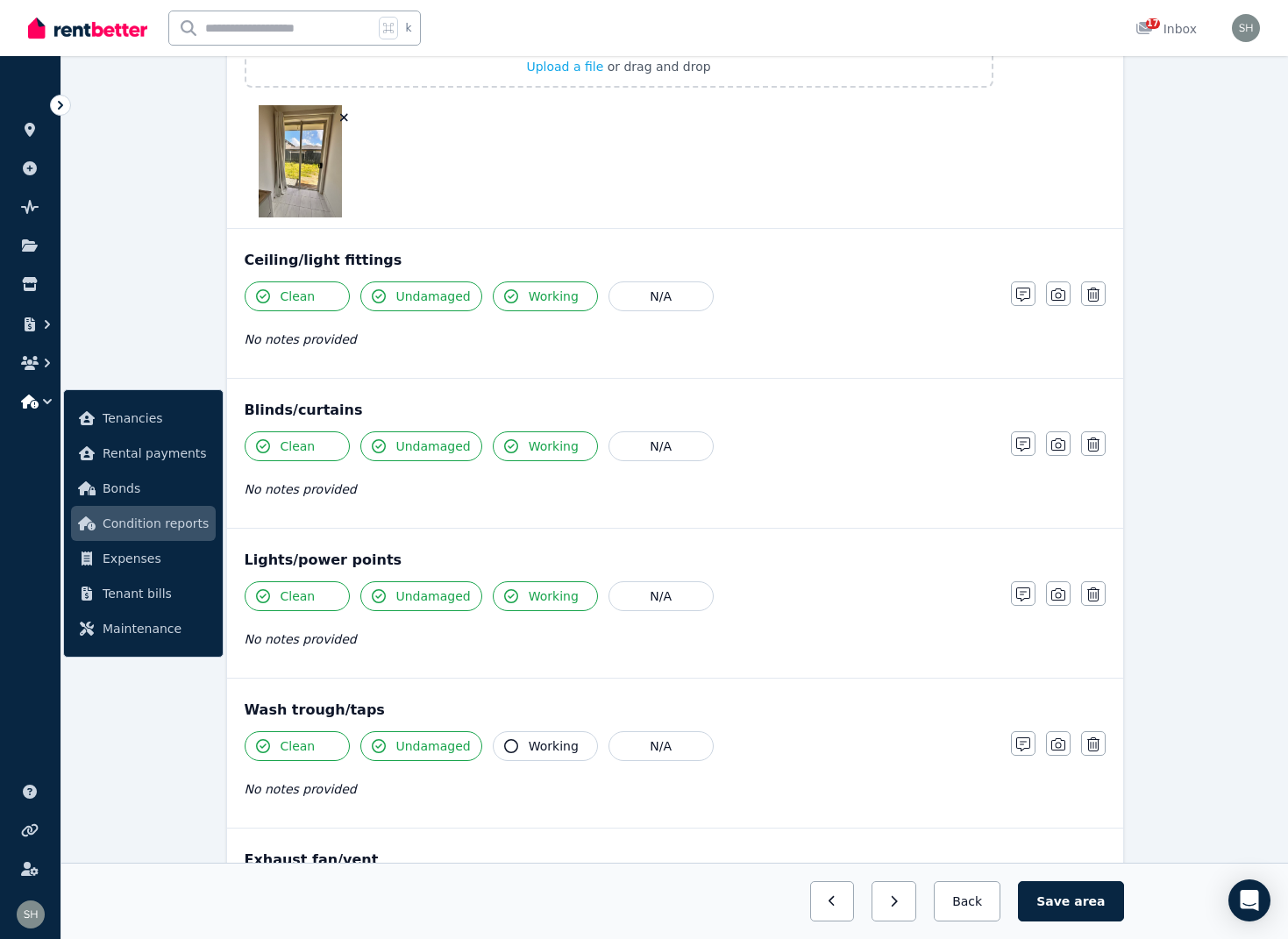
click at [507, 744] on icon "button" at bounding box center [512, 746] width 14 height 14
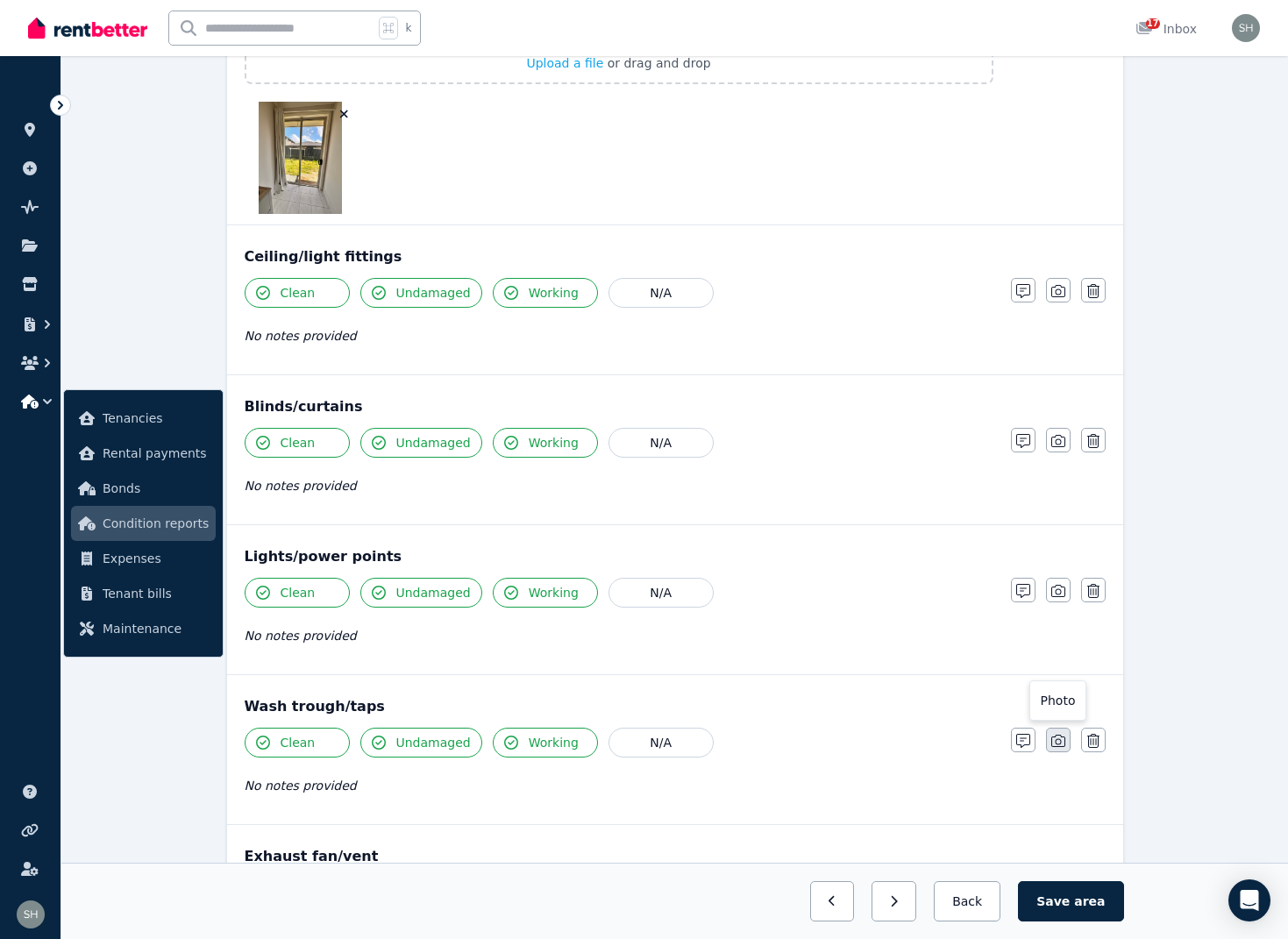
click at [1056, 747] on button "button" at bounding box center [1059, 740] width 25 height 25
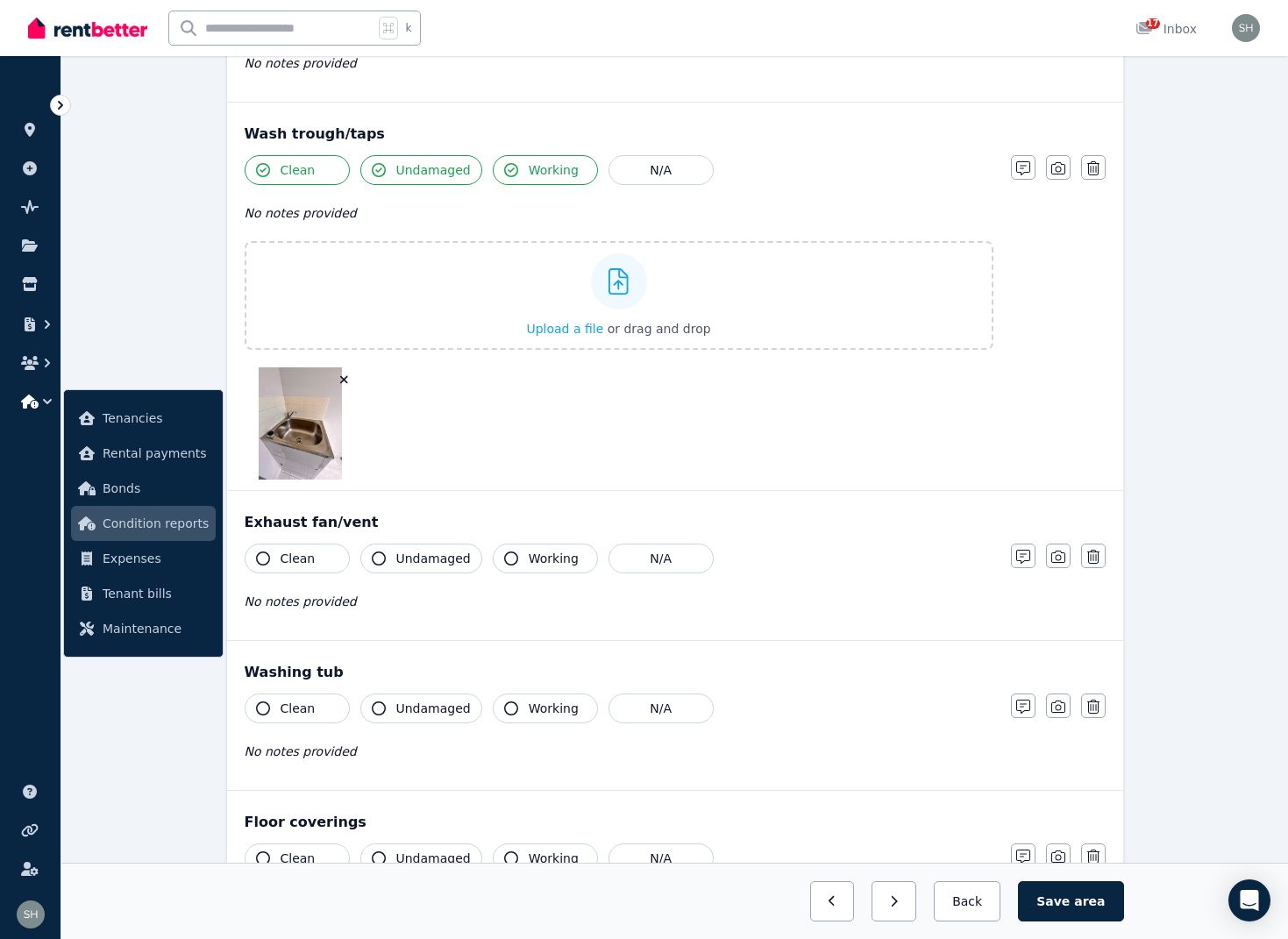
scroll to position [1910, 0]
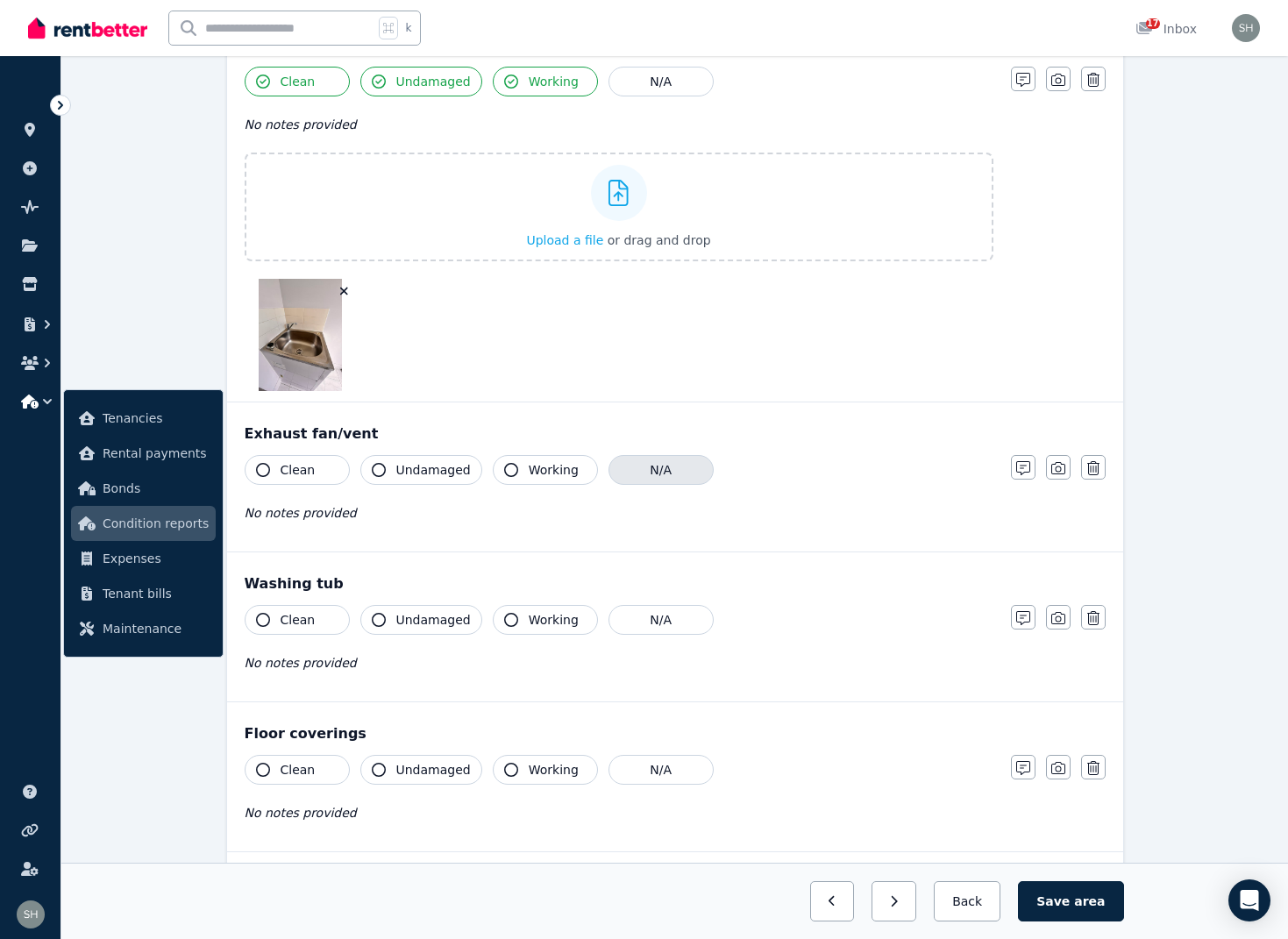
click at [624, 478] on button "N/A" at bounding box center [661, 470] width 105 height 30
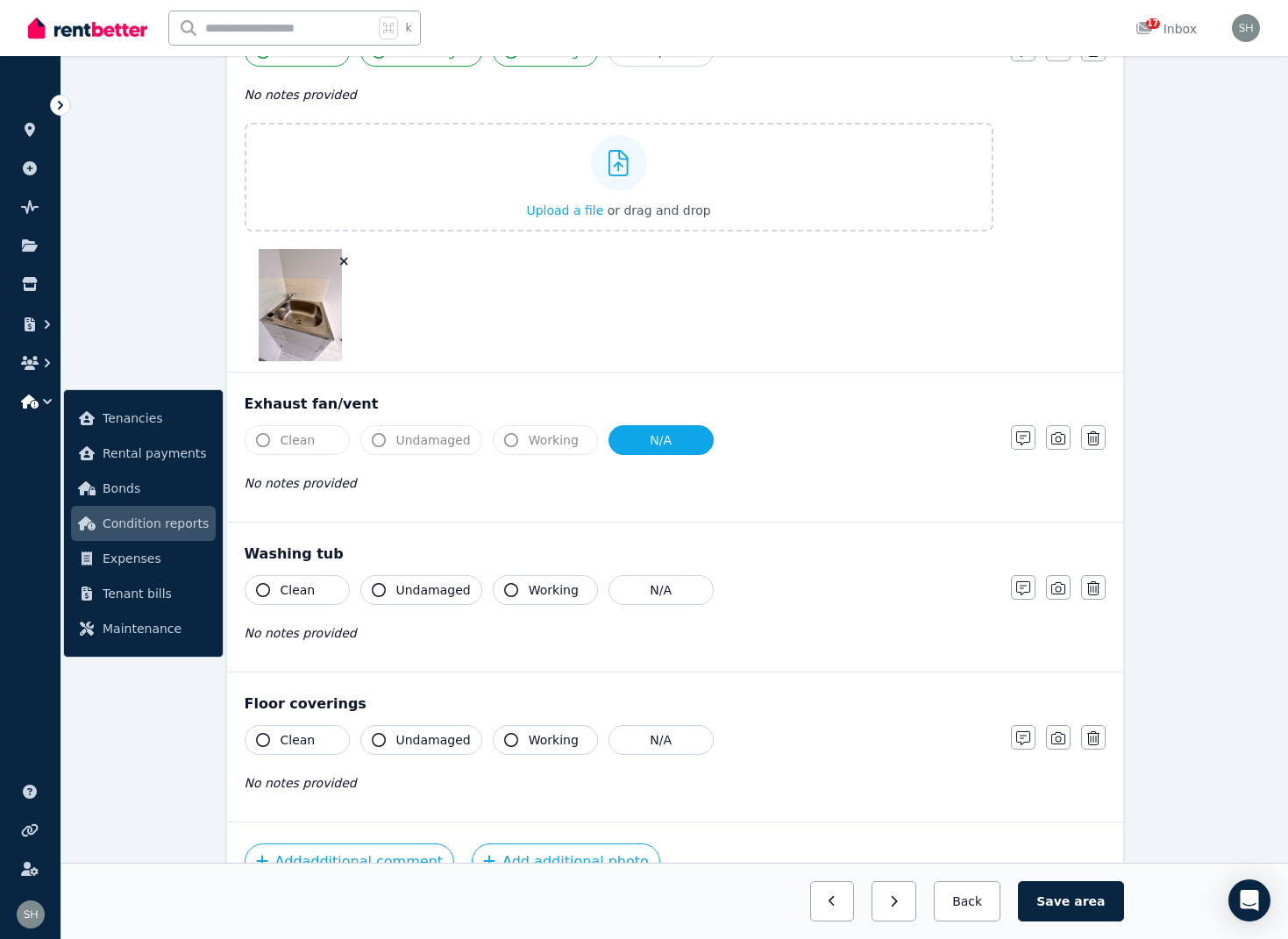
scroll to position [1901, 0]
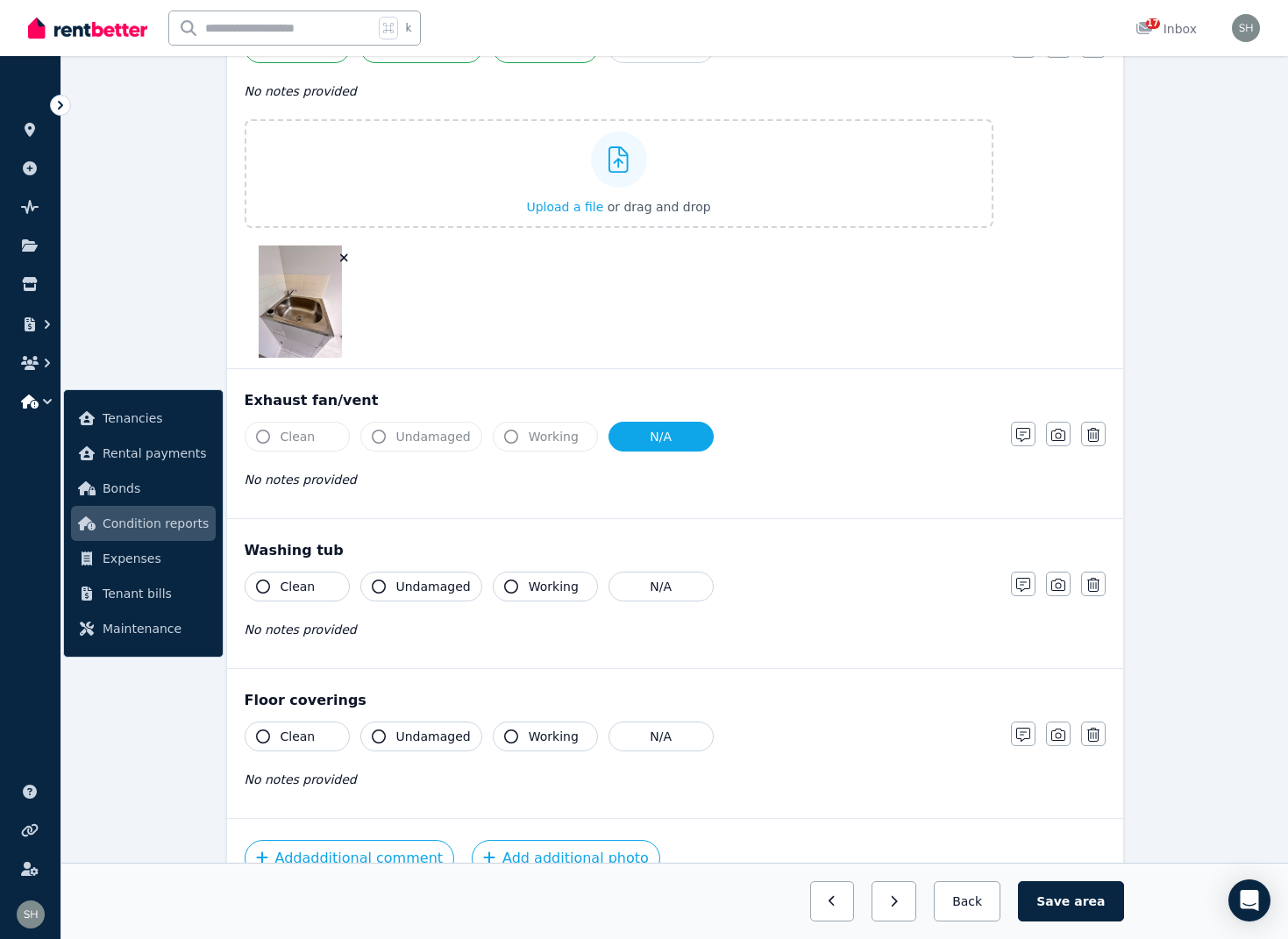
drag, startPoint x: 264, startPoint y: 584, endPoint x: 317, endPoint y: 590, distance: 53.3
click at [264, 584] on icon "button" at bounding box center [263, 586] width 14 height 14
click at [380, 585] on icon "button" at bounding box center [379, 586] width 14 height 14
click at [508, 588] on icon "button" at bounding box center [512, 586] width 14 height 14
click at [1066, 585] on button "button" at bounding box center [1059, 585] width 25 height 25
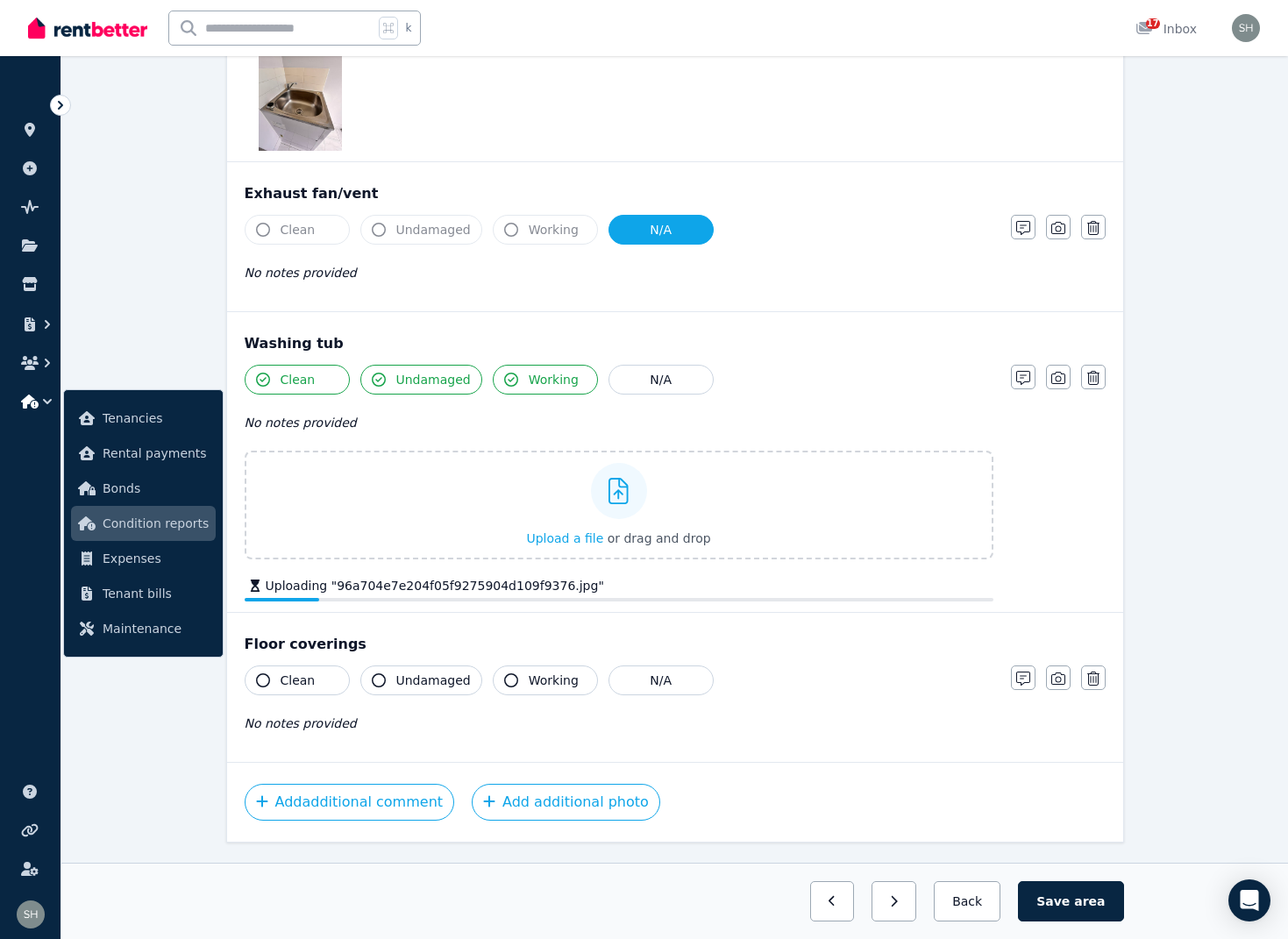
scroll to position [2110, 0]
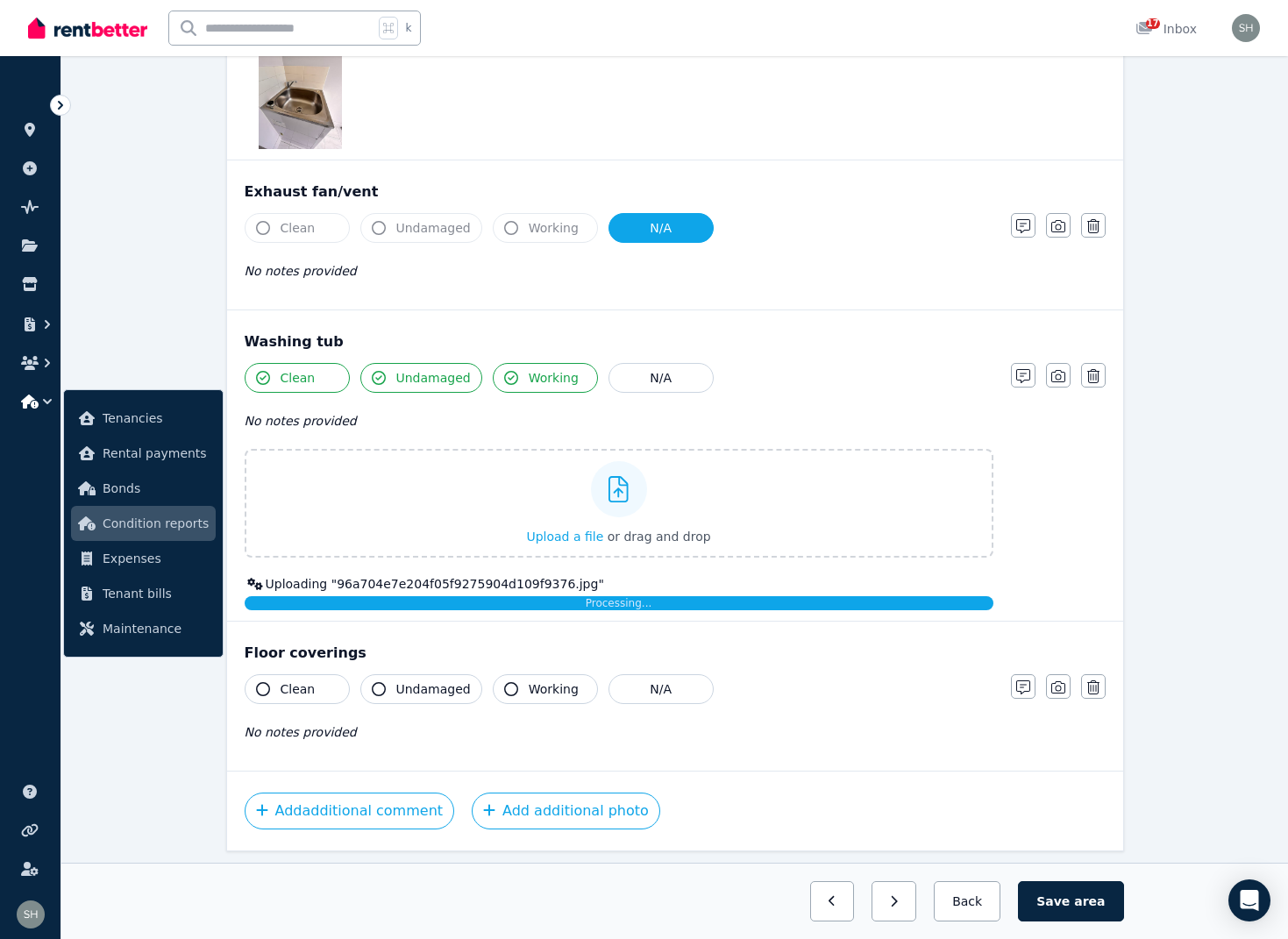
click at [271, 688] on button "Clean" at bounding box center [297, 689] width 105 height 30
click at [370, 688] on button "Undamaged" at bounding box center [421, 689] width 122 height 30
click at [505, 690] on icon "button" at bounding box center [512, 689] width 14 height 14
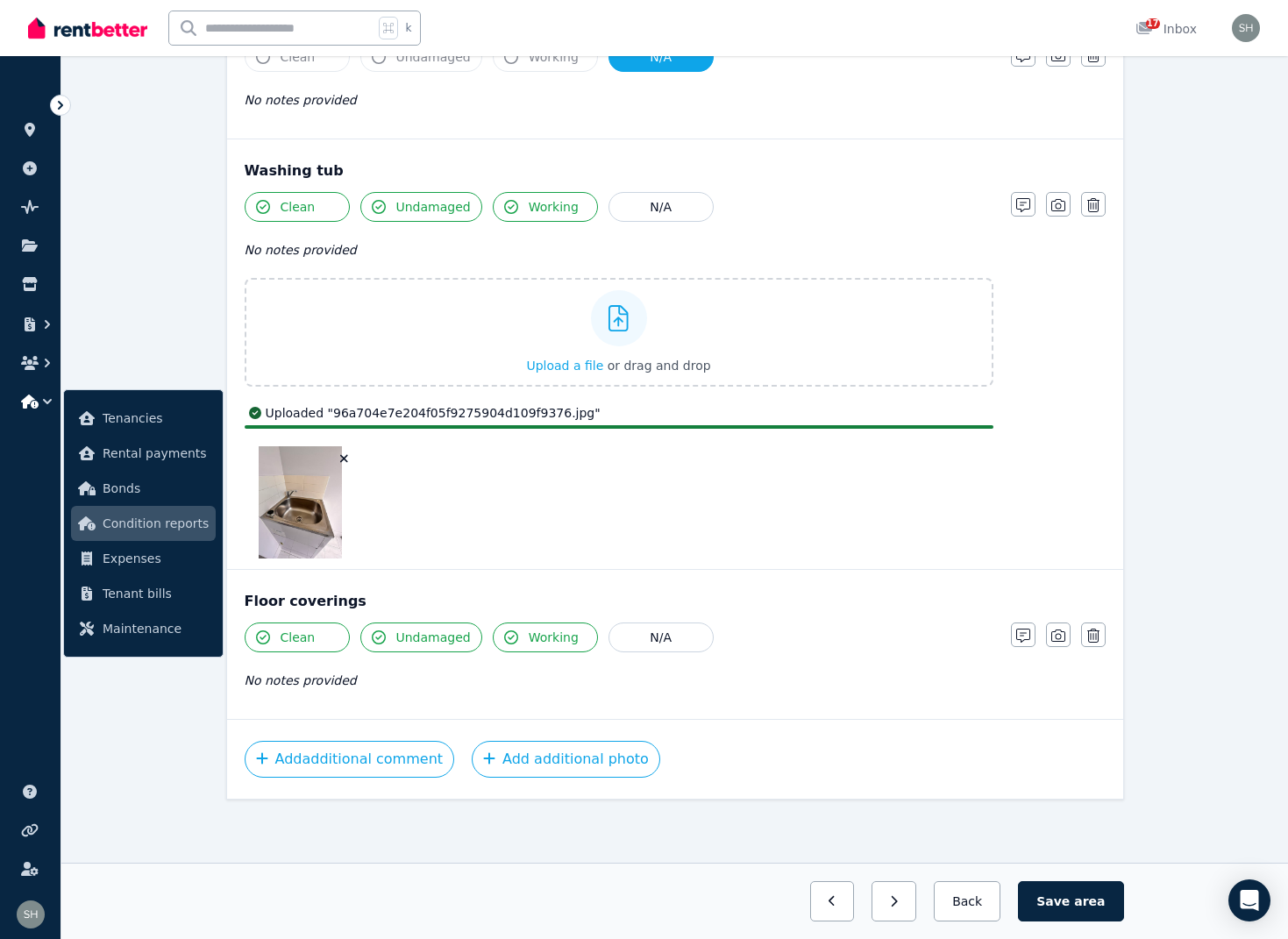
scroll to position [2280, 0]
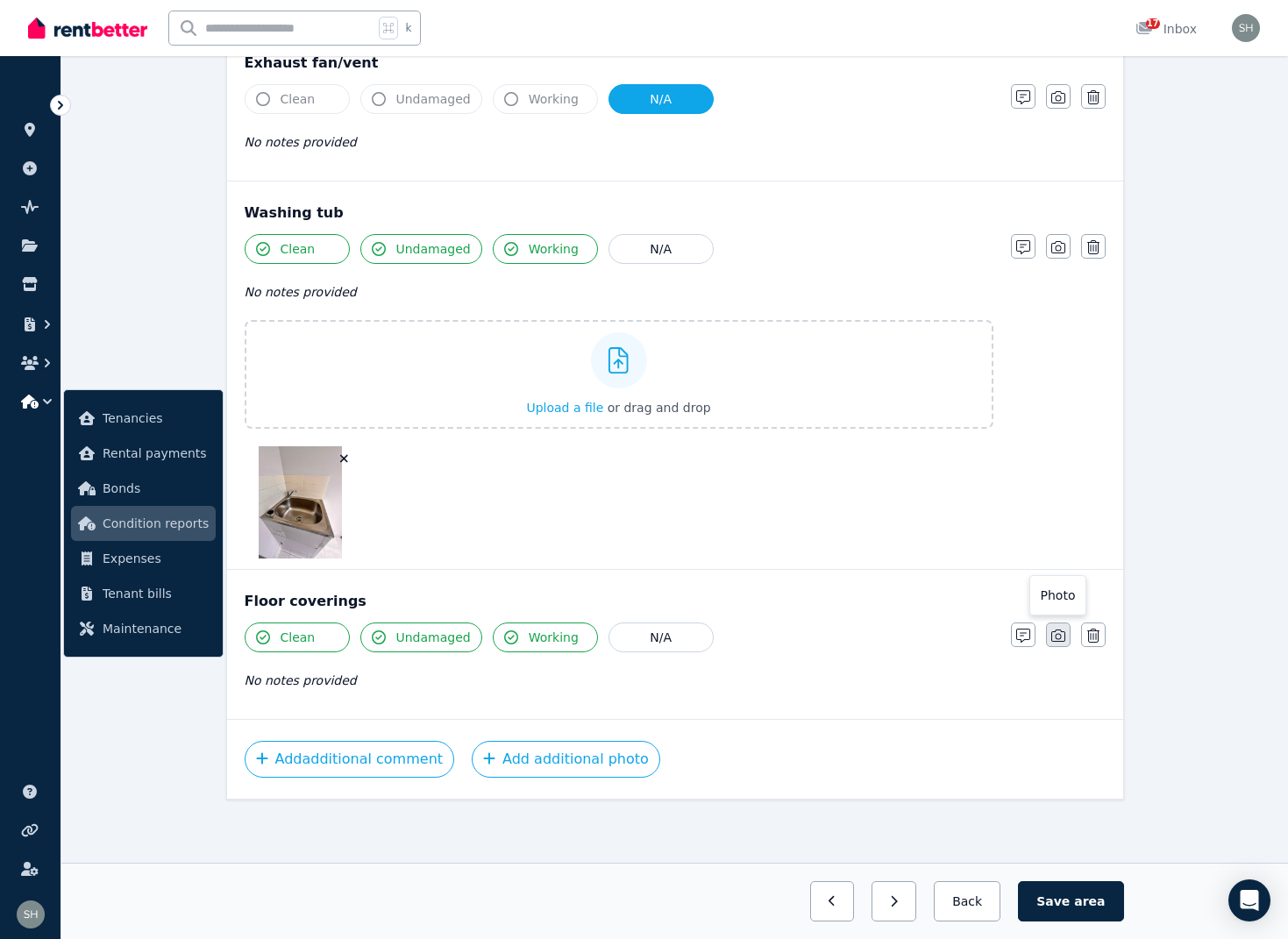
click at [1051, 630] on icon "button" at bounding box center [1058, 636] width 14 height 12
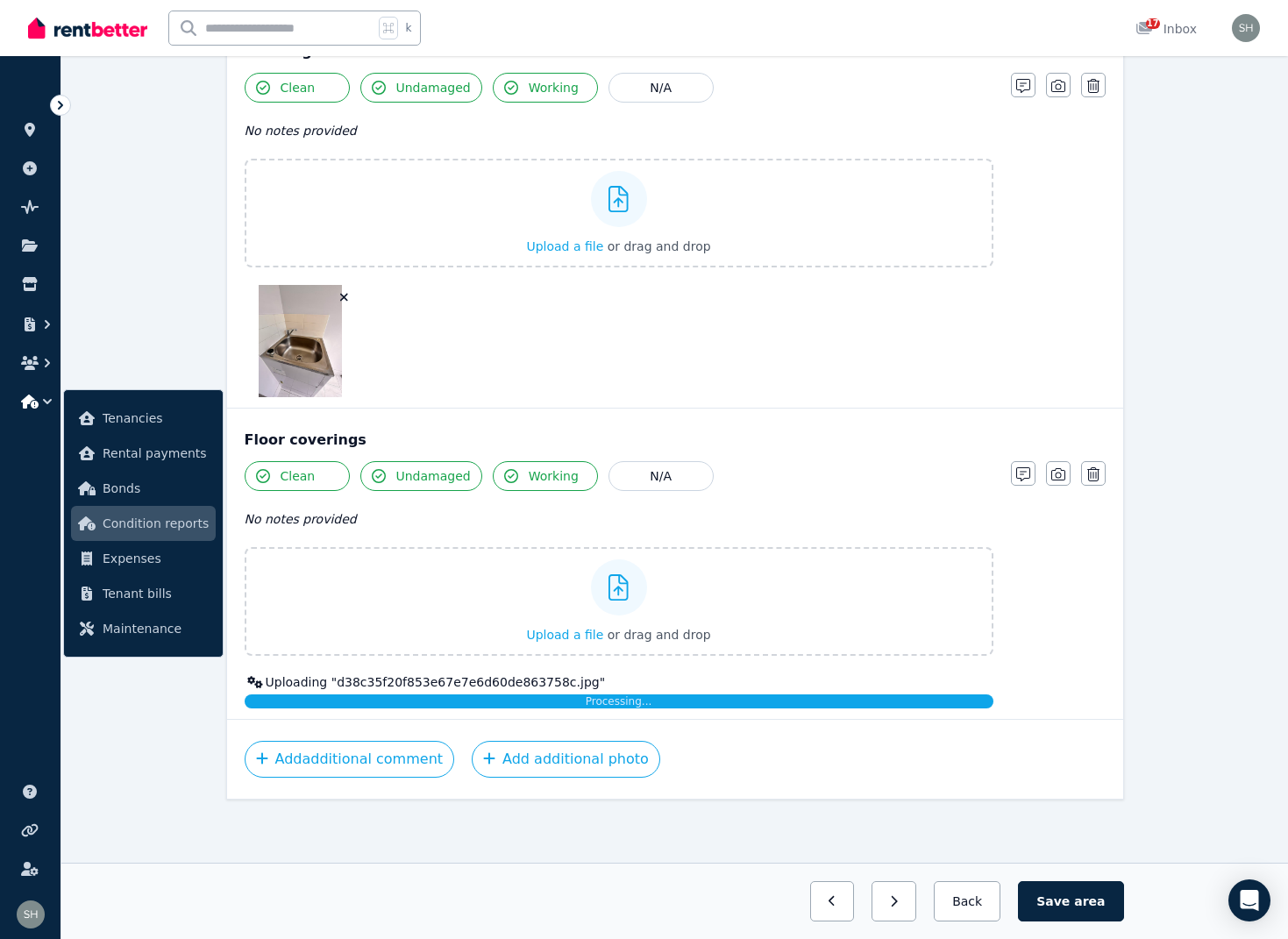
scroll to position [2400, 0]
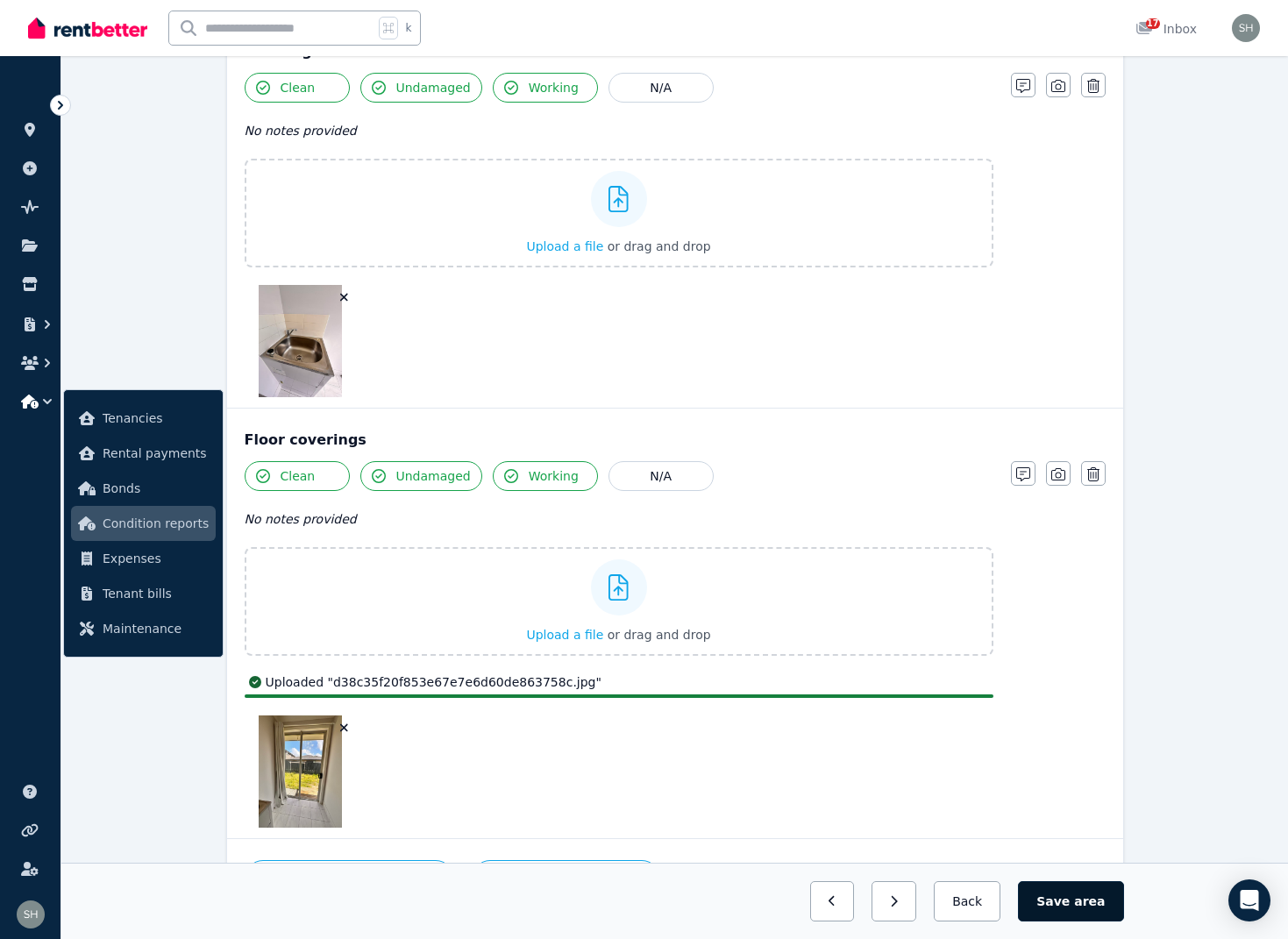
click at [1072, 903] on button "Save area" at bounding box center [1070, 901] width 105 height 40
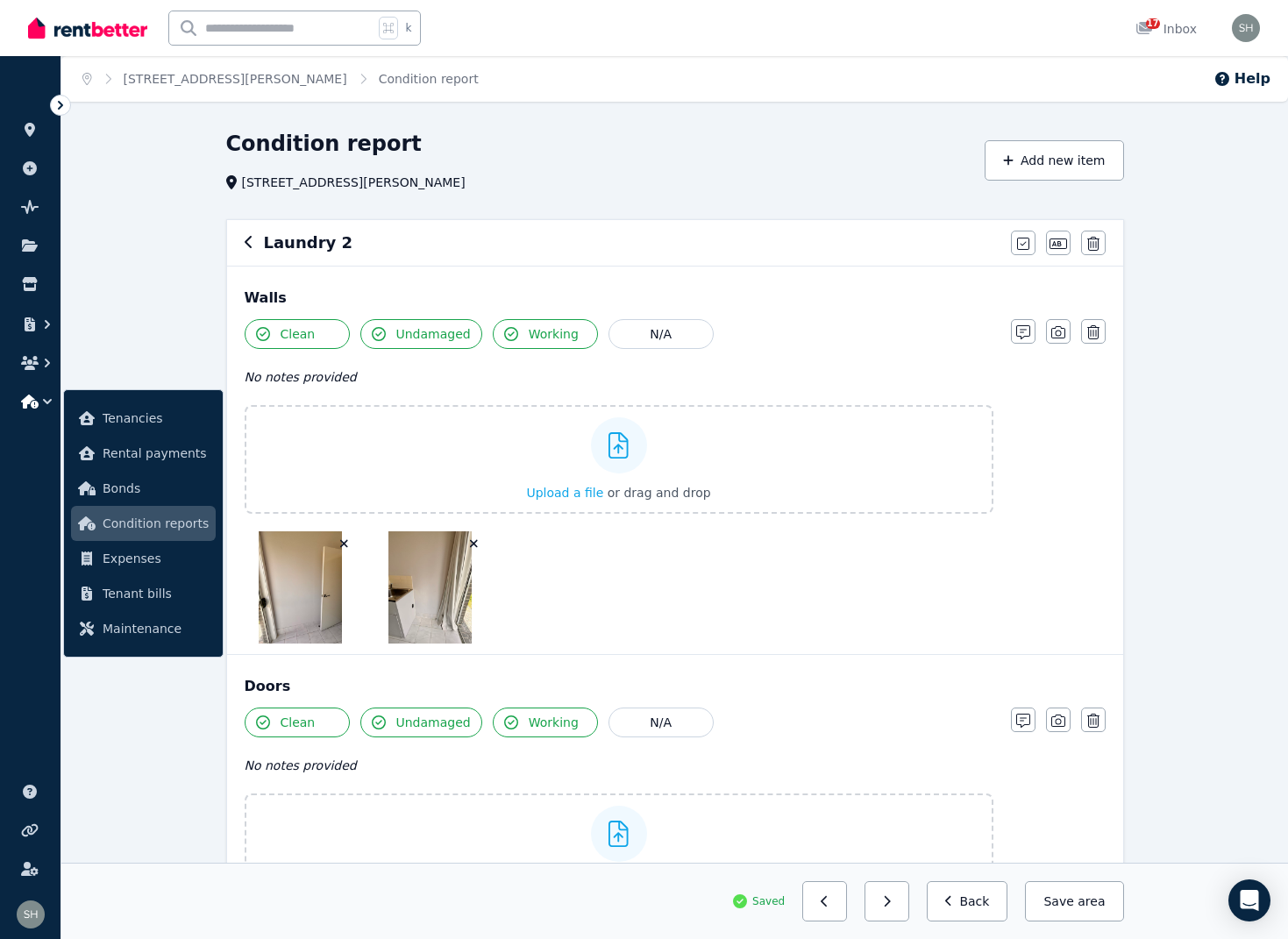
scroll to position [0, 0]
click at [246, 236] on icon "button" at bounding box center [249, 243] width 9 height 14
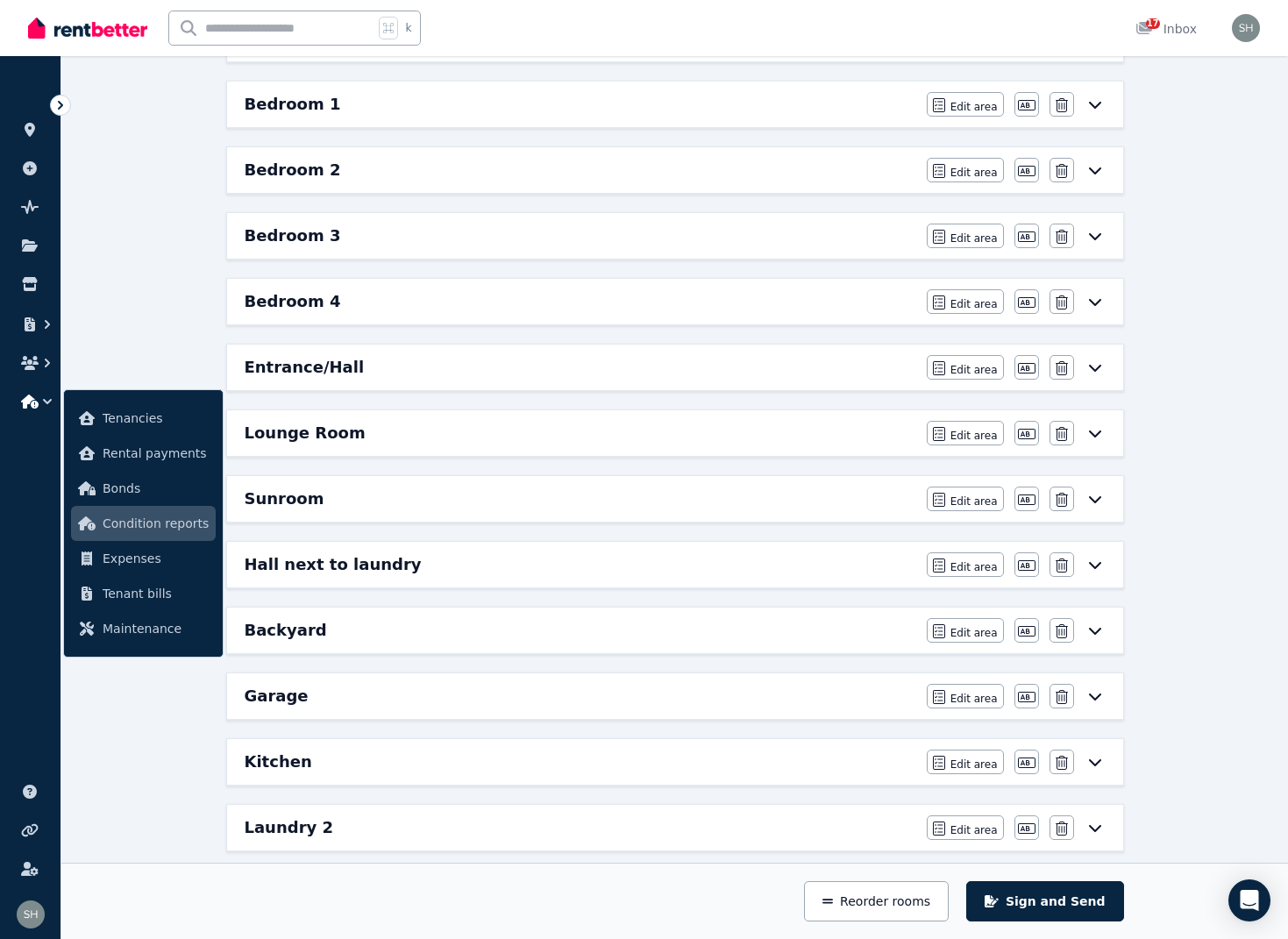
scroll to position [360, 0]
click at [777, 642] on div "Backyard Edit area Edit area Edit name [GEOGRAPHIC_DATA]" at bounding box center [675, 628] width 896 height 45
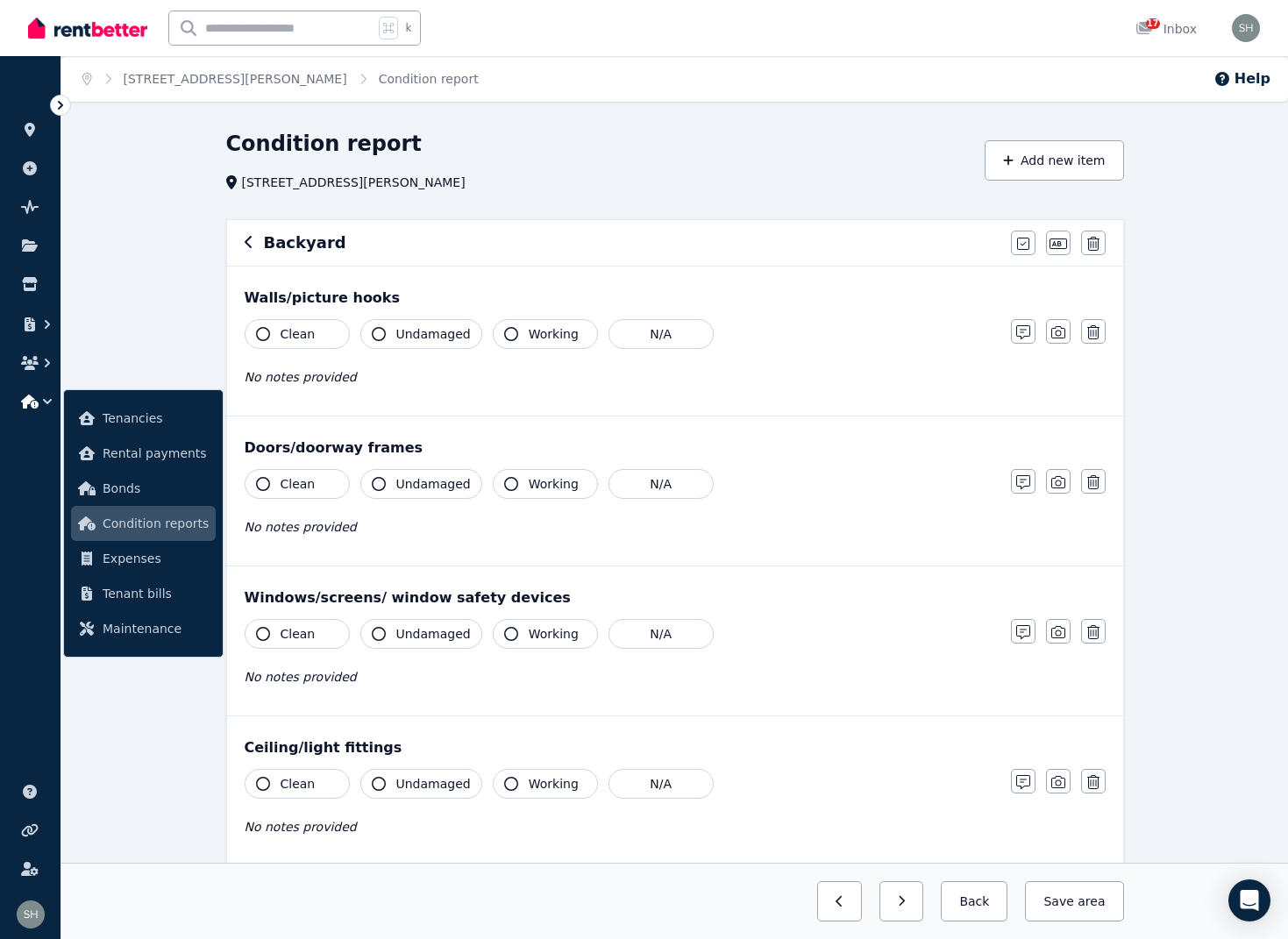
click at [263, 331] on icon "button" at bounding box center [263, 334] width 14 height 14
drag, startPoint x: 374, startPoint y: 332, endPoint x: 402, endPoint y: 334, distance: 28.1
click at [374, 333] on icon "button" at bounding box center [379, 334] width 14 height 14
click at [505, 331] on icon "button" at bounding box center [512, 334] width 14 height 14
click at [265, 483] on icon "button" at bounding box center [263, 484] width 14 height 14
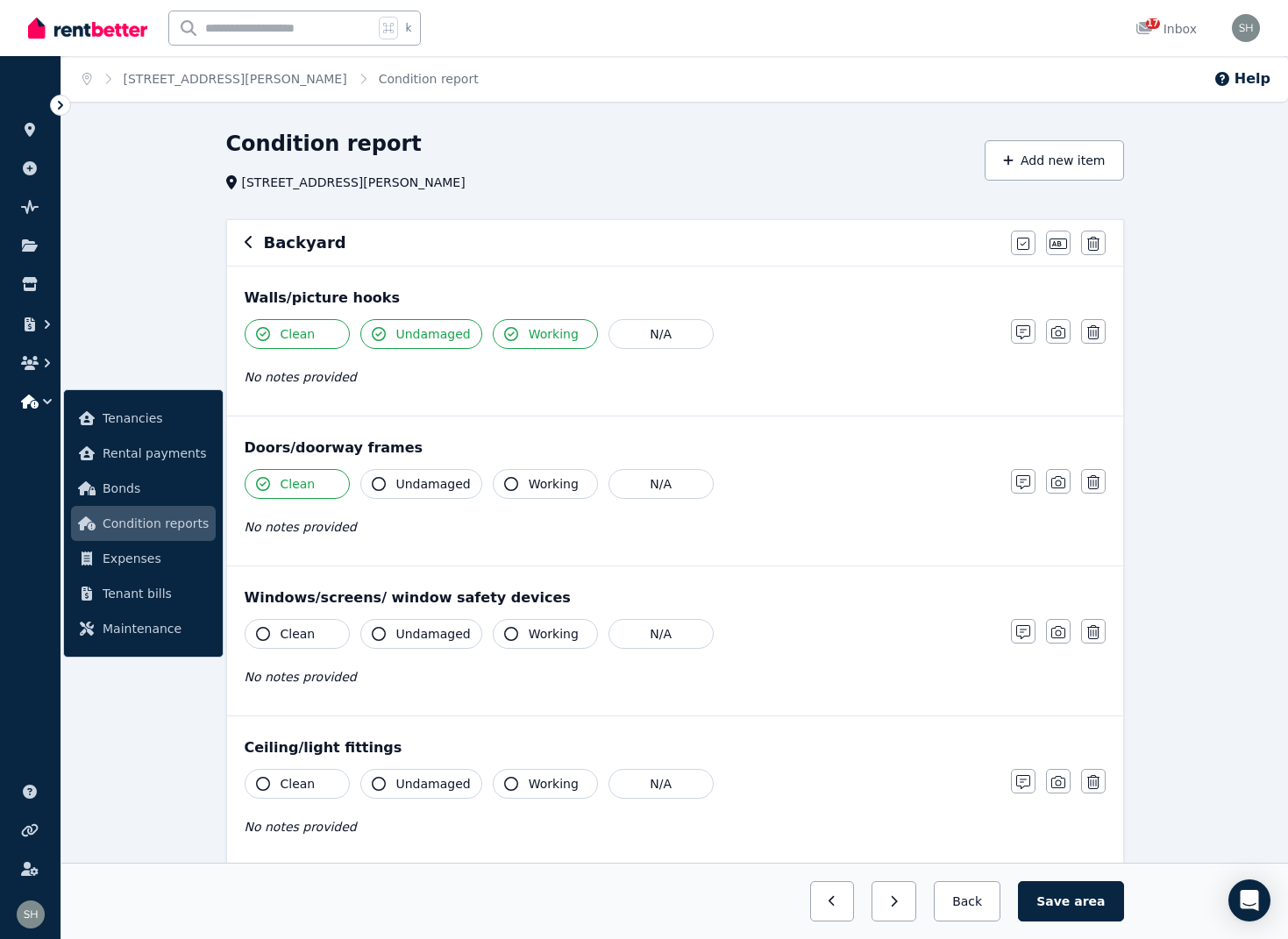
click at [378, 484] on icon "button" at bounding box center [379, 484] width 14 height 14
click at [273, 484] on button "Clean" at bounding box center [297, 484] width 105 height 30
drag, startPoint x: 268, startPoint y: 482, endPoint x: 313, endPoint y: 486, distance: 45.2
click at [273, 485] on button "Clean" at bounding box center [297, 484] width 105 height 30
click at [378, 479] on icon "button" at bounding box center [379, 484] width 14 height 14
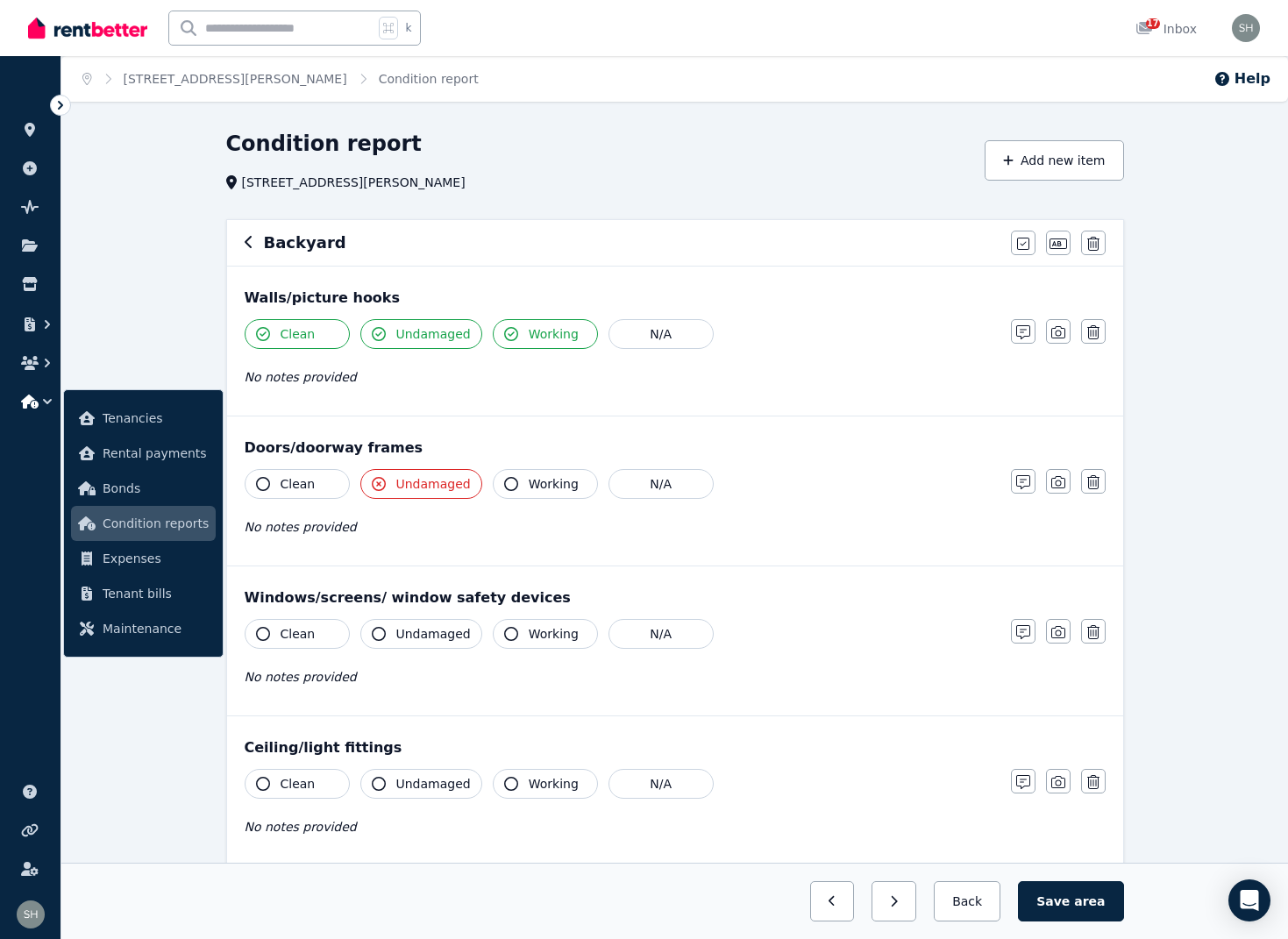
click at [385, 485] on icon "button" at bounding box center [379, 484] width 14 height 14
click at [664, 489] on button "N/A" at bounding box center [661, 484] width 105 height 30
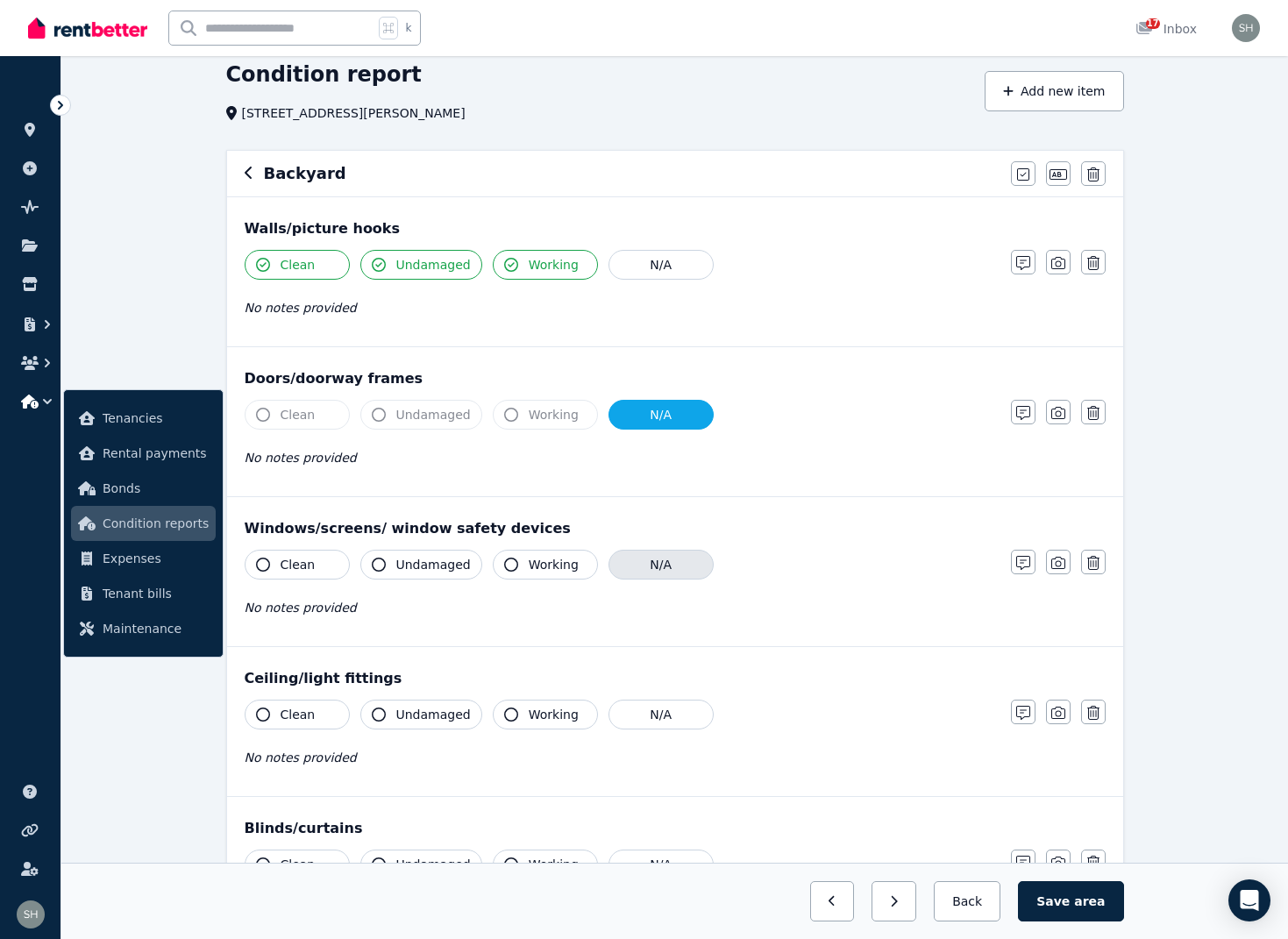
click at [654, 558] on button "N/A" at bounding box center [661, 565] width 105 height 30
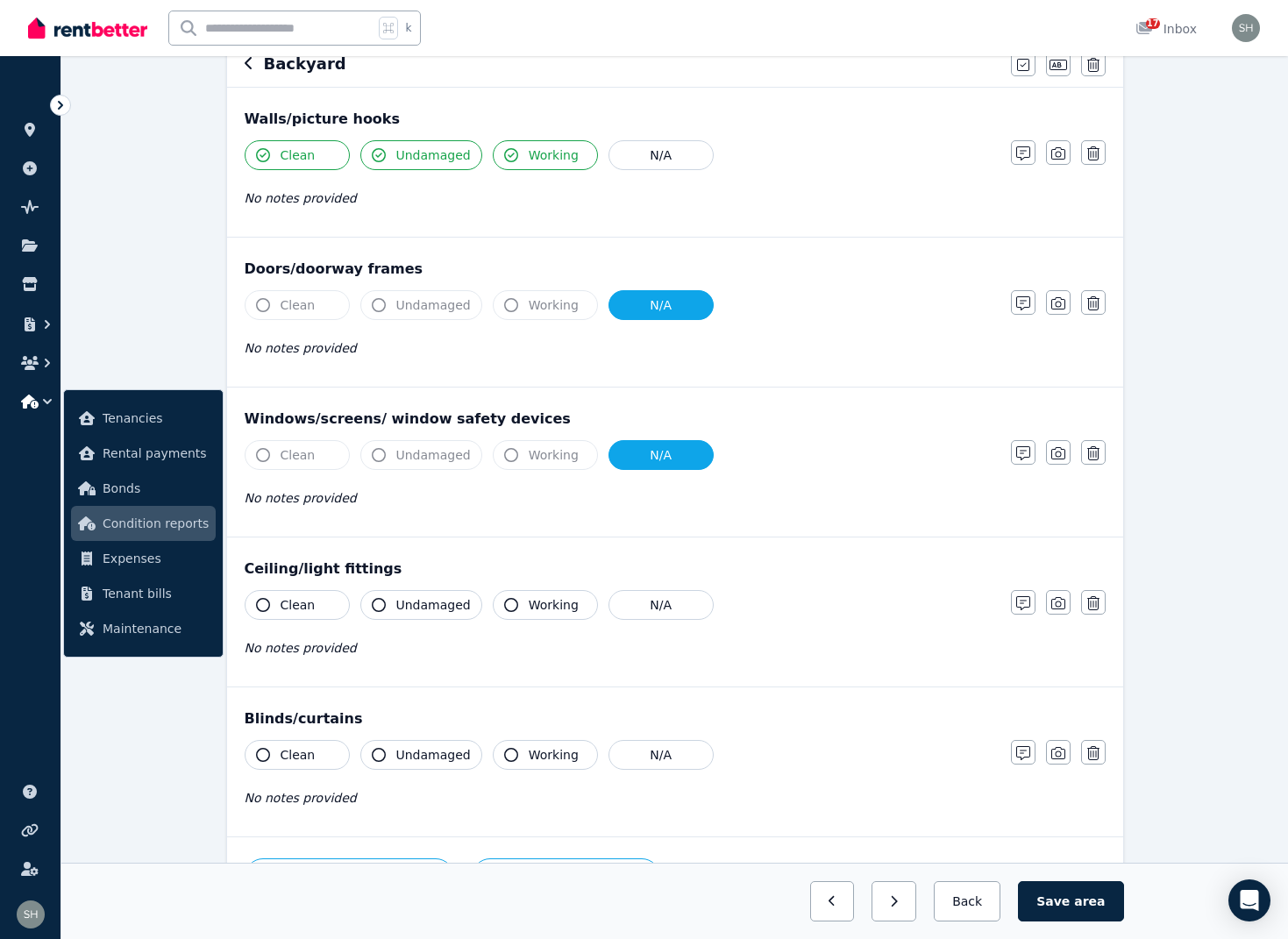
scroll to position [179, 0]
click at [261, 606] on icon "button" at bounding box center [263, 604] width 14 height 14
click at [374, 604] on icon "button" at bounding box center [379, 604] width 14 height 14
click at [505, 605] on icon "button" at bounding box center [512, 604] width 14 height 14
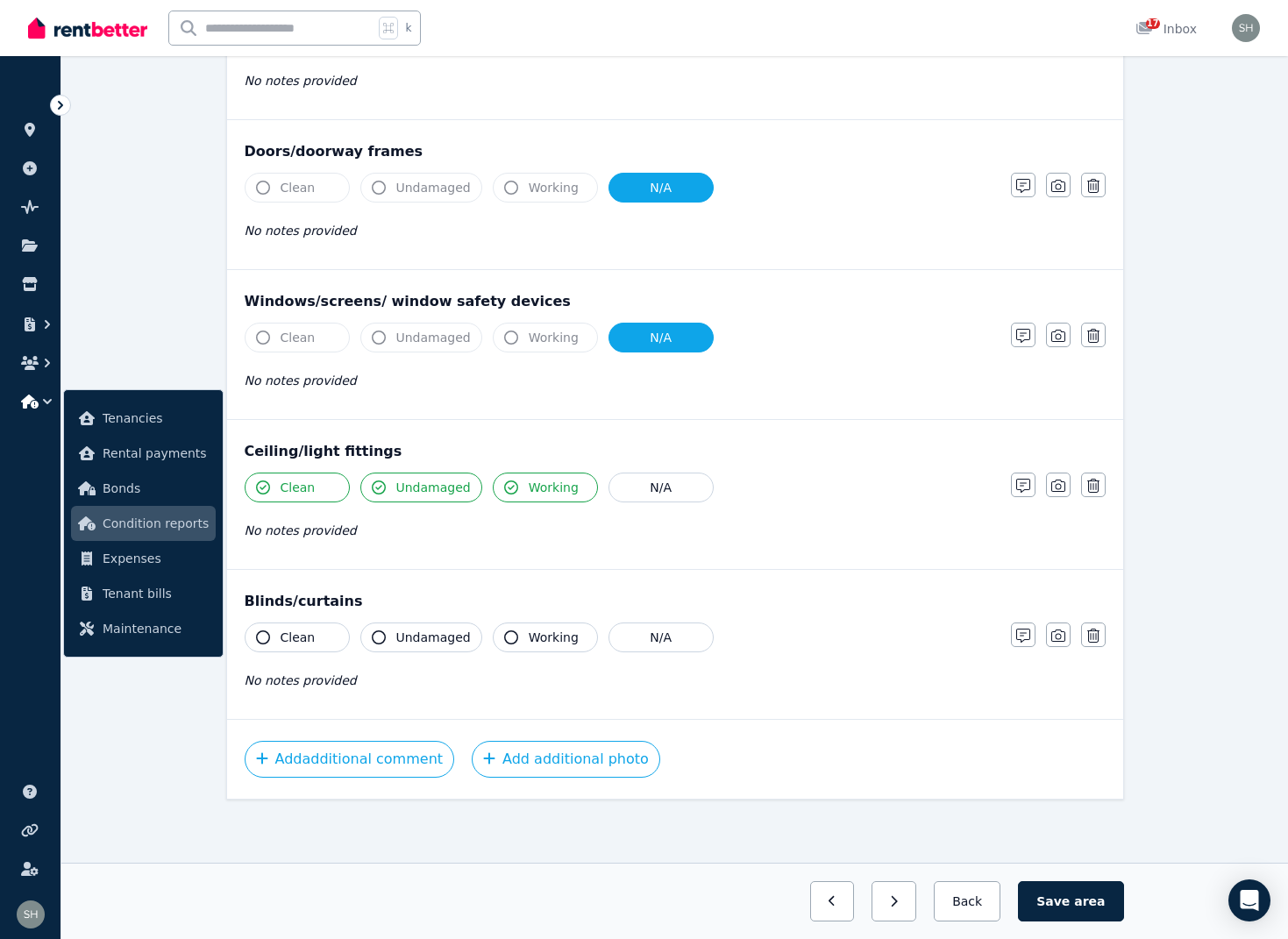
scroll to position [297, 0]
click at [648, 641] on button "N/A" at bounding box center [661, 638] width 105 height 30
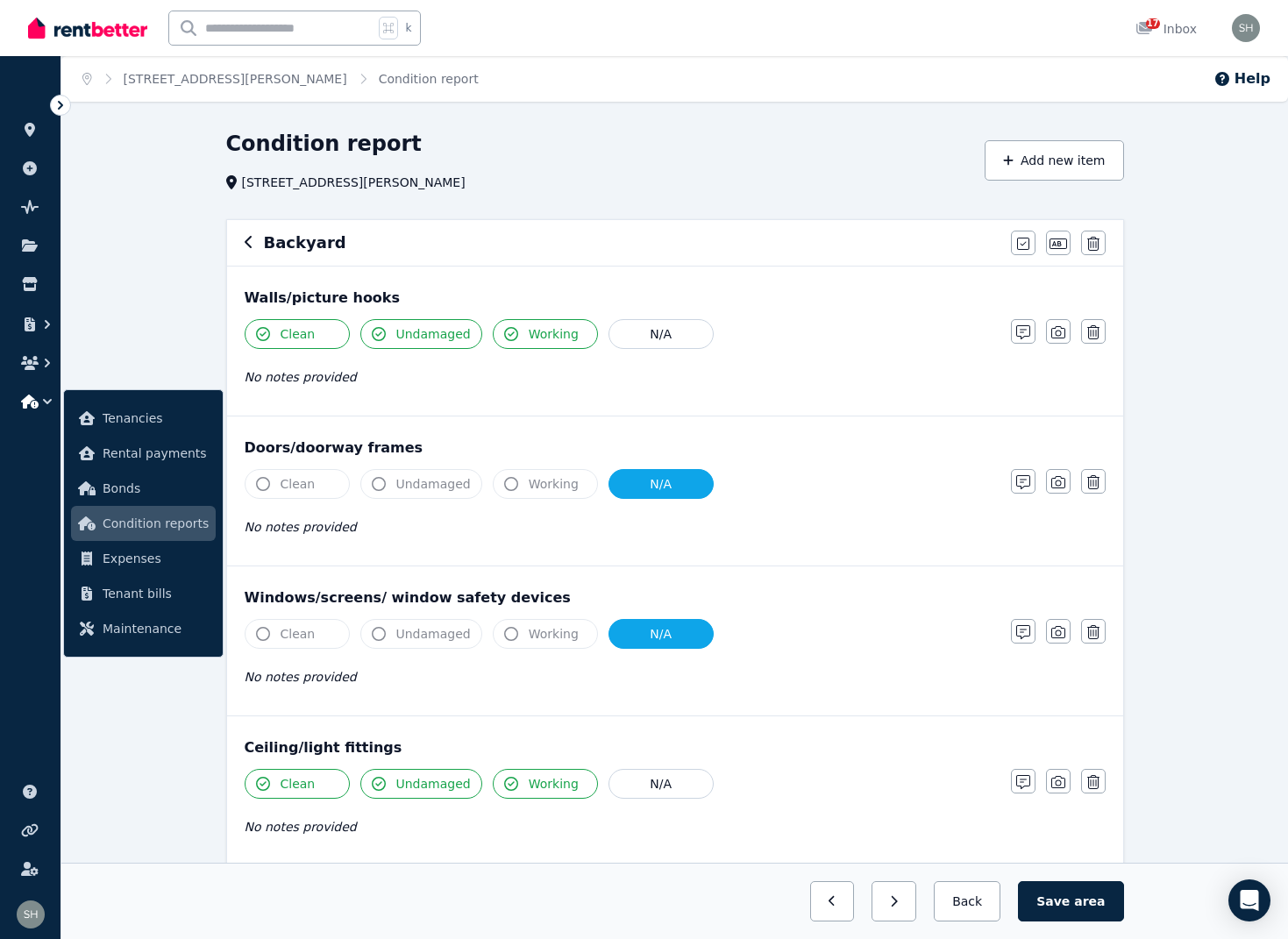
scroll to position [0, 0]
click at [1058, 330] on icon "button" at bounding box center [1058, 332] width 14 height 12
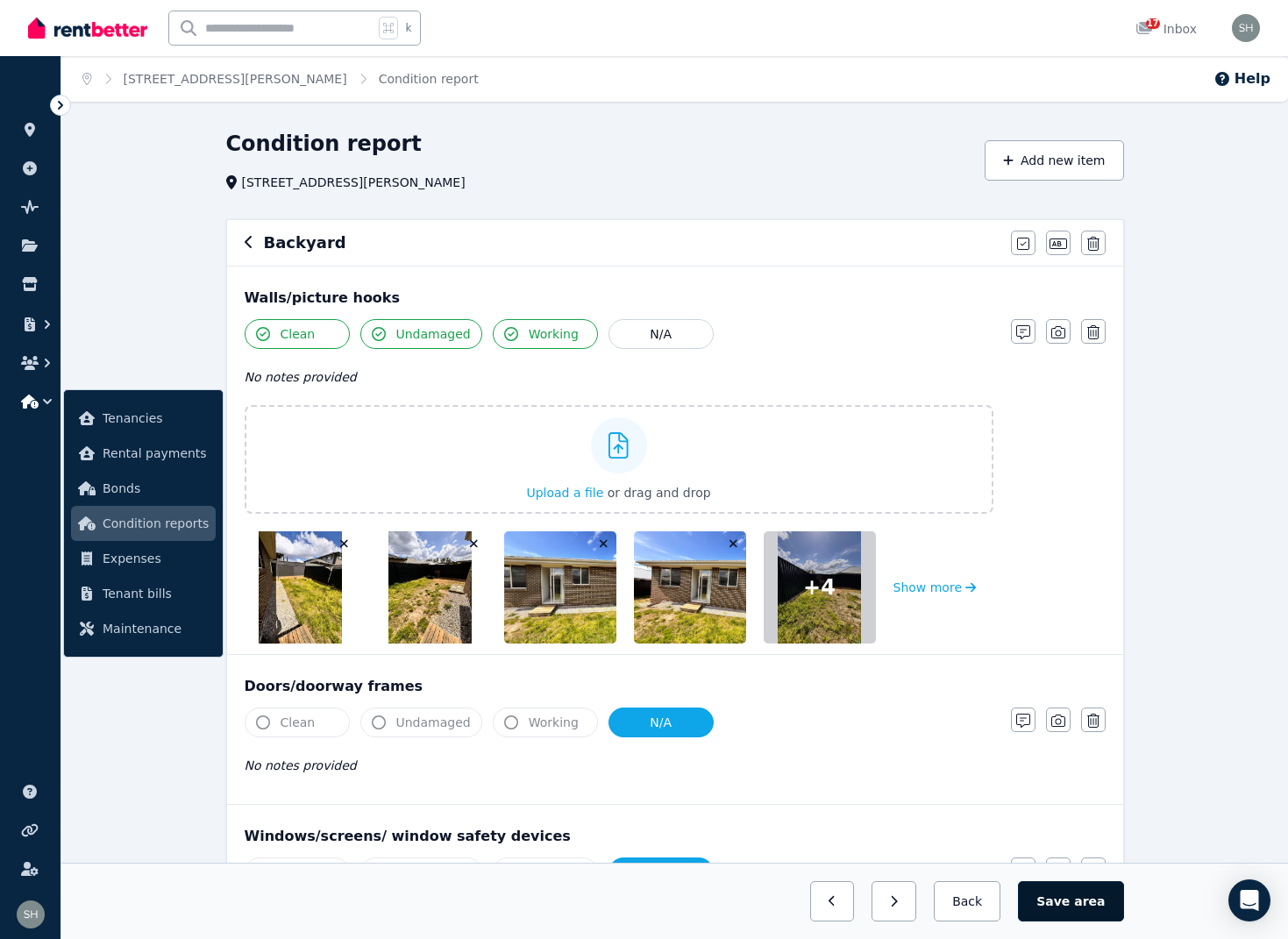
click at [1075, 903] on button "Save area" at bounding box center [1070, 901] width 105 height 40
click at [250, 240] on icon "button" at bounding box center [249, 243] width 9 height 14
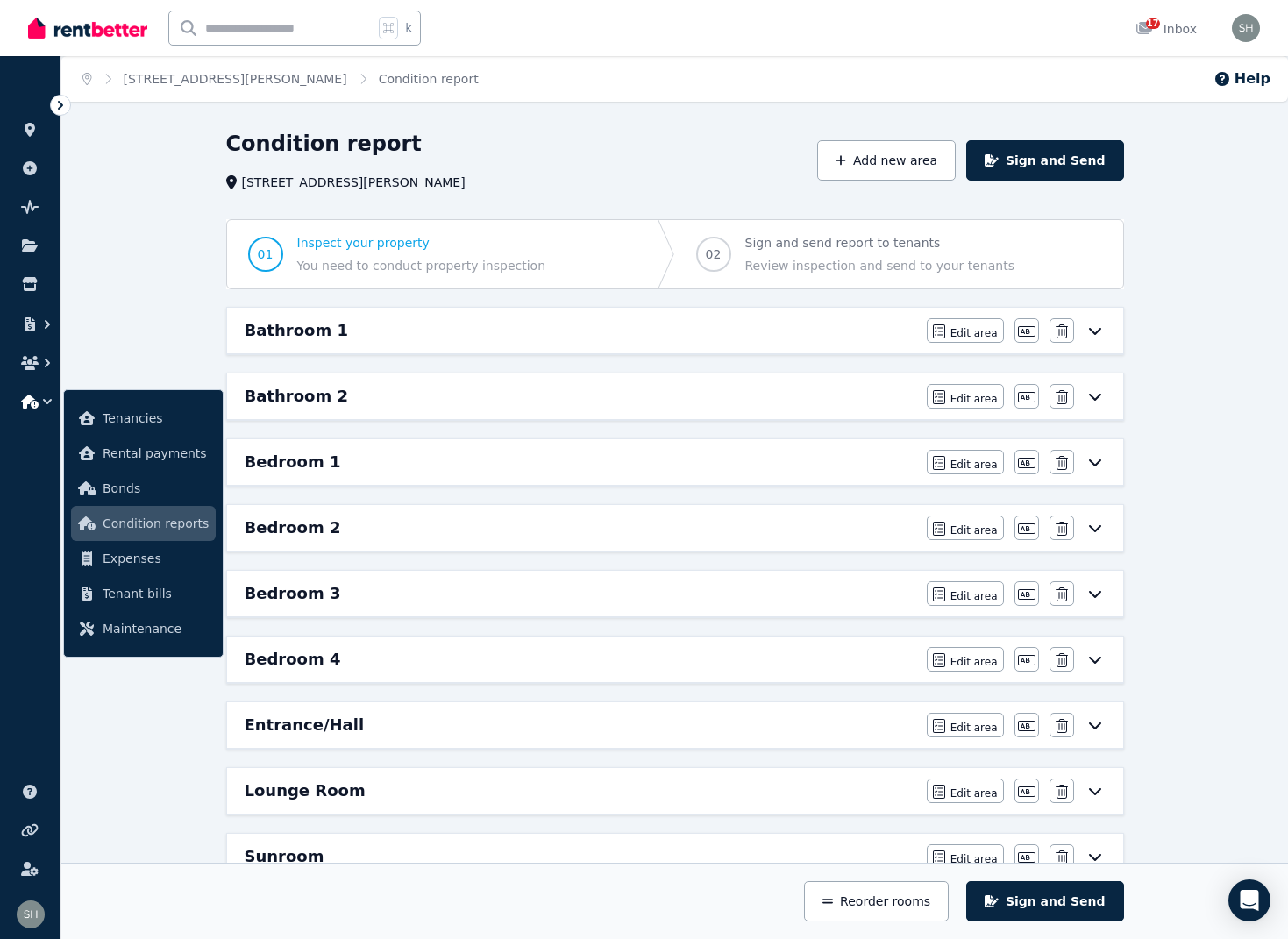
click at [292, 593] on h6 "Bedroom 3" at bounding box center [292, 593] width 97 height 25
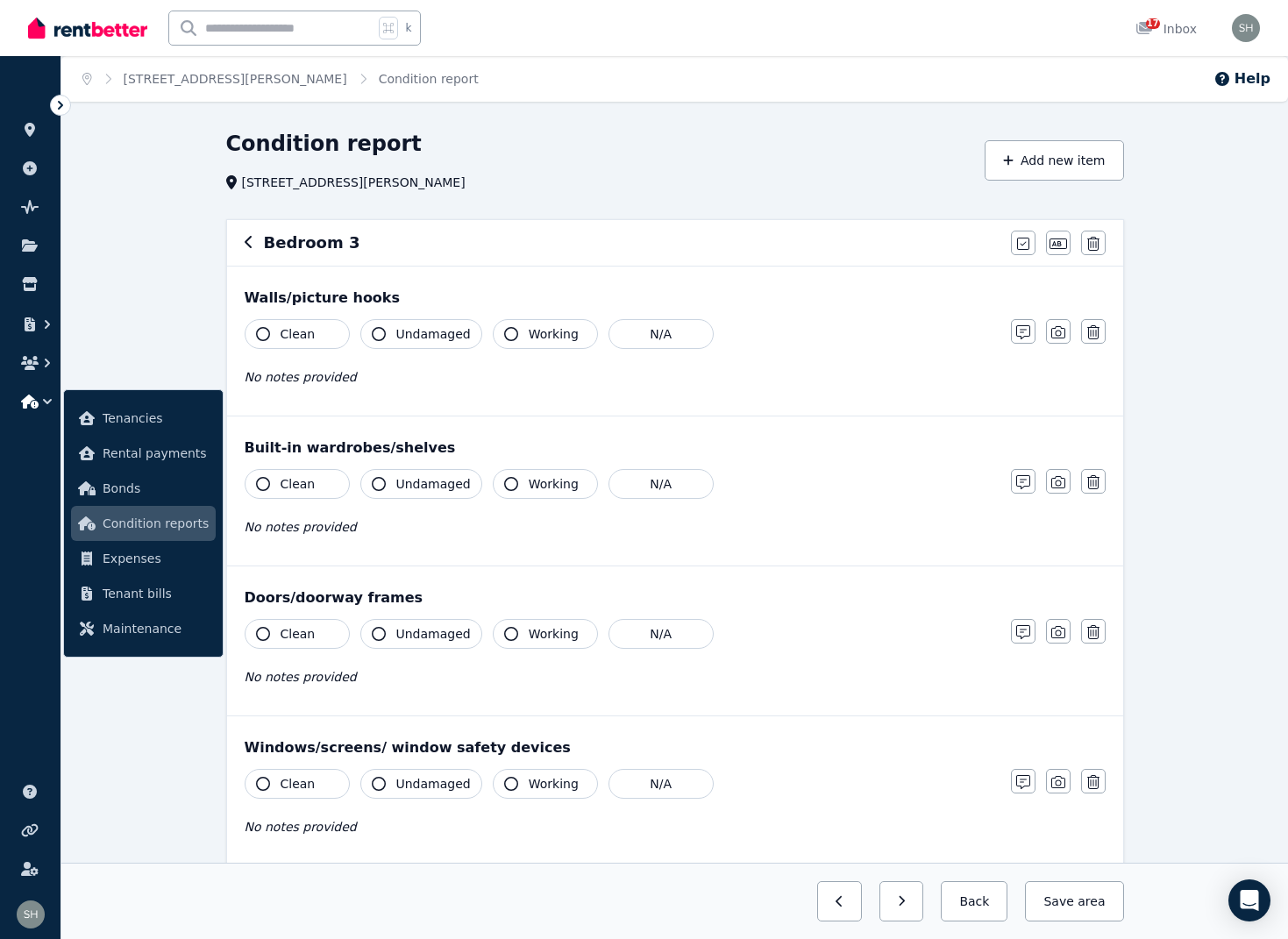
click at [262, 330] on icon "button" at bounding box center [263, 334] width 14 height 14
click at [383, 332] on icon "button" at bounding box center [379, 334] width 14 height 14
click at [506, 330] on icon "button" at bounding box center [512, 334] width 14 height 14
click at [1022, 330] on icon "button" at bounding box center [1023, 332] width 14 height 14
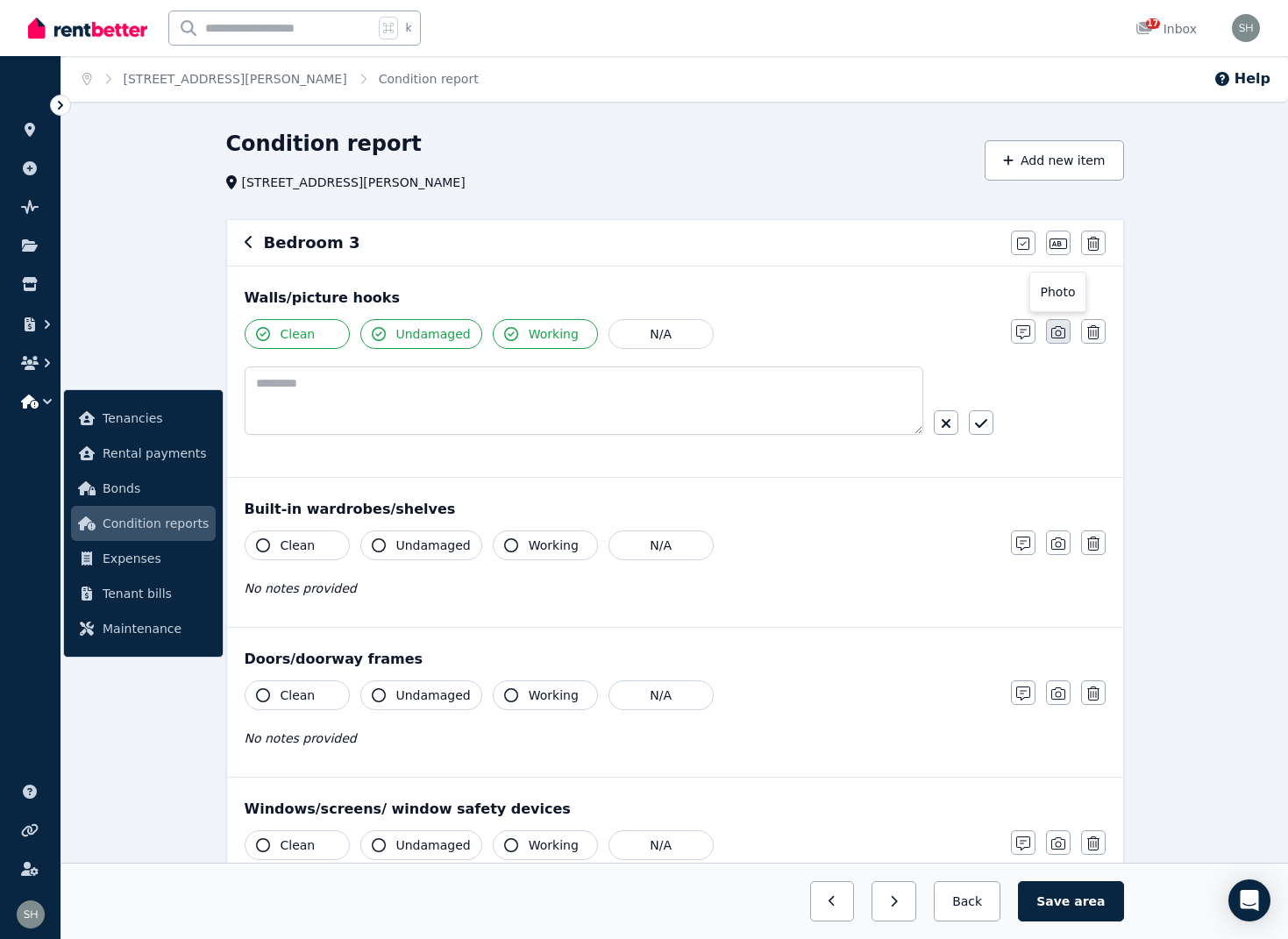
click at [1059, 331] on icon "button" at bounding box center [1058, 332] width 14 height 14
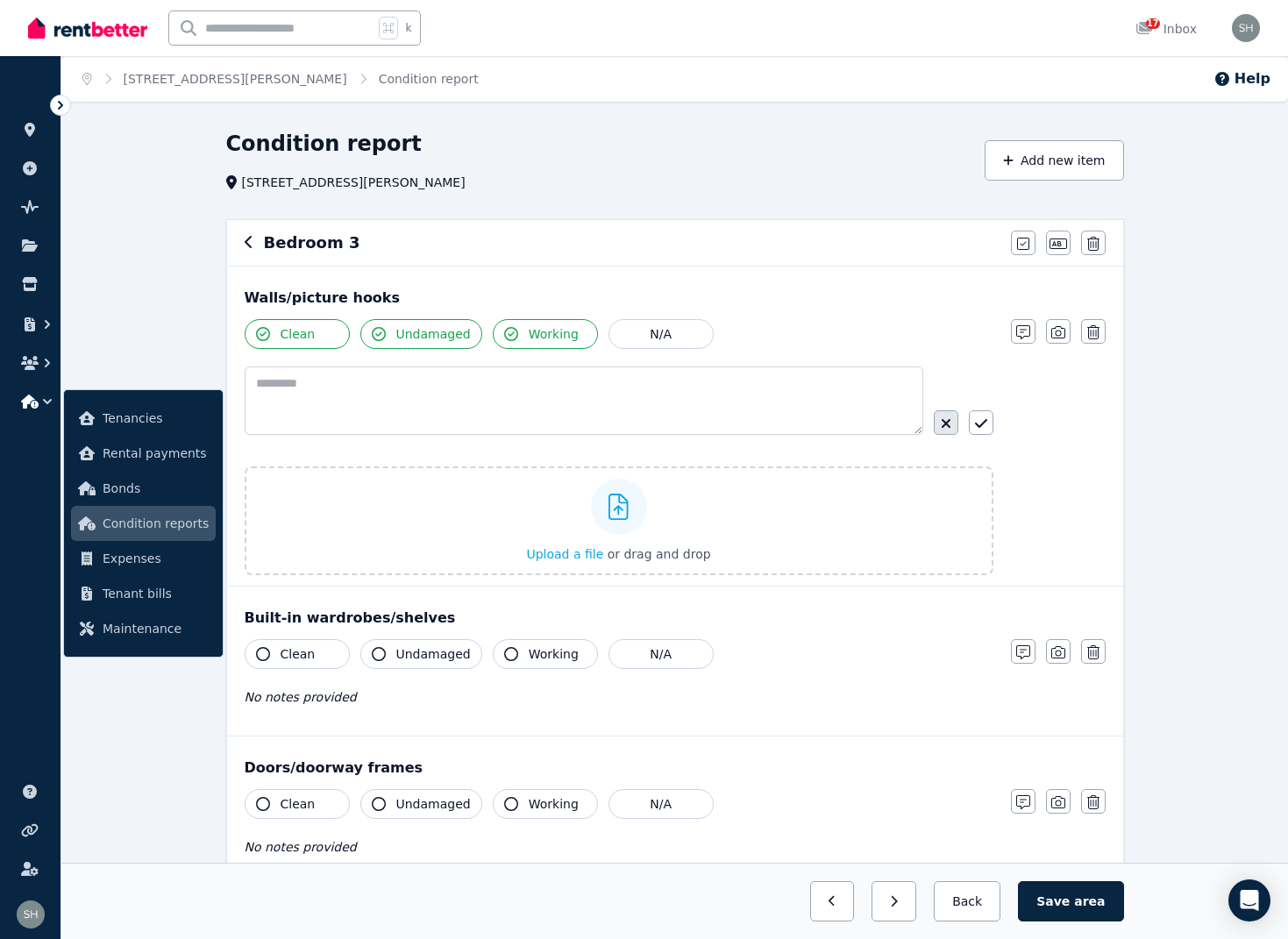
click at [949, 424] on icon "button" at bounding box center [946, 424] width 11 height 14
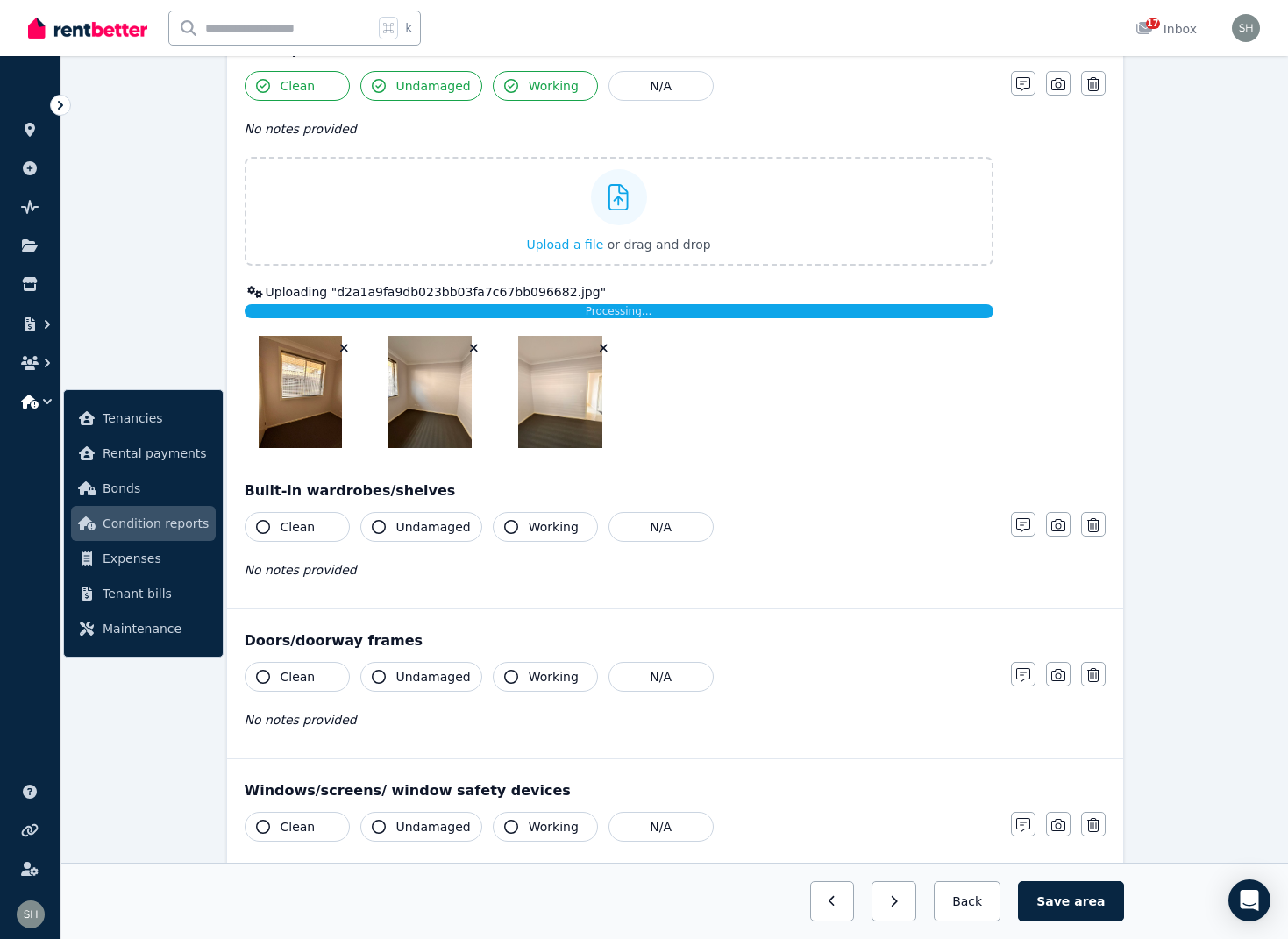
scroll to position [279, 0]
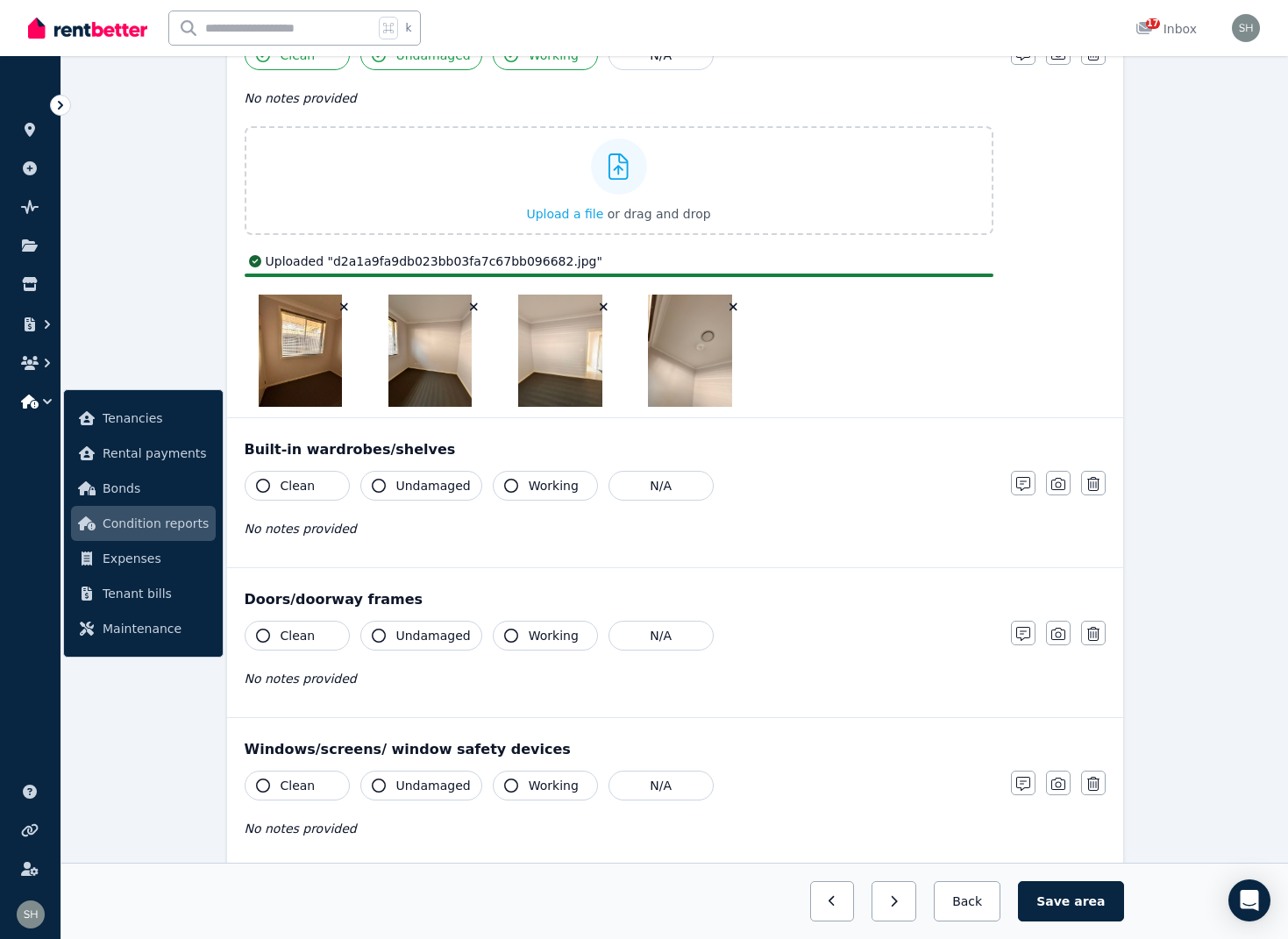
click at [271, 482] on button "Clean" at bounding box center [297, 486] width 105 height 30
click at [376, 485] on icon "button" at bounding box center [379, 486] width 14 height 14
drag, startPoint x: 511, startPoint y: 484, endPoint x: 590, endPoint y: 489, distance: 79.2
click at [511, 484] on icon "button" at bounding box center [512, 486] width 14 height 14
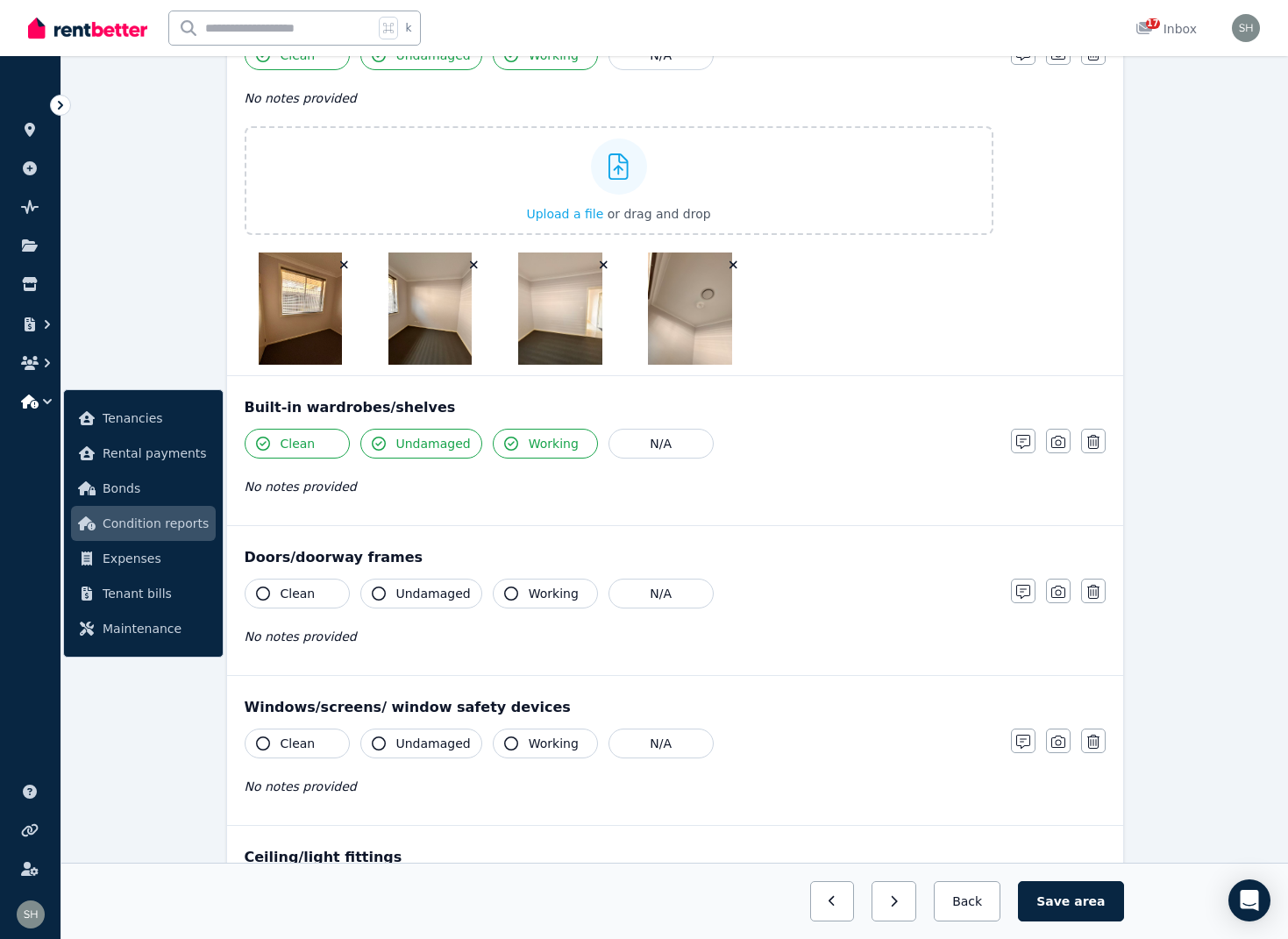
drag, startPoint x: 1066, startPoint y: 447, endPoint x: 971, endPoint y: 451, distance: 95.1
click at [1066, 447] on button "button" at bounding box center [1059, 442] width 25 height 25
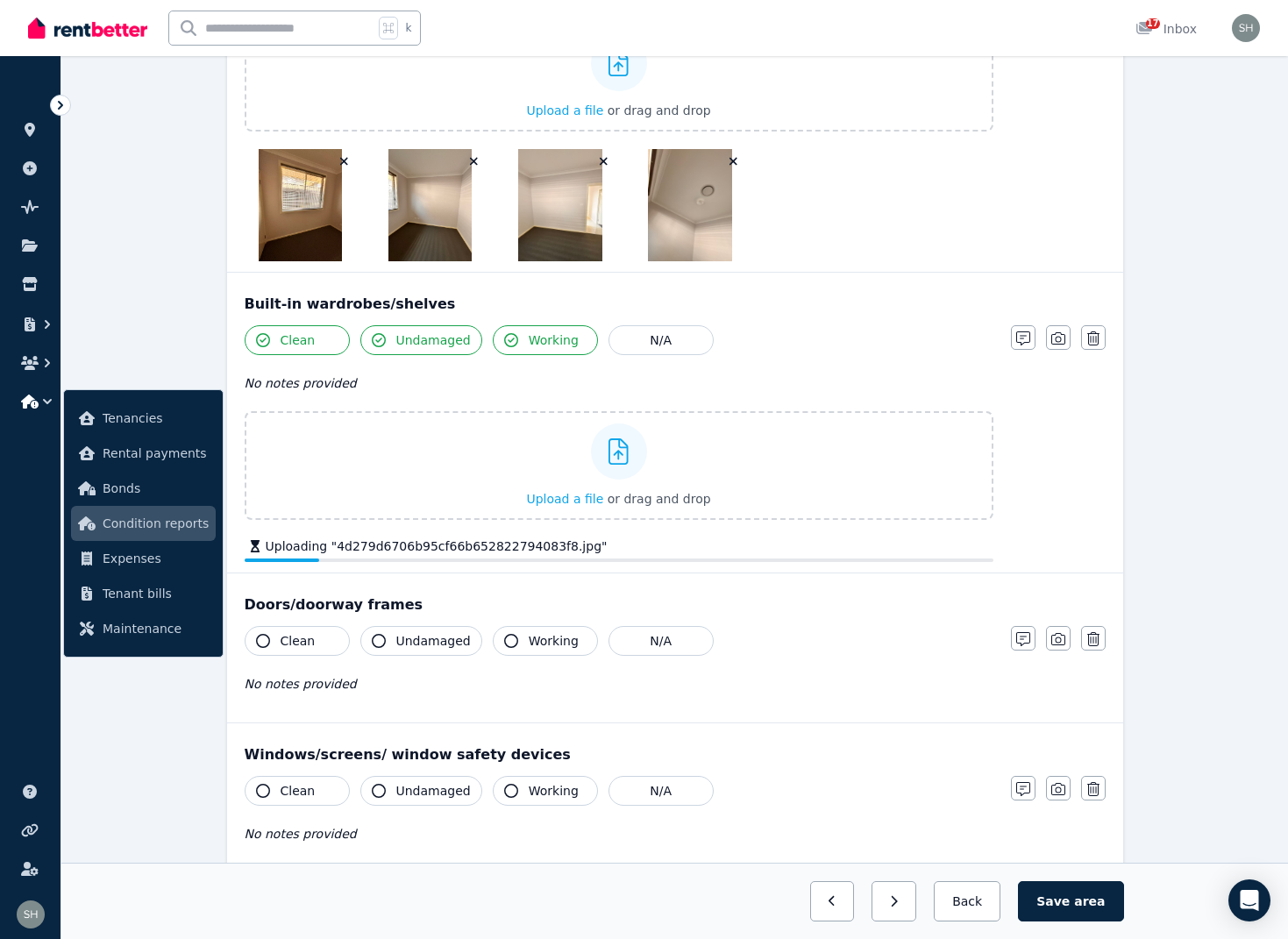
scroll to position [432, 0]
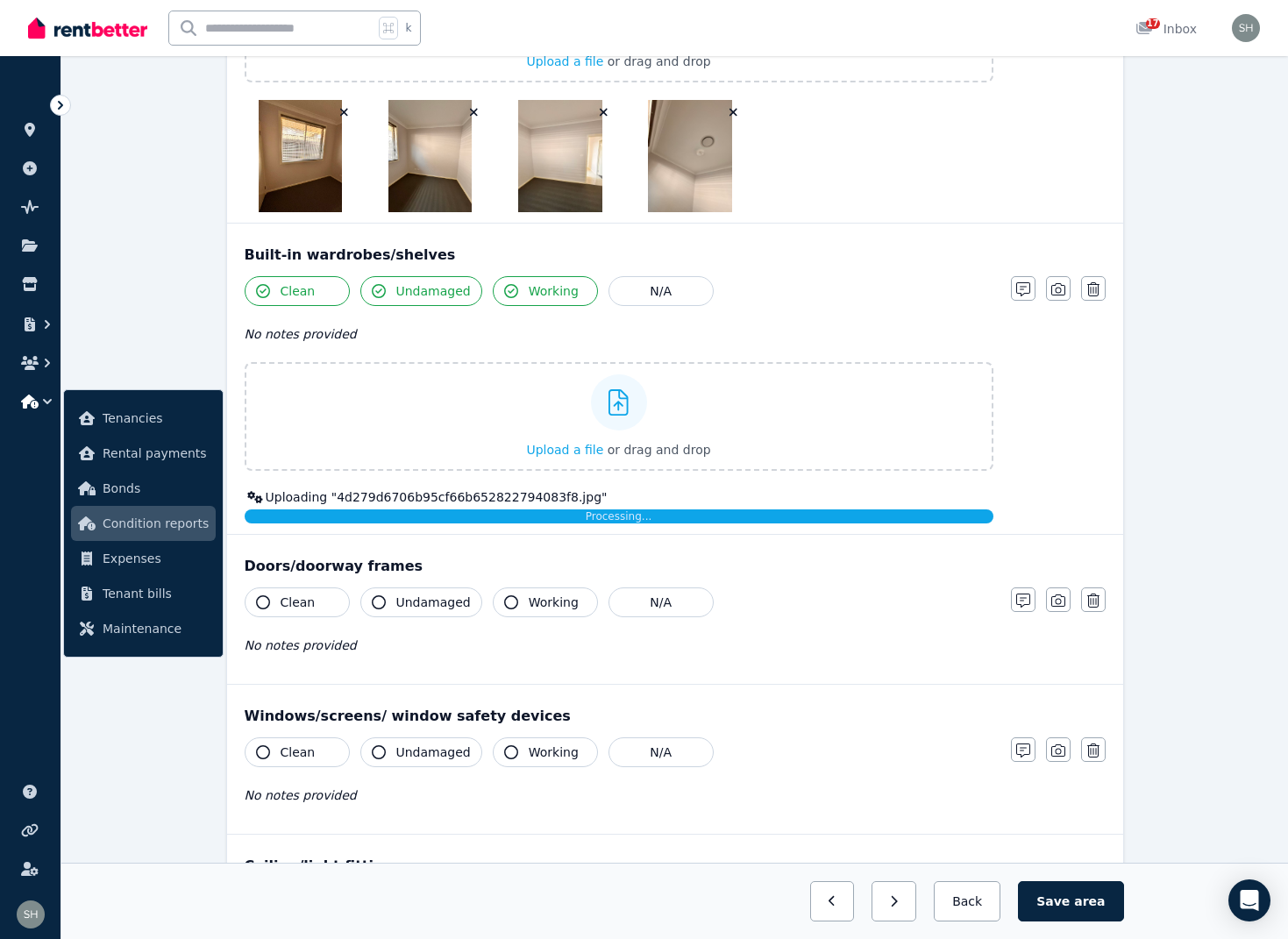
click at [269, 604] on icon "button" at bounding box center [263, 602] width 14 height 14
click at [380, 605] on icon "button" at bounding box center [379, 602] width 14 height 14
drag, startPoint x: 509, startPoint y: 603, endPoint x: 737, endPoint y: 627, distance: 229.3
click at [512, 605] on button "Working" at bounding box center [545, 602] width 105 height 30
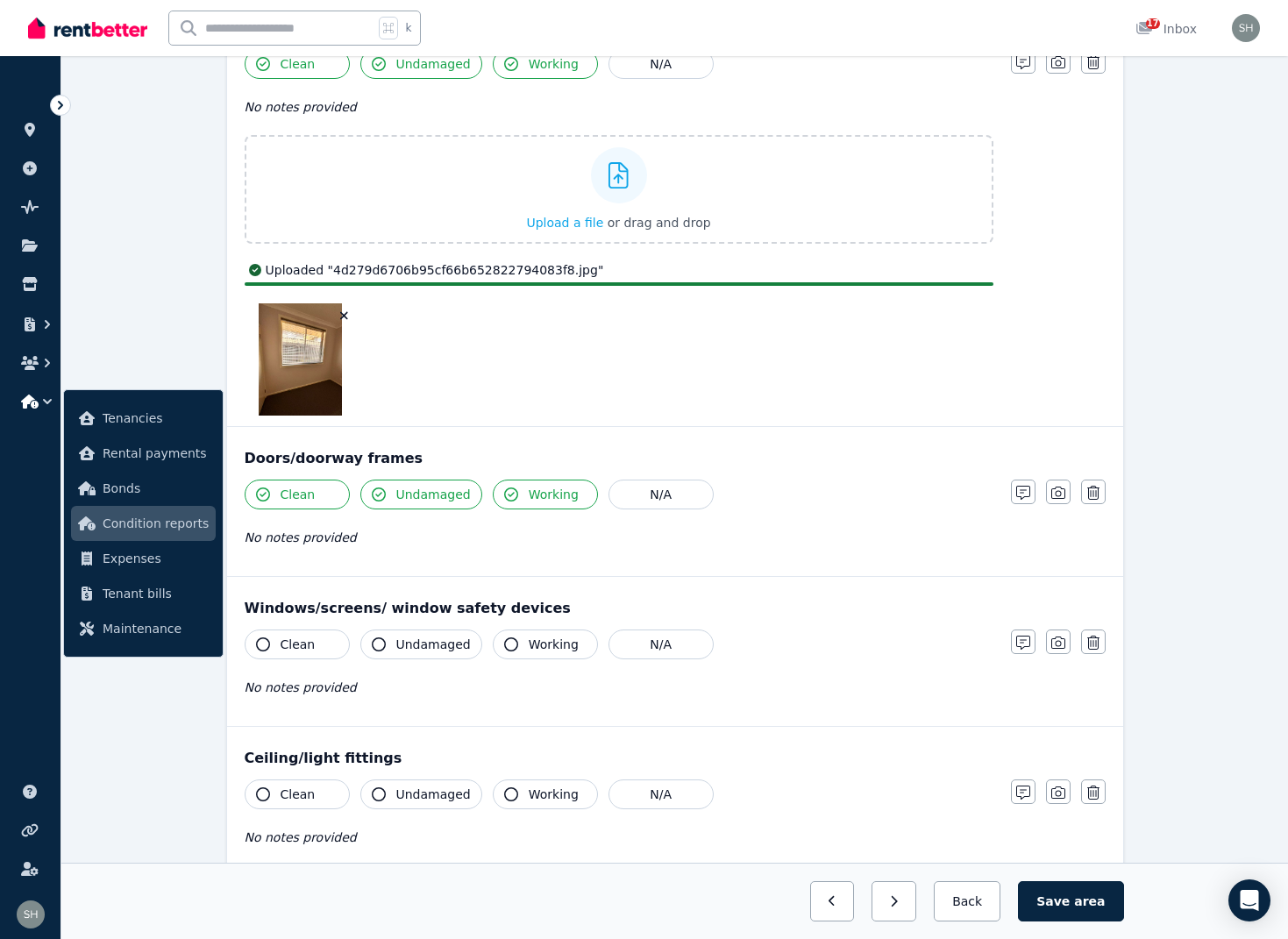
scroll to position [664, 0]
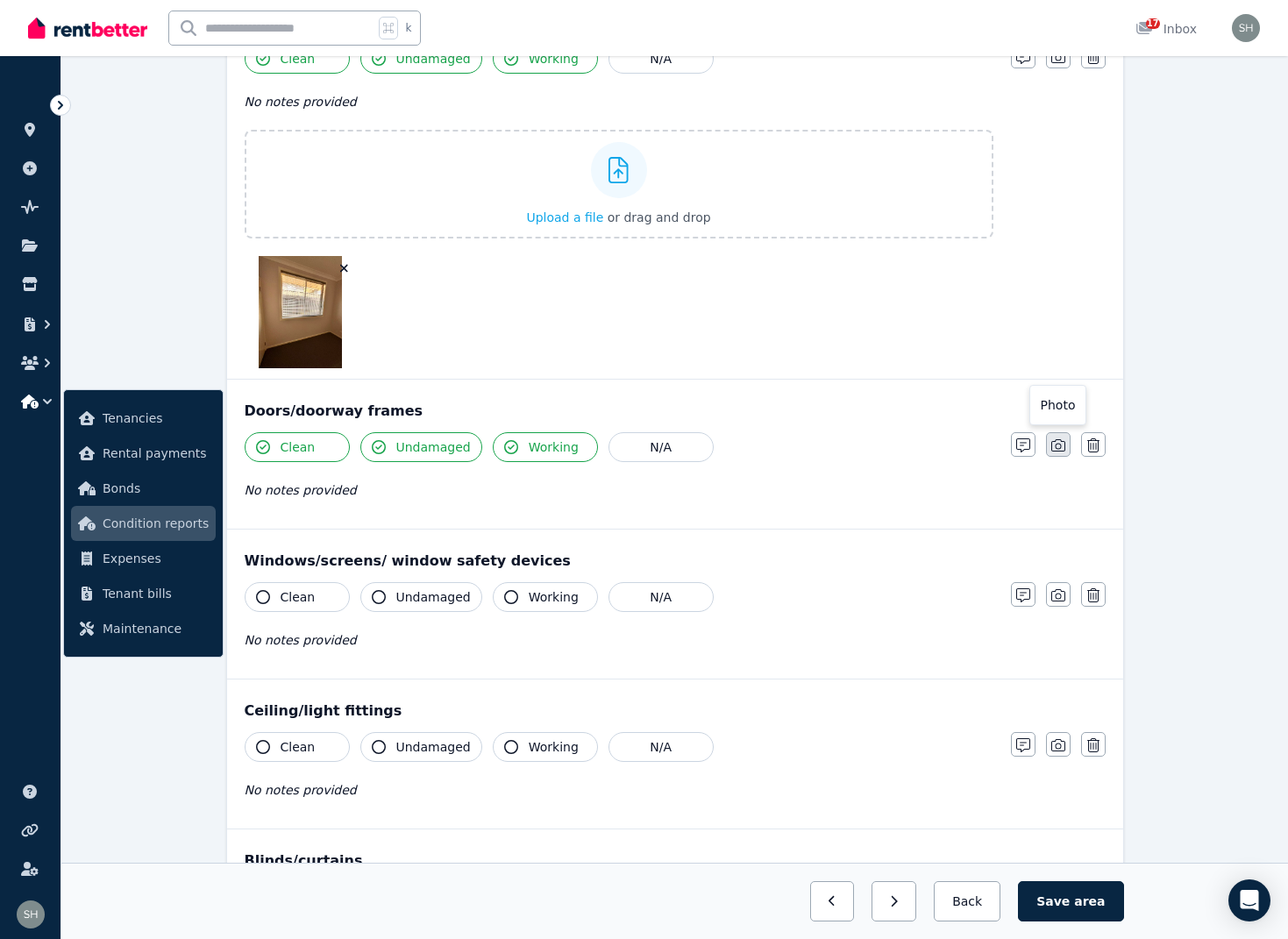
click at [1061, 448] on icon "button" at bounding box center [1058, 446] width 14 height 14
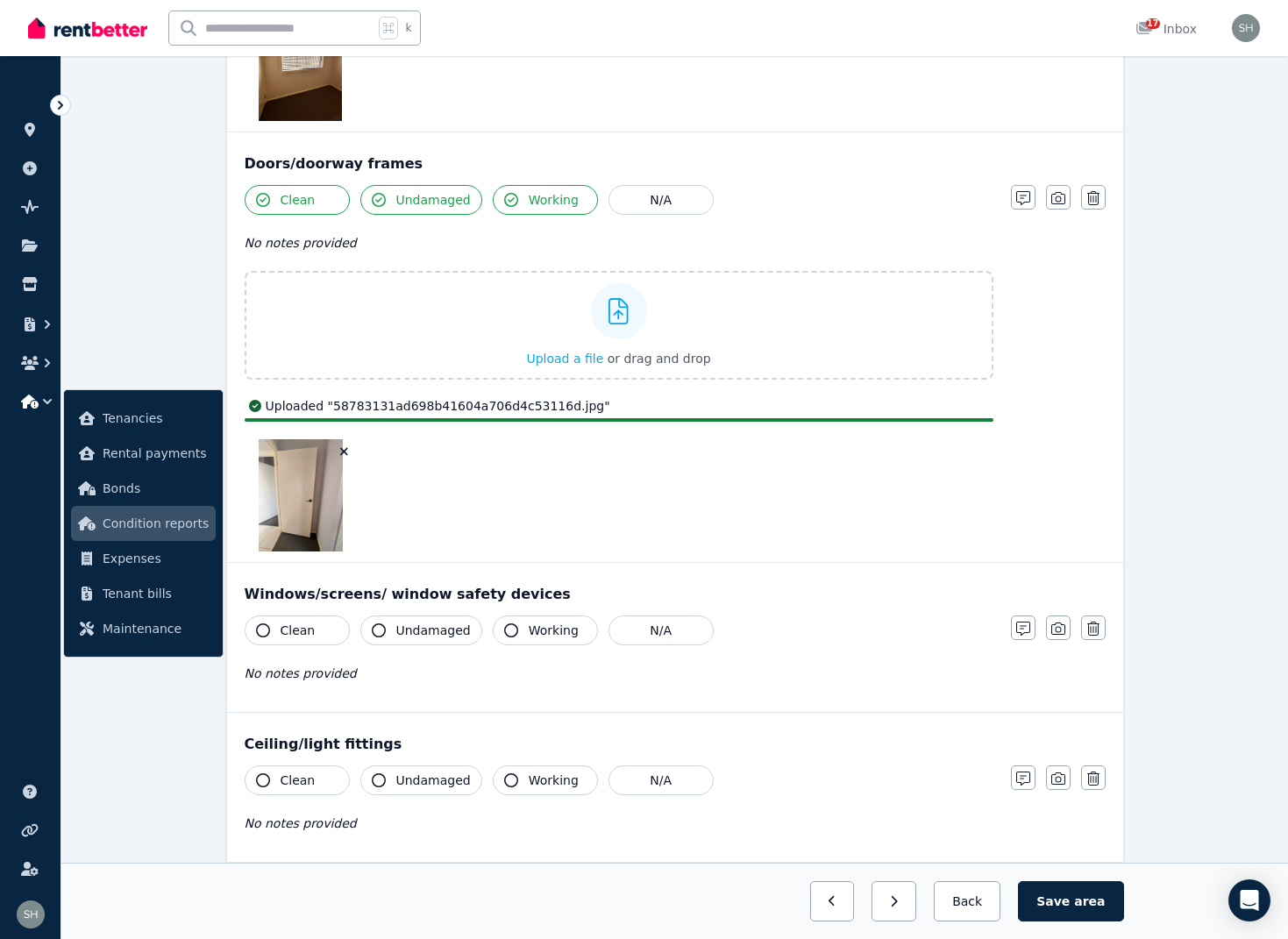
scroll to position [923, 0]
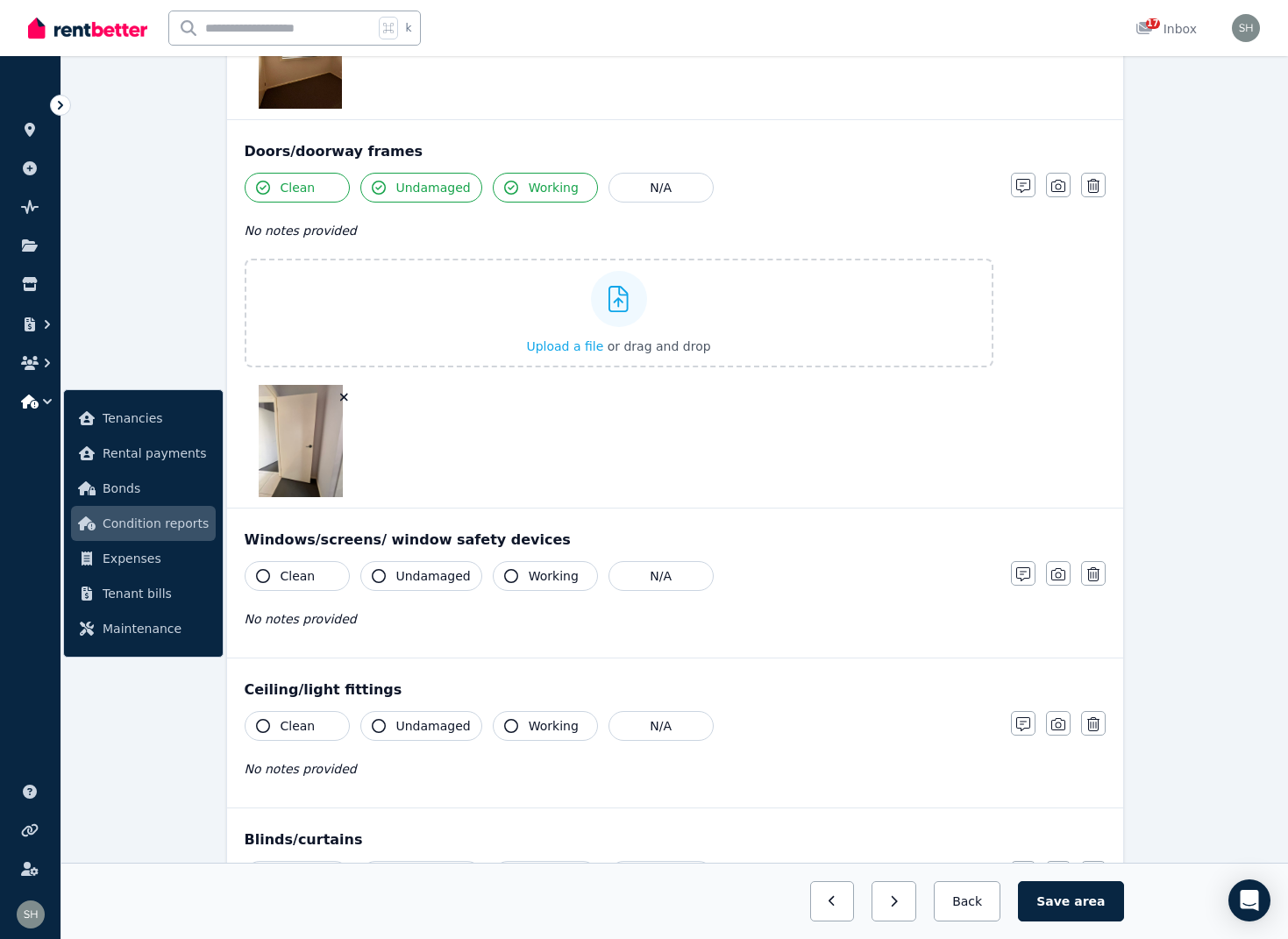
click at [266, 613] on span "No notes provided" at bounding box center [300, 619] width 112 height 14
click at [269, 578] on icon "button" at bounding box center [263, 577] width 14 height 14
click at [385, 575] on icon "button" at bounding box center [379, 577] width 14 height 14
click at [512, 576] on button "Working" at bounding box center [545, 577] width 105 height 30
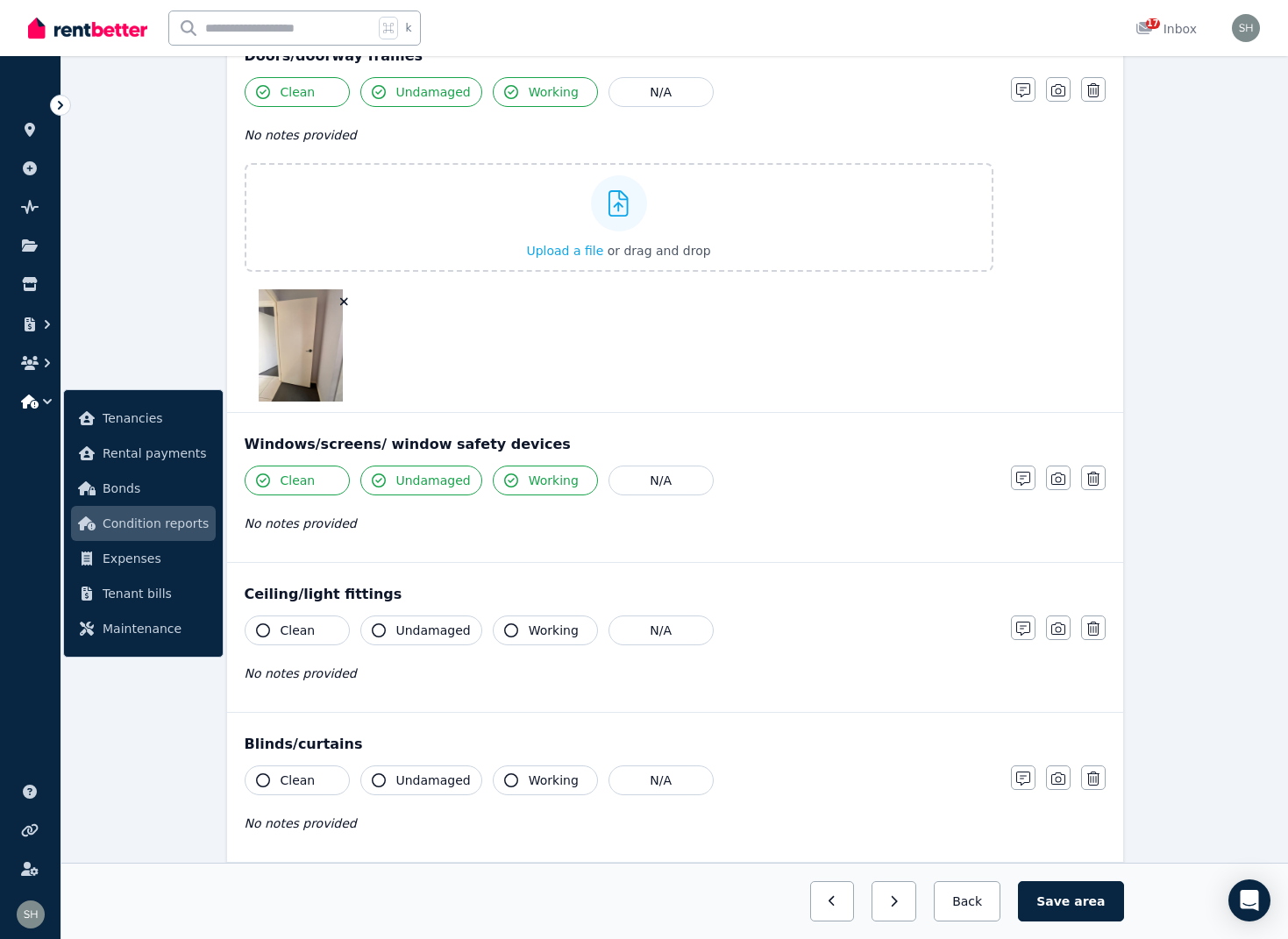
scroll to position [1030, 0]
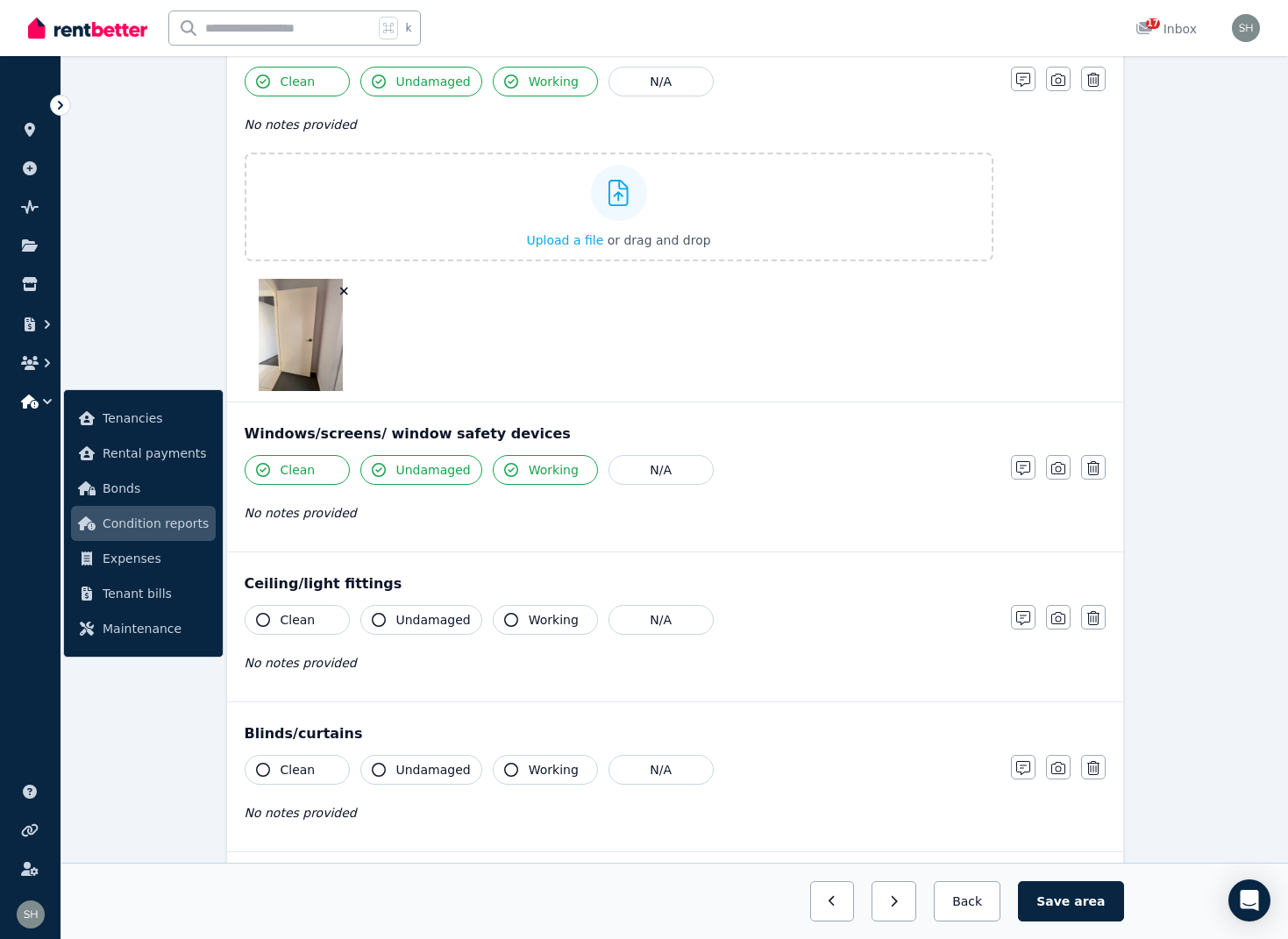
click at [261, 617] on icon "button" at bounding box center [263, 620] width 14 height 14
click at [386, 617] on button "Undamaged" at bounding box center [421, 620] width 122 height 30
click at [505, 620] on icon "button" at bounding box center [512, 621] width 14 height 14
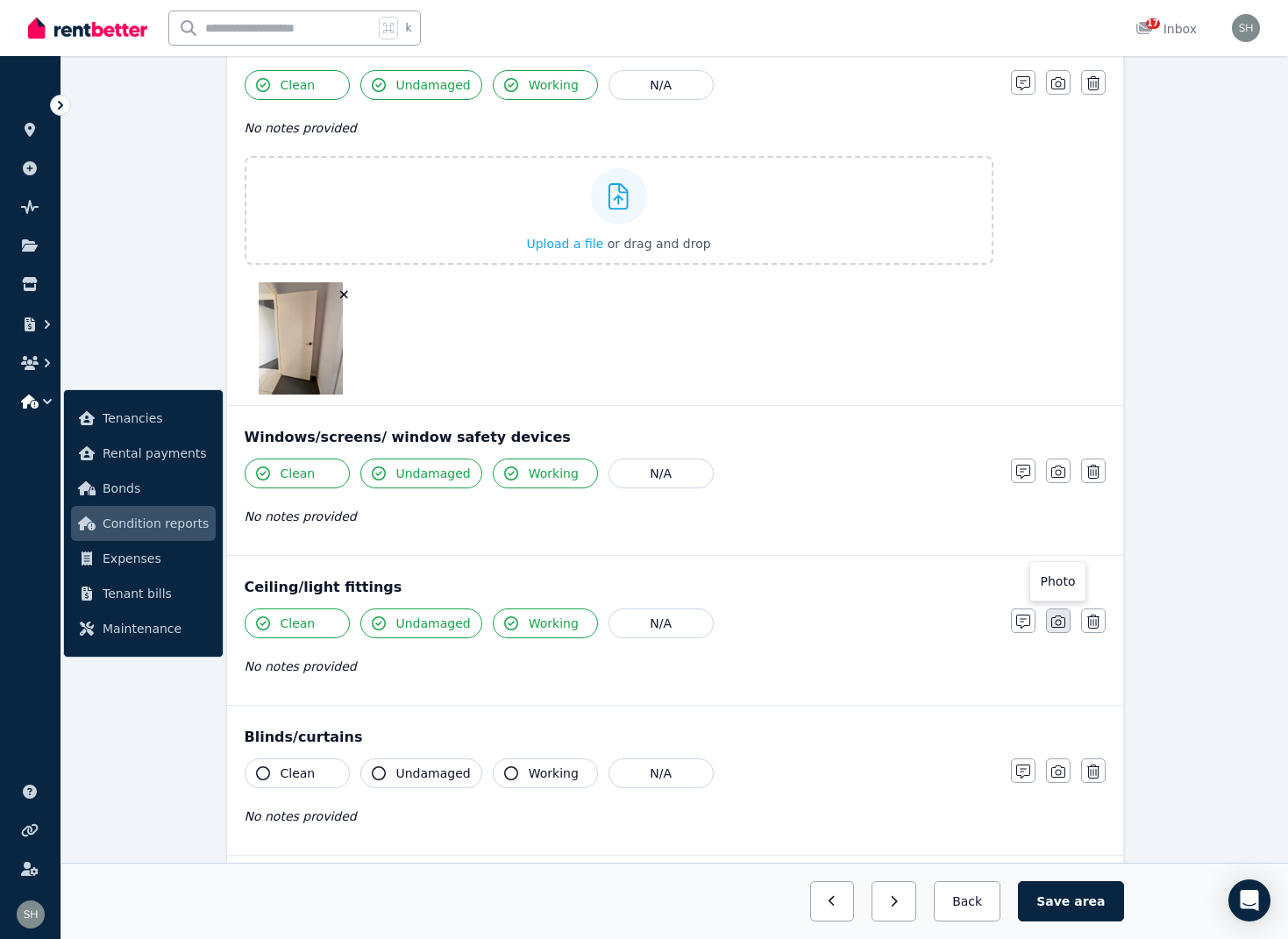
click at [1066, 629] on button "button" at bounding box center [1059, 621] width 25 height 25
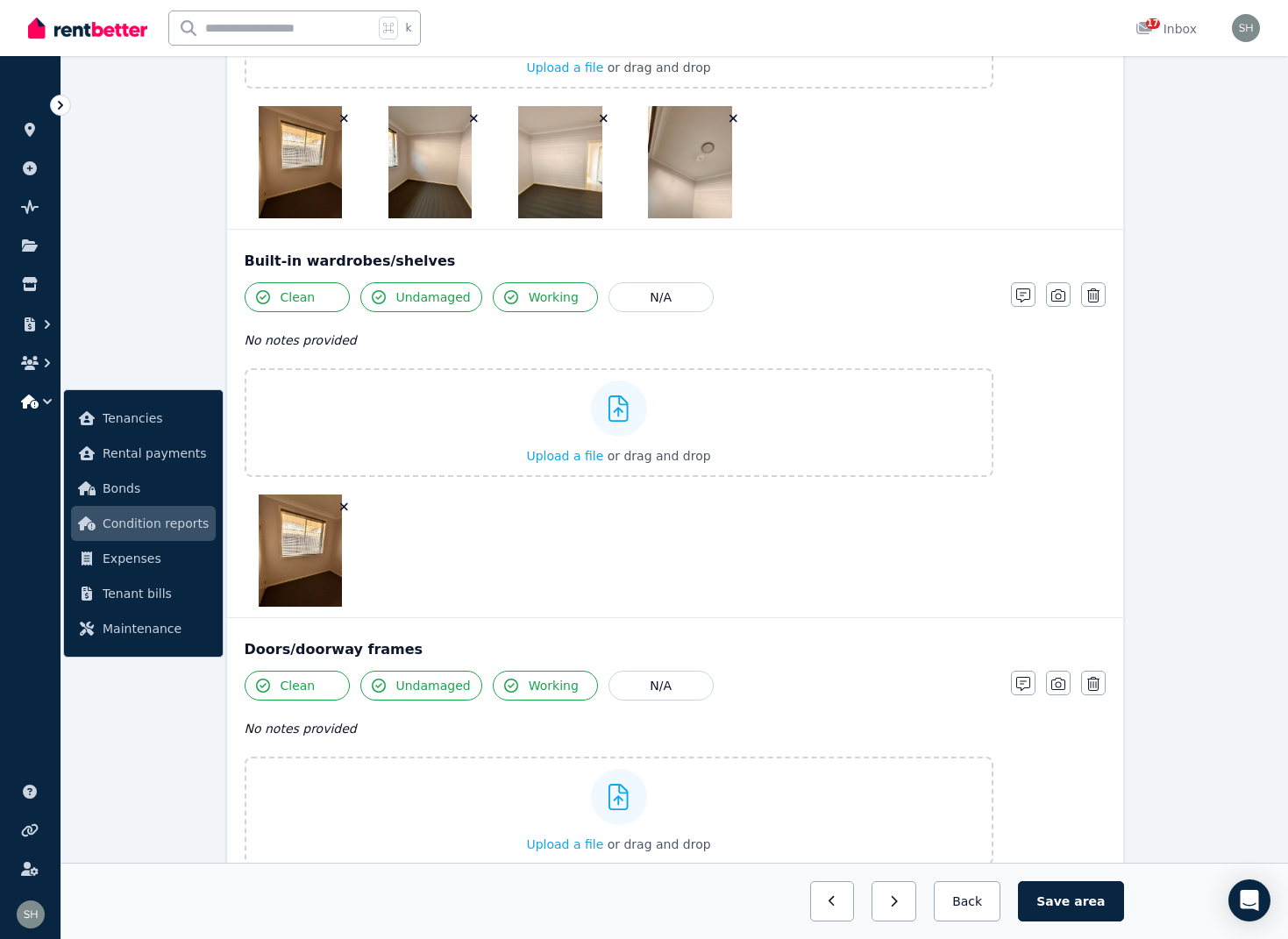
scroll to position [425, 0]
click at [737, 118] on icon "button" at bounding box center [733, 119] width 10 height 12
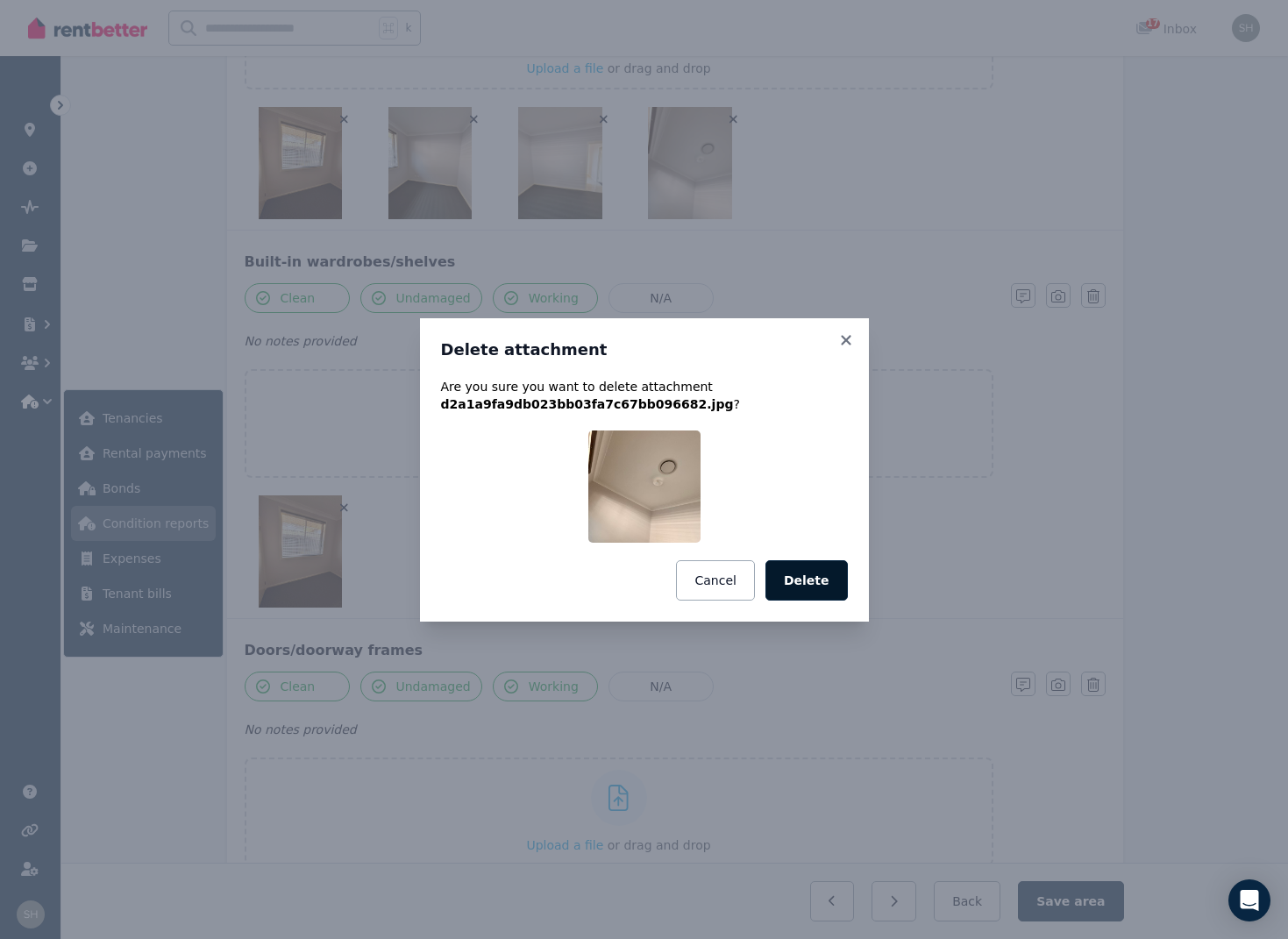
click at [815, 574] on button "Delete" at bounding box center [807, 580] width 83 height 40
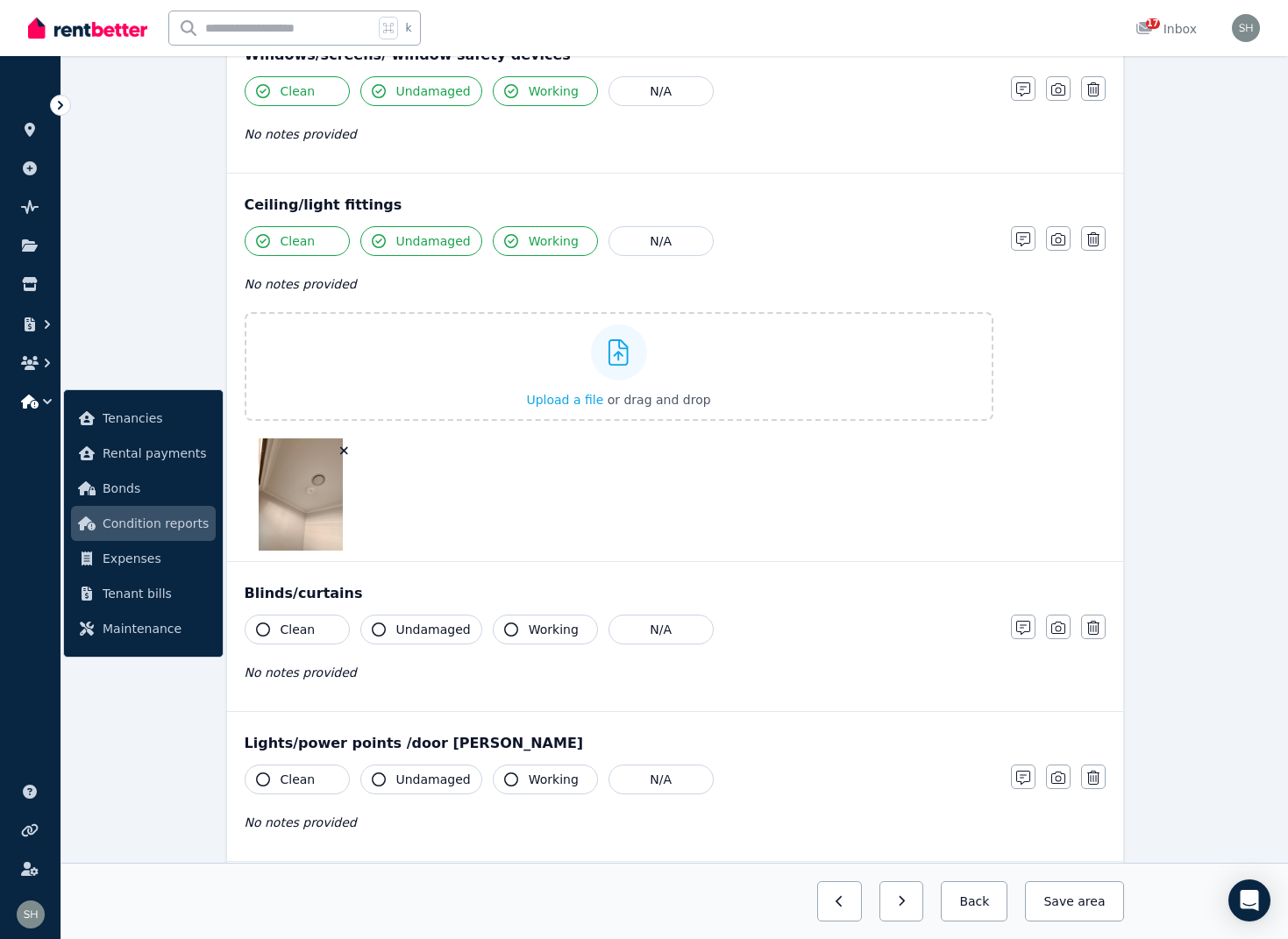
scroll to position [1411, 0]
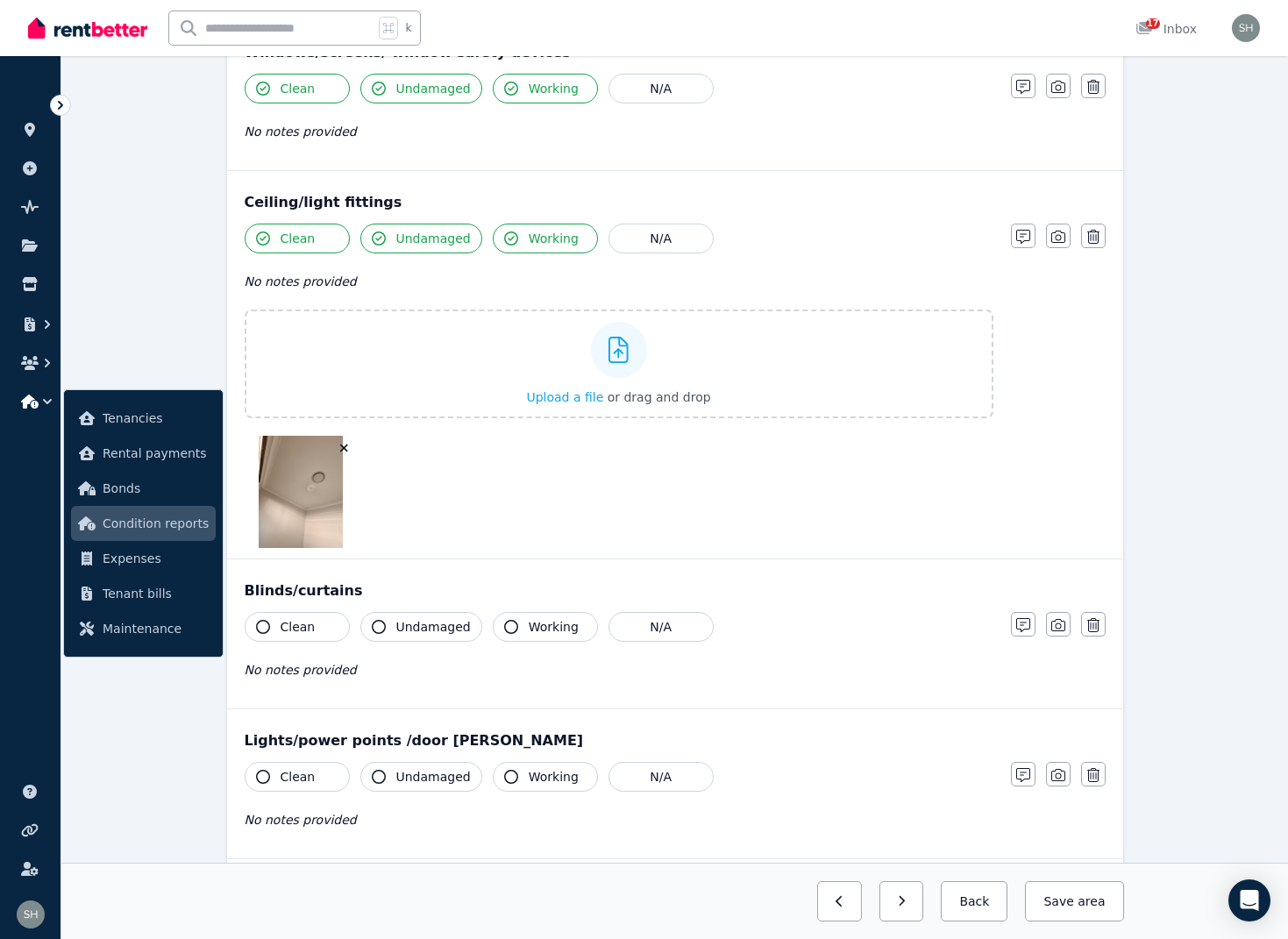
click at [259, 625] on icon "button" at bounding box center [263, 627] width 14 height 14
click at [378, 627] on icon "button" at bounding box center [379, 627] width 14 height 14
click at [507, 626] on icon "button" at bounding box center [512, 627] width 14 height 14
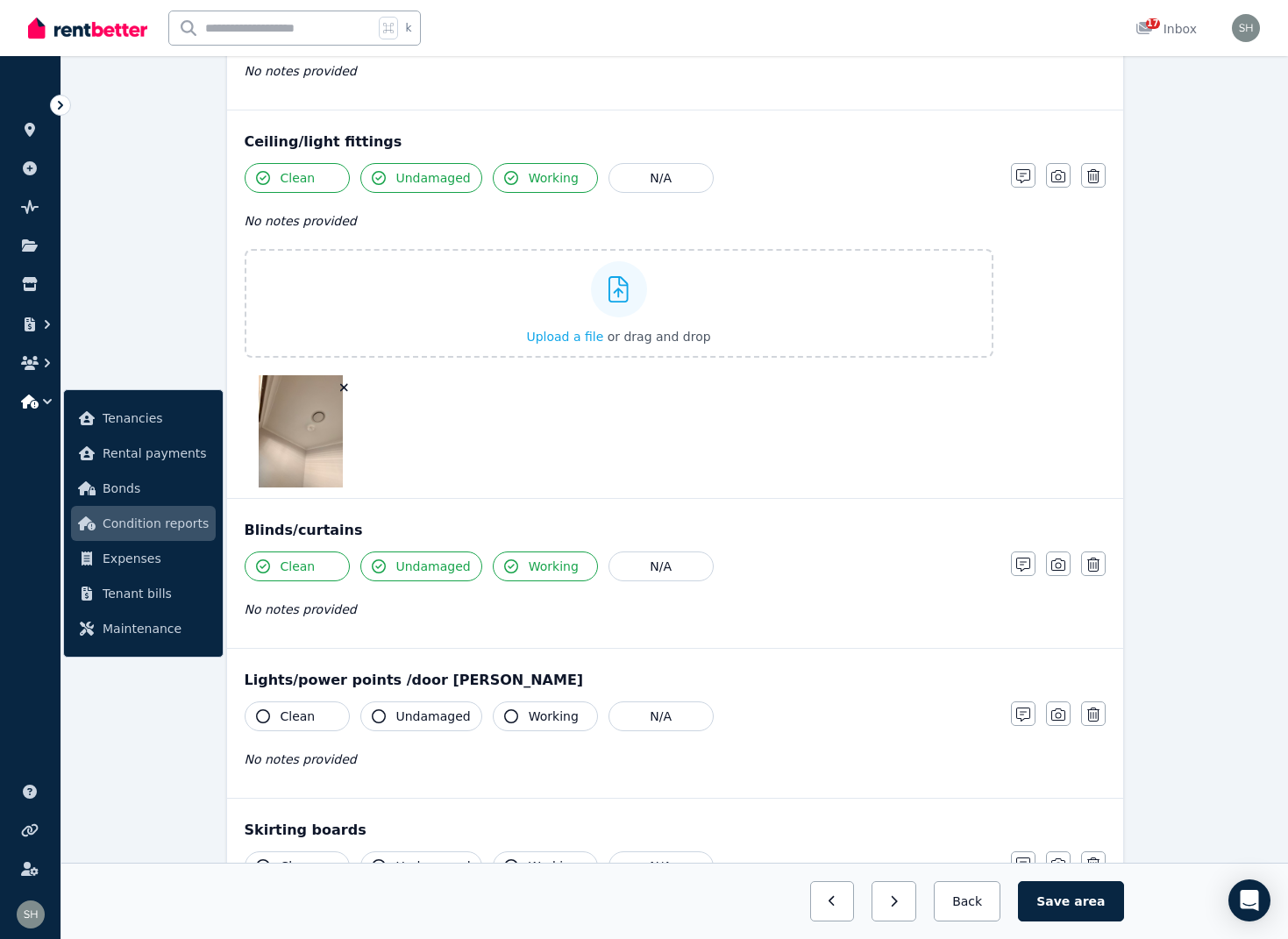
scroll to position [1498, 0]
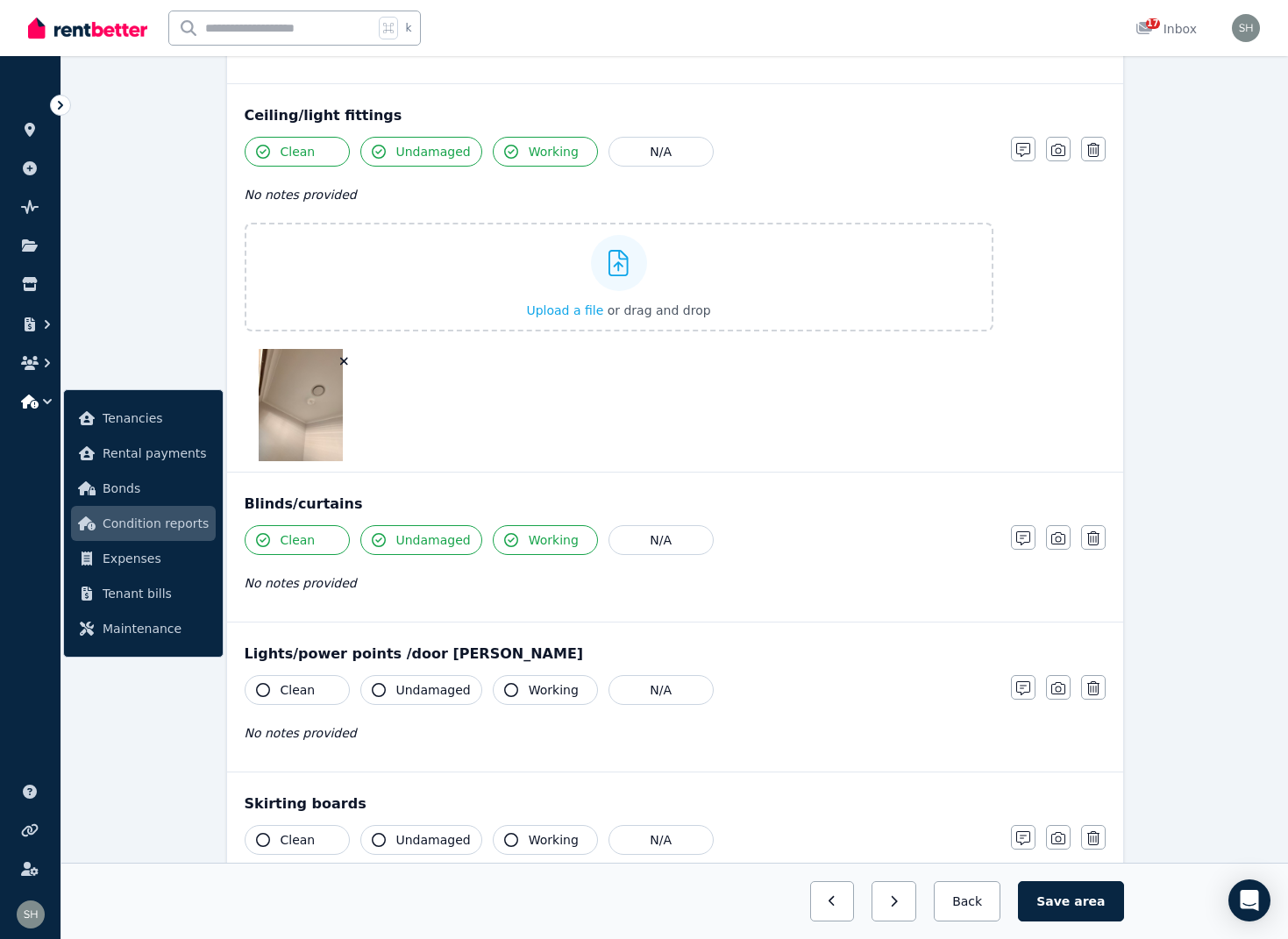
click at [265, 687] on icon "button" at bounding box center [263, 690] width 14 height 14
click at [383, 691] on icon "button" at bounding box center [379, 690] width 14 height 14
click at [514, 689] on button "Working" at bounding box center [545, 690] width 105 height 30
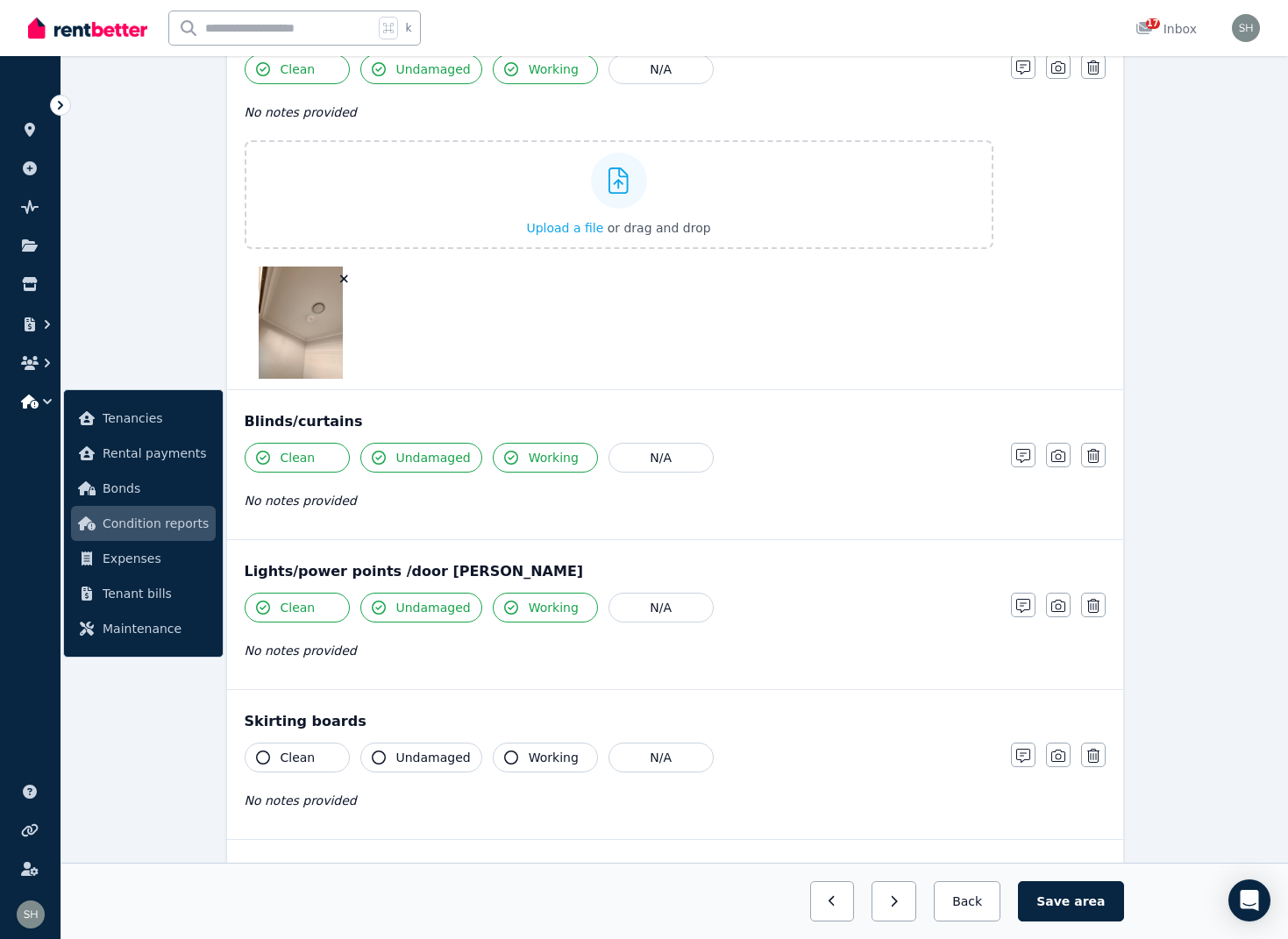
scroll to position [1602, 0]
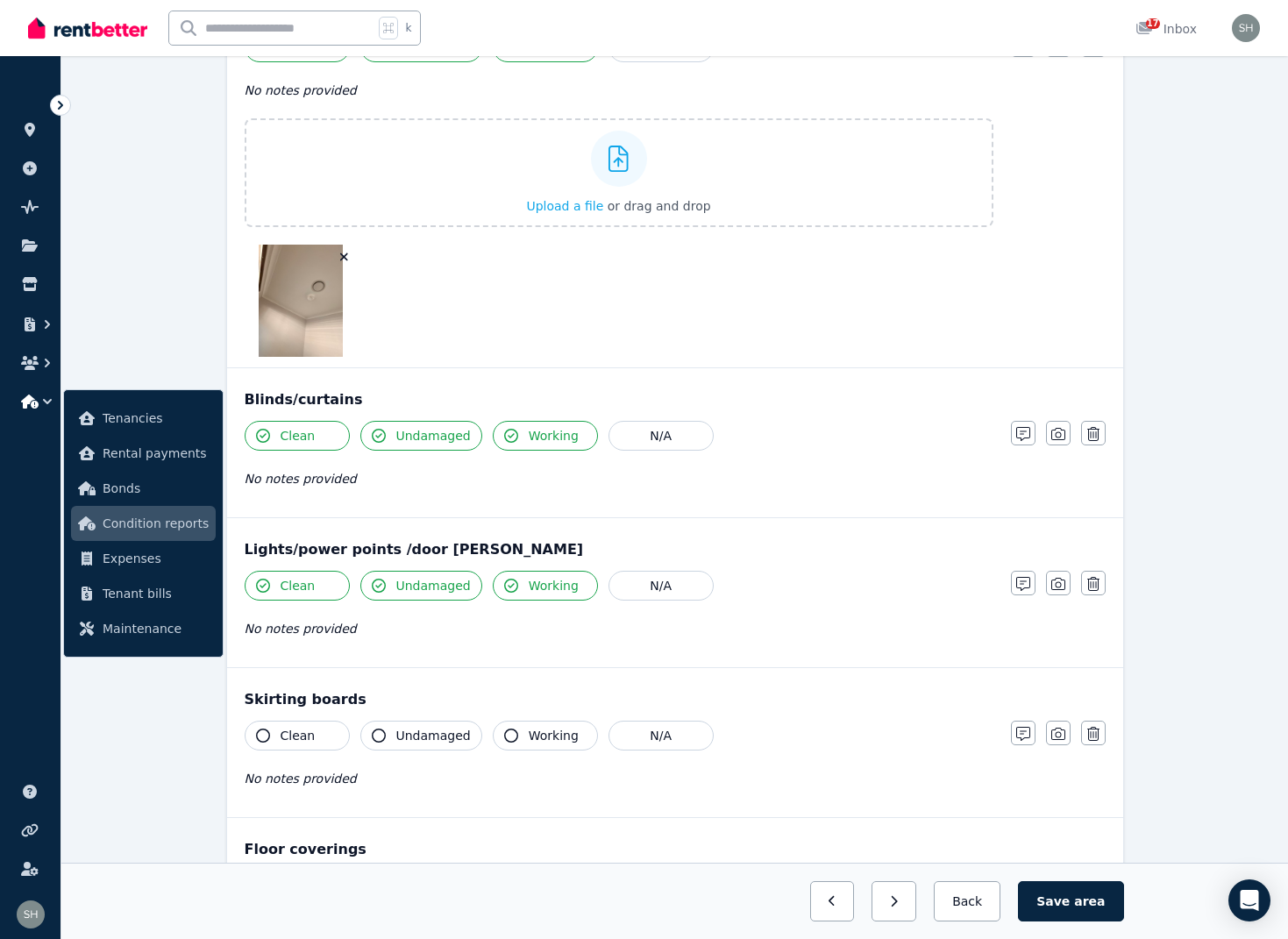
click at [261, 735] on icon "button" at bounding box center [263, 736] width 14 height 14
click at [380, 740] on icon "button" at bounding box center [379, 736] width 14 height 14
click at [505, 736] on icon "button" at bounding box center [512, 736] width 14 height 14
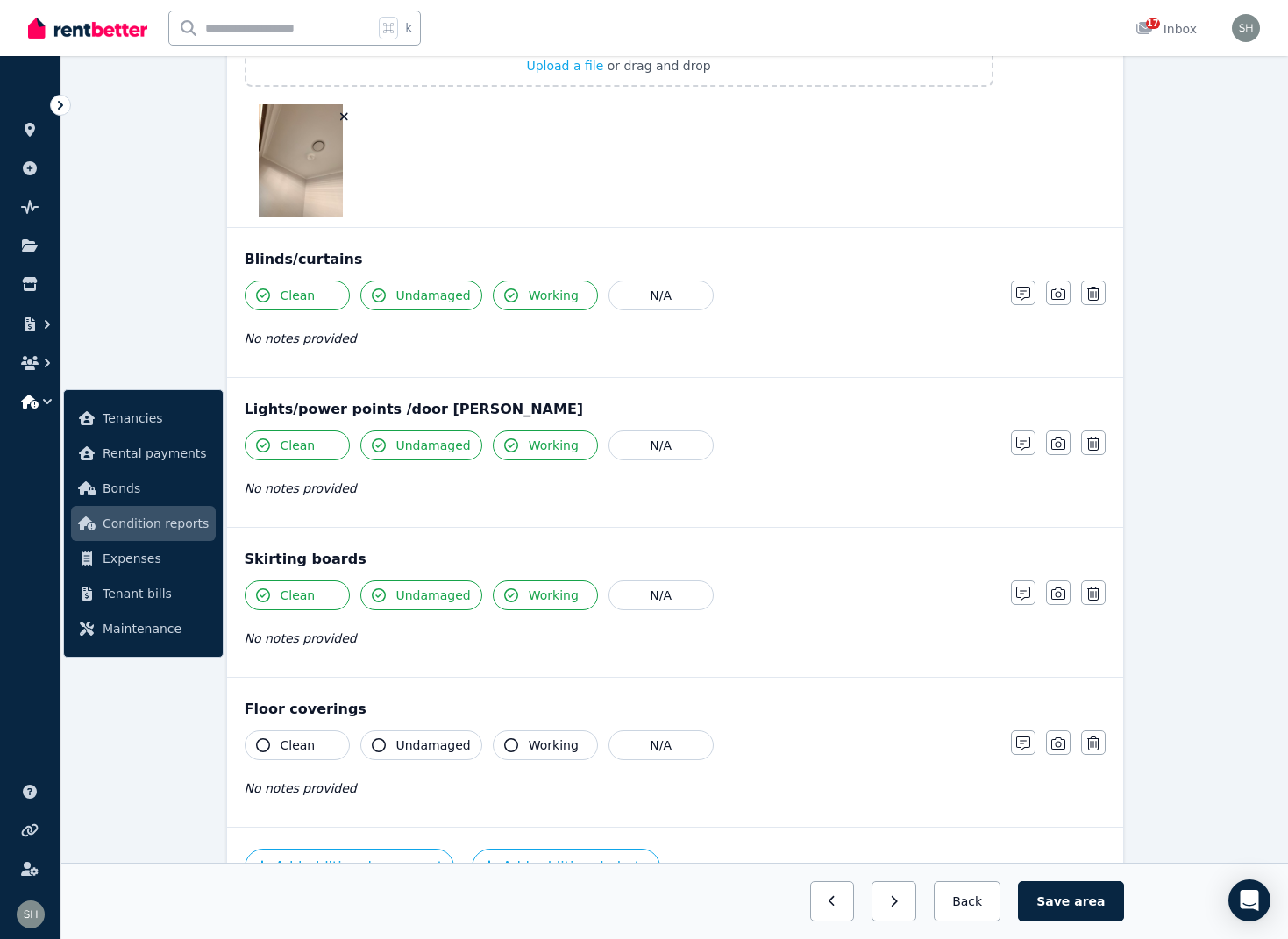
scroll to position [1753, 0]
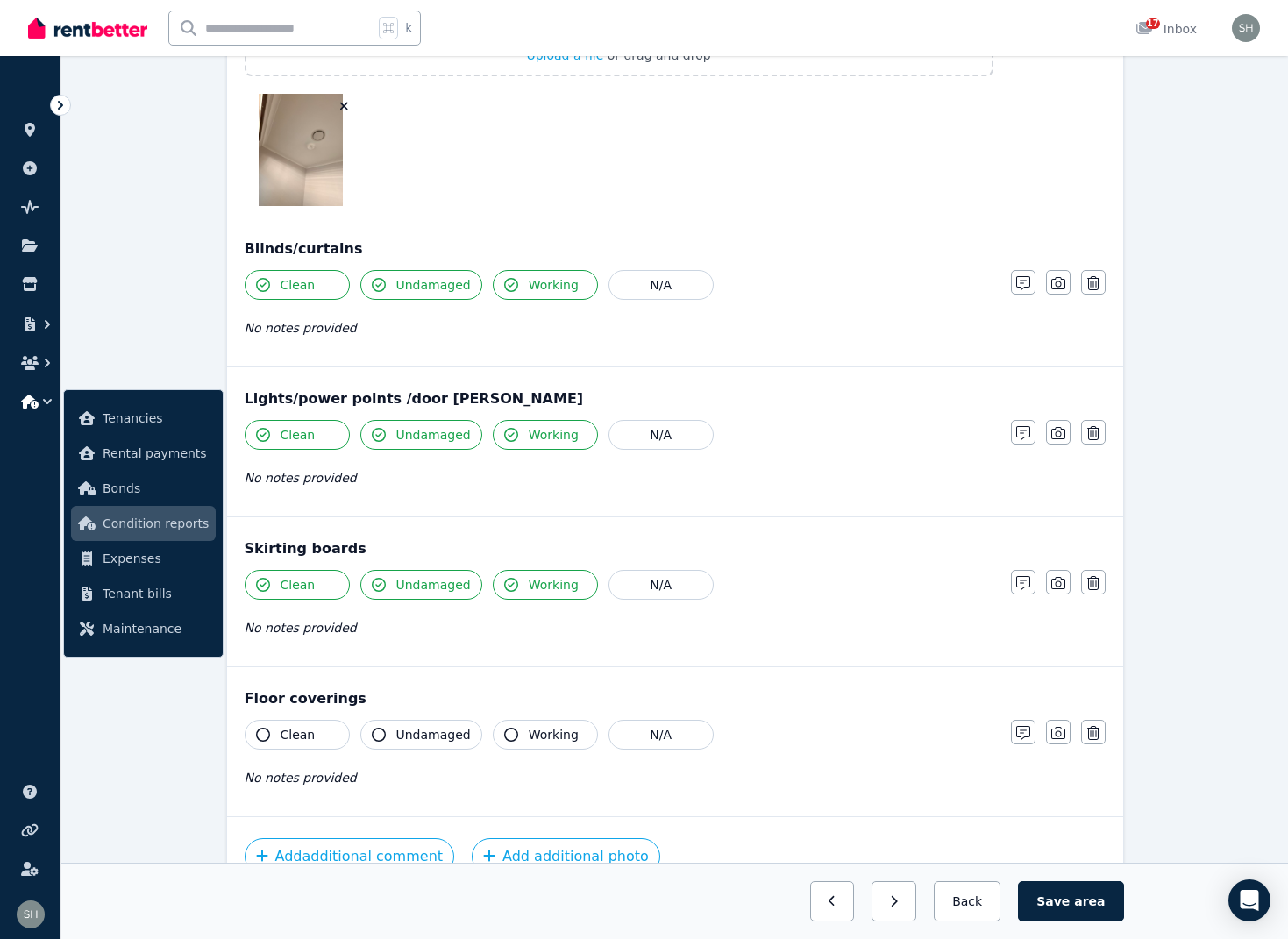
click at [267, 734] on icon "button" at bounding box center [263, 735] width 14 height 14
click at [378, 736] on icon "button" at bounding box center [379, 735] width 14 height 14
click at [506, 738] on icon "button" at bounding box center [512, 735] width 14 height 14
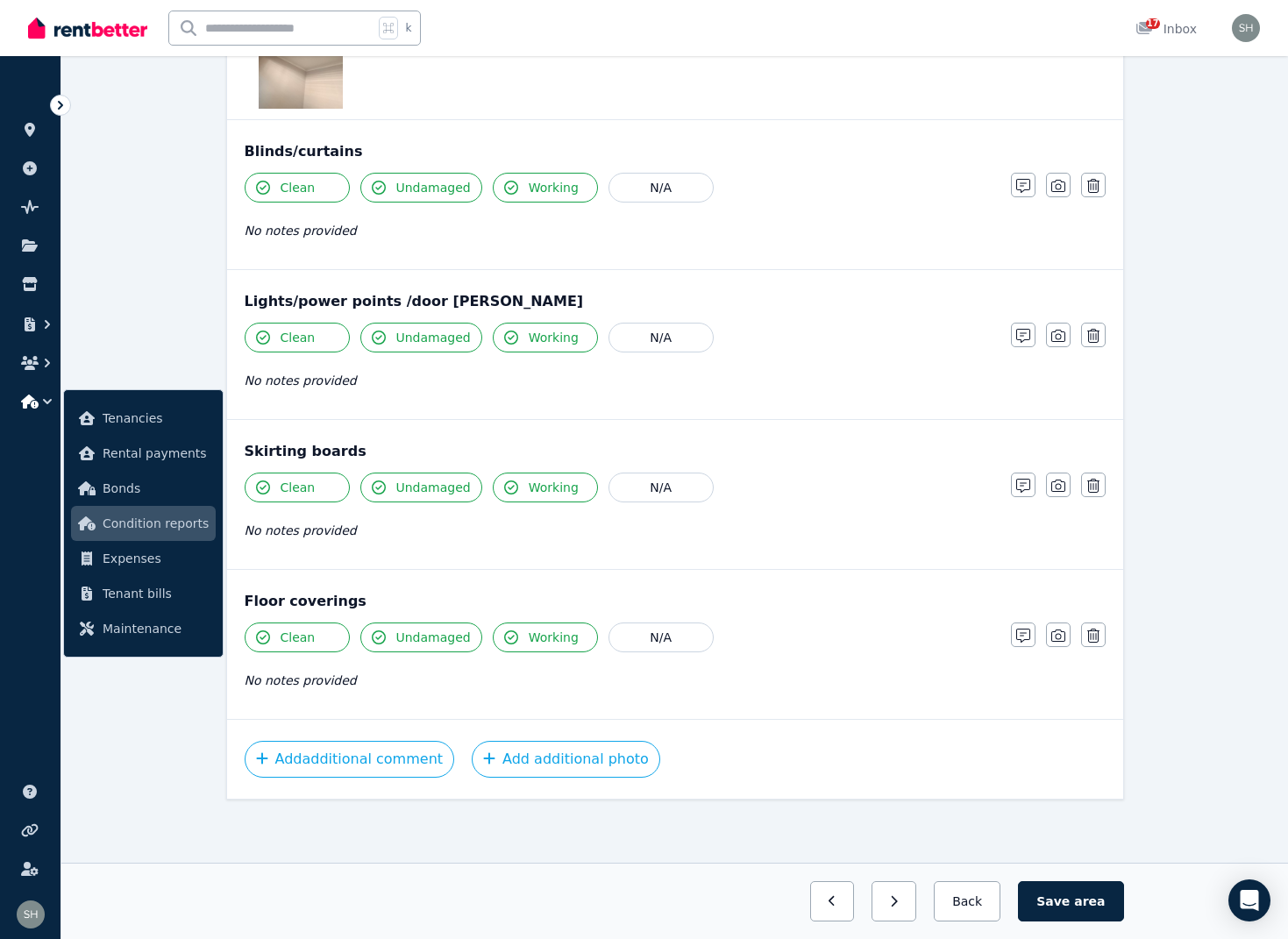
scroll to position [1850, 0]
click at [1084, 903] on span "area" at bounding box center [1089, 902] width 31 height 18
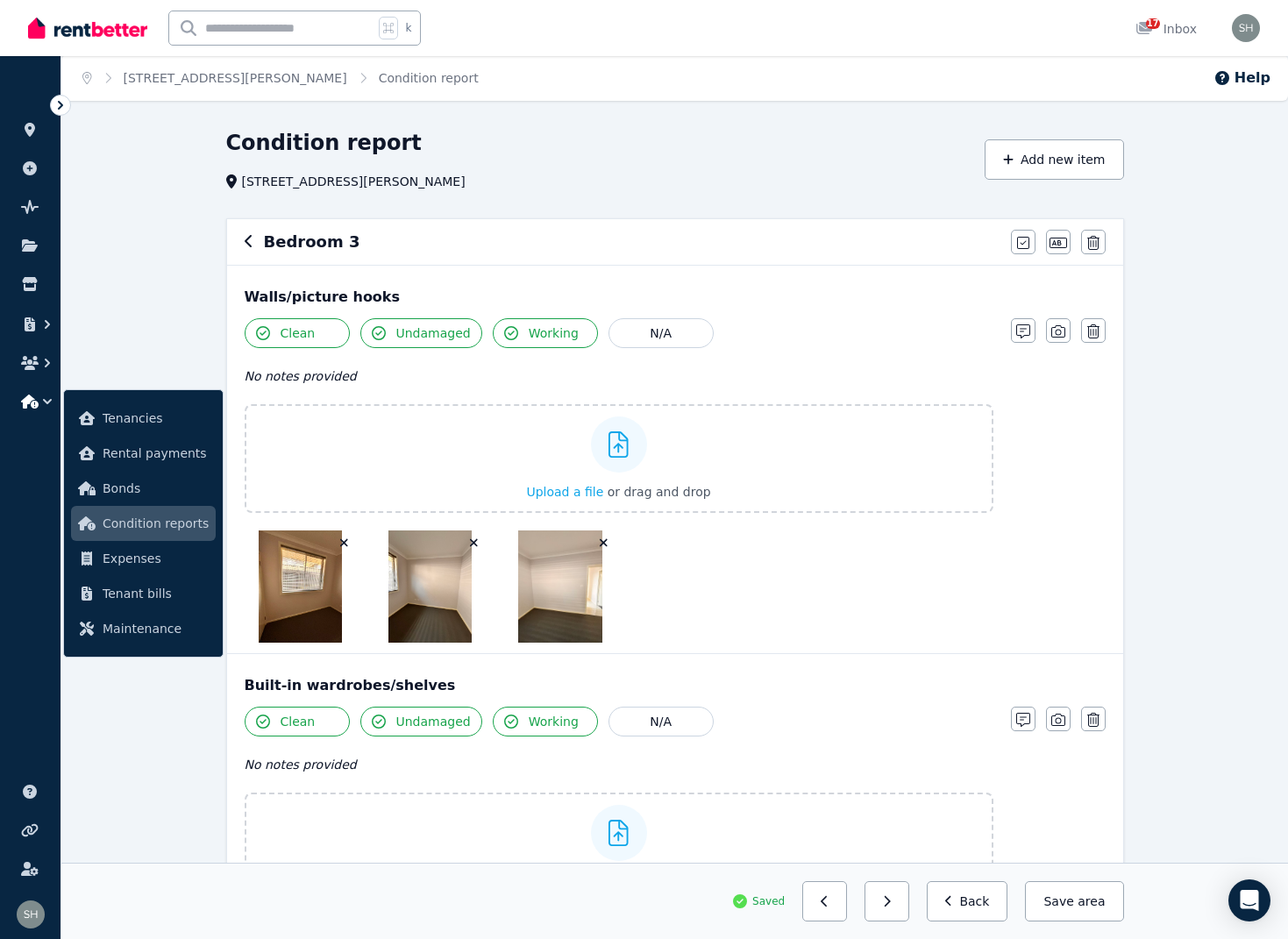
scroll to position [3, 0]
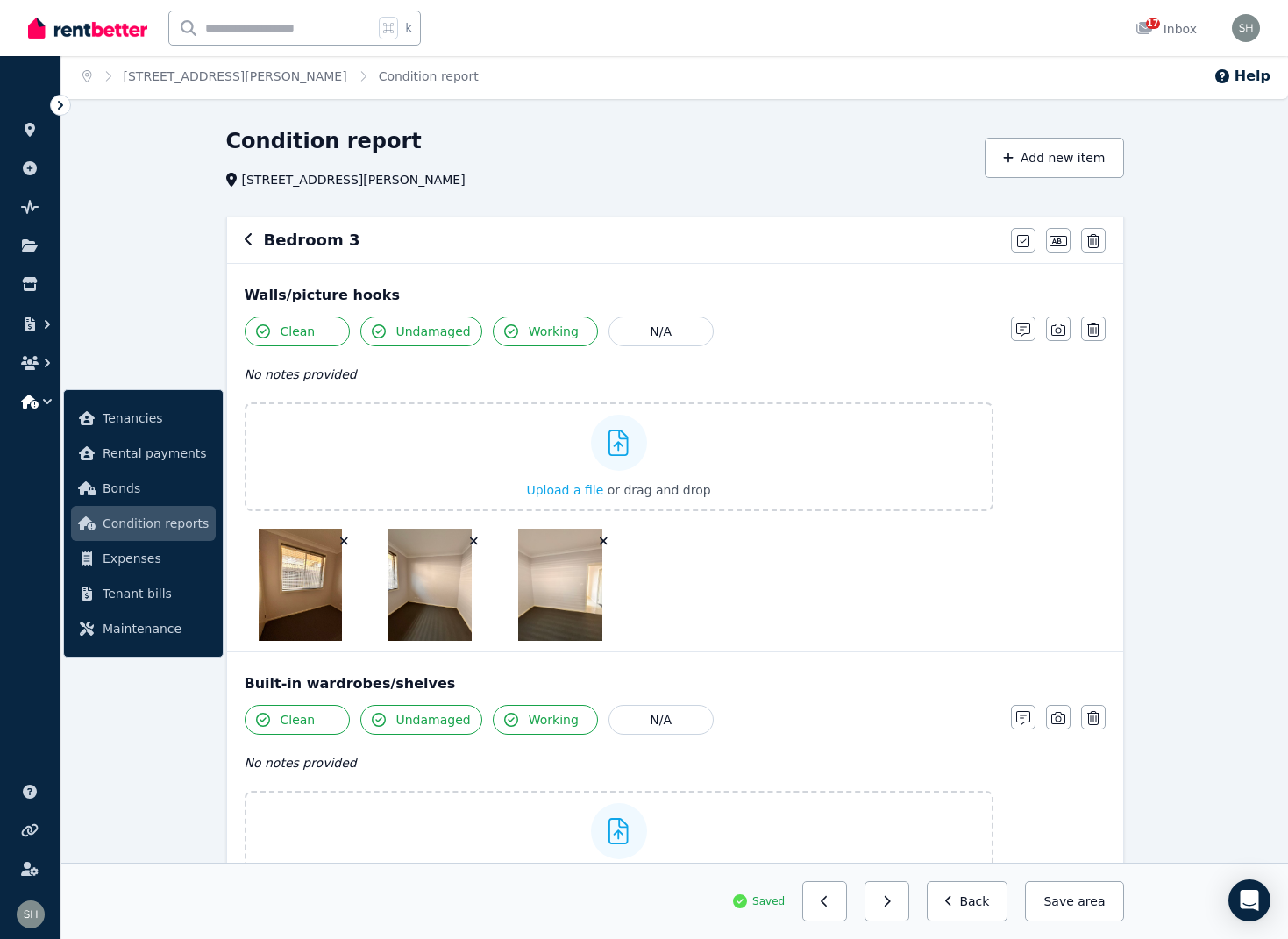
click at [249, 243] on icon "button" at bounding box center [249, 240] width 9 height 14
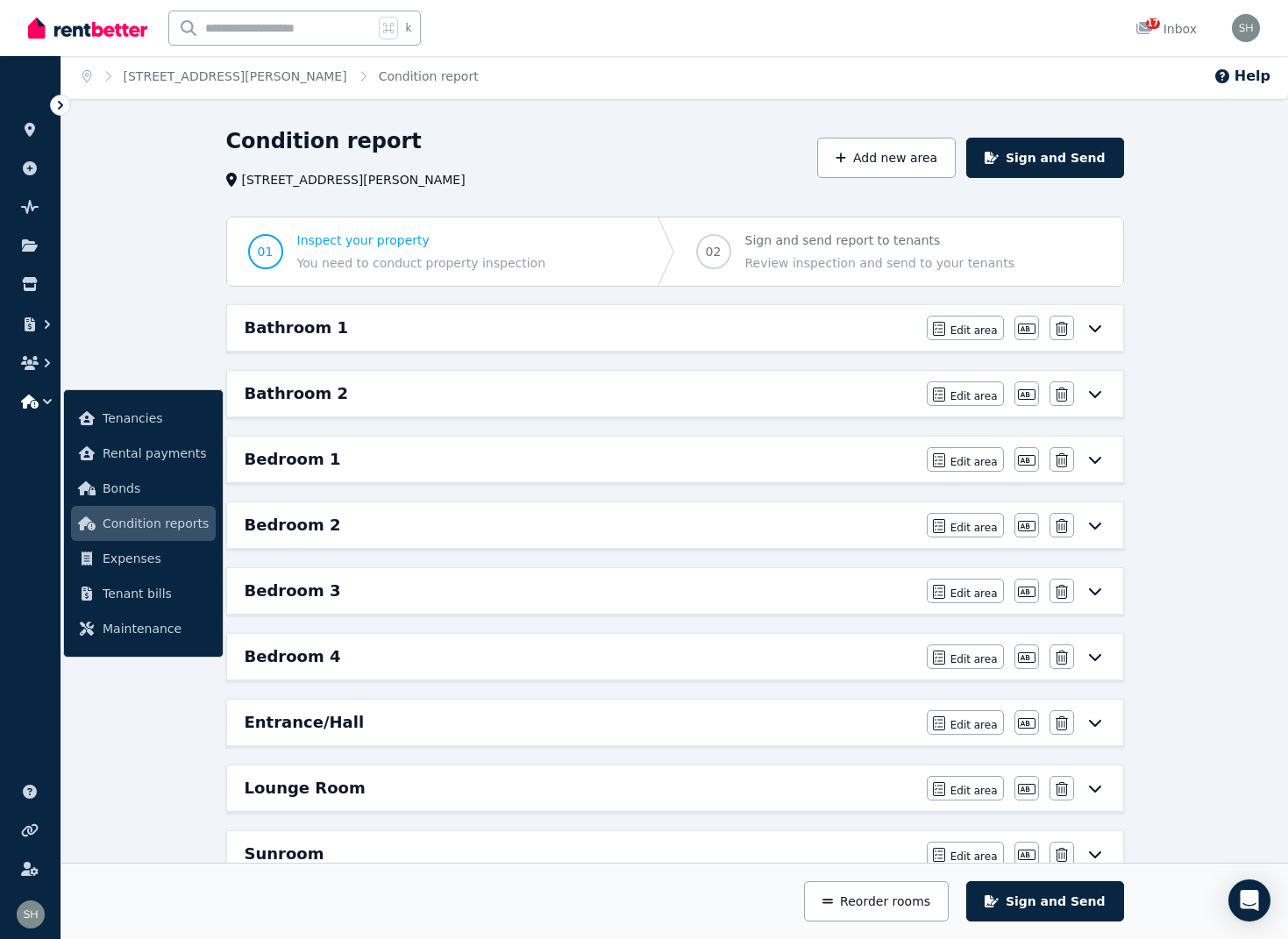
click at [686, 664] on div "Bedroom 4" at bounding box center [580, 657] width 672 height 25
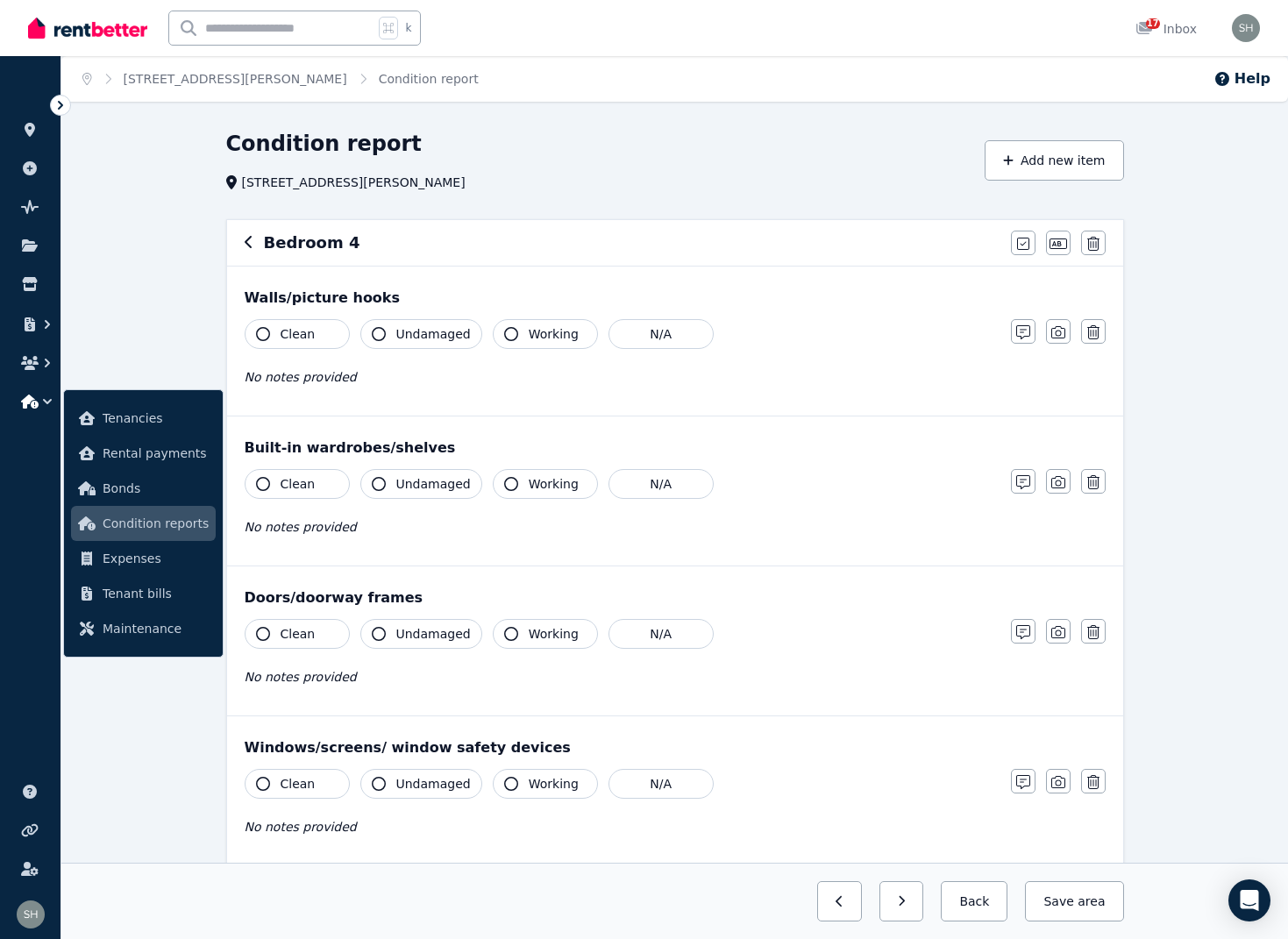
click at [263, 333] on icon "button" at bounding box center [263, 334] width 14 height 14
click at [387, 335] on button "Undamaged" at bounding box center [421, 334] width 122 height 30
click at [505, 338] on icon "button" at bounding box center [512, 334] width 14 height 14
click at [1055, 338] on icon "button" at bounding box center [1058, 332] width 14 height 12
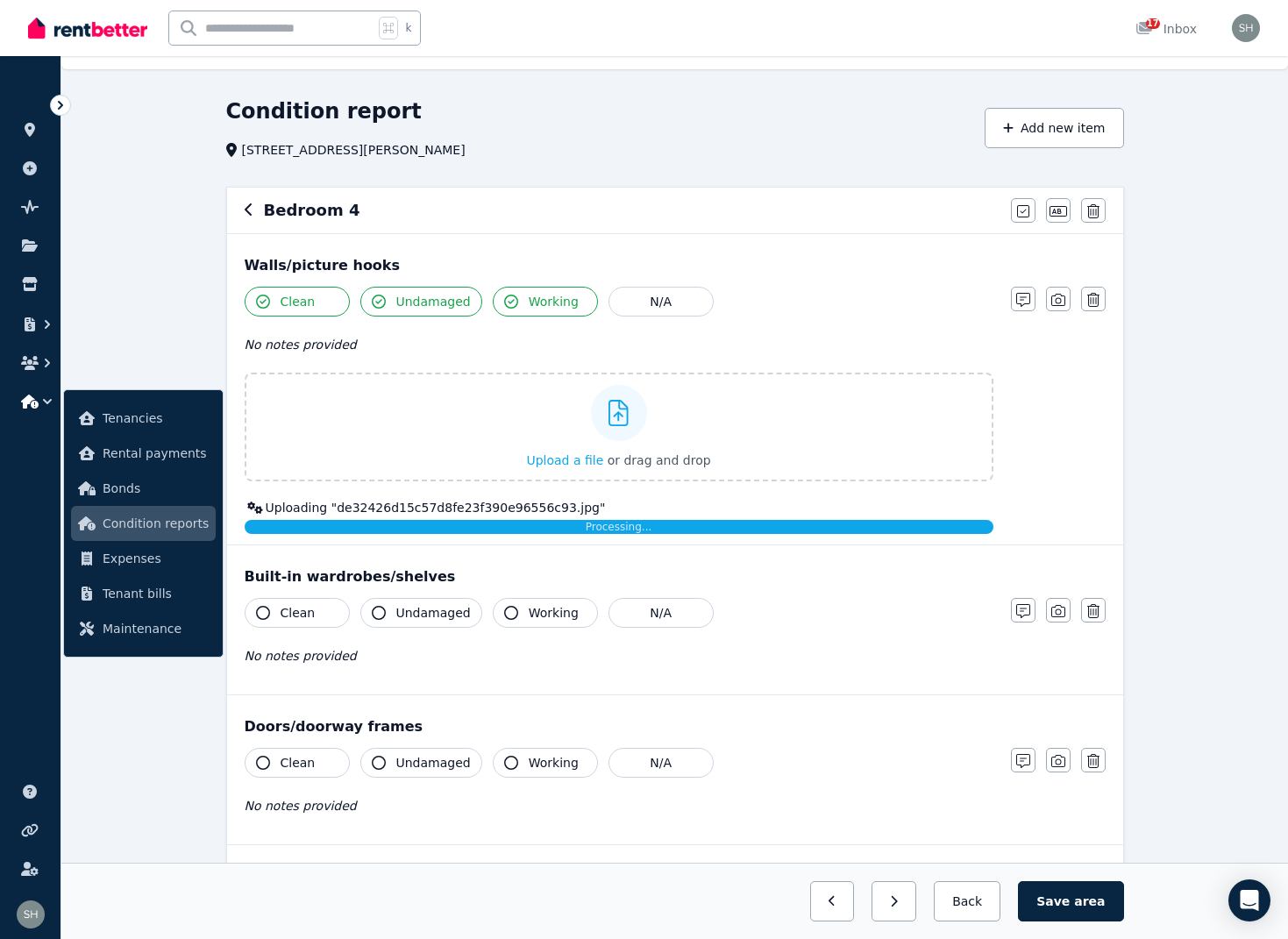
scroll to position [56, 0]
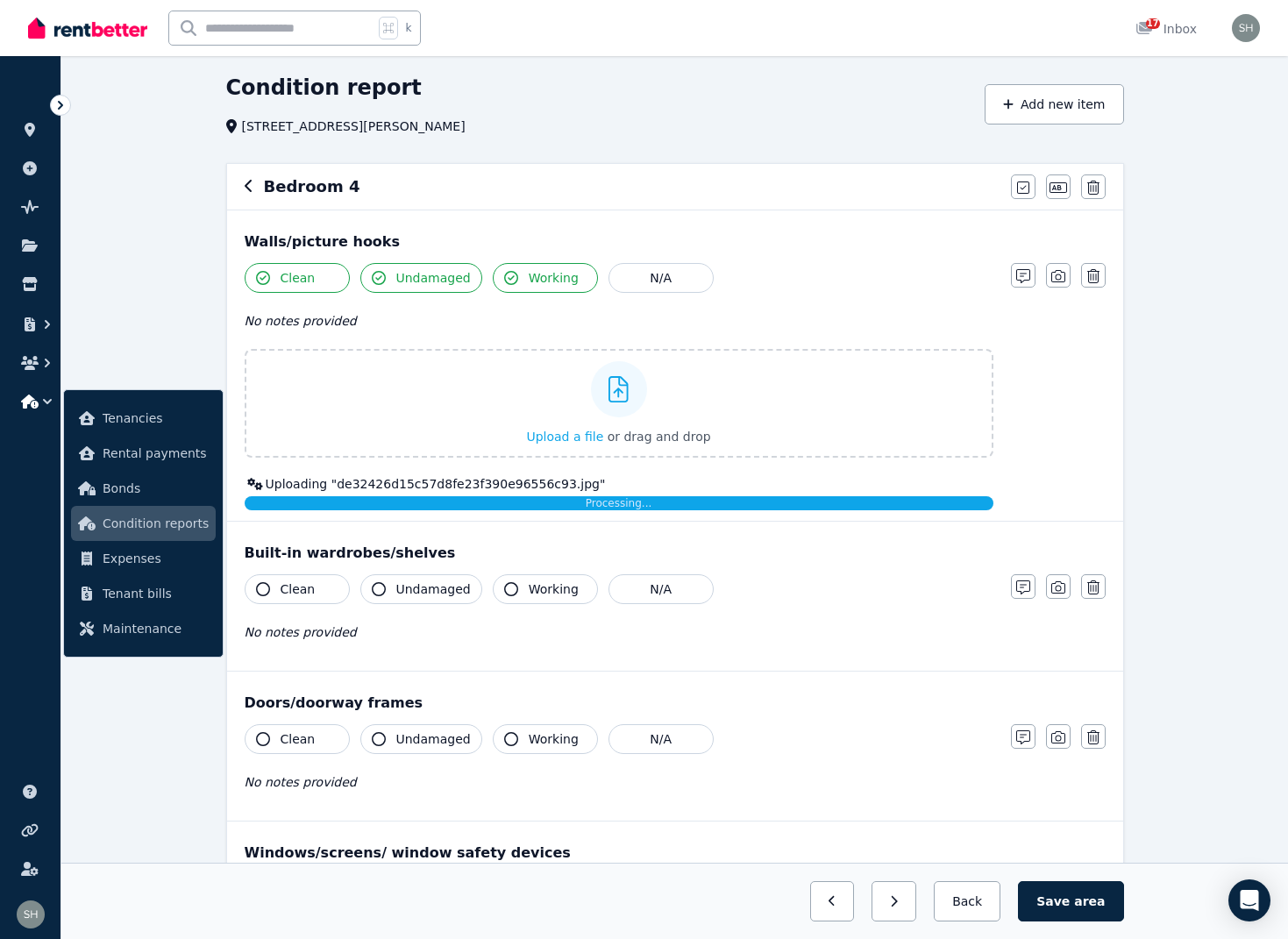
click at [269, 588] on icon "button" at bounding box center [263, 589] width 14 height 14
click at [378, 587] on icon "button" at bounding box center [379, 589] width 14 height 14
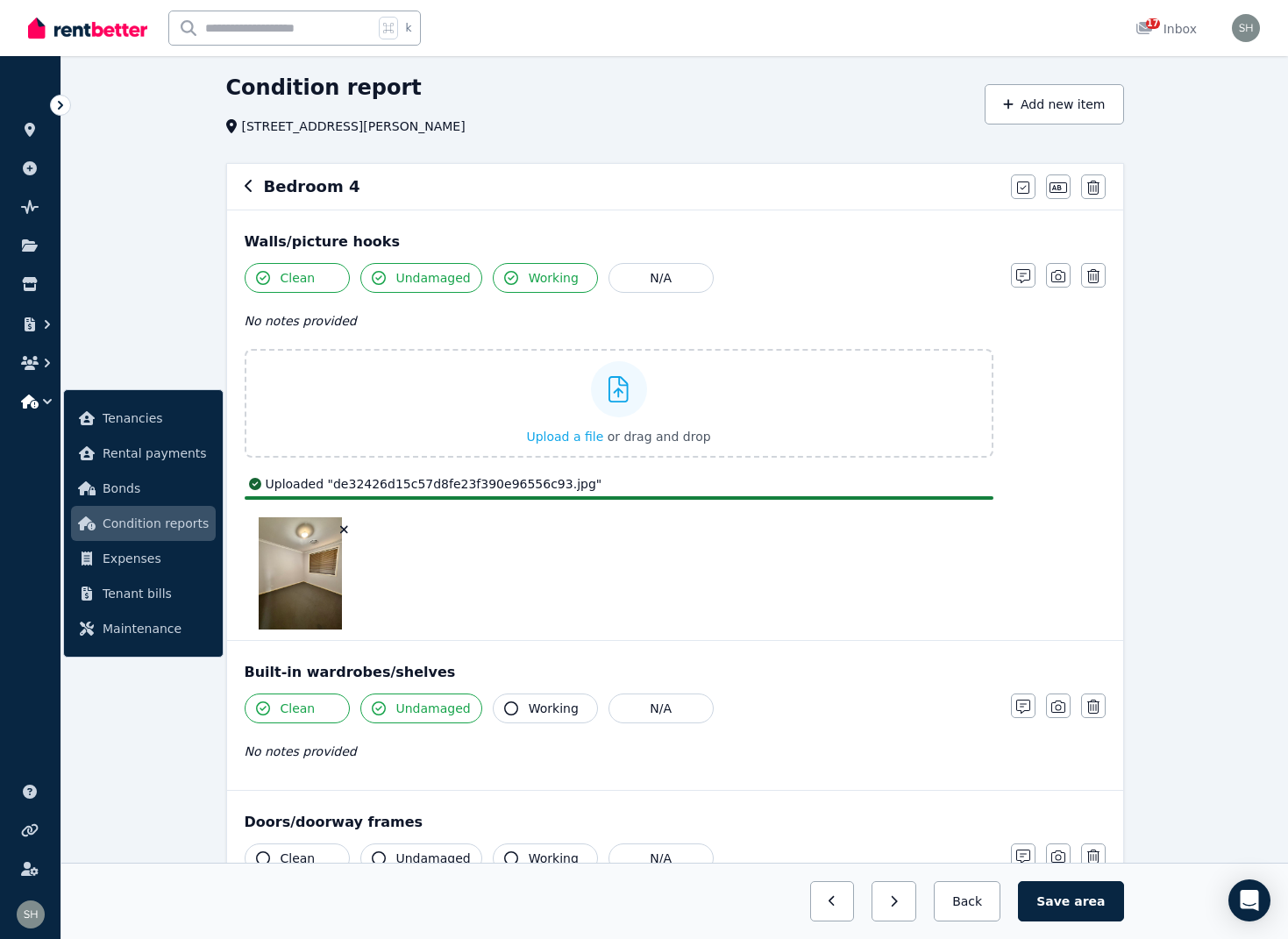
click at [506, 593] on div at bounding box center [618, 573] width 749 height 112
drag, startPoint x: 507, startPoint y: 710, endPoint x: 525, endPoint y: 720, distance: 20.6
click at [510, 713] on icon "button" at bounding box center [512, 709] width 14 height 14
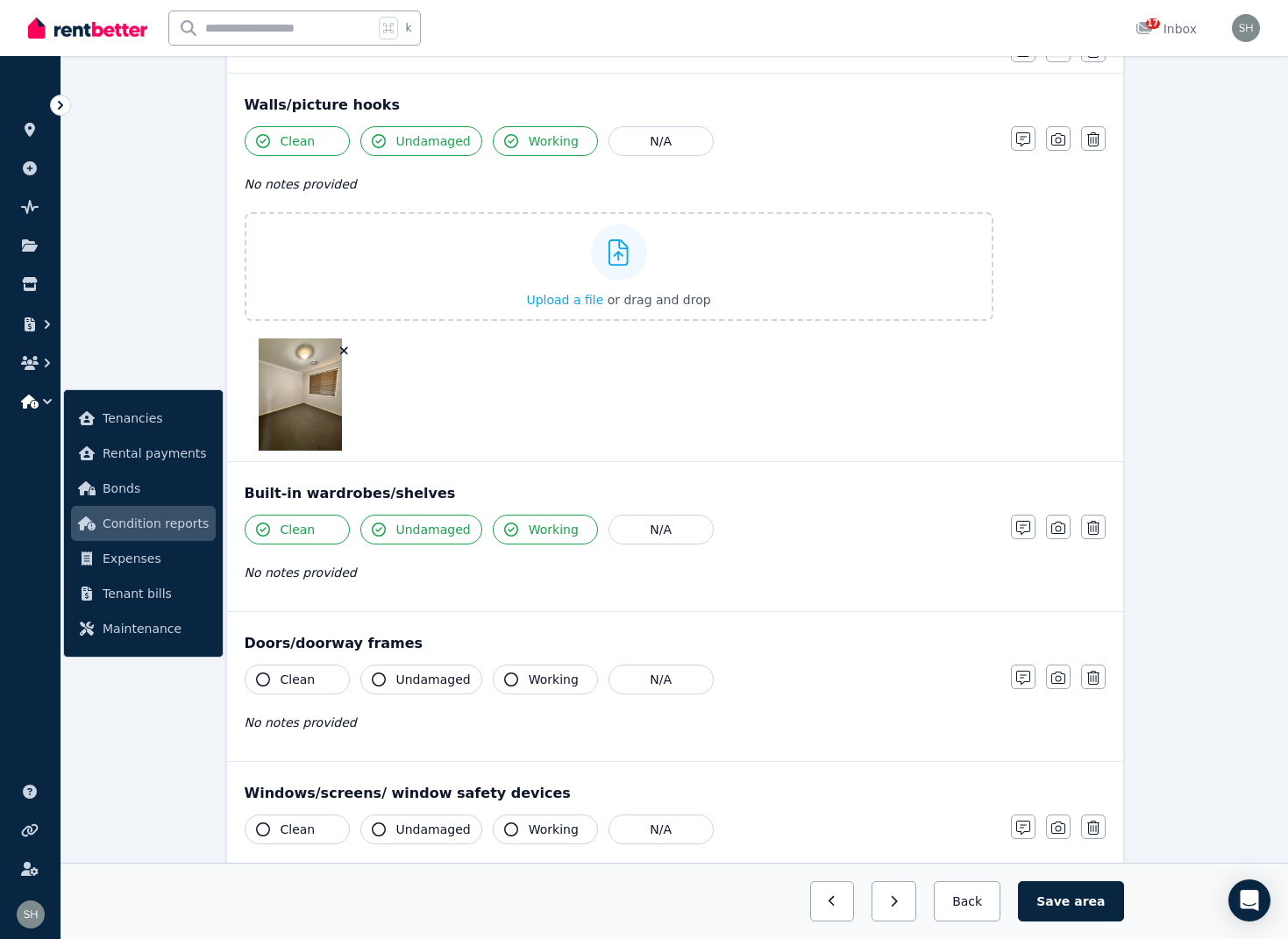
scroll to position [236, 0]
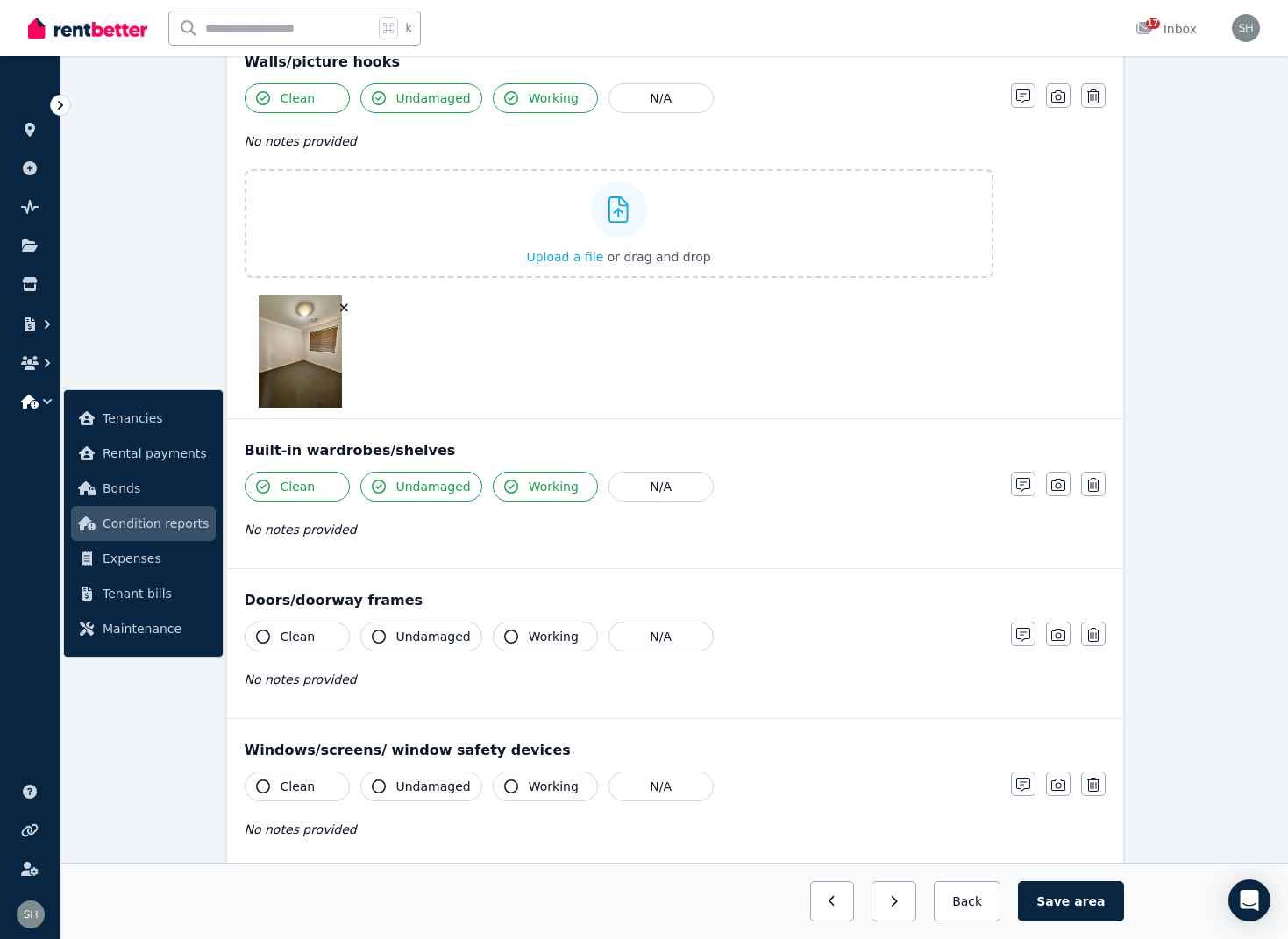
drag, startPoint x: 268, startPoint y: 638, endPoint x: 308, endPoint y: 645, distance: 40.6
click at [269, 640] on icon "button" at bounding box center [263, 637] width 14 height 14
click at [378, 638] on icon "button" at bounding box center [379, 637] width 14 height 14
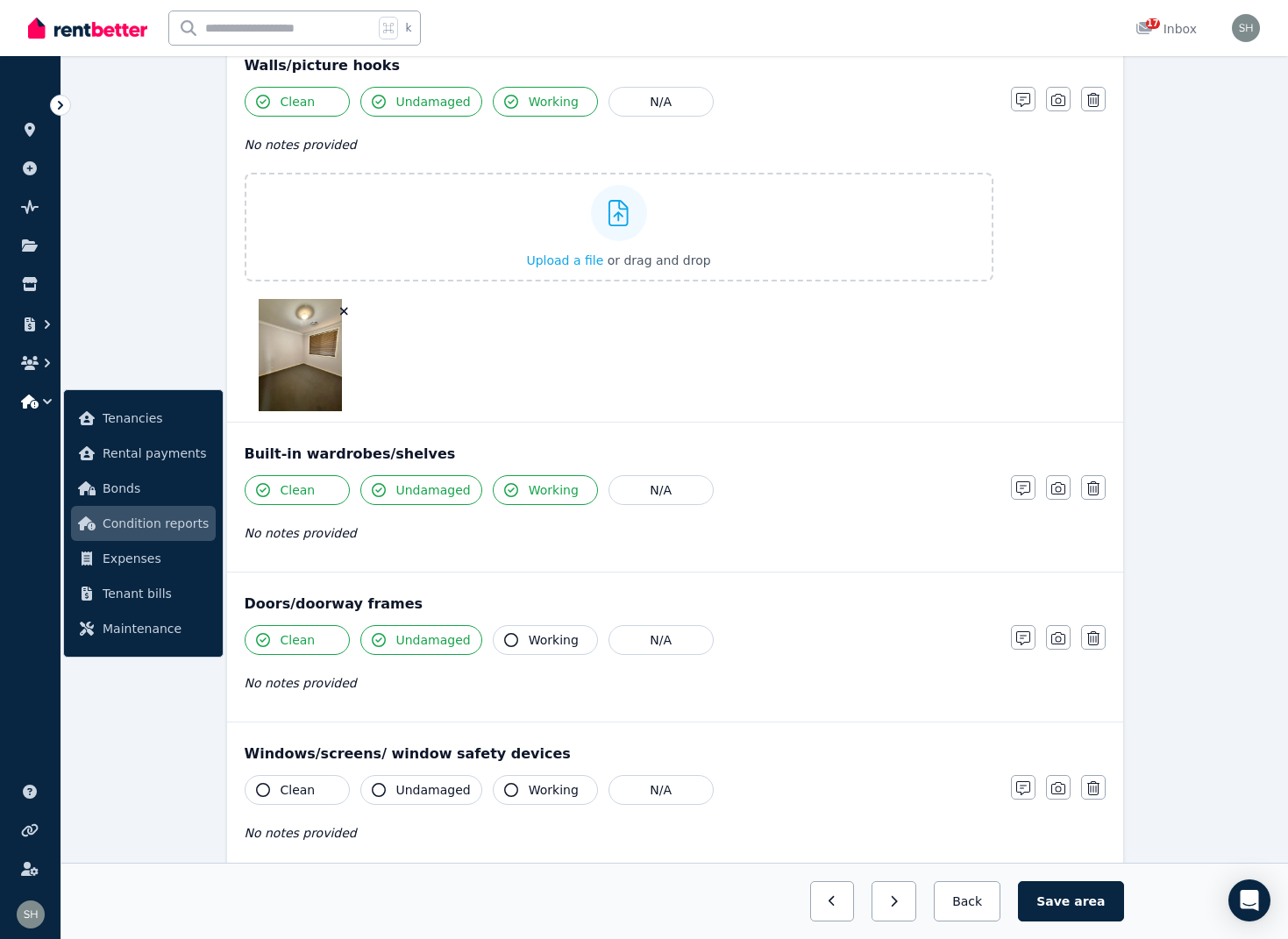
click at [510, 645] on icon "button" at bounding box center [512, 641] width 14 height 14
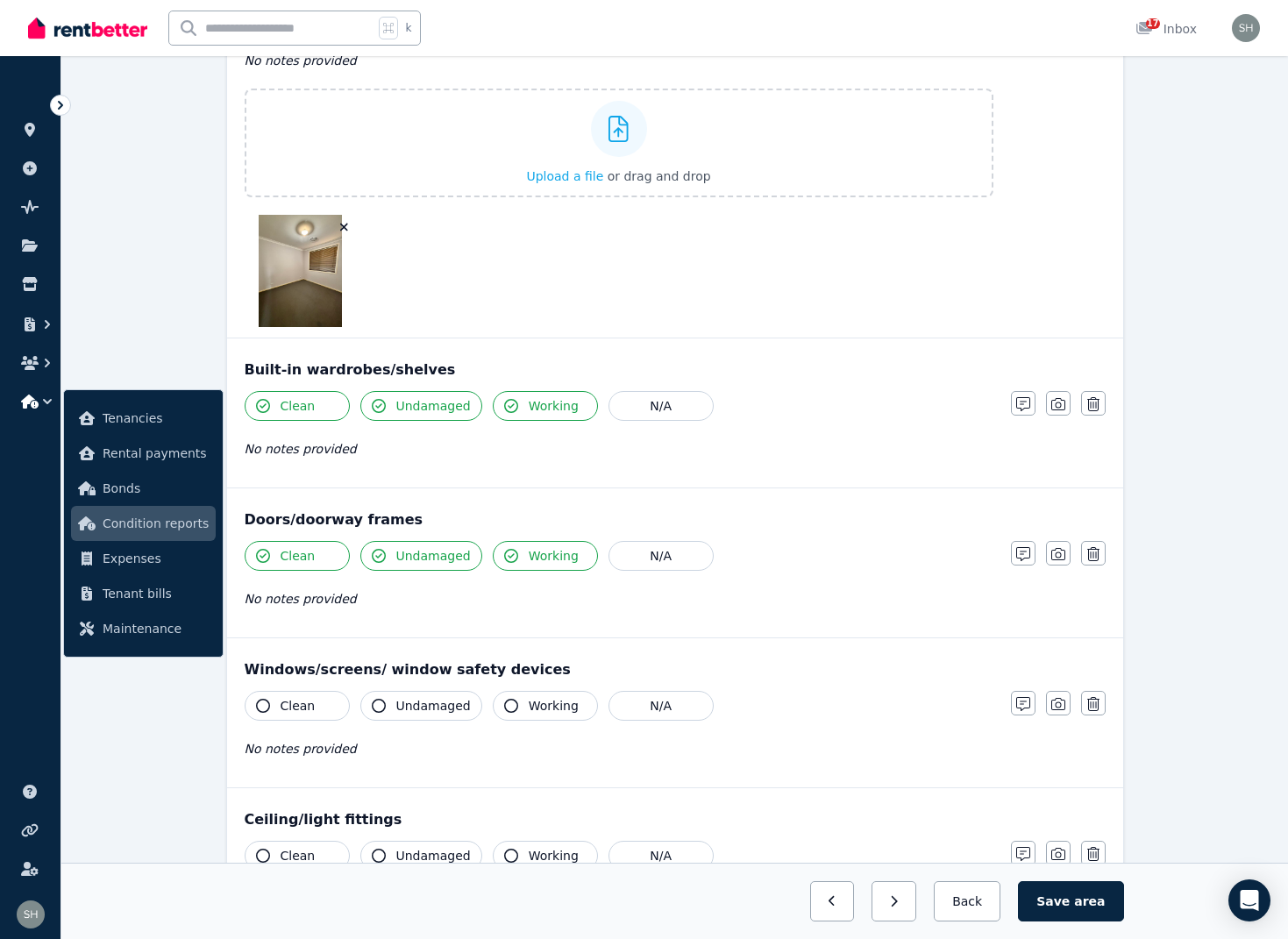
scroll to position [319, 0]
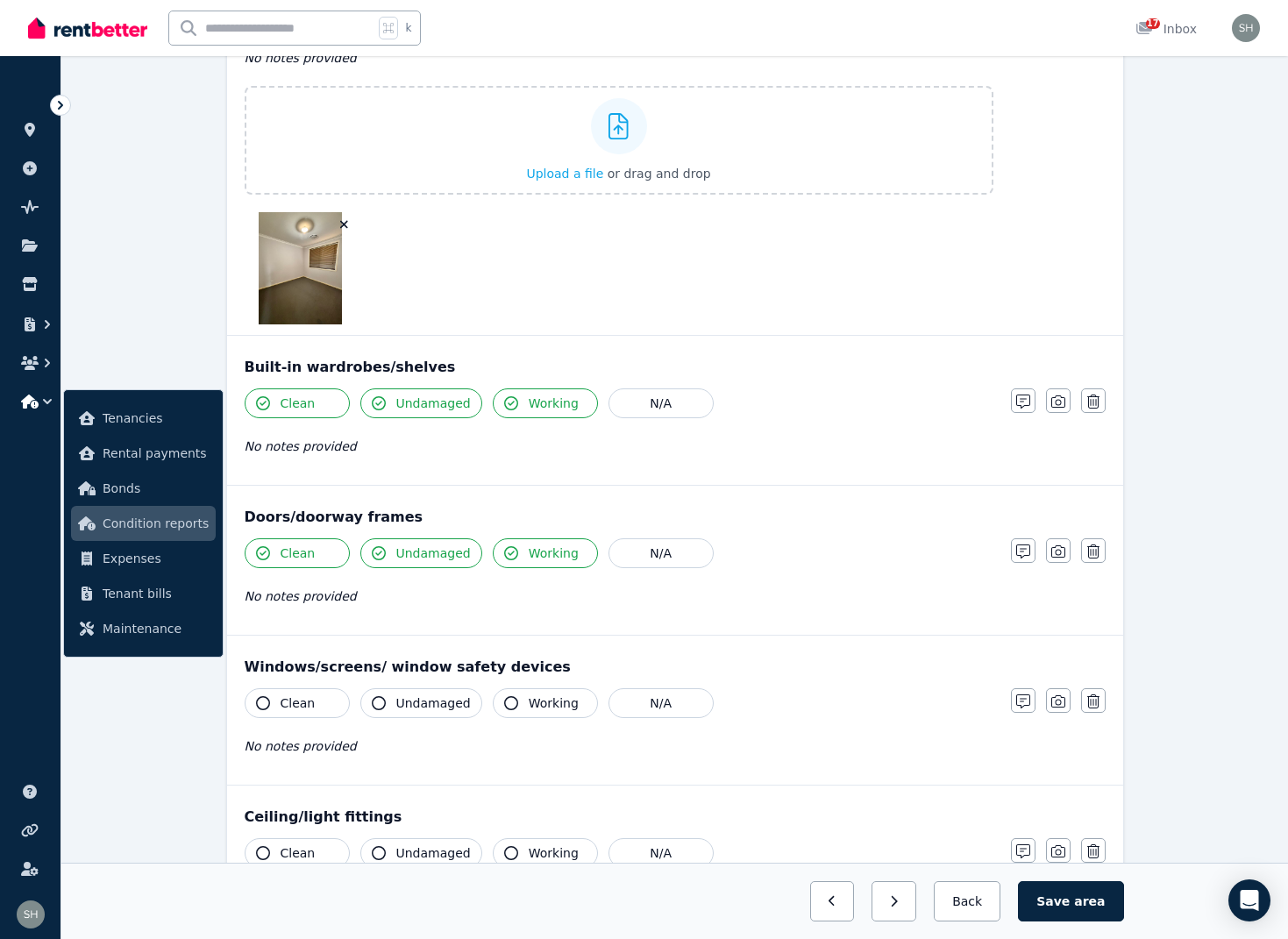
click at [266, 703] on icon "button" at bounding box center [263, 704] width 14 height 14
click at [381, 705] on icon "button" at bounding box center [379, 704] width 14 height 14
click at [507, 709] on icon "button" at bounding box center [512, 704] width 14 height 14
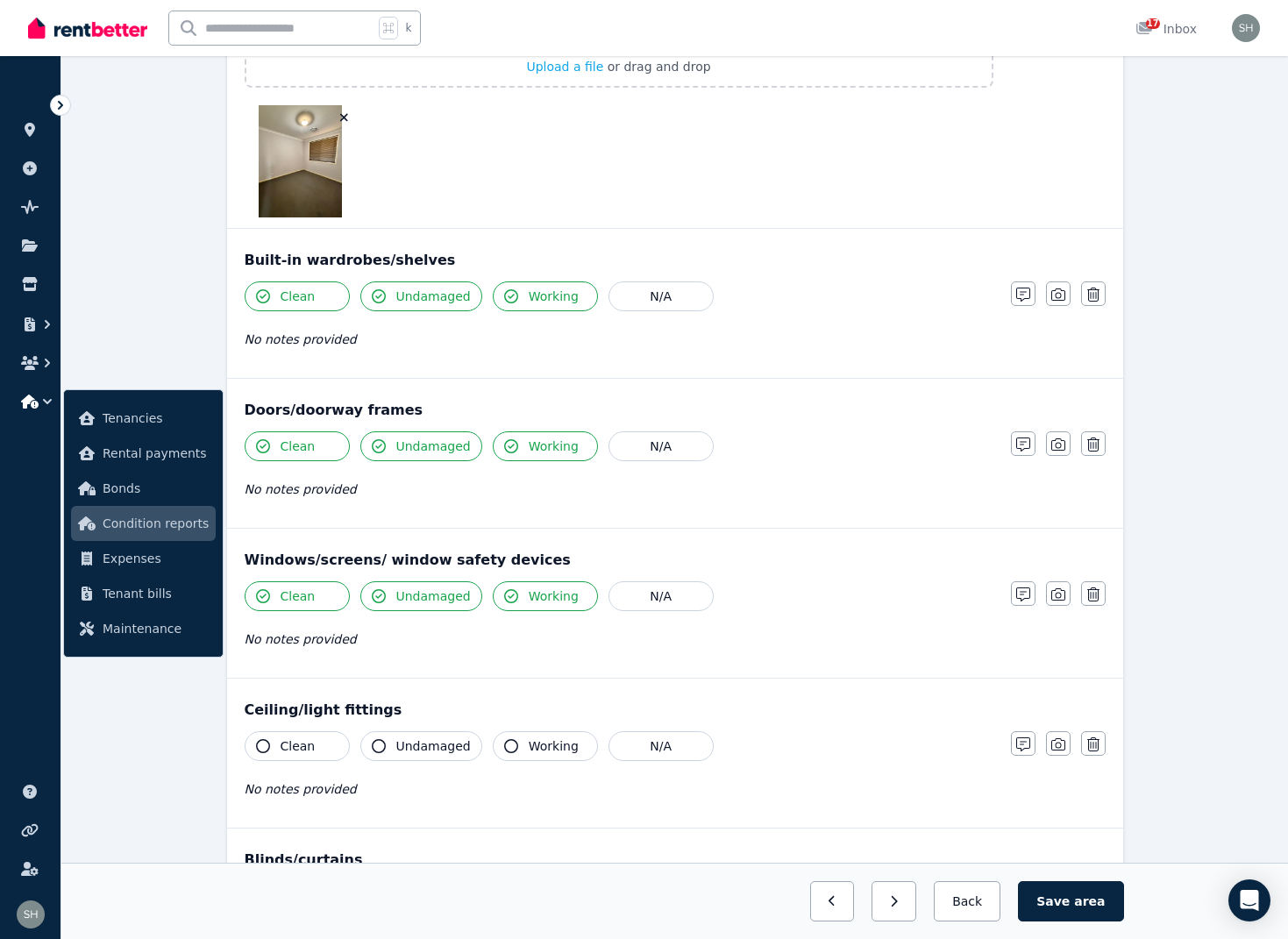
scroll to position [430, 0]
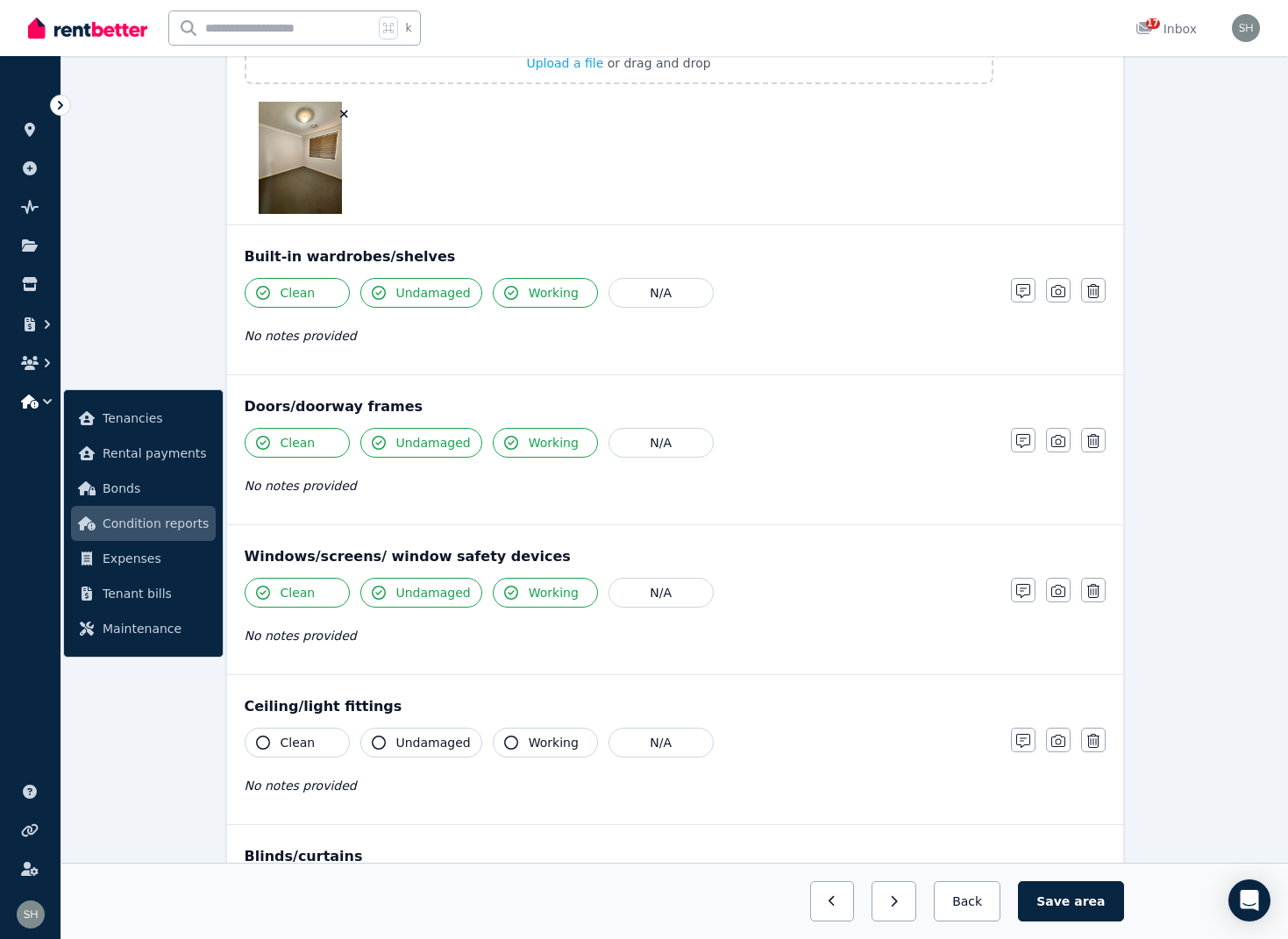
click at [268, 744] on icon "button" at bounding box center [263, 743] width 14 height 14
click at [384, 744] on icon "button" at bounding box center [379, 743] width 14 height 14
click at [506, 741] on icon "button" at bounding box center [512, 743] width 14 height 14
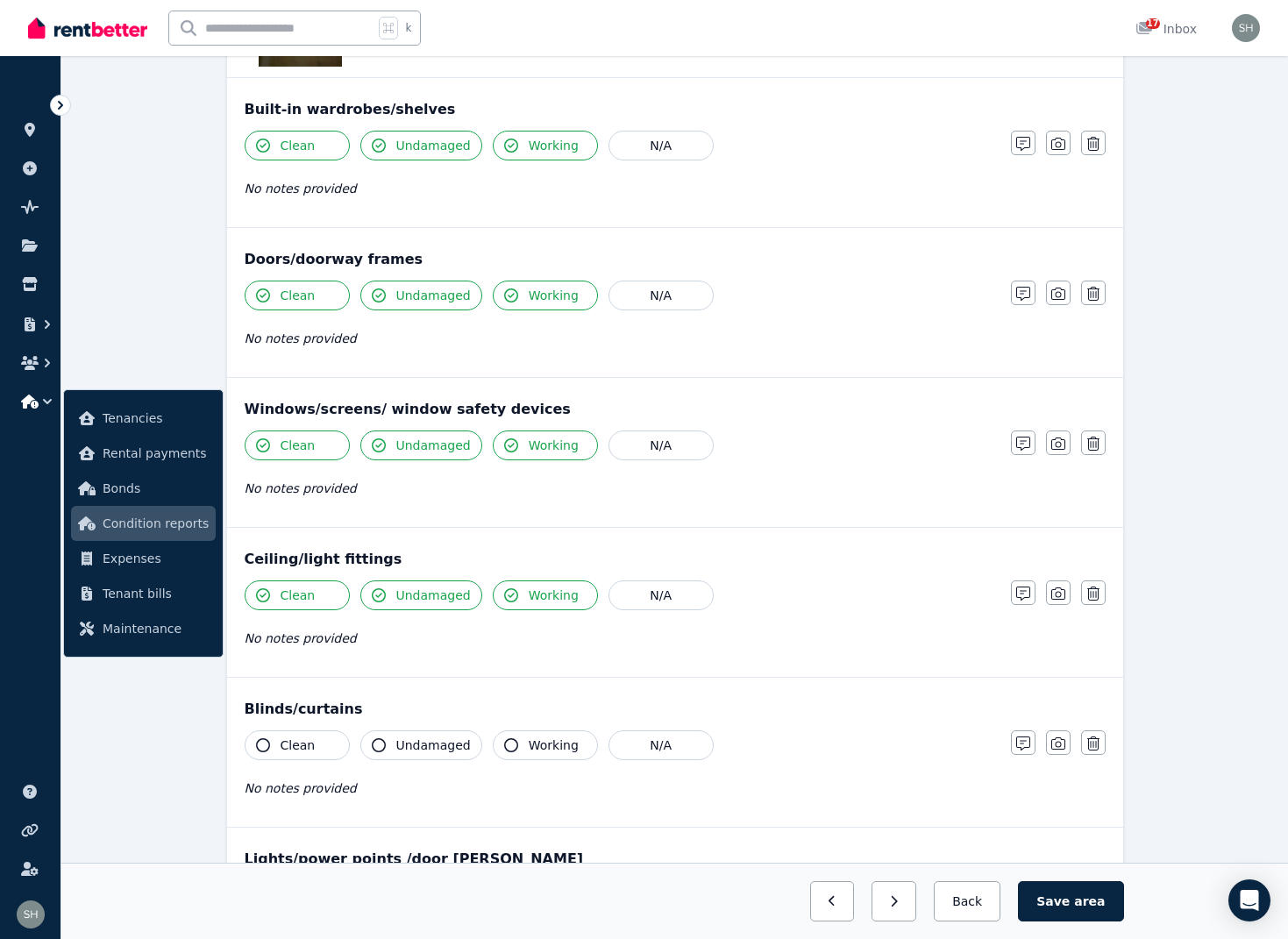
scroll to position [593, 0]
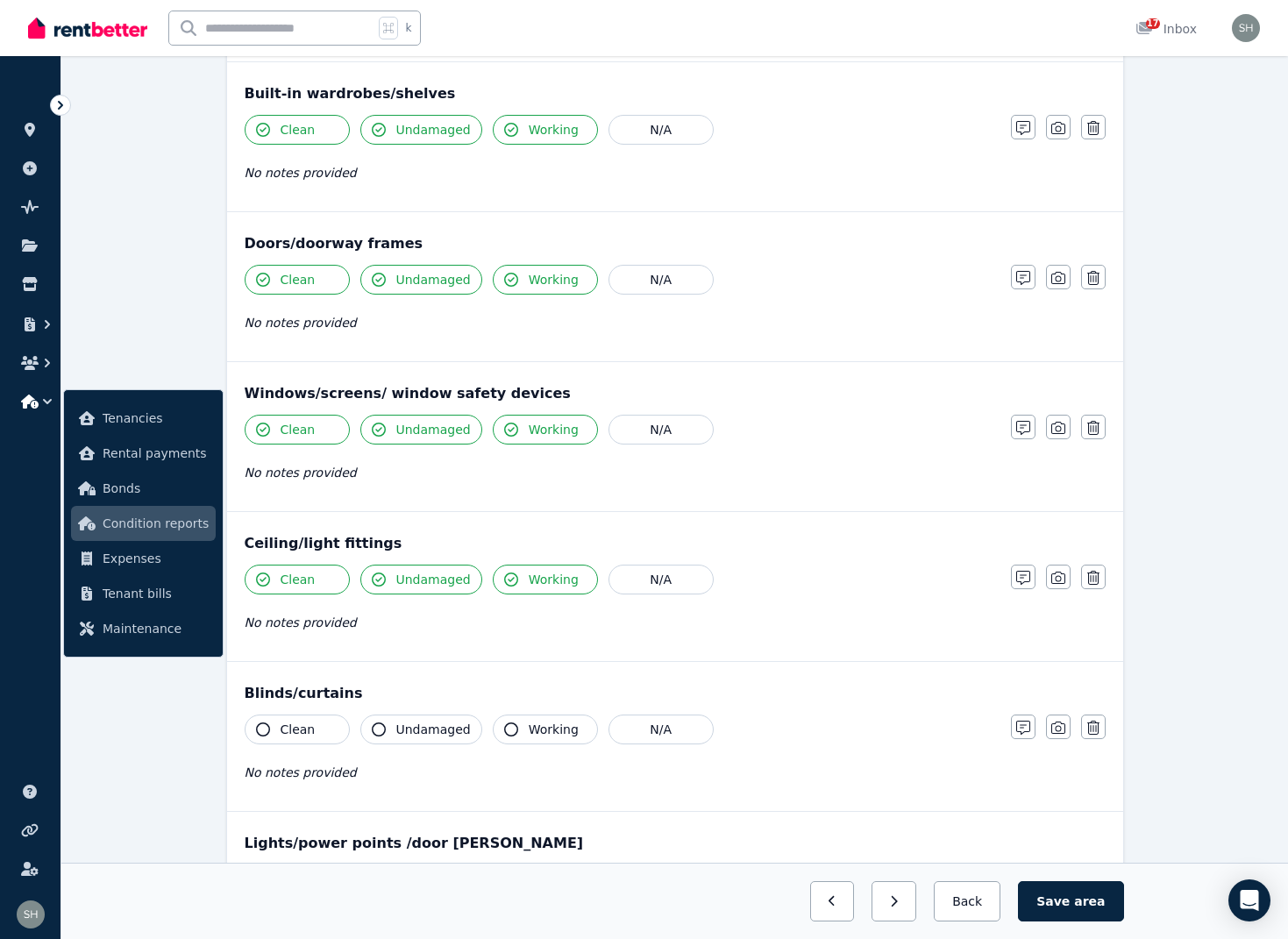
click at [260, 732] on icon "button" at bounding box center [263, 729] width 14 height 14
click at [383, 731] on icon "button" at bounding box center [379, 729] width 14 height 14
click at [505, 734] on icon "button" at bounding box center [512, 729] width 14 height 14
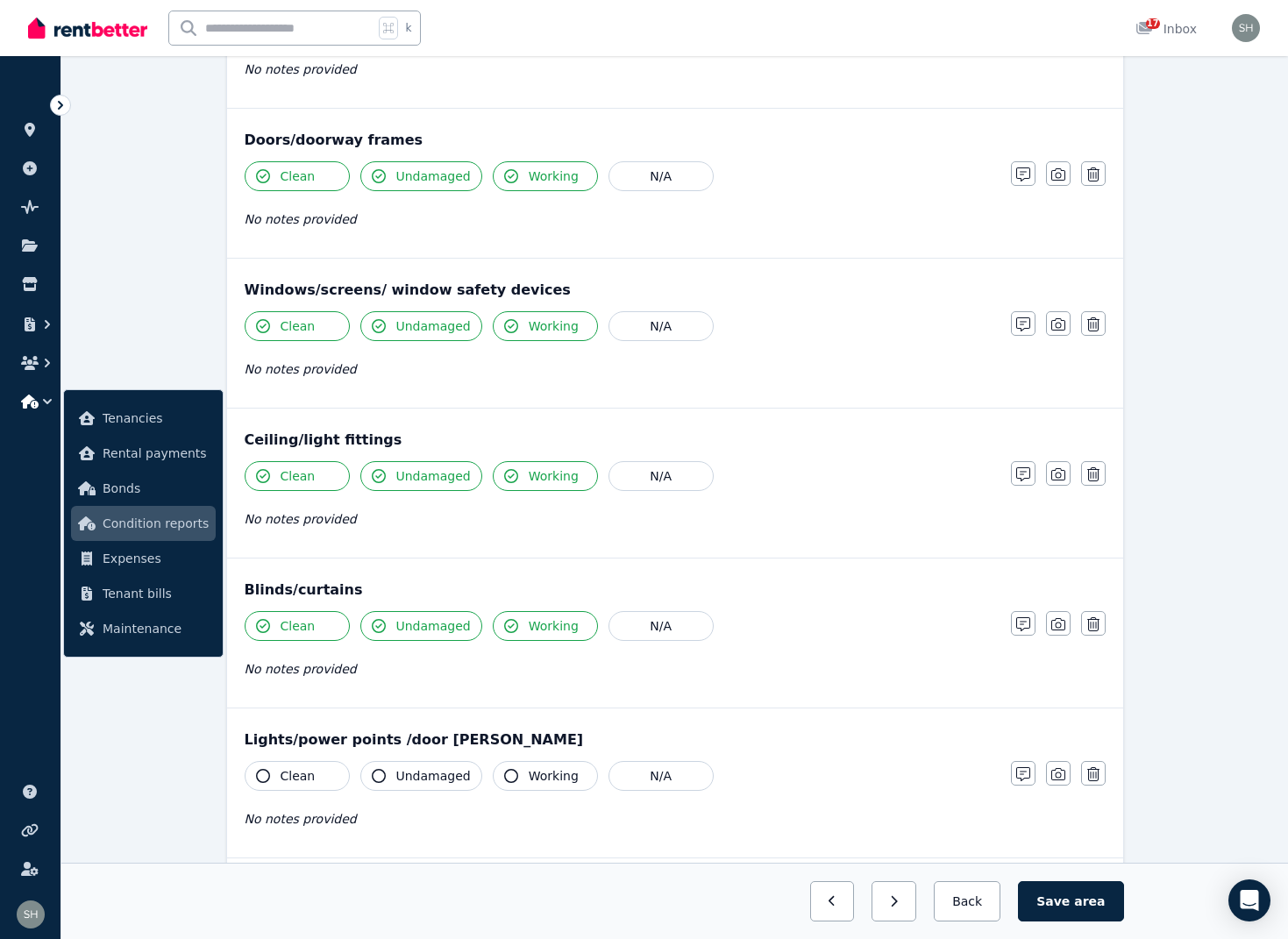
scroll to position [703, 0]
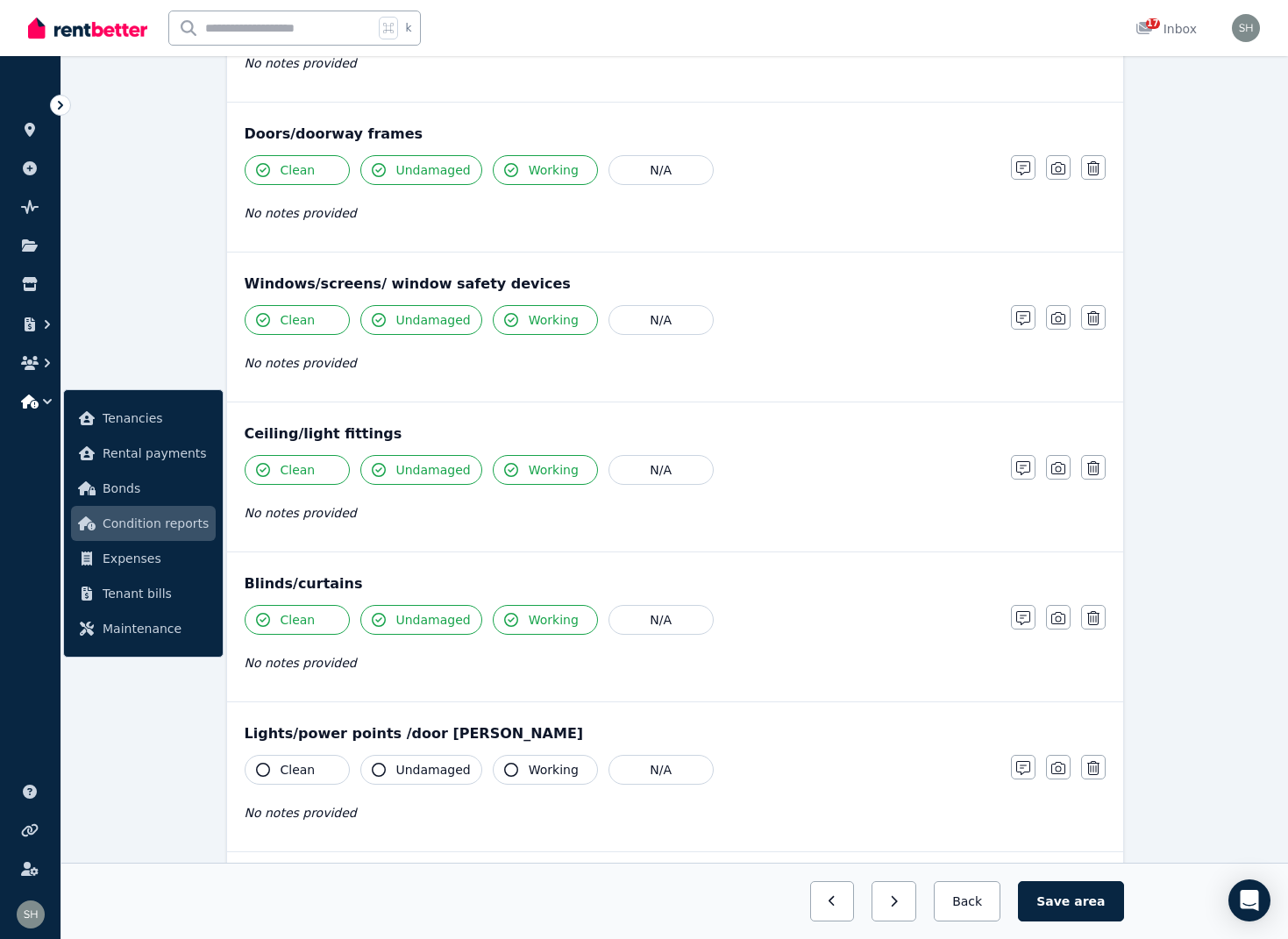
click at [262, 766] on icon "button" at bounding box center [263, 770] width 14 height 14
click at [379, 773] on icon "button" at bounding box center [379, 770] width 14 height 14
click at [505, 770] on icon "button" at bounding box center [512, 770] width 14 height 14
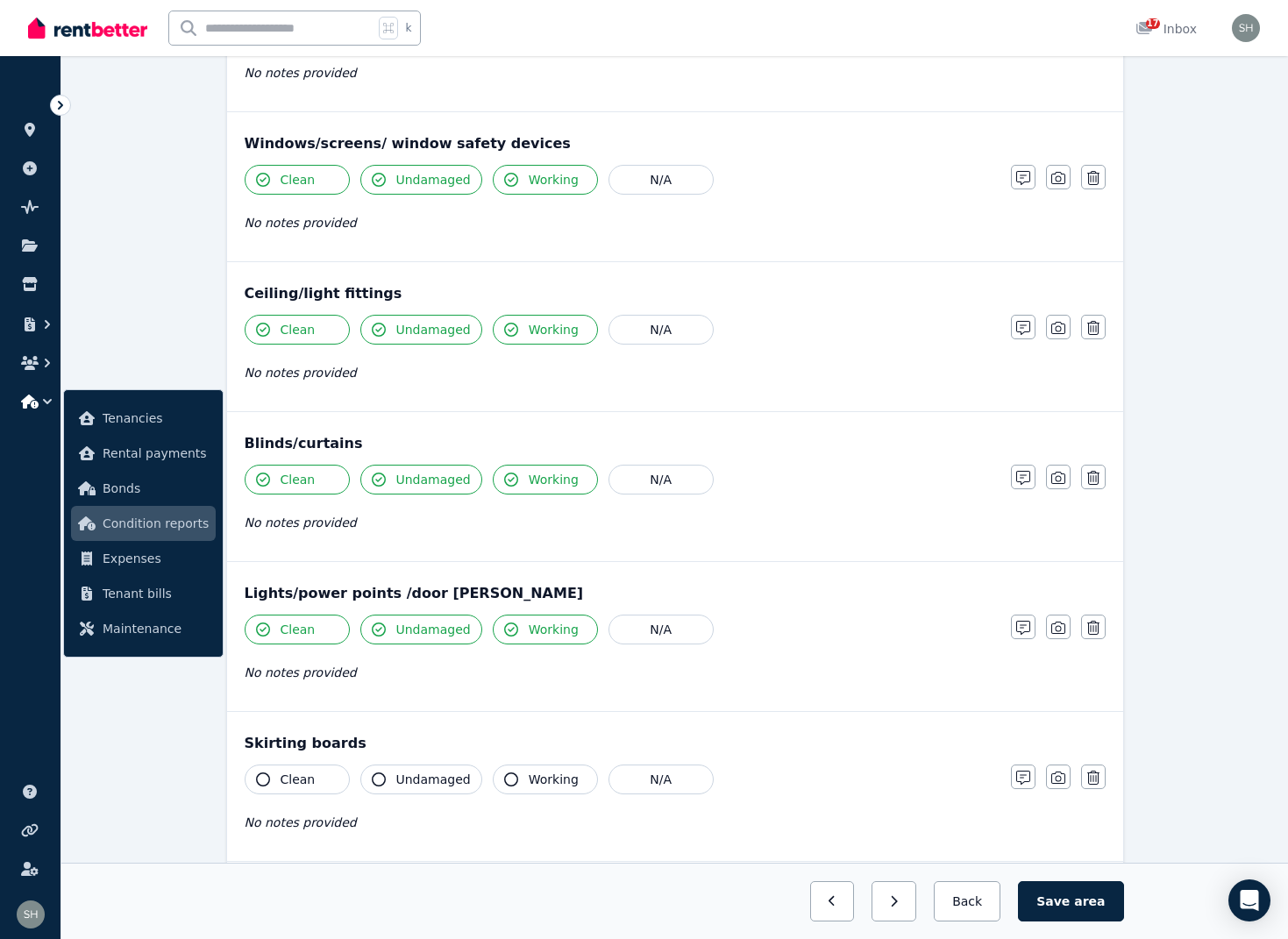
click at [266, 779] on icon "button" at bounding box center [263, 780] width 14 height 14
click at [377, 781] on icon "button" at bounding box center [379, 781] width 14 height 14
click at [505, 782] on icon "button" at bounding box center [512, 781] width 14 height 14
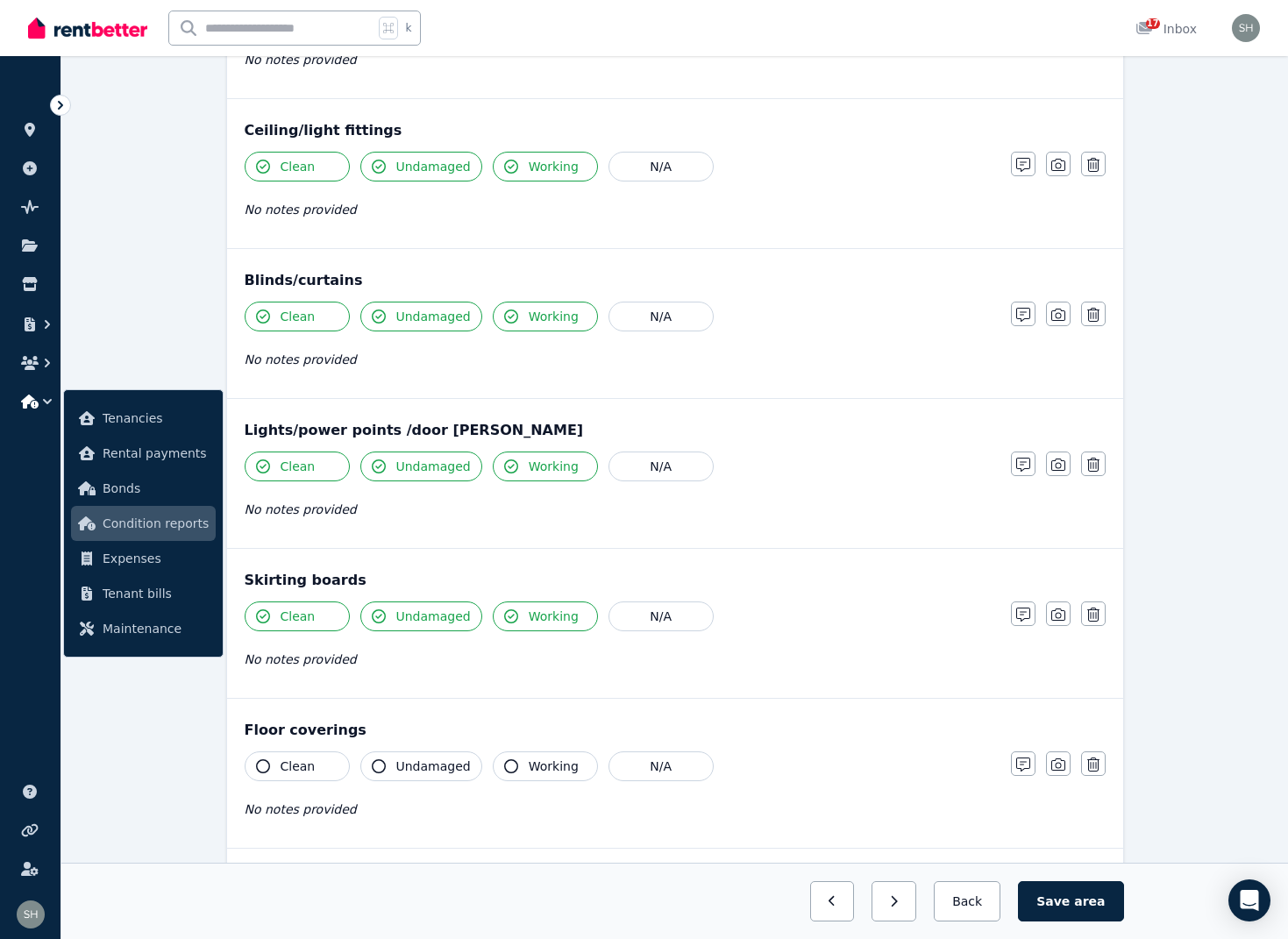
scroll to position [1012, 0]
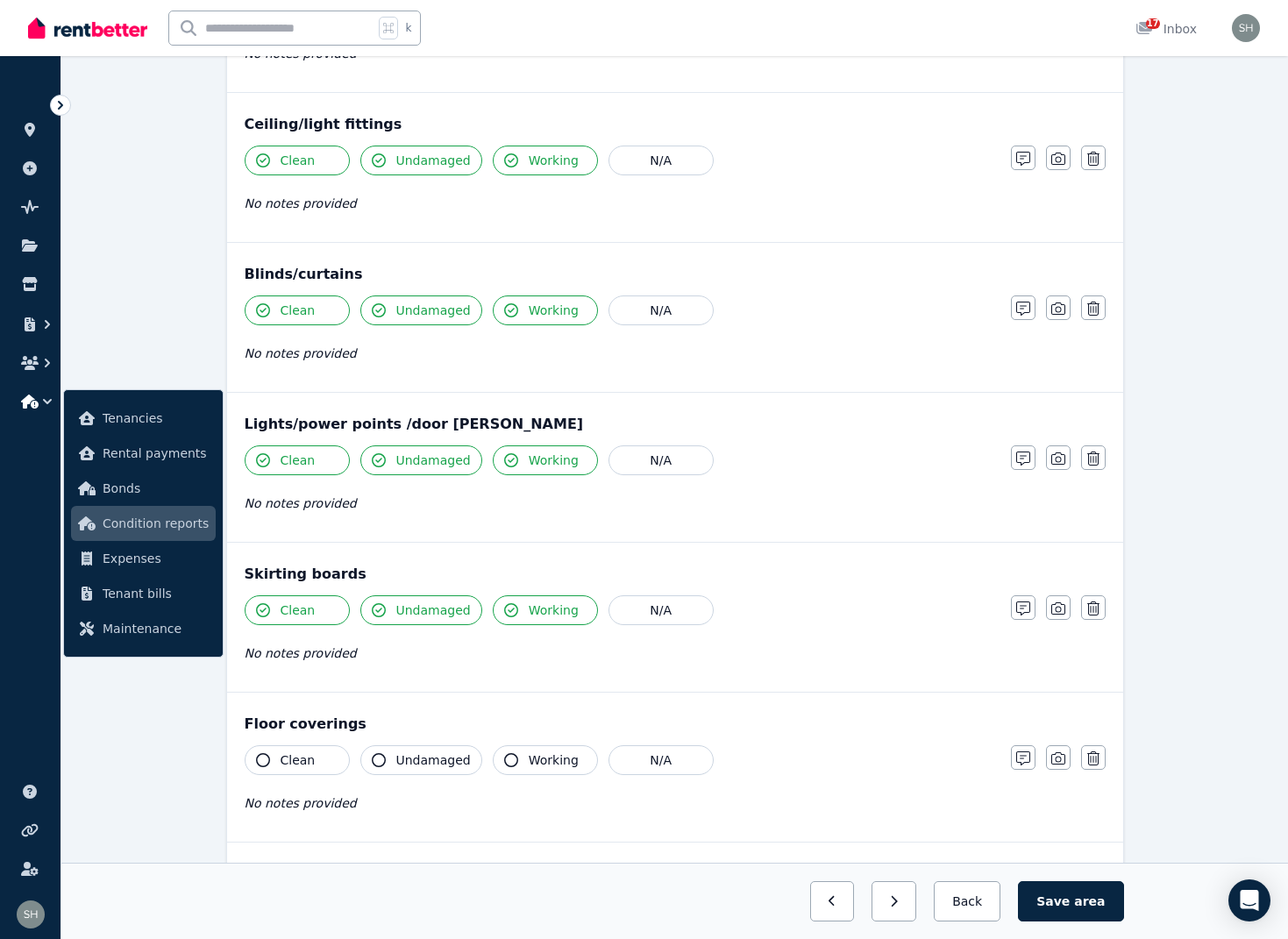
click at [260, 760] on icon "button" at bounding box center [263, 760] width 14 height 14
click at [382, 761] on icon "button" at bounding box center [379, 760] width 14 height 14
drag, startPoint x: 507, startPoint y: 760, endPoint x: 477, endPoint y: 784, distance: 38.4
click at [507, 760] on icon "button" at bounding box center [512, 760] width 14 height 14
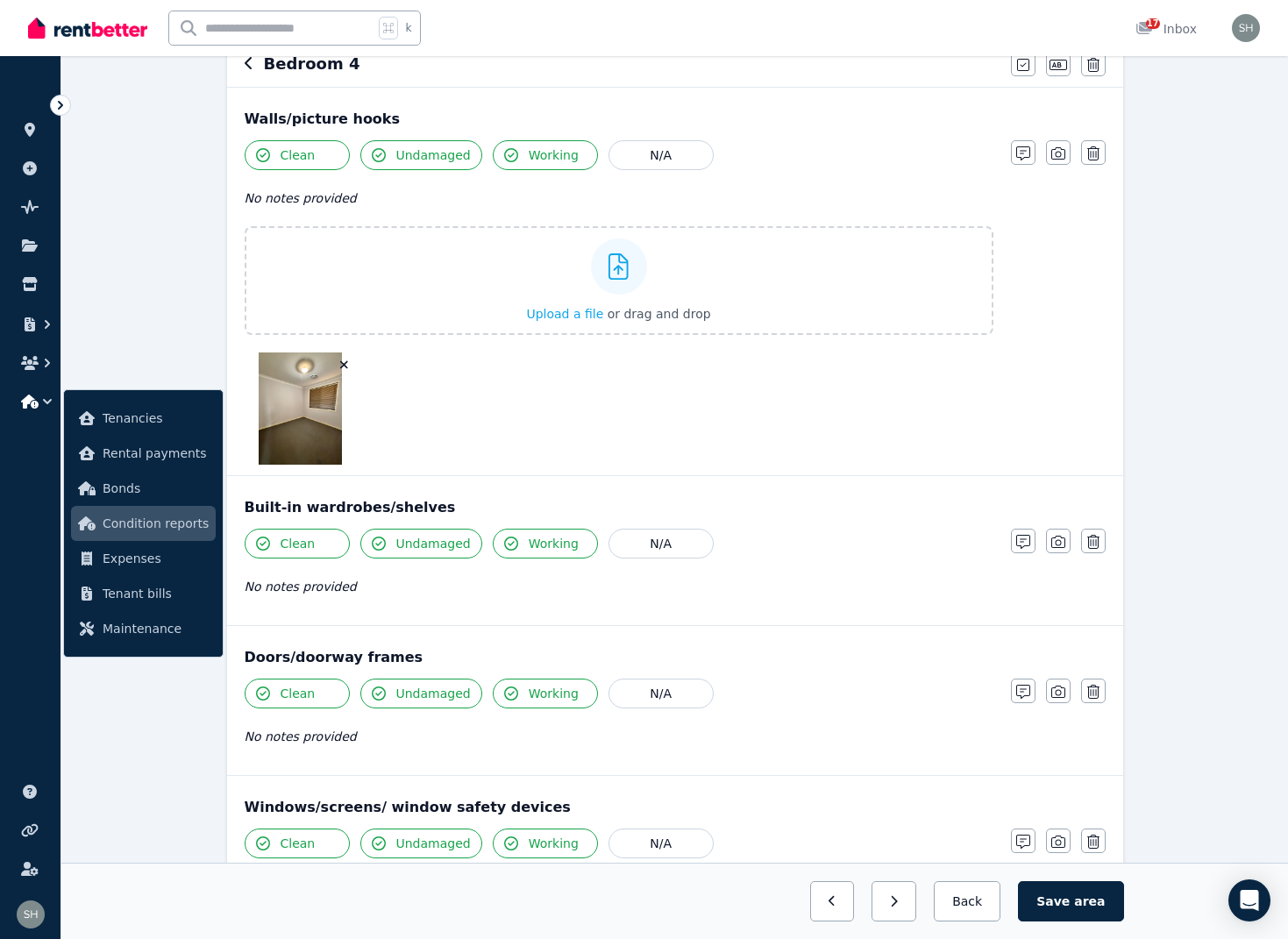
scroll to position [176, 0]
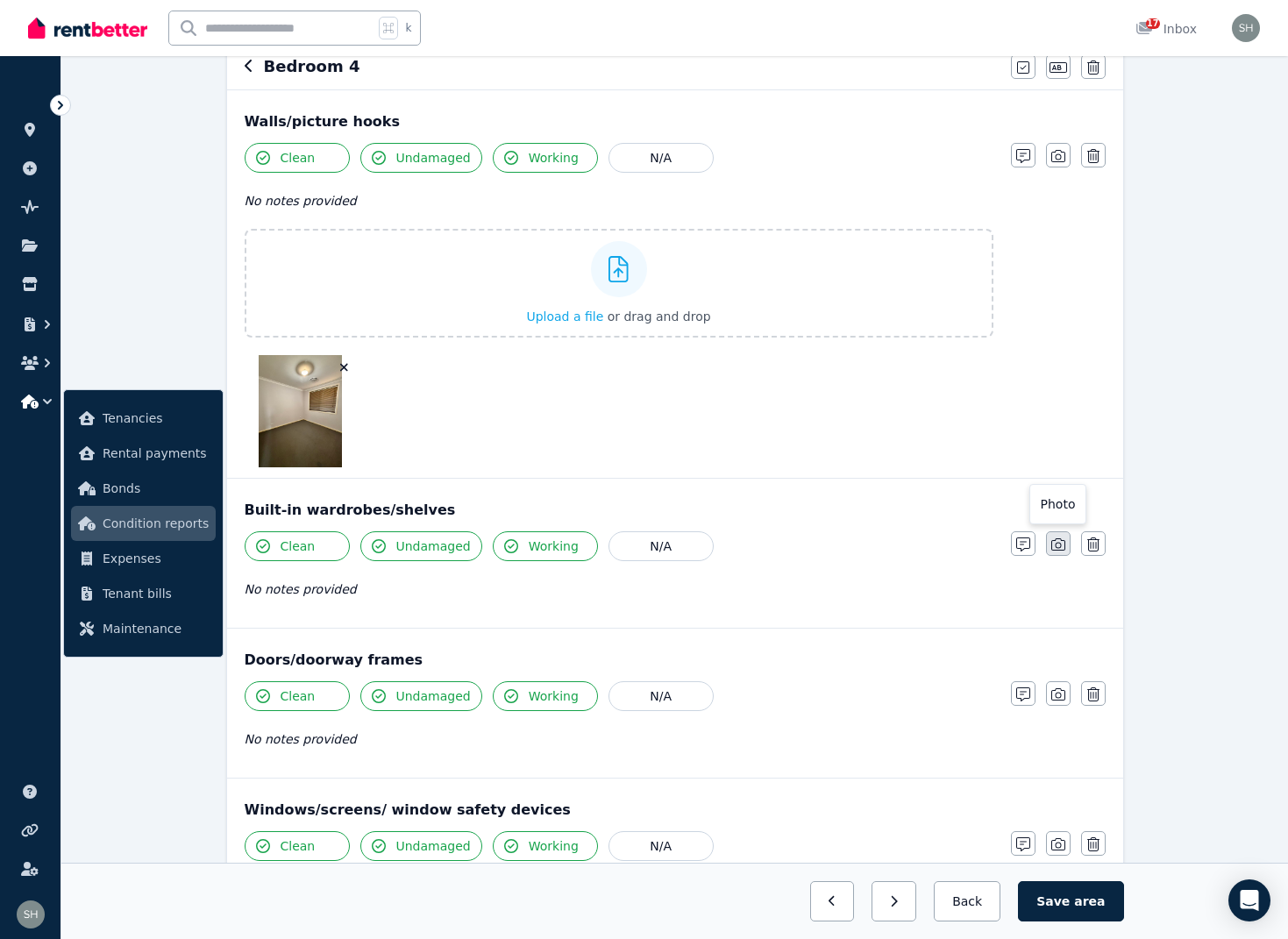
click at [1053, 546] on icon "button" at bounding box center [1058, 545] width 14 height 14
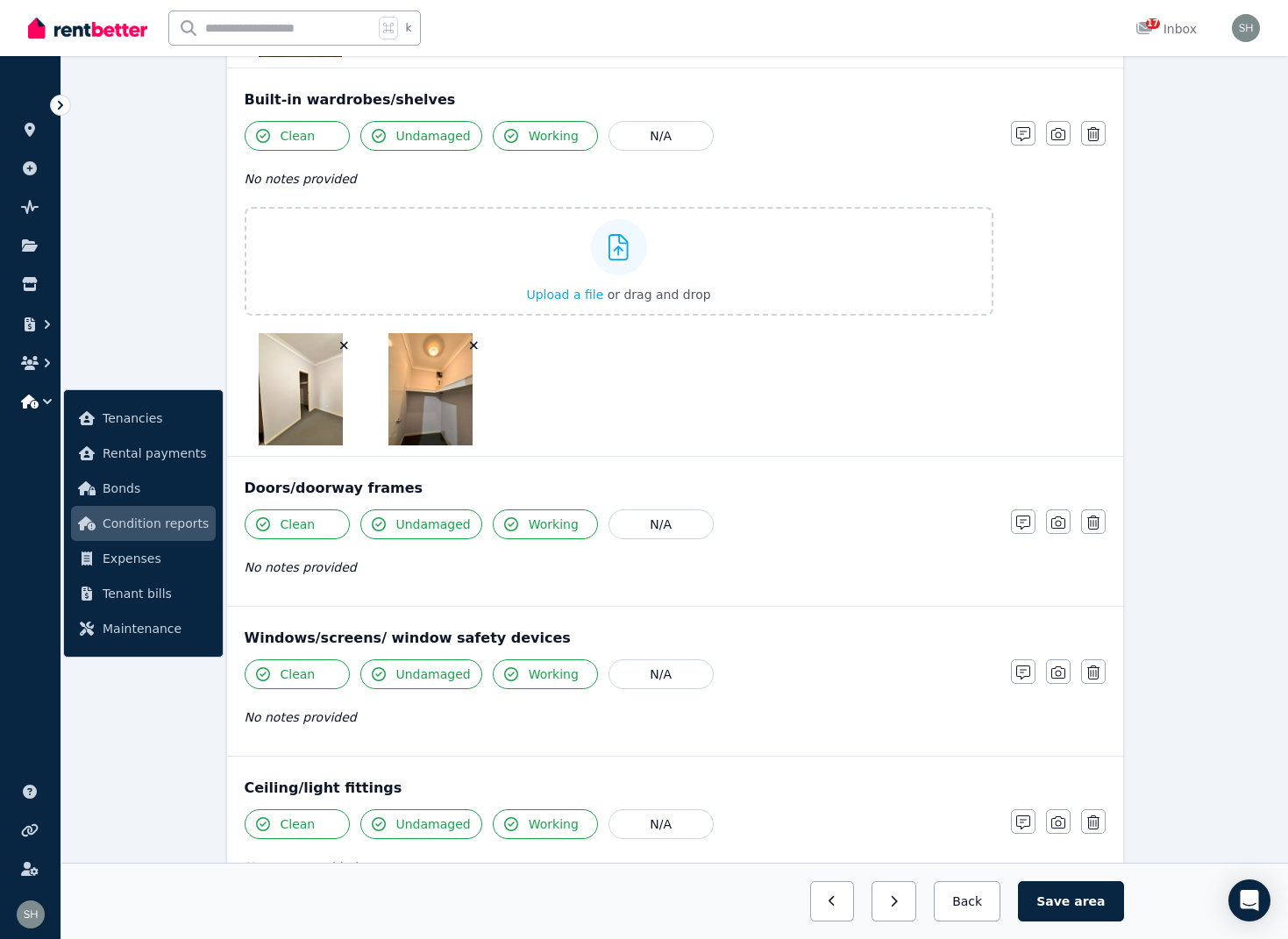
scroll to position [584, 0]
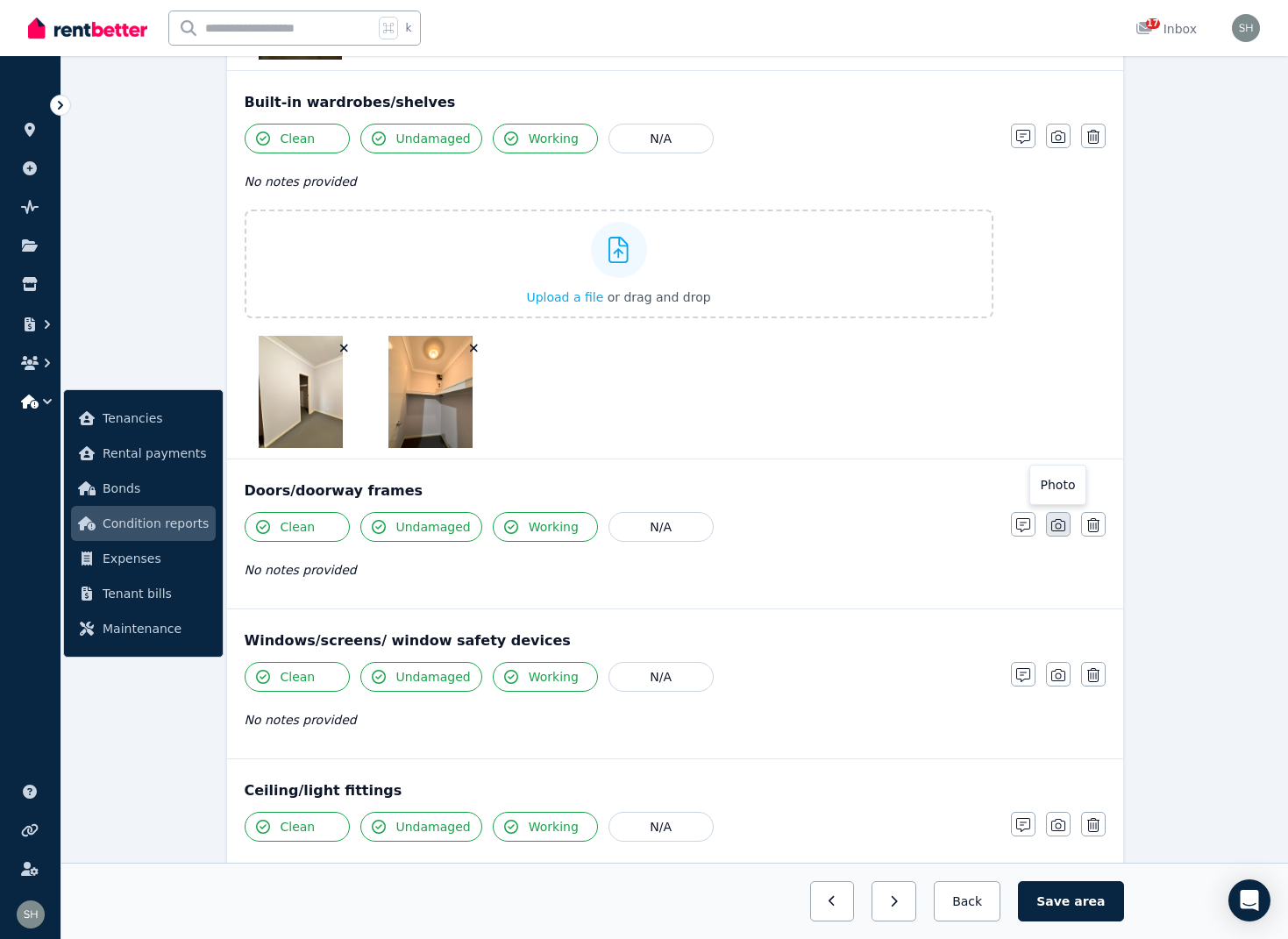
click at [1058, 525] on icon "button" at bounding box center [1058, 525] width 14 height 14
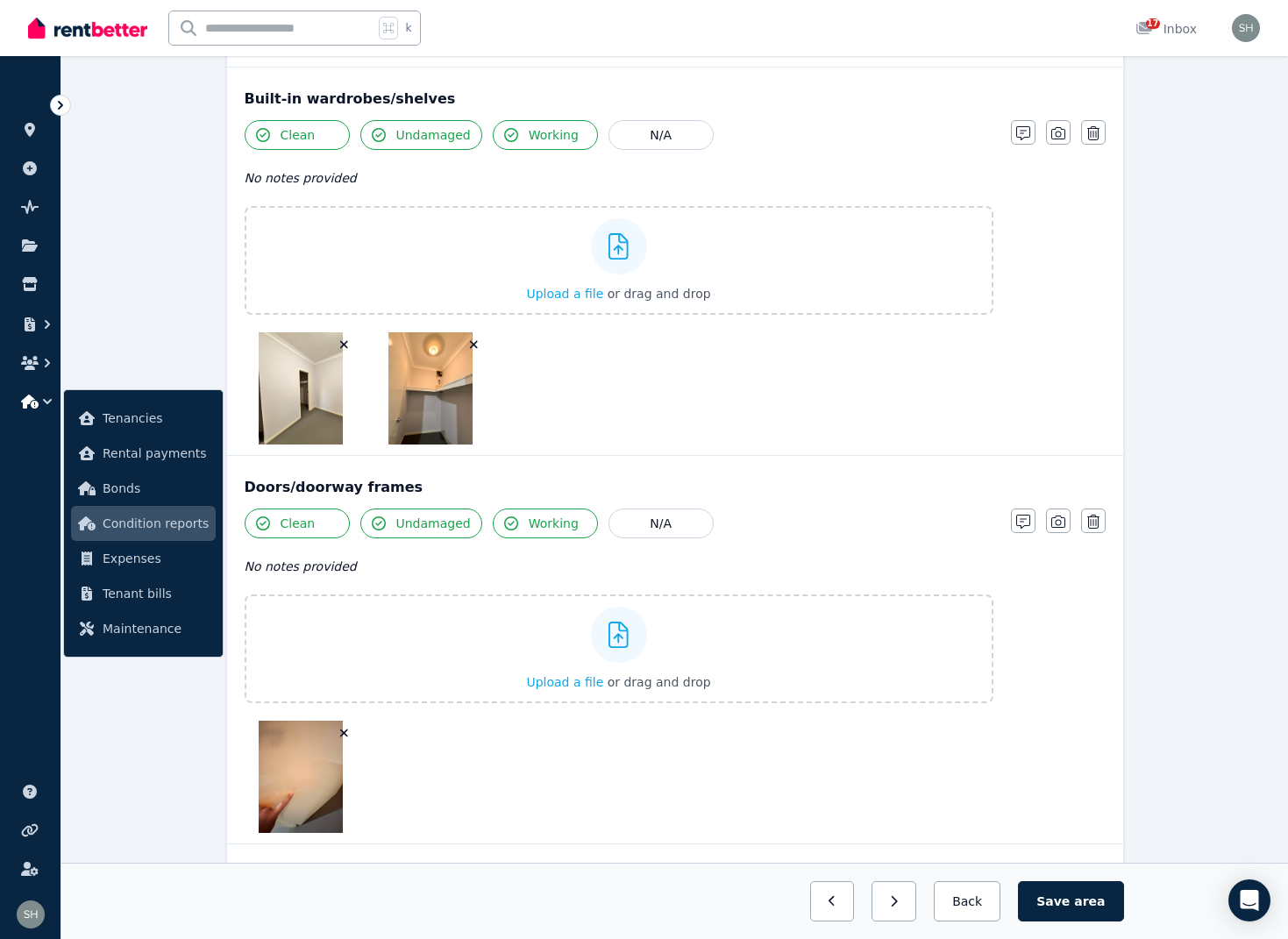
scroll to position [583, 0]
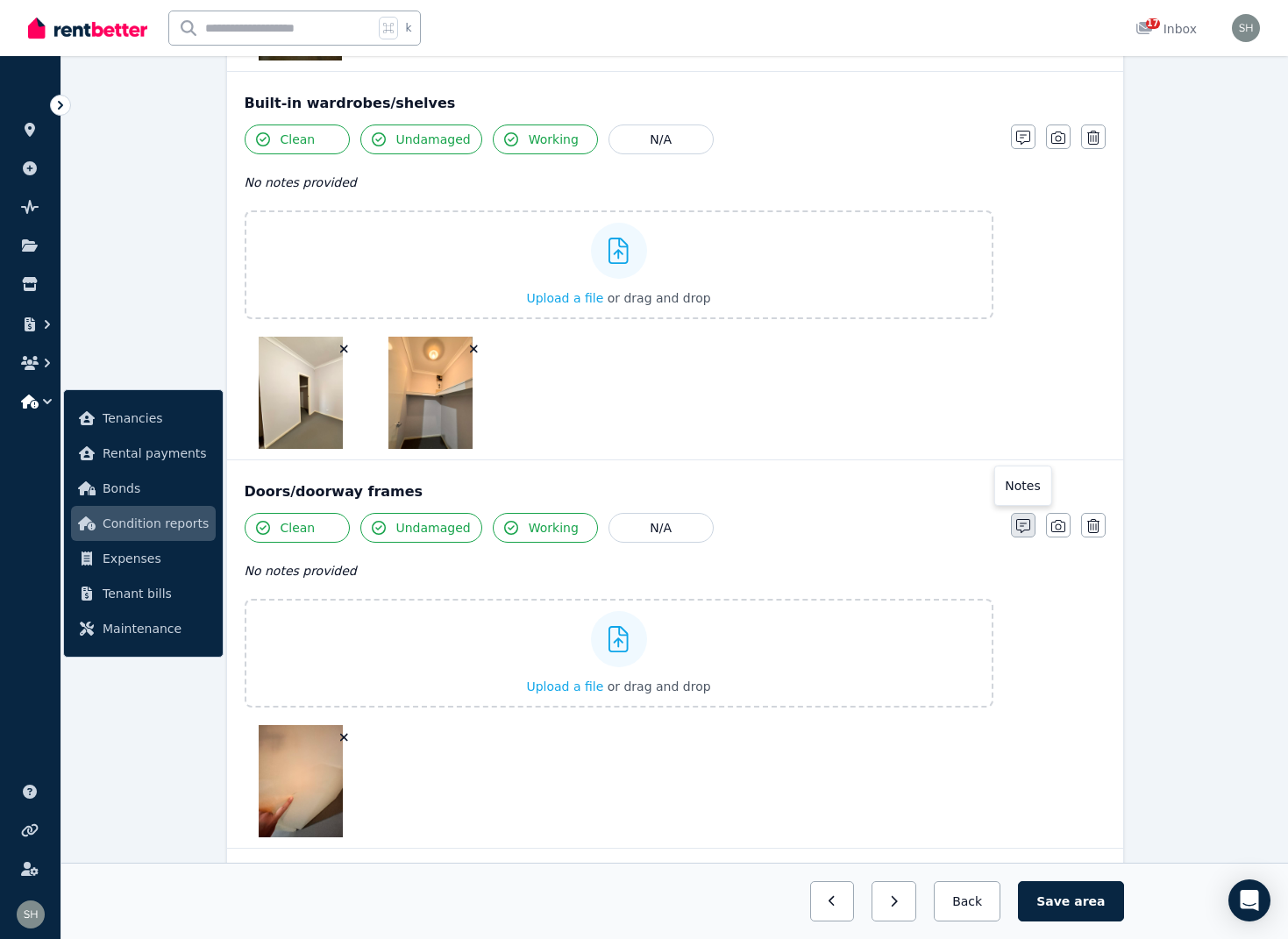
click at [1025, 526] on icon "button" at bounding box center [1023, 526] width 14 height 14
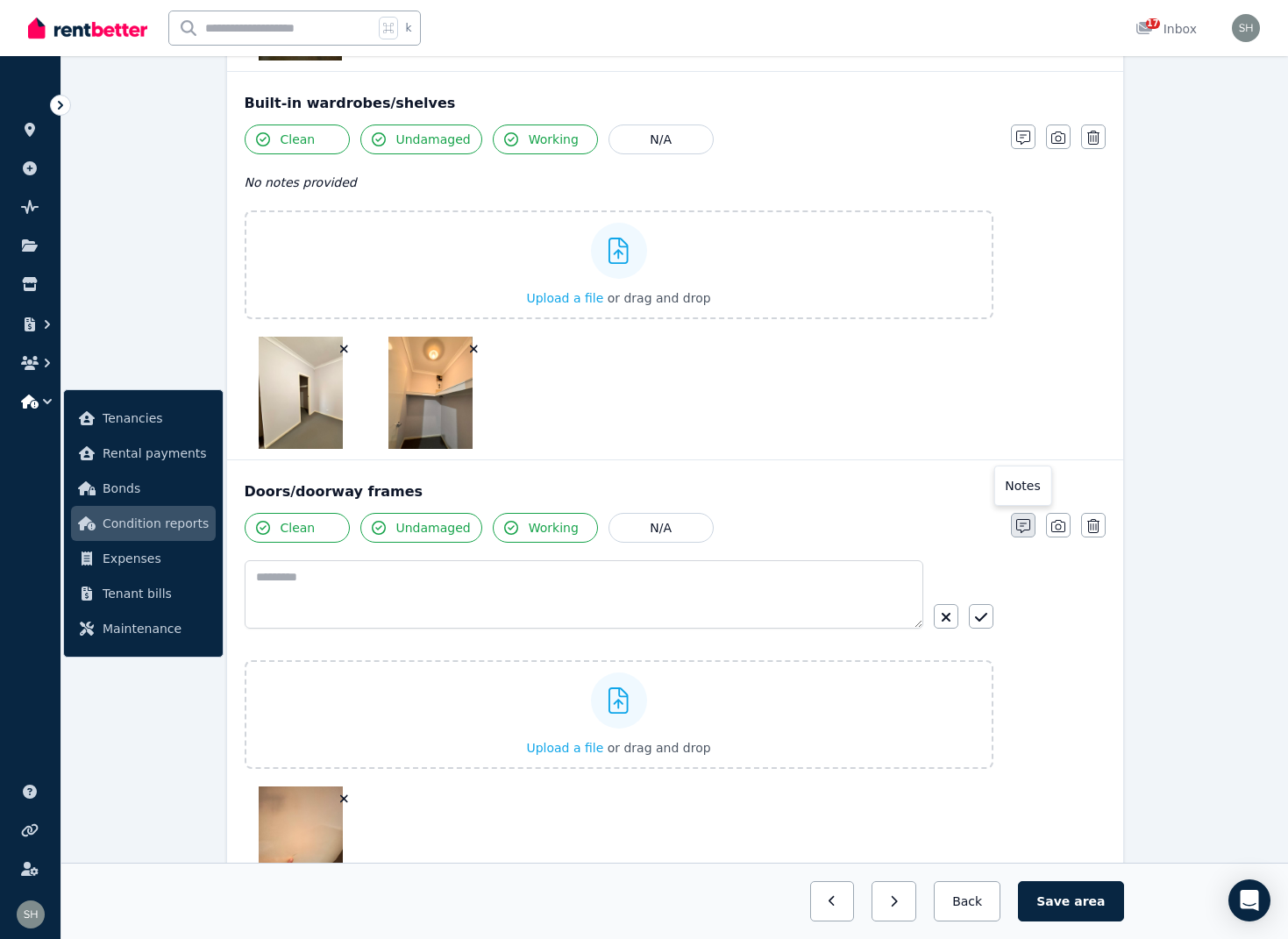
scroll to position [581, 0]
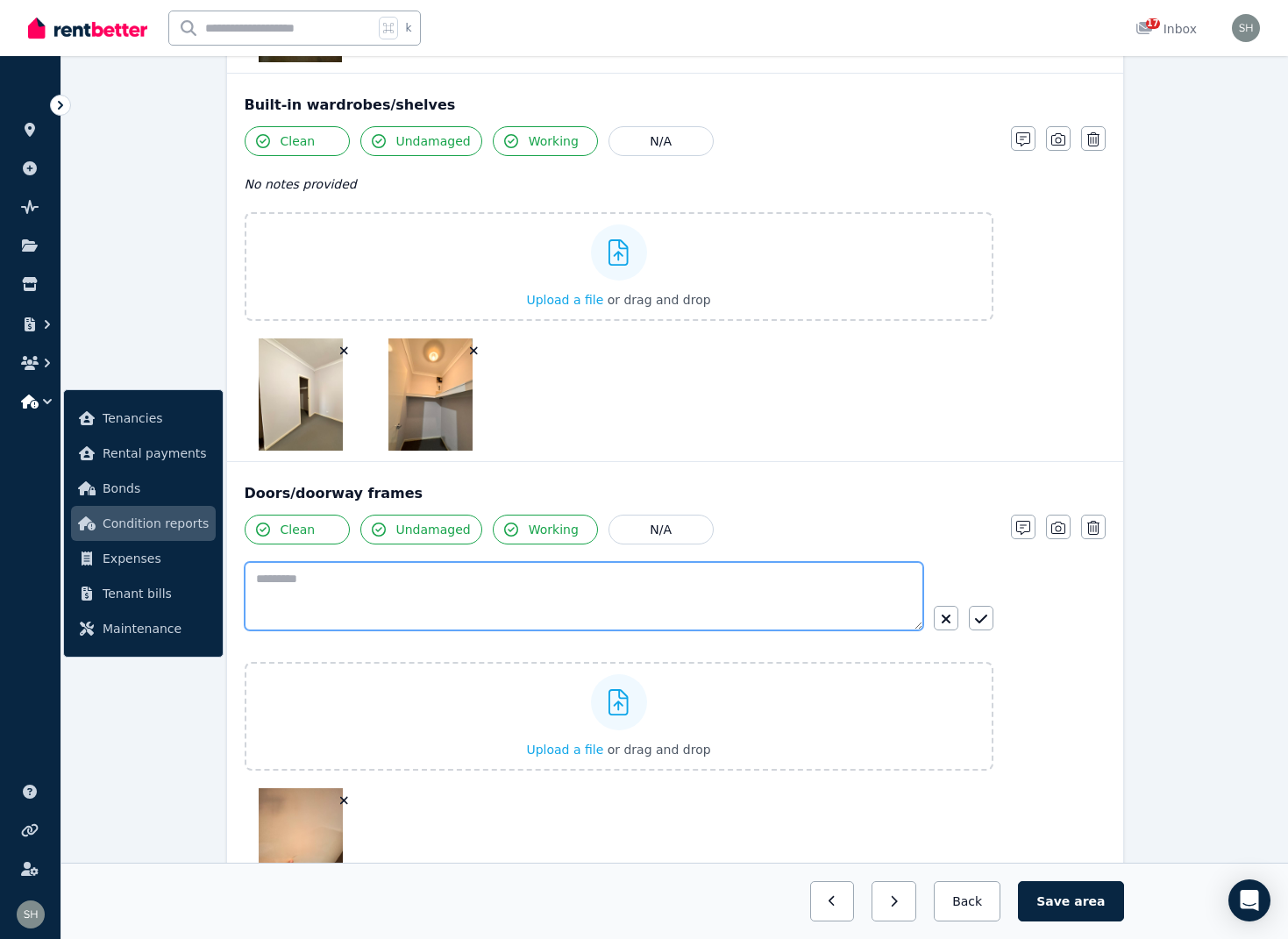
click at [489, 592] on textarea at bounding box center [584, 596] width 679 height 68
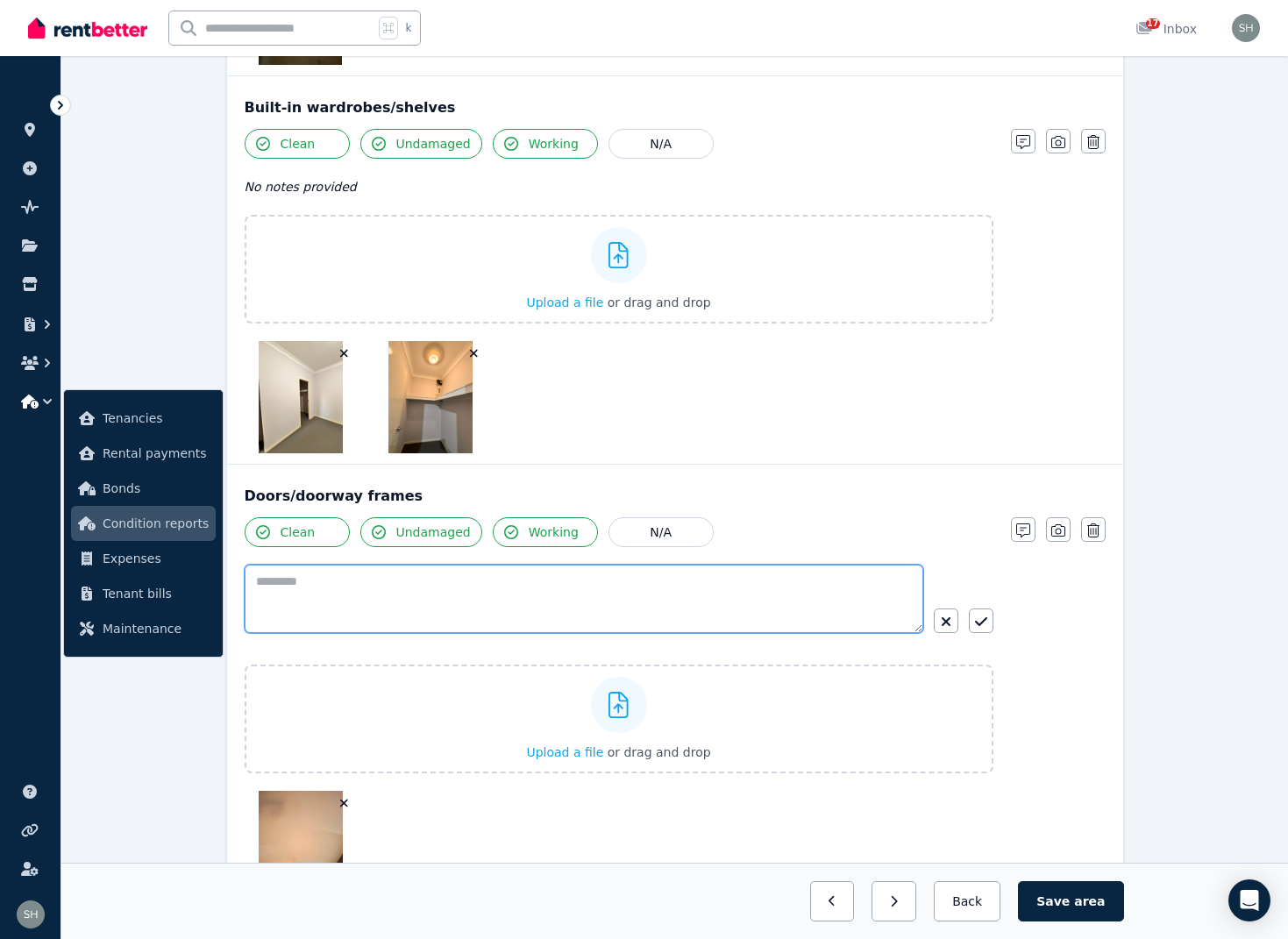
click at [345, 592] on textarea at bounding box center [584, 599] width 679 height 68
paste textarea "**********"
type textarea "**********"
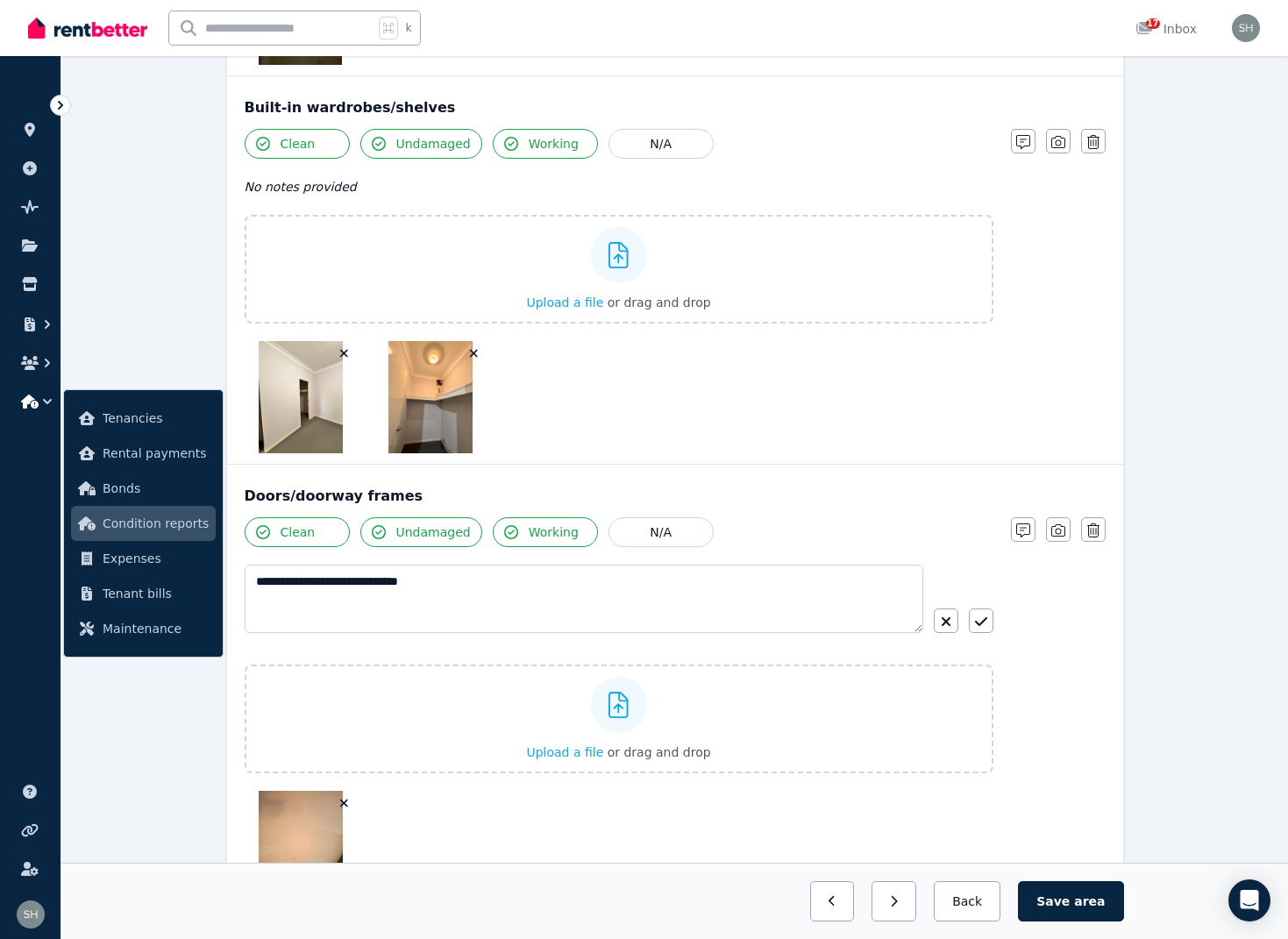
click at [1063, 652] on div "**********" at bounding box center [674, 710] width 861 height 386
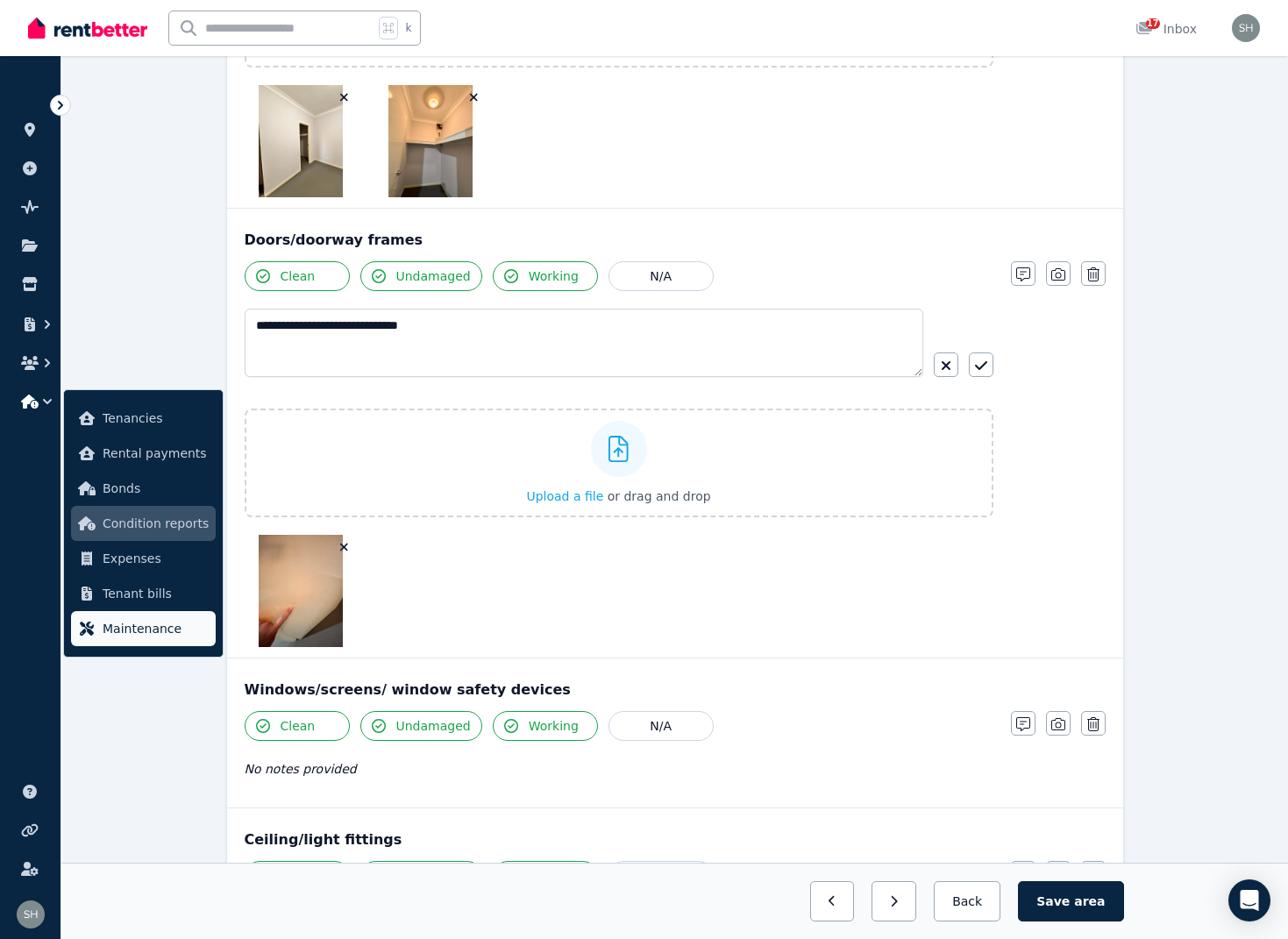
scroll to position [837, 0]
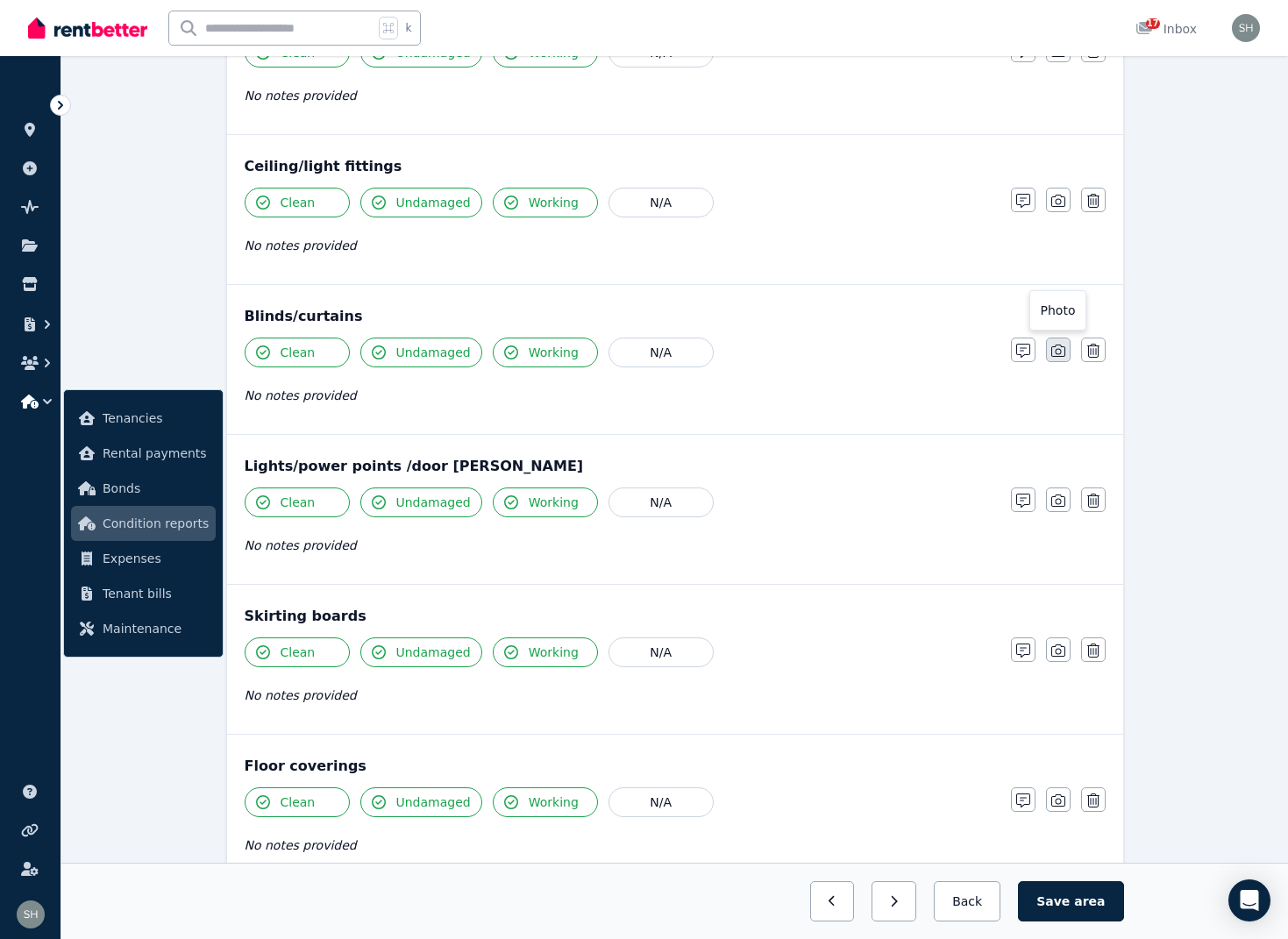
click at [1053, 347] on icon "button" at bounding box center [1058, 351] width 14 height 12
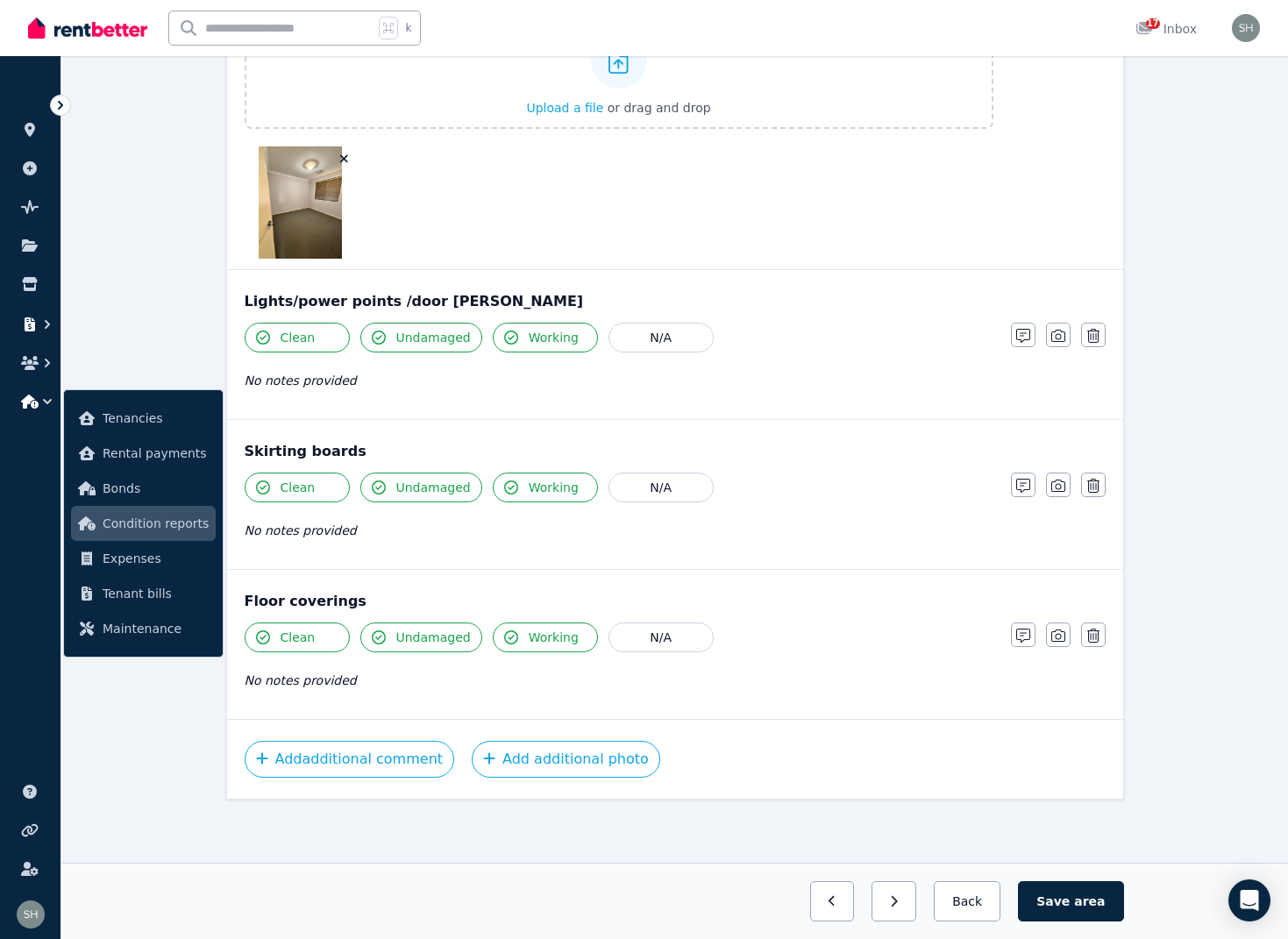
scroll to position [1912, 0]
click at [1074, 901] on button "Save area" at bounding box center [1070, 901] width 105 height 40
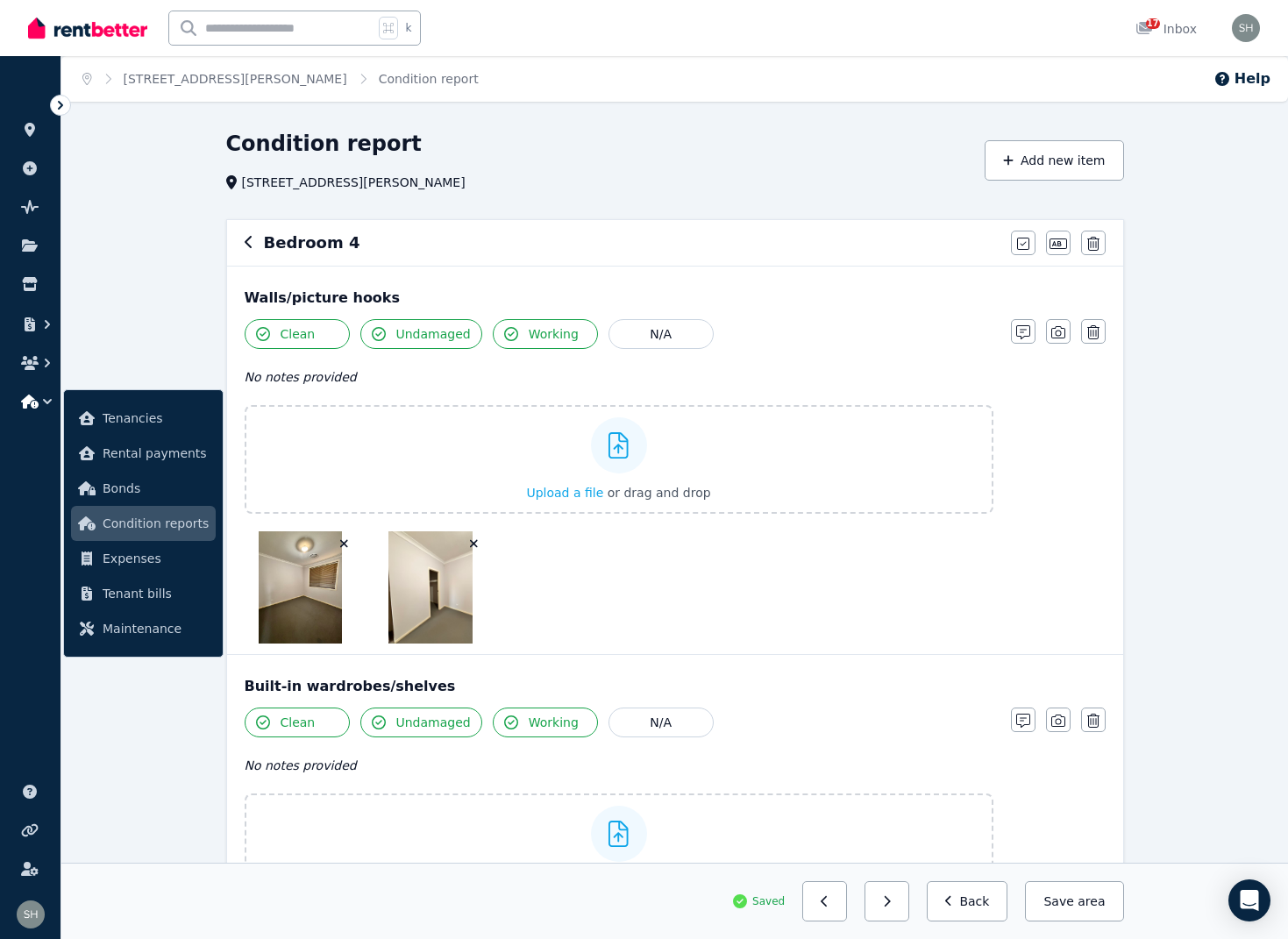
scroll to position [0, 0]
click at [252, 247] on icon "button" at bounding box center [249, 243] width 9 height 14
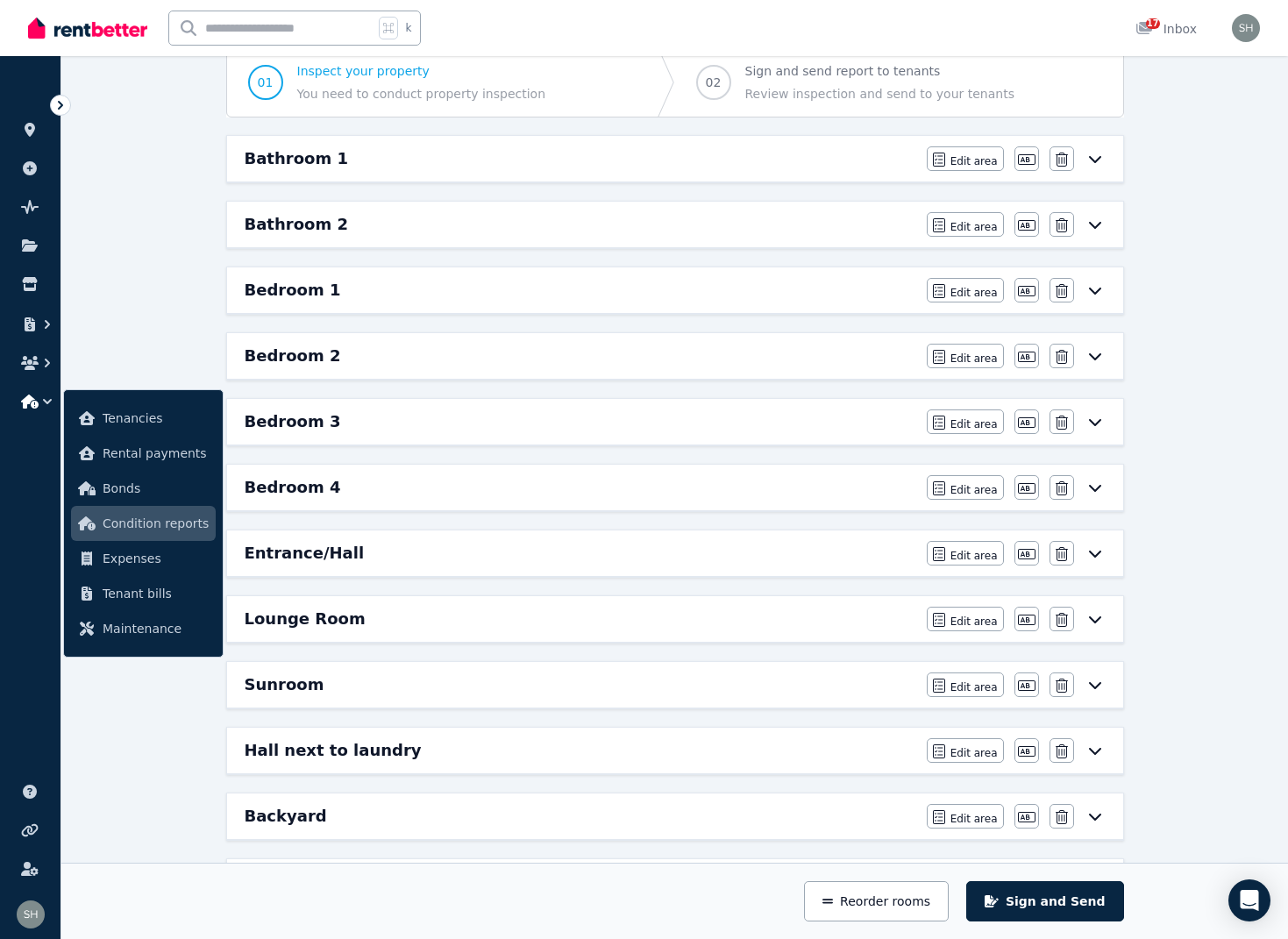
scroll to position [175, 0]
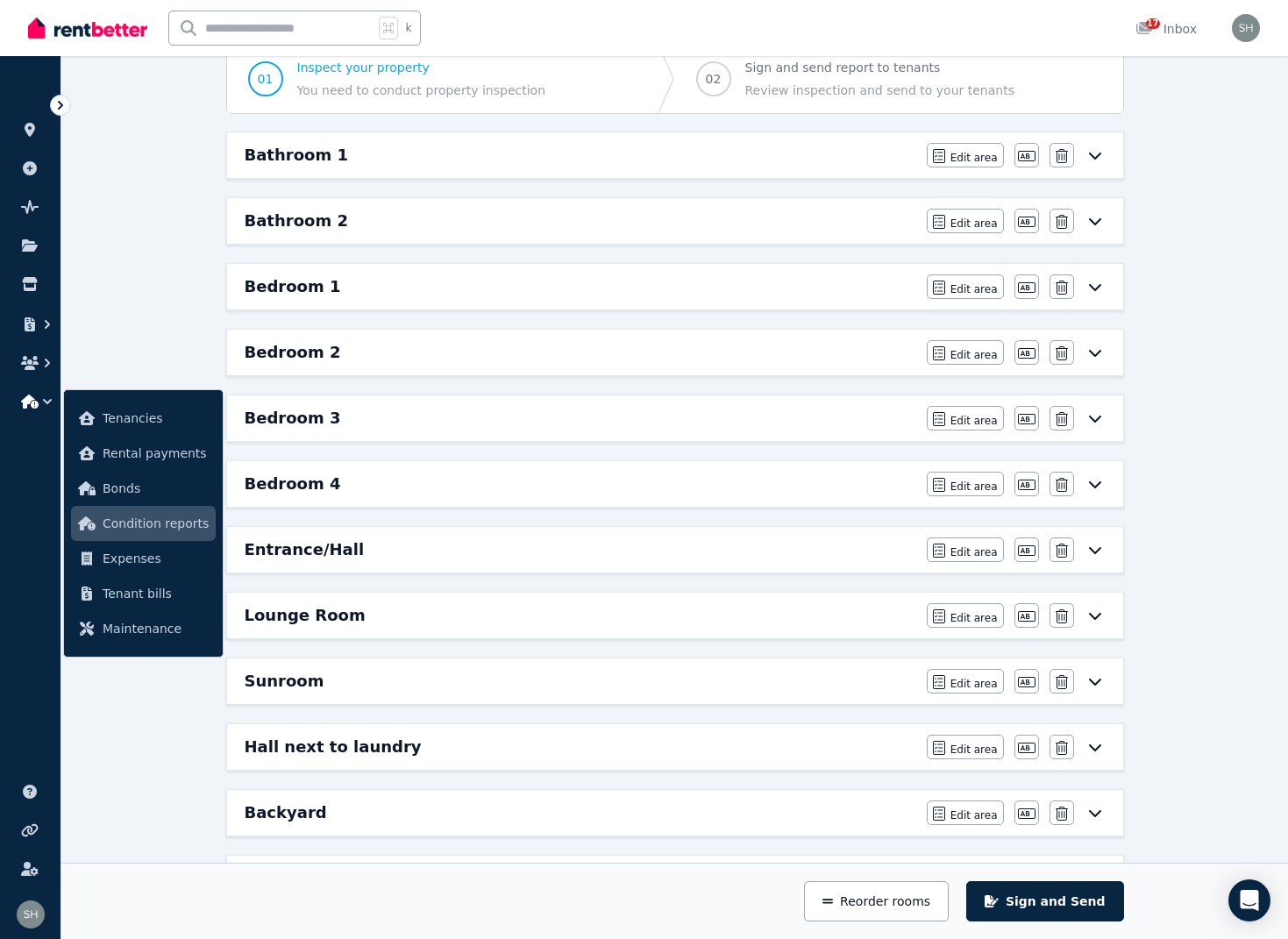
click at [356, 684] on div "Sunroom" at bounding box center [580, 681] width 672 height 25
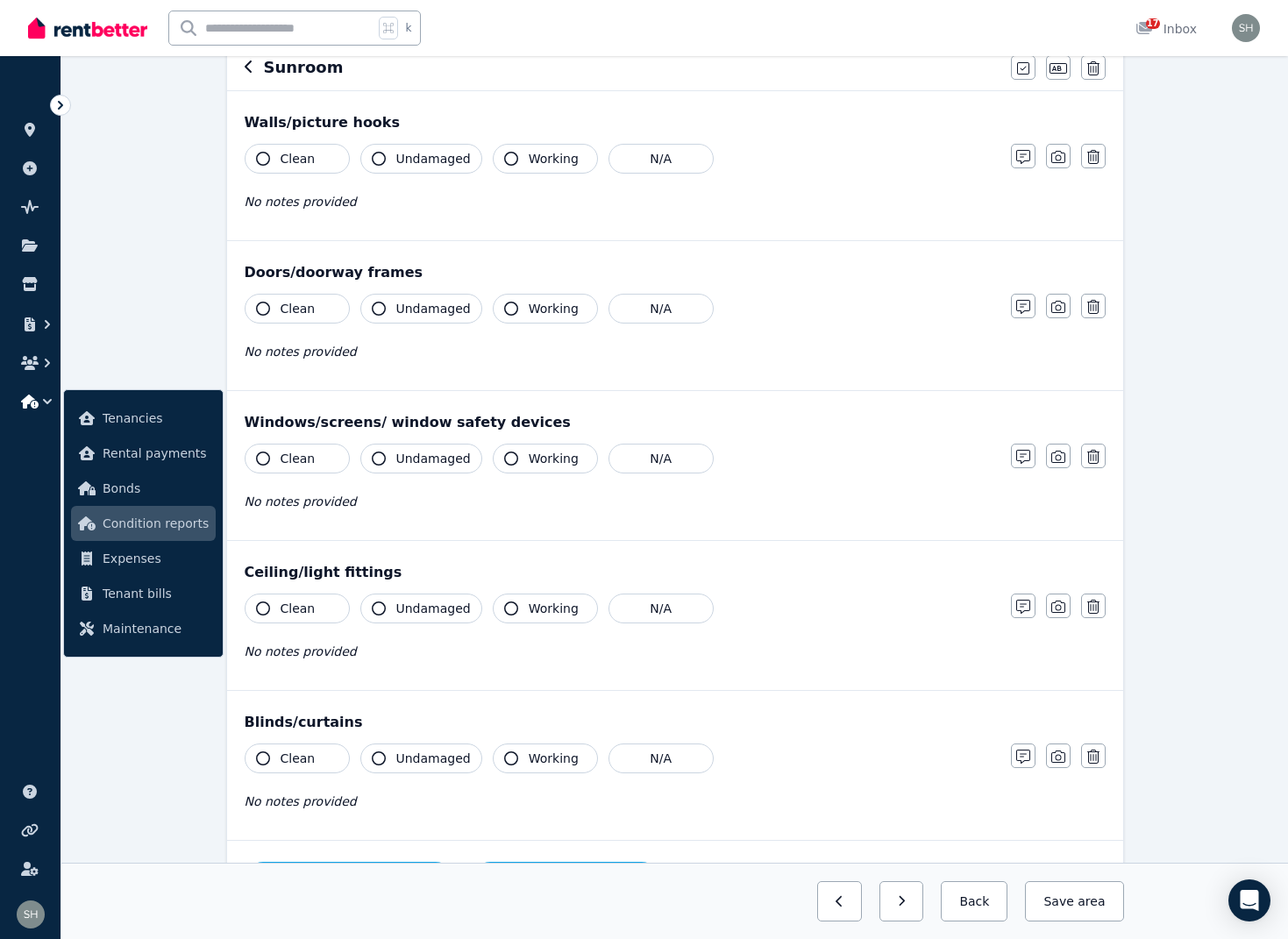
scroll to position [0, 0]
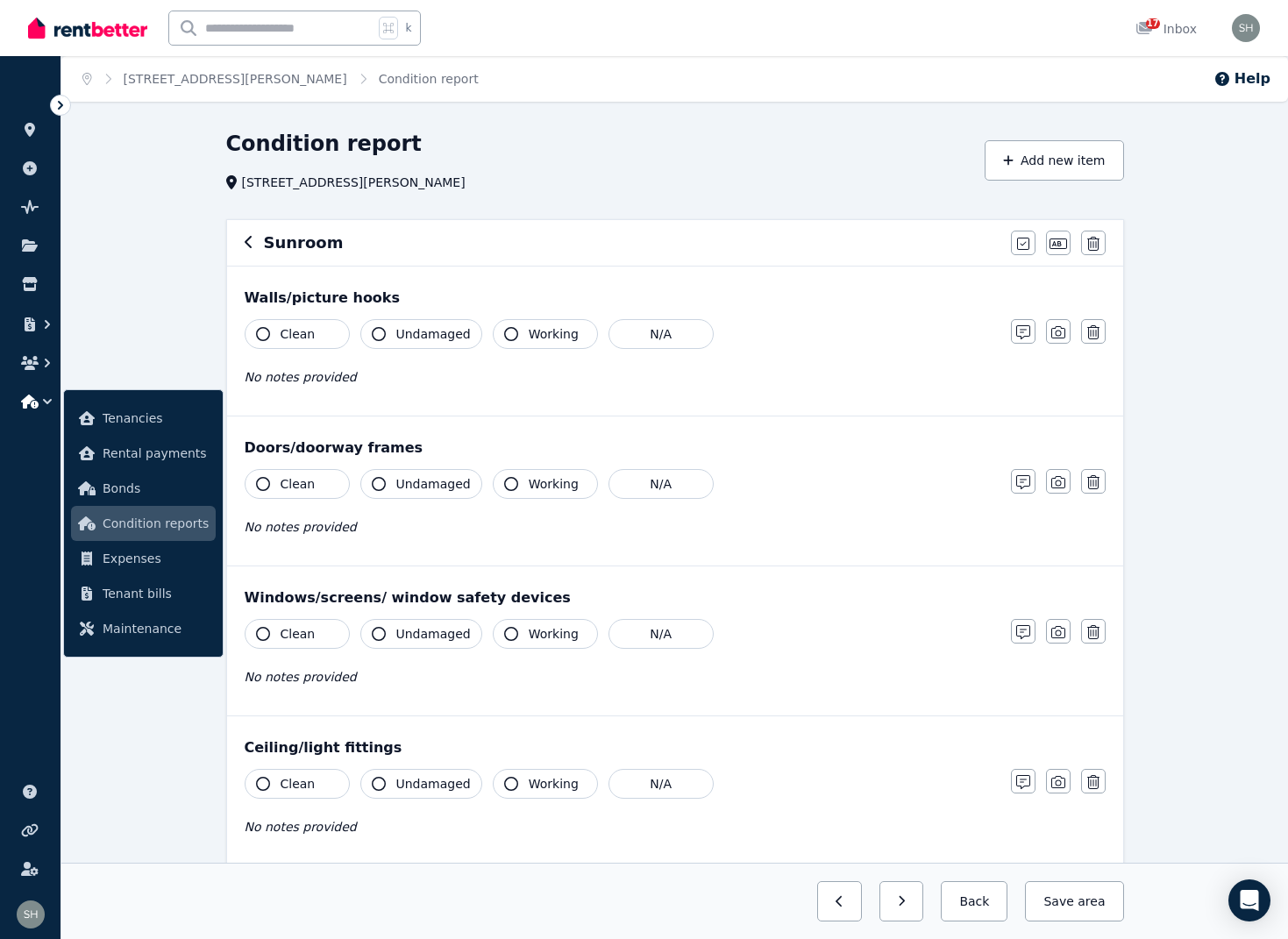
click at [267, 334] on icon "button" at bounding box center [263, 334] width 14 height 14
click at [385, 331] on icon "button" at bounding box center [379, 334] width 14 height 14
click at [507, 337] on icon "button" at bounding box center [512, 334] width 14 height 14
click at [267, 484] on icon "button" at bounding box center [263, 484] width 14 height 14
click at [385, 485] on icon "button" at bounding box center [379, 484] width 14 height 14
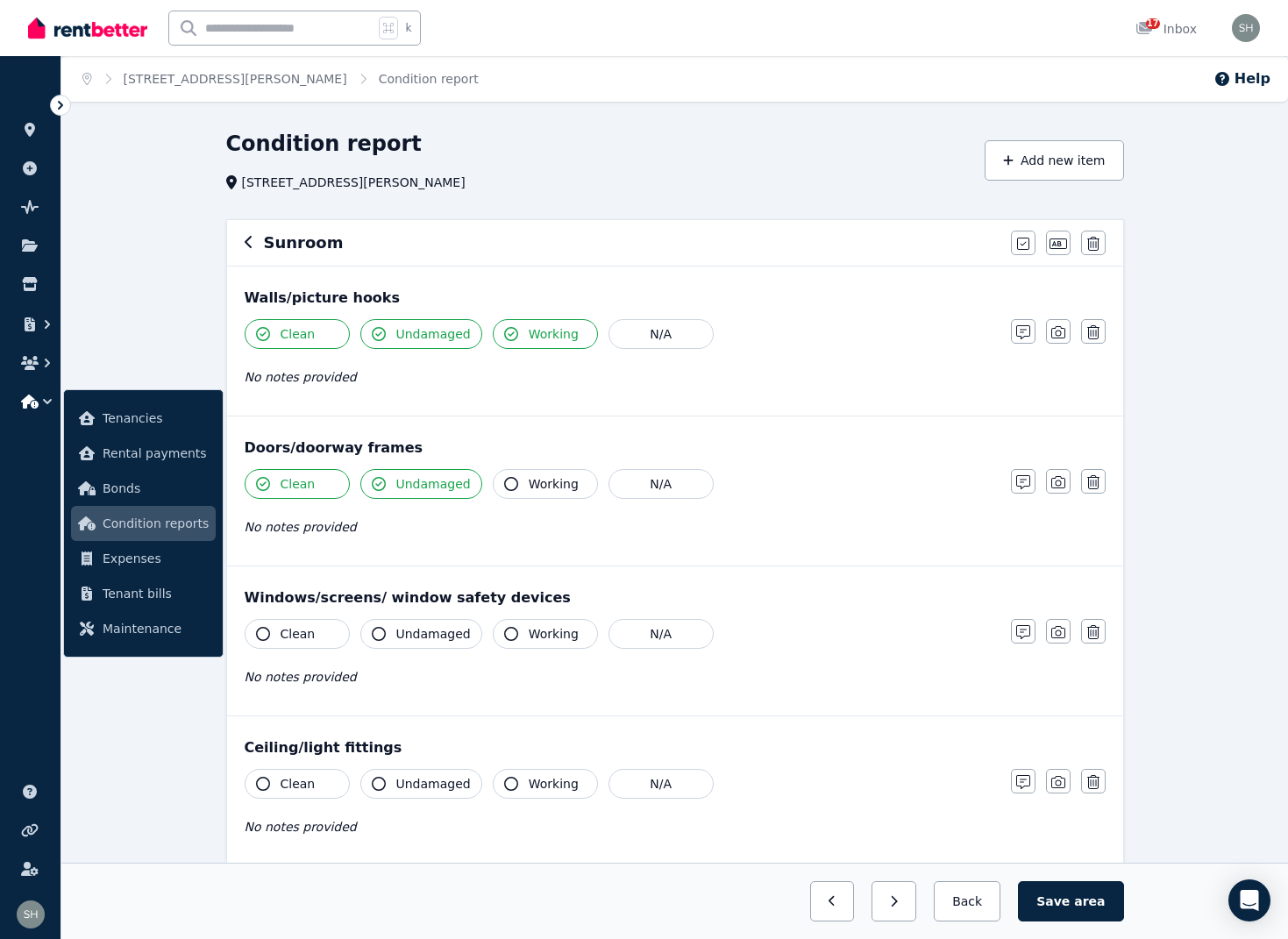
click at [505, 485] on icon "button" at bounding box center [512, 484] width 14 height 14
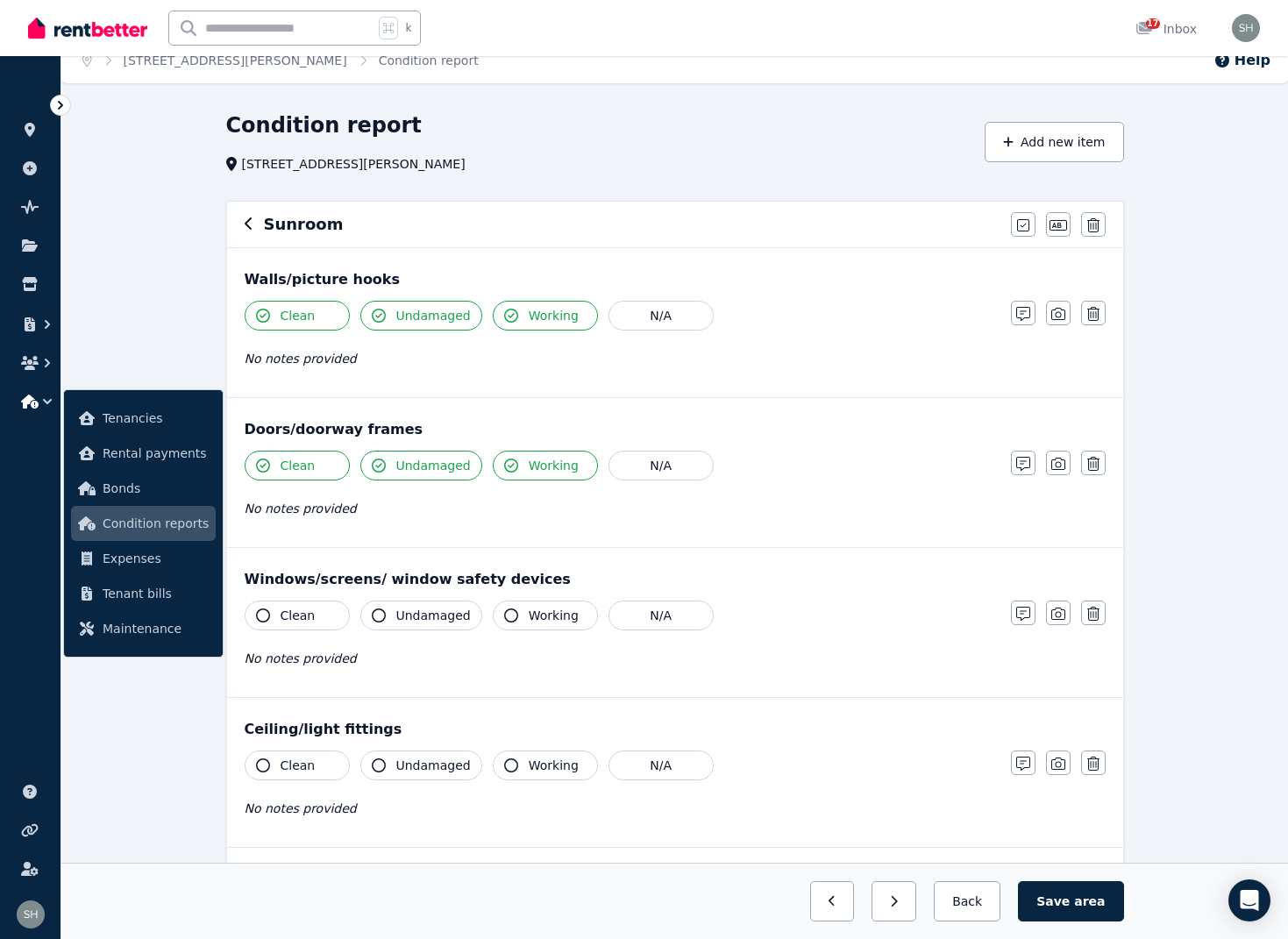
scroll to position [20, 0]
click at [1059, 314] on icon "button" at bounding box center [1058, 313] width 14 height 14
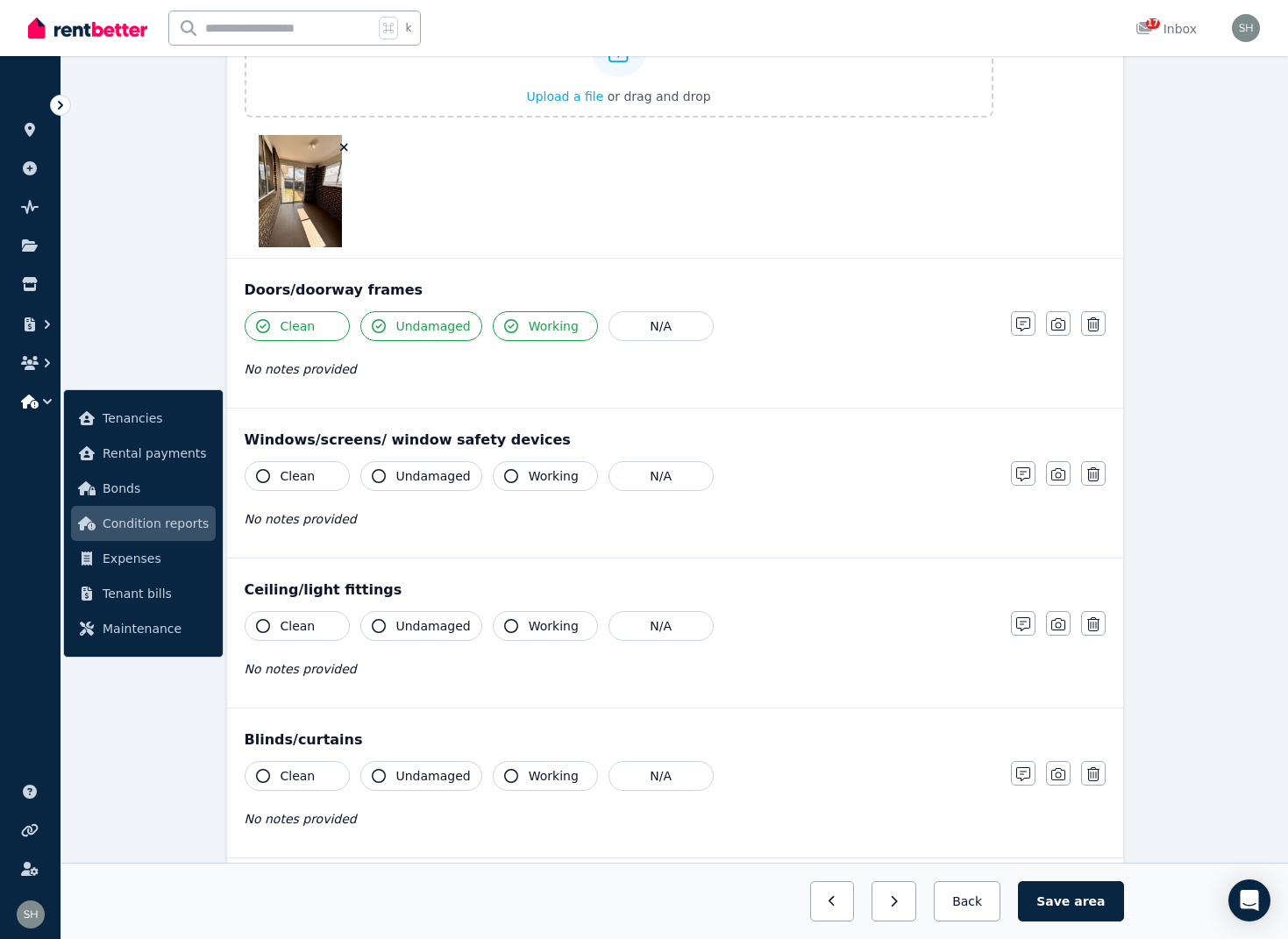
scroll to position [421, 0]
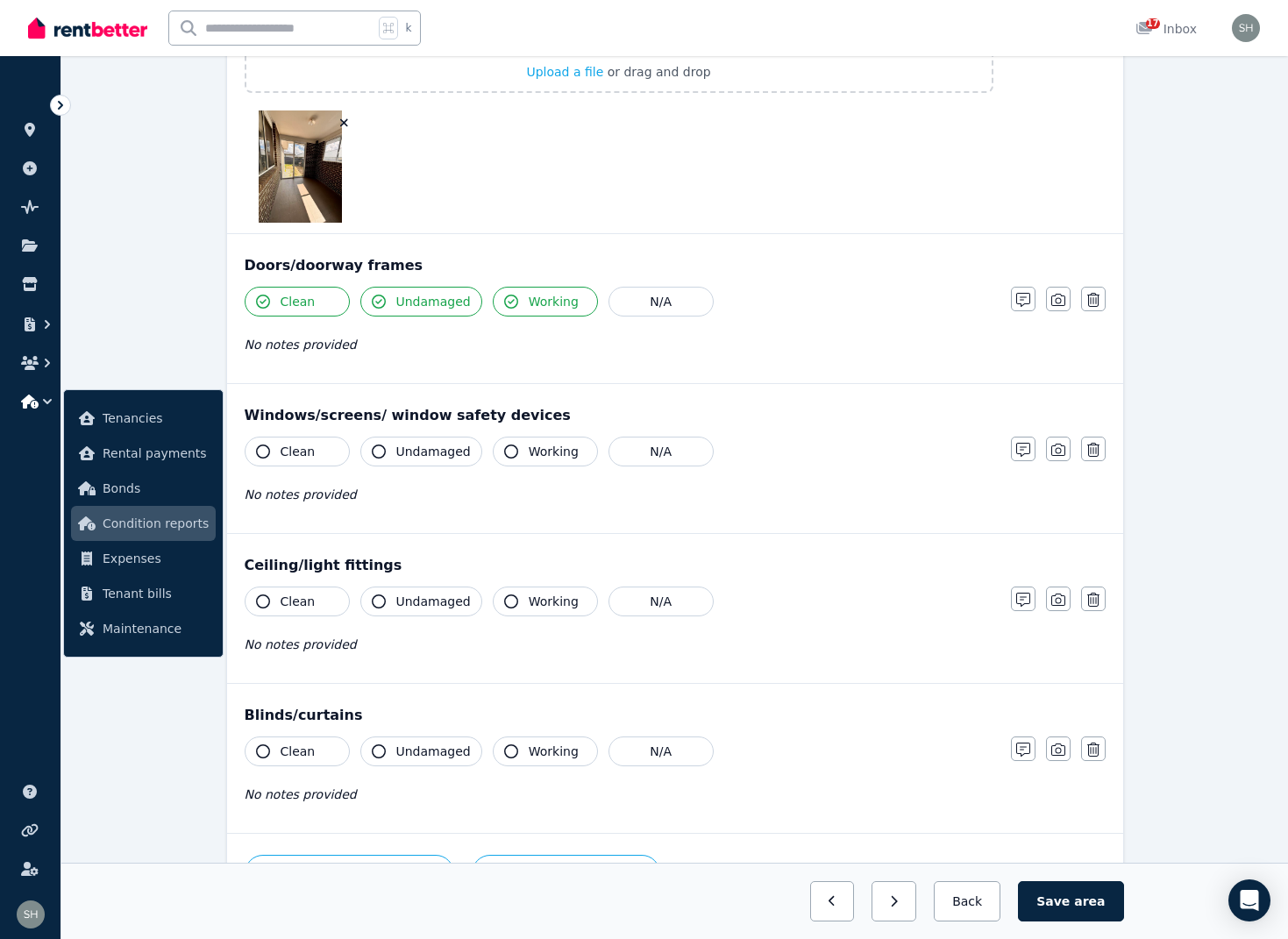
click at [263, 454] on icon "button" at bounding box center [263, 451] width 14 height 14
click at [378, 449] on icon "button" at bounding box center [379, 451] width 14 height 14
click at [507, 450] on icon "button" at bounding box center [512, 451] width 14 height 14
click at [264, 605] on icon "button" at bounding box center [263, 601] width 14 height 14
click at [386, 601] on button "Undamaged" at bounding box center [421, 601] width 122 height 30
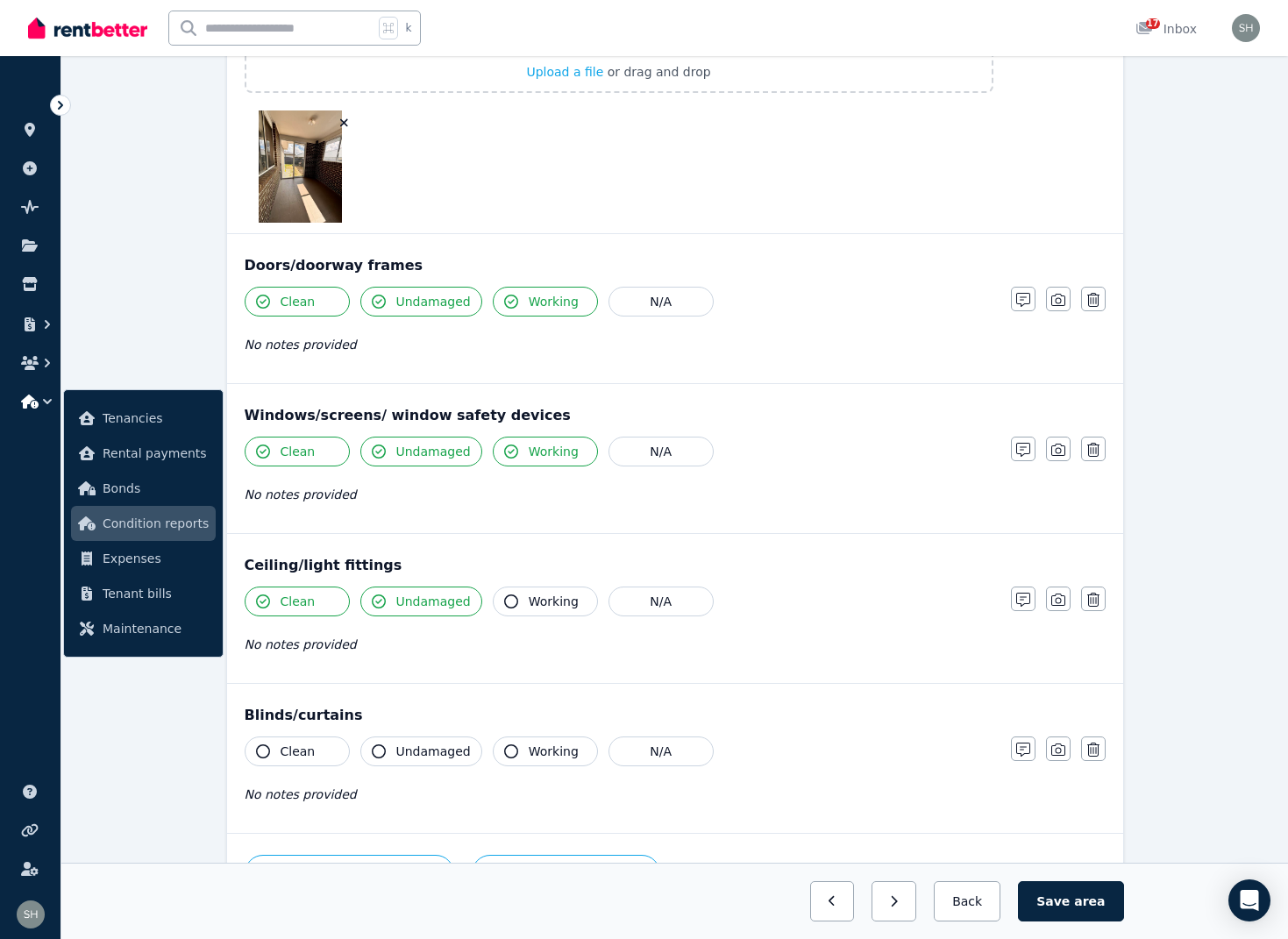
drag, startPoint x: 507, startPoint y: 601, endPoint x: 392, endPoint y: 696, distance: 149.2
click at [507, 601] on icon "button" at bounding box center [512, 601] width 14 height 14
click at [267, 753] on icon "button" at bounding box center [263, 752] width 14 height 14
click at [377, 752] on icon "button" at bounding box center [379, 752] width 14 height 14
click at [505, 752] on icon "button" at bounding box center [512, 752] width 14 height 14
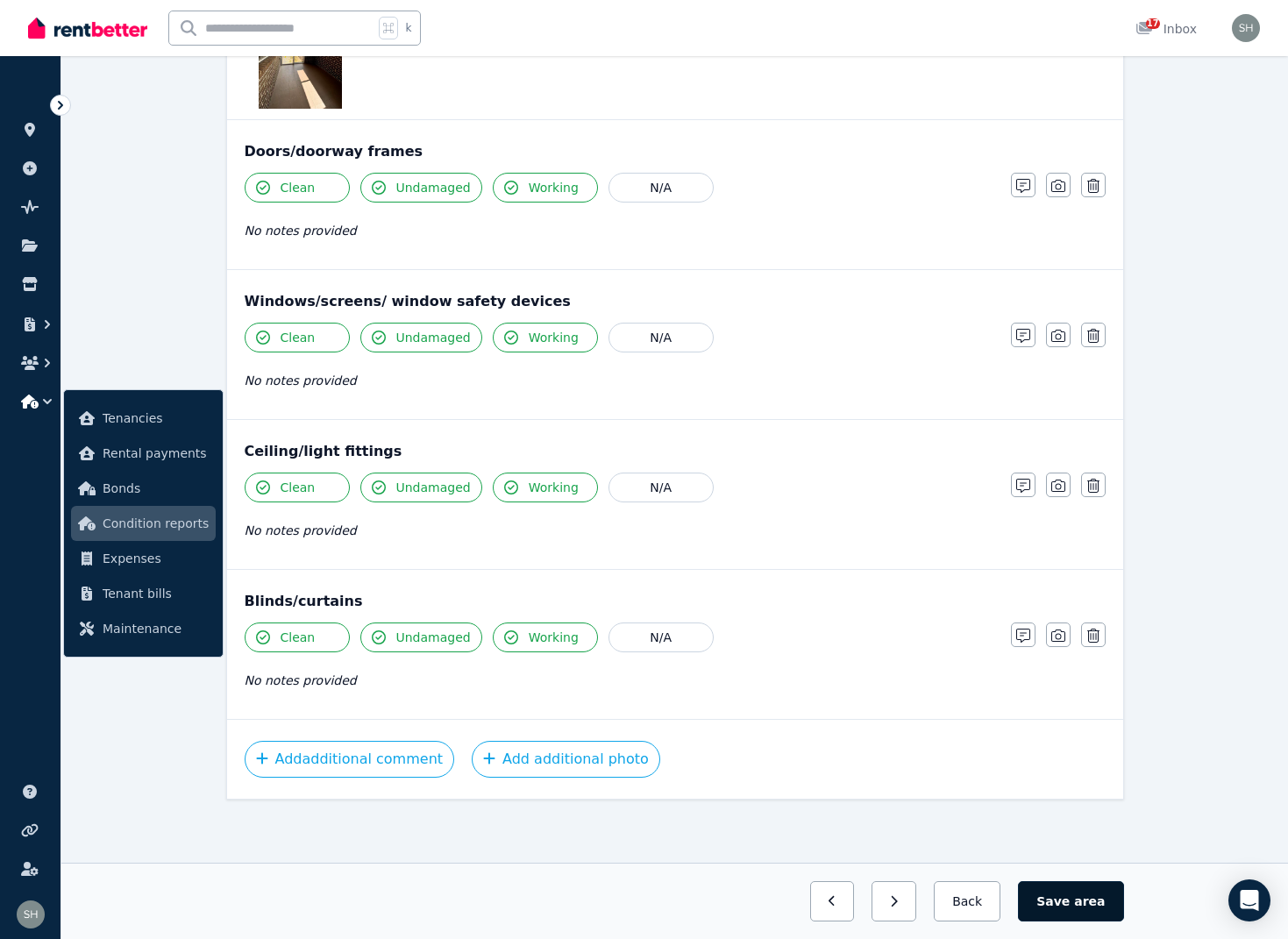
click at [1080, 903] on span "area" at bounding box center [1089, 902] width 31 height 18
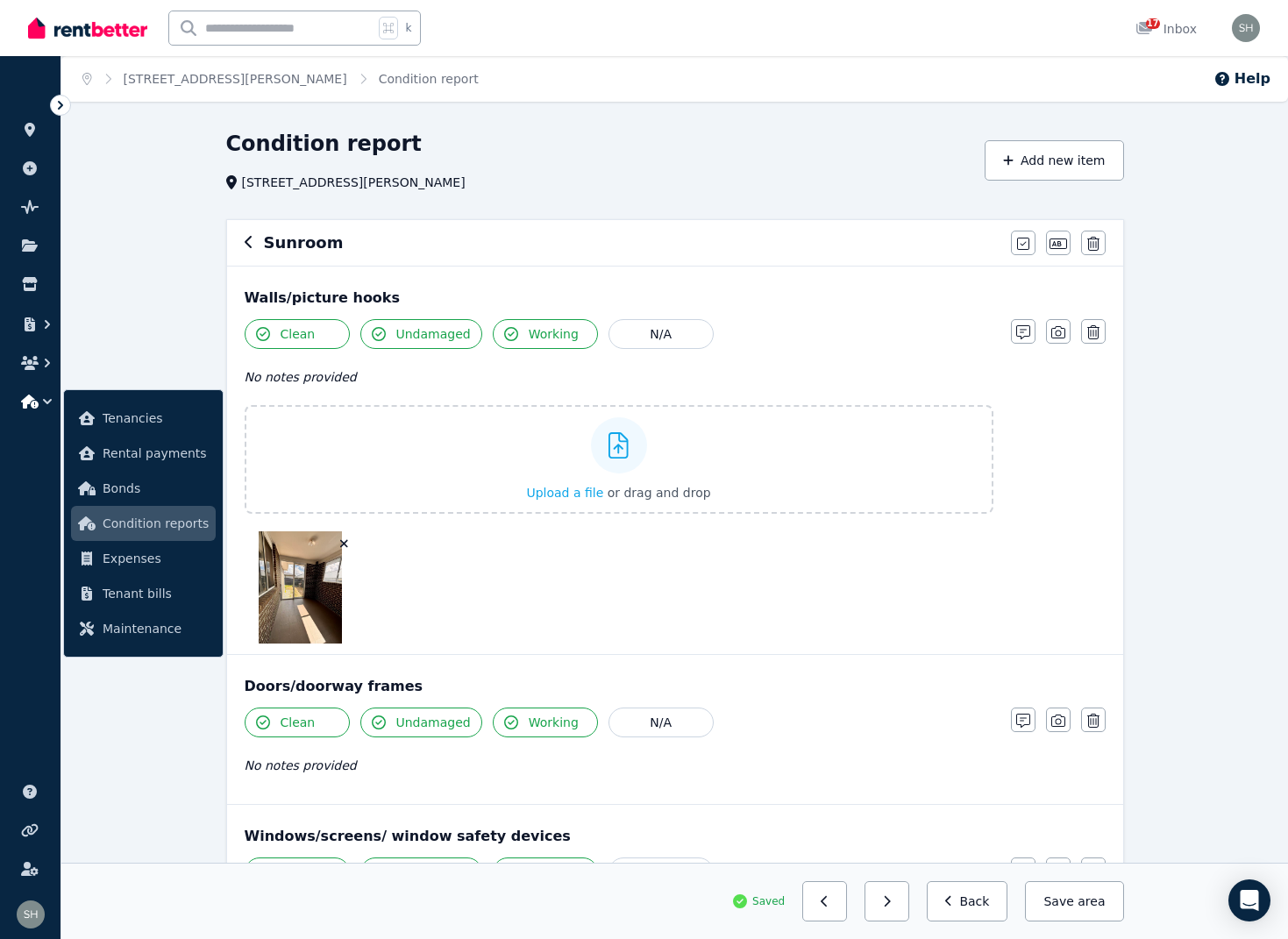
scroll to position [0, 0]
click at [251, 244] on icon "button" at bounding box center [249, 243] width 9 height 14
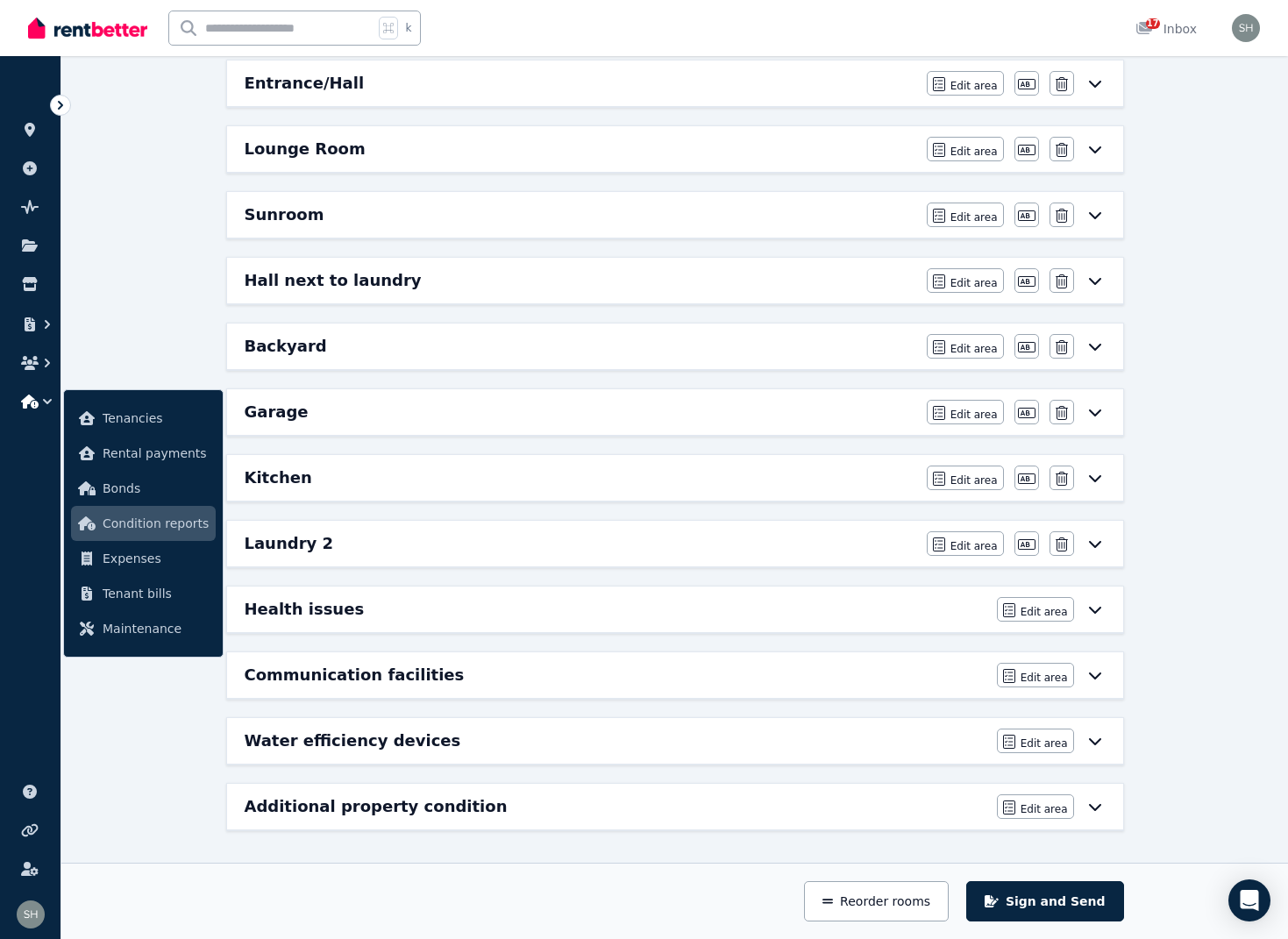
scroll to position [642, 0]
click at [771, 276] on div "Hall next to laundry" at bounding box center [580, 281] width 672 height 25
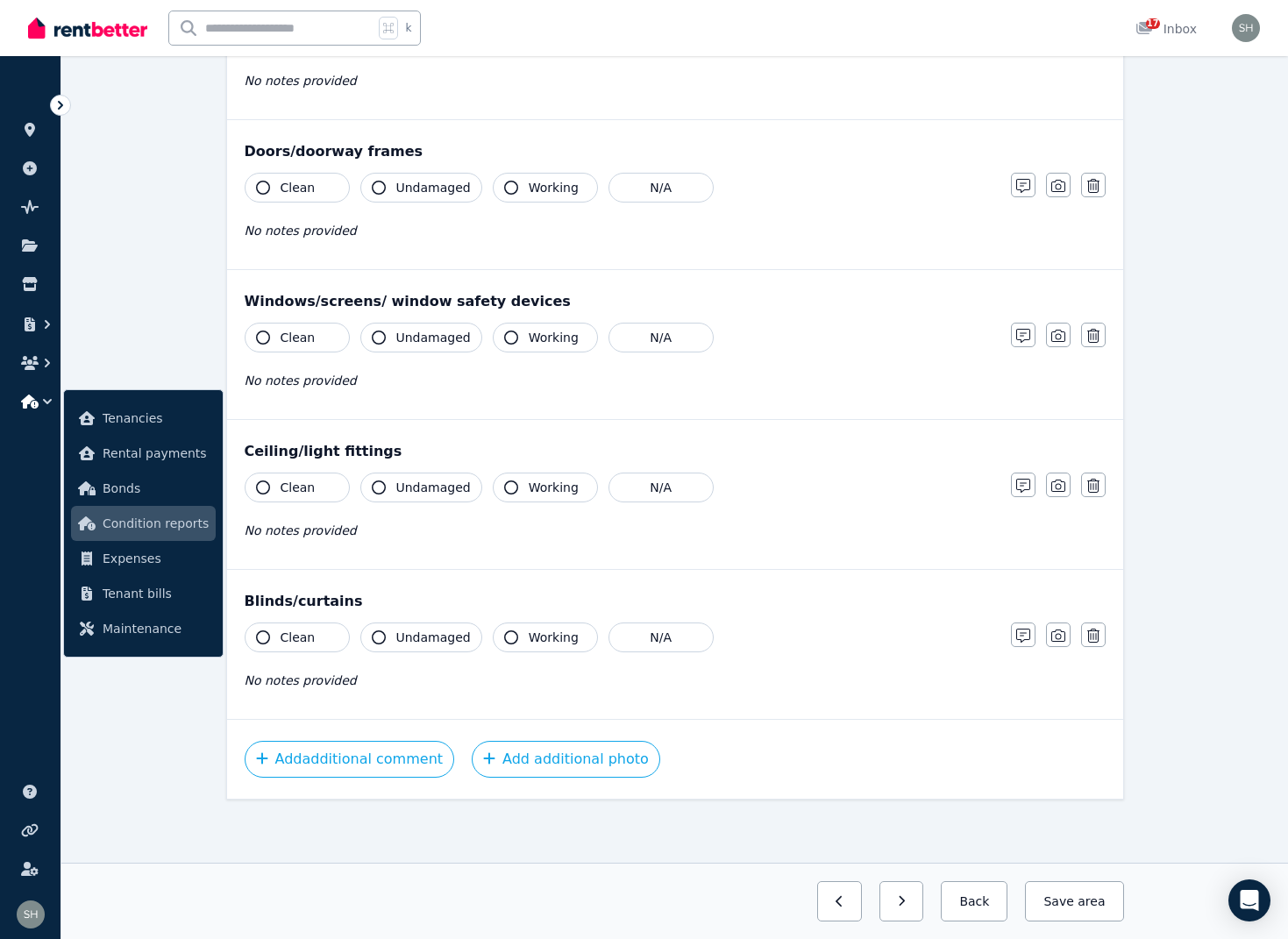
scroll to position [0, 0]
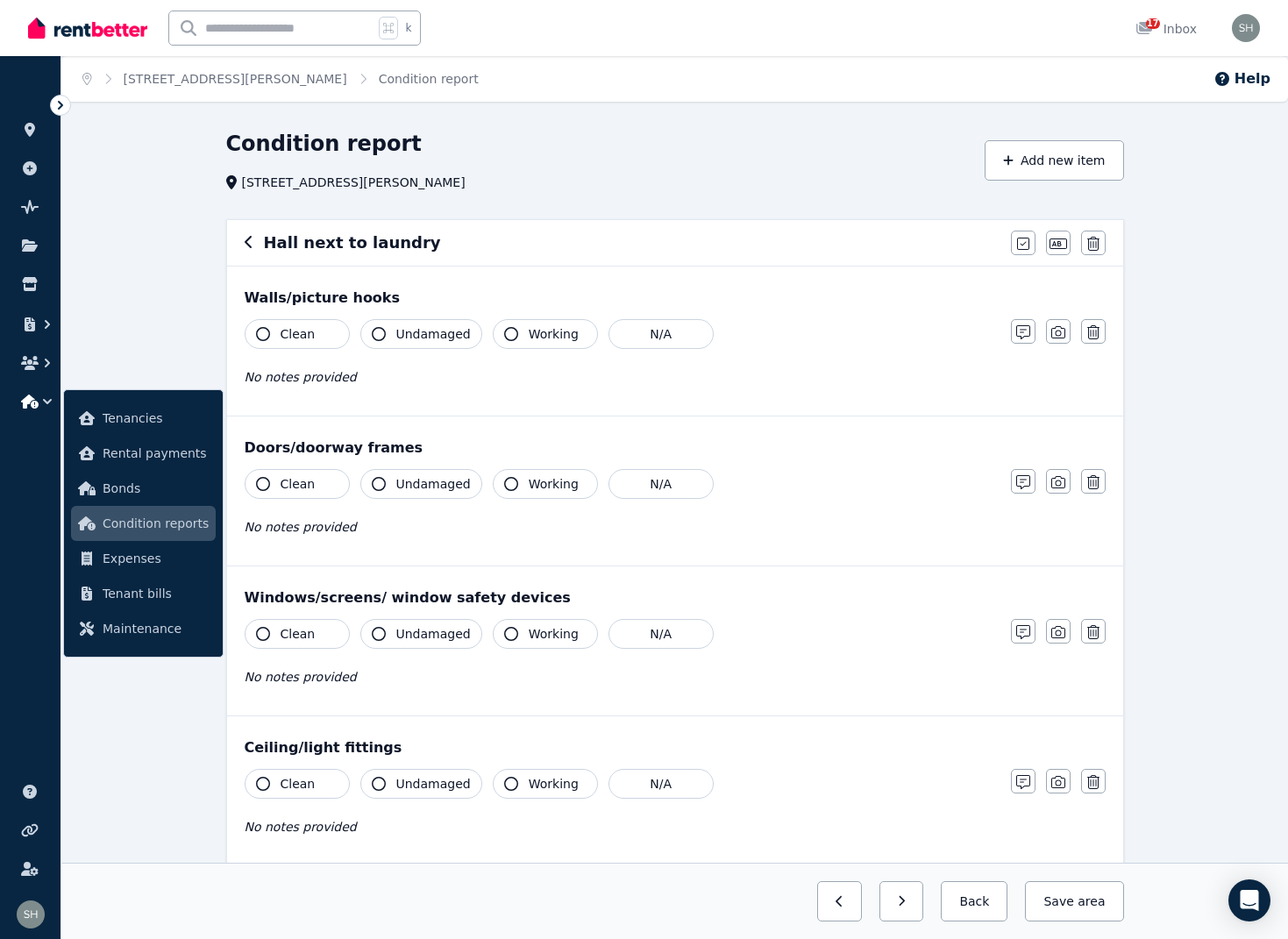
click at [268, 335] on icon "button" at bounding box center [263, 334] width 14 height 14
click at [380, 334] on icon "button" at bounding box center [379, 333] width 14 height 14
click at [505, 333] on icon "button" at bounding box center [512, 333] width 14 height 14
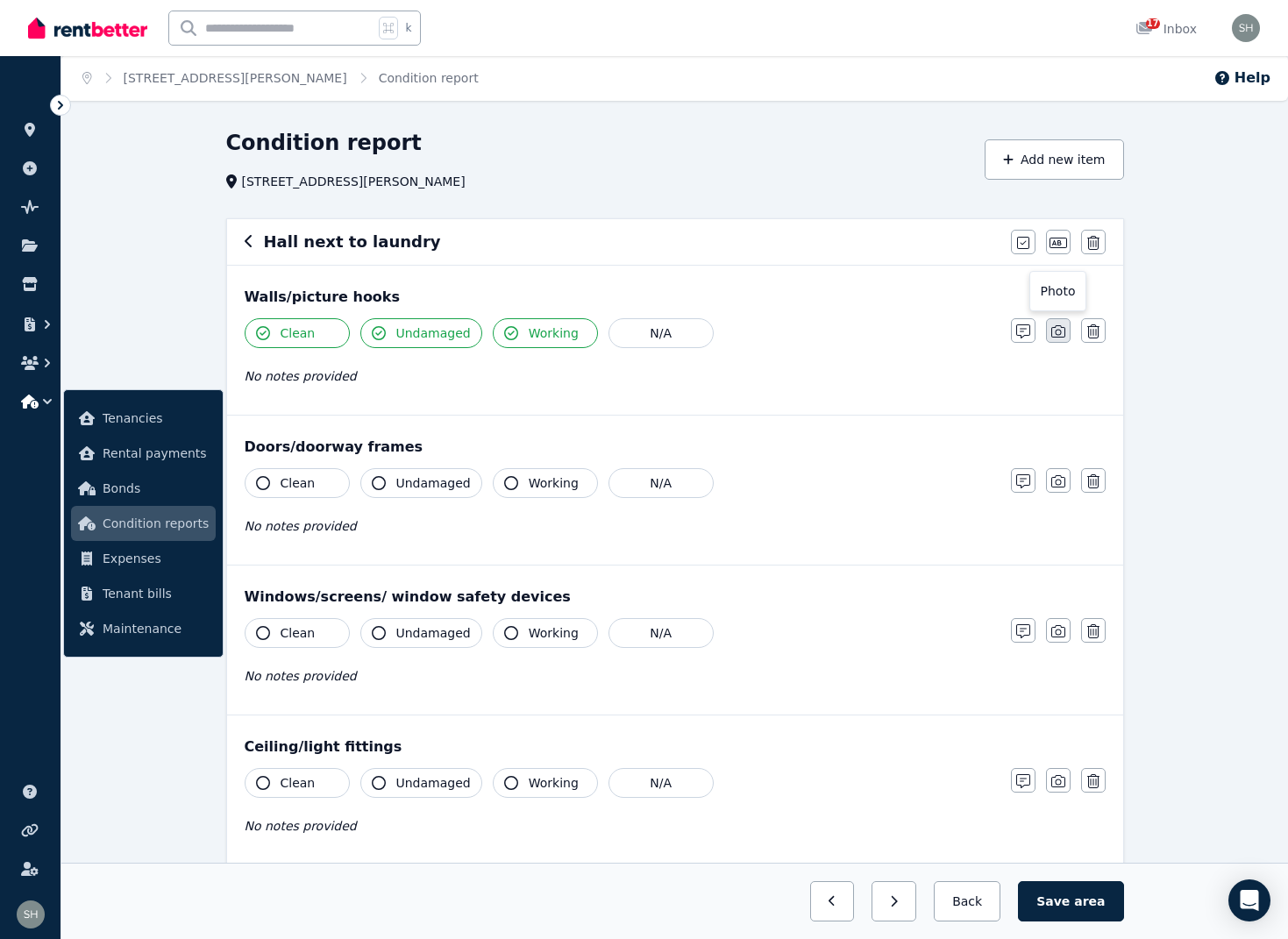
click at [1065, 326] on button "button" at bounding box center [1059, 330] width 25 height 25
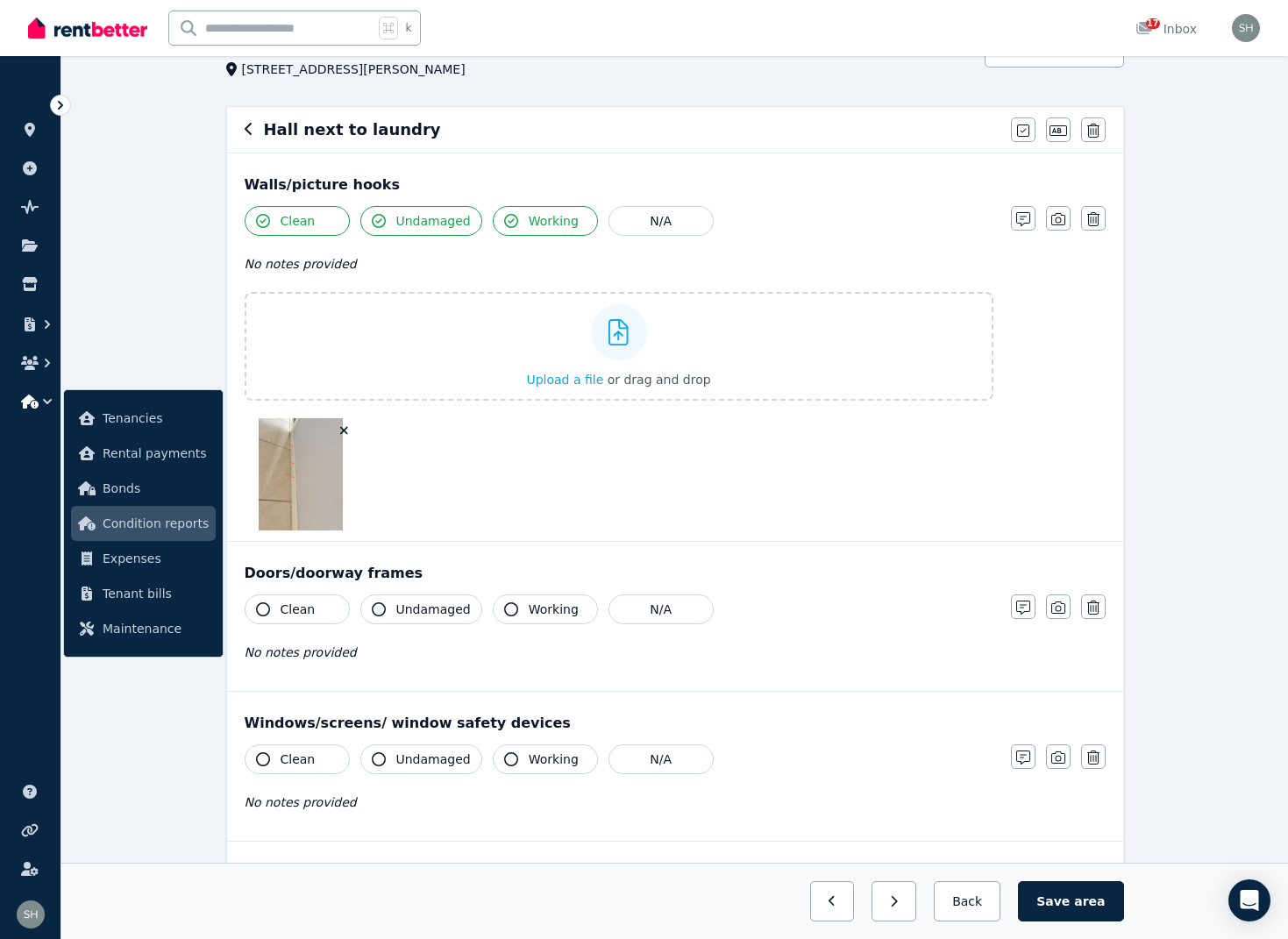
scroll to position [112, 0]
click at [265, 610] on icon "button" at bounding box center [263, 610] width 14 height 14
click at [385, 609] on icon "button" at bounding box center [379, 610] width 14 height 14
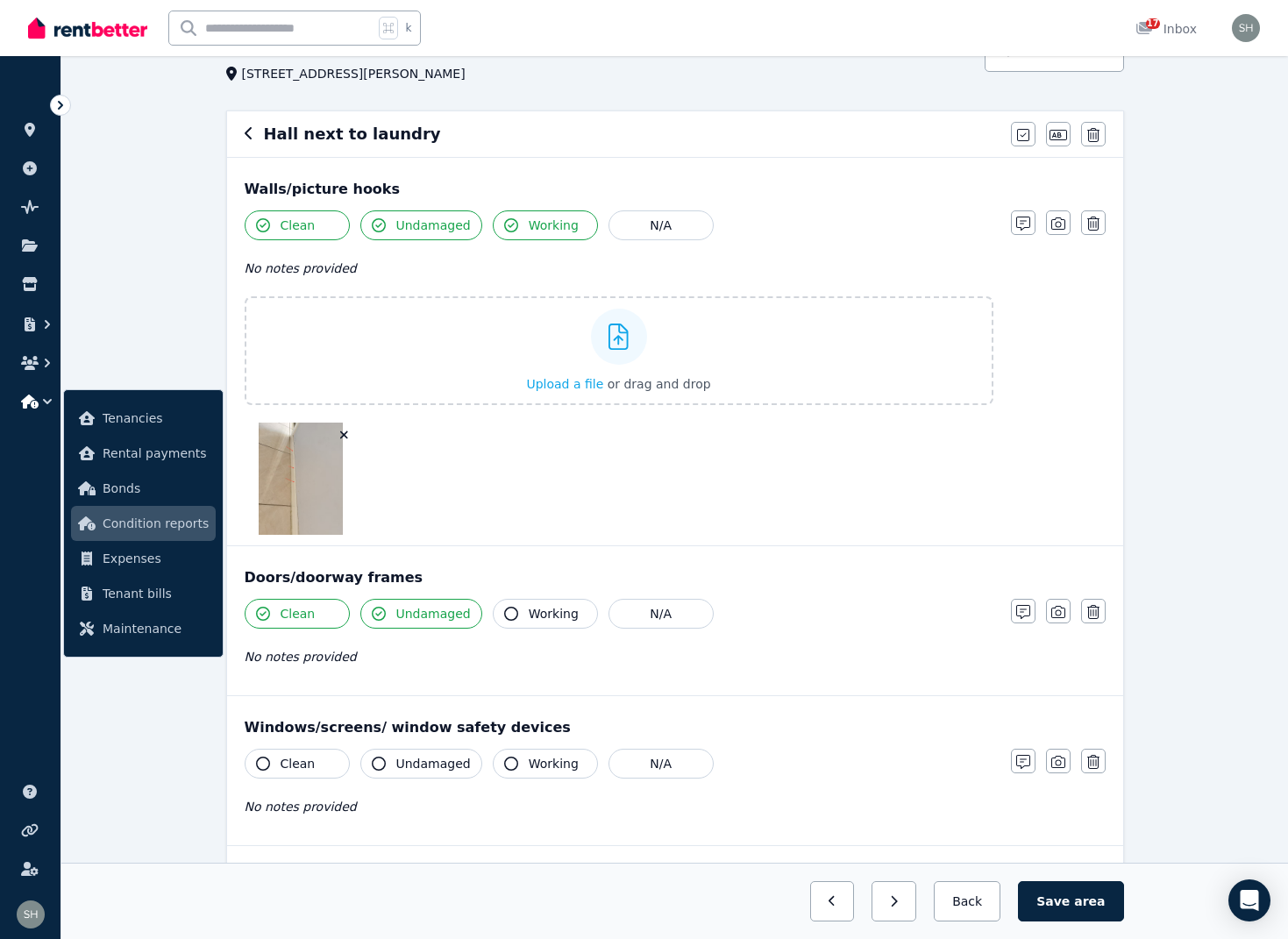
click at [497, 611] on button "Working" at bounding box center [545, 614] width 105 height 30
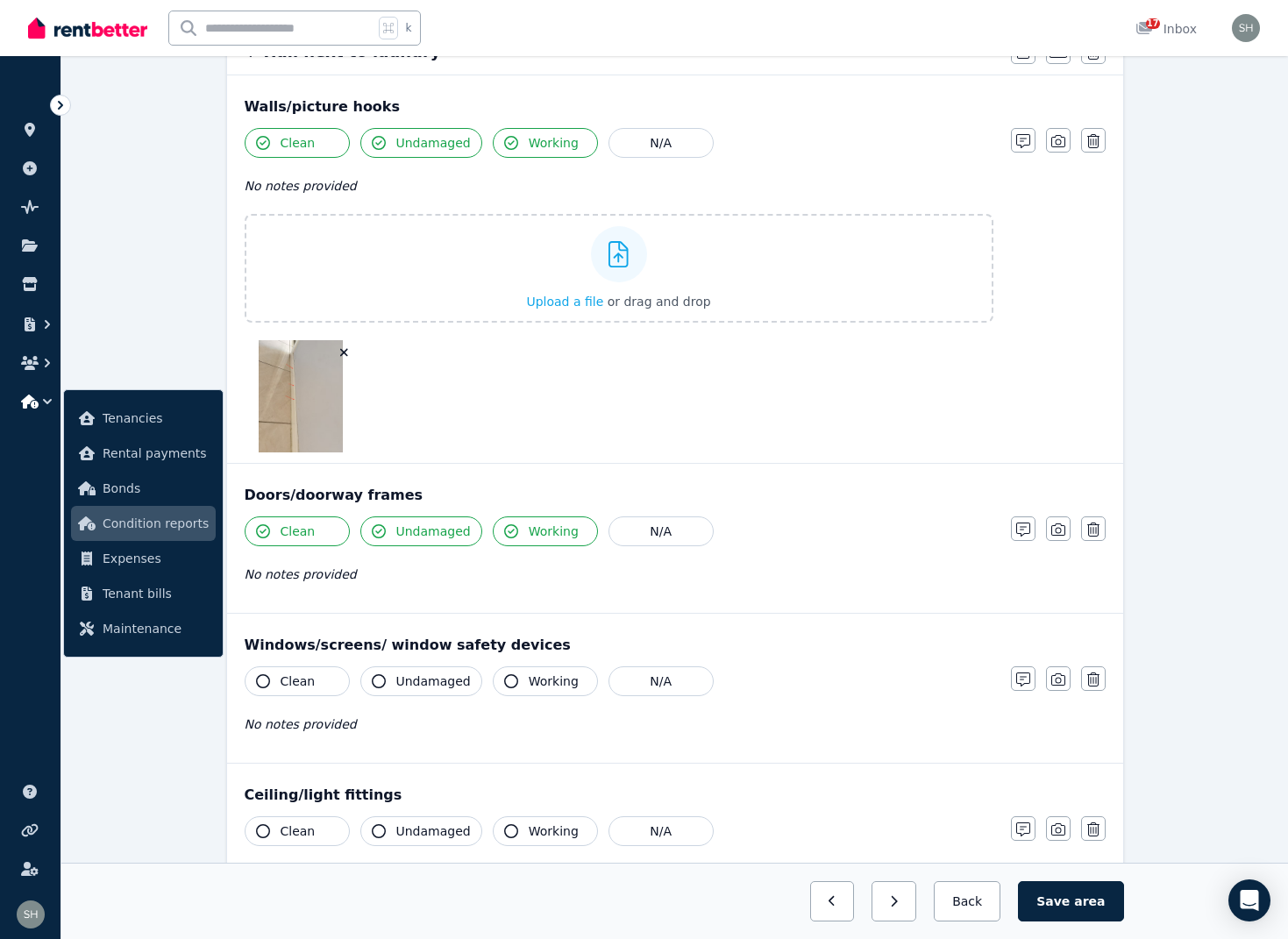
scroll to position [192, 0]
click at [641, 682] on button "N/A" at bounding box center [661, 680] width 105 height 30
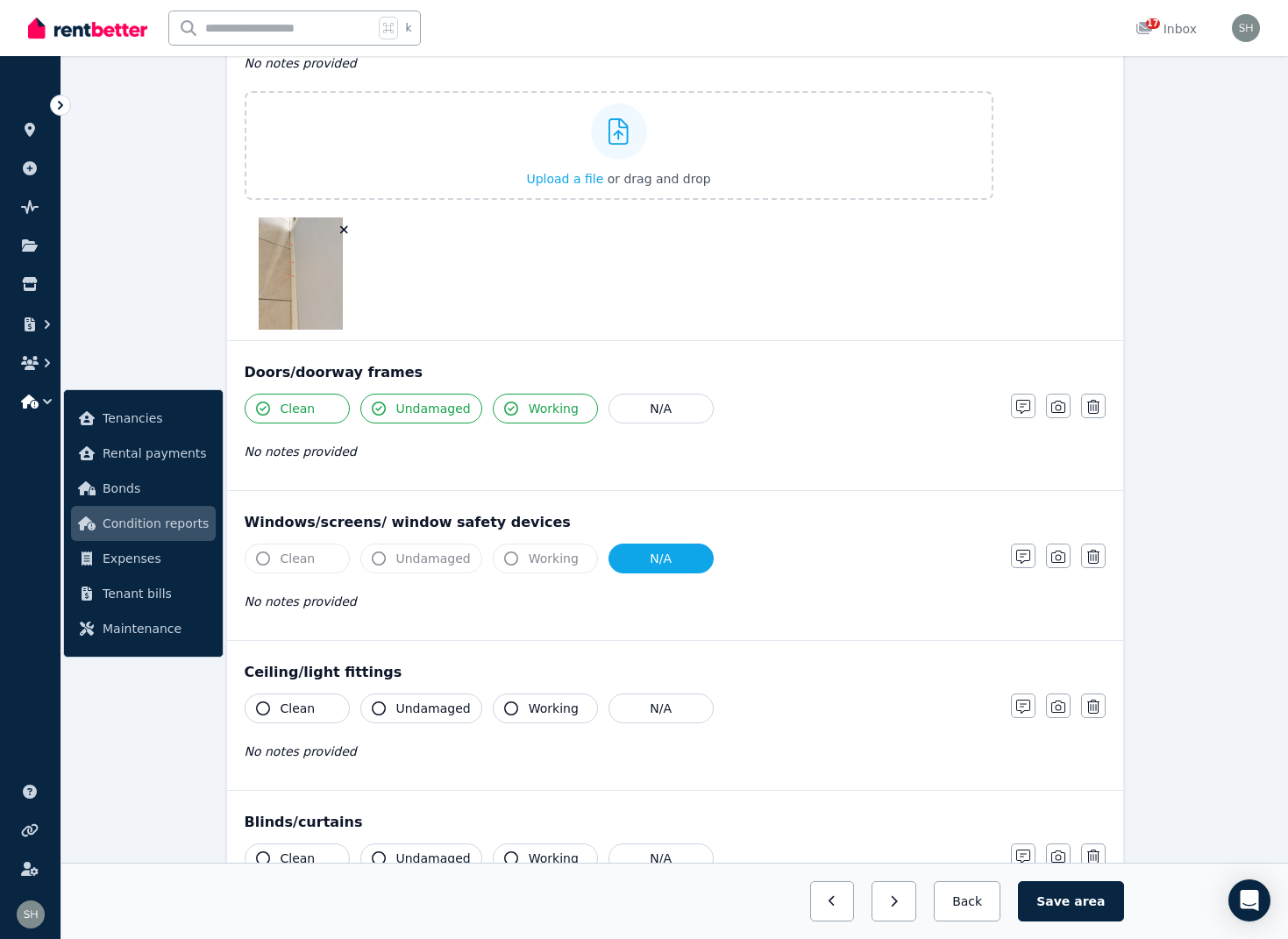
scroll to position [315, 0]
click at [260, 703] on icon "button" at bounding box center [263, 707] width 14 height 14
click at [382, 707] on icon "button" at bounding box center [379, 707] width 14 height 14
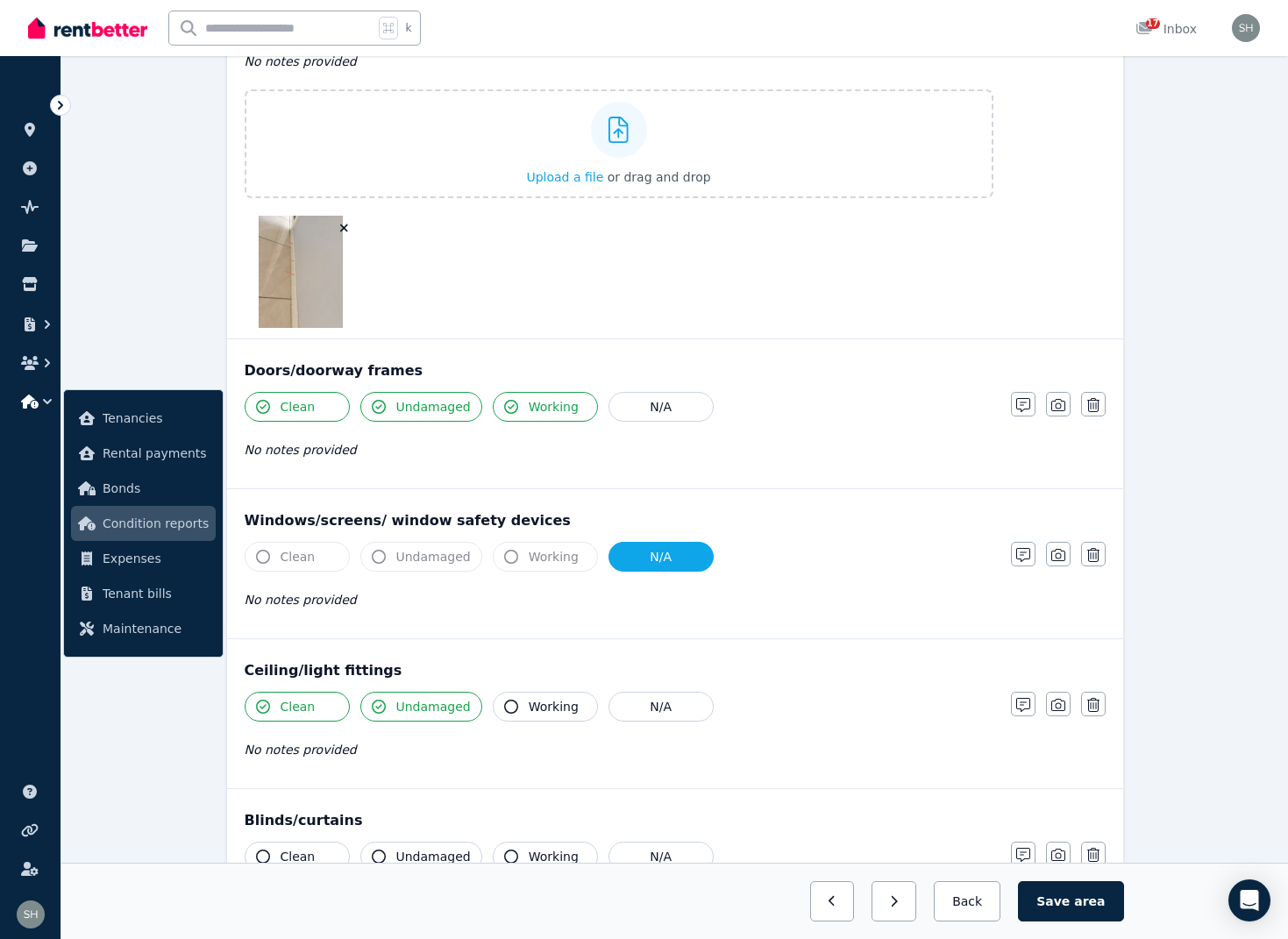
click at [508, 704] on icon "button" at bounding box center [512, 707] width 14 height 14
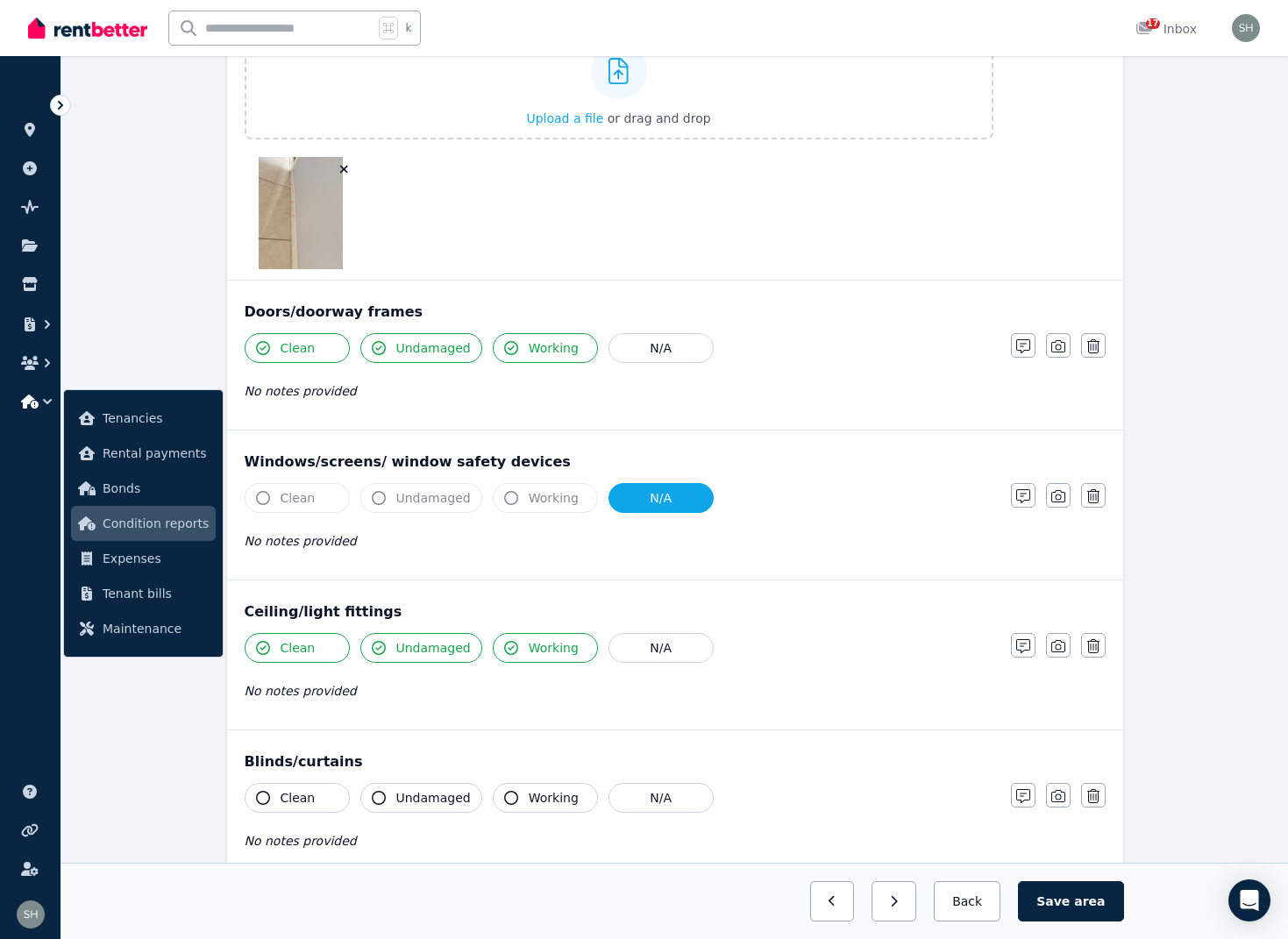
scroll to position [437, 0]
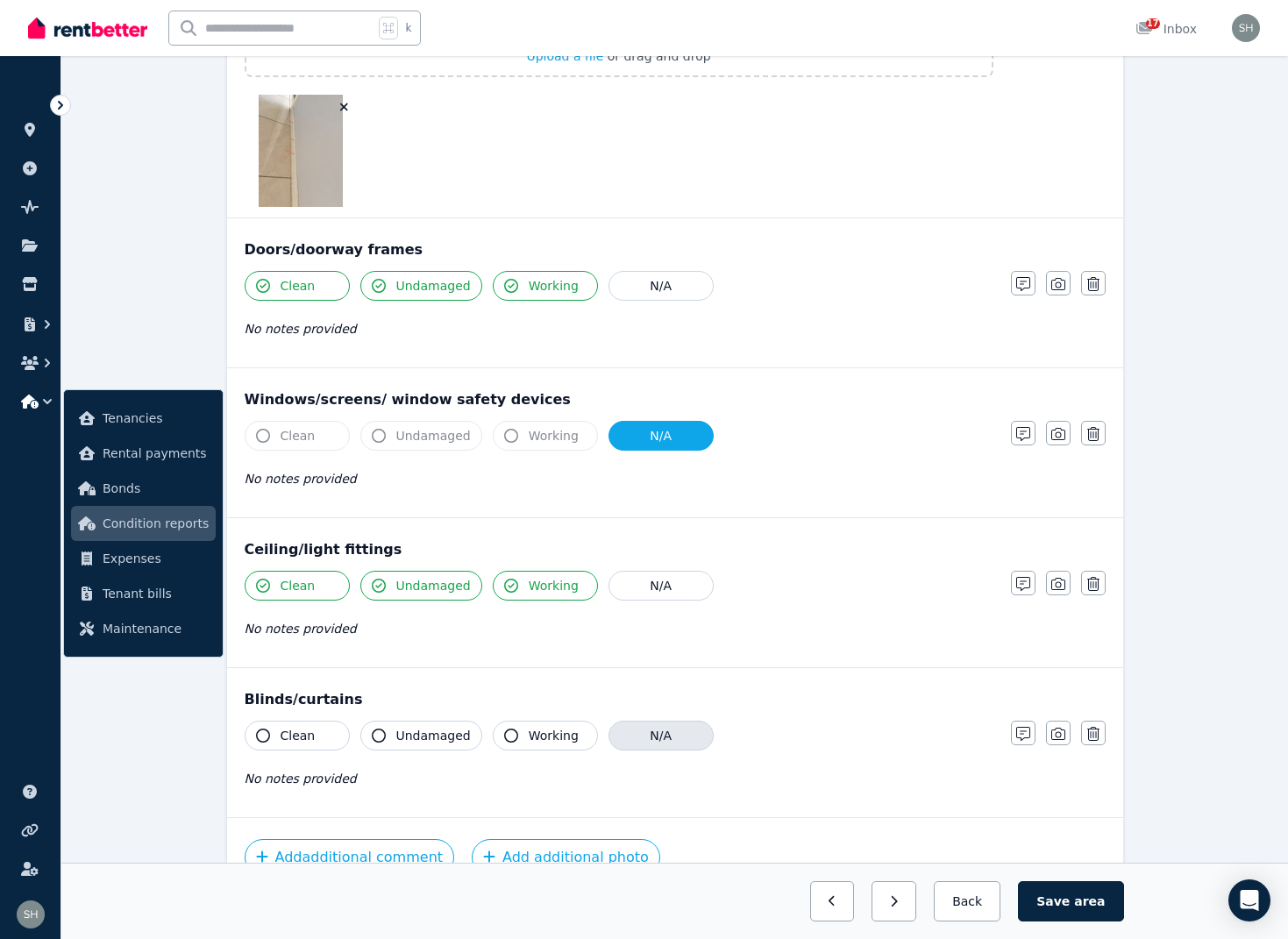
click at [674, 738] on button "N/A" at bounding box center [661, 736] width 105 height 30
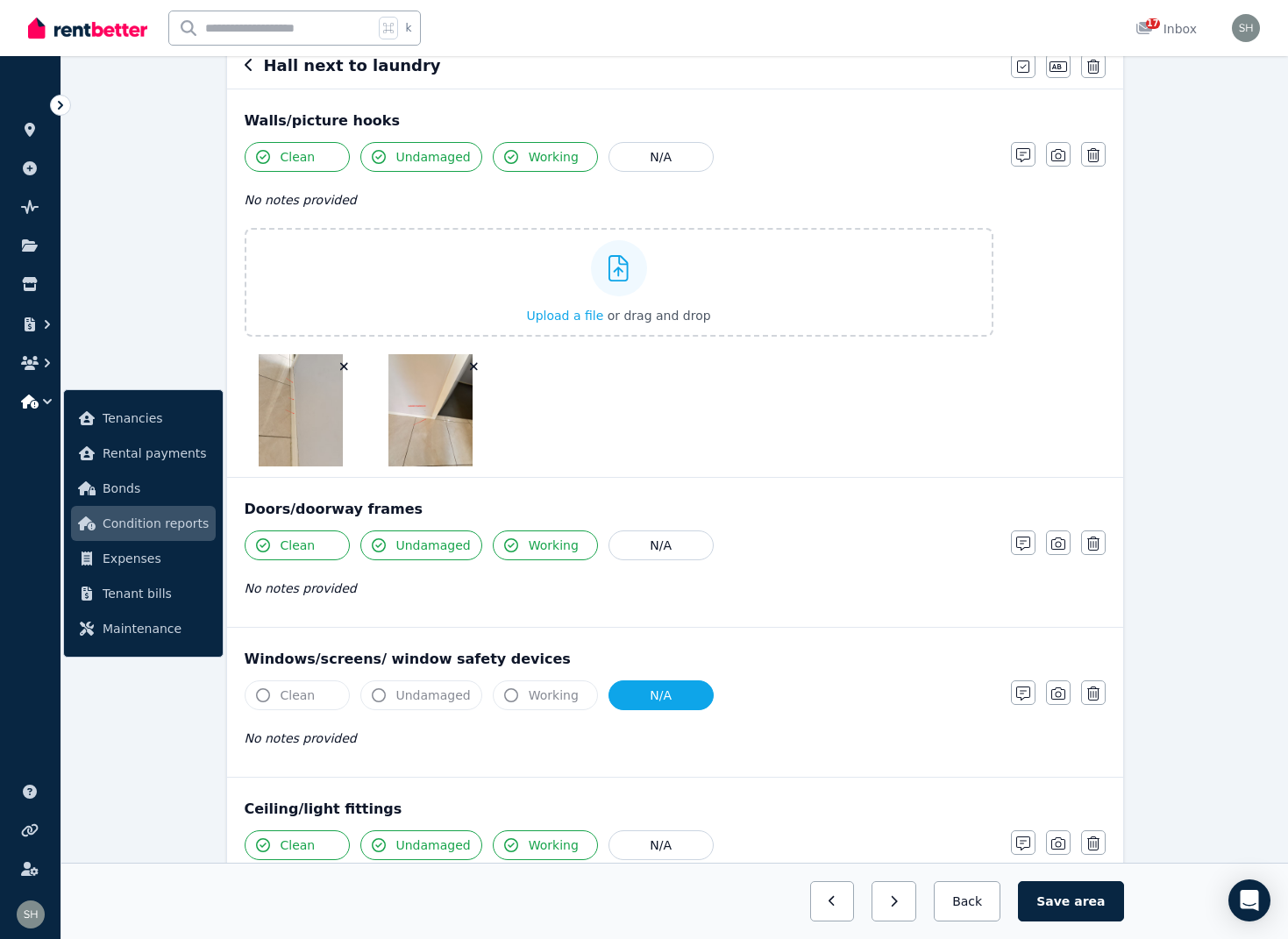
scroll to position [200, 0]
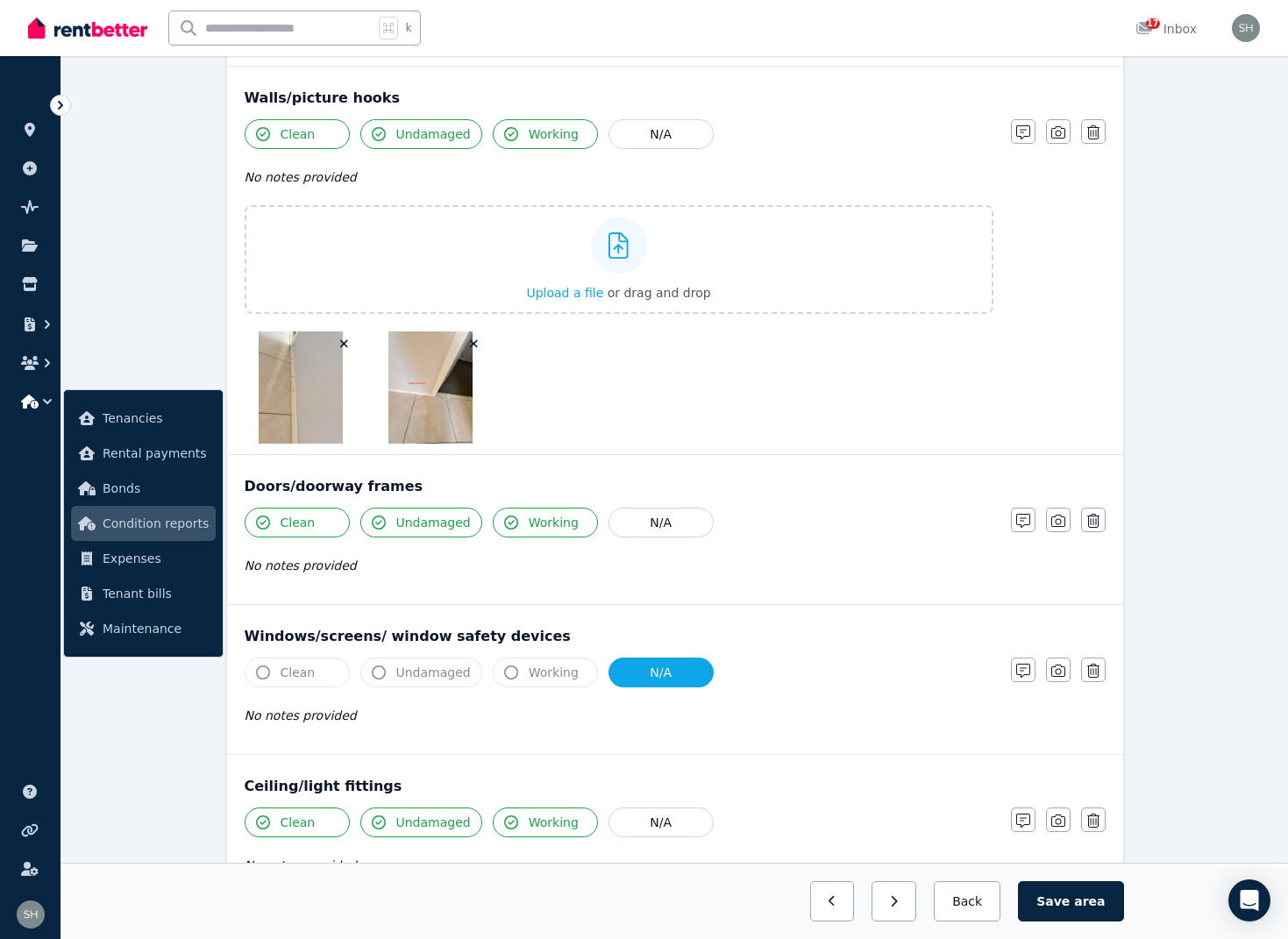
drag, startPoint x: 1030, startPoint y: 135, endPoint x: 1020, endPoint y: 147, distance: 15.6
click at [1030, 135] on button "button" at bounding box center [1023, 131] width 25 height 25
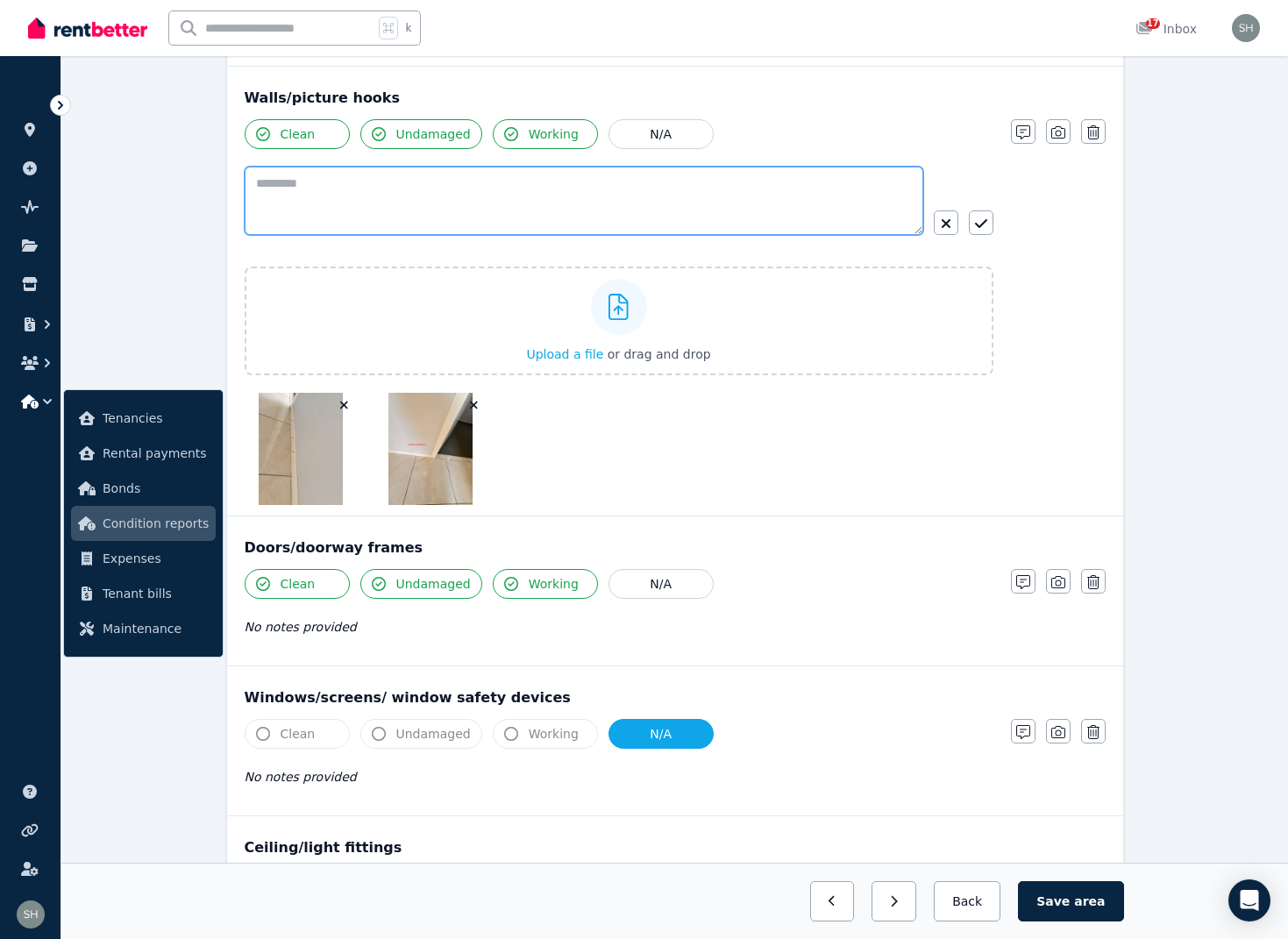
click at [493, 211] on textarea at bounding box center [584, 201] width 679 height 68
paste textarea "**********"
drag, startPoint x: 299, startPoint y: 183, endPoint x: 327, endPoint y: 187, distance: 28.3
click at [299, 183] on textarea "**********" at bounding box center [584, 201] width 679 height 68
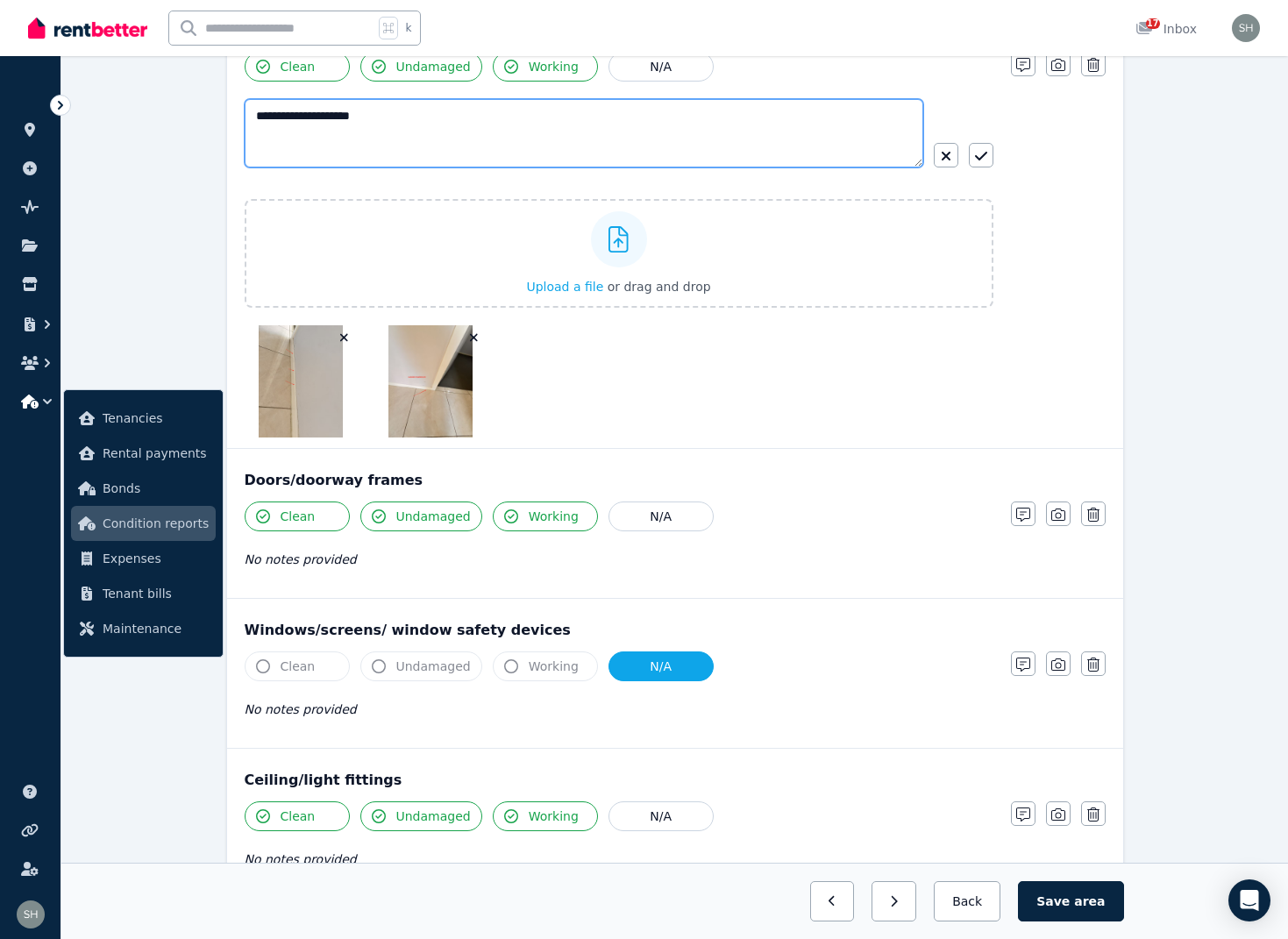
scroll to position [275, 0]
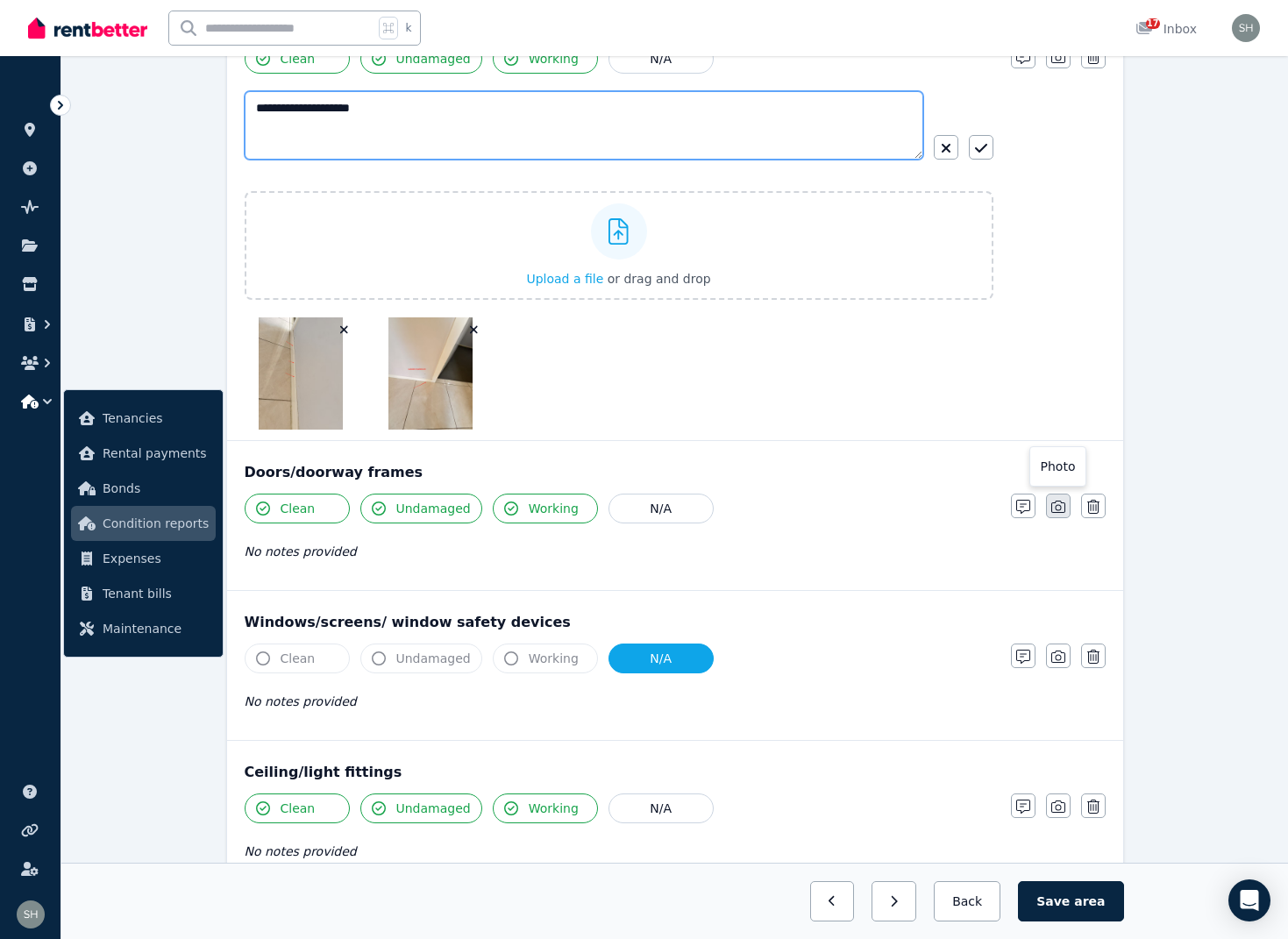
type textarea "**********"
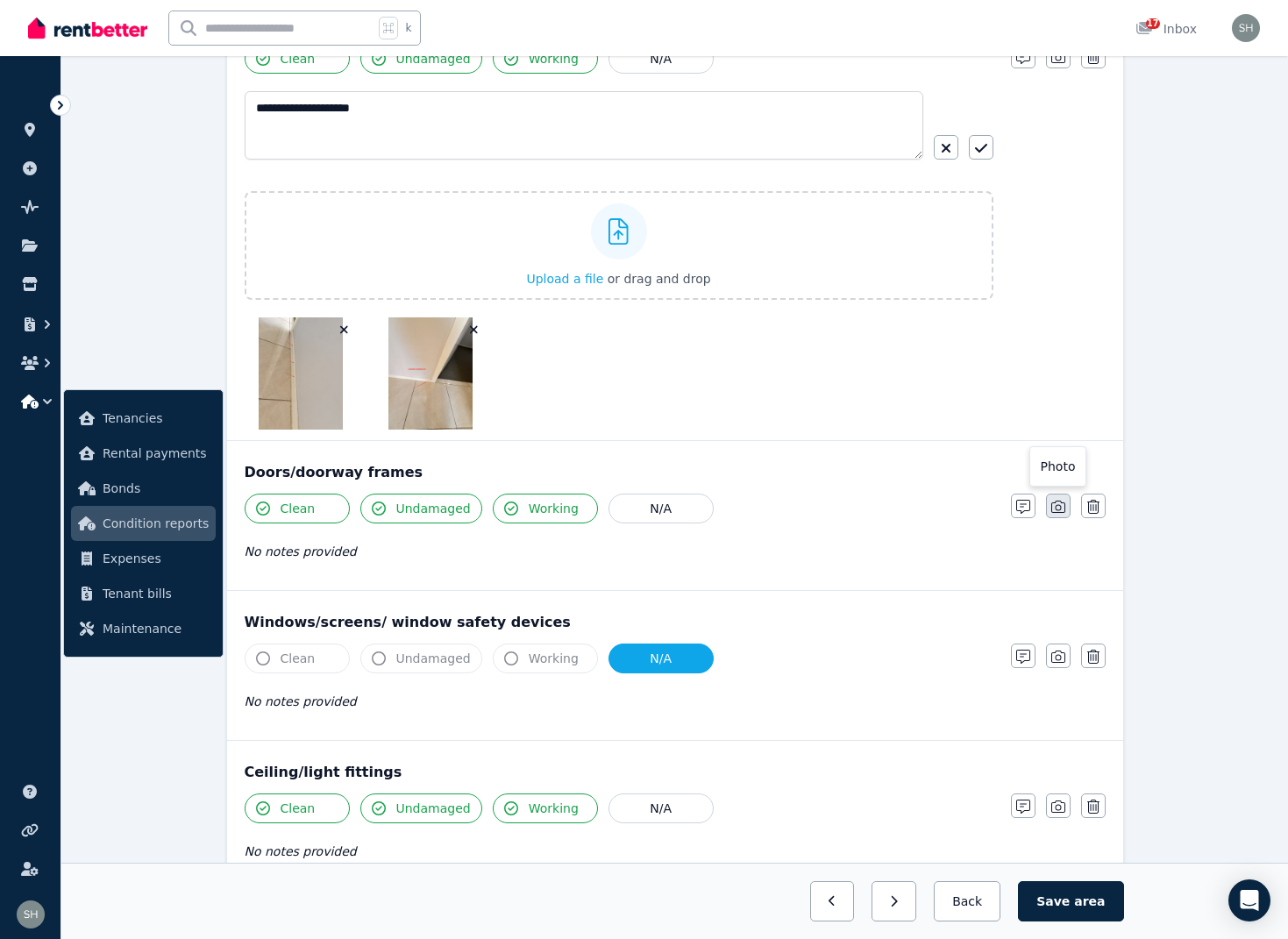
click at [1055, 510] on icon "button" at bounding box center [1058, 507] width 14 height 14
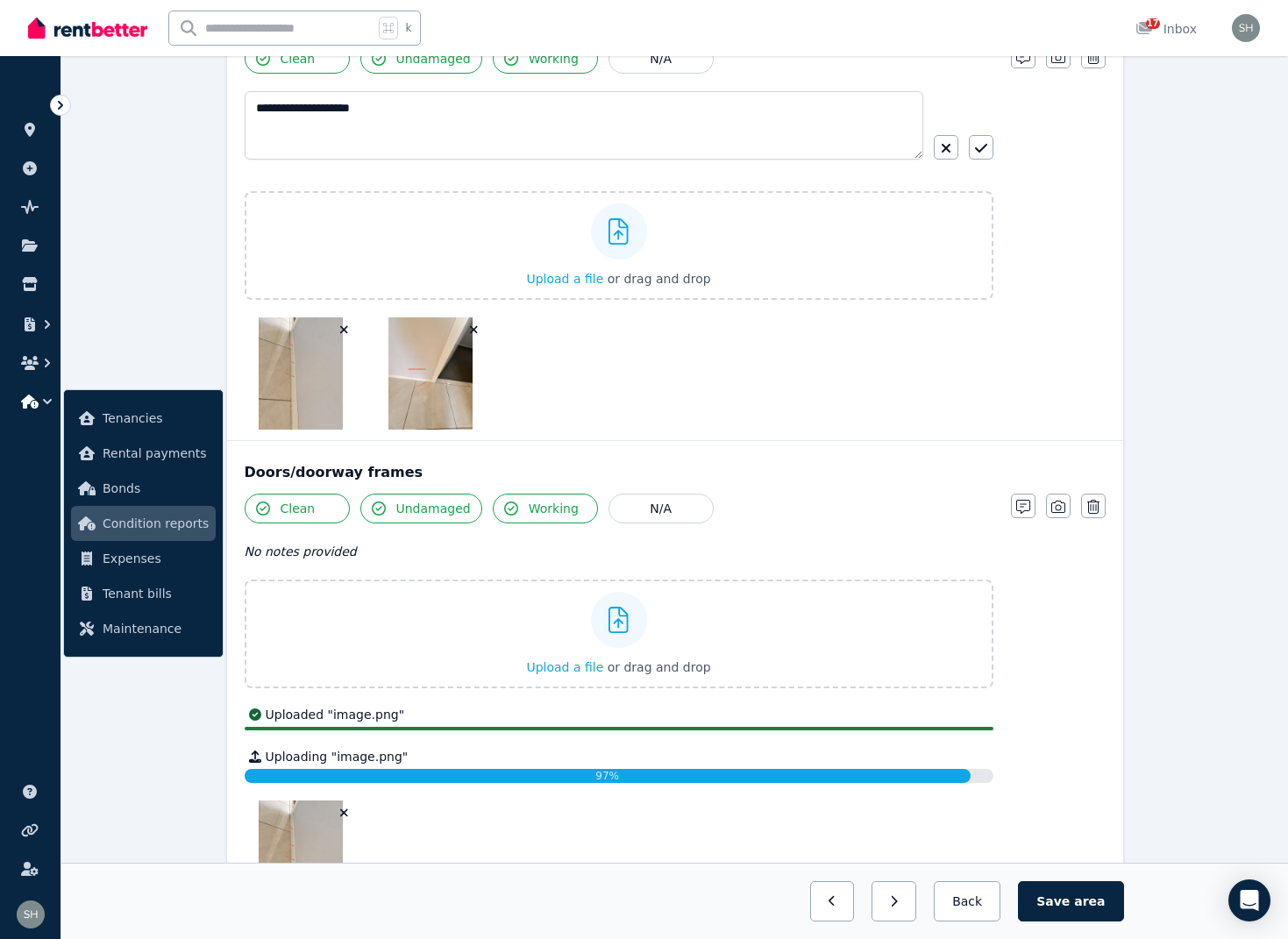
click at [477, 330] on icon "button" at bounding box center [473, 330] width 10 height 12
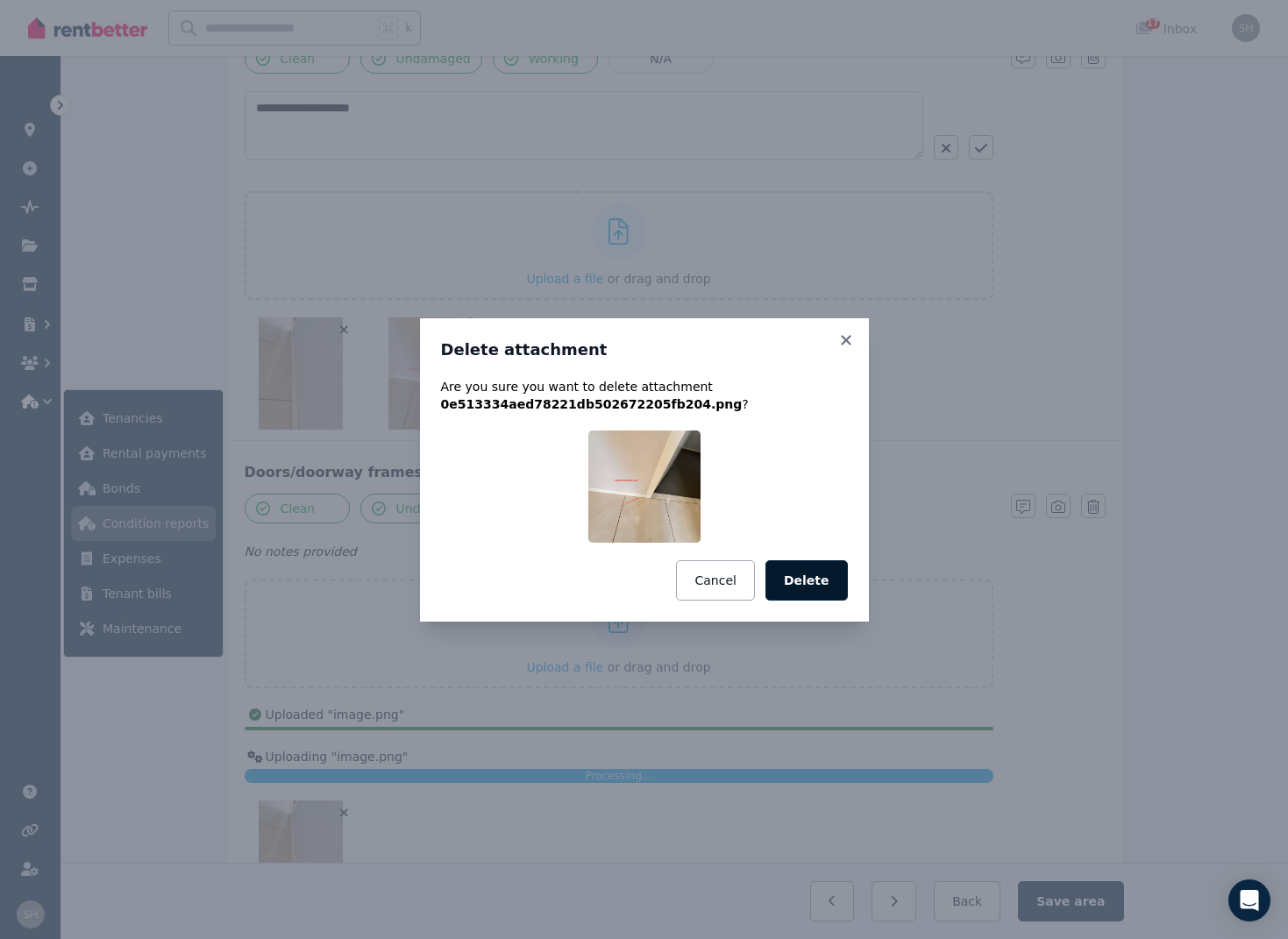
click at [811, 584] on button "Delete" at bounding box center [807, 580] width 83 height 40
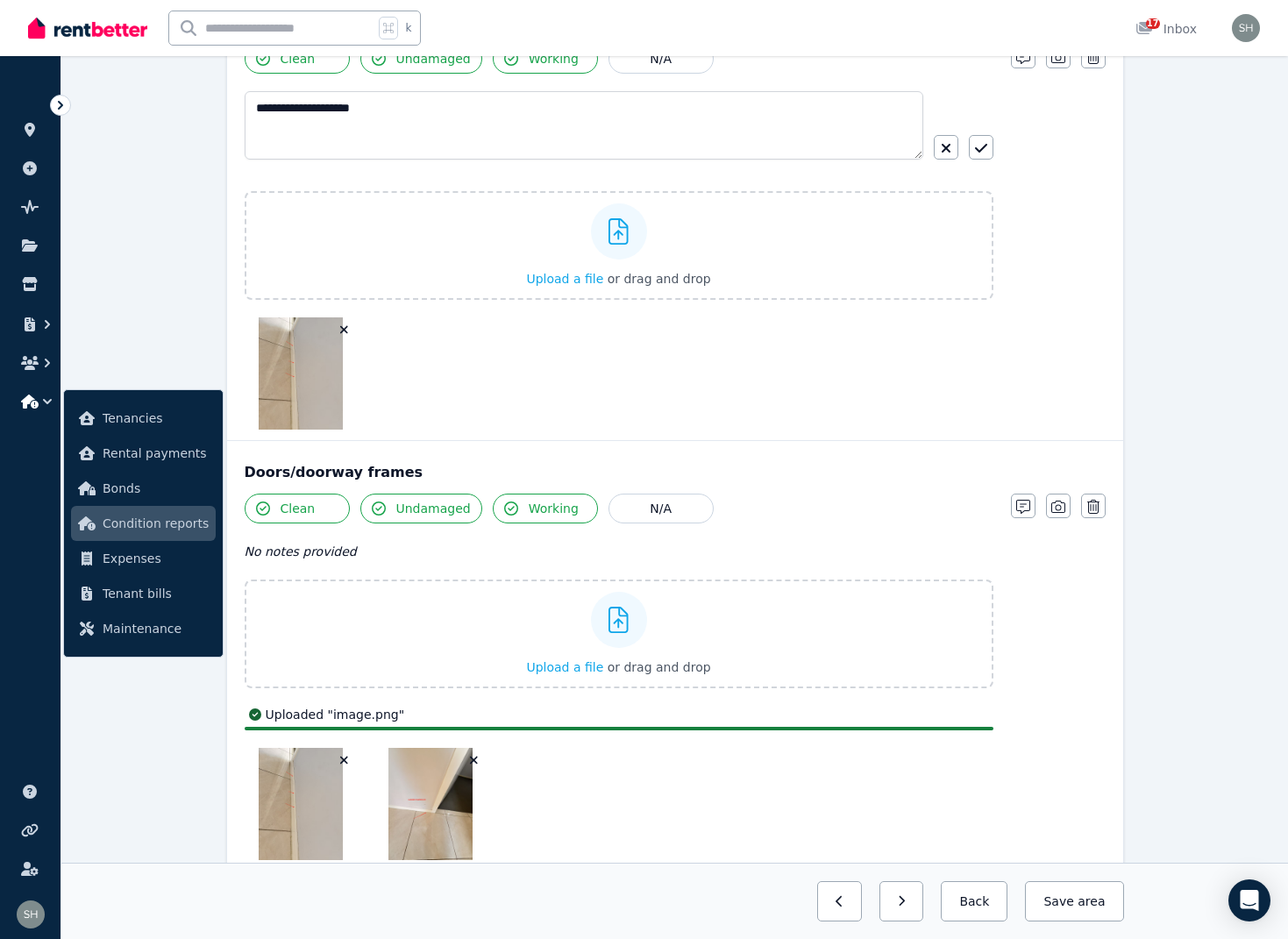
click at [345, 330] on icon "button" at bounding box center [344, 330] width 8 height 8
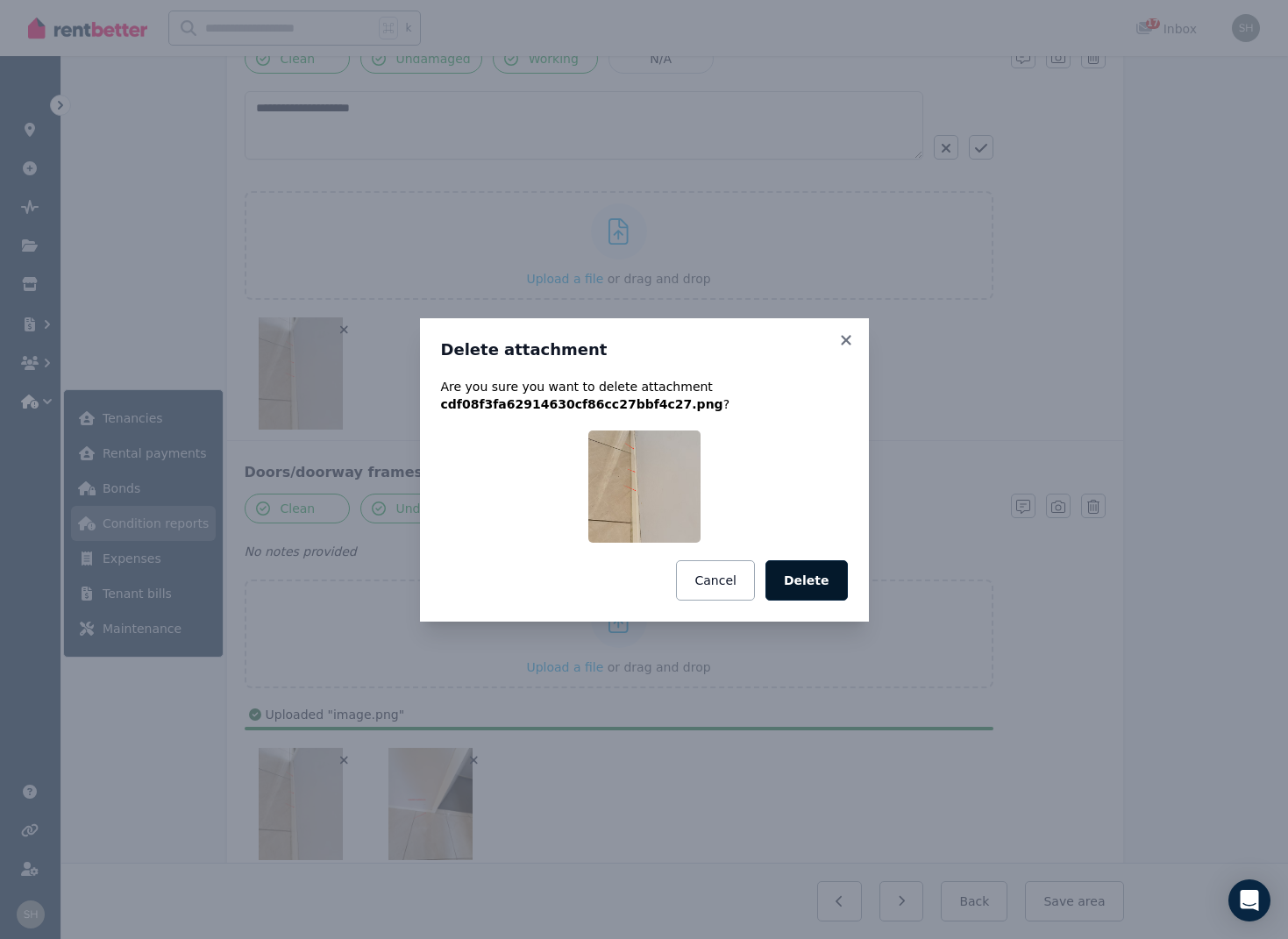
click at [831, 582] on button "Delete" at bounding box center [807, 580] width 83 height 40
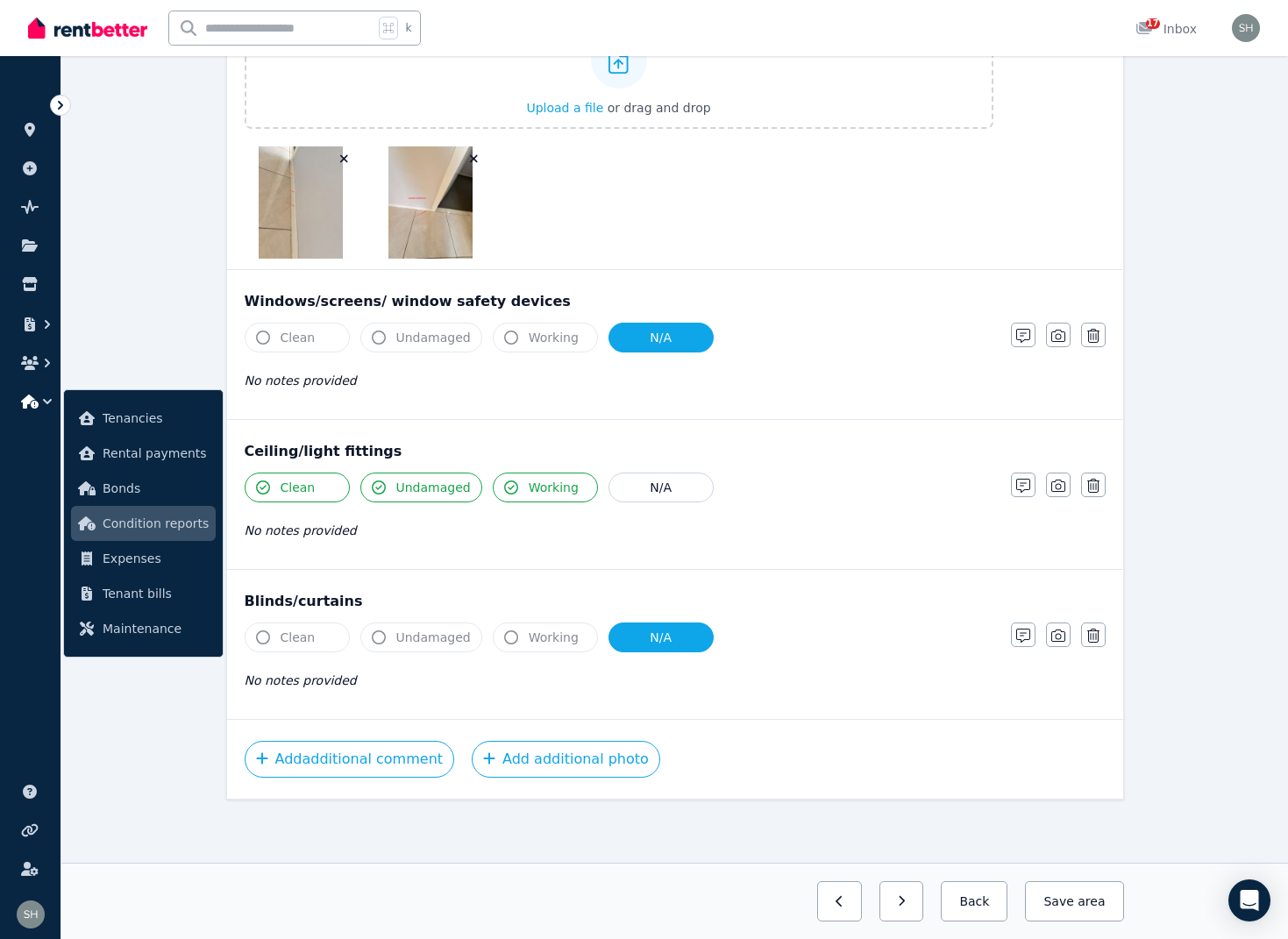
scroll to position [835, 0]
click at [1081, 903] on span "area" at bounding box center [1091, 902] width 28 height 18
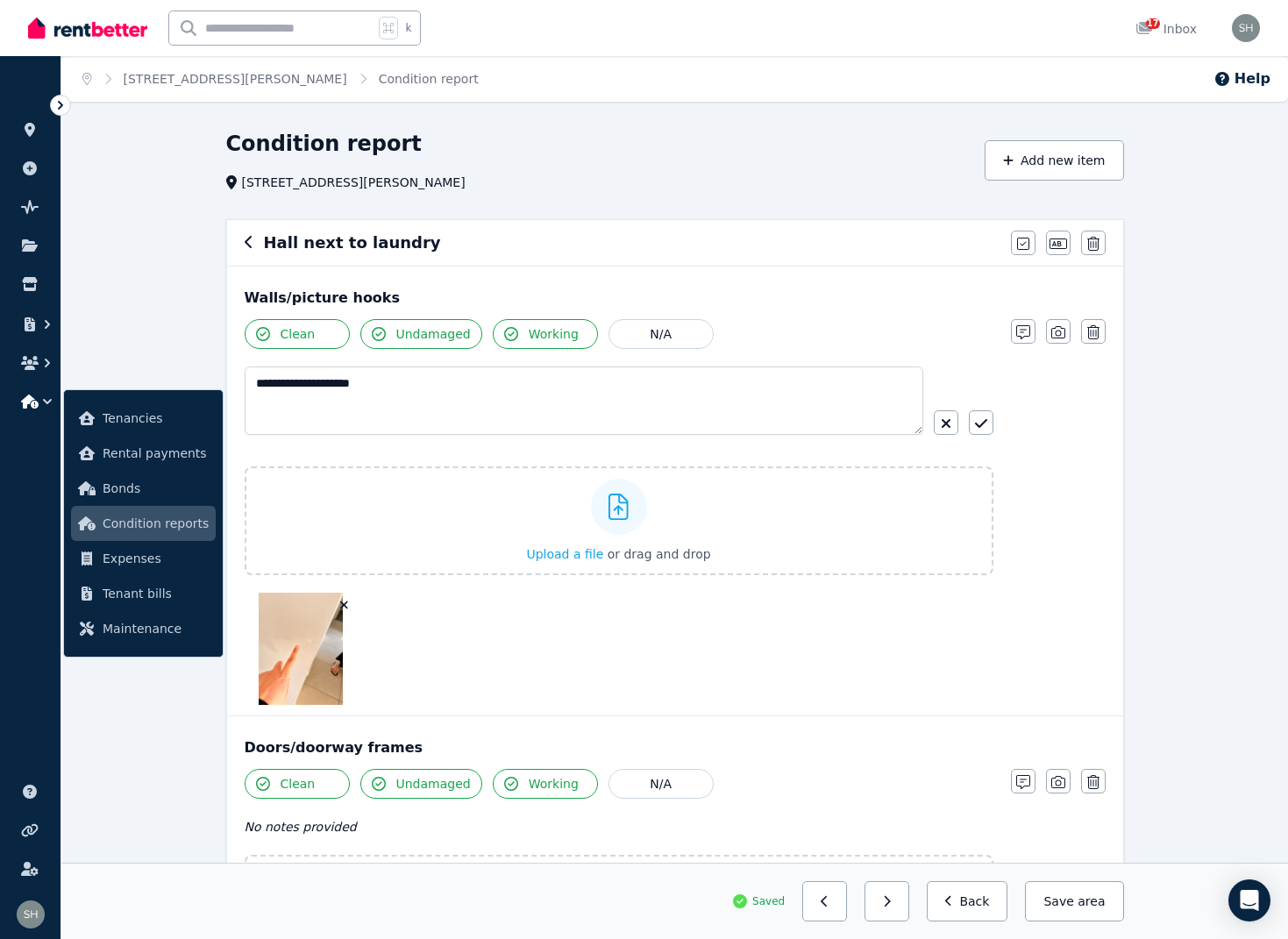
scroll to position [0, 0]
click at [245, 244] on icon "button" at bounding box center [249, 243] width 9 height 14
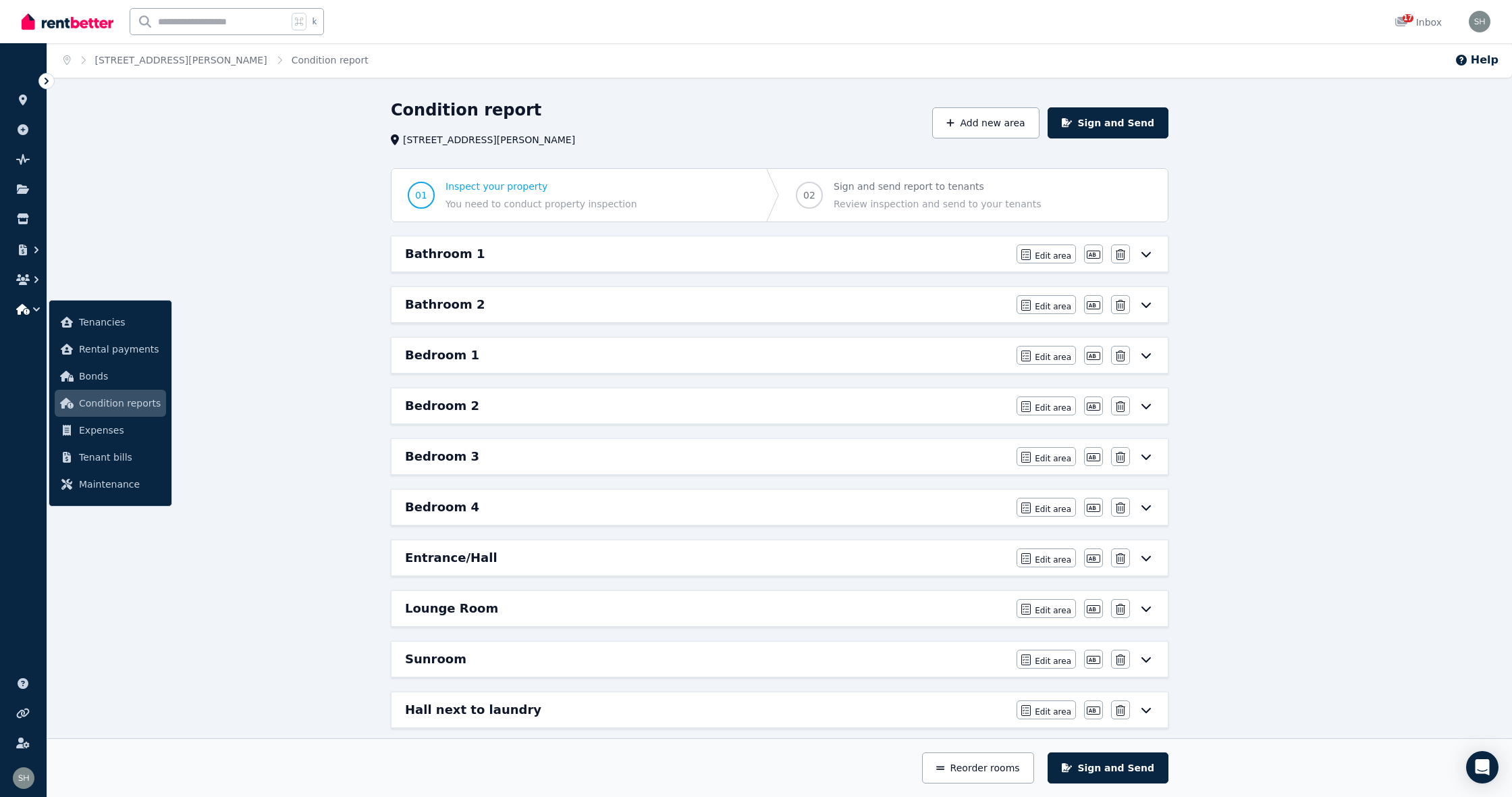
scroll to position [3, 0]
